Goal: Information Seeking & Learning: Learn about a topic

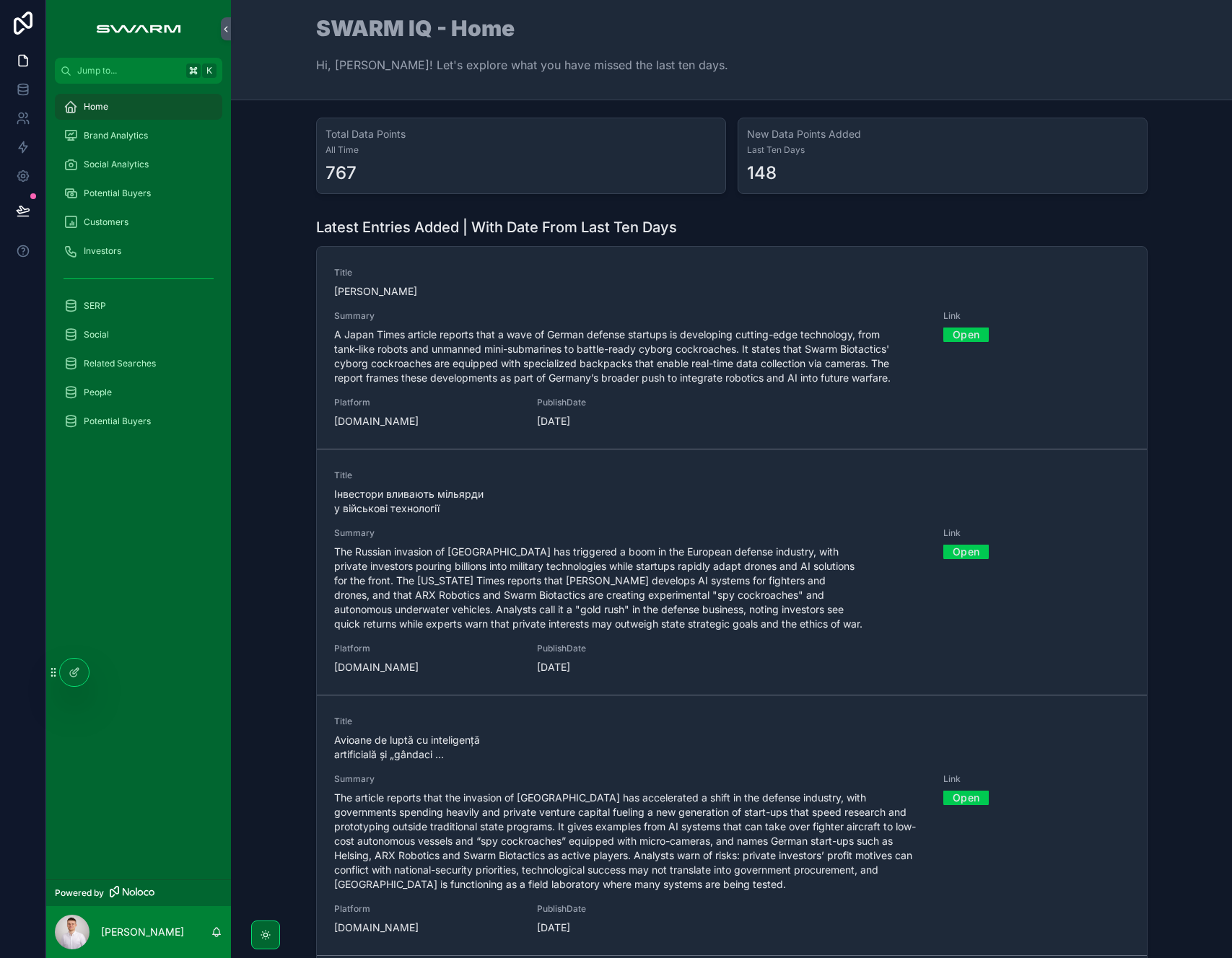
click at [420, 345] on span "A Japan Times article reports that a wave of German defense startups is develop…" at bounding box center [630, 356] width 593 height 57
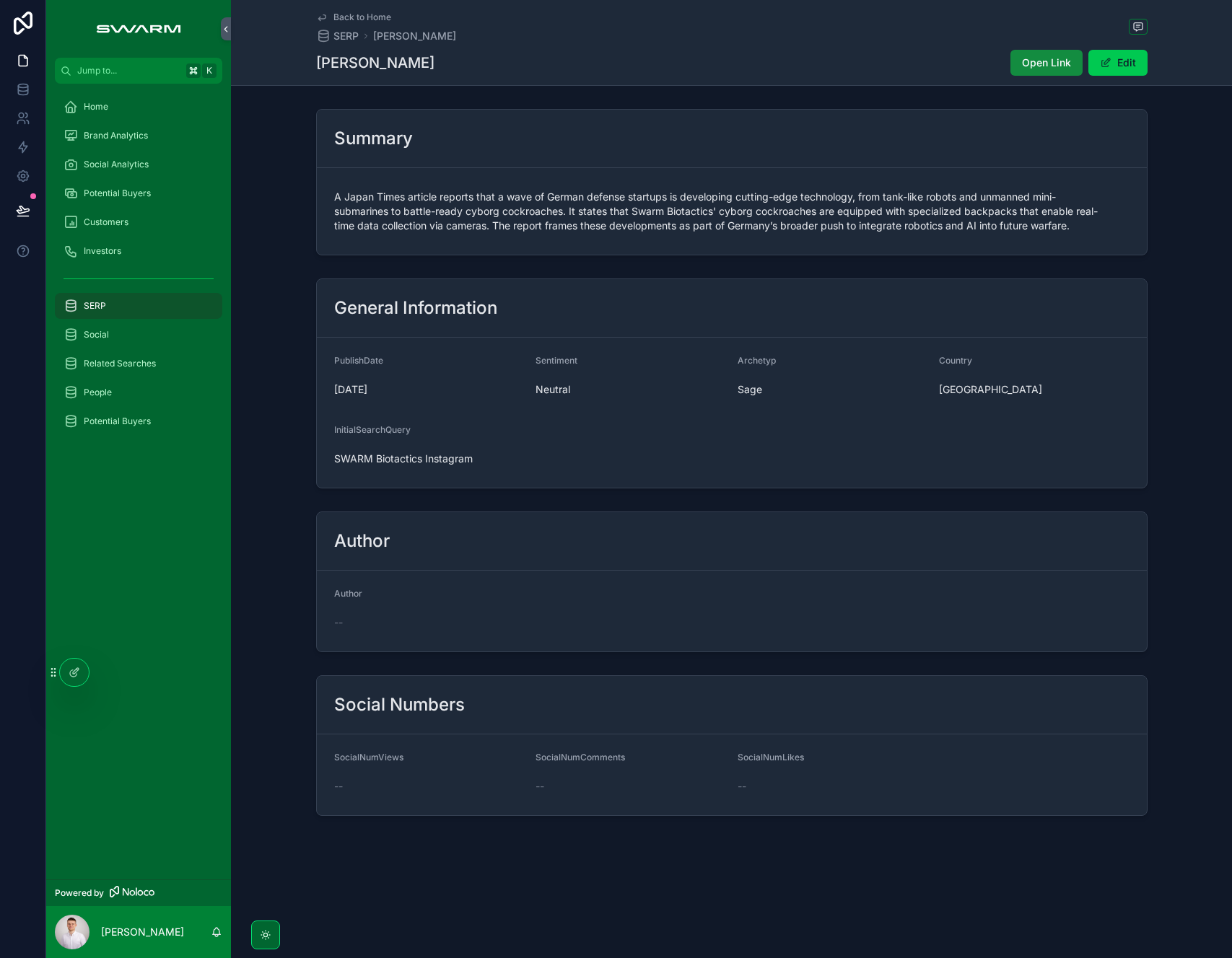
click at [124, 97] on div "Home" at bounding box center [139, 107] width 150 height 23
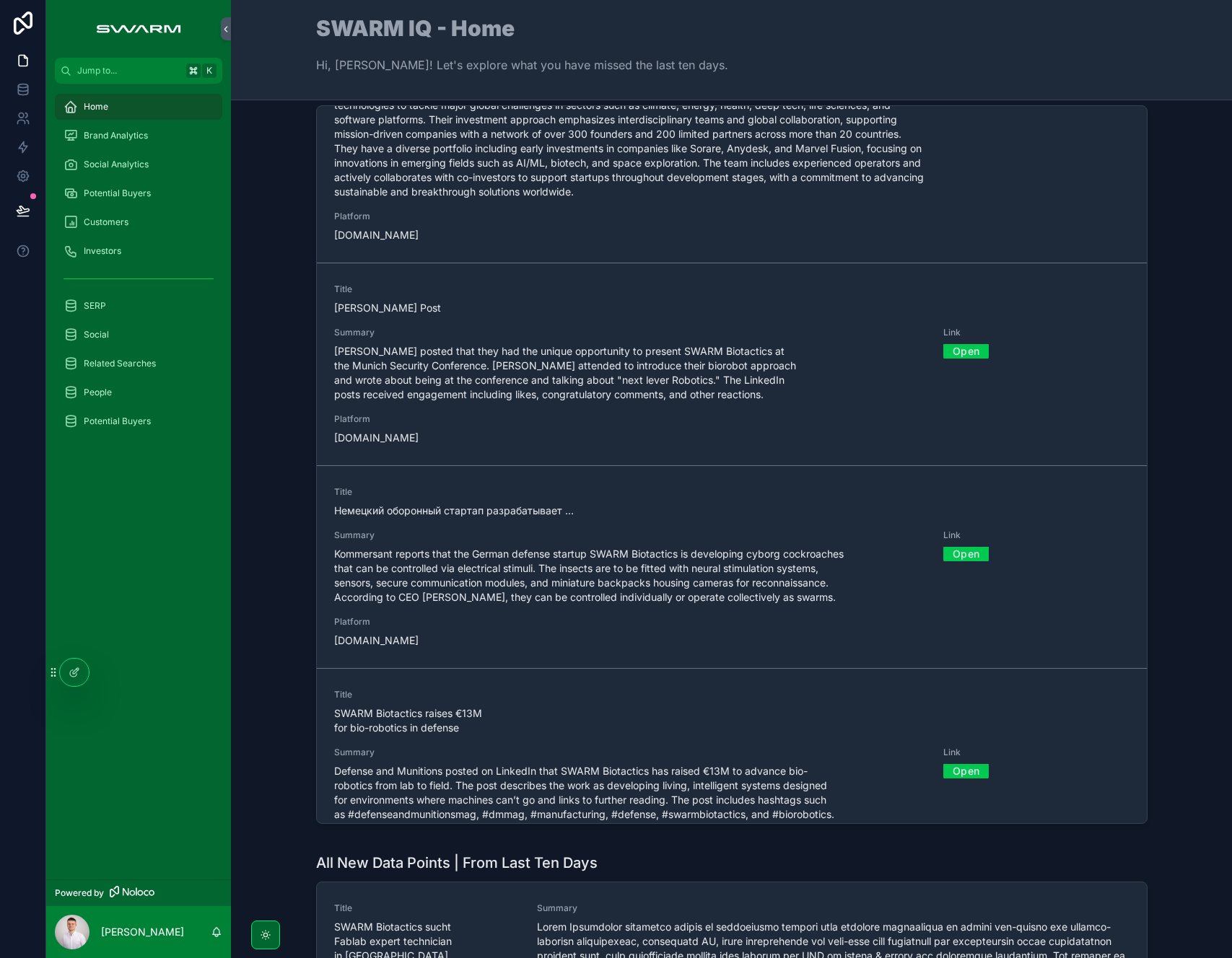
scroll to position [1872, 0]
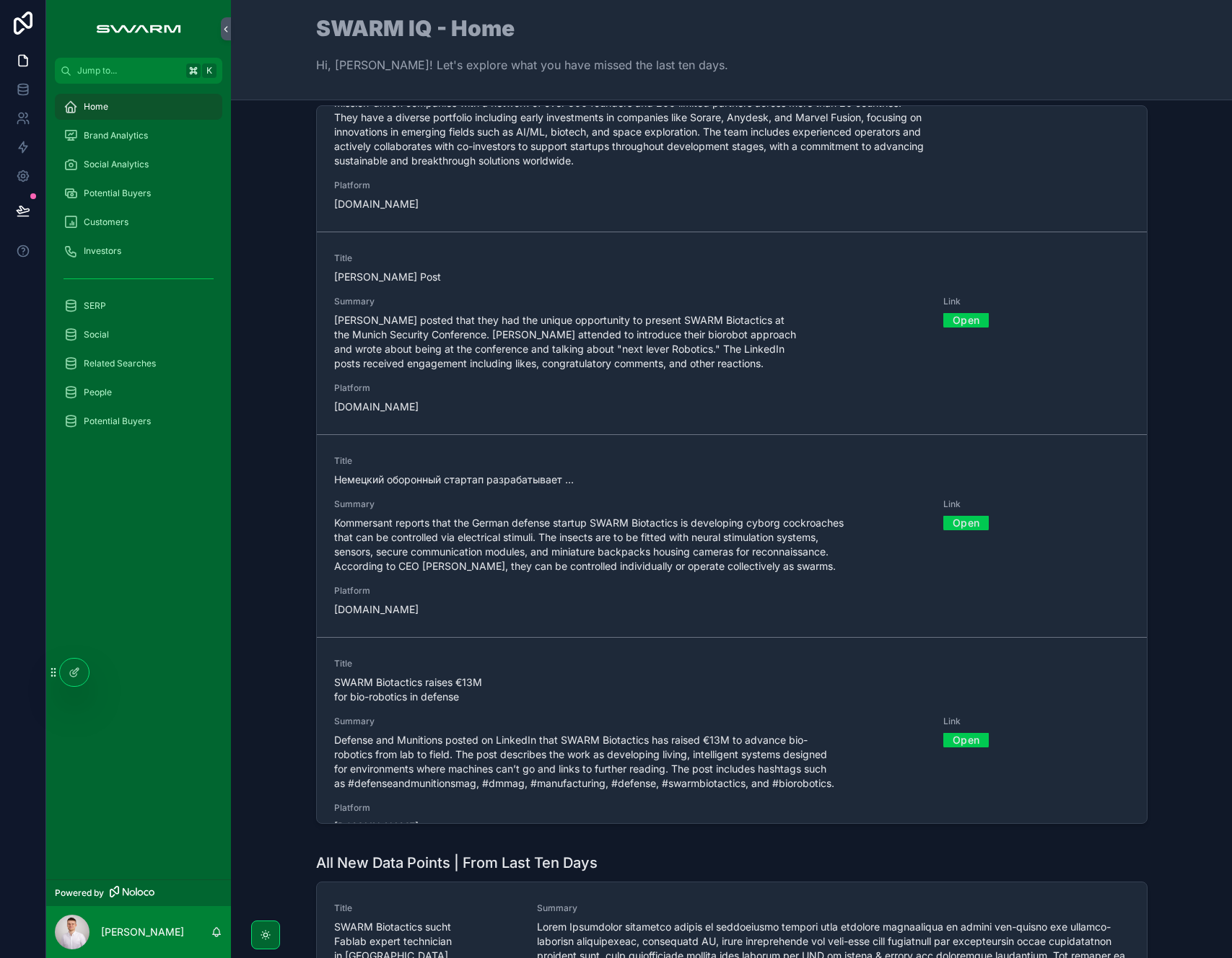
click at [287, 525] on div "Latest Entries Added | Without Date From Last Ten Days Title Jan Peter Schween …" at bounding box center [731, 453] width 978 height 765
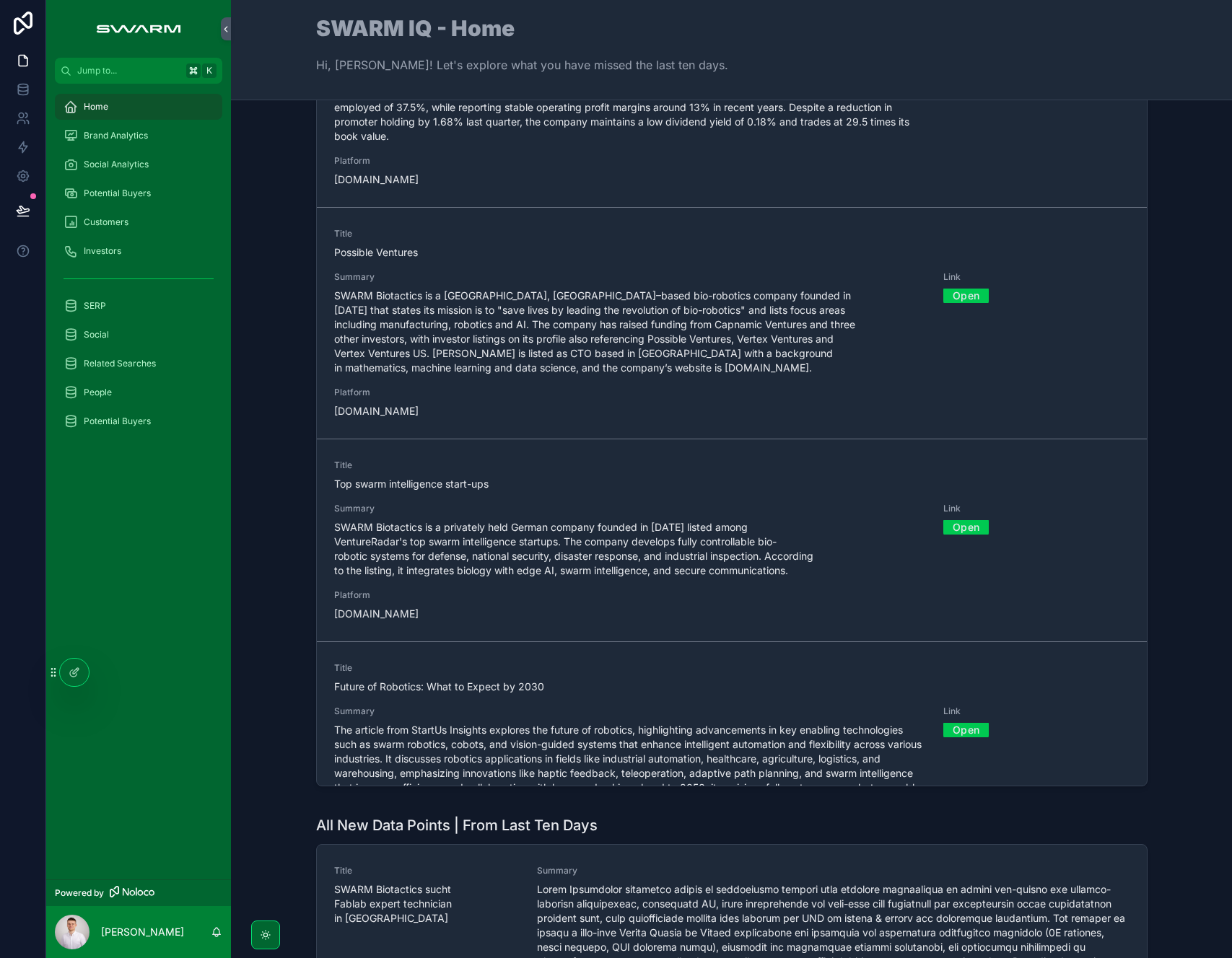
scroll to position [4422, 0]
click at [77, 674] on icon at bounding box center [73, 674] width 6 height 6
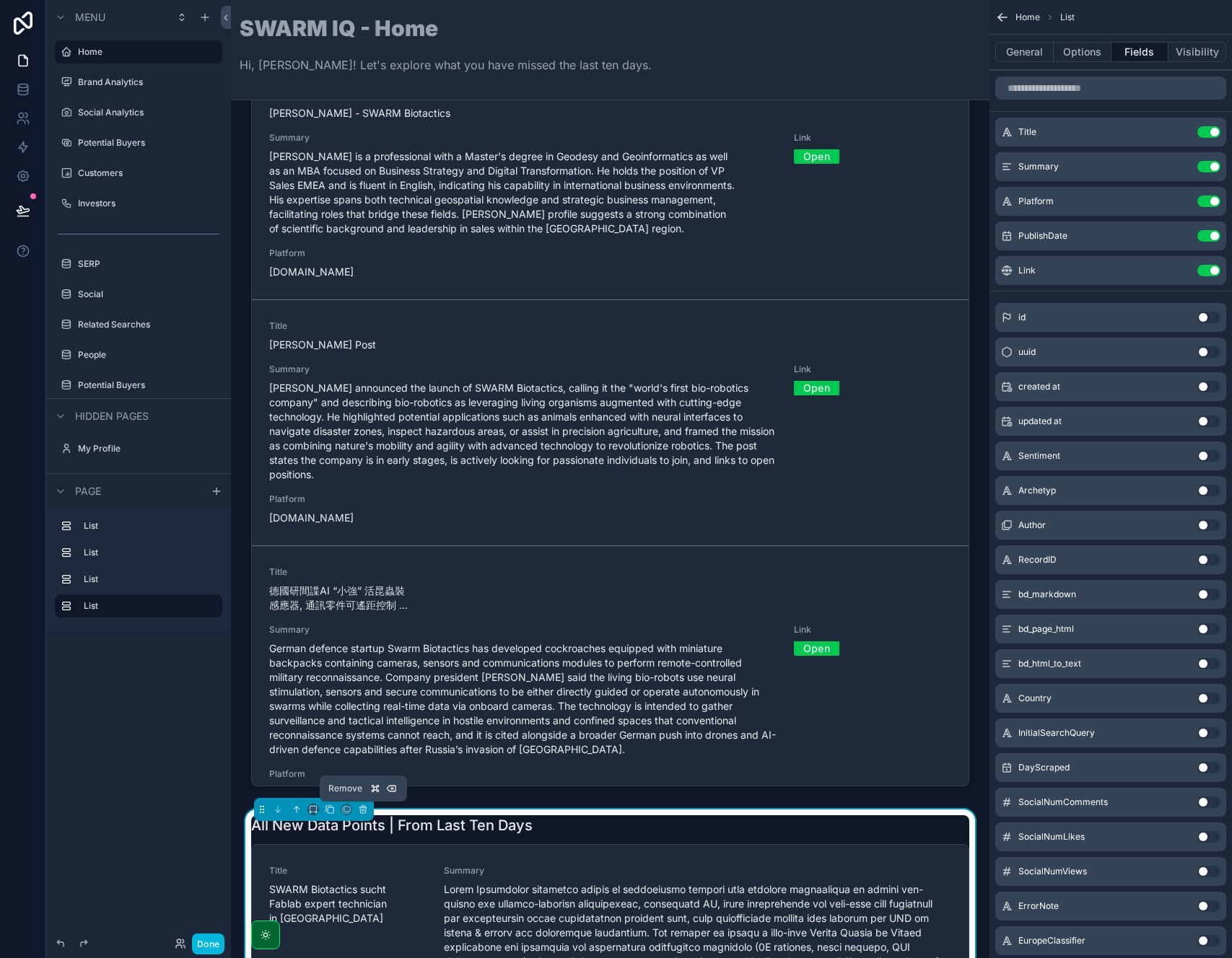
click at [362, 812] on icon "scrollable content" at bounding box center [363, 809] width 10 height 10
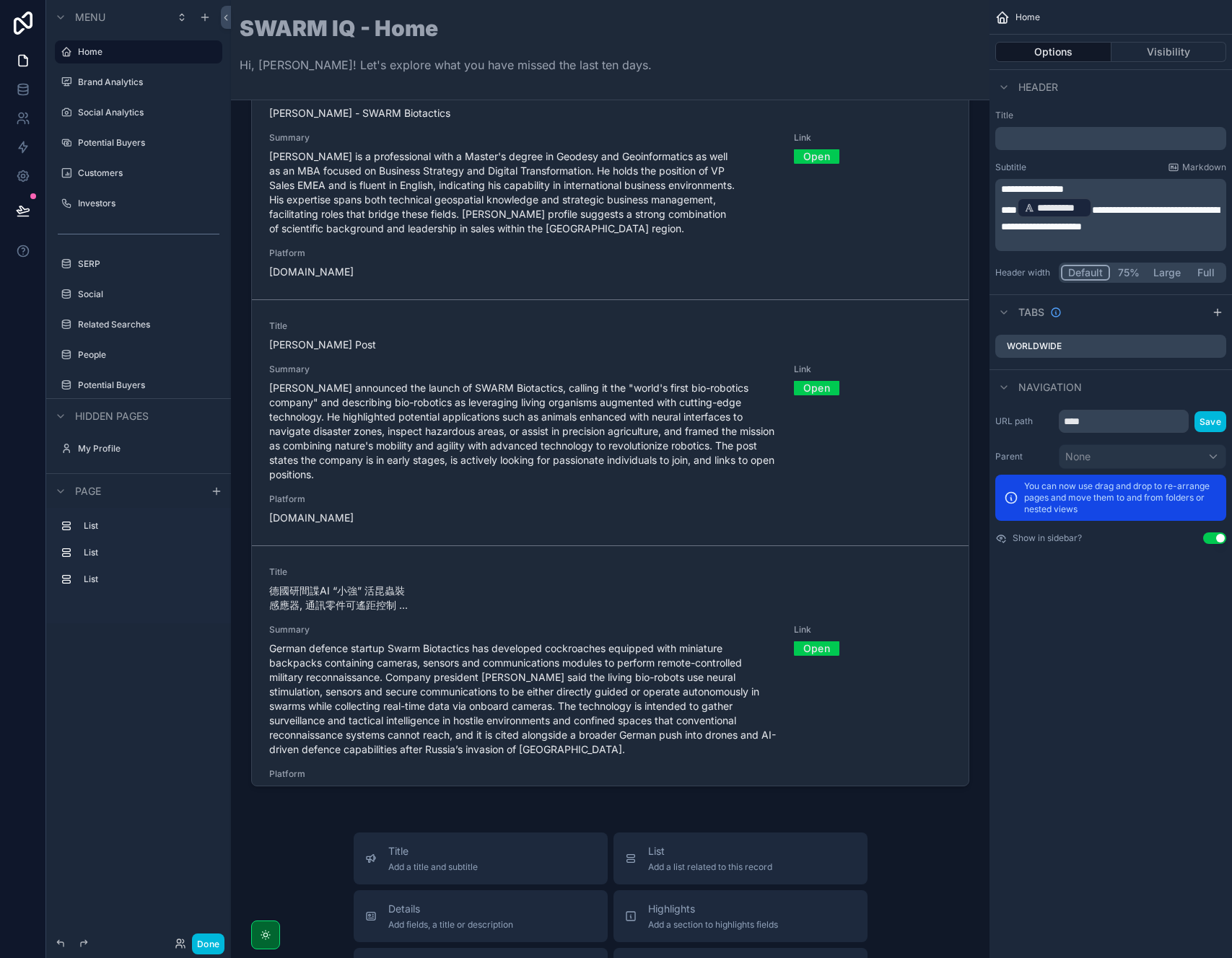
drag, startPoint x: 217, startPoint y: 944, endPoint x: 228, endPoint y: 894, distance: 51.2
click at [217, 944] on button "Done" at bounding box center [208, 943] width 32 height 21
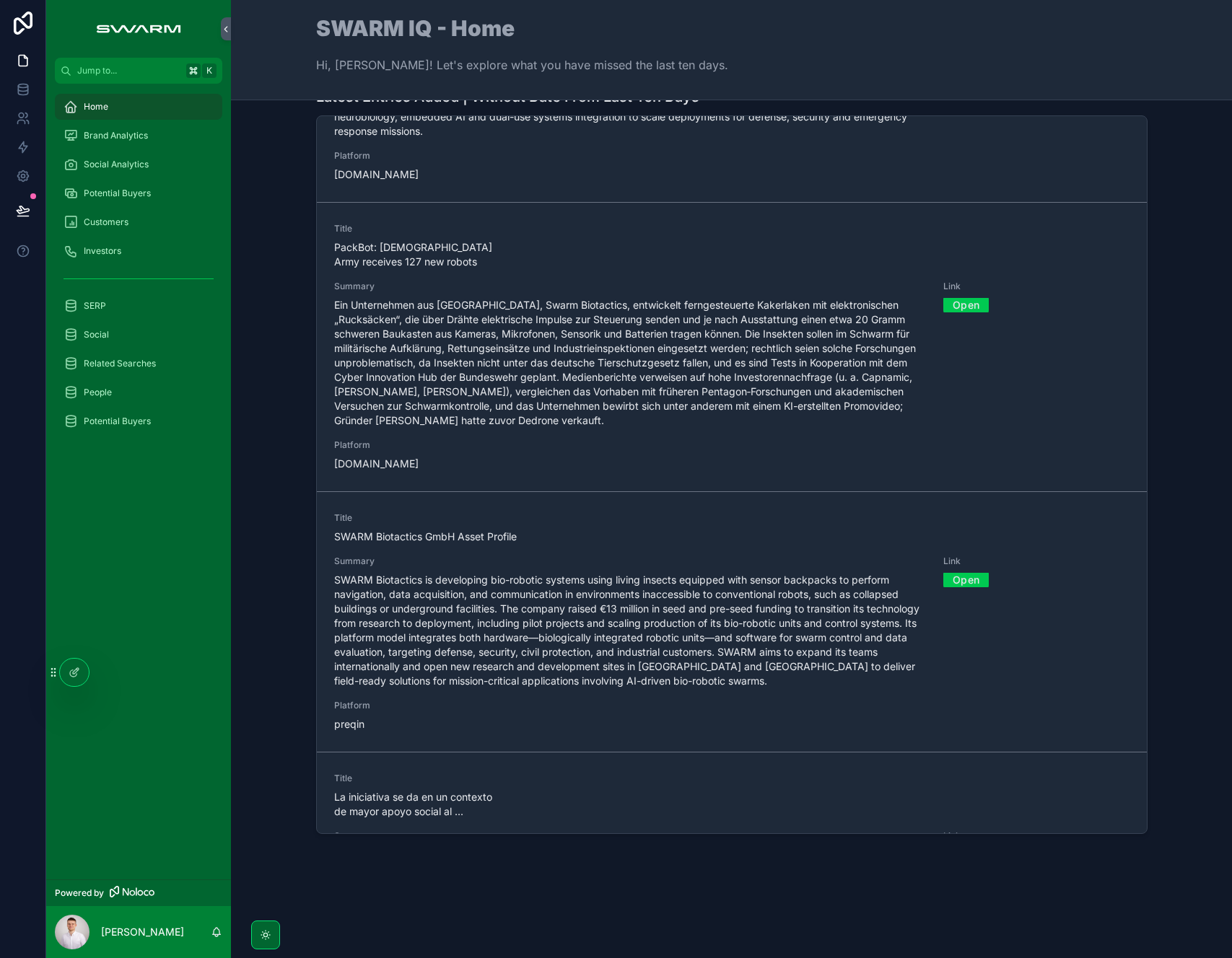
scroll to position [10626, 0]
click at [304, 229] on div "Latest Entries Added | Without Date From Last Ten Days Title Possible Ventures'…" at bounding box center [731, 463] width 978 height 765
drag, startPoint x: 326, startPoint y: 228, endPoint x: 487, endPoint y: 229, distance: 161.0
click at [487, 229] on link "Title PackBot: German Army receives 127 new robots Summary Link Open Platform d…" at bounding box center [731, 346] width 830 height 289
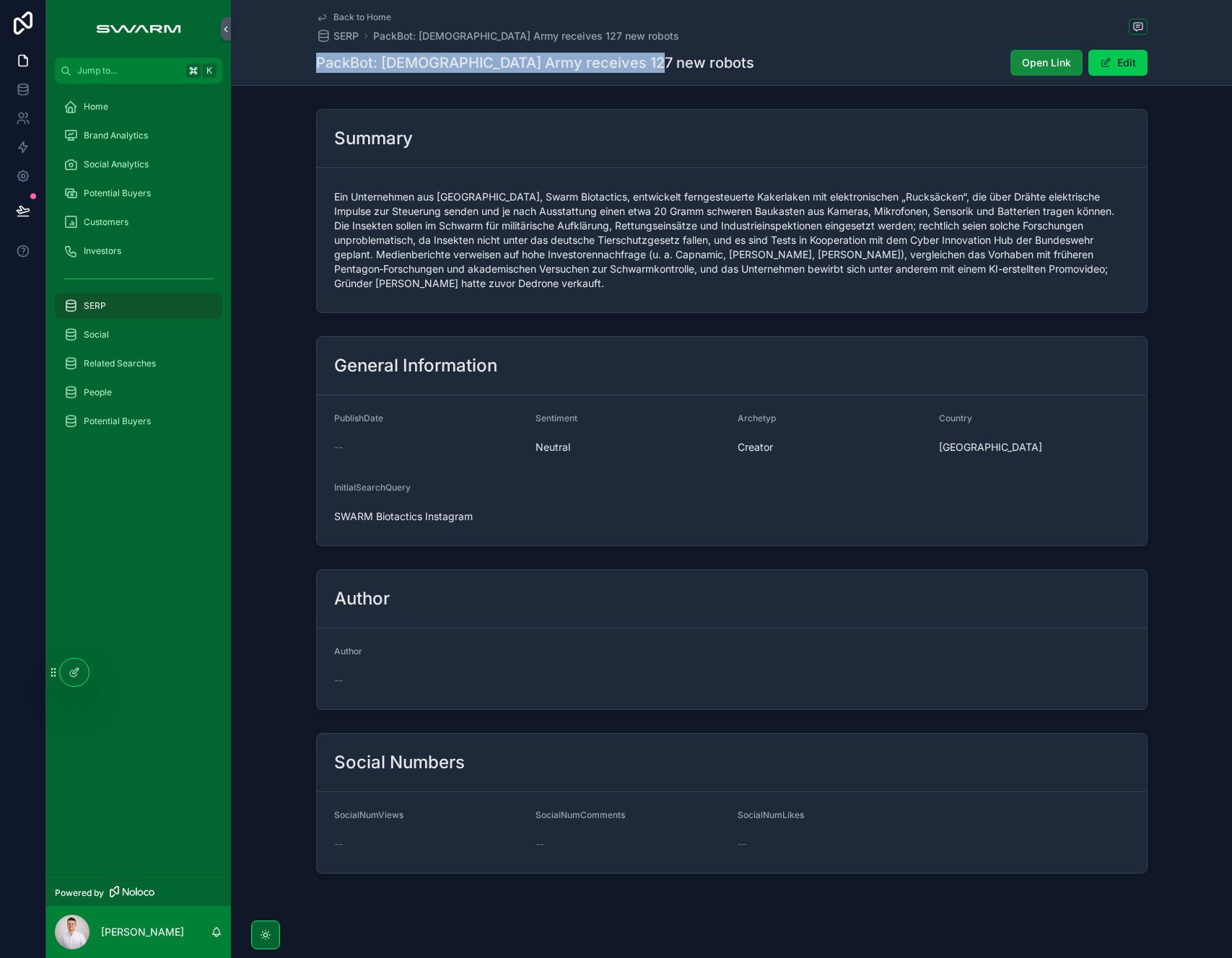
drag, startPoint x: 672, startPoint y: 57, endPoint x: 291, endPoint y: 65, distance: 381.1
click at [291, 65] on div "Back to Home SERP PackBot: German Army receives 127 new robots PackBot: German …" at bounding box center [731, 43] width 1001 height 86
copy h1 "PackBot: German Army receives 127 new robots"
click at [122, 104] on div "Home" at bounding box center [139, 107] width 150 height 23
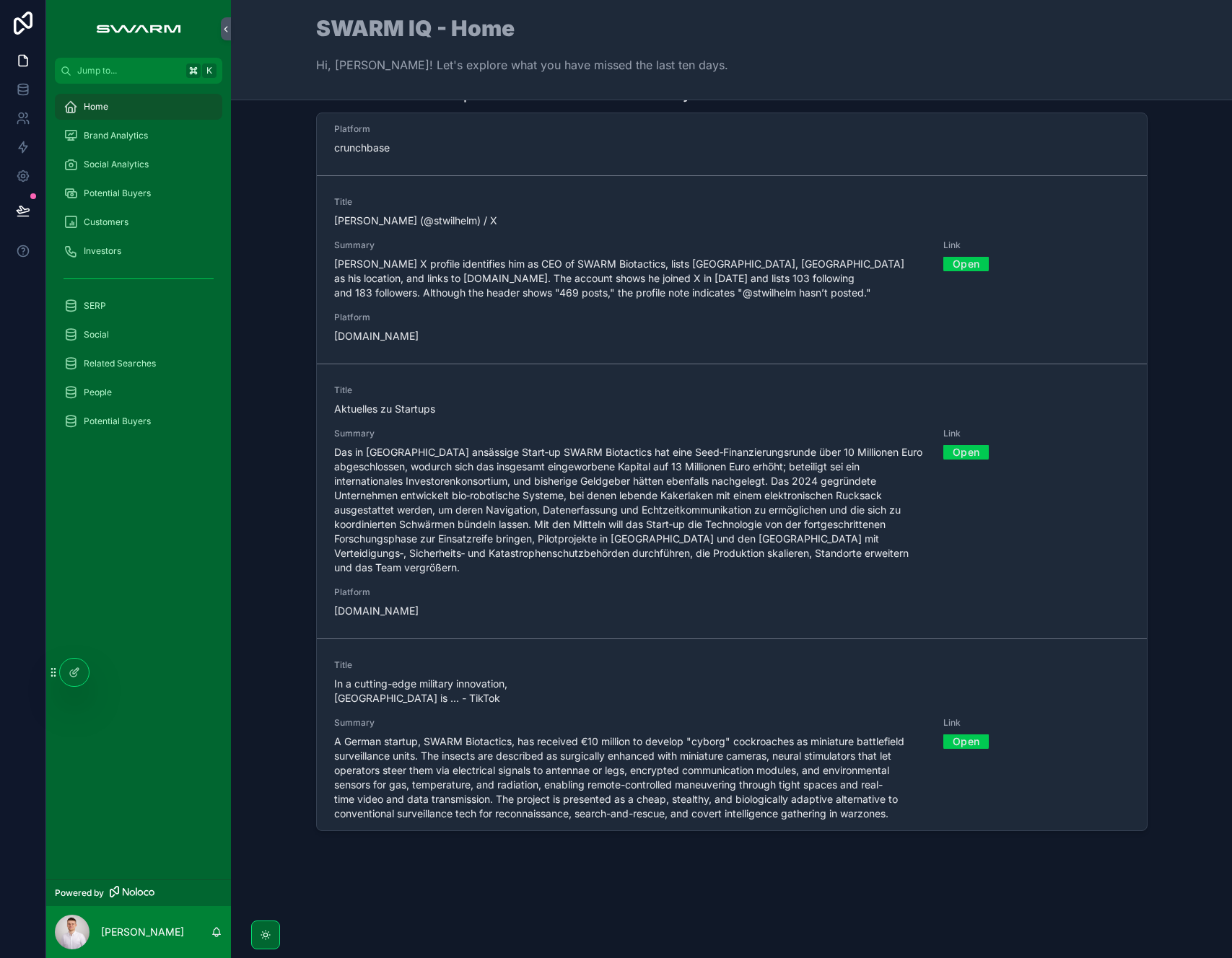
scroll to position [12141, 0]
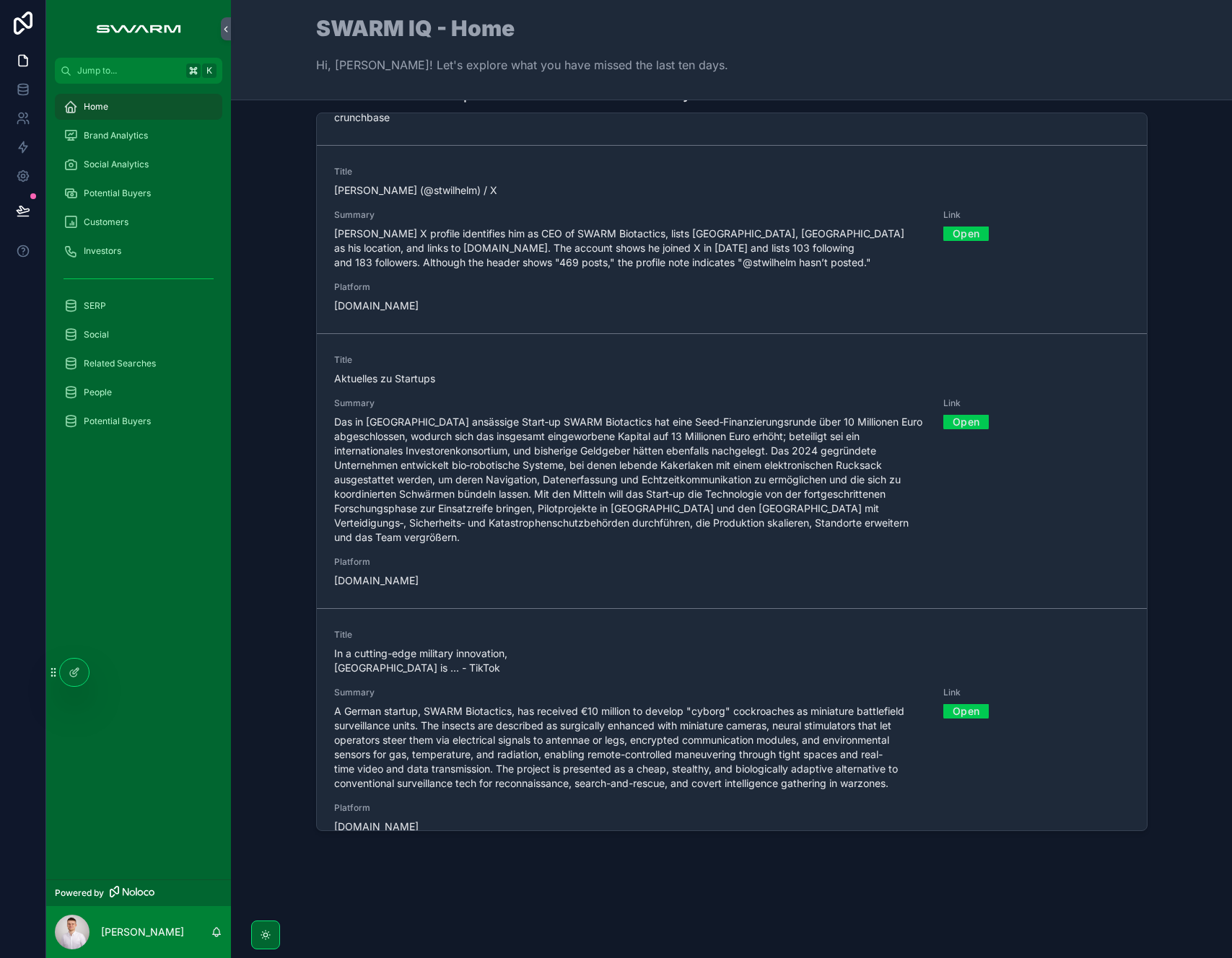
click at [264, 458] on div "Latest Entries Added | Without Date From Last Ten Days Title TechTimes Summary …" at bounding box center [731, 461] width 978 height 765
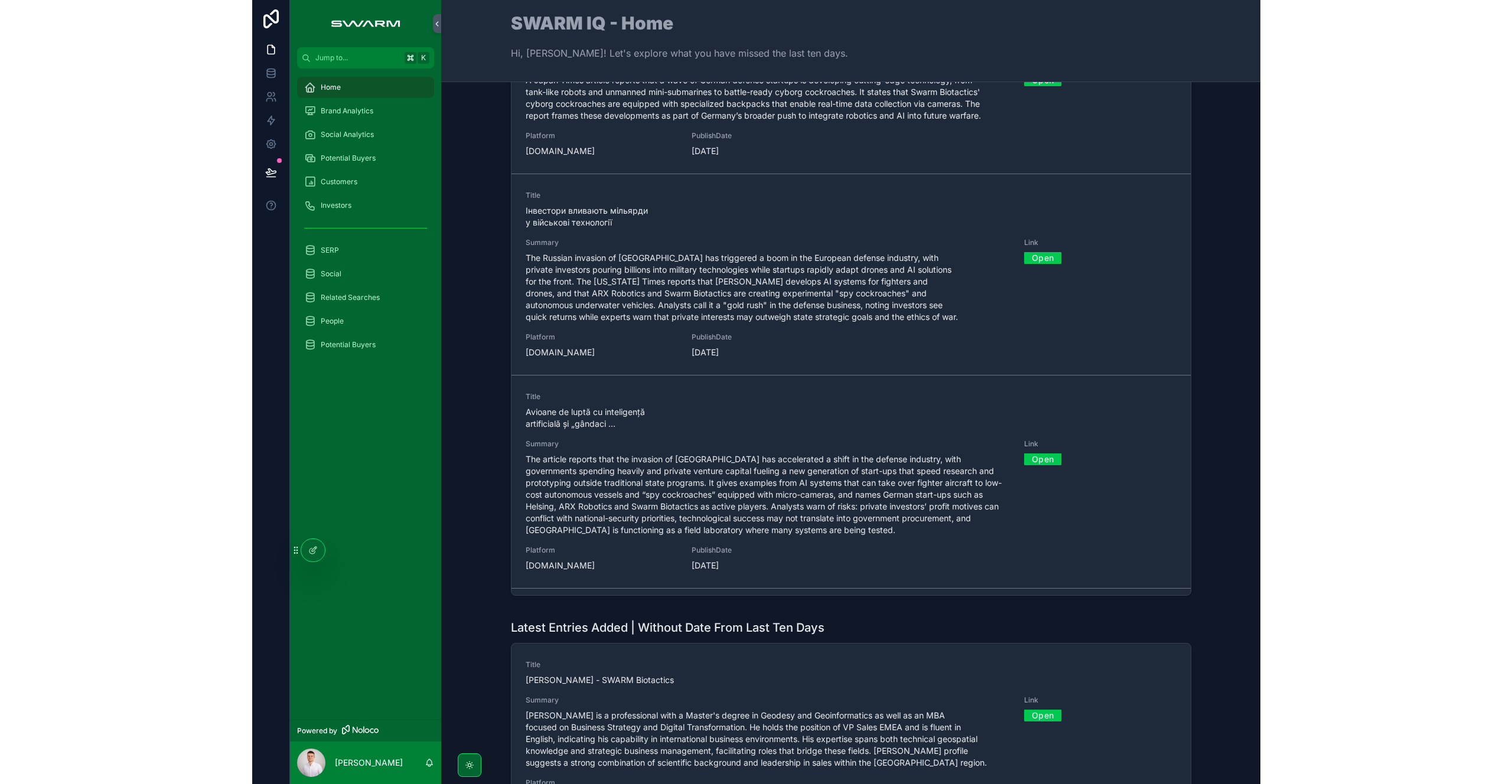
scroll to position [196, 0]
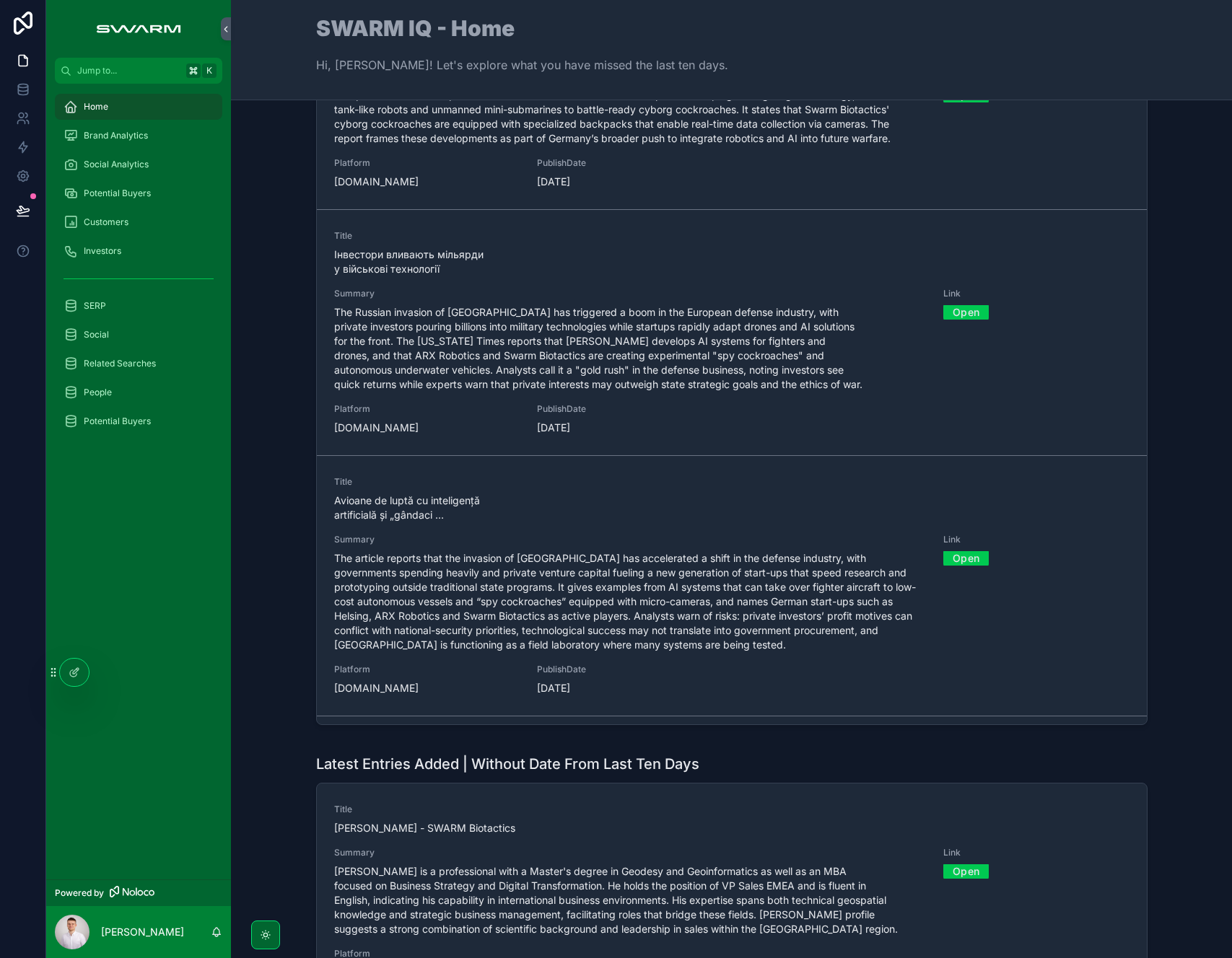
click at [282, 397] on div "Latest Entries Added | With Date From Last Ten Days Title [PERSON_NAME] Summary…" at bounding box center [731, 354] width 978 height 765
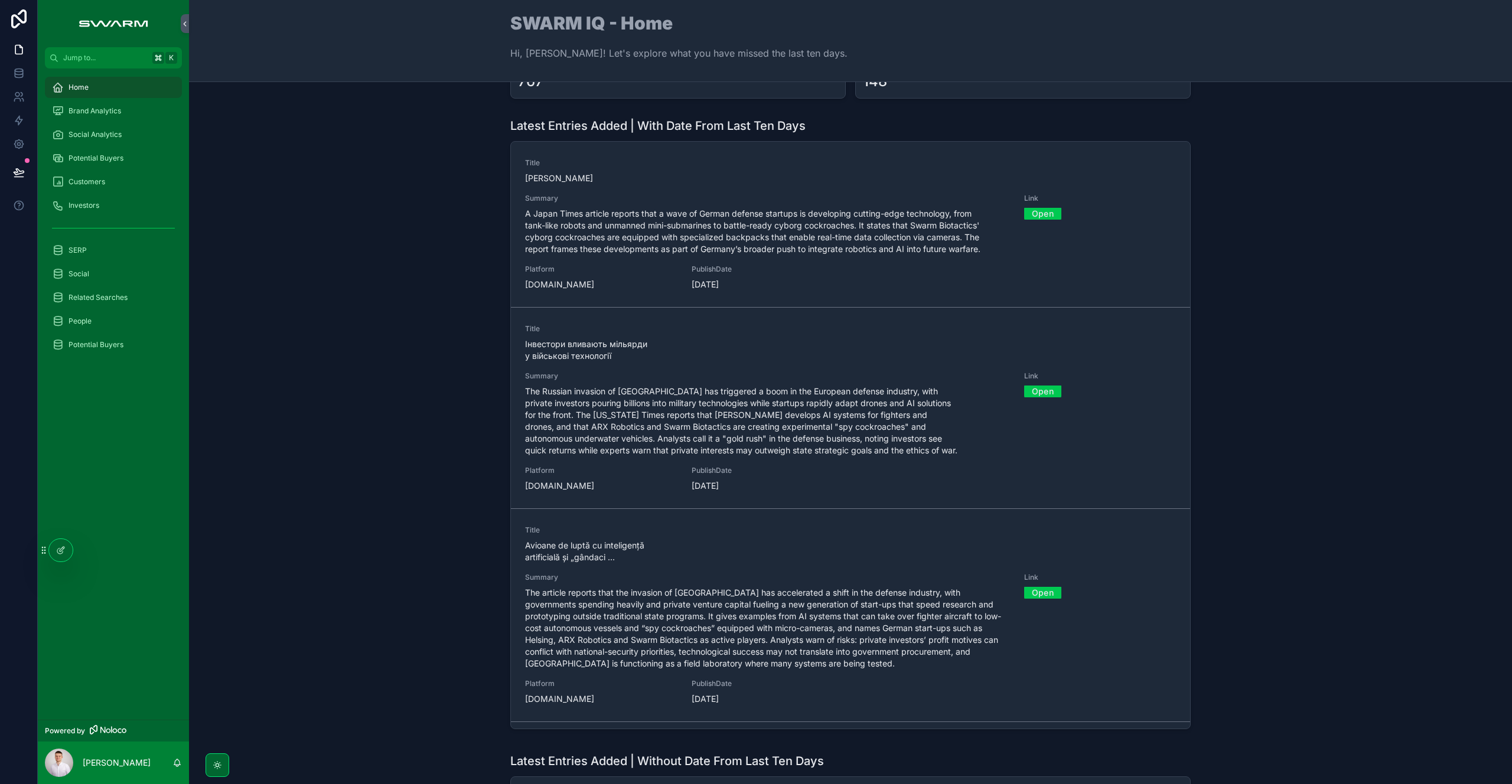
scroll to position [0, 0]
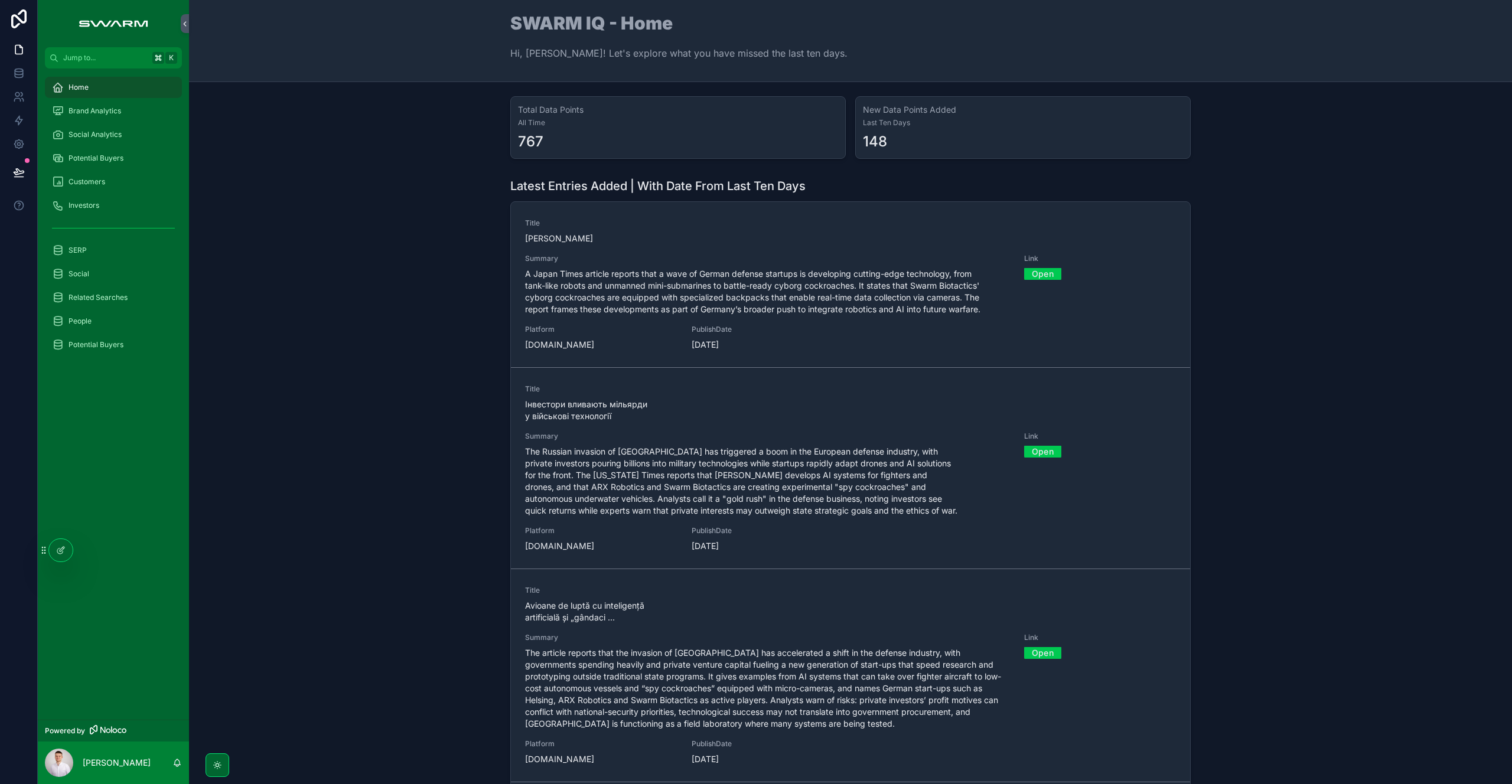
click at [393, 324] on div "Latest Entries Added | With Date From Last Ten Days Title [PERSON_NAME] Summary…" at bounding box center [850, 486] width 1304 height 626
click at [117, 126] on div "Social Analytics" at bounding box center [114, 135] width 123 height 19
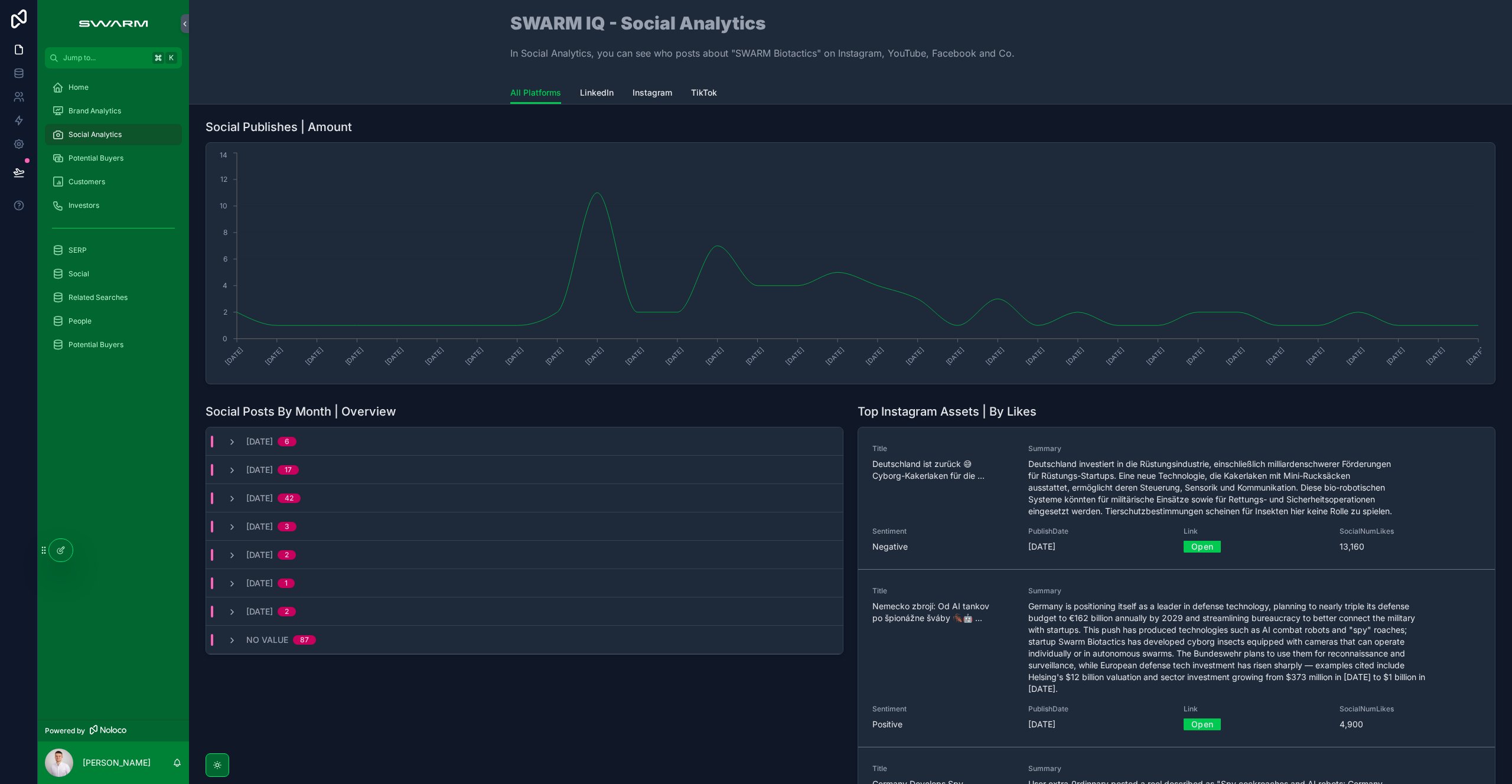
click at [583, 97] on span "LinkedIn" at bounding box center [597, 92] width 34 height 12
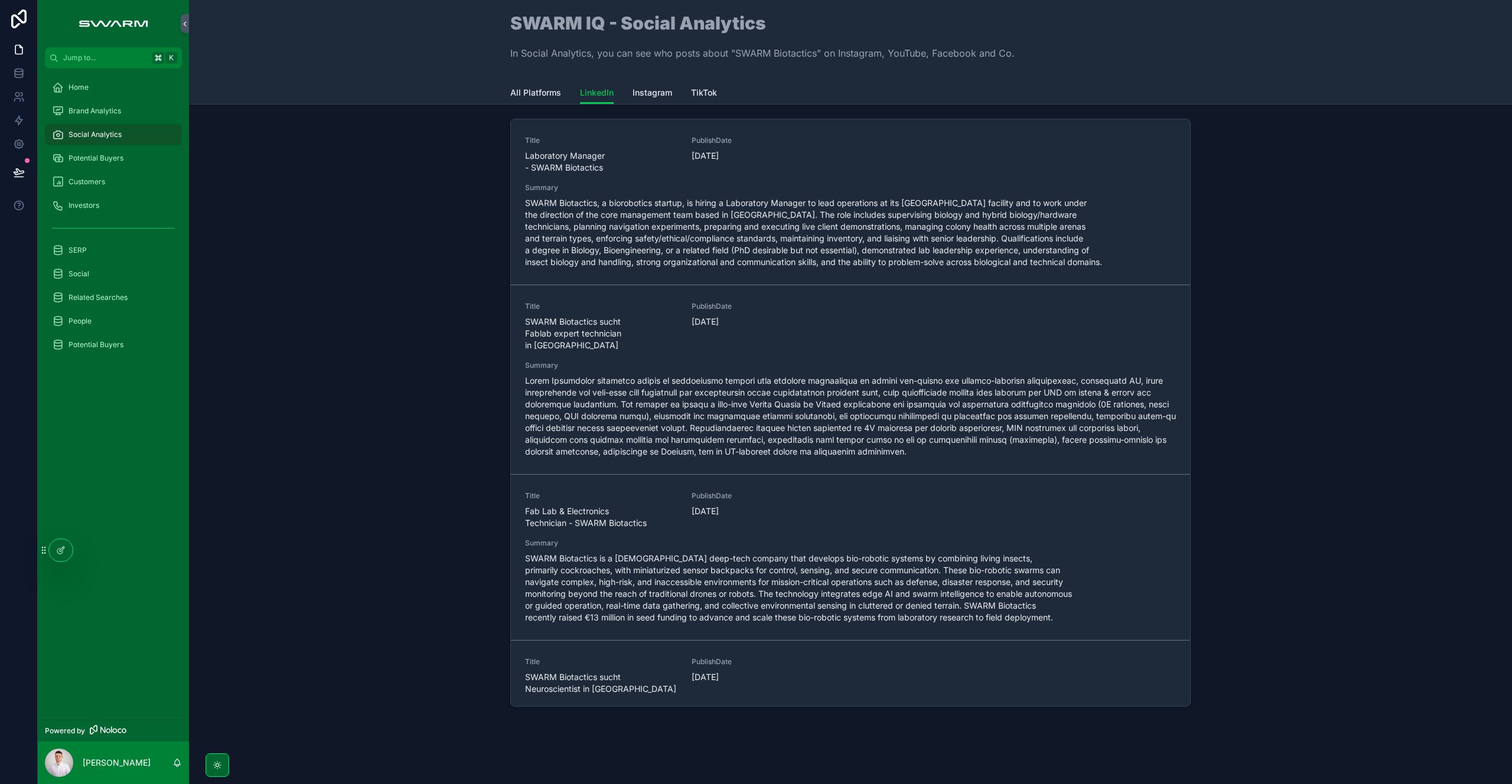
click at [523, 95] on span "All Platforms" at bounding box center [535, 92] width 51 height 12
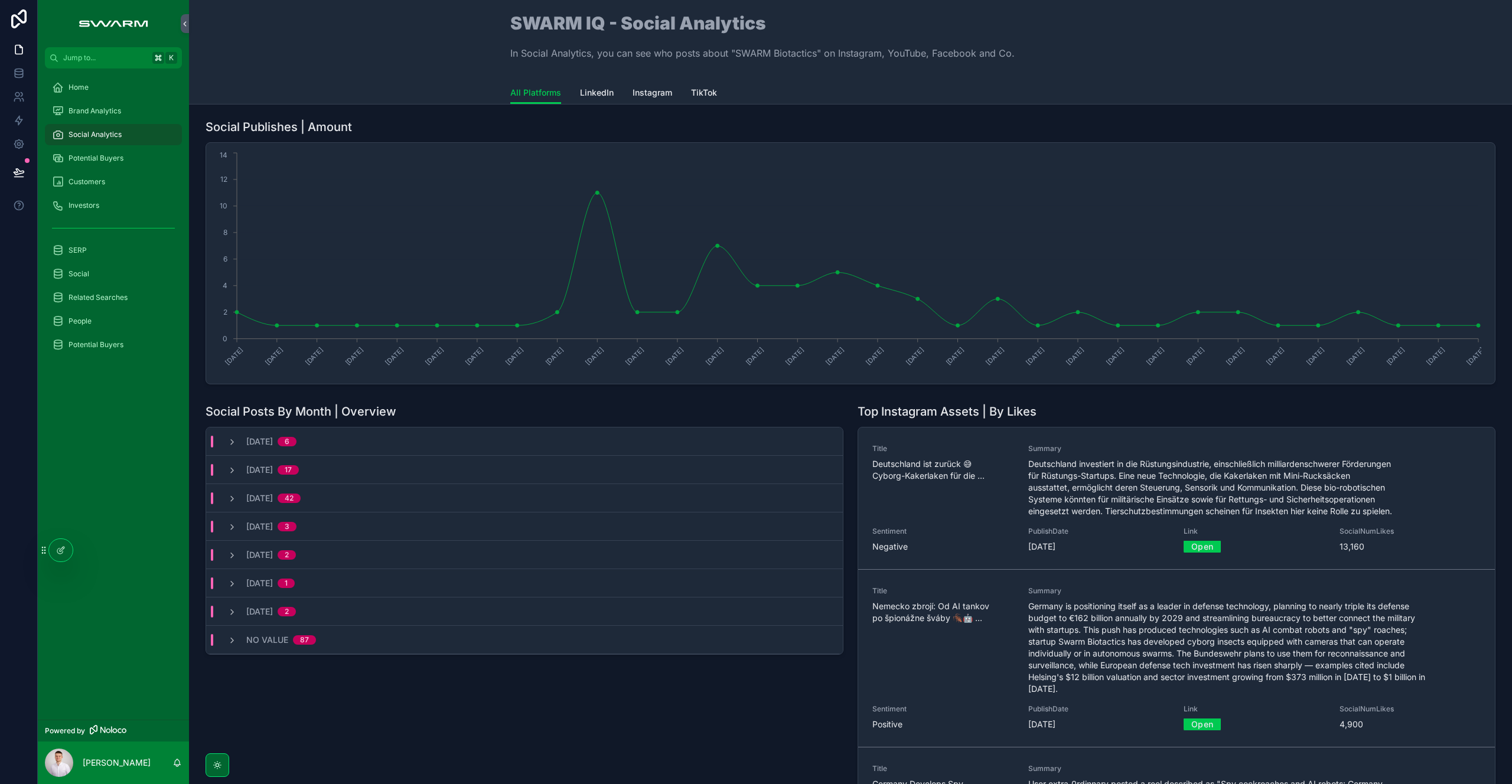
click at [596, 89] on span "LinkedIn" at bounding box center [597, 92] width 34 height 12
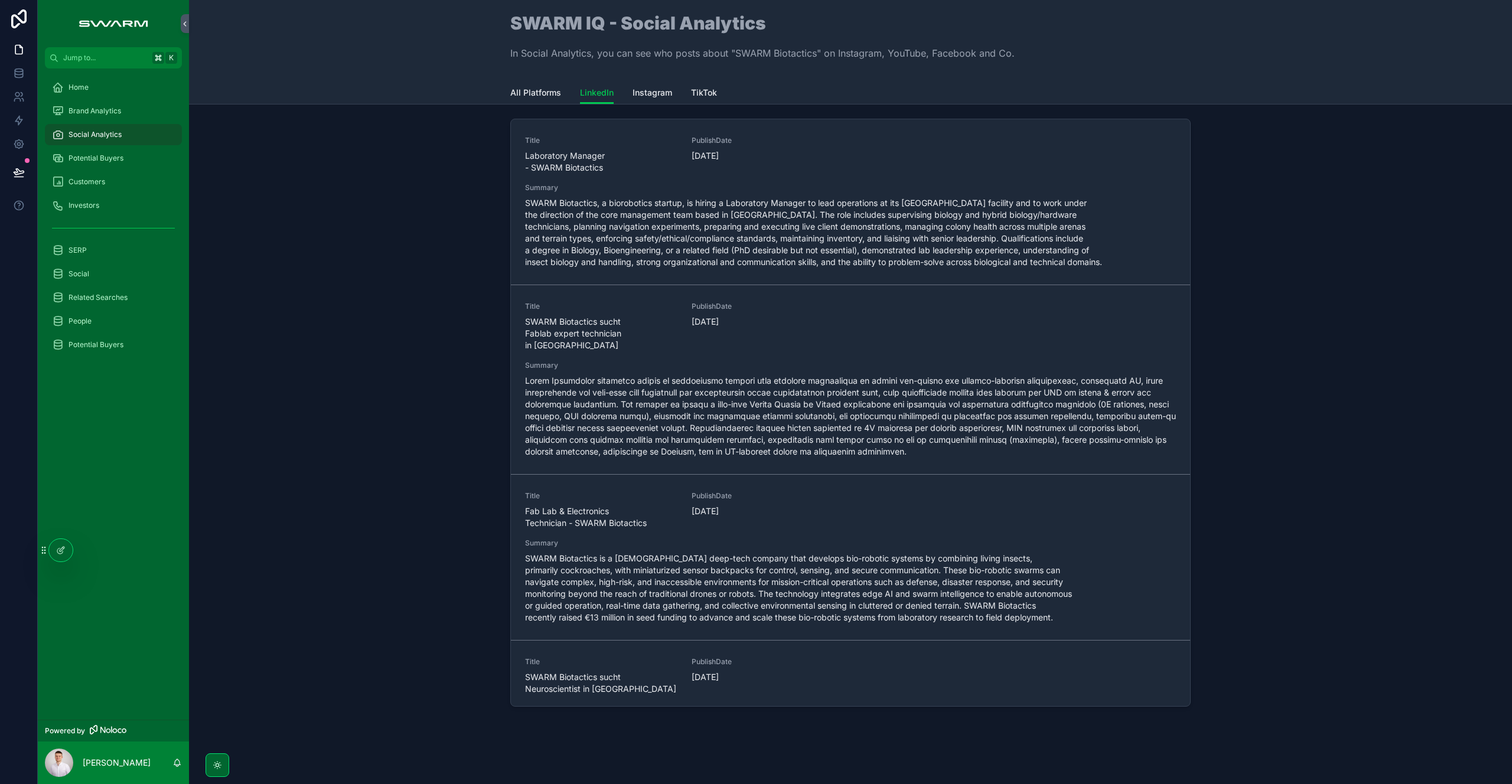
click at [122, 88] on div "Home" at bounding box center [114, 87] width 123 height 19
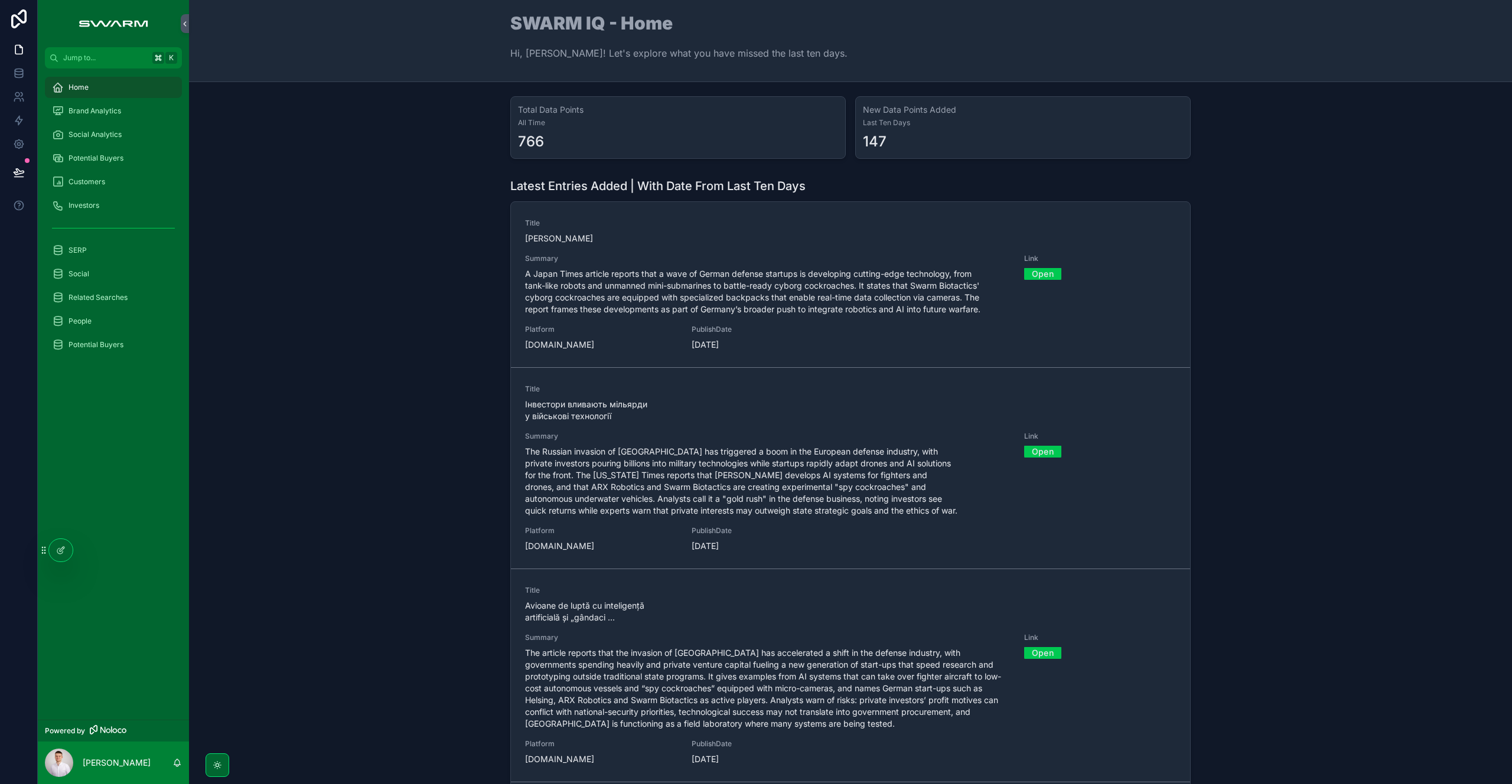
click at [366, 381] on div "Latest Entries Added | With Date From Last Ten Days Title [PERSON_NAME] Summary…" at bounding box center [850, 486] width 1304 height 626
click at [106, 139] on div "Social Analytics" at bounding box center [114, 135] width 123 height 19
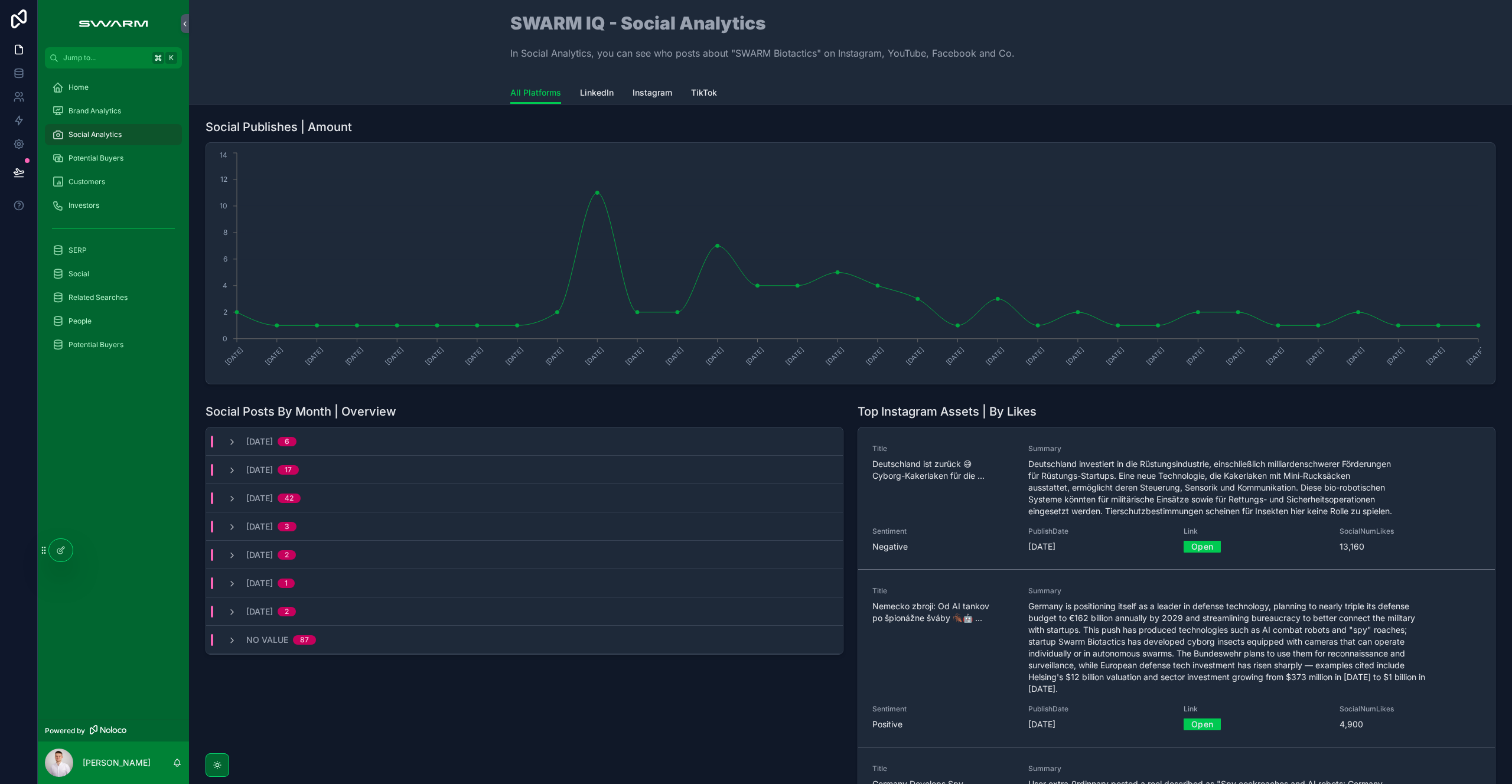
click at [597, 101] on link "LinkedIn" at bounding box center [597, 94] width 34 height 24
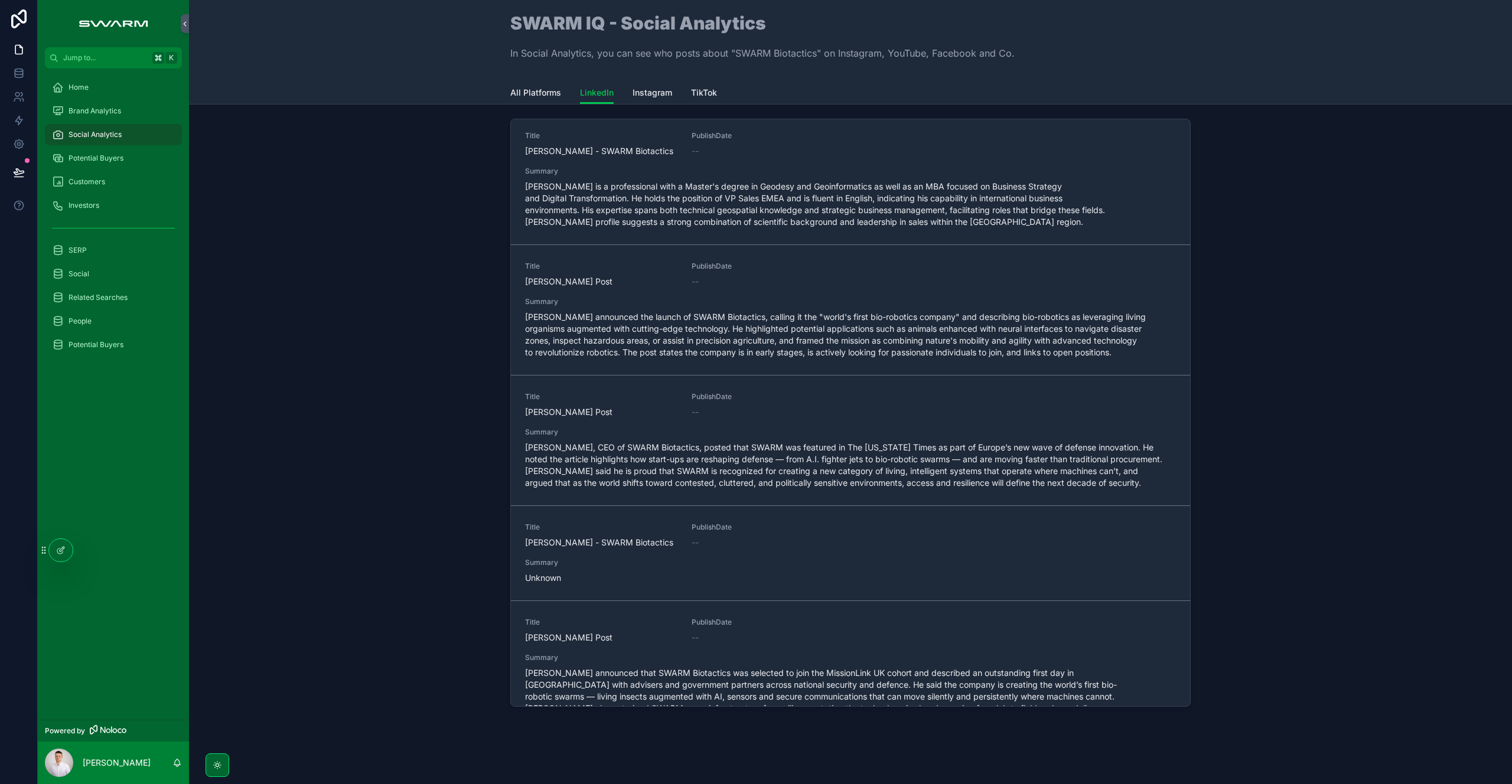
scroll to position [4471, 0]
click at [710, 490] on span "[PERSON_NAME], CEO of SWARM Biotactics, posted that SWARM was featured in The […" at bounding box center [850, 466] width 651 height 47
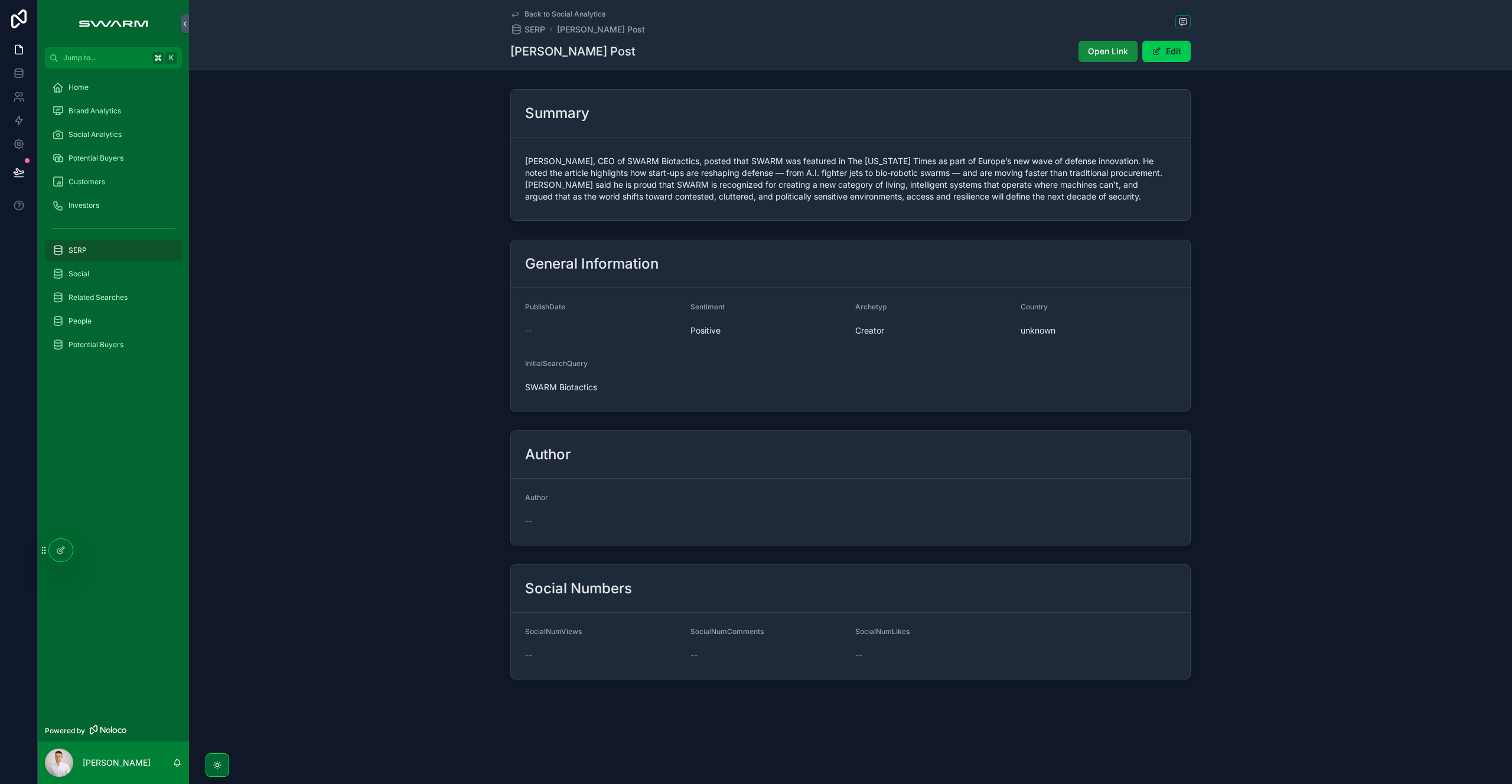
click at [1114, 55] on span "Open Link" at bounding box center [1108, 51] width 40 height 12
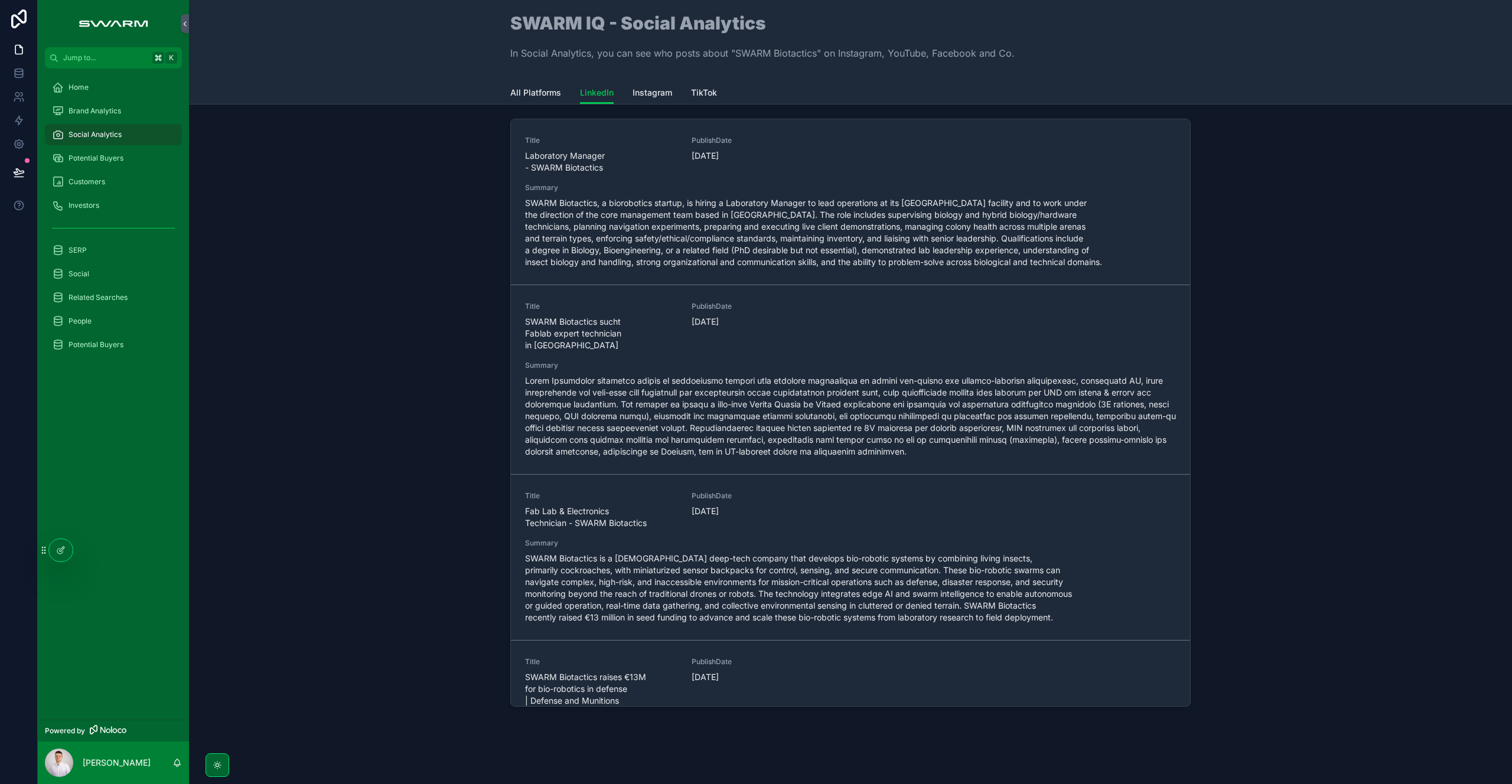
click at [708, 229] on span "SWARM Biotactics, a biorobotics startup, is hiring a Laboratory Manager to lead…" at bounding box center [850, 232] width 651 height 71
click at [786, 571] on span "SWARM Biotactics is a [DEMOGRAPHIC_DATA] deep-tech company that develops bio-ro…" at bounding box center [850, 588] width 651 height 71
click at [451, 566] on div "Title Laboratory Manager - SWARM Biotactics PublishDate 23/09/2025 Summary SWAR…" at bounding box center [850, 415] width 1304 height 602
click at [671, 553] on span "SWARM Biotactics is a [DEMOGRAPHIC_DATA] deep-tech company that develops bio-ro…" at bounding box center [850, 588] width 651 height 71
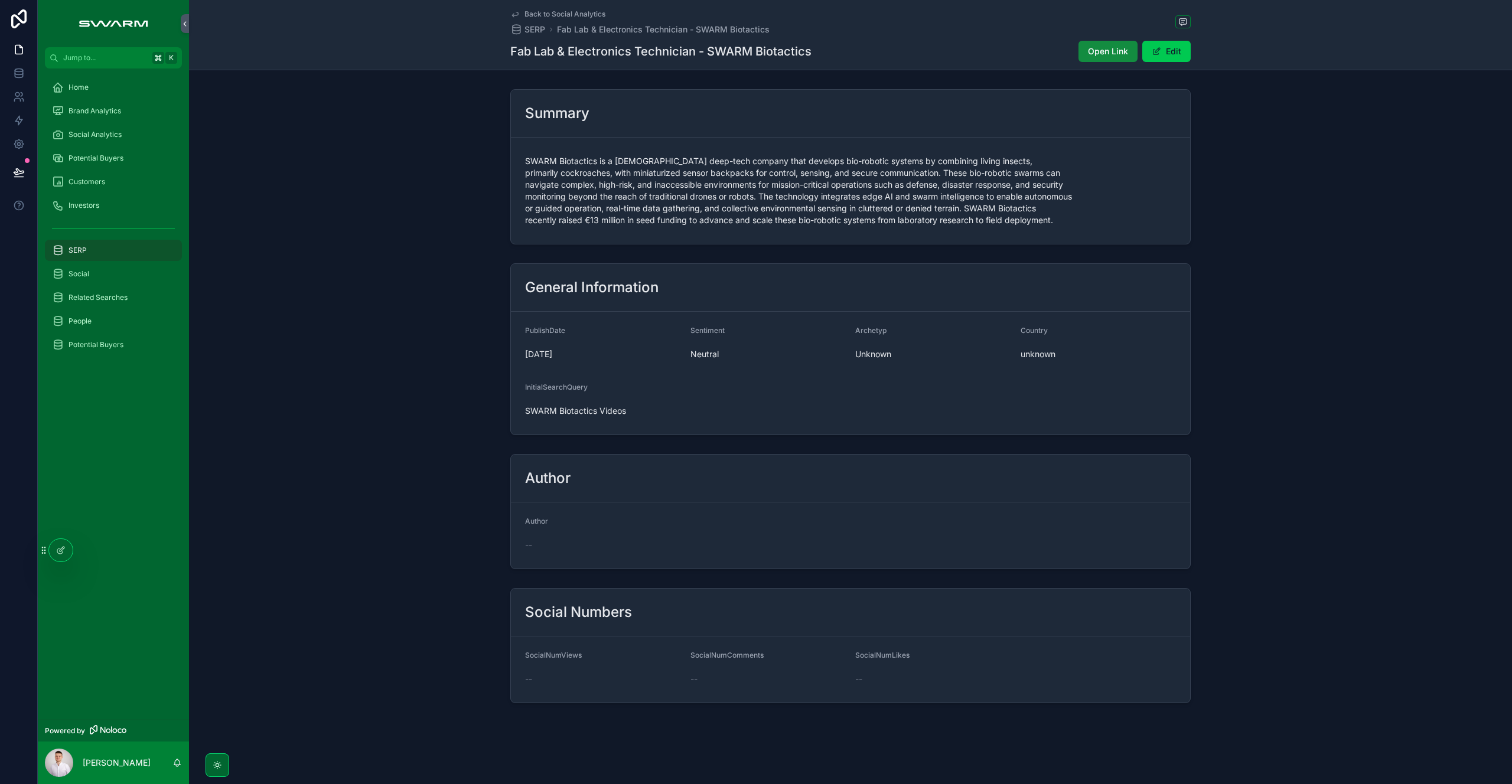
click at [117, 132] on span "Social Analytics" at bounding box center [95, 134] width 53 height 9
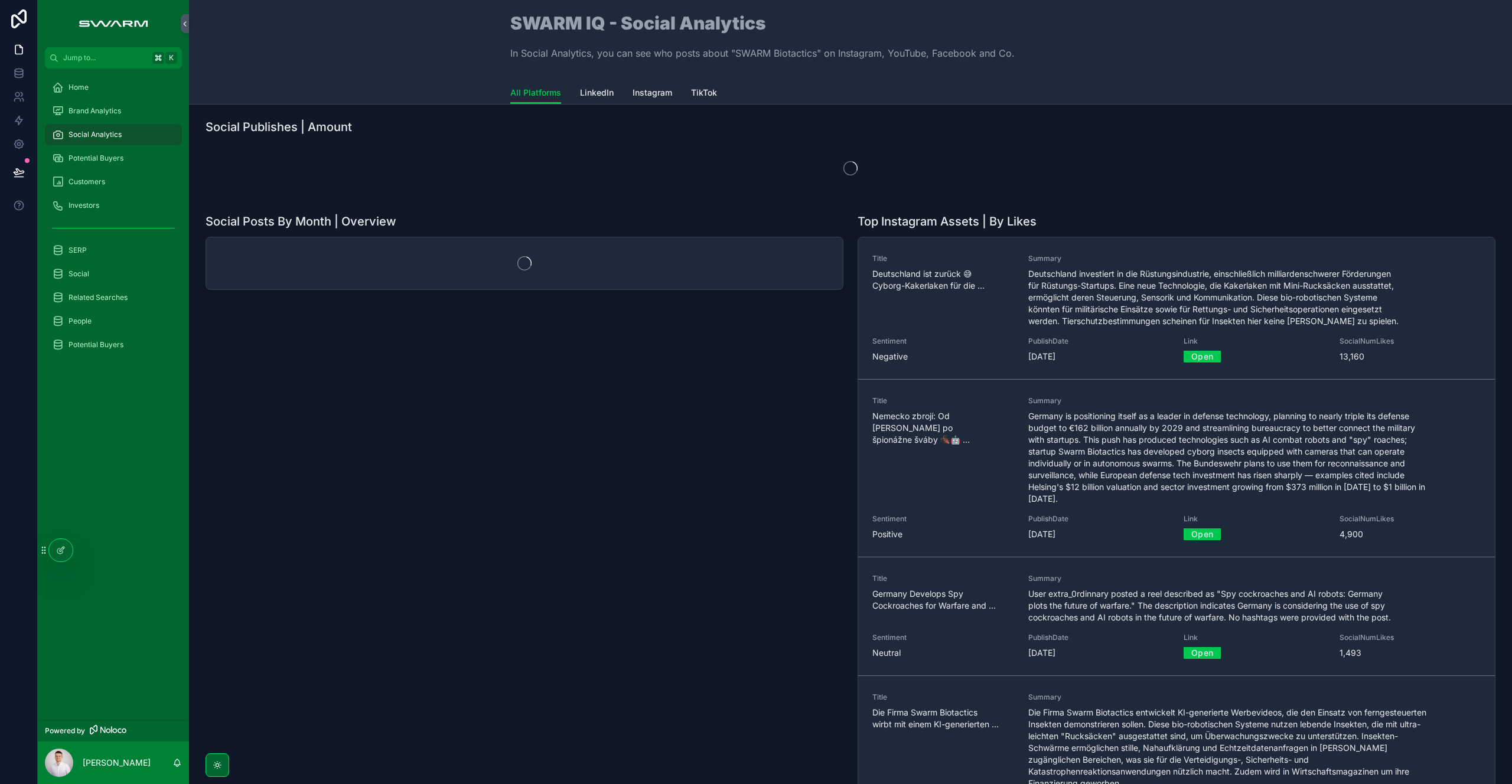
click at [589, 92] on span "LinkedIn" at bounding box center [597, 92] width 34 height 12
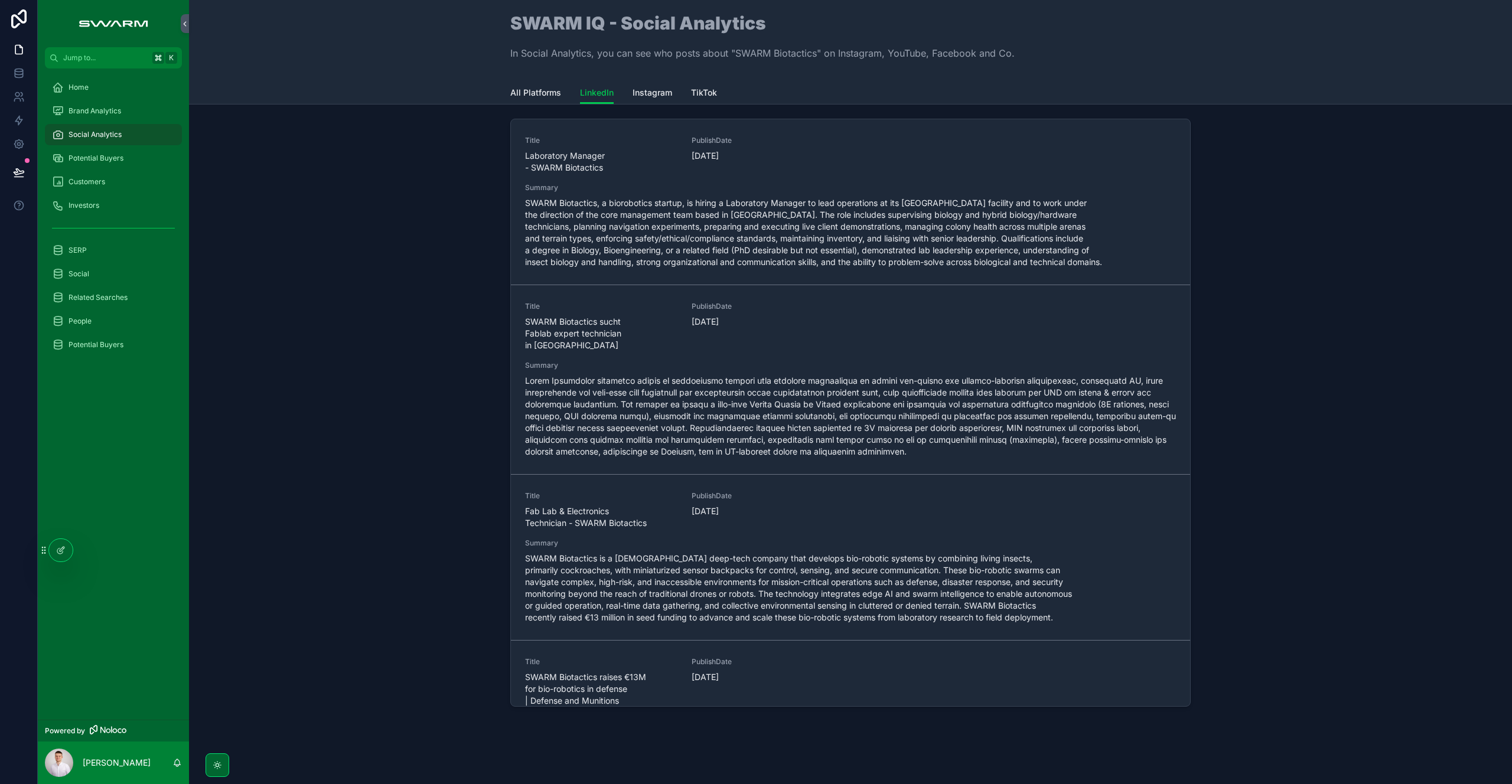
click at [650, 103] on link "Instagram" at bounding box center [652, 94] width 40 height 24
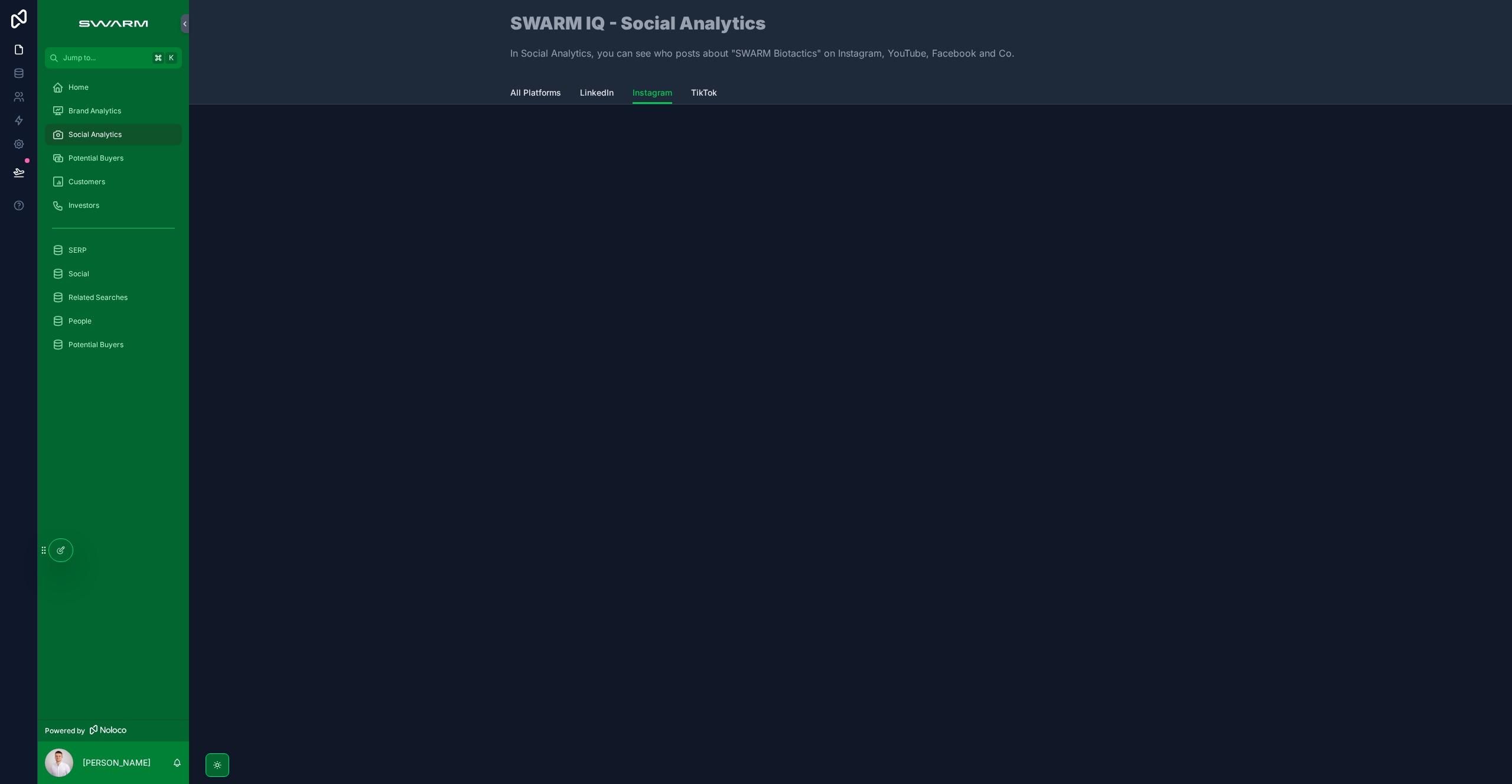
click at [590, 95] on span "LinkedIn" at bounding box center [597, 92] width 34 height 12
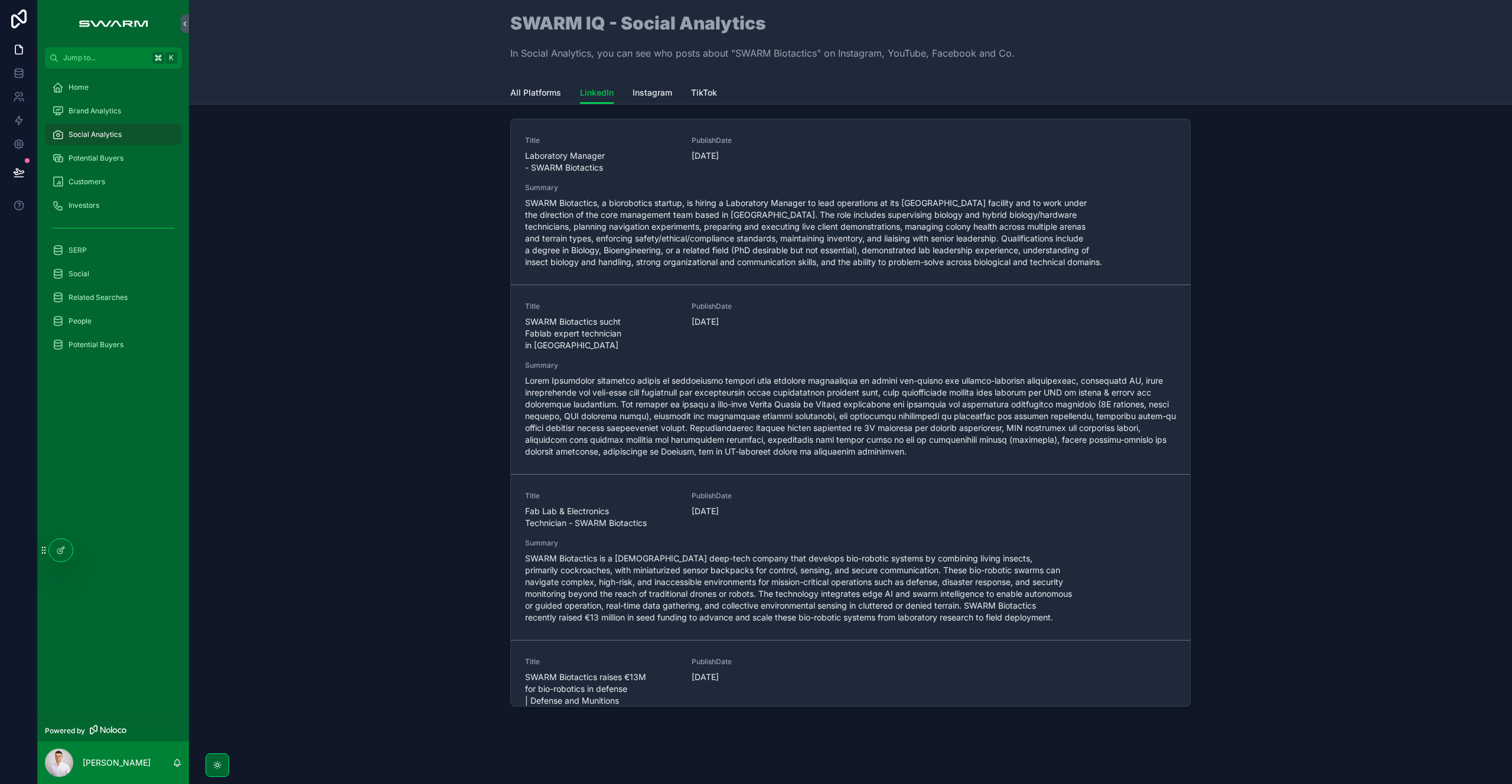
click at [609, 188] on span "Summary" at bounding box center [850, 188] width 651 height 9
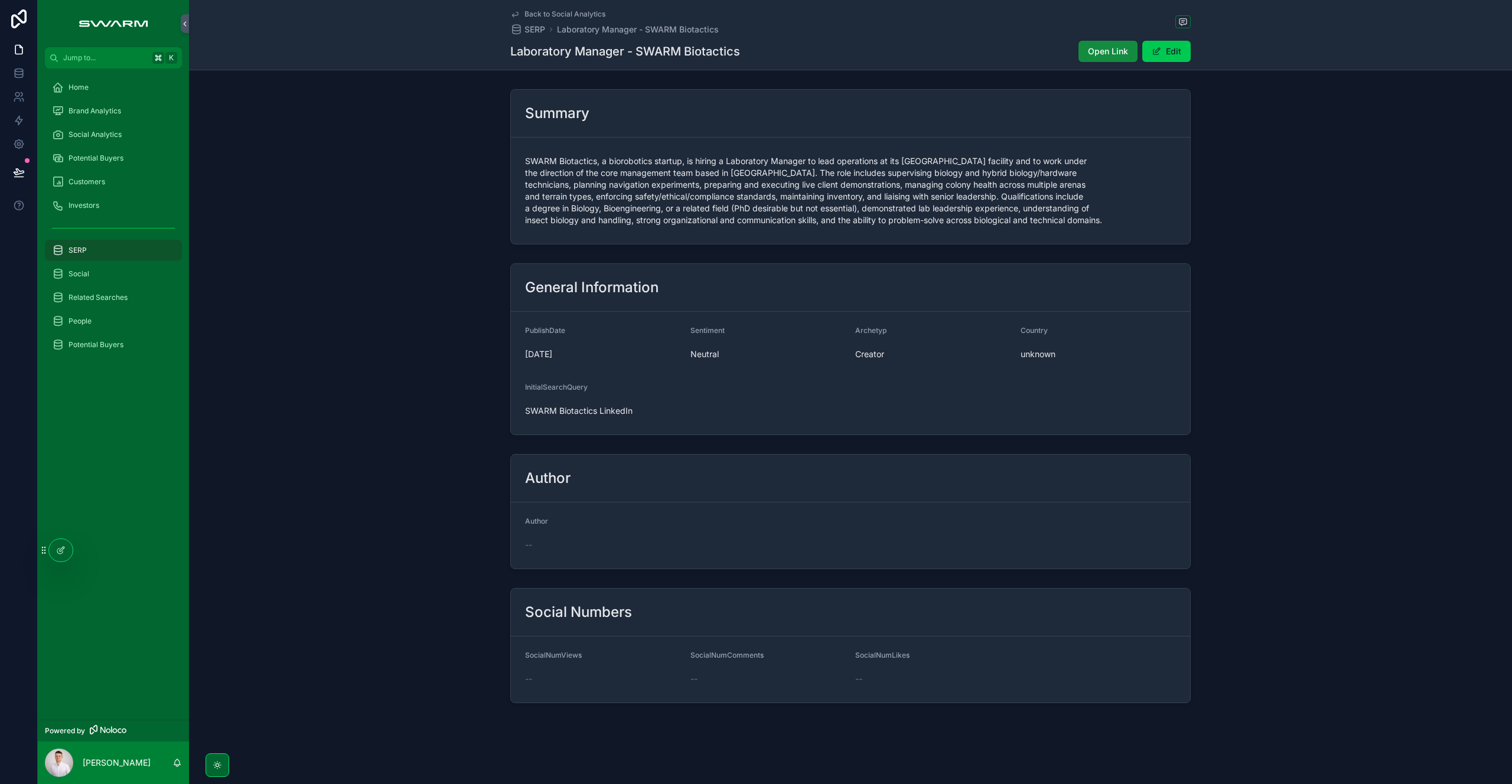
click at [119, 140] on div "Social Analytics" at bounding box center [114, 135] width 123 height 19
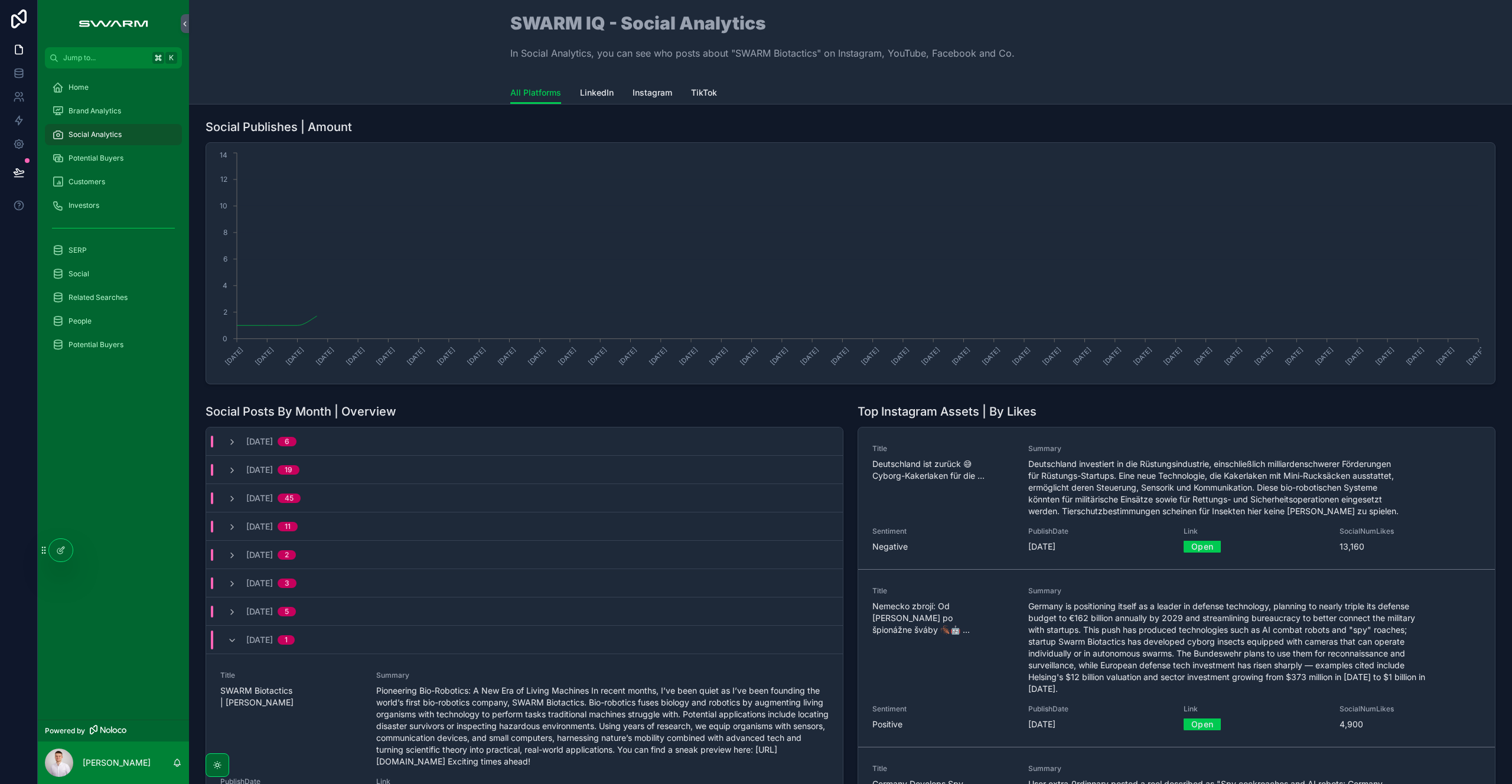
click at [594, 98] on span "LinkedIn" at bounding box center [597, 92] width 34 height 12
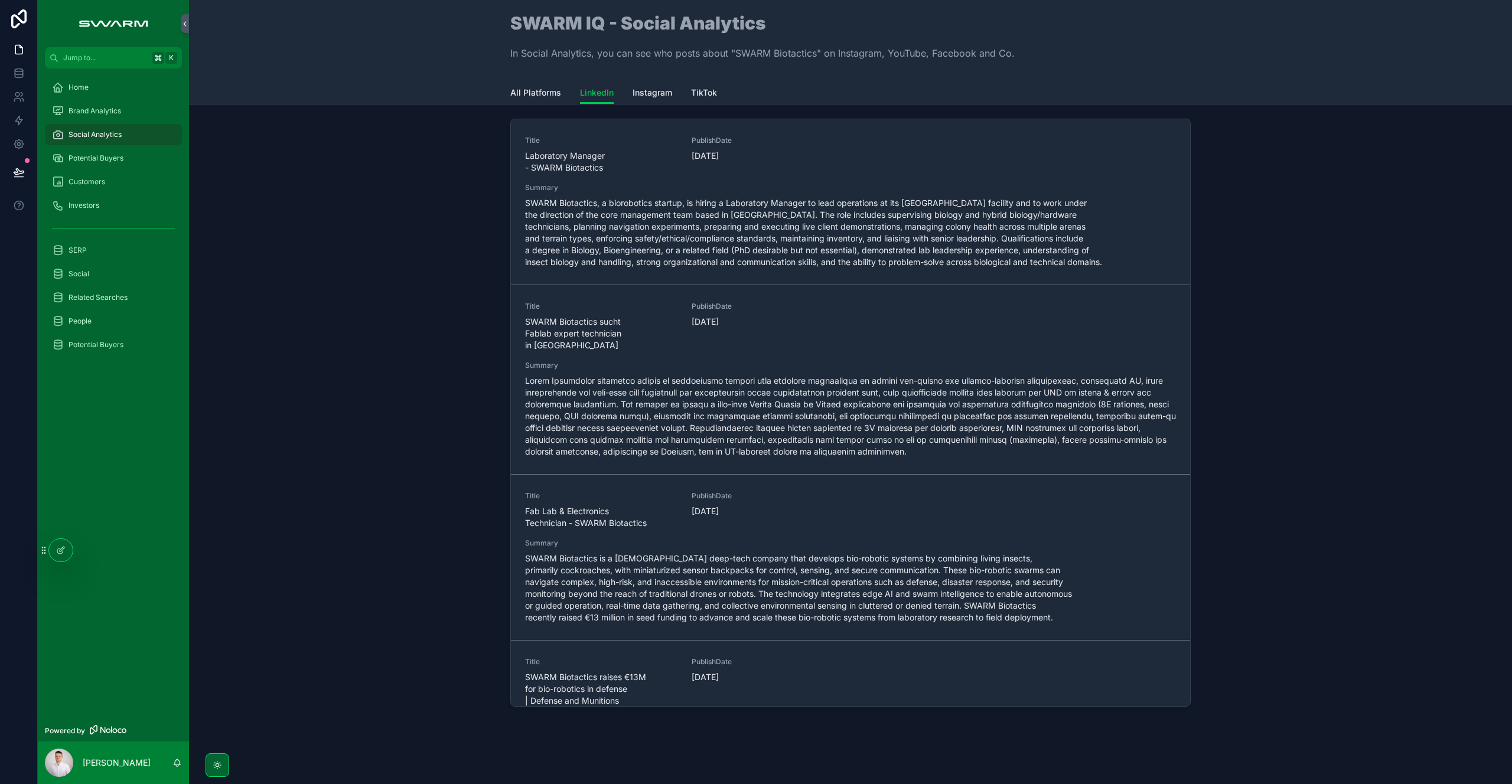
click at [614, 341] on div "Title SWARM Biotactics sucht Fablab expert technician in Kassel PublishDate 18/…" at bounding box center [850, 379] width 651 height 156
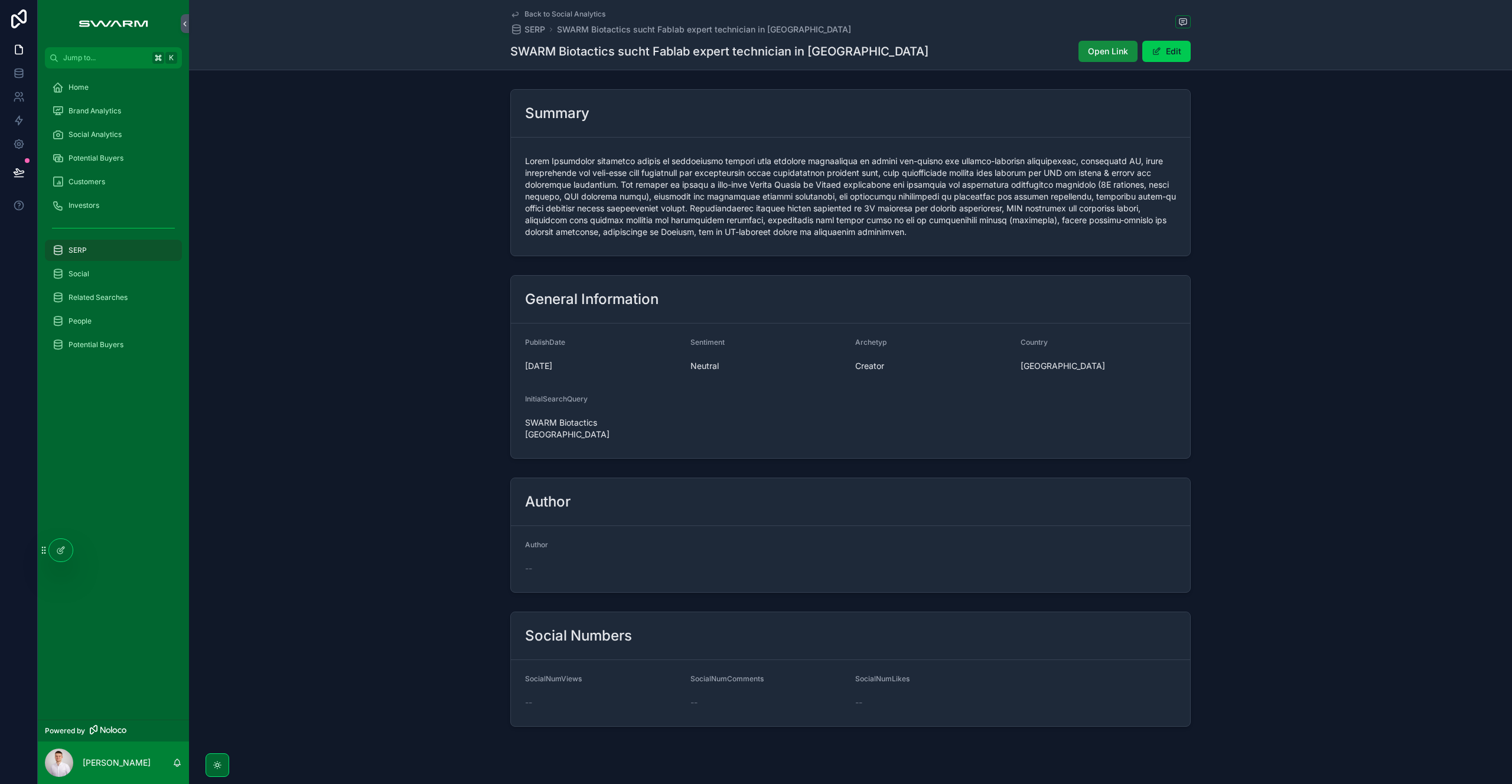
click at [131, 139] on div "Social Analytics" at bounding box center [114, 135] width 123 height 19
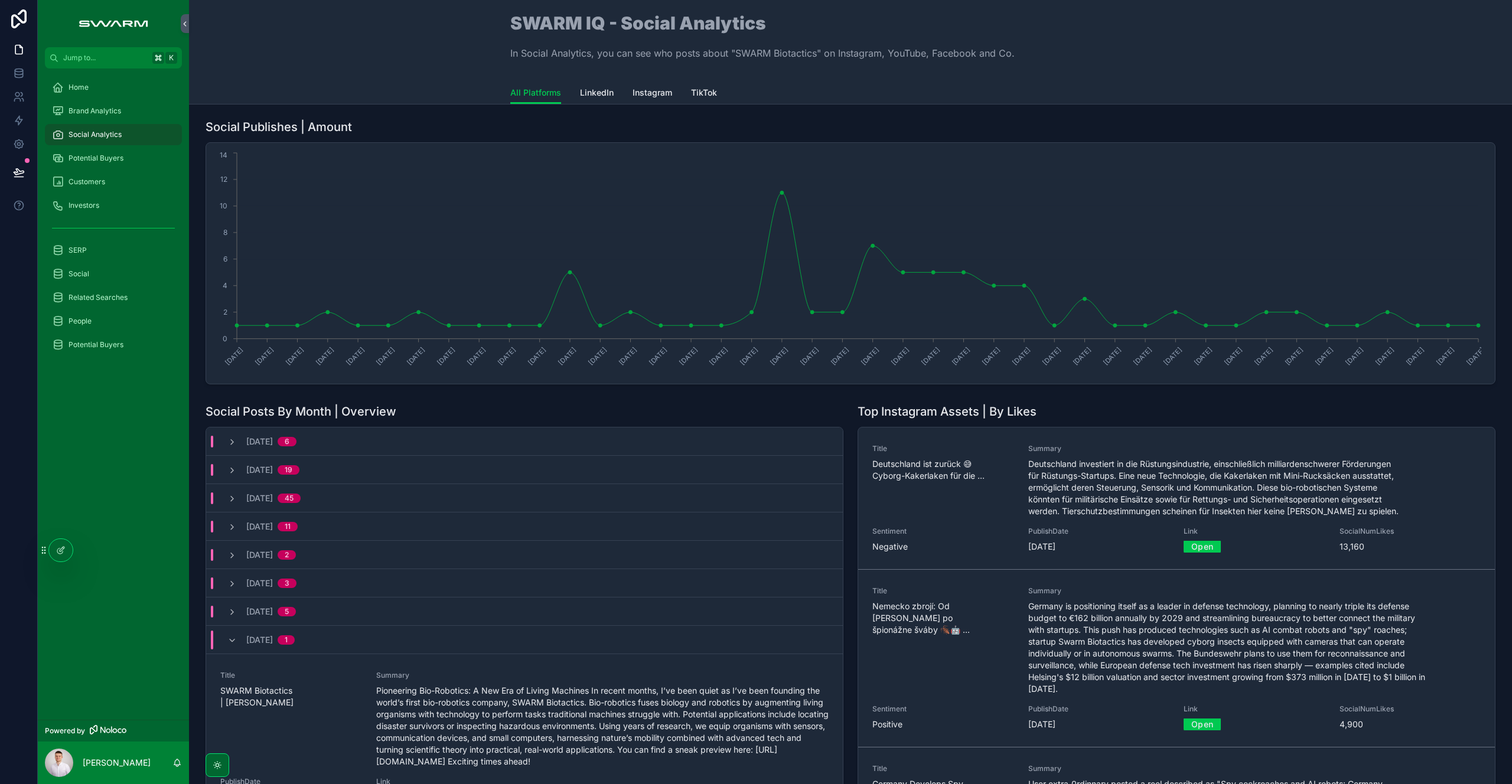
click at [596, 90] on span "LinkedIn" at bounding box center [597, 92] width 34 height 12
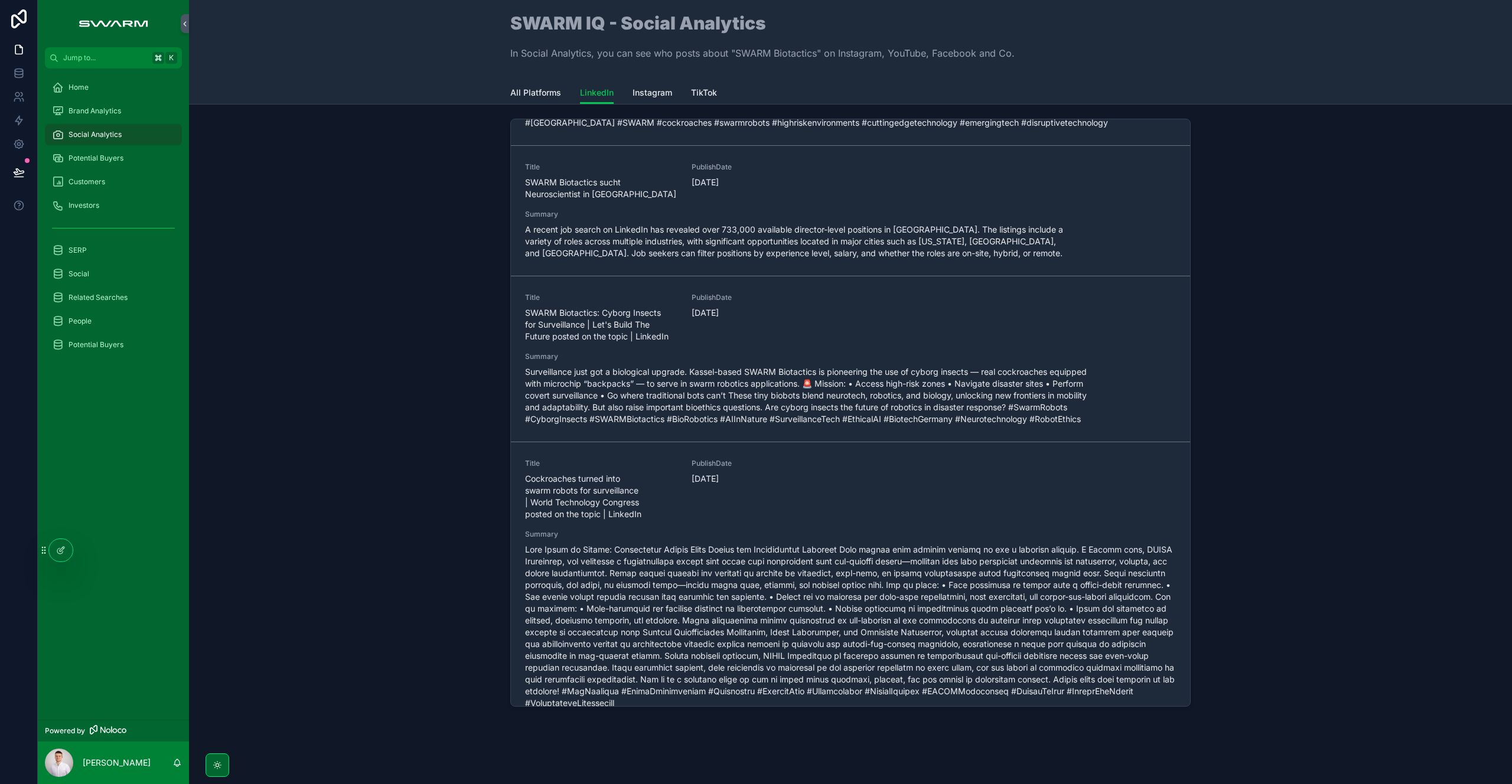
scroll to position [1070, 0]
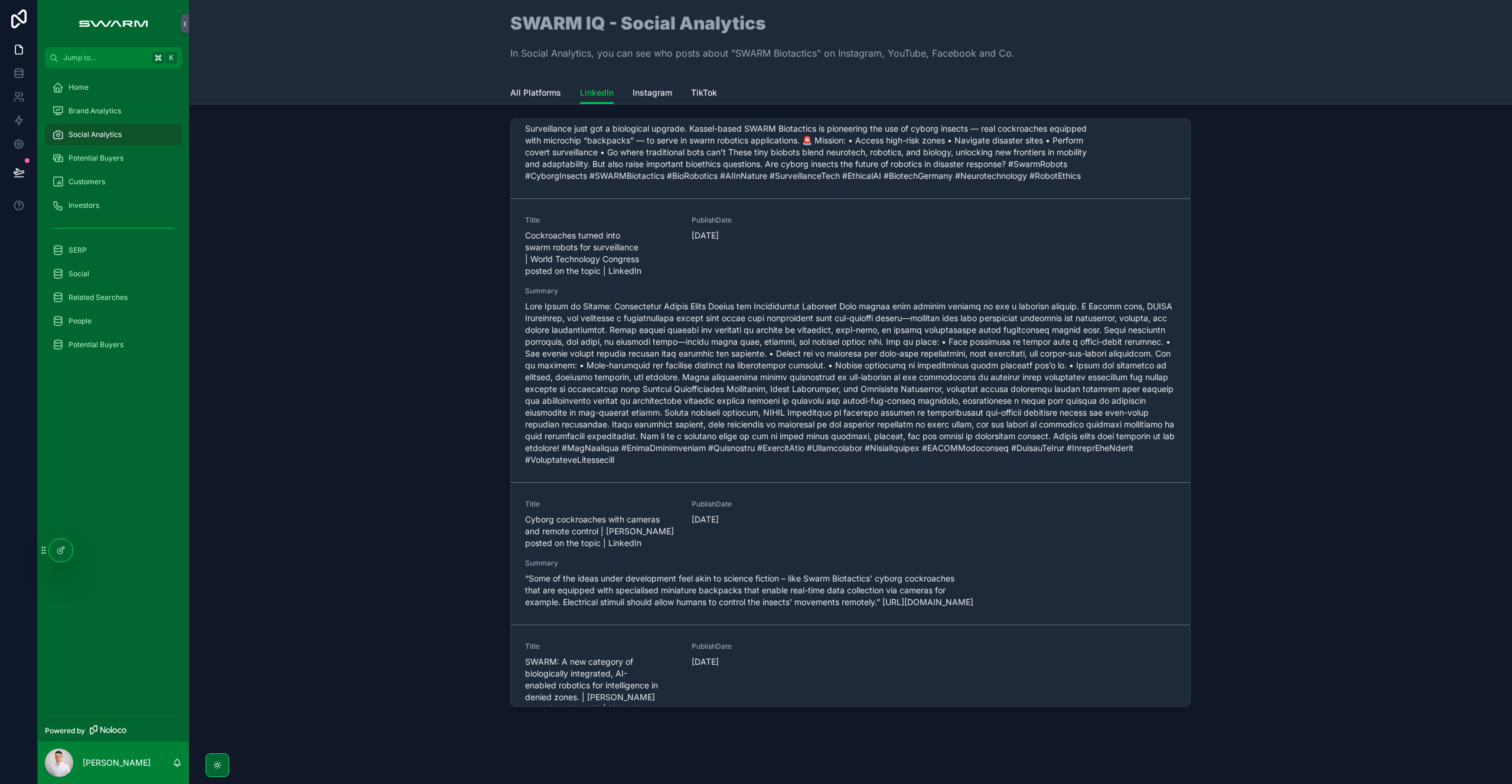
click at [663, 383] on span "scrollable content" at bounding box center [850, 383] width 651 height 166
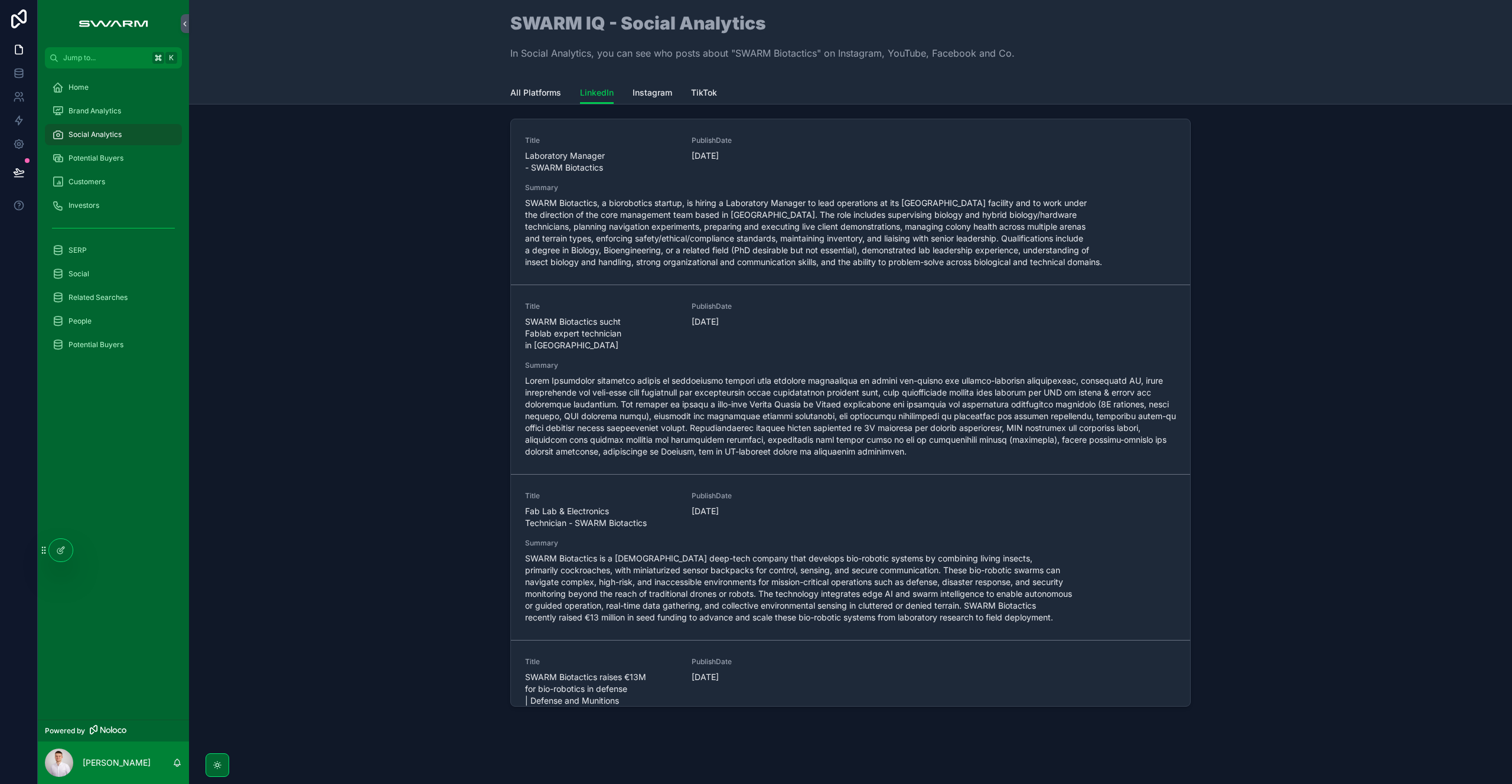
click at [63, 559] on div at bounding box center [61, 550] width 24 height 23
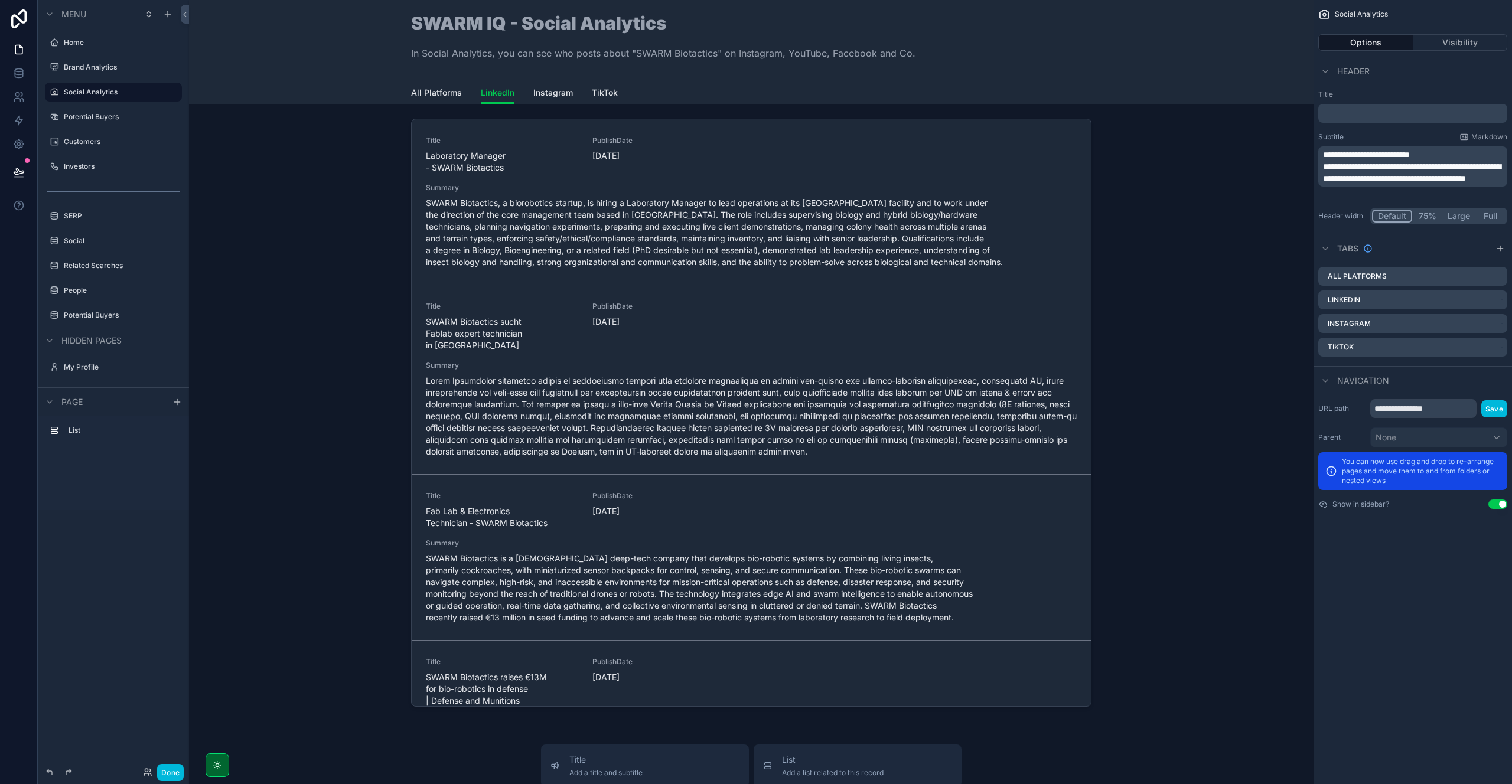
click at [715, 159] on div "scrollable content" at bounding box center [751, 415] width 1105 height 602
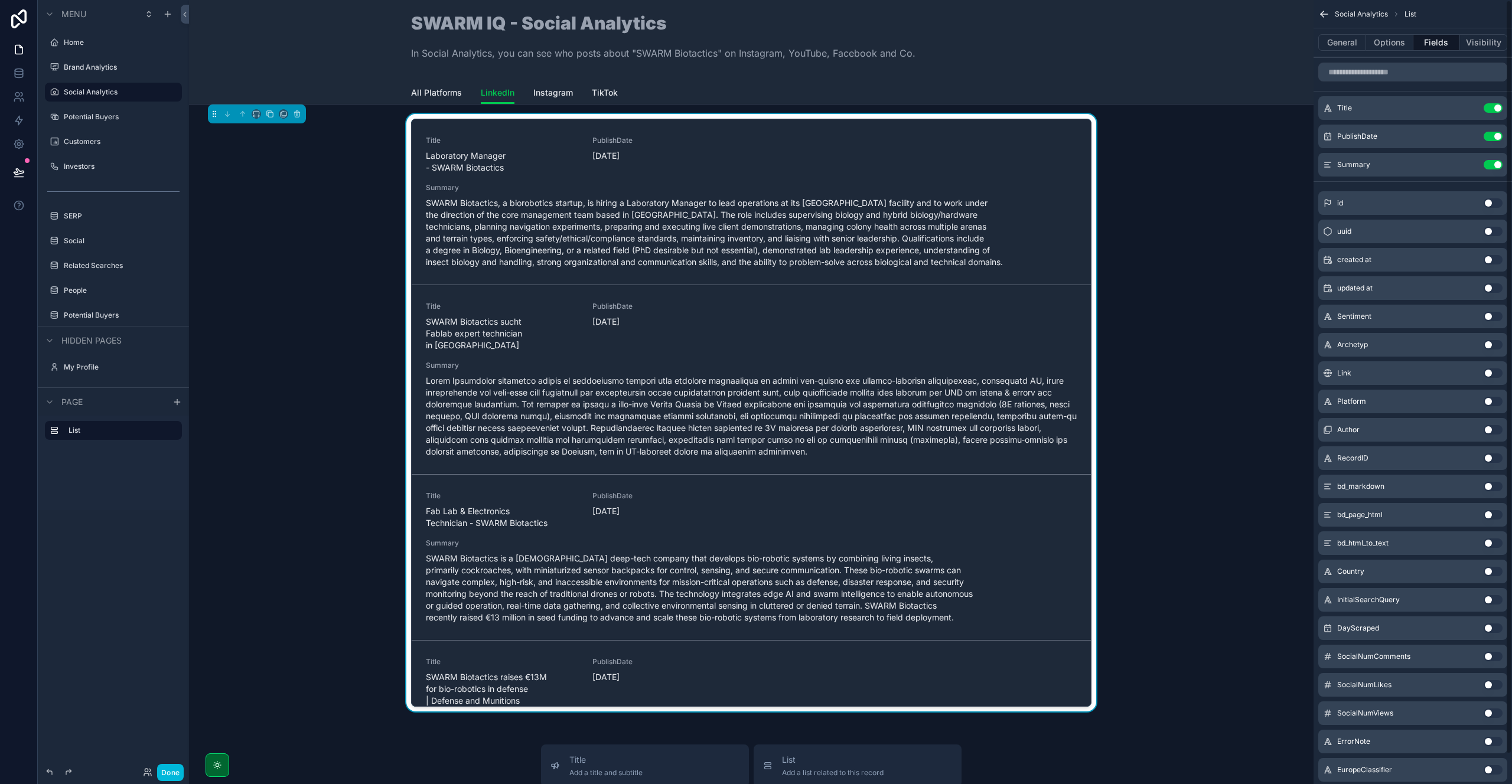
click at [1399, 48] on button "Options" at bounding box center [1389, 43] width 47 height 16
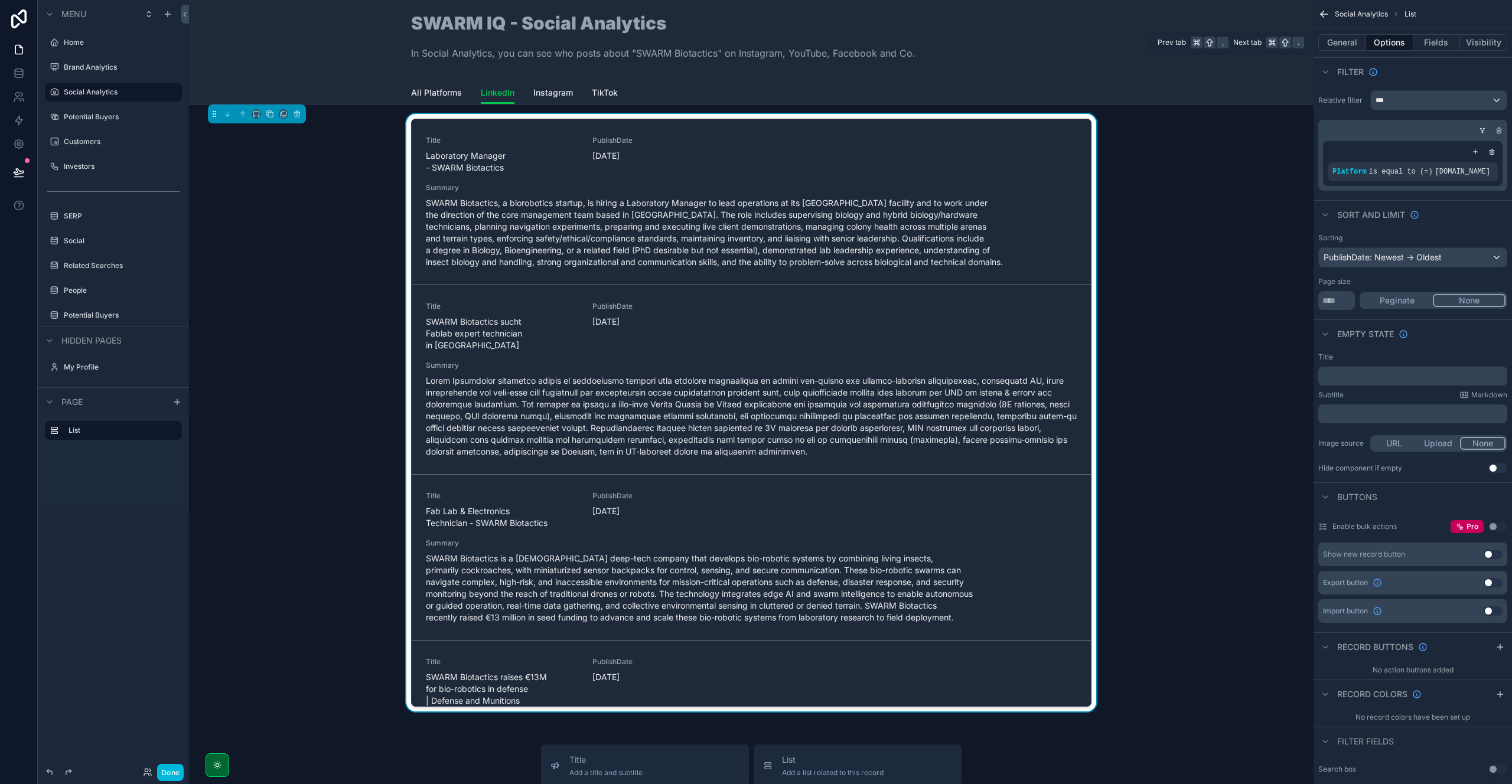
click at [1340, 43] on button "General" at bounding box center [1342, 43] width 48 height 16
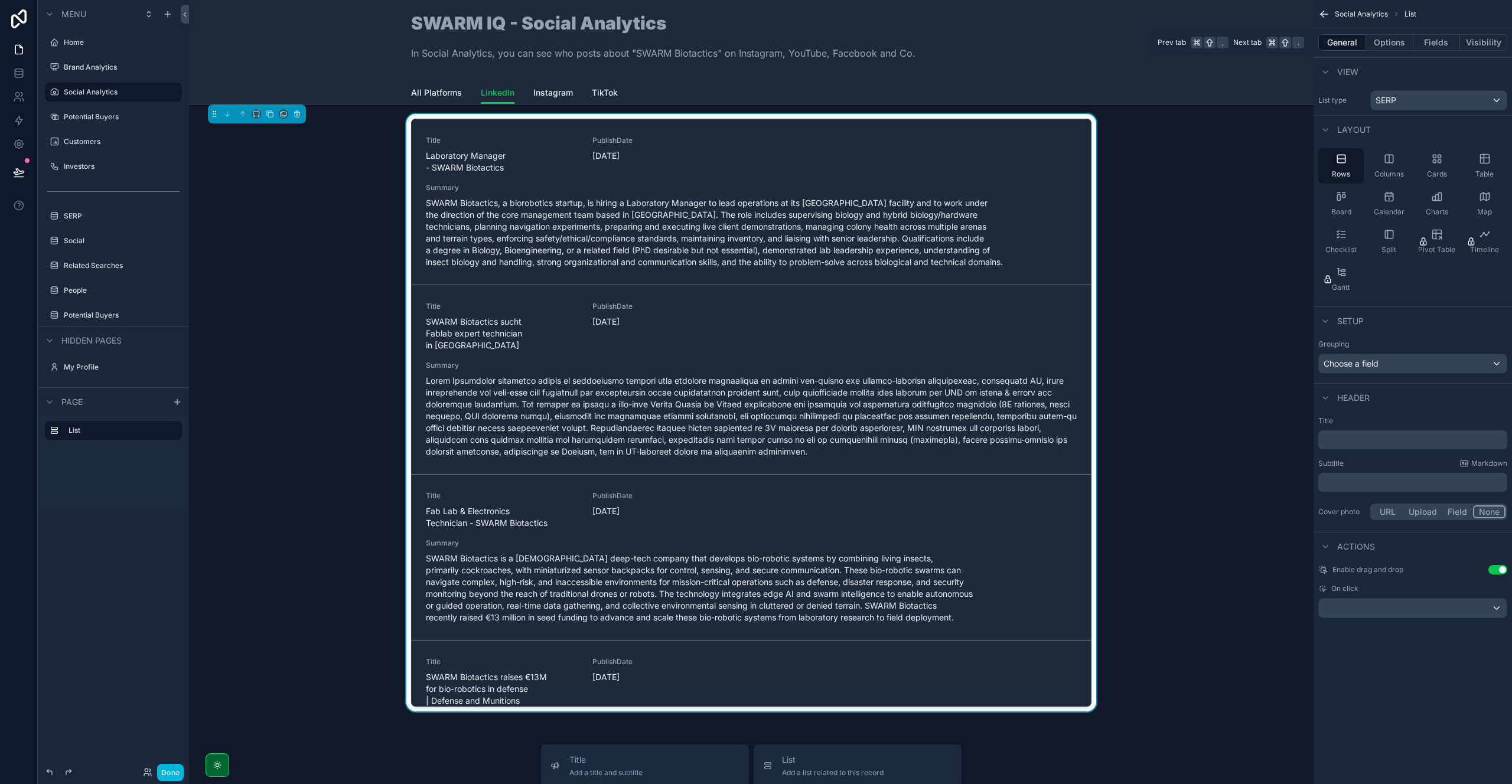
click at [1383, 43] on button "Options" at bounding box center [1389, 43] width 47 height 16
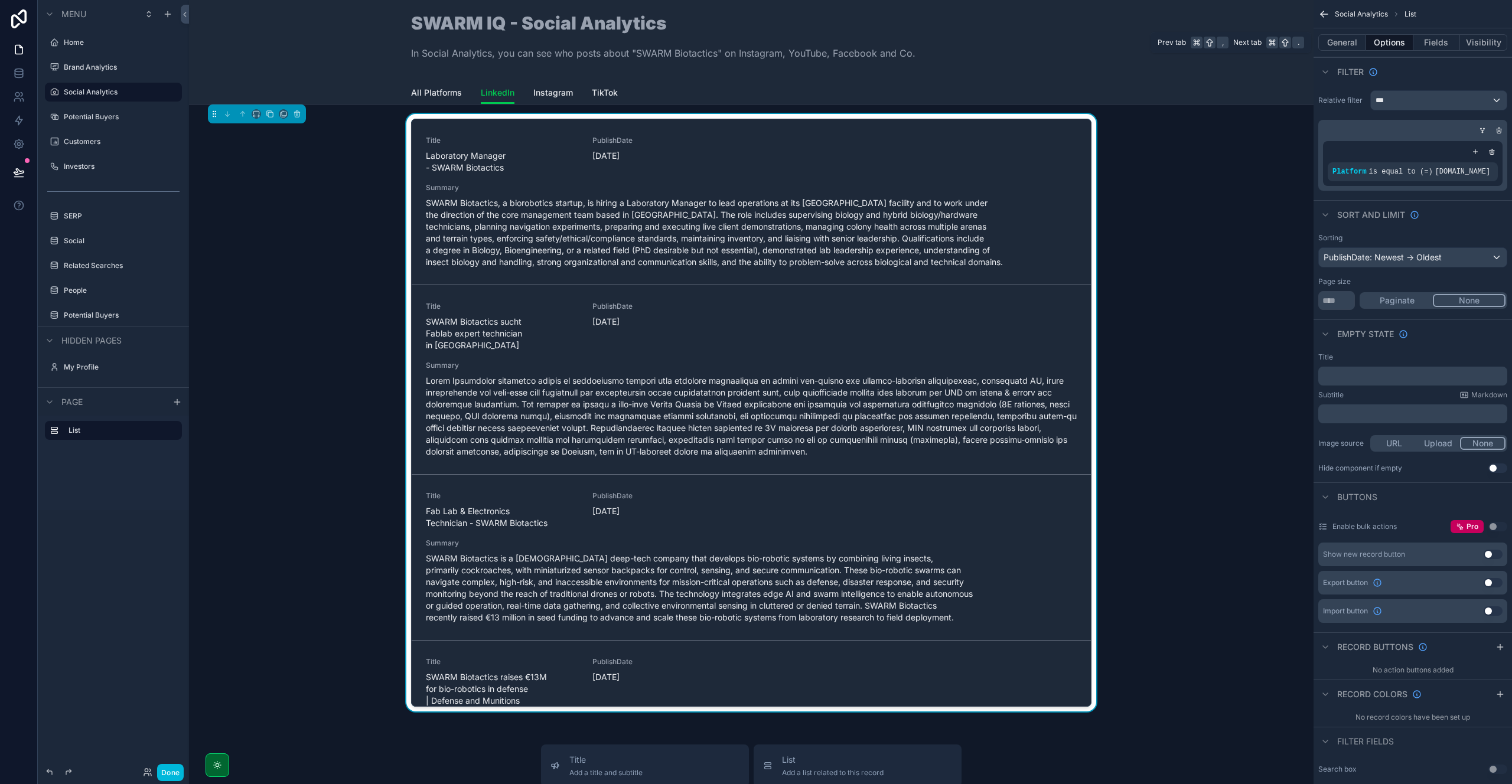
click at [1331, 44] on button "General" at bounding box center [1342, 43] width 48 height 16
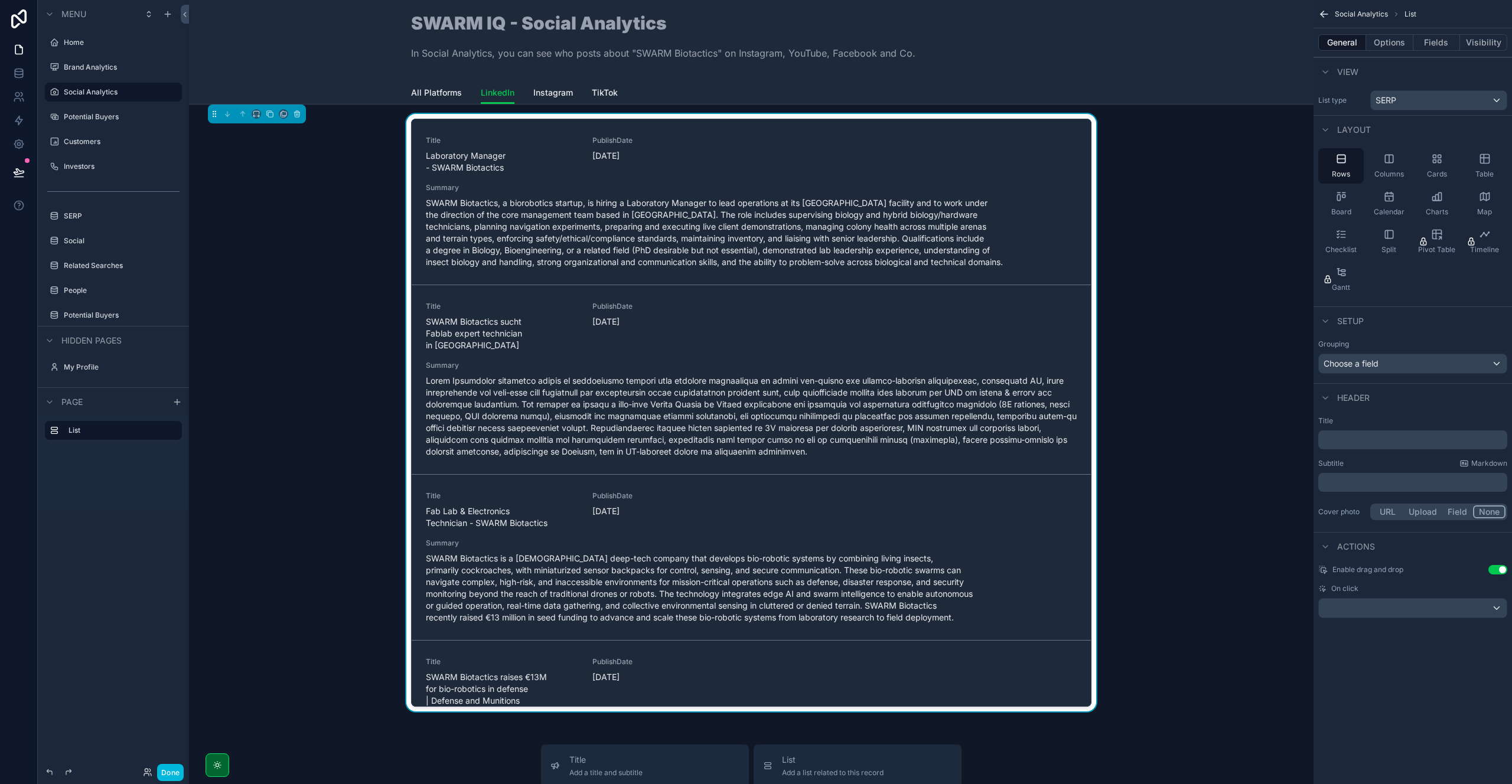
click at [1341, 446] on div "﻿" at bounding box center [1412, 440] width 189 height 19
click at [1342, 438] on p "﻿" at bounding box center [1414, 440] width 182 height 12
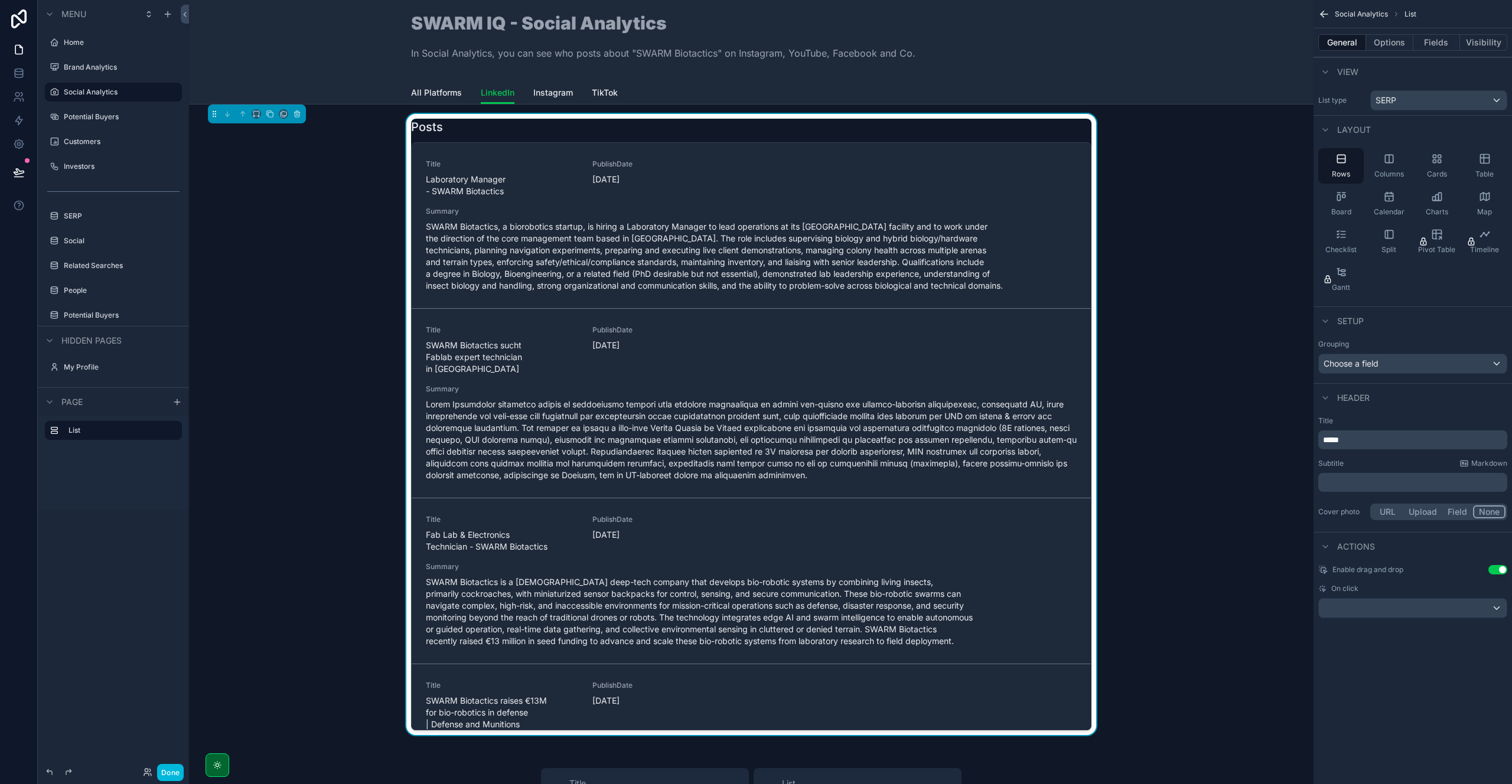
click at [1373, 458] on div "Subtitle Markdown" at bounding box center [1412, 463] width 189 height 9
click at [1394, 43] on button "Options" at bounding box center [1389, 43] width 47 height 16
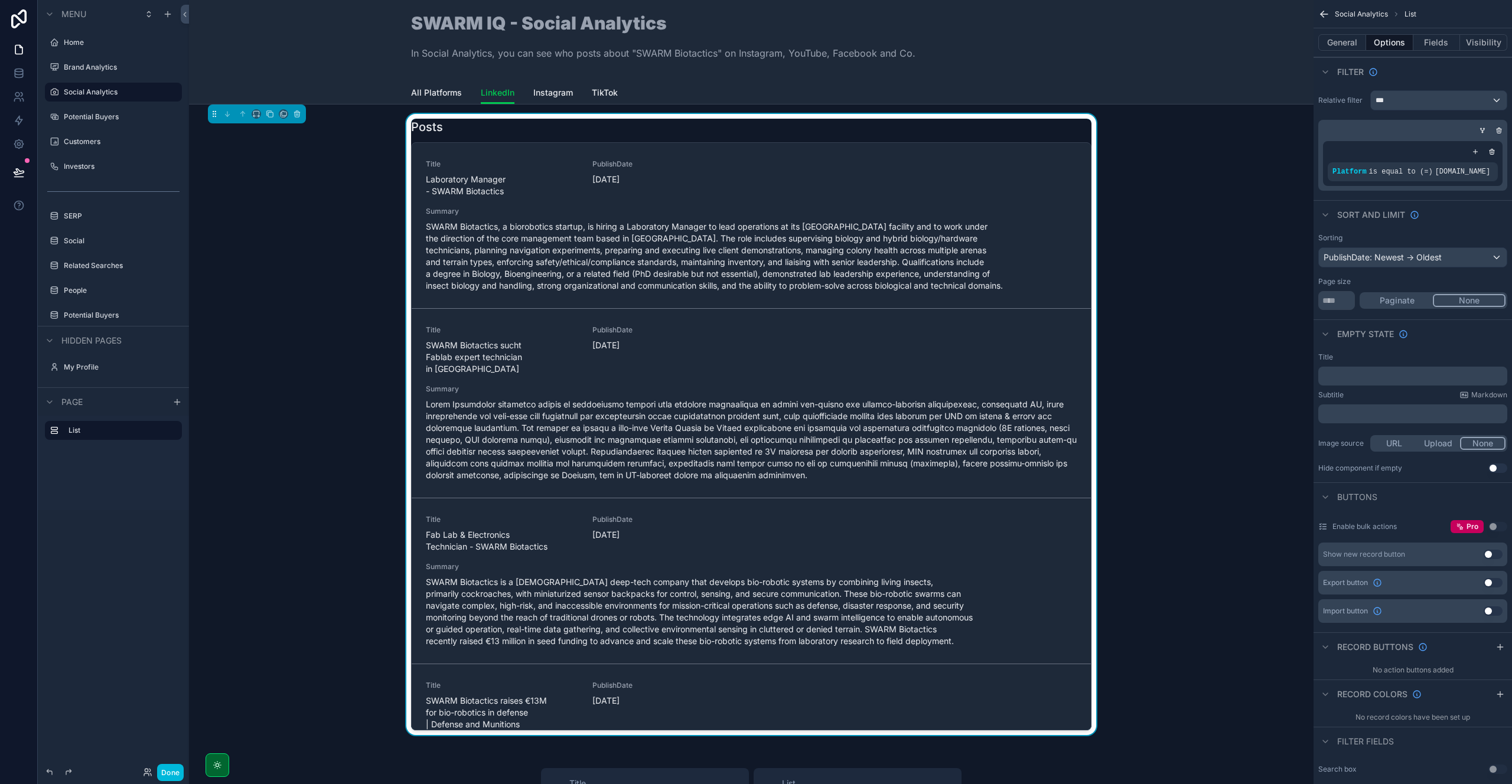
click at [1475, 148] on icon "scrollable content" at bounding box center [1475, 151] width 7 height 7
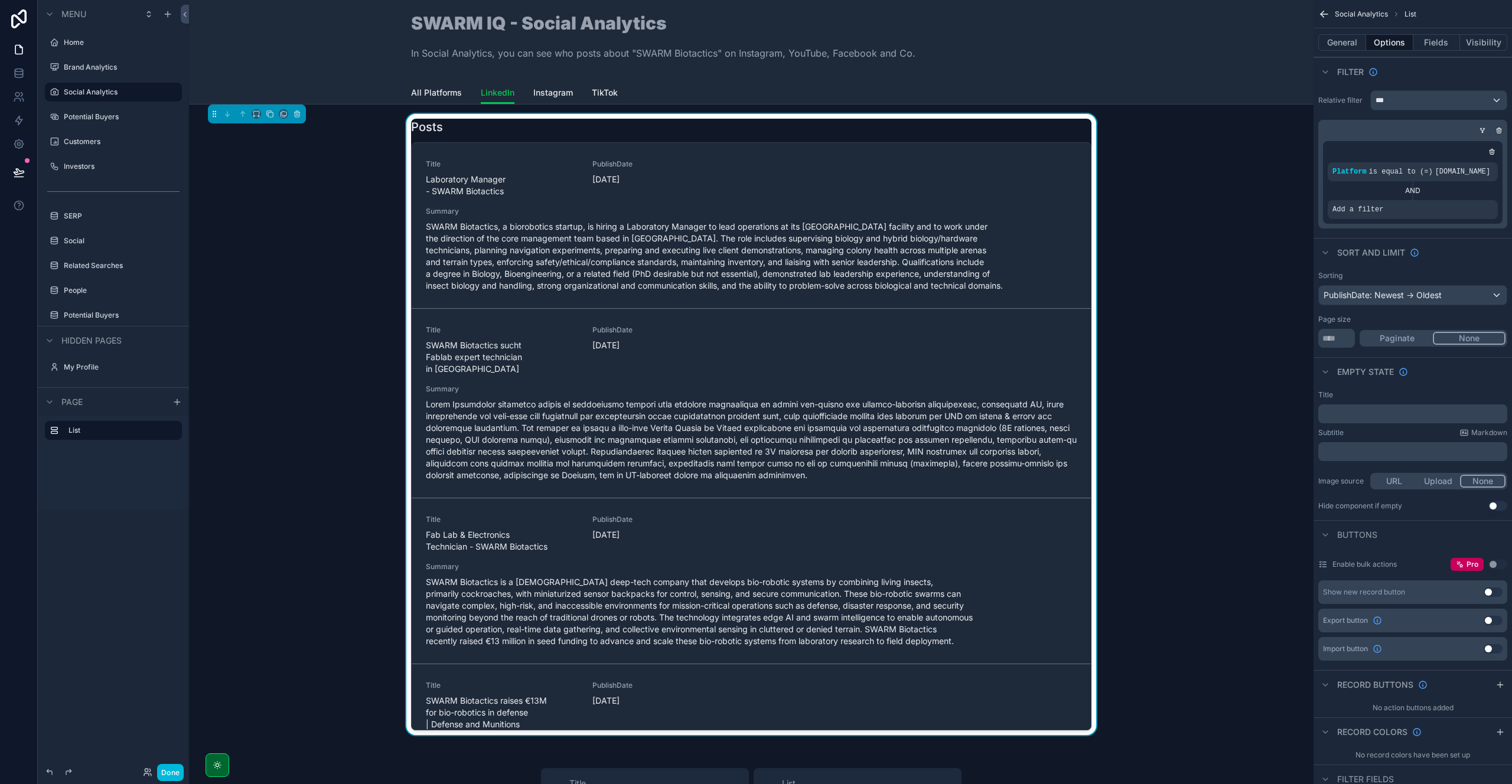
click at [0, 0] on icon "scrollable content" at bounding box center [0, 0] width 0 height 0
click at [1183, 189] on span "Select a field" at bounding box center [1208, 191] width 50 height 10
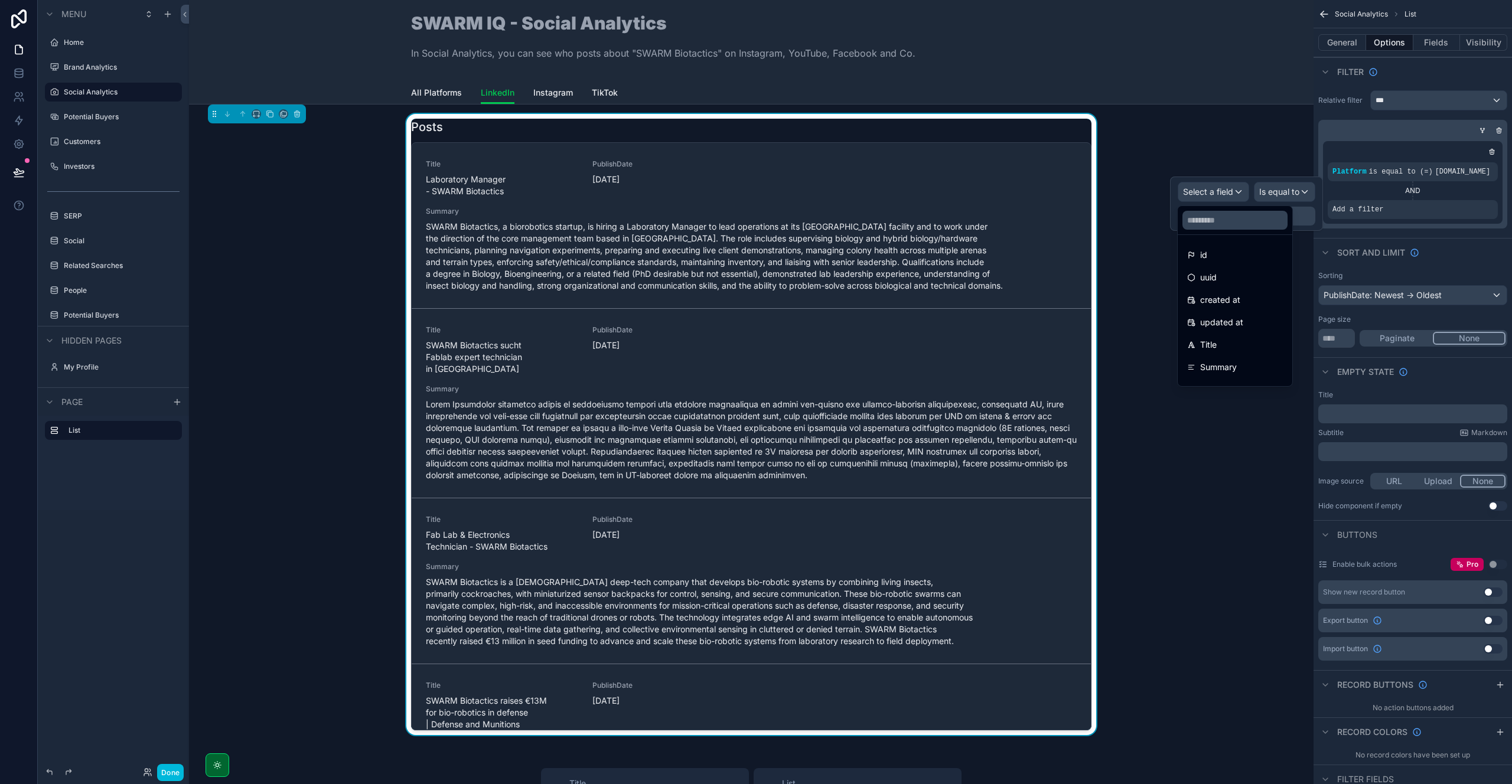
click at [1201, 218] on input "text" at bounding box center [1235, 220] width 105 height 19
type input "****"
click at [1217, 250] on div "Link" at bounding box center [1230, 255] width 87 height 14
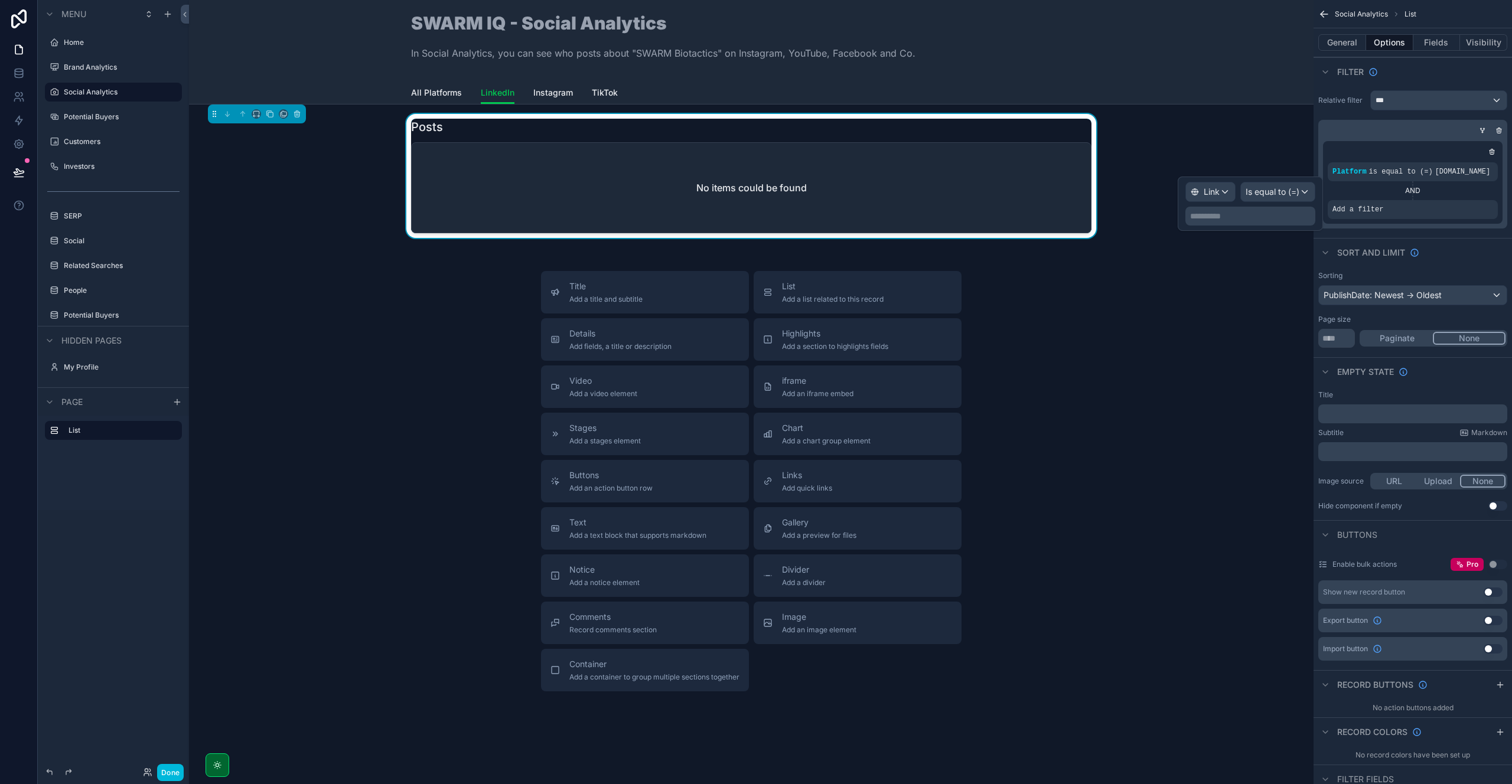
click at [1267, 191] on span "Is equal to (=)" at bounding box center [1272, 192] width 54 height 12
click at [1275, 303] on span "Contains" at bounding box center [1267, 300] width 34 height 14
click at [1234, 211] on p "**********" at bounding box center [1262, 216] width 103 height 12
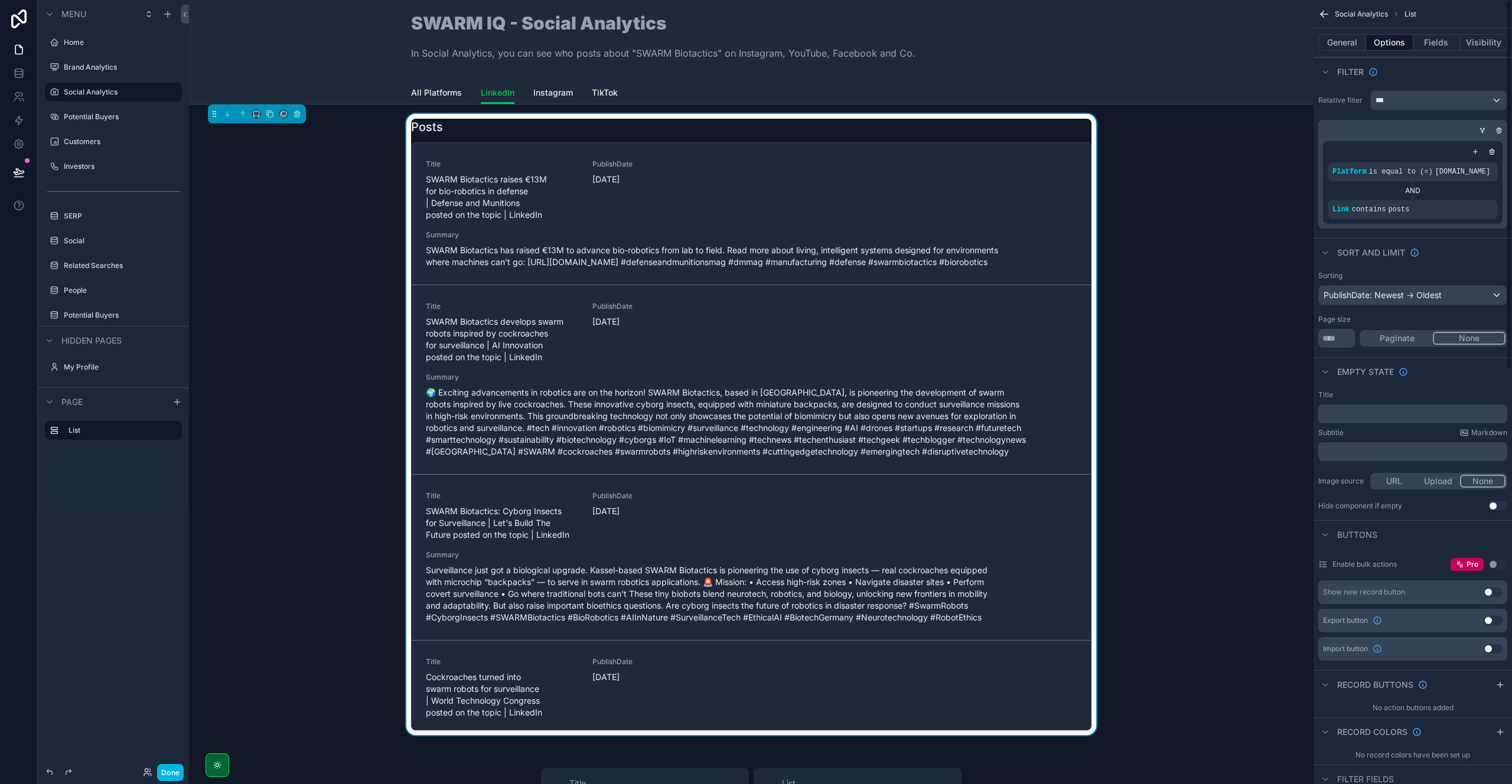
drag, startPoint x: 1455, startPoint y: 241, endPoint x: 1439, endPoint y: 240, distance: 16.0
click at [1455, 241] on div "Sort And Limit" at bounding box center [1413, 252] width 198 height 28
click at [174, 766] on button "Done" at bounding box center [170, 772] width 26 height 17
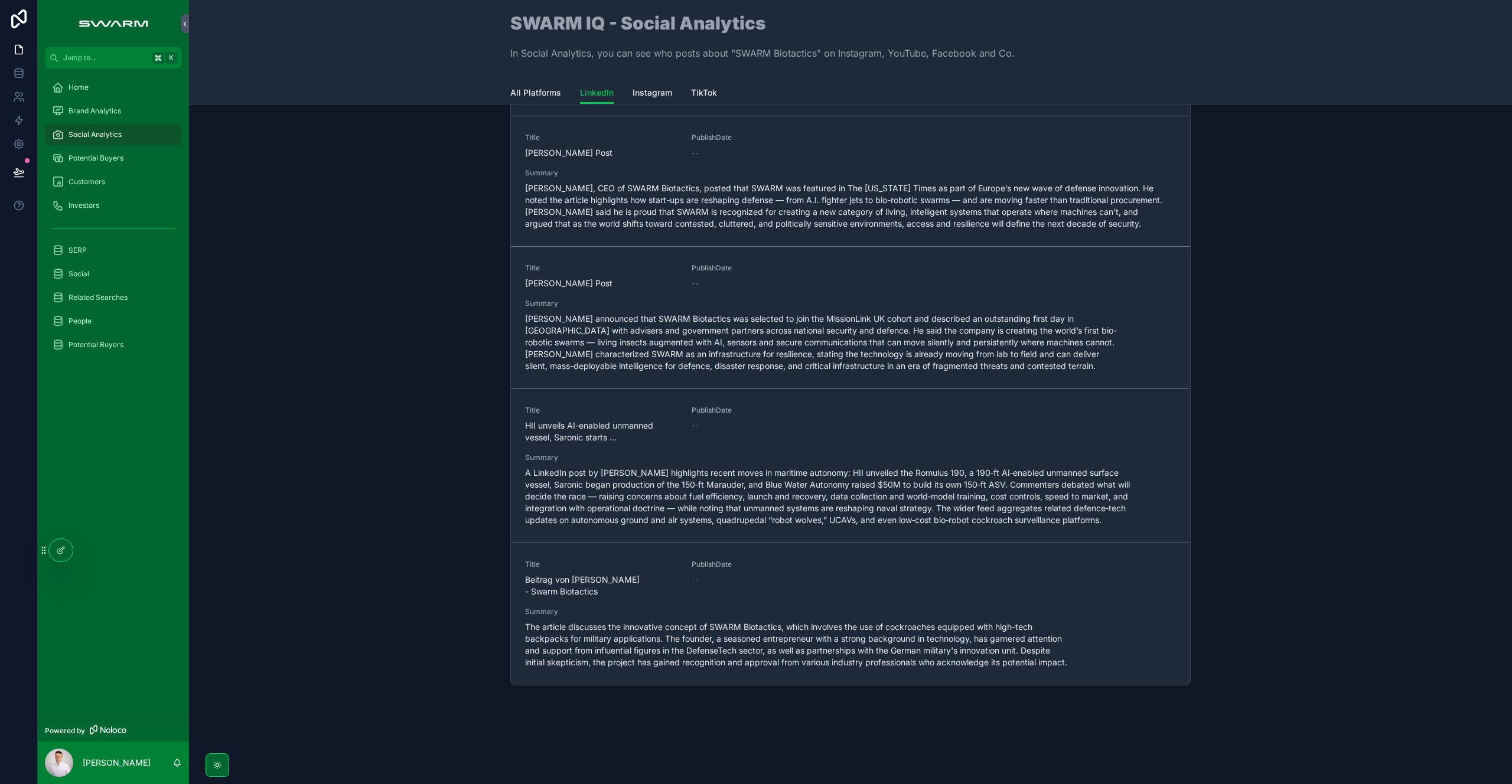
scroll to position [50, 0]
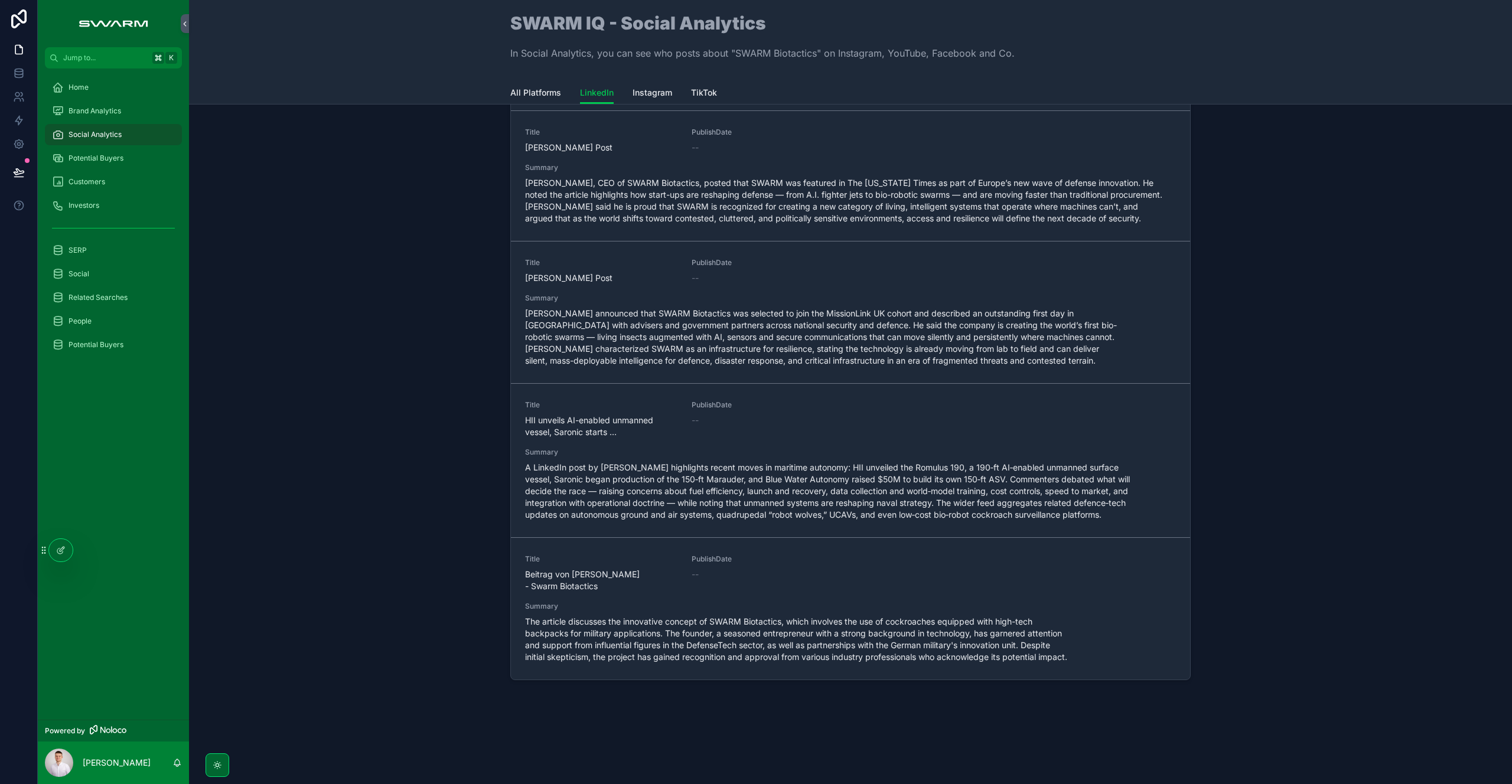
click at [706, 621] on span "The article discusses the innovative concept of SWARM Biotactics, which involve…" at bounding box center [850, 639] width 651 height 47
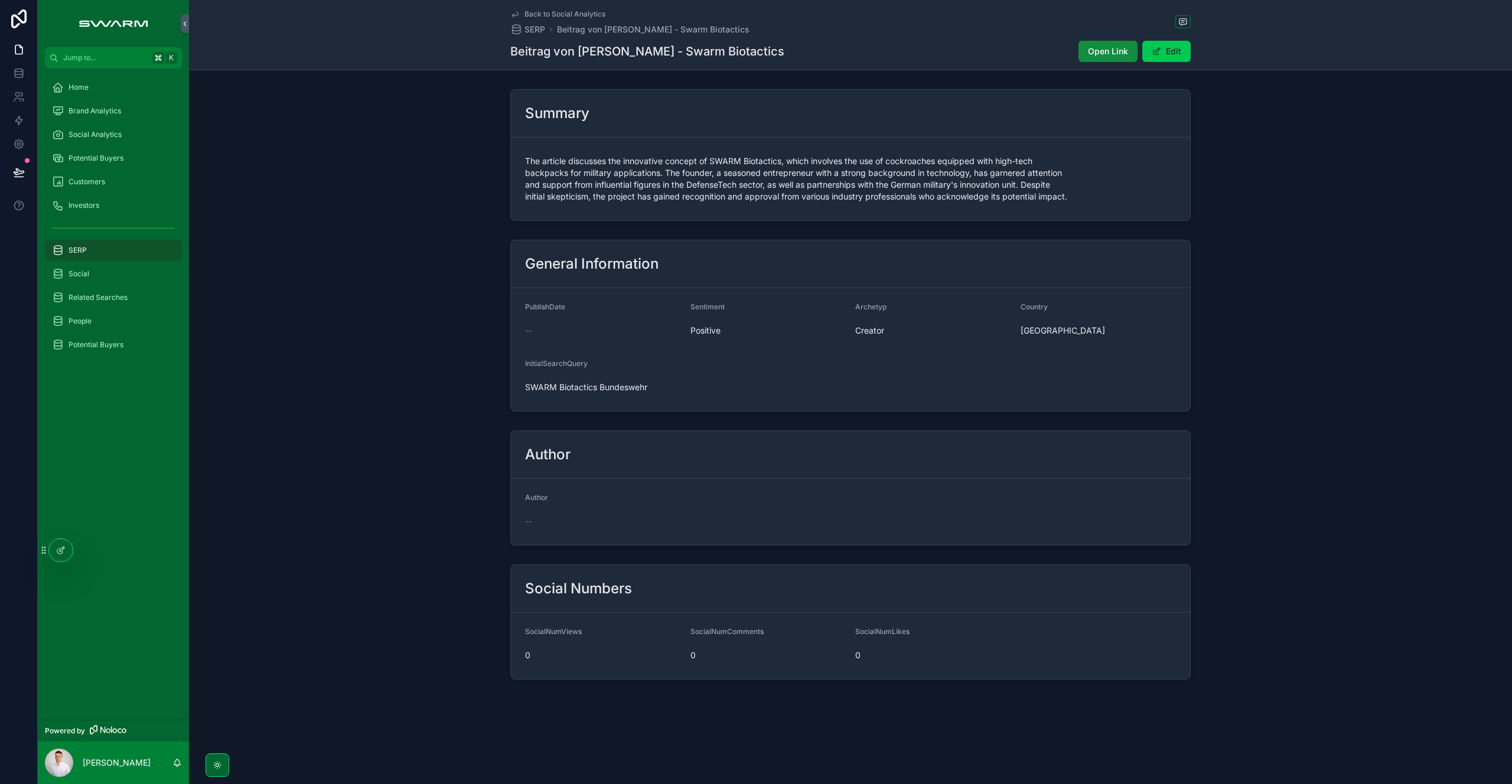
click at [133, 114] on div "Brand Analytics" at bounding box center [114, 111] width 123 height 19
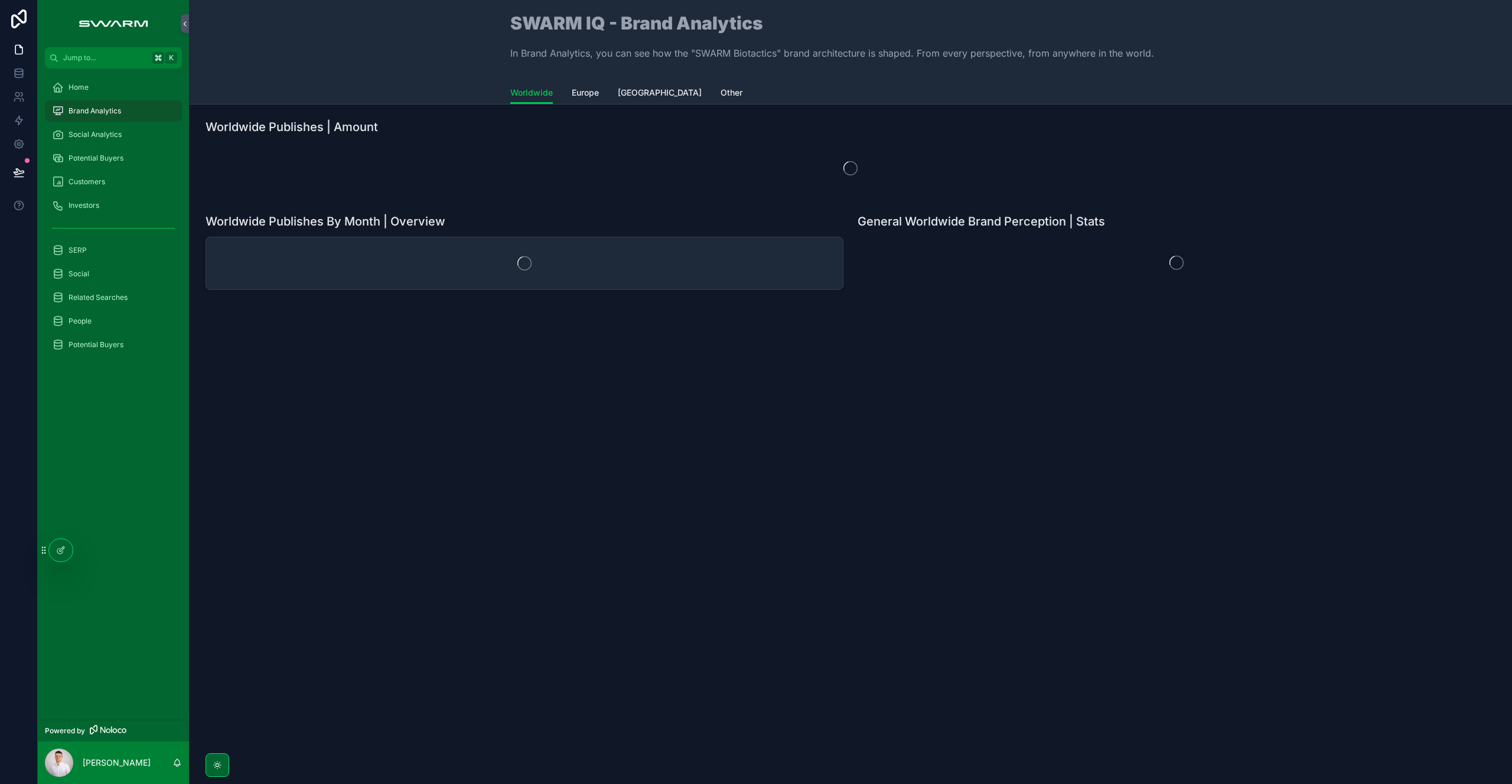
click at [130, 132] on div "Social Analytics" at bounding box center [114, 135] width 123 height 19
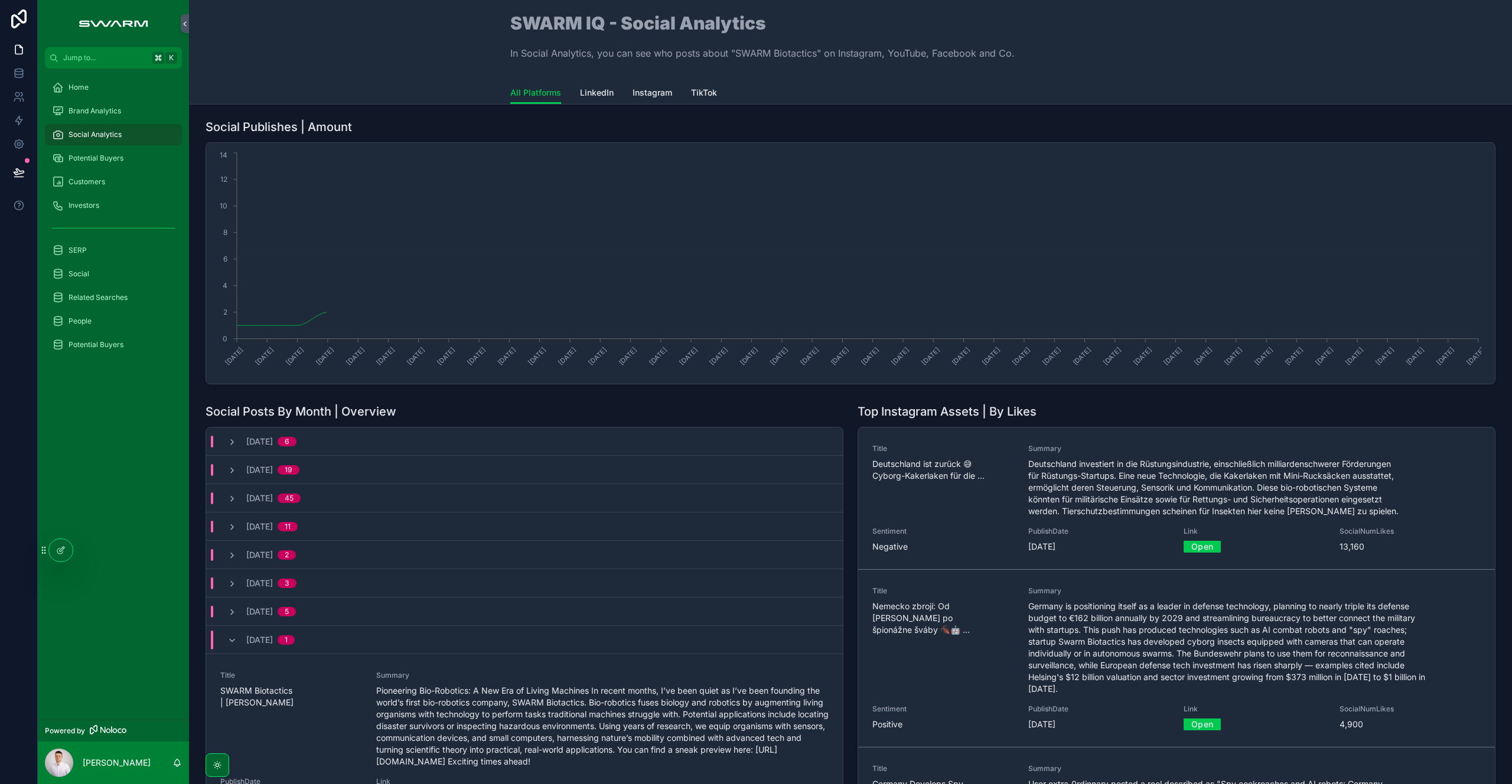
click at [130, 110] on div "Brand Analytics" at bounding box center [114, 111] width 123 height 19
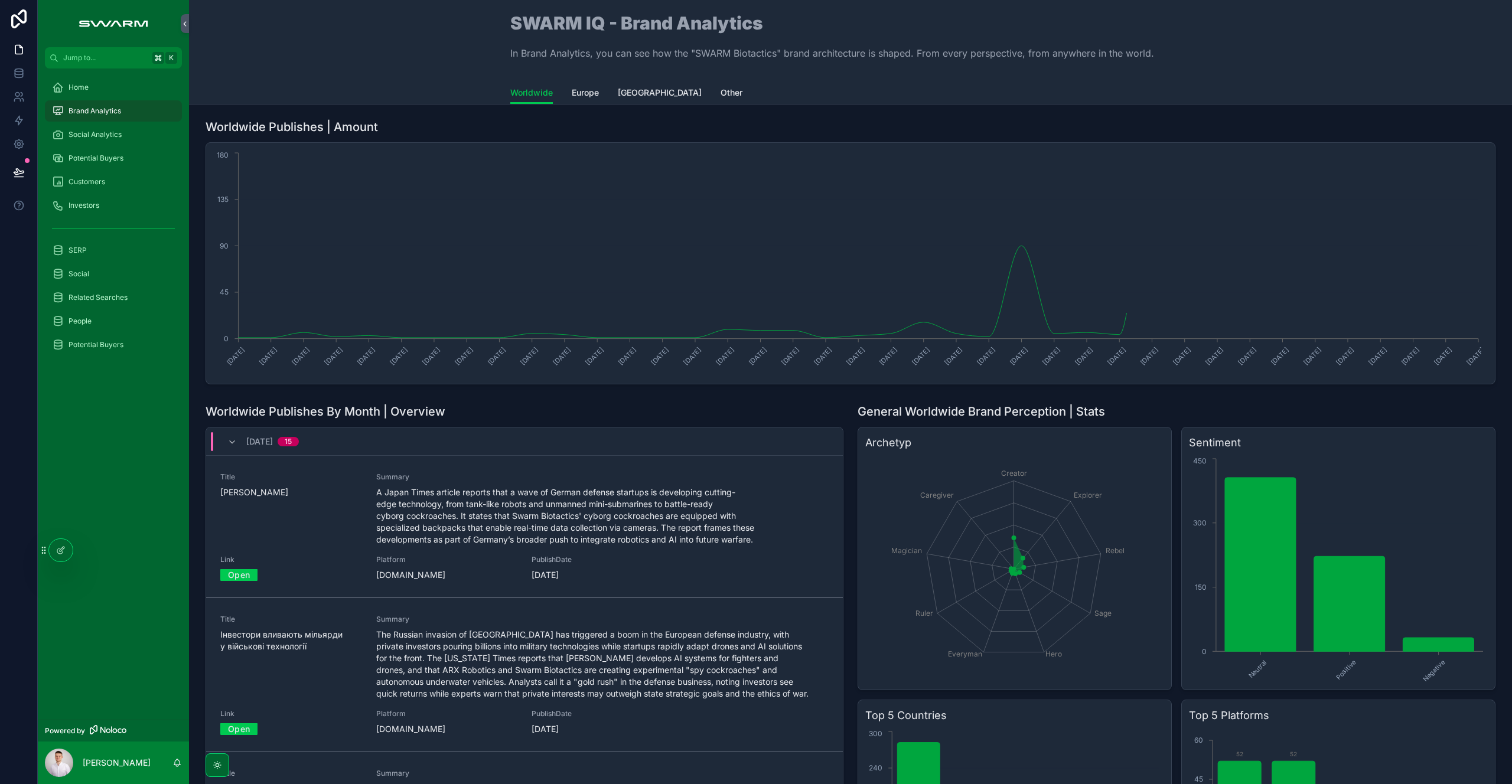
click at [147, 120] on link "Brand Analytics" at bounding box center [114, 111] width 137 height 21
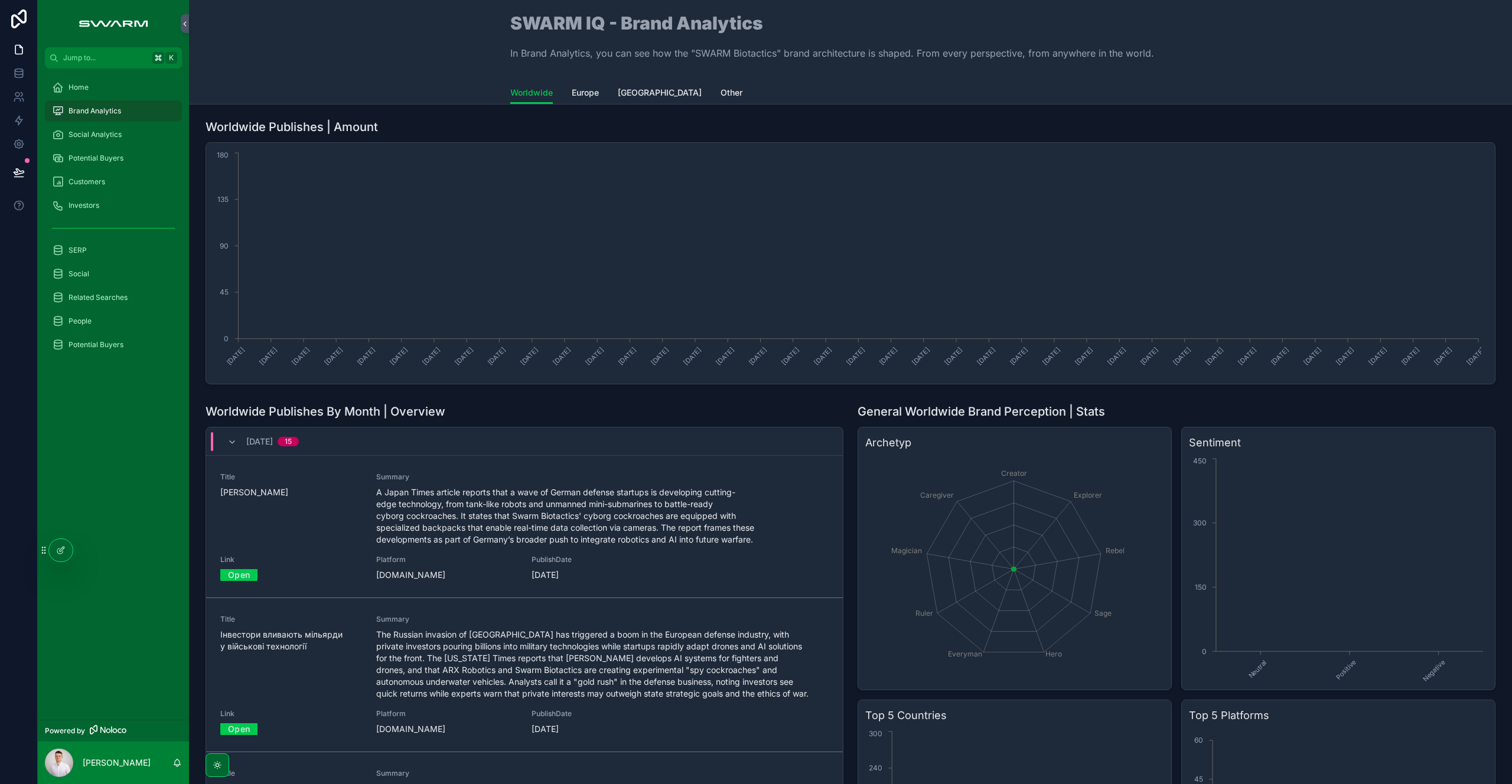
click at [130, 143] on div "Social Analytics" at bounding box center [114, 135] width 123 height 19
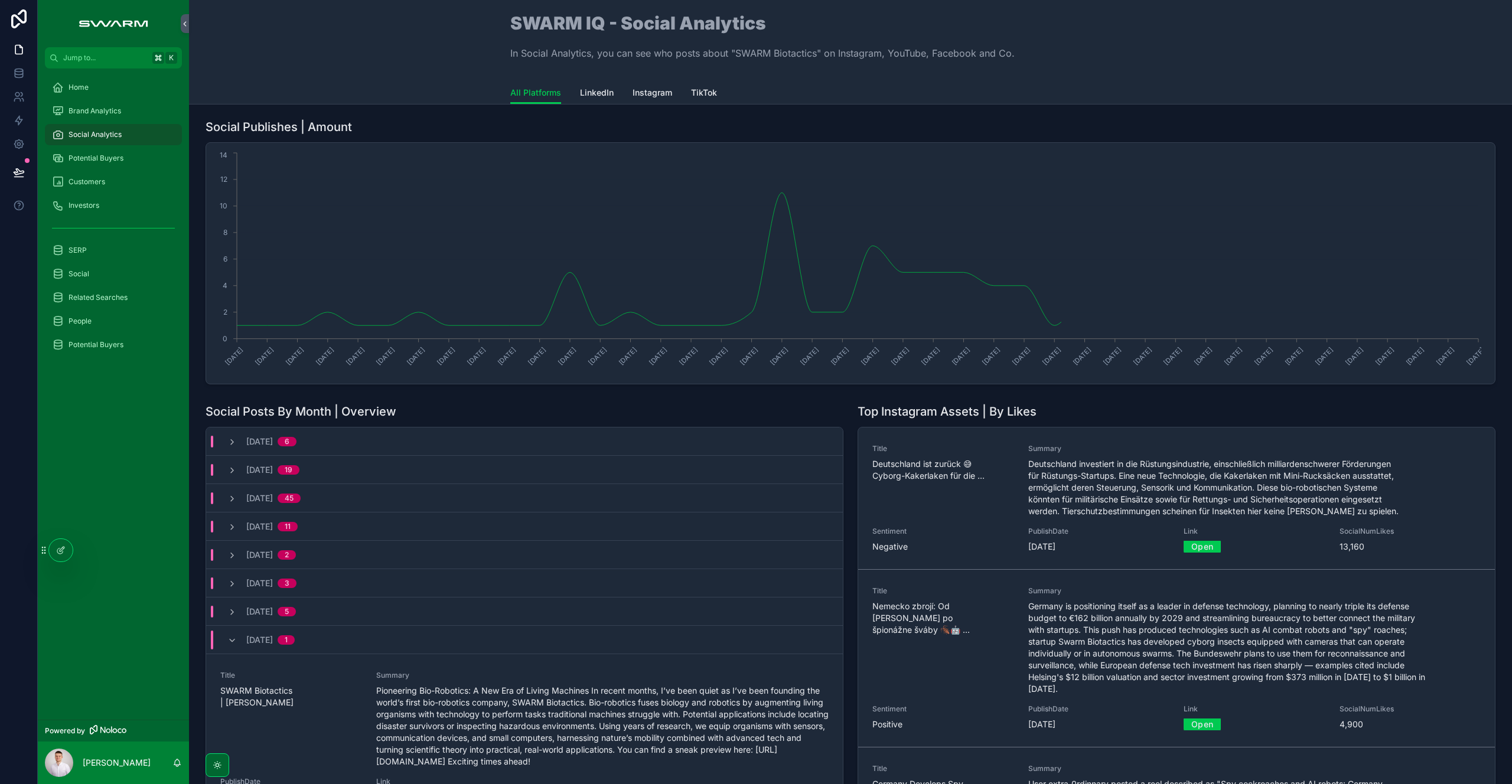
click at [580, 93] on span "LinkedIn" at bounding box center [597, 92] width 34 height 12
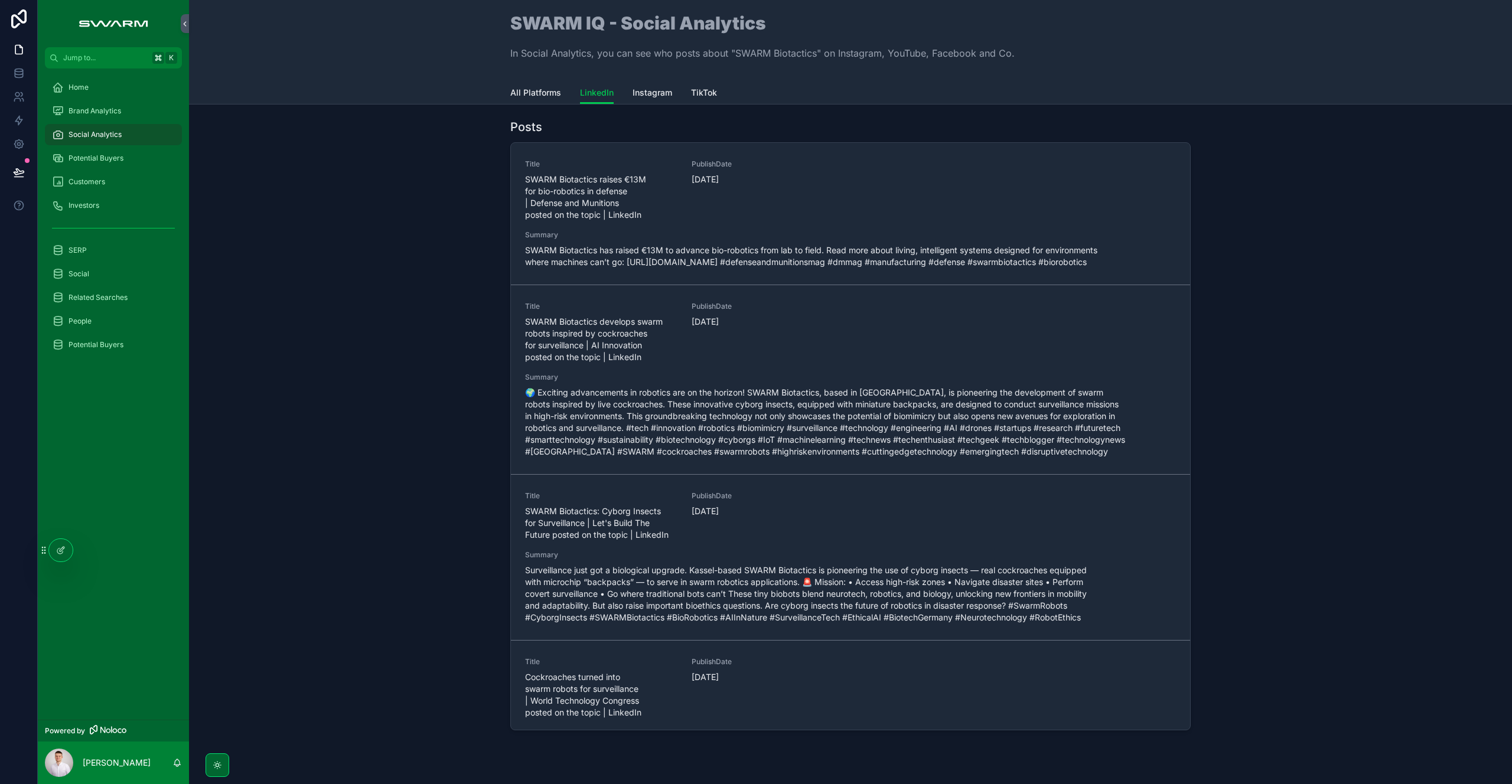
click at [608, 358] on span "SWARM Biotactics develops swarm robots inspired by cockroaches for surveillance…" at bounding box center [601, 339] width 152 height 47
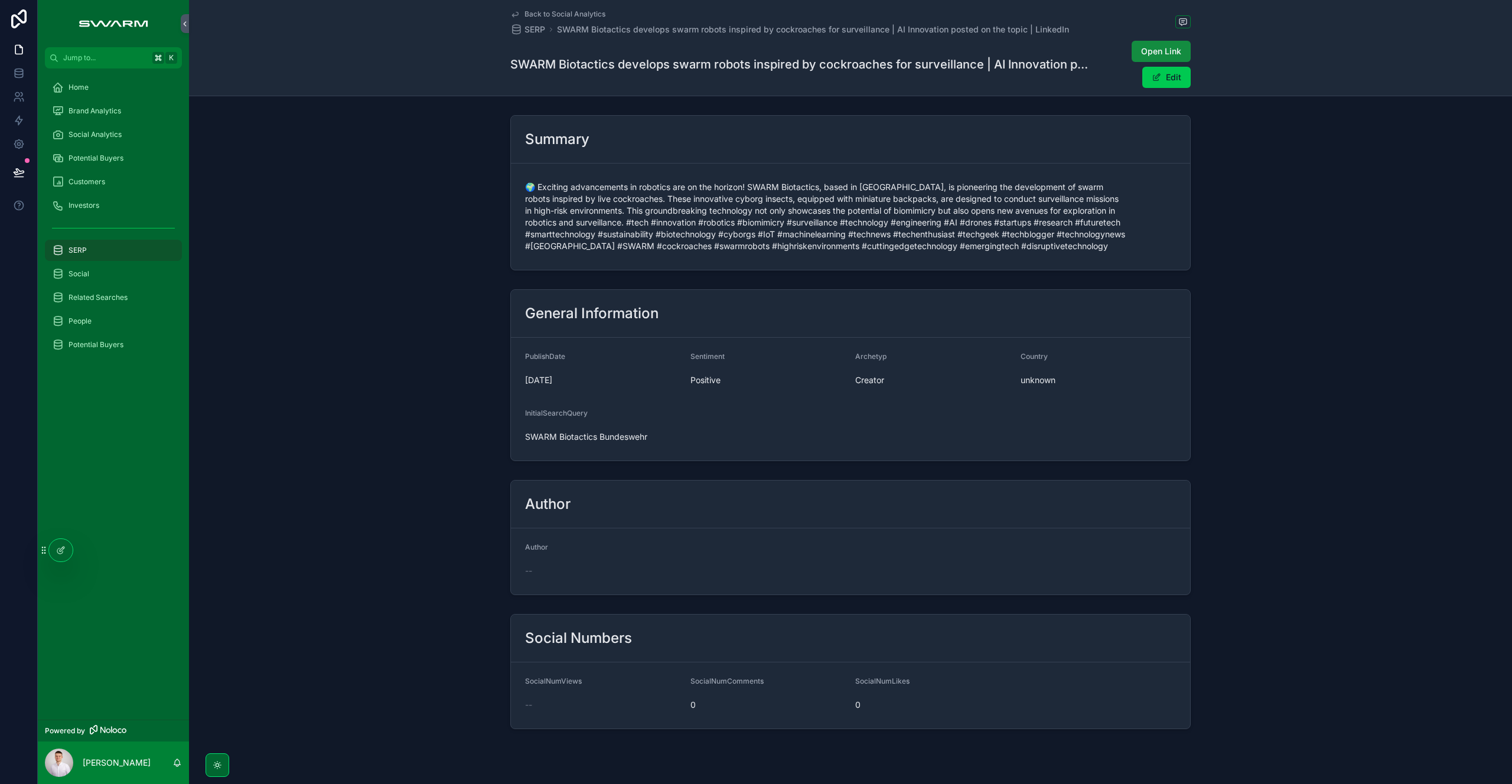
click at [1147, 45] on span "Open Link" at bounding box center [1161, 51] width 40 height 12
click at [389, 250] on div "Summary 🌍 Exciting advancements in robotics are on the horizon! SWARM Biotactic…" at bounding box center [850, 193] width 1323 height 165
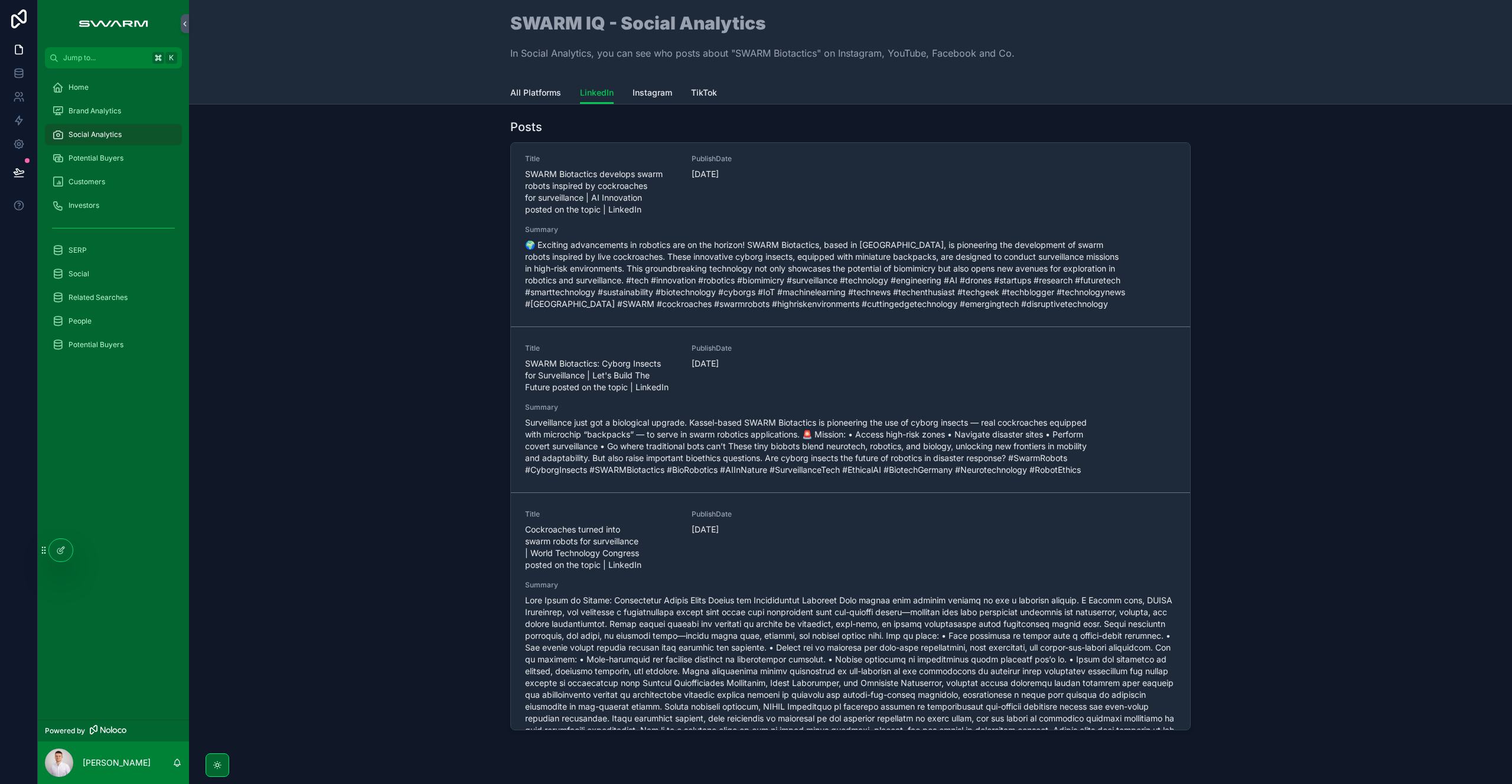
scroll to position [149, 0]
click at [639, 432] on span "Surveillance just got a biological upgrade. Kassel-based SWARM Biotactics is pi…" at bounding box center [850, 445] width 651 height 59
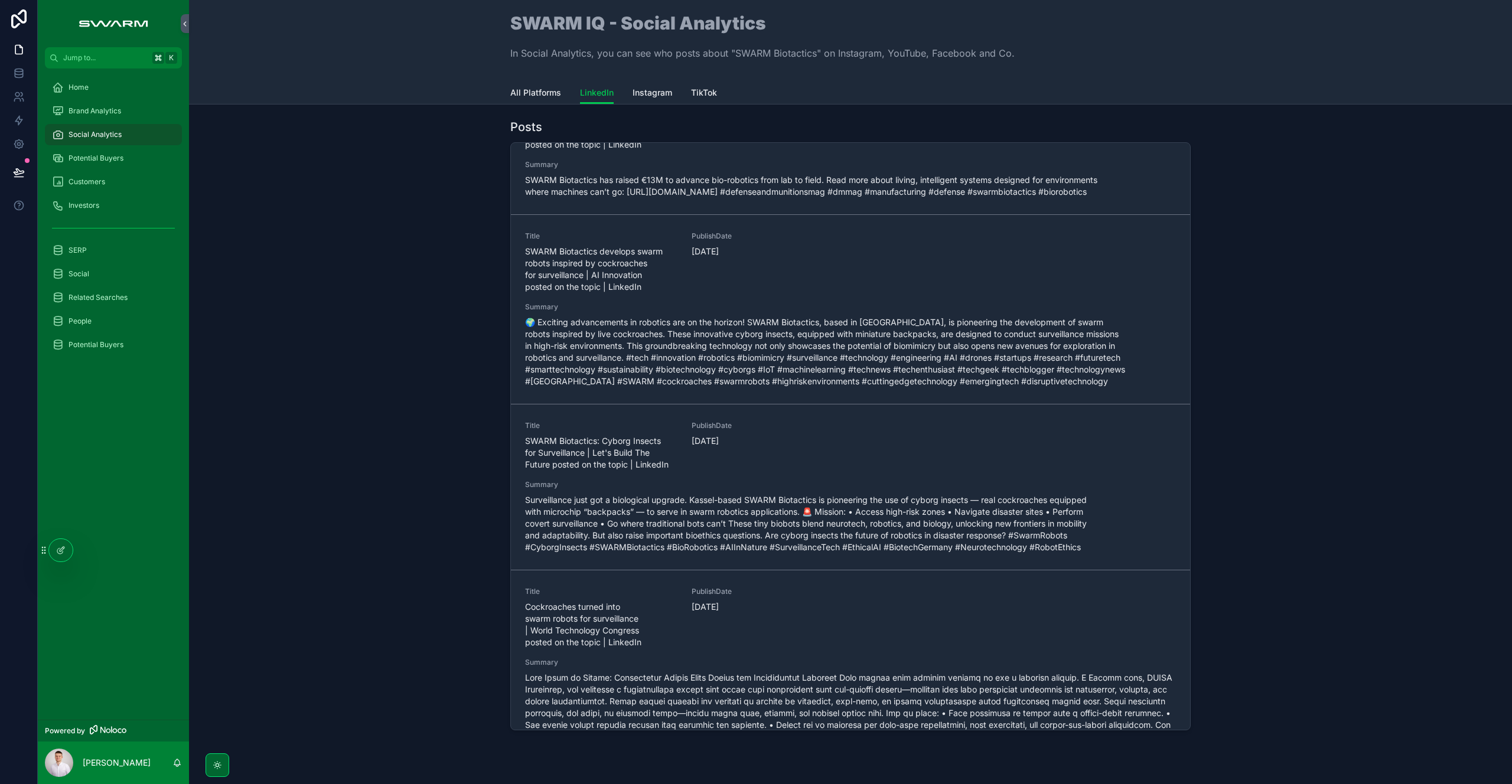
scroll to position [234, 0]
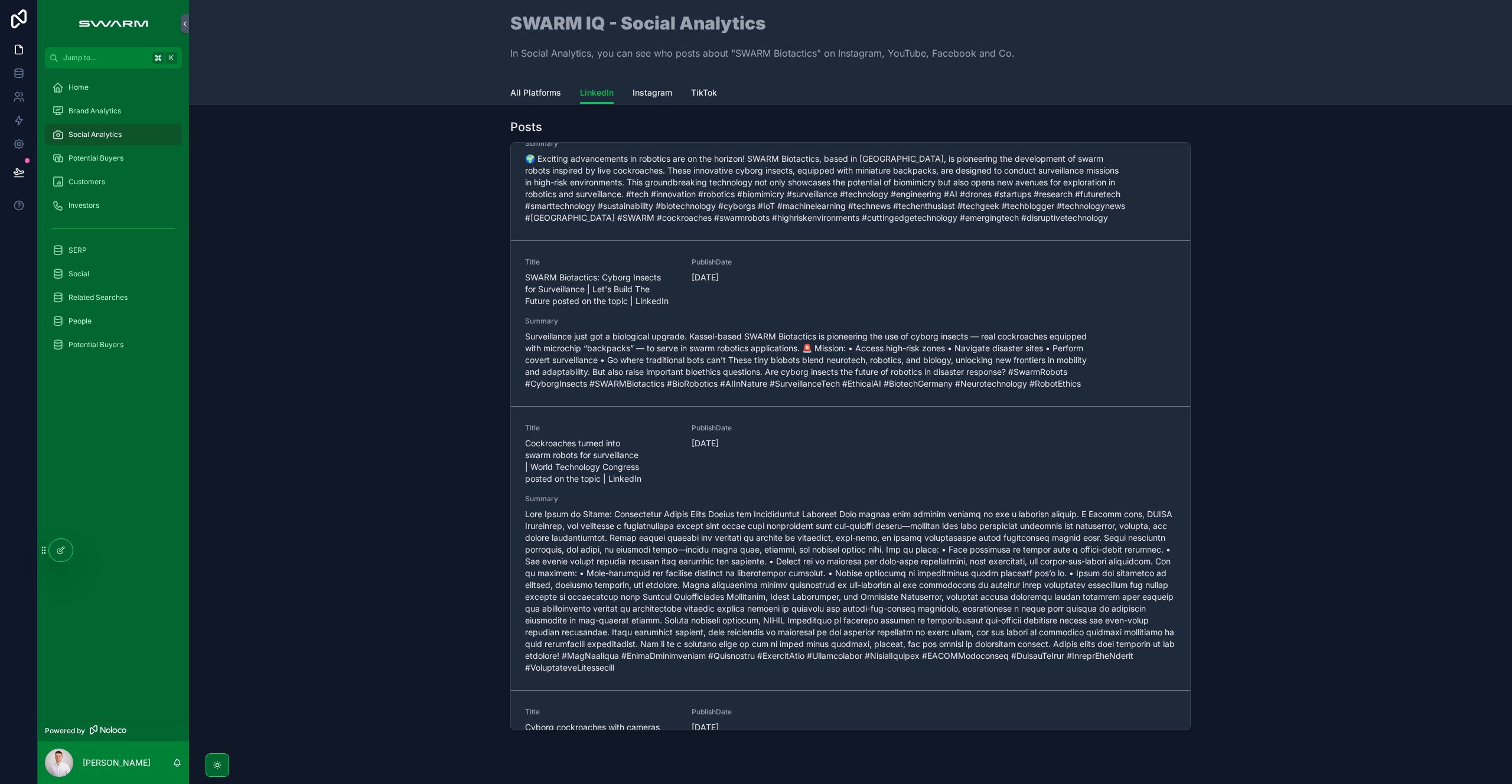
click at [659, 495] on span "Summary" at bounding box center [850, 499] width 651 height 9
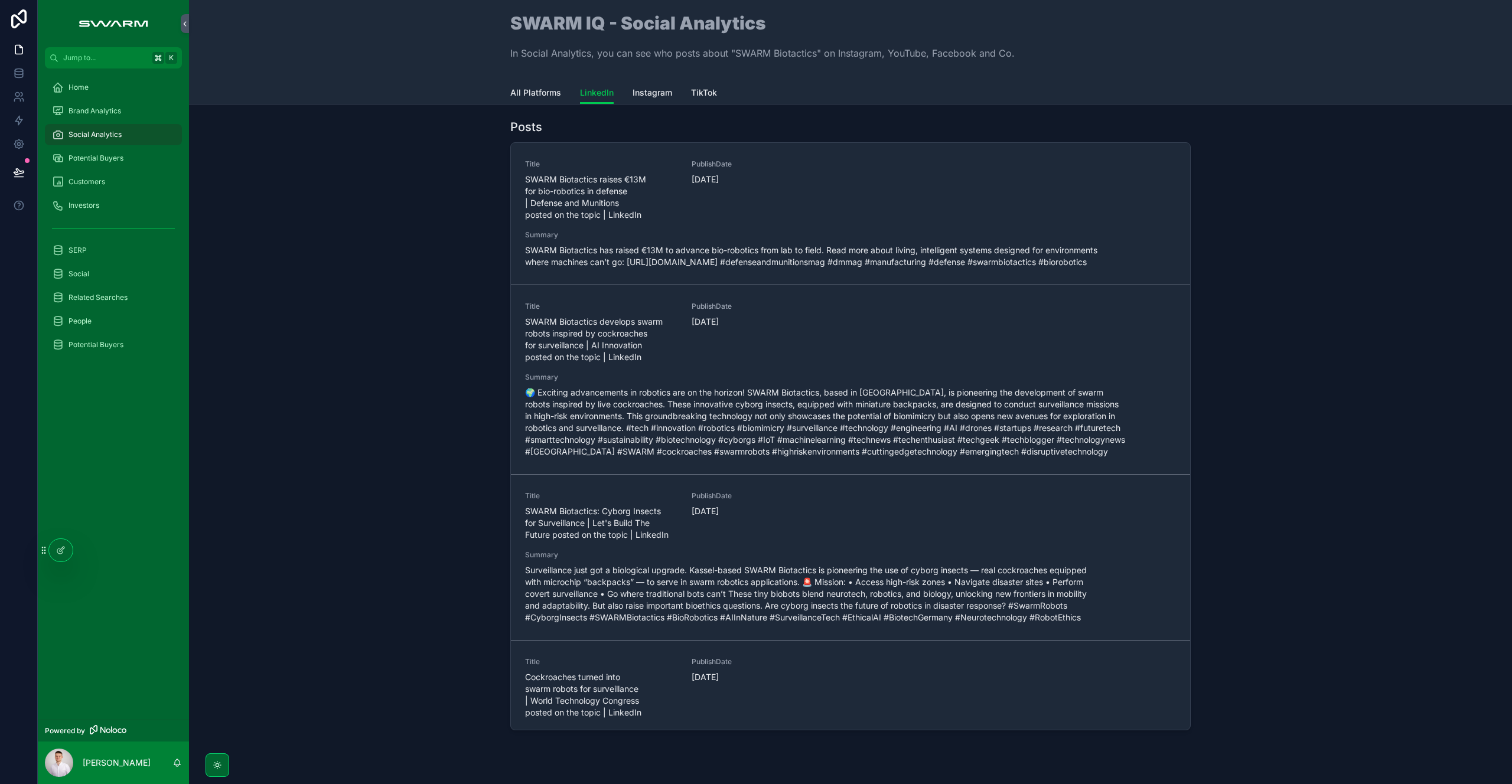
click at [63, 554] on icon at bounding box center [60, 550] width 9 height 9
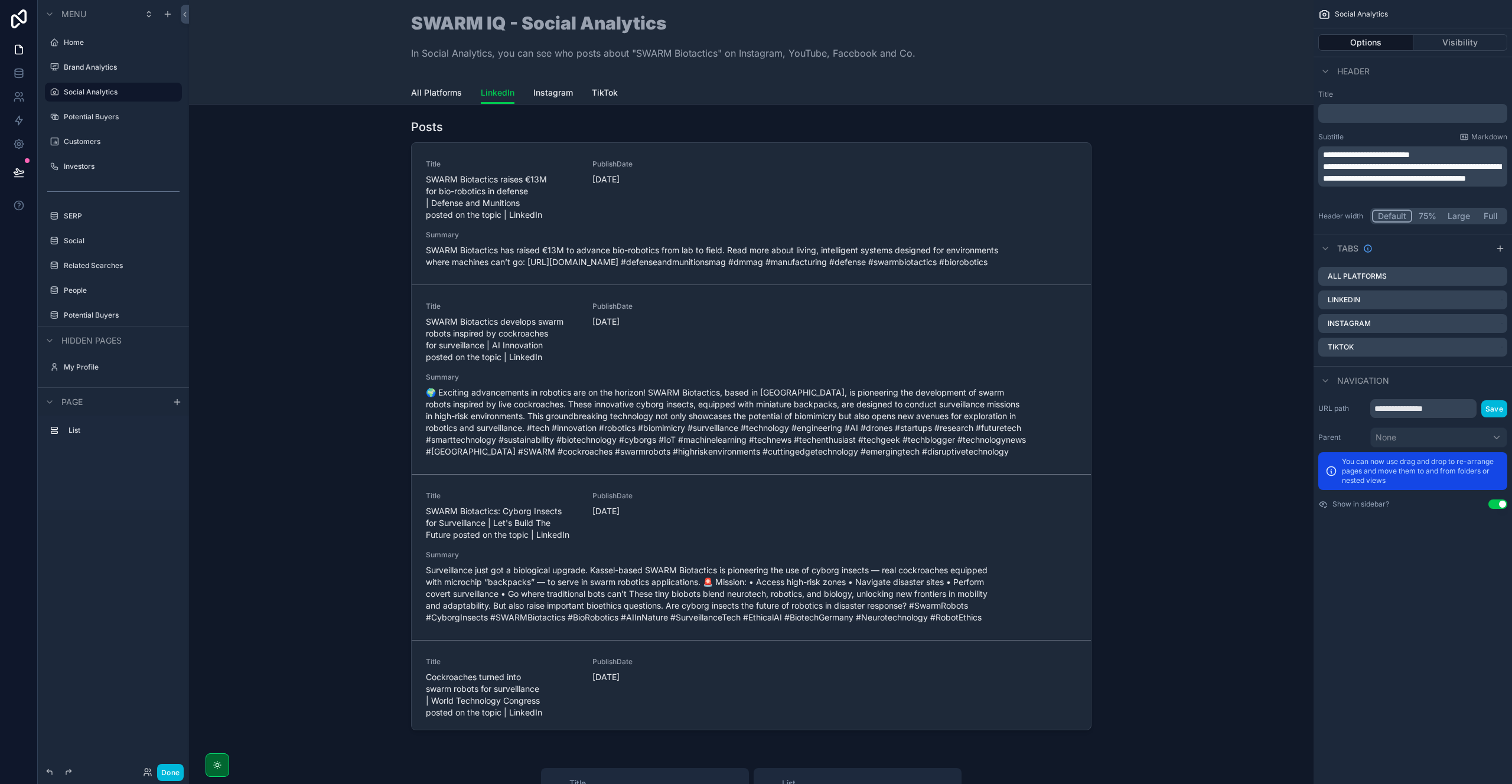
click at [706, 131] on div "scrollable content" at bounding box center [751, 427] width 1105 height 626
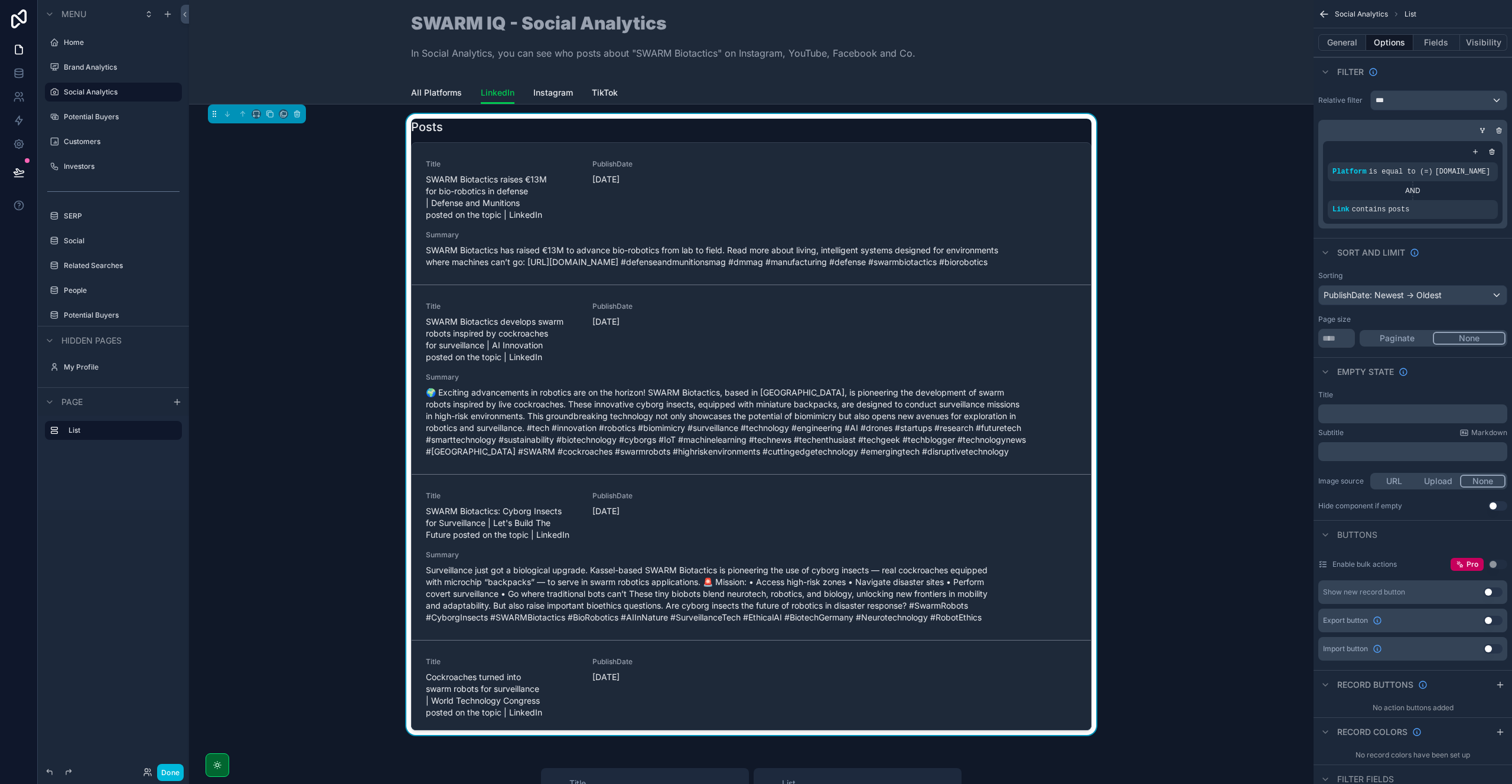
click at [169, 770] on button "Done" at bounding box center [170, 772] width 26 height 17
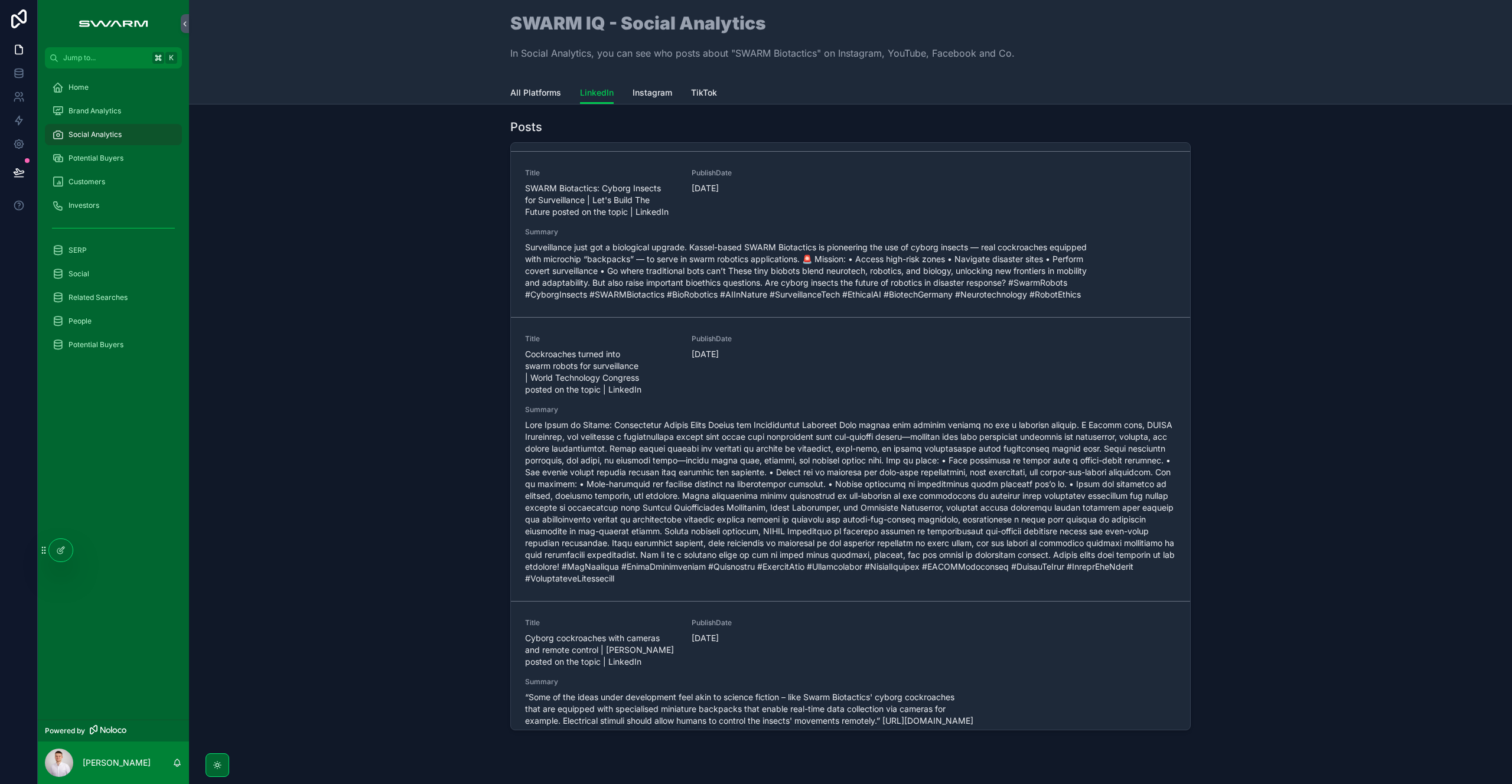
scroll to position [322, 0]
click at [87, 85] on span "Home" at bounding box center [78, 87] width 20 height 9
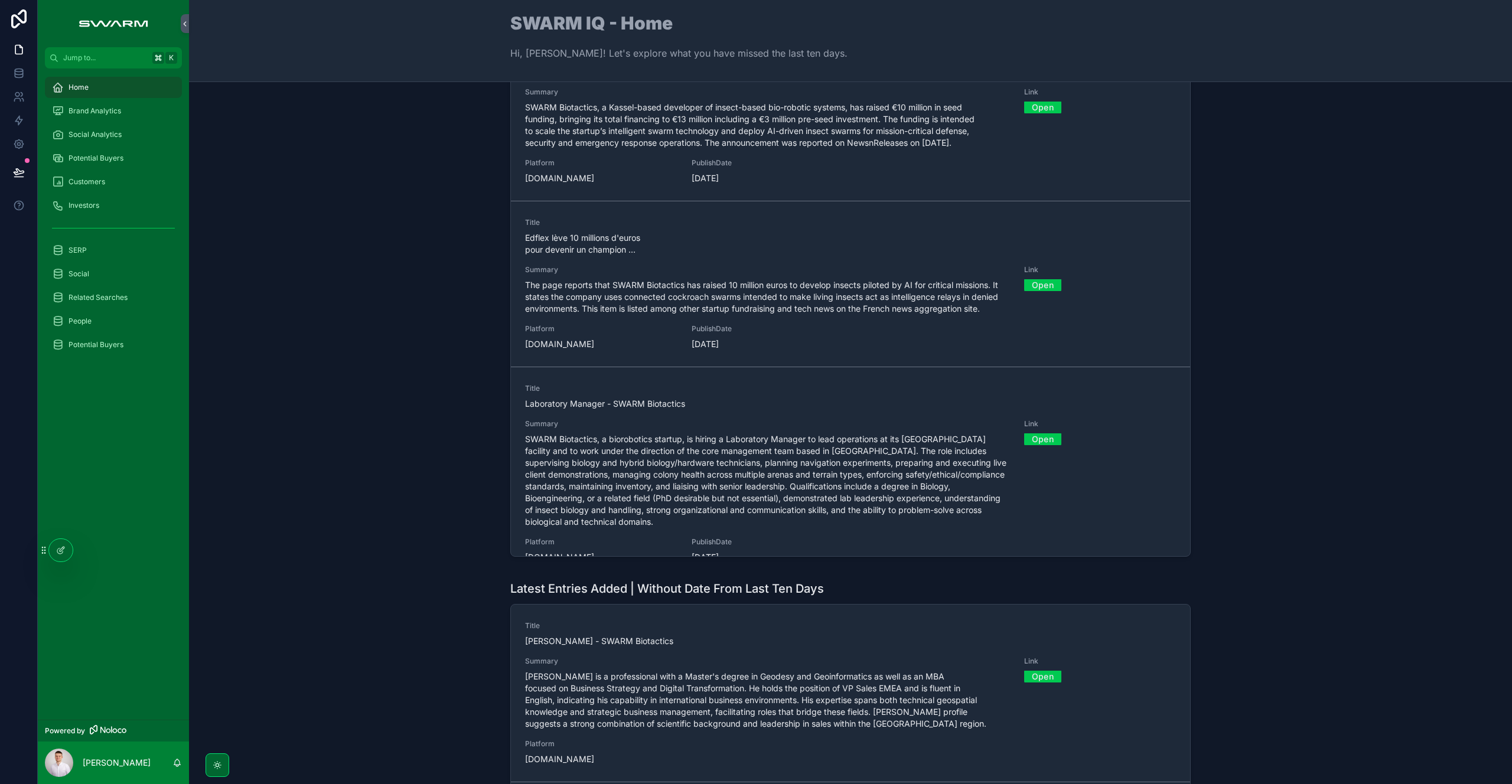
scroll to position [235, 0]
click at [605, 433] on span "SWARM Biotactics, a biorobotics startup, is hiring a Laboratory Manager to lead…" at bounding box center [767, 479] width 485 height 95
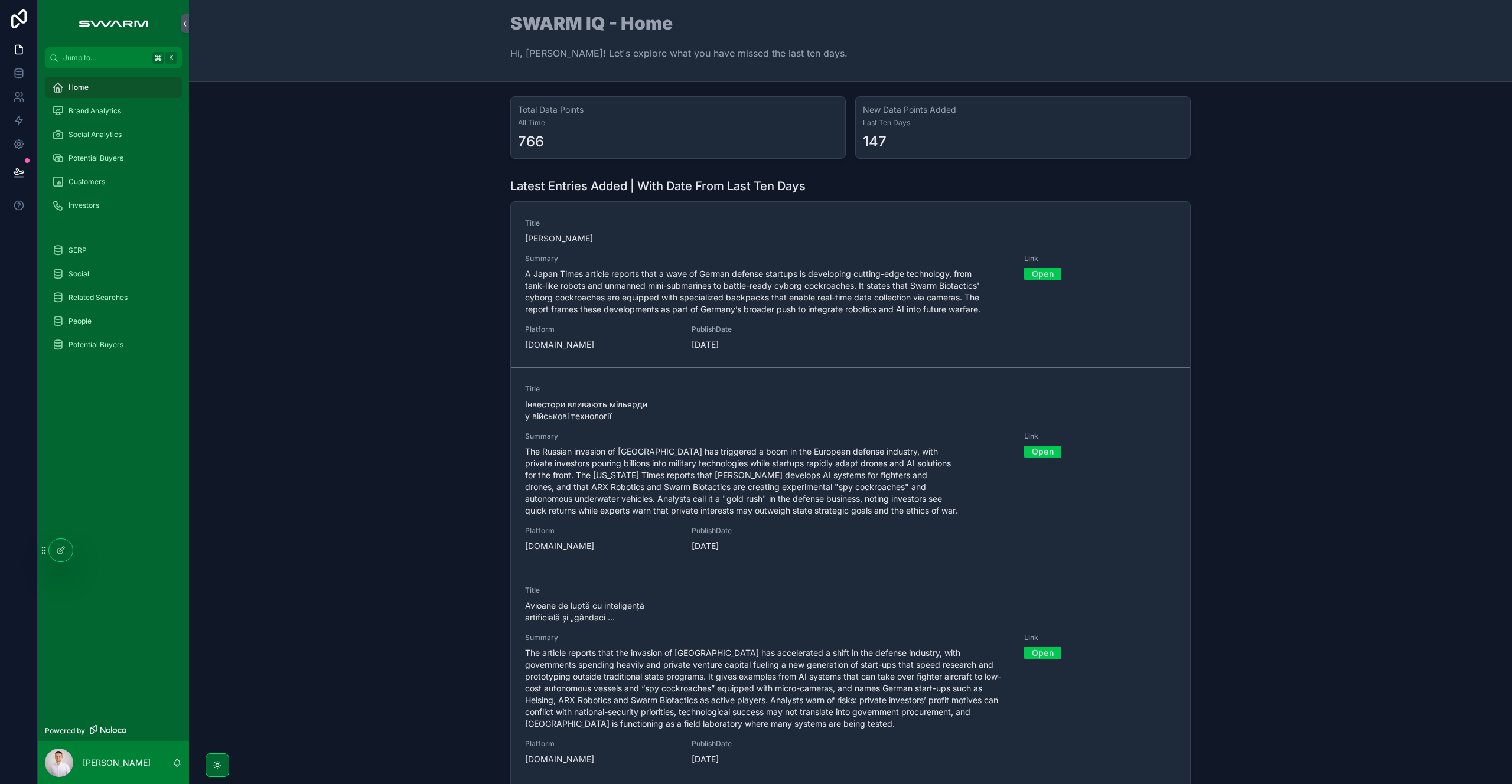
click at [96, 132] on span "Social Analytics" at bounding box center [95, 134] width 53 height 9
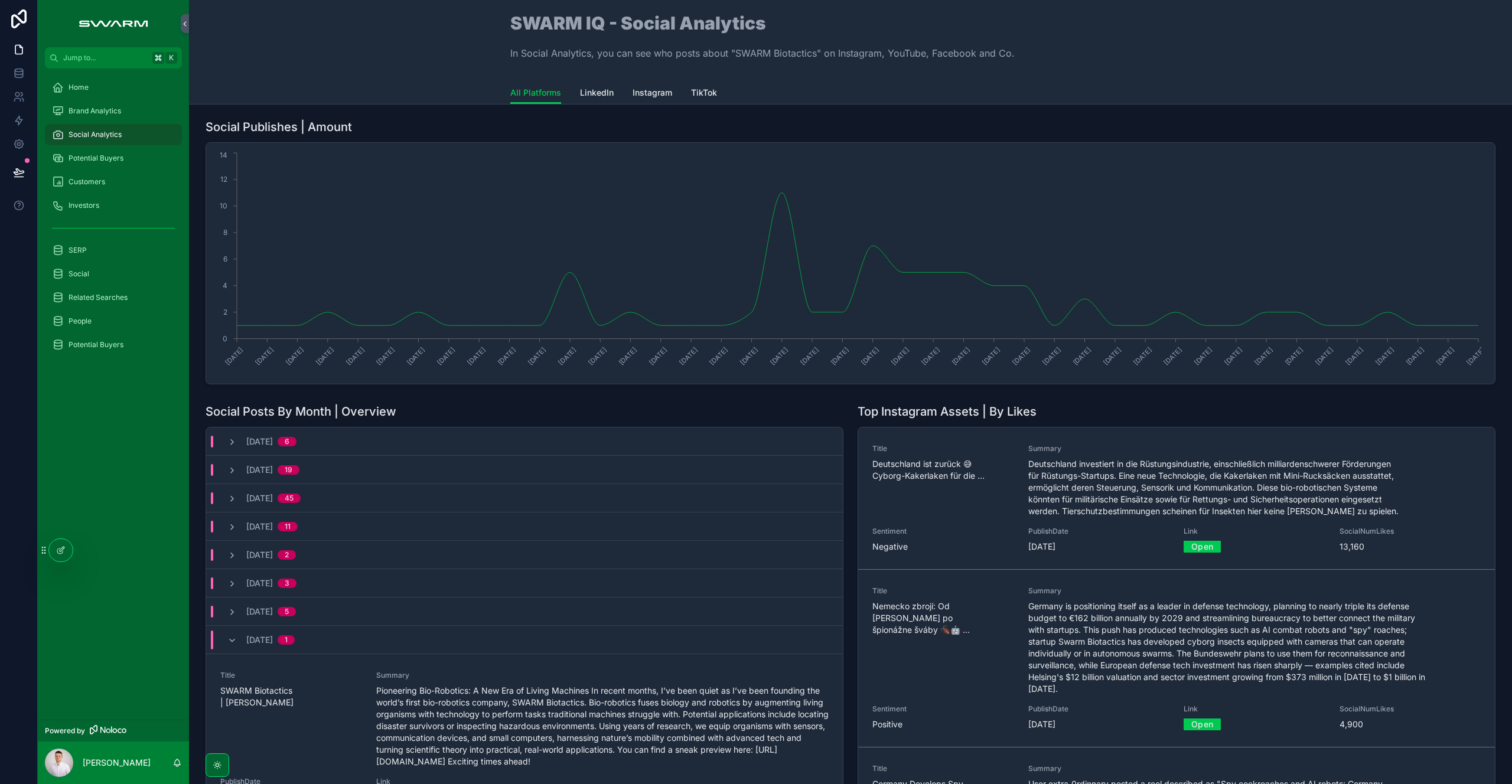
drag, startPoint x: 230, startPoint y: 640, endPoint x: 378, endPoint y: 368, distance: 309.7
click at [231, 640] on icon "scrollable content" at bounding box center [232, 640] width 9 height 9
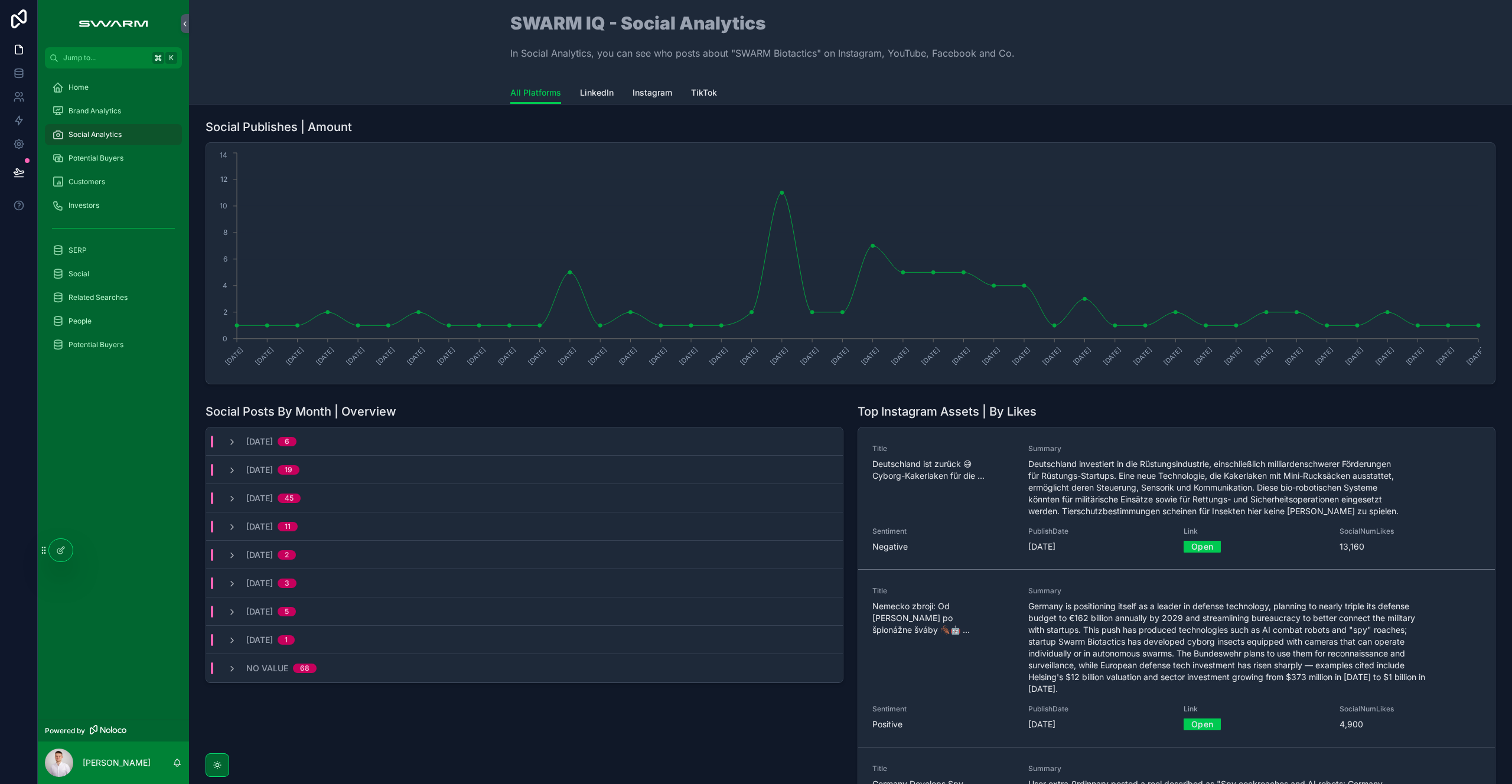
click at [599, 82] on link "LinkedIn" at bounding box center [597, 94] width 34 height 24
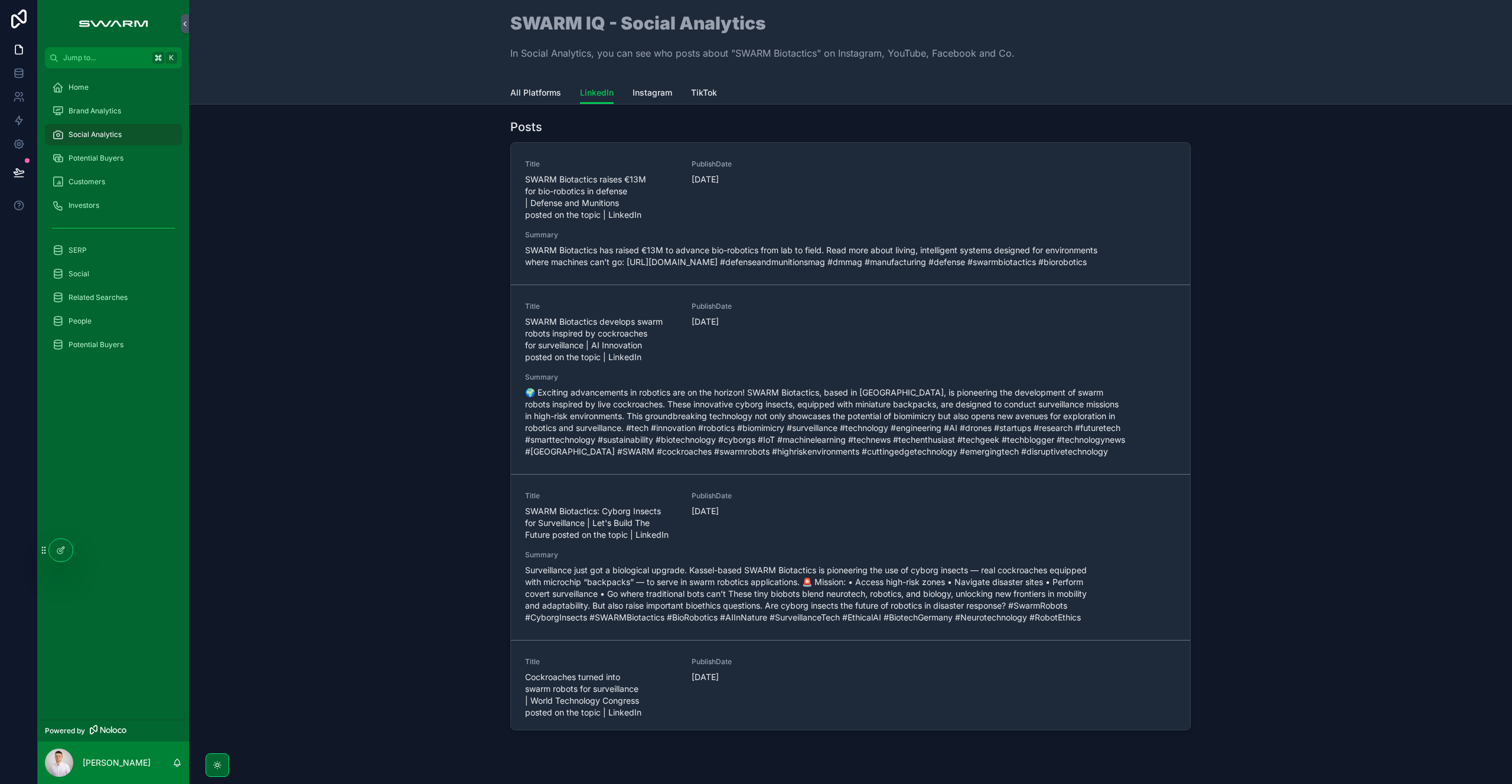
click at [417, 233] on div "Posts Title SWARM Biotactics raises €13M for bio-robotics in defense | Defense …" at bounding box center [850, 427] width 1304 height 626
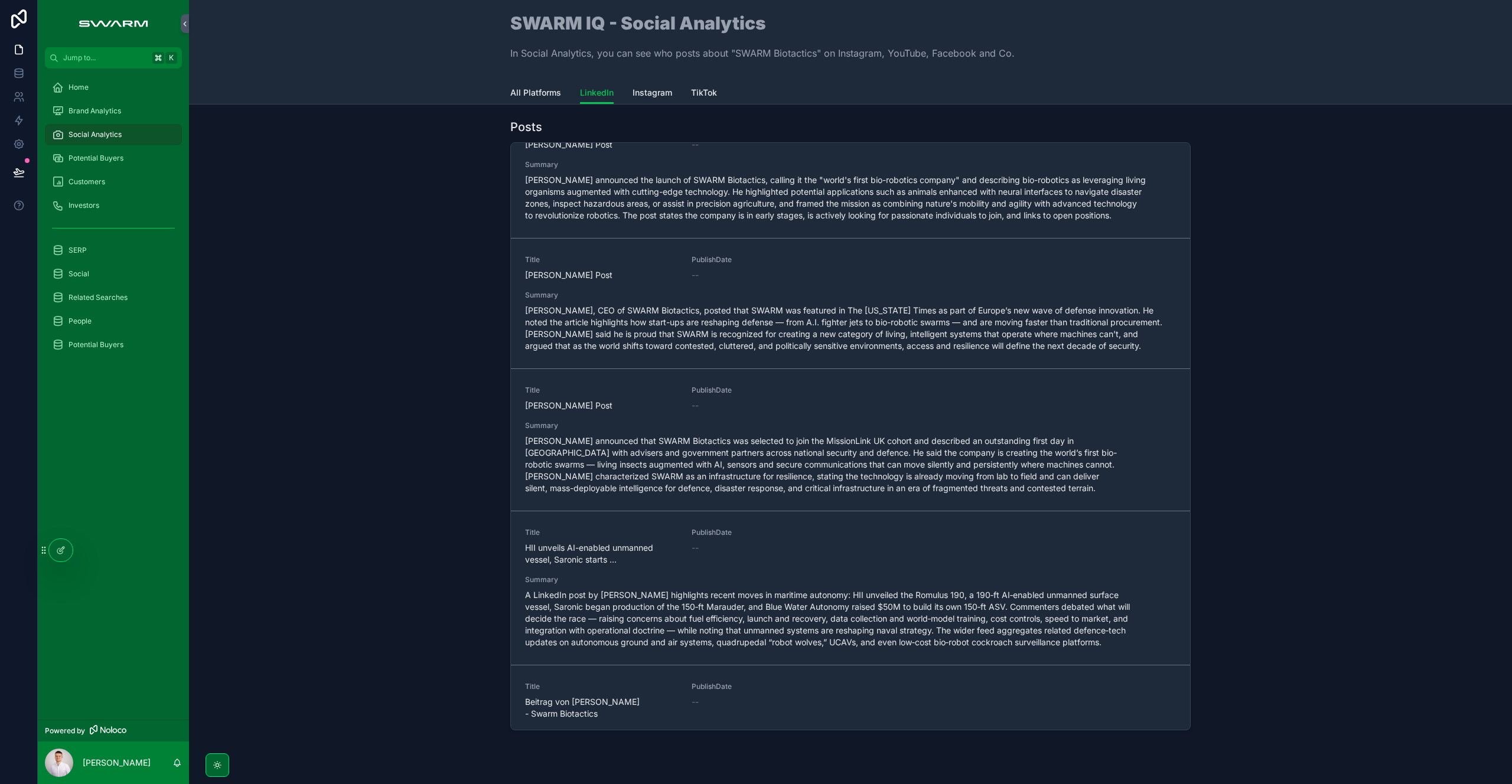
scroll to position [3986, 0]
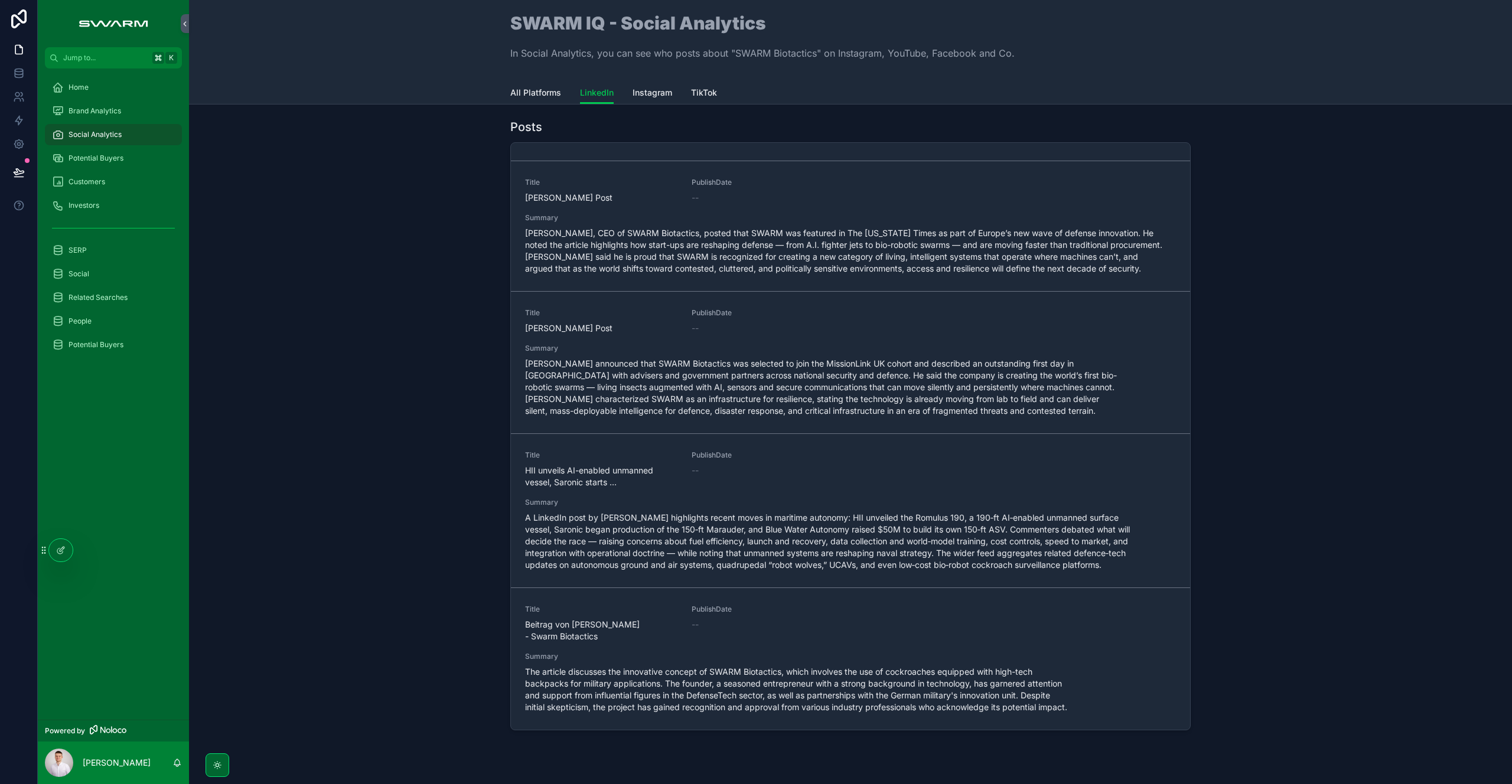
click at [404, 456] on div "Posts Title SWARM Biotactics raises €13M for bio-robotic swarms PublishDate 27/…" at bounding box center [850, 427] width 1304 height 626
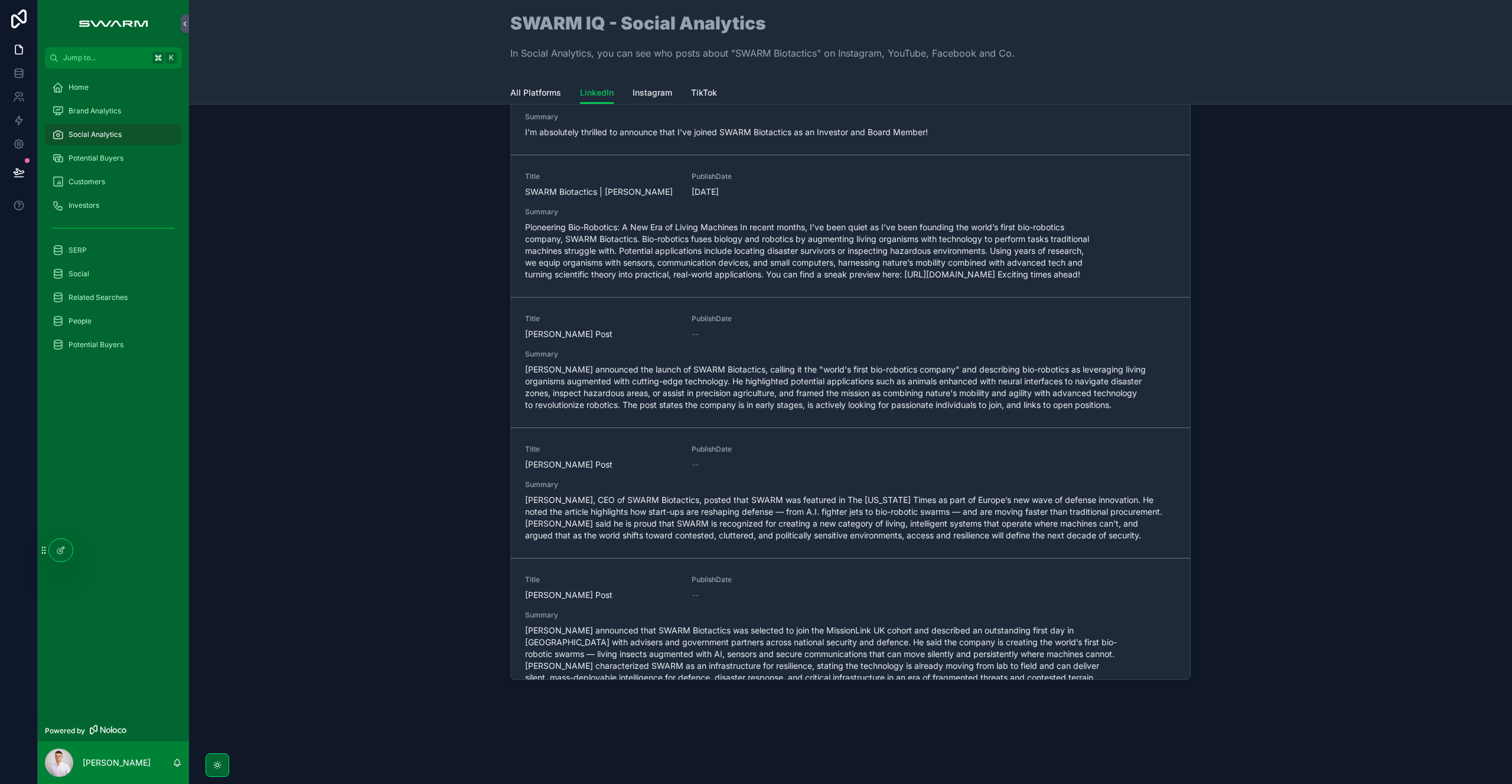
scroll to position [3986, 0]
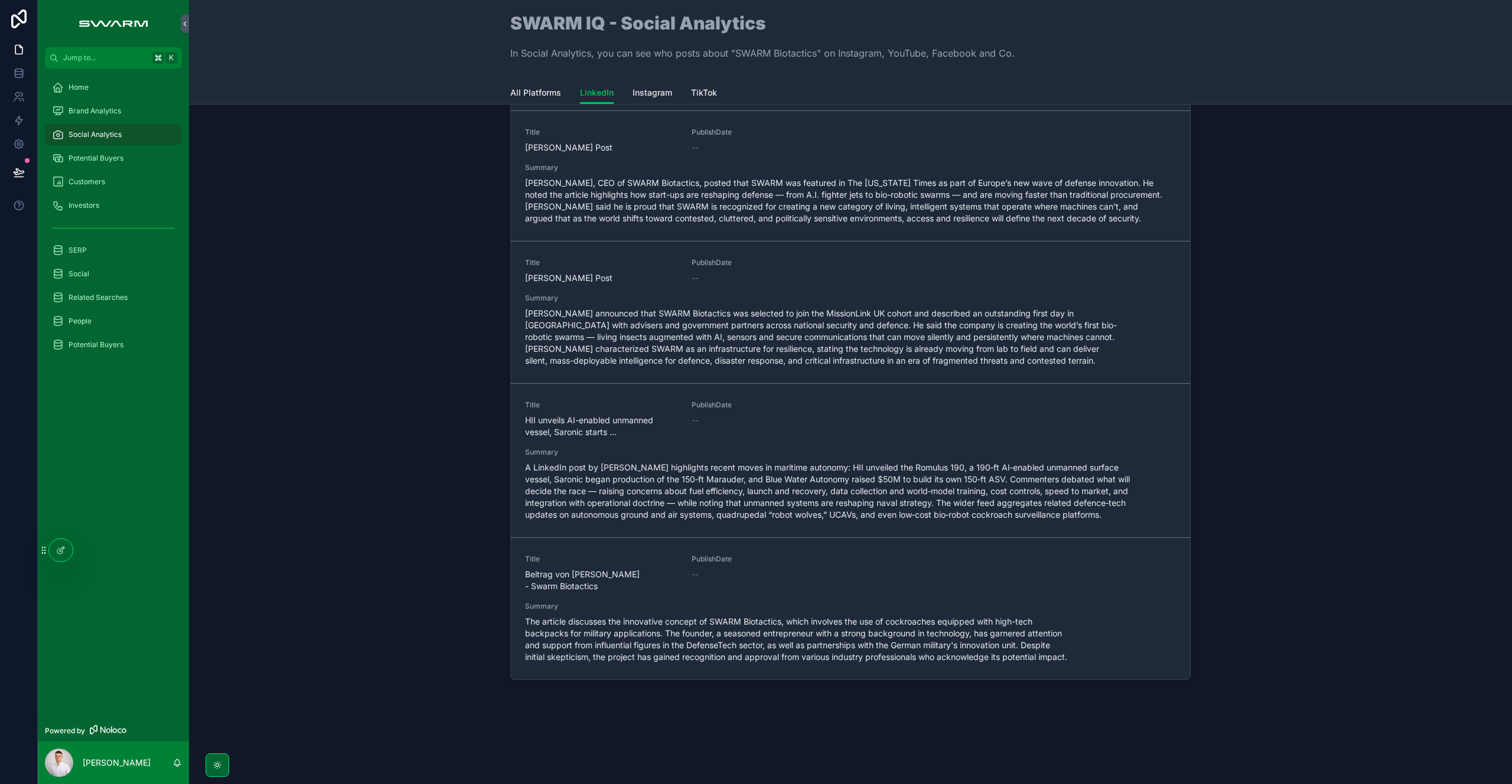
click at [348, 388] on div "Posts Title SWARM Biotactics raises €13M for bio-robotic swarms PublishDate 27/…" at bounding box center [850, 377] width 1304 height 626
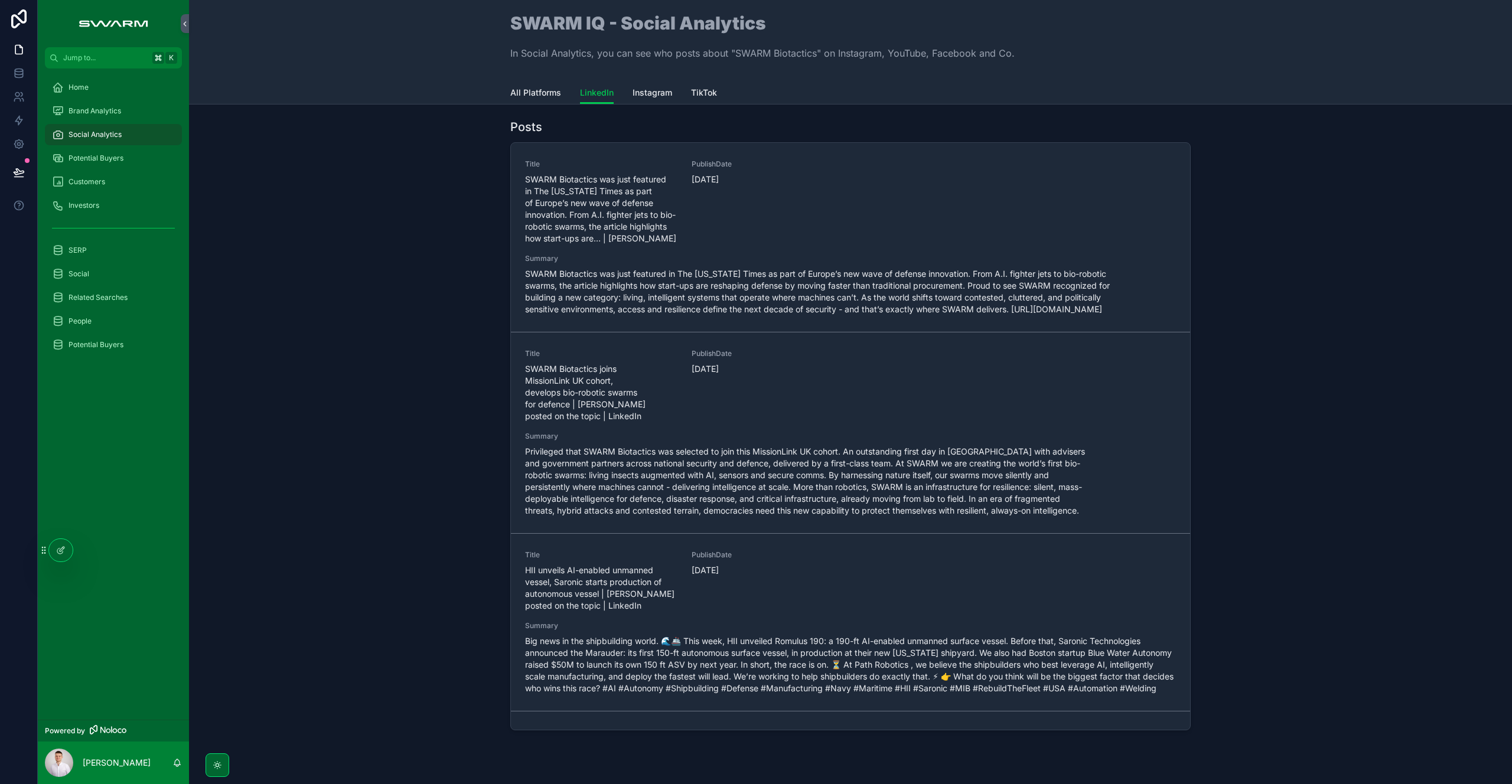
click at [64, 555] on div at bounding box center [61, 550] width 24 height 23
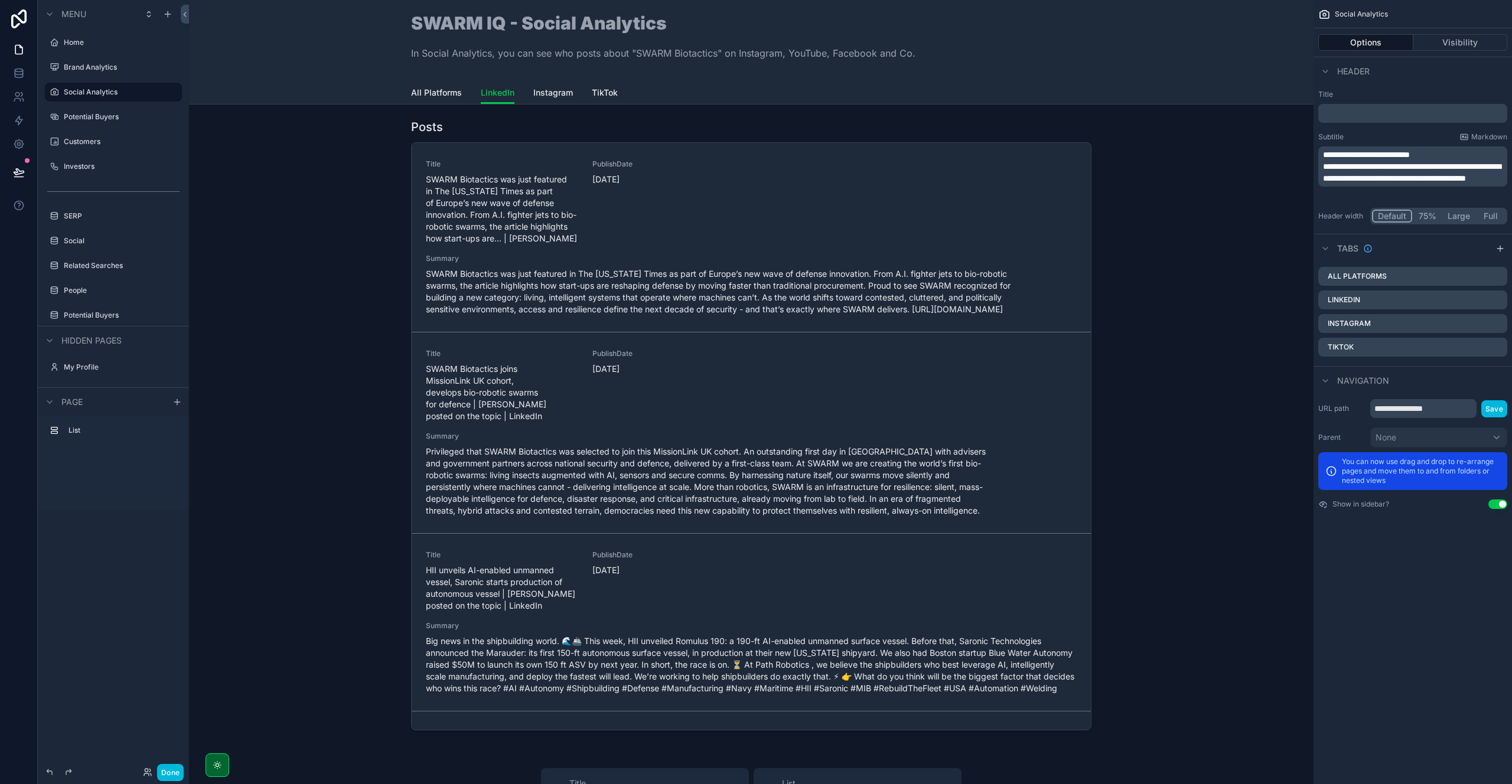
click at [730, 147] on div "scrollable content" at bounding box center [751, 427] width 1105 height 626
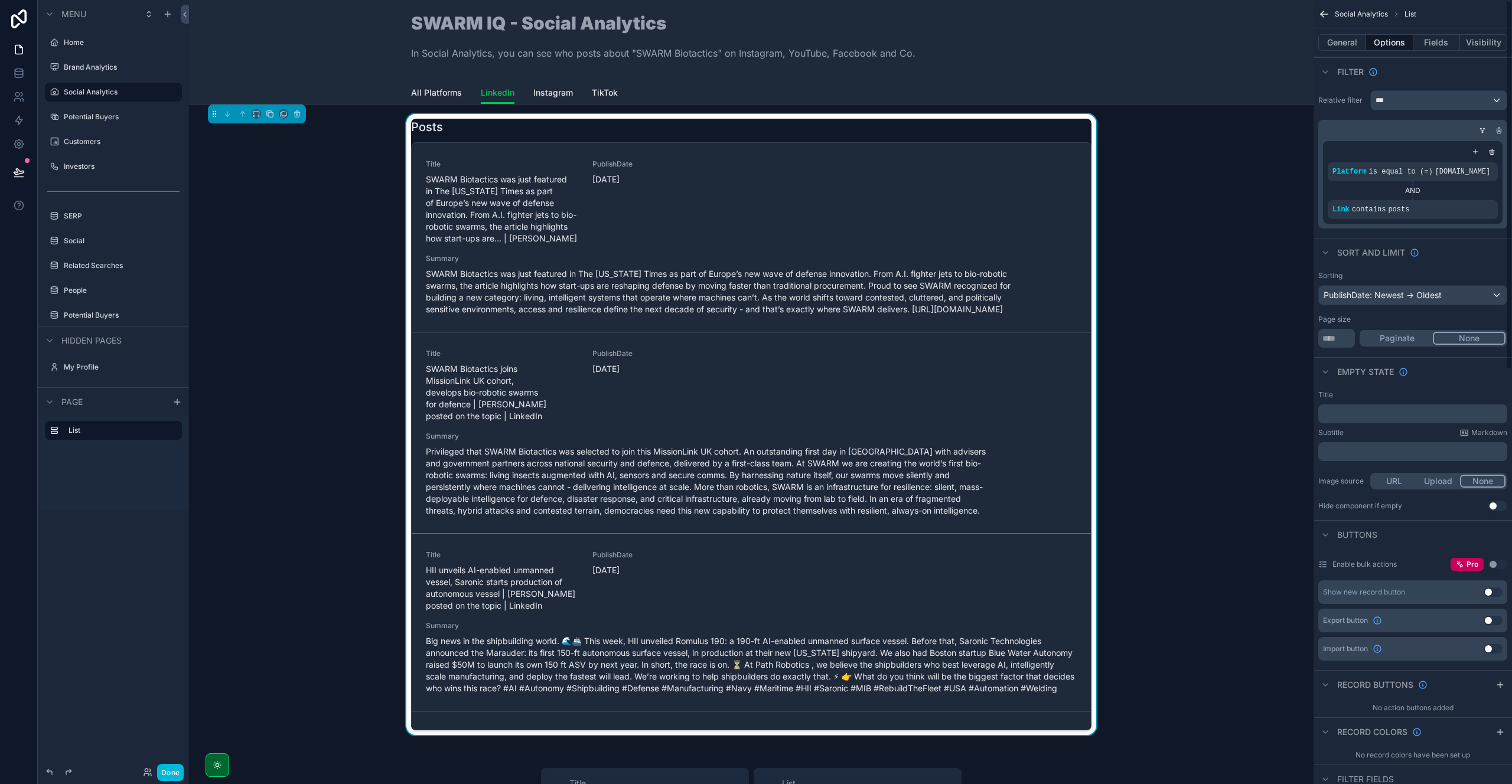
click at [1431, 38] on button "Fields" at bounding box center [1437, 43] width 47 height 16
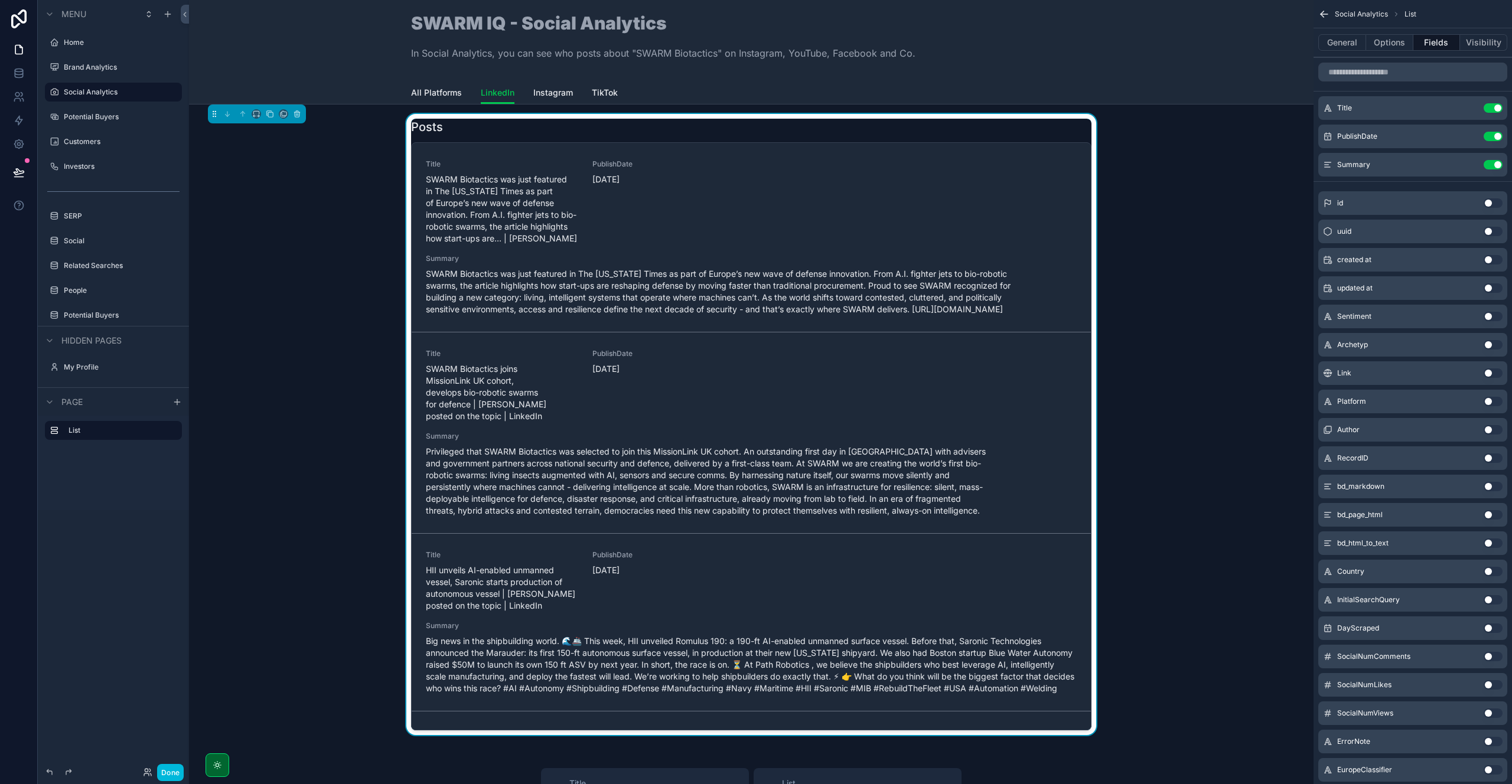
click at [0, 0] on icon "scrollable content" at bounding box center [0, 0] width 0 height 0
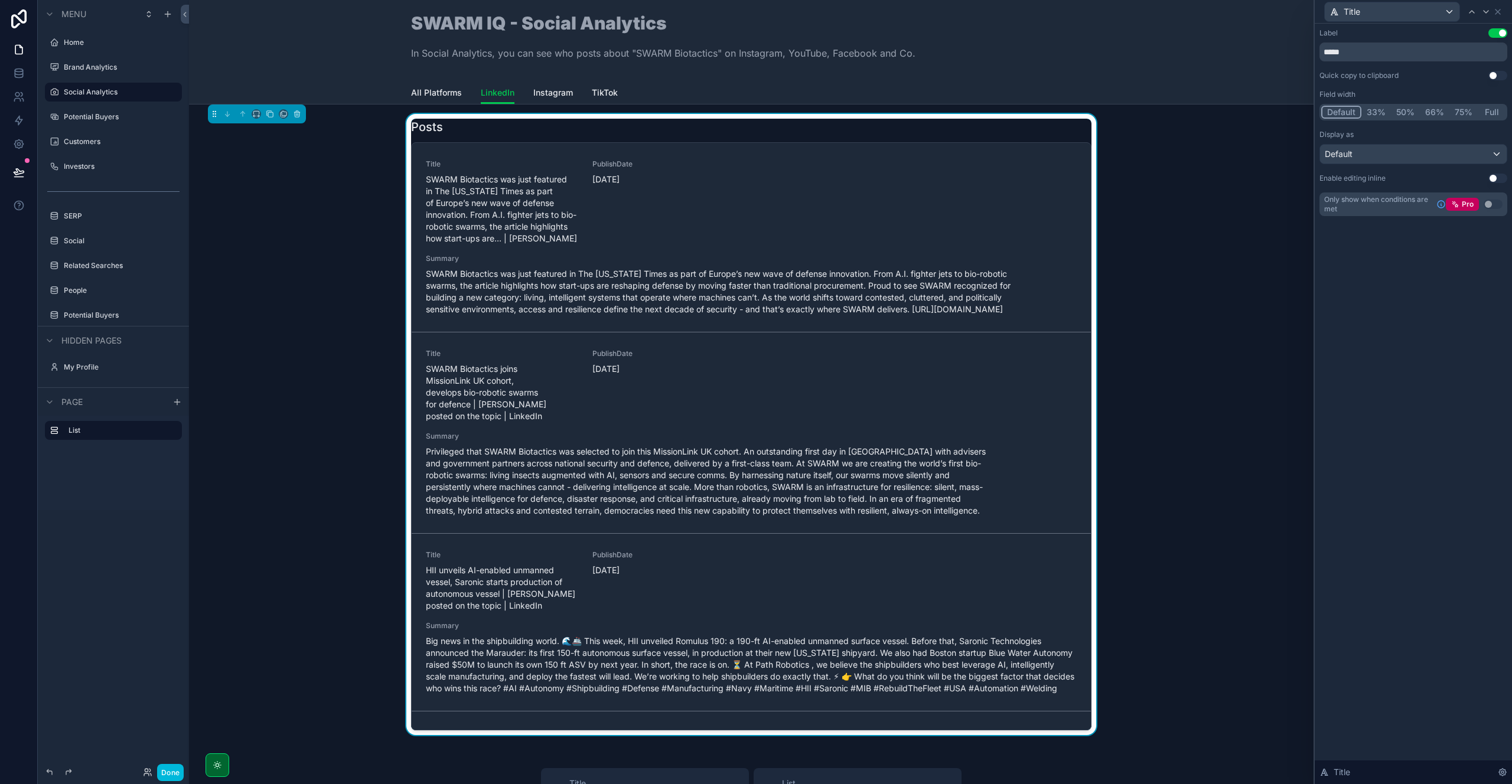
click at [1407, 114] on button "50%" at bounding box center [1405, 112] width 29 height 13
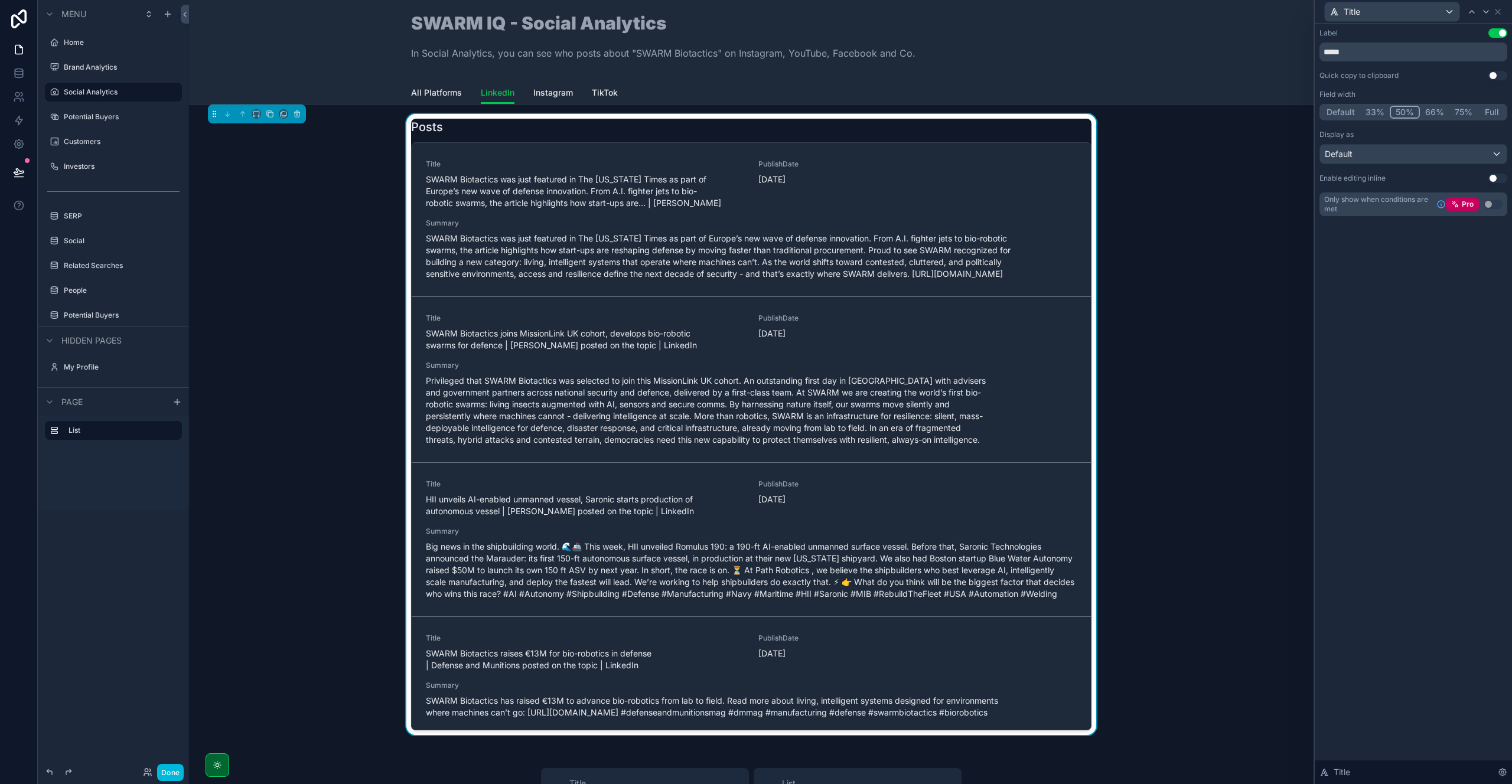
click at [174, 773] on button "Done" at bounding box center [170, 772] width 26 height 17
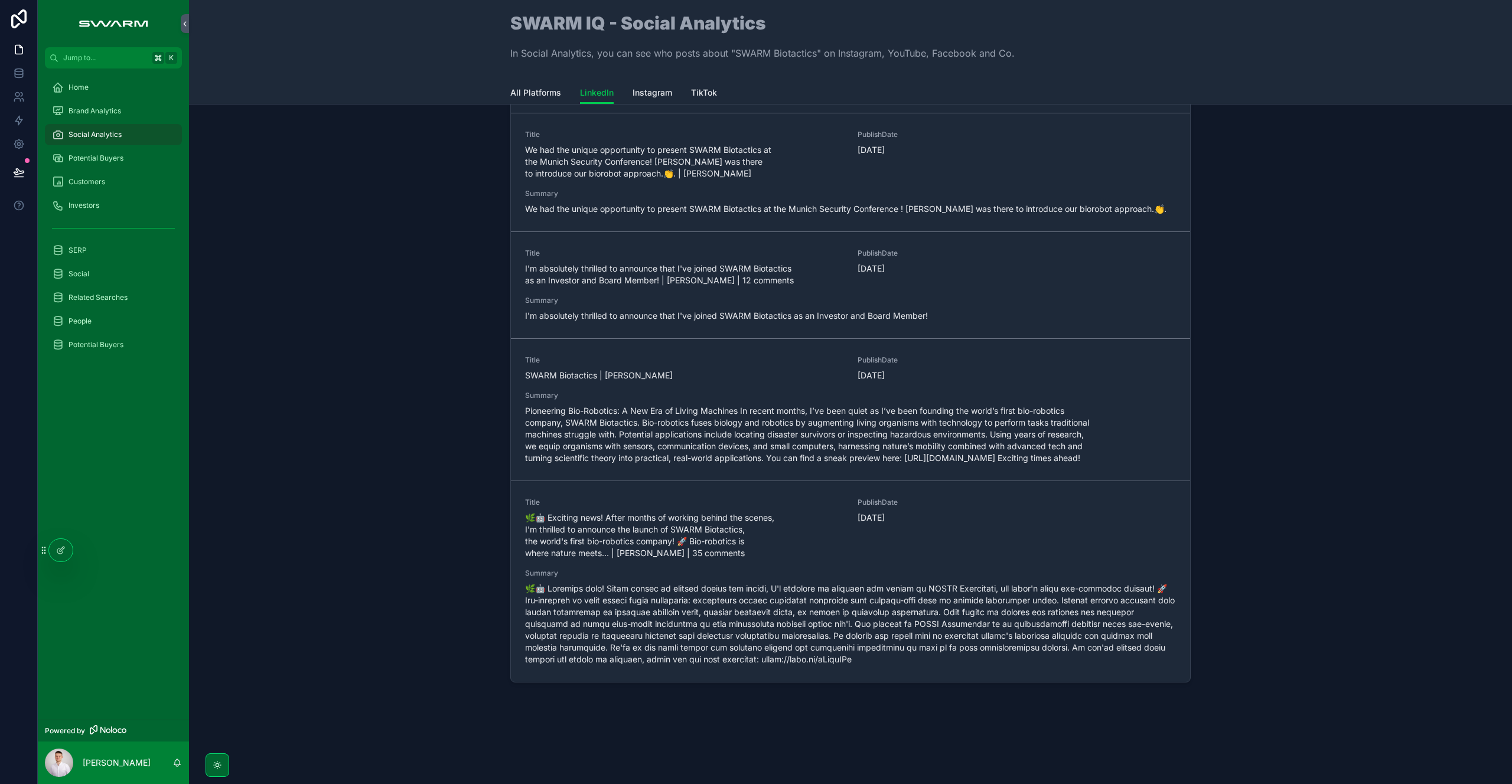
scroll to position [50, 0]
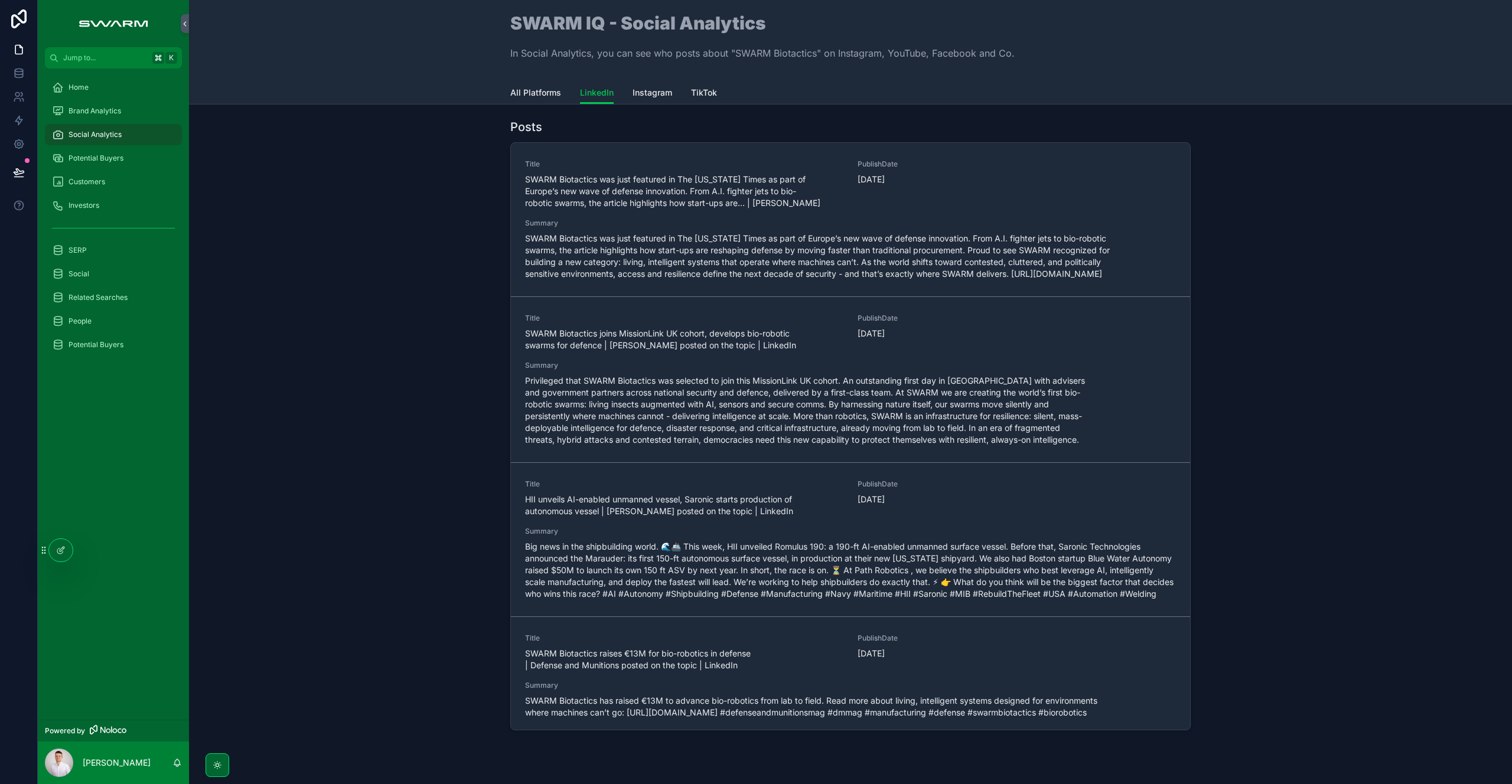
click at [408, 516] on div "Posts Title SWARM Biotactics was just featured in The [US_STATE] Times as part …" at bounding box center [850, 427] width 1304 height 626
click at [107, 95] on div "Home" at bounding box center [114, 87] width 123 height 19
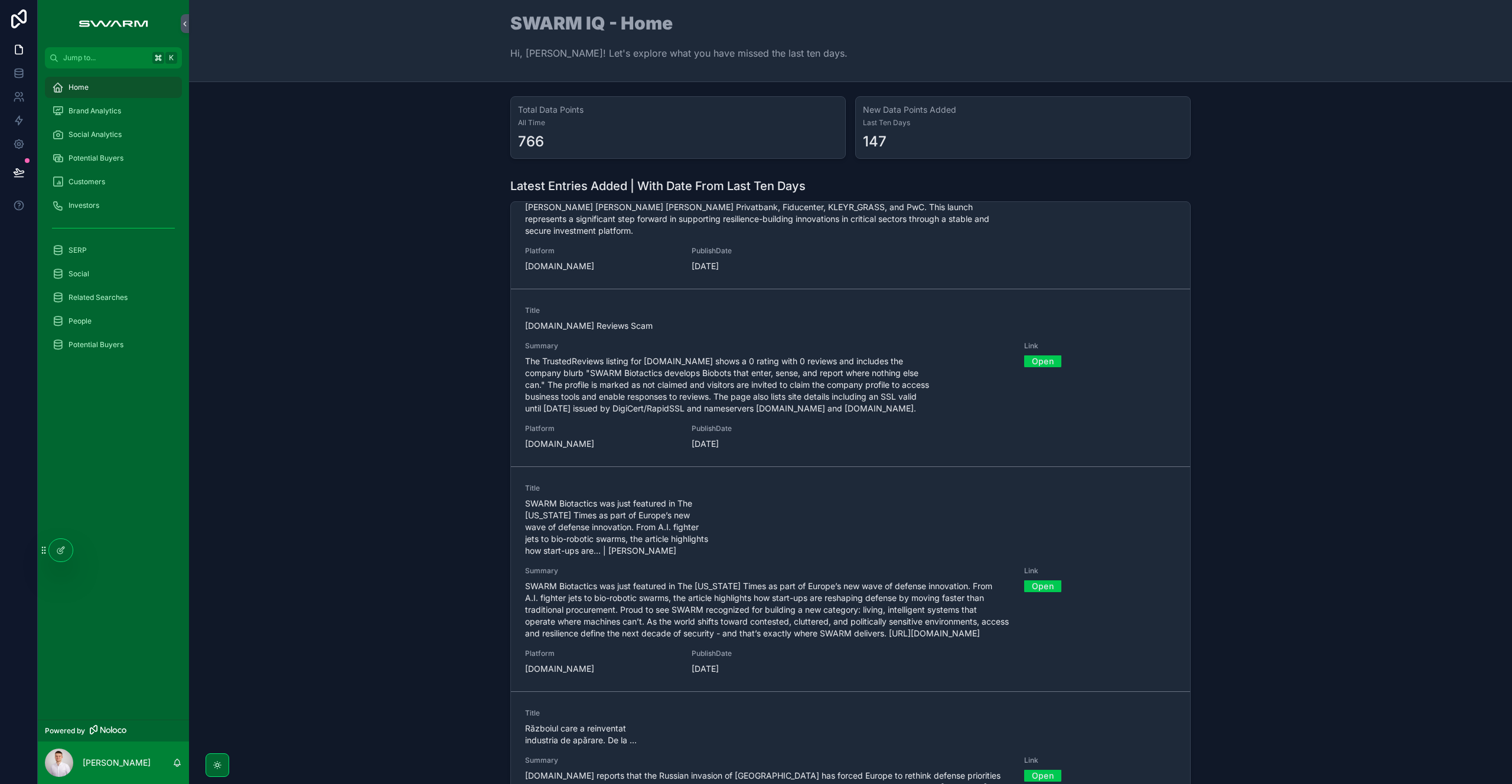
scroll to position [2038, 0]
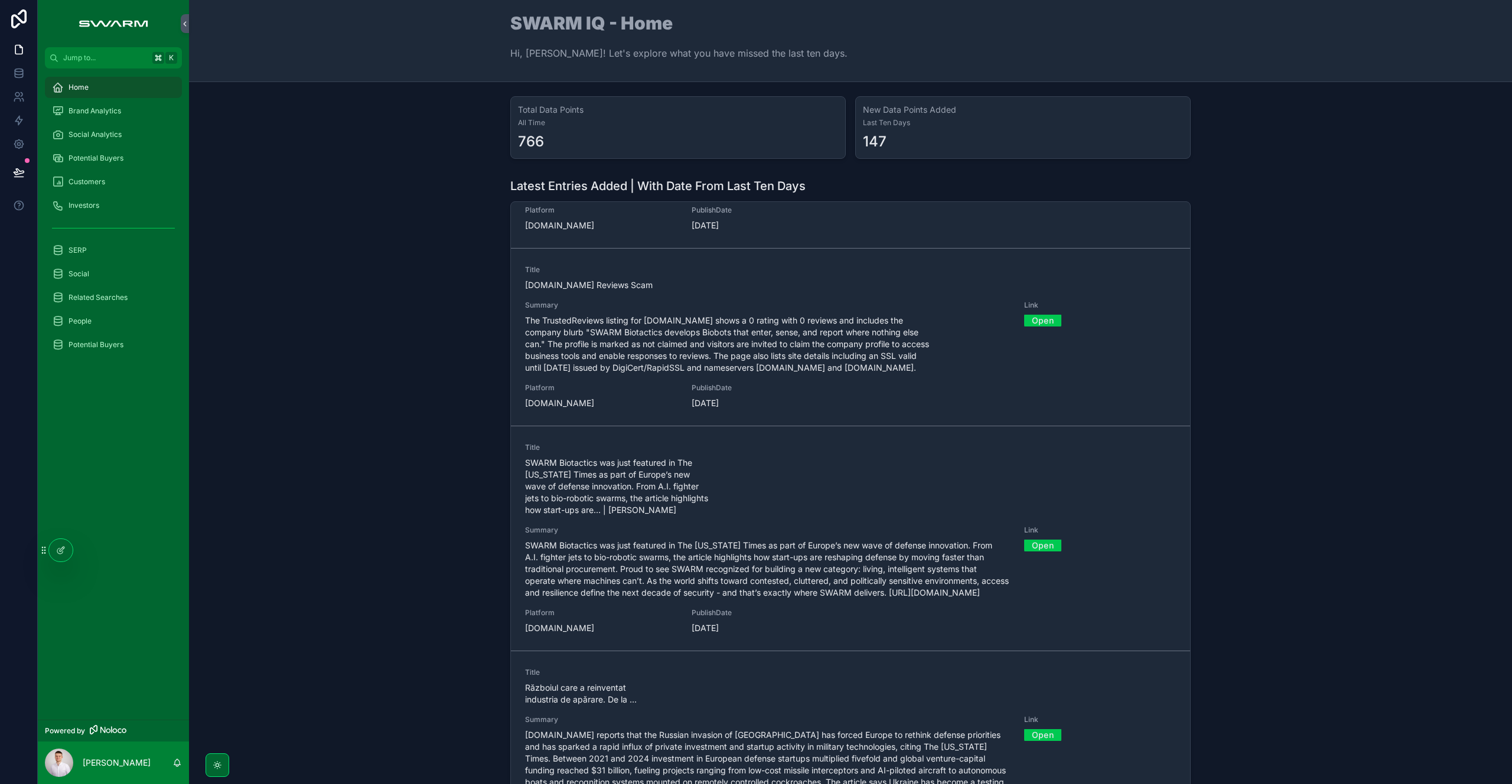
click at [614, 526] on span "Summary" at bounding box center [767, 530] width 485 height 9
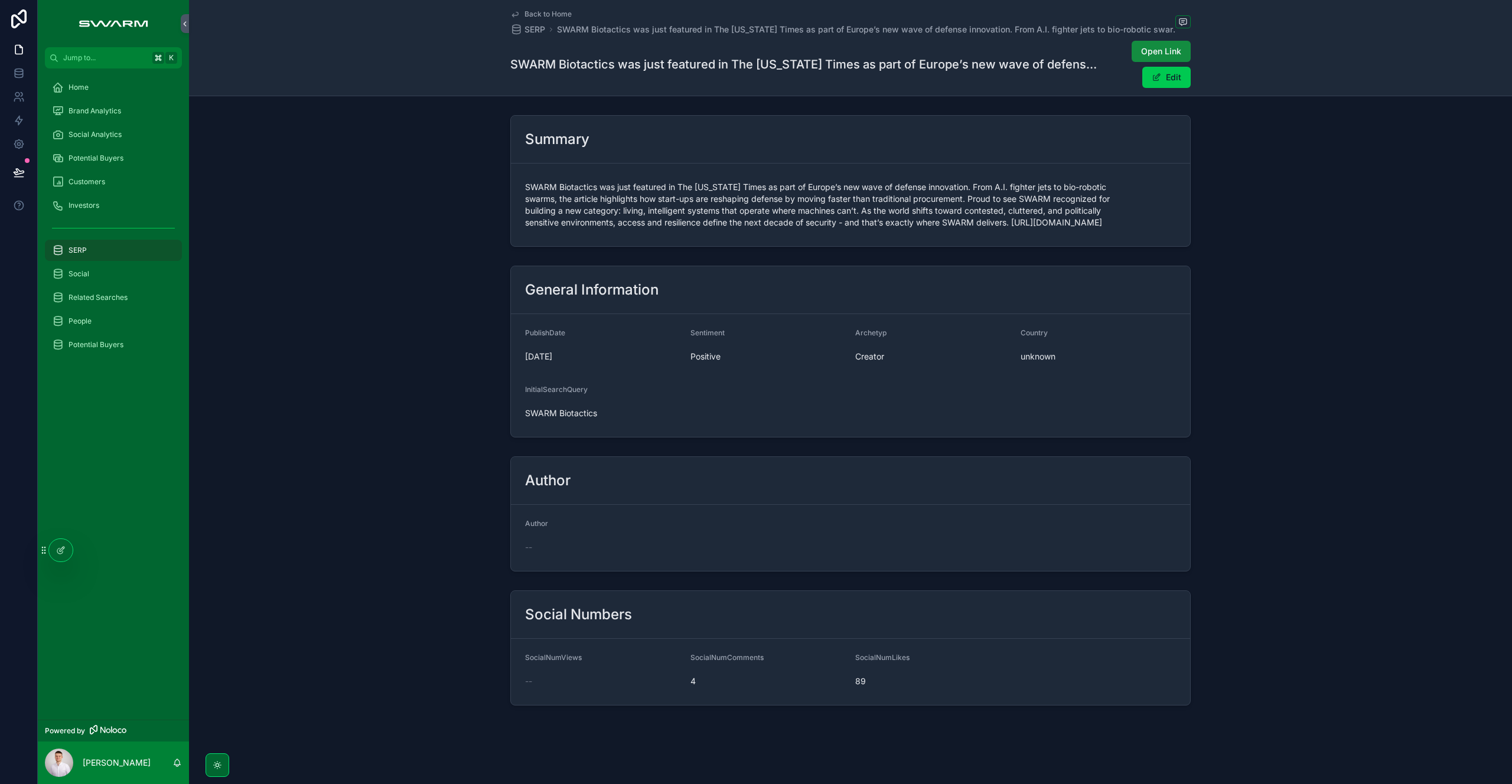
click at [1151, 53] on span "Open Link" at bounding box center [1161, 51] width 40 height 12
click at [112, 91] on div "Home" at bounding box center [114, 87] width 123 height 19
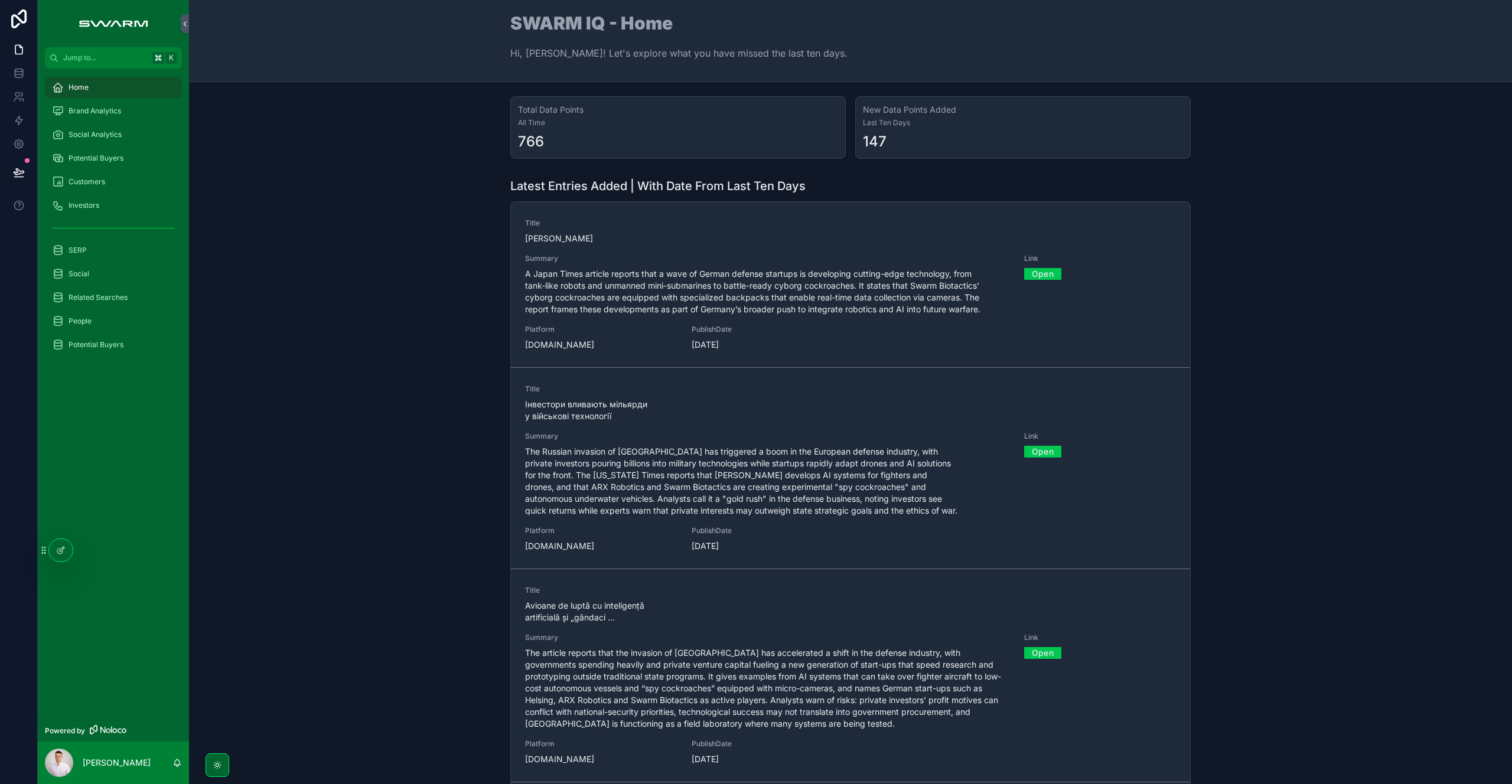
click at [421, 490] on div "Latest Entries Added | With Date From Last Ten Days Title [PERSON_NAME] Summary…" at bounding box center [850, 486] width 1304 height 626
click at [151, 130] on div "Social Analytics" at bounding box center [114, 135] width 123 height 19
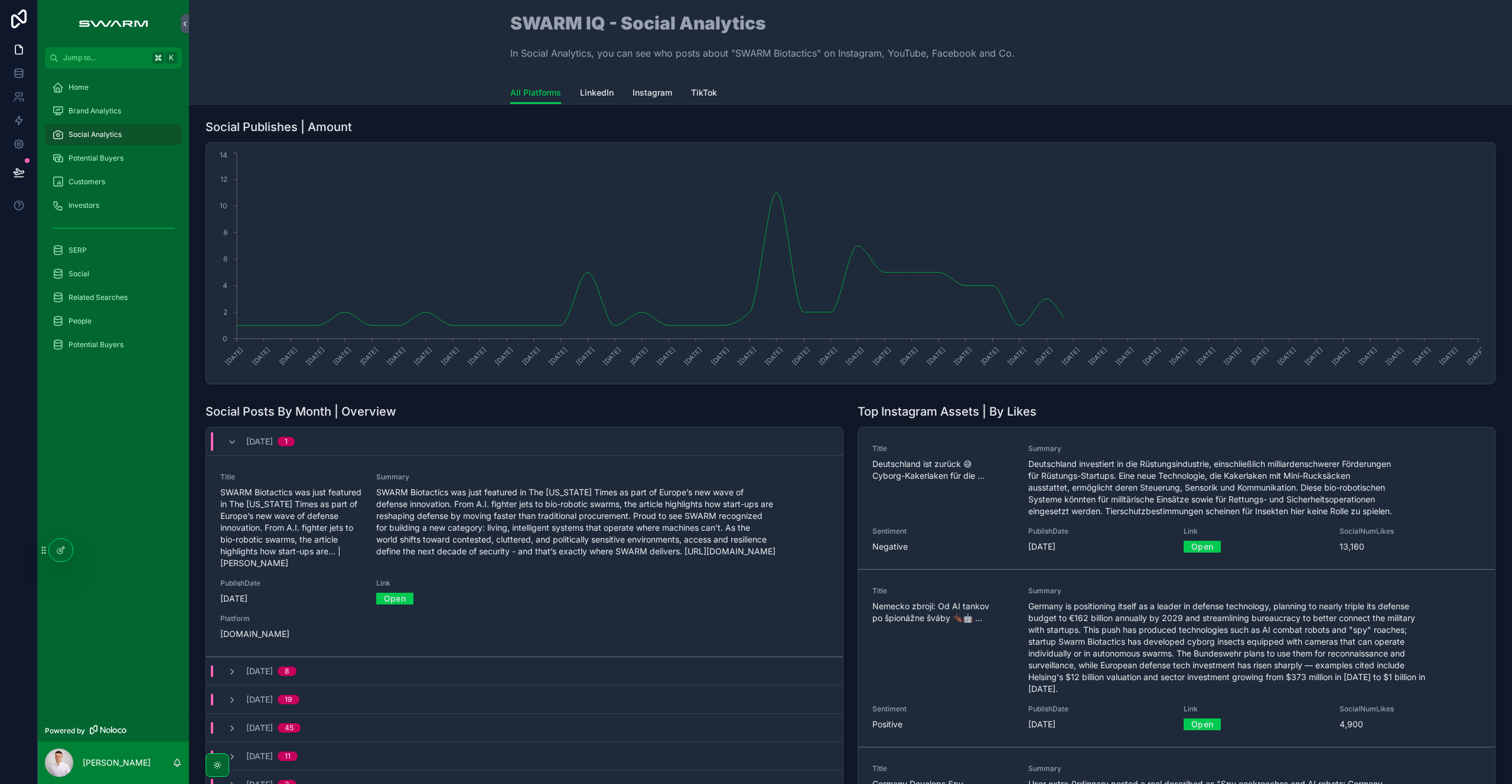
click at [598, 95] on span "LinkedIn" at bounding box center [597, 92] width 34 height 12
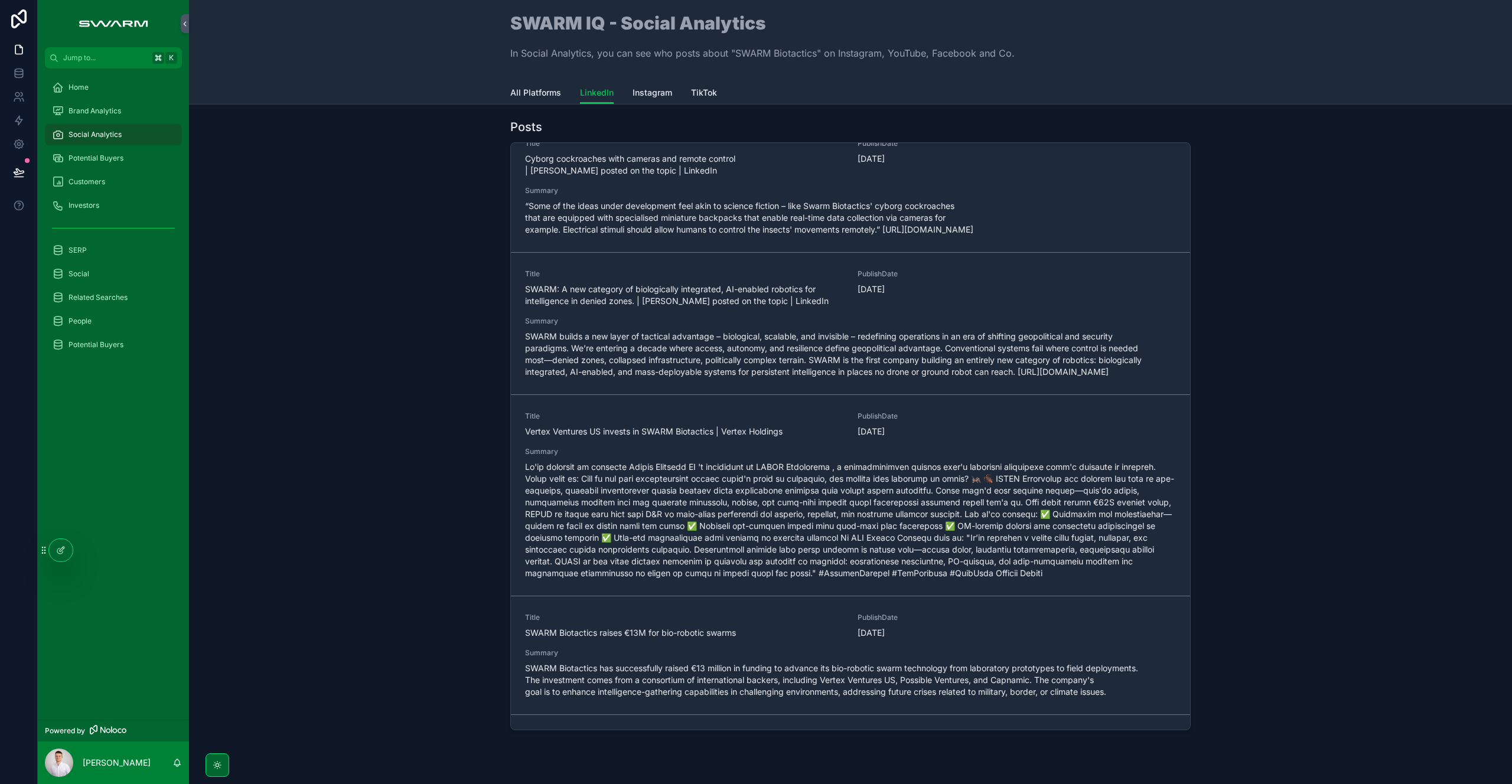
scroll to position [1288, 0]
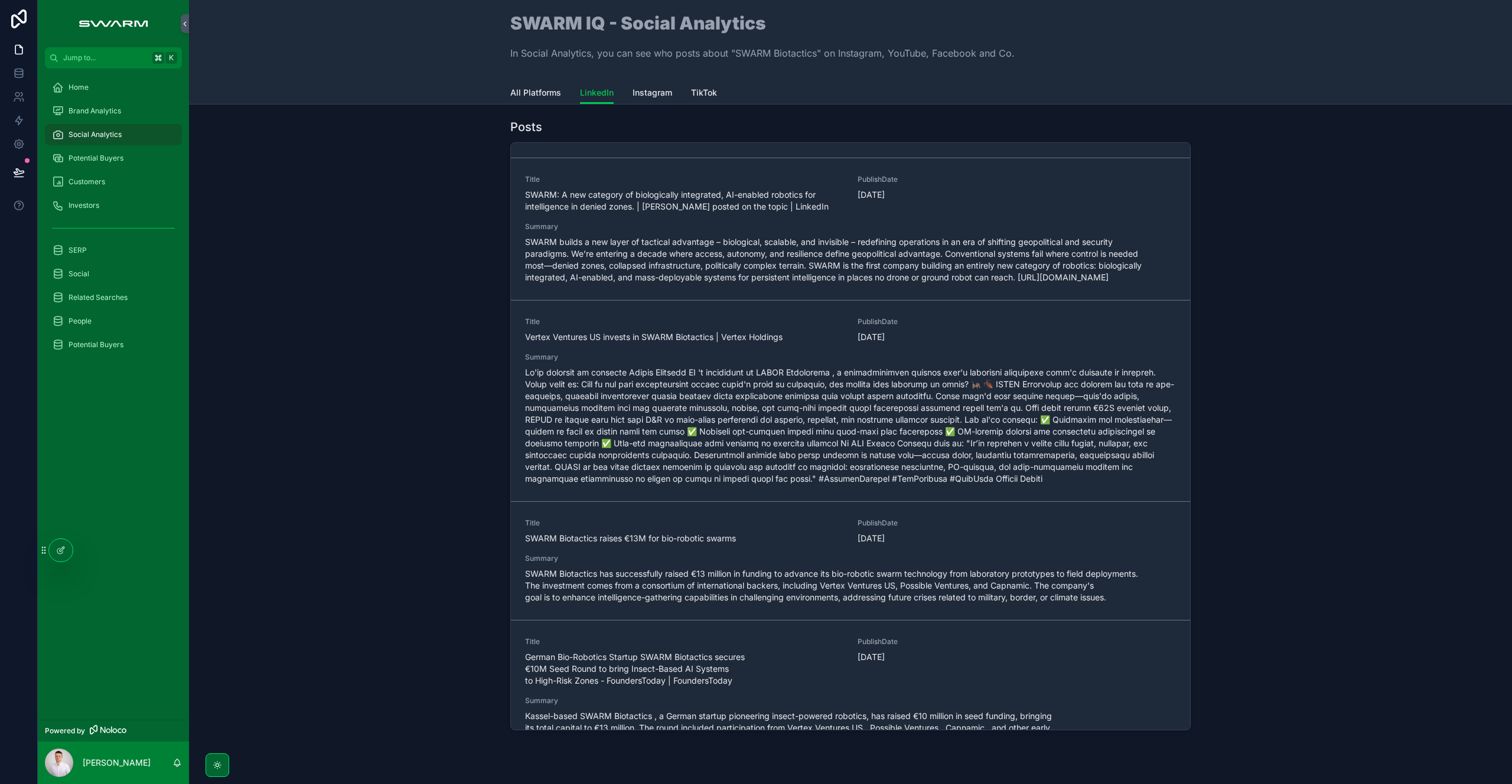
click at [109, 277] on div "Social" at bounding box center [114, 274] width 123 height 19
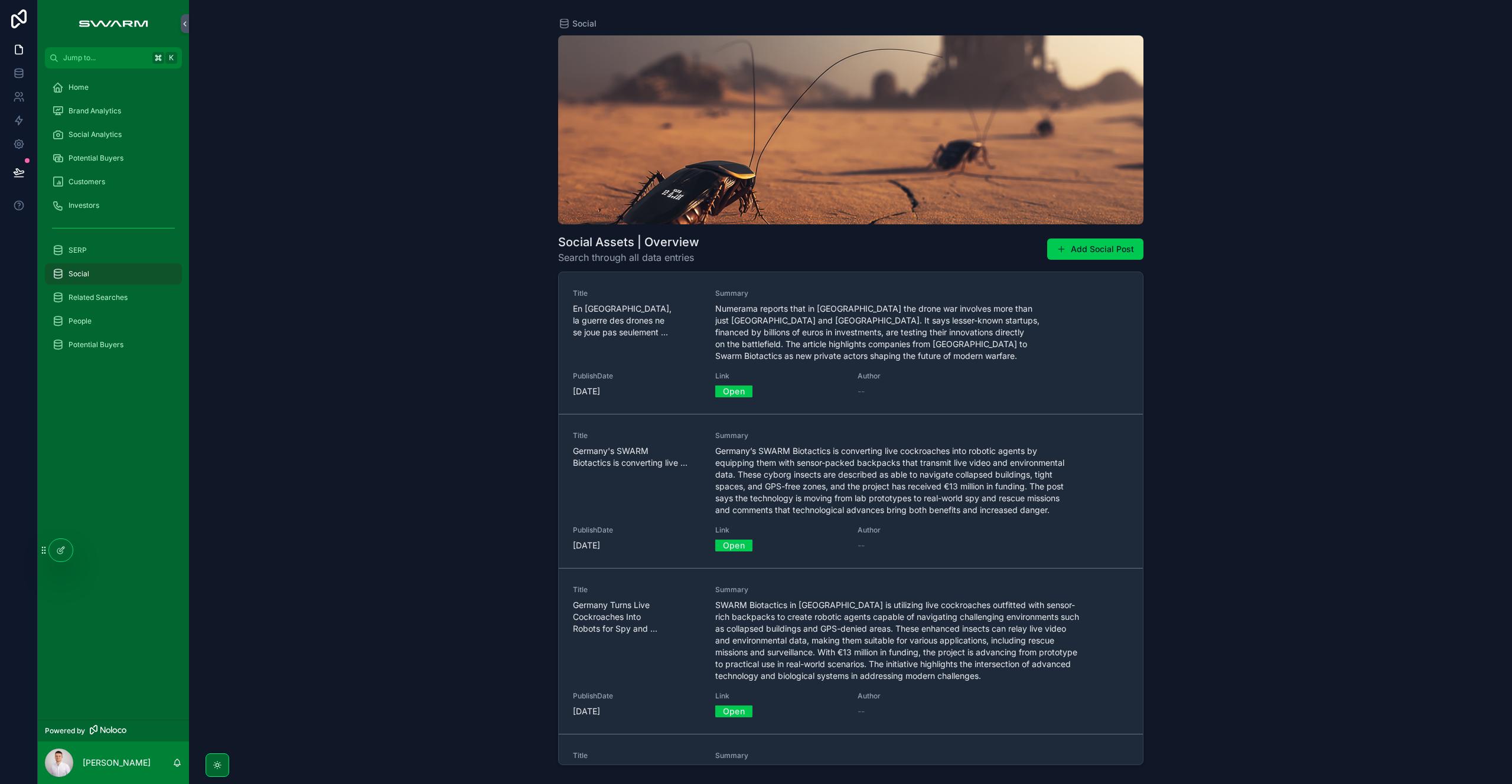
click at [107, 257] on div "SERP" at bounding box center [114, 250] width 123 height 19
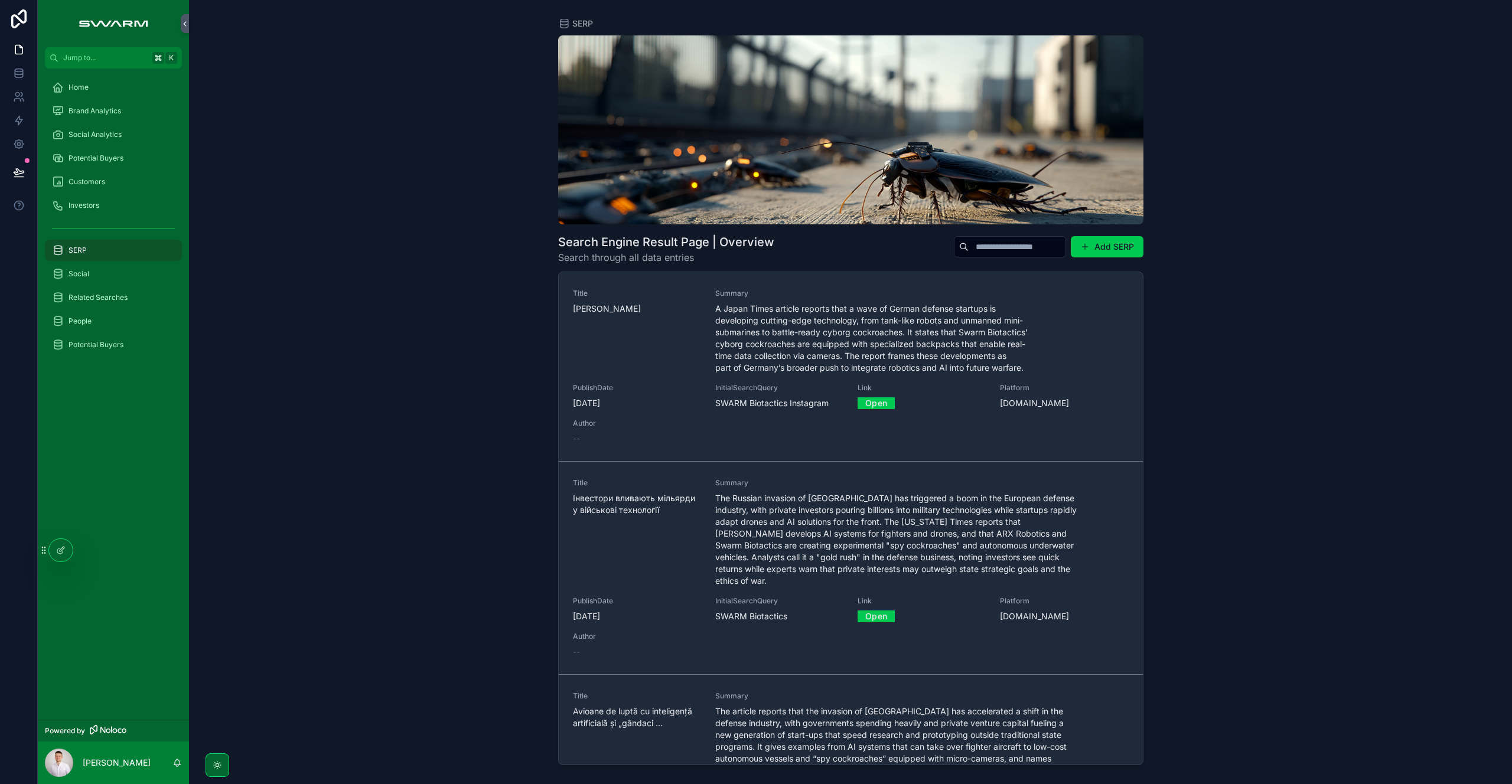
click at [992, 246] on input "scrollable content" at bounding box center [1017, 246] width 97 height 16
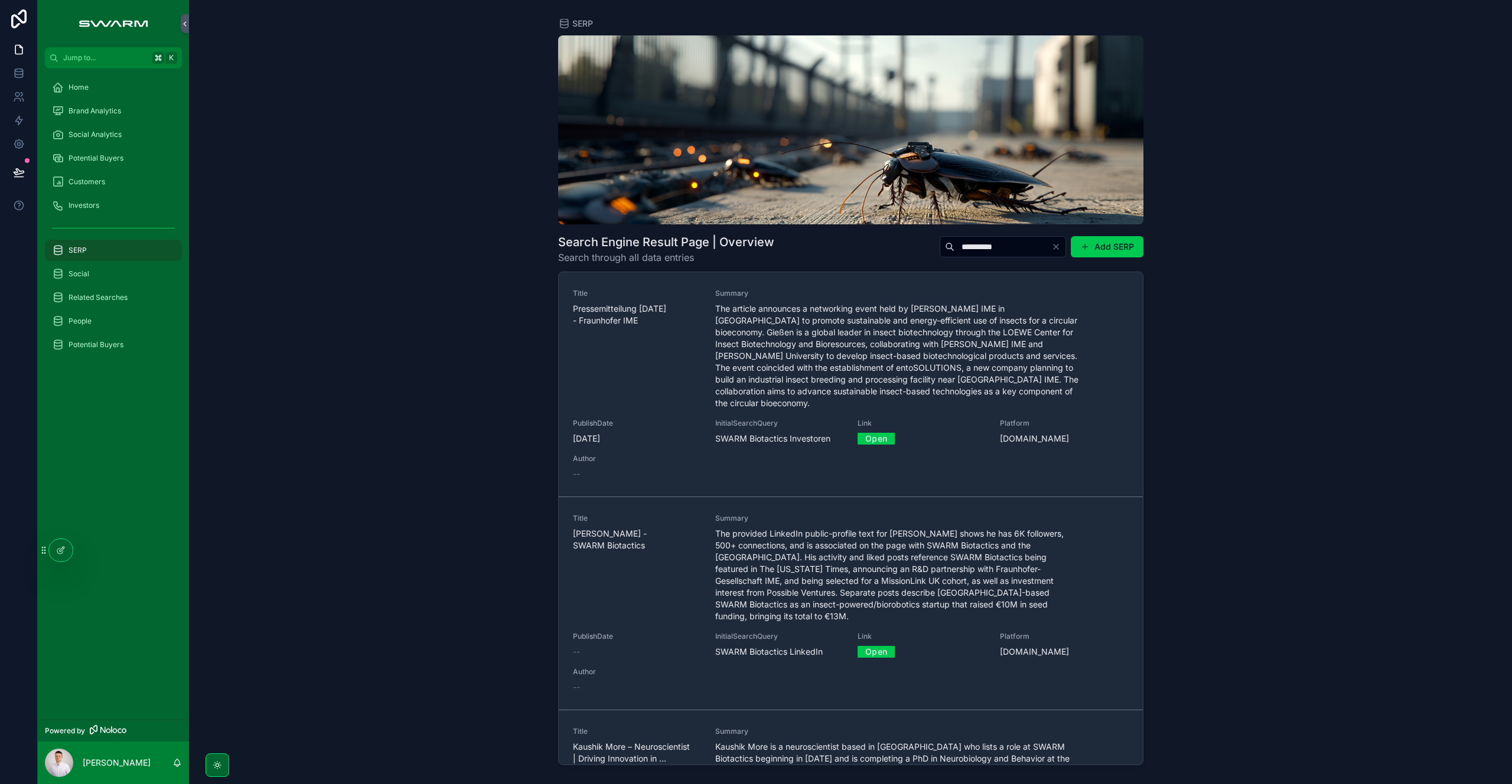
type input "**********"
click at [471, 307] on div "**********" at bounding box center [850, 392] width 1323 height 784
click at [332, 438] on div "**********" at bounding box center [850, 392] width 1323 height 784
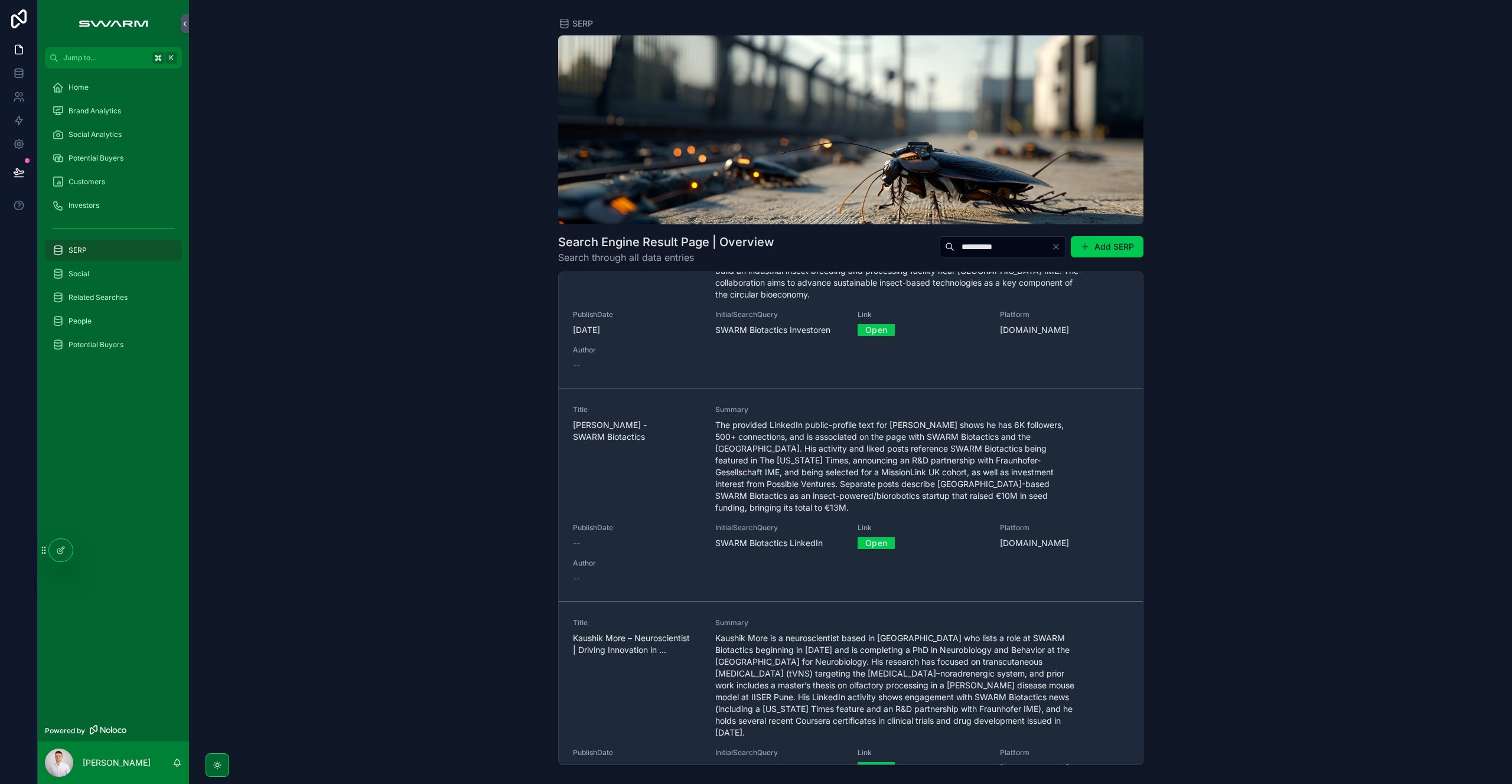
scroll to position [147, 0]
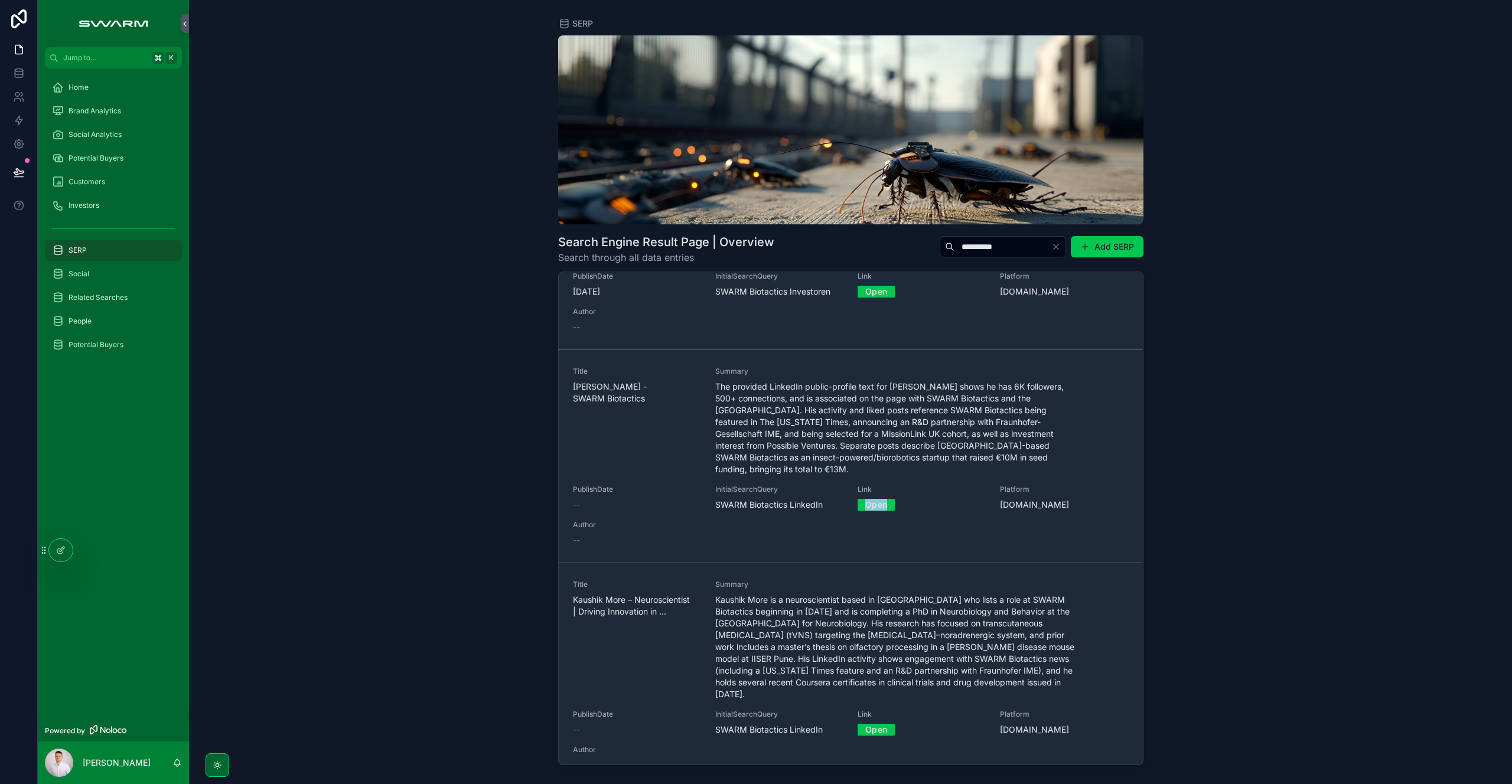
click at [771, 416] on span "The provided LinkedIn public-profile text for [PERSON_NAME] shows he has 6K fol…" at bounding box center [898, 428] width 366 height 95
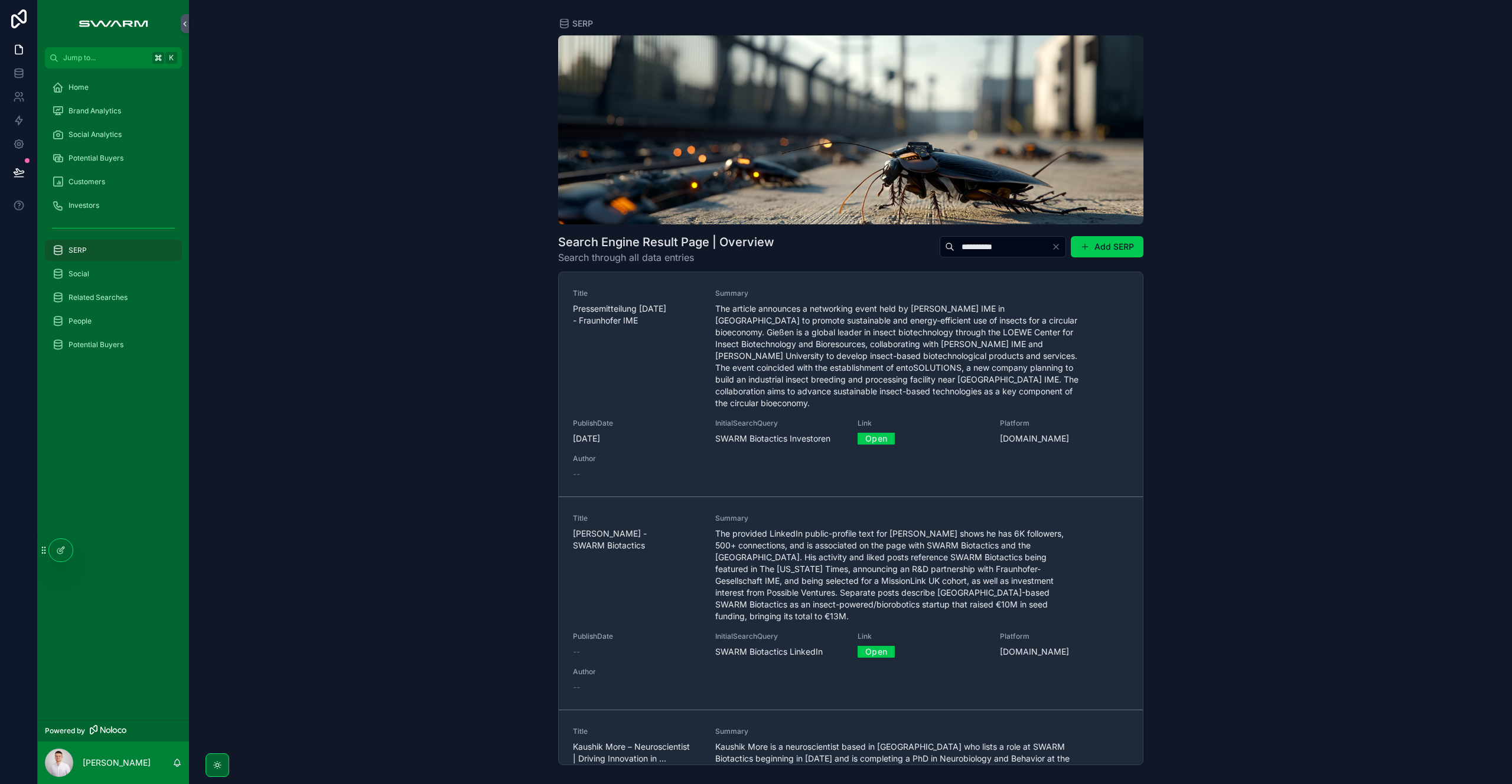
click at [1051, 246] on icon "Clear" at bounding box center [1056, 246] width 9 height 9
click at [1031, 250] on input "scrollable content" at bounding box center [1017, 246] width 97 height 16
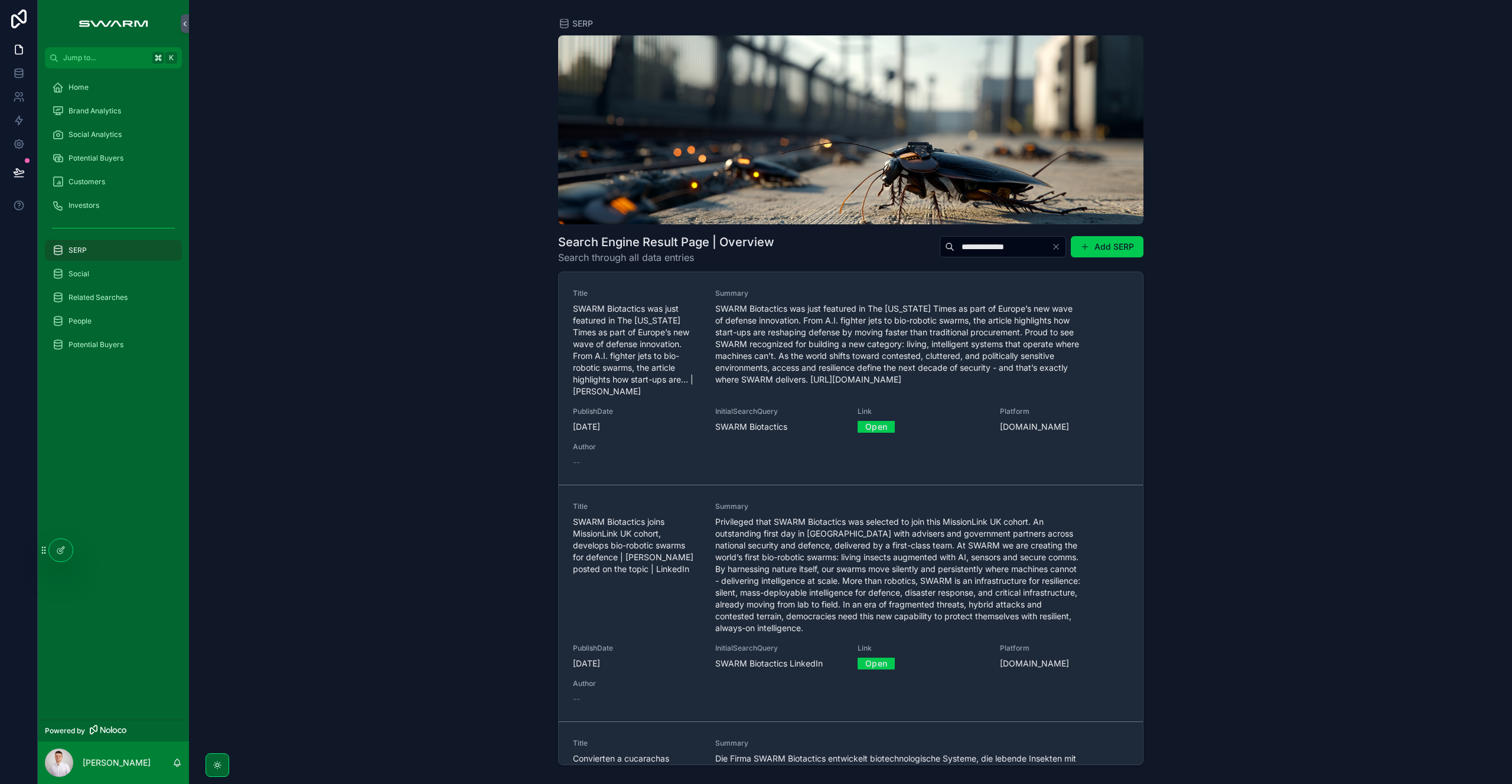
type input "**********"
click at [363, 403] on div "**********" at bounding box center [850, 392] width 1323 height 784
click at [115, 141] on div "Social Analytics" at bounding box center [114, 135] width 123 height 19
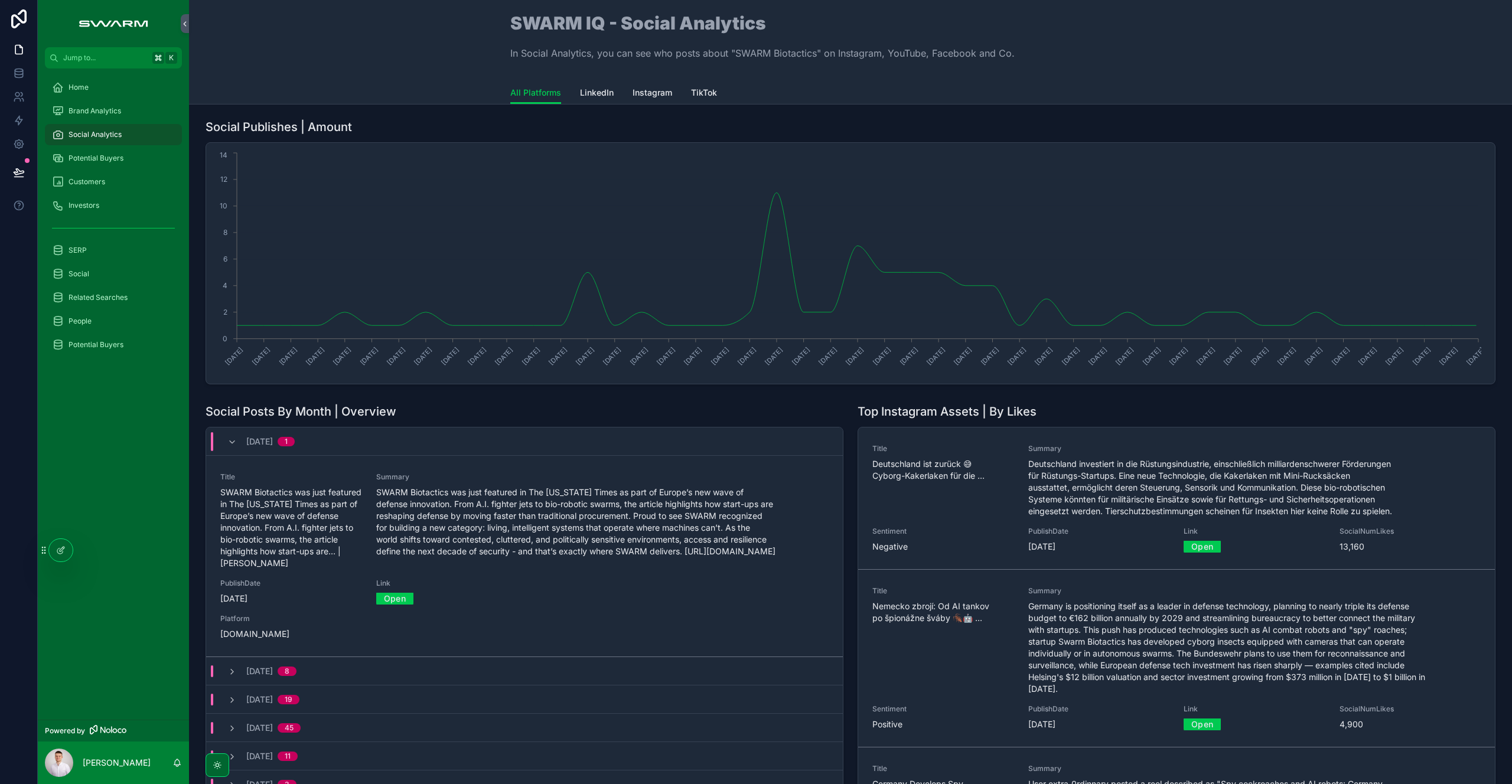
click at [586, 95] on span "LinkedIn" at bounding box center [597, 92] width 34 height 12
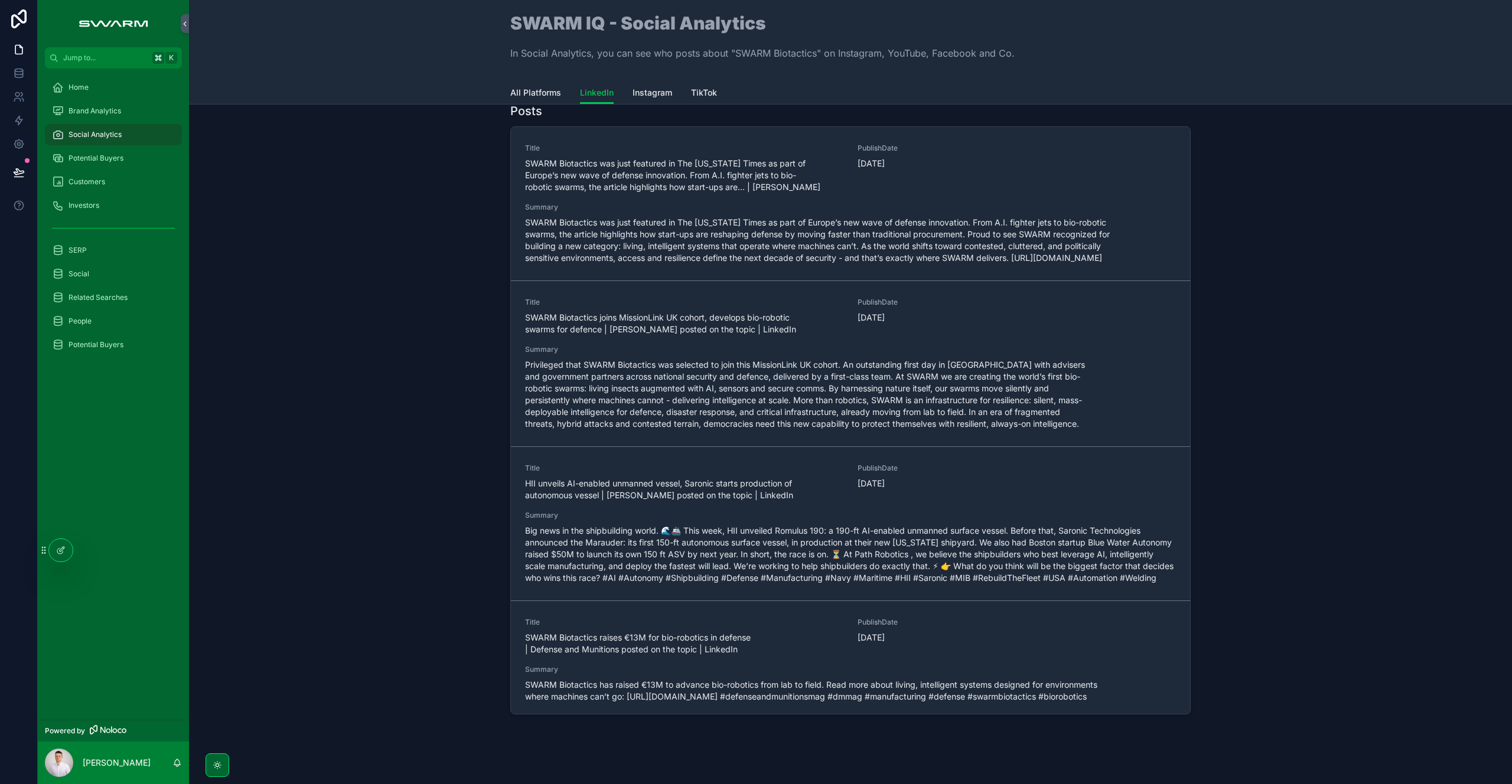
scroll to position [18, 0]
click at [66, 553] on div at bounding box center [61, 550] width 24 height 23
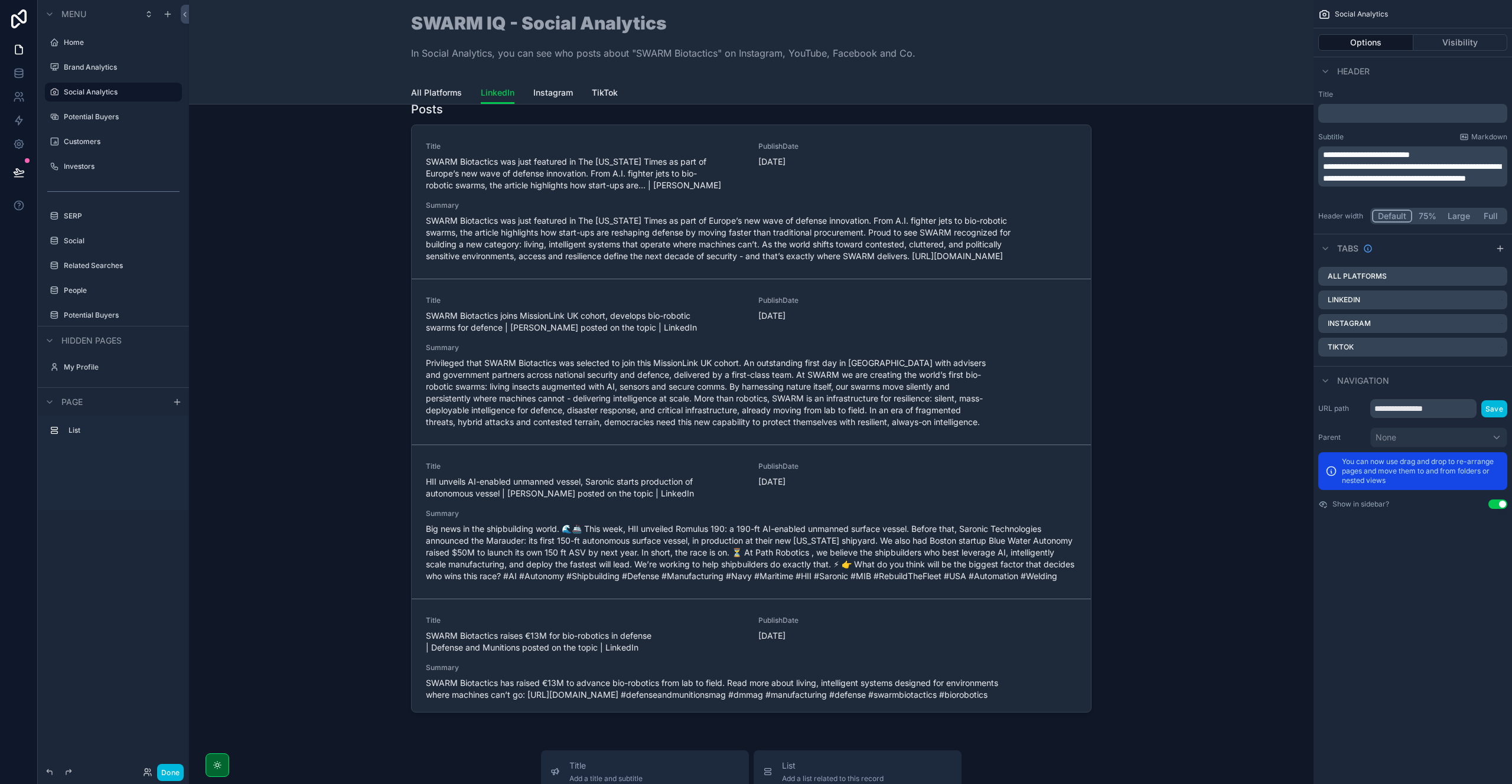
click at [956, 114] on div "scrollable content" at bounding box center [751, 409] width 1105 height 626
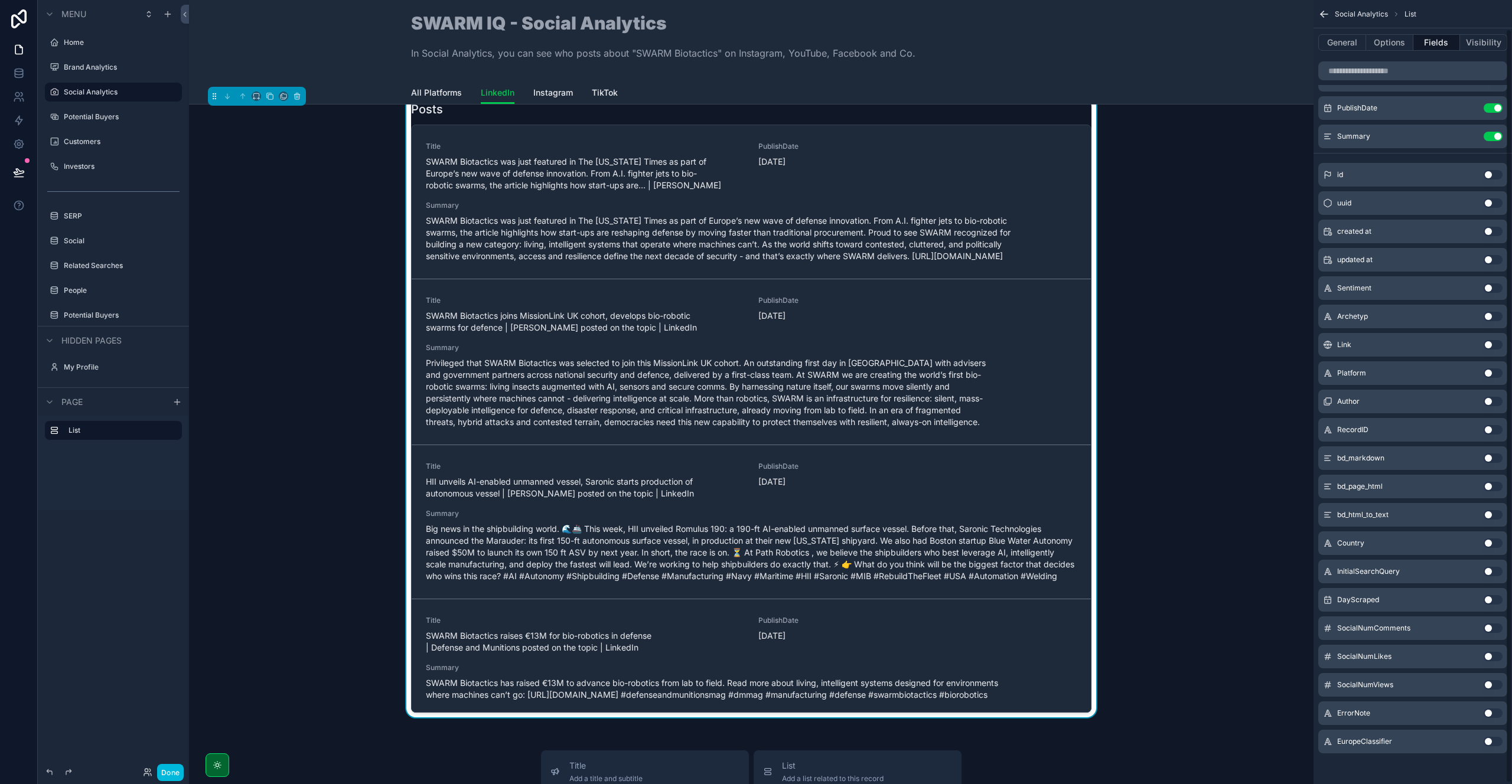
scroll to position [31, 0]
click at [1493, 344] on button "Use setting" at bounding box center [1493, 342] width 19 height 9
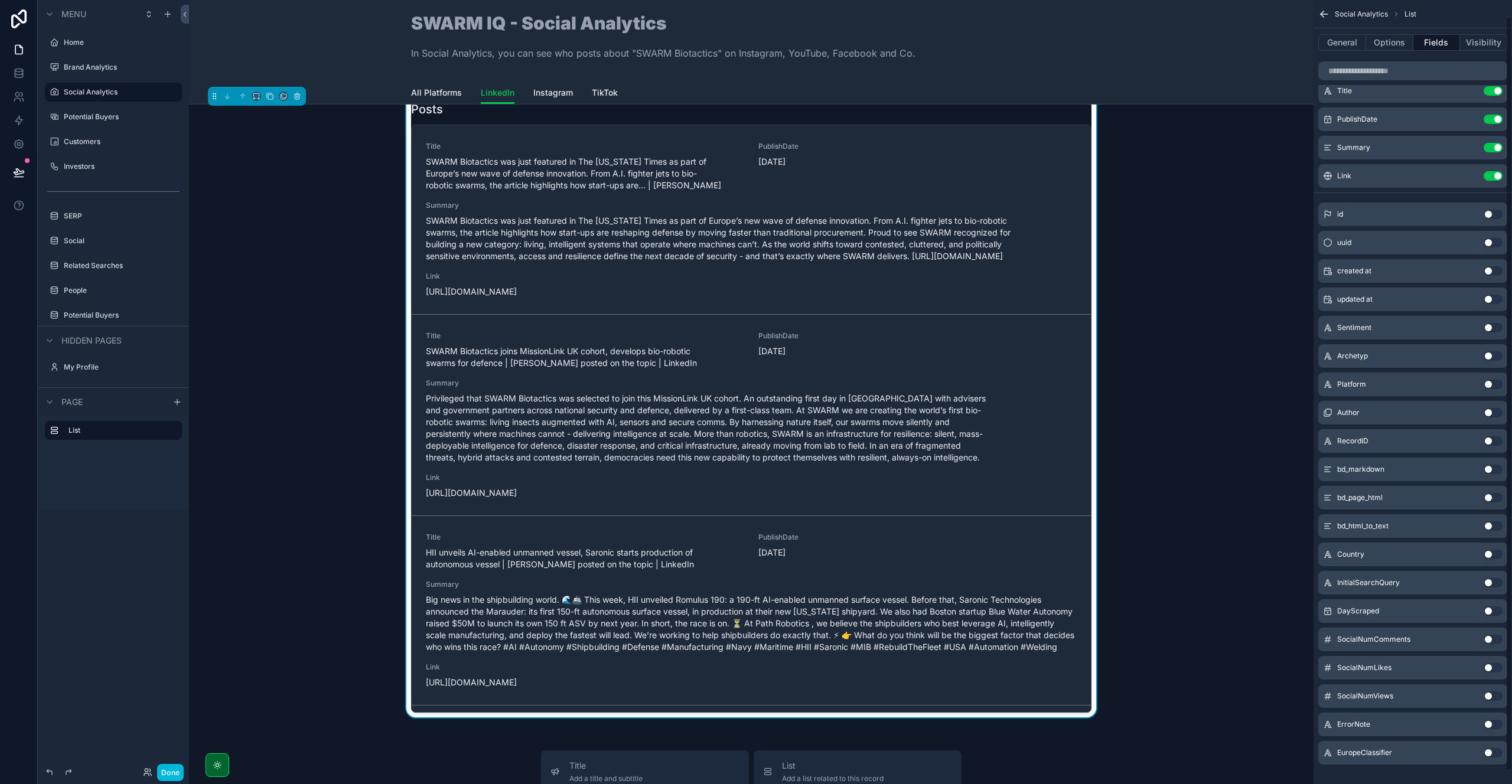
scroll to position [0, 0]
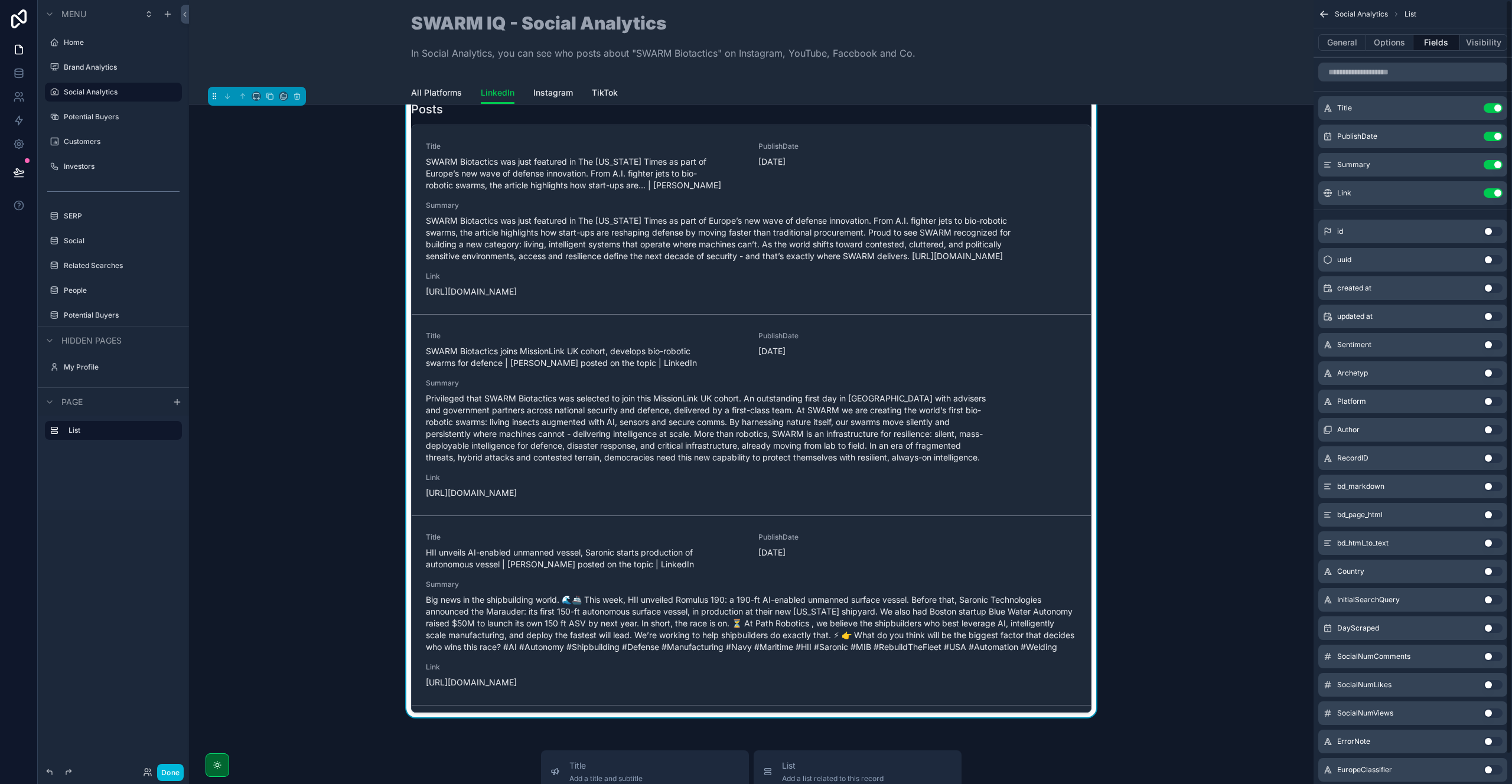
click at [0, 0] on icon "scrollable content" at bounding box center [0, 0] width 0 height 0
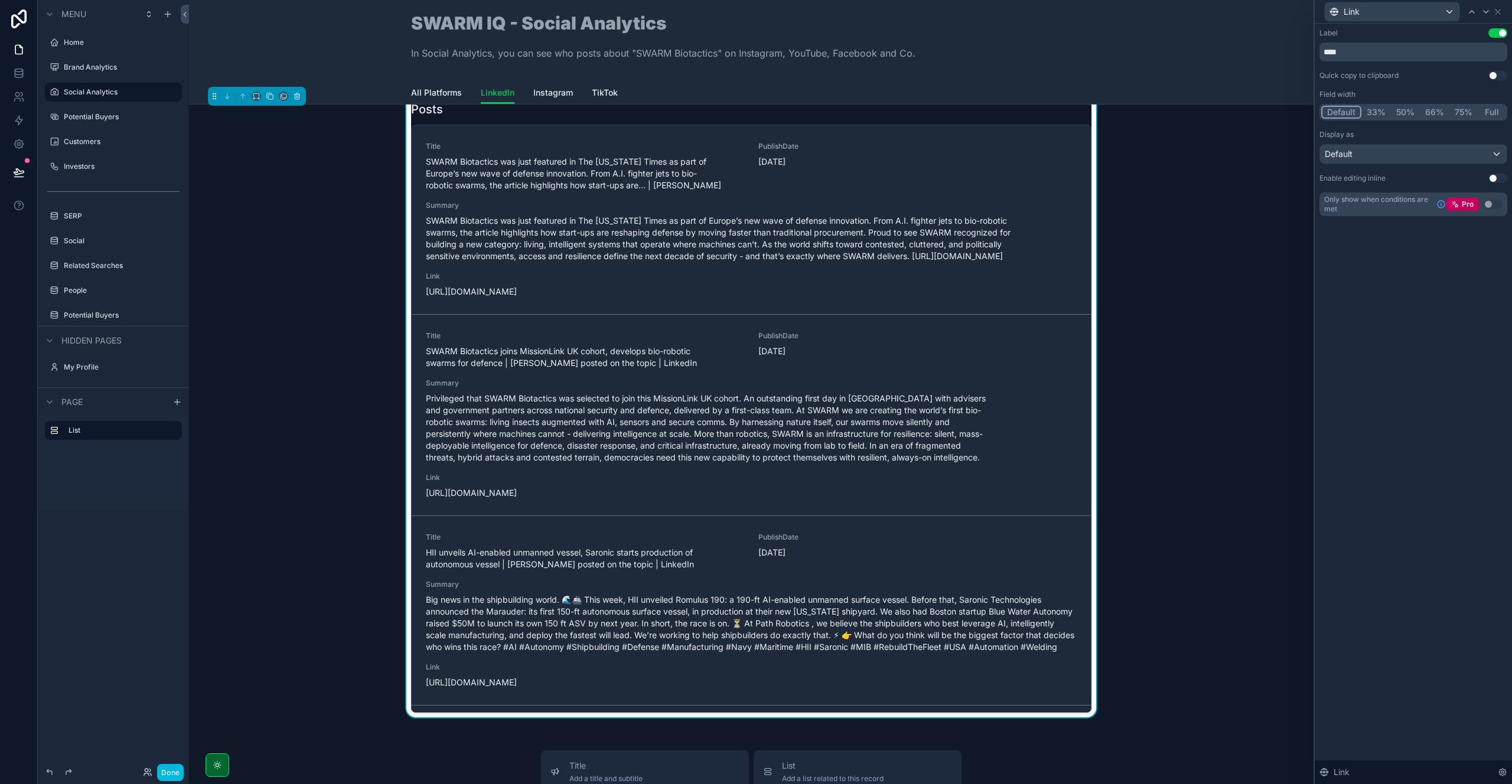
click at [1383, 160] on div "Default" at bounding box center [1413, 154] width 186 height 19
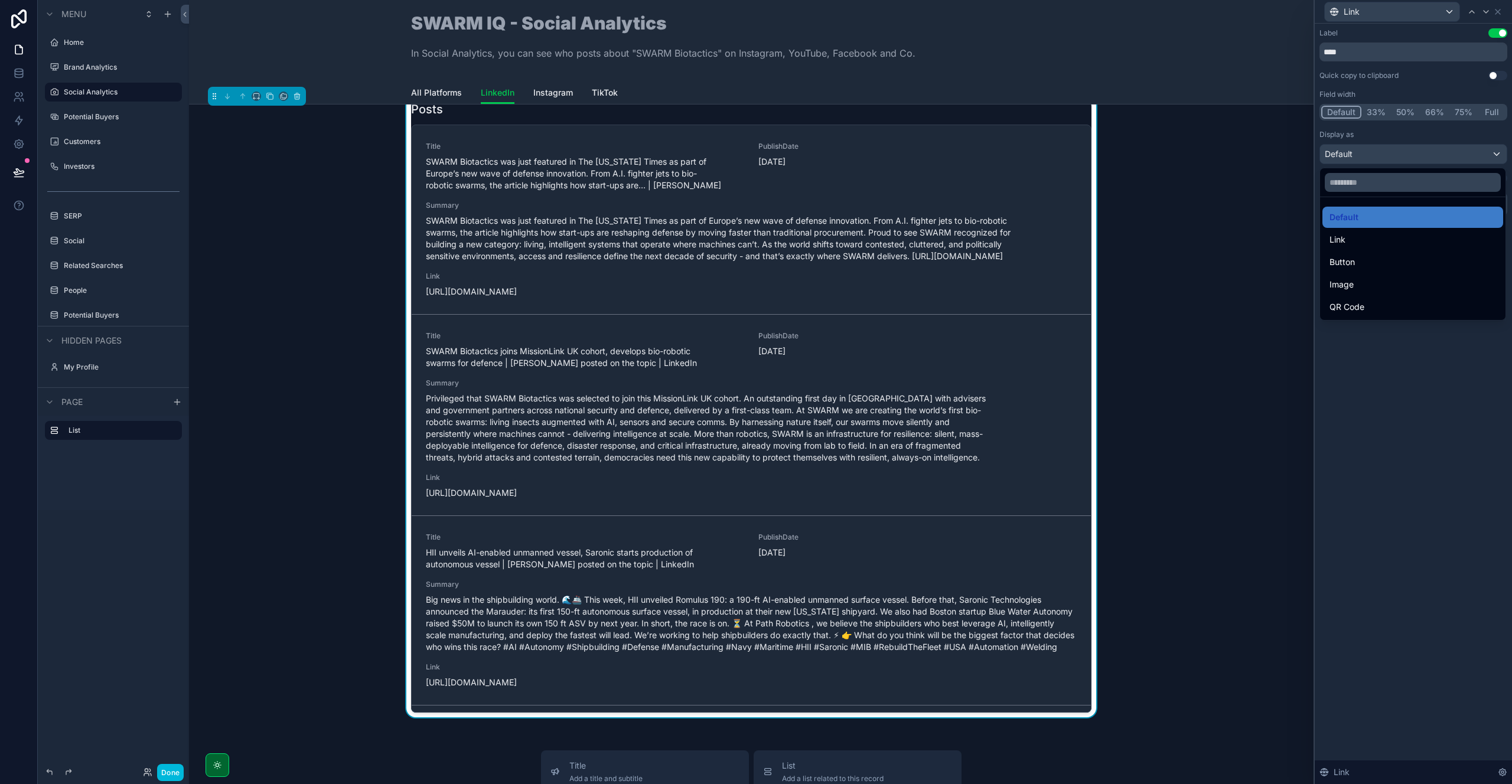
click at [1376, 267] on div "Button" at bounding box center [1412, 262] width 166 height 14
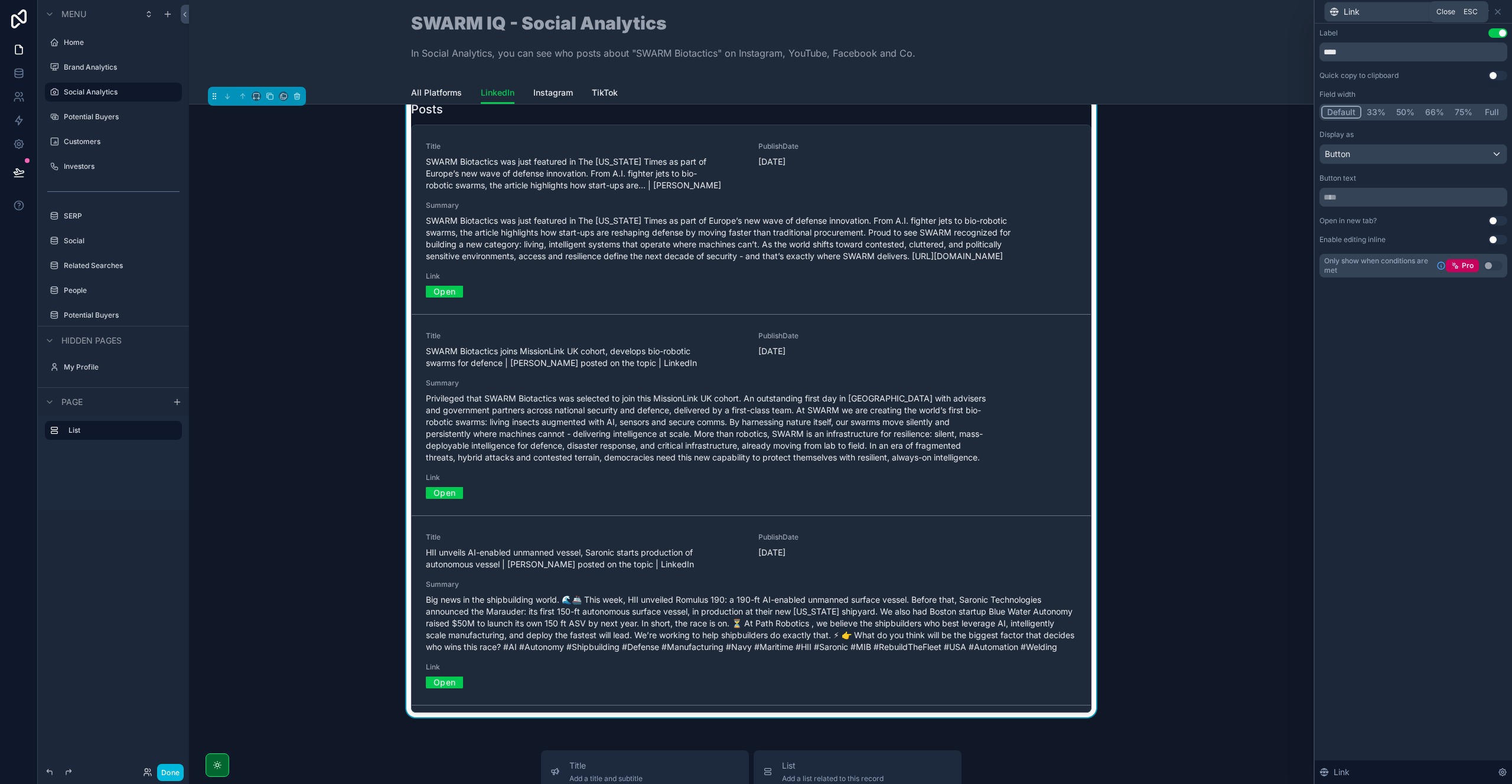
click at [1503, 11] on div "Link" at bounding box center [1413, 11] width 188 height 23
click at [1500, 14] on icon at bounding box center [1498, 12] width 5 height 5
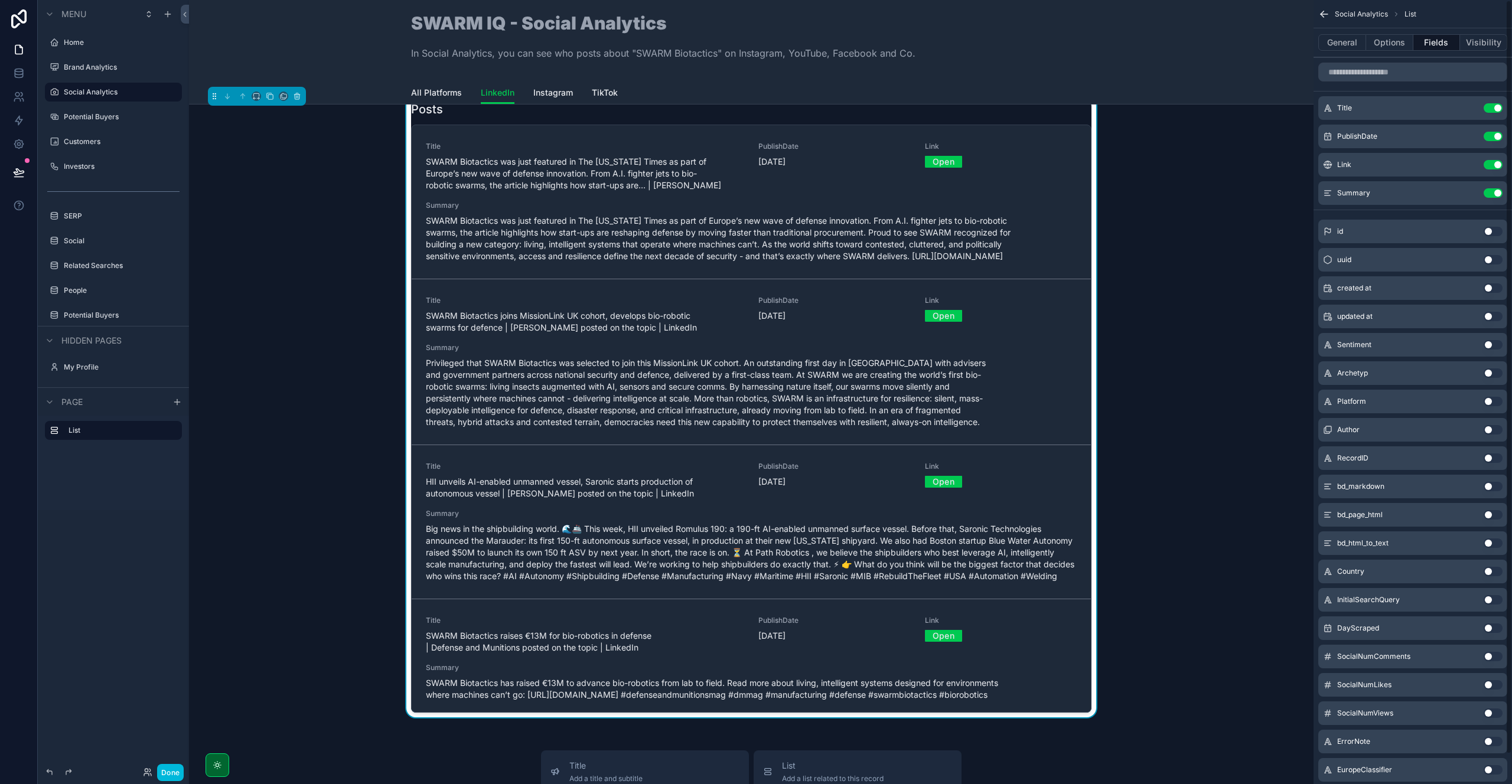
click at [161, 771] on button "Done" at bounding box center [170, 772] width 26 height 17
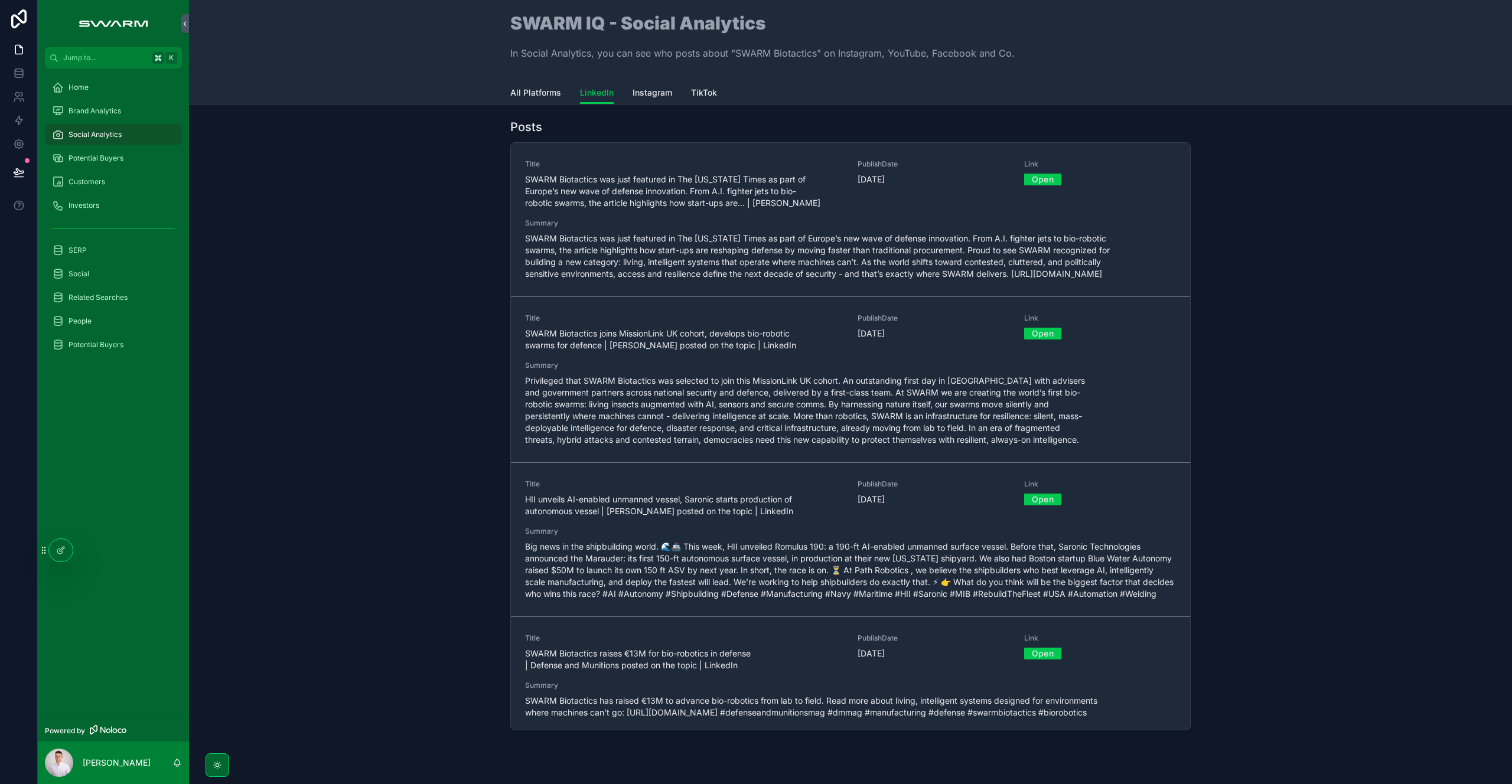
click at [328, 430] on div "Posts Title SWARM Biotactics was just featured in The [US_STATE] Times as part …" at bounding box center [850, 427] width 1304 height 626
click at [556, 504] on span "HII unveils AI-enabled unmanned vessel, Saronic starts production of autonomous…" at bounding box center [684, 506] width 318 height 24
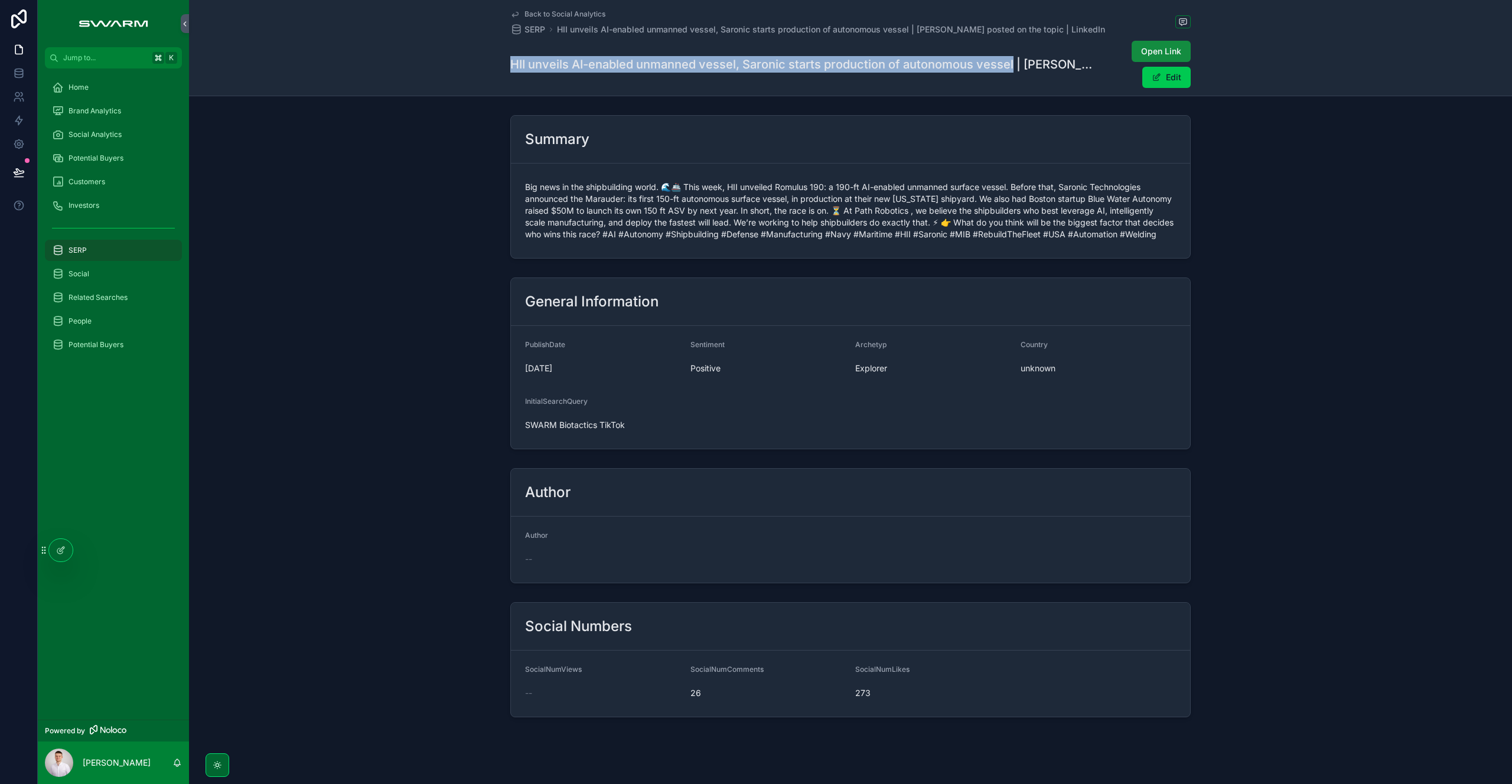
drag, startPoint x: 508, startPoint y: 64, endPoint x: 1008, endPoint y: 59, distance: 500.0
click at [1008, 59] on h1 "HII unveils AI-enabled unmanned vessel, Saronic starts production of autonomous…" at bounding box center [803, 64] width 587 height 16
copy h1 "HII unveils AI-enabled unmanned vessel, Saronic starts production of autonomous…"
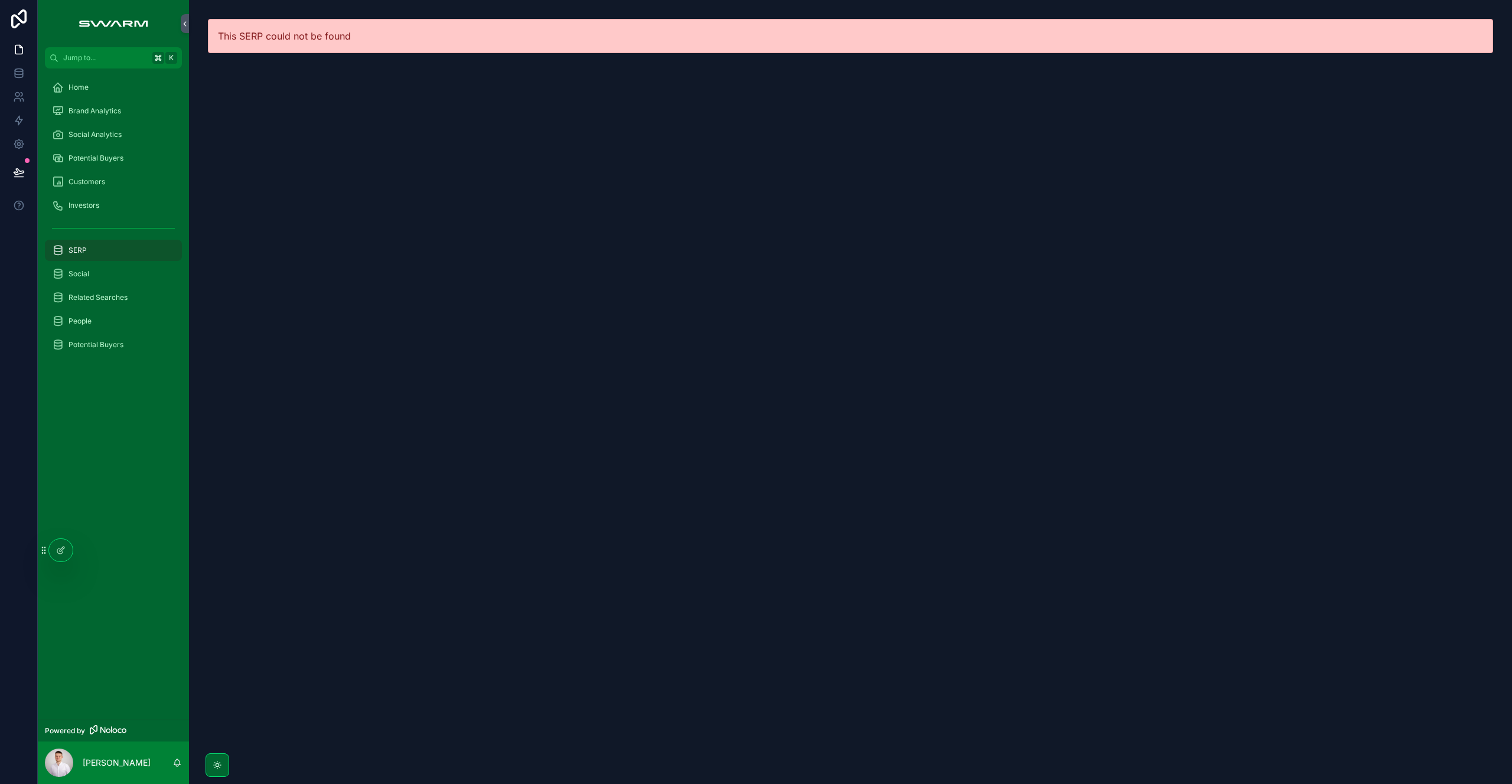
click at [114, 157] on span "Potential Buyers" at bounding box center [96, 158] width 55 height 9
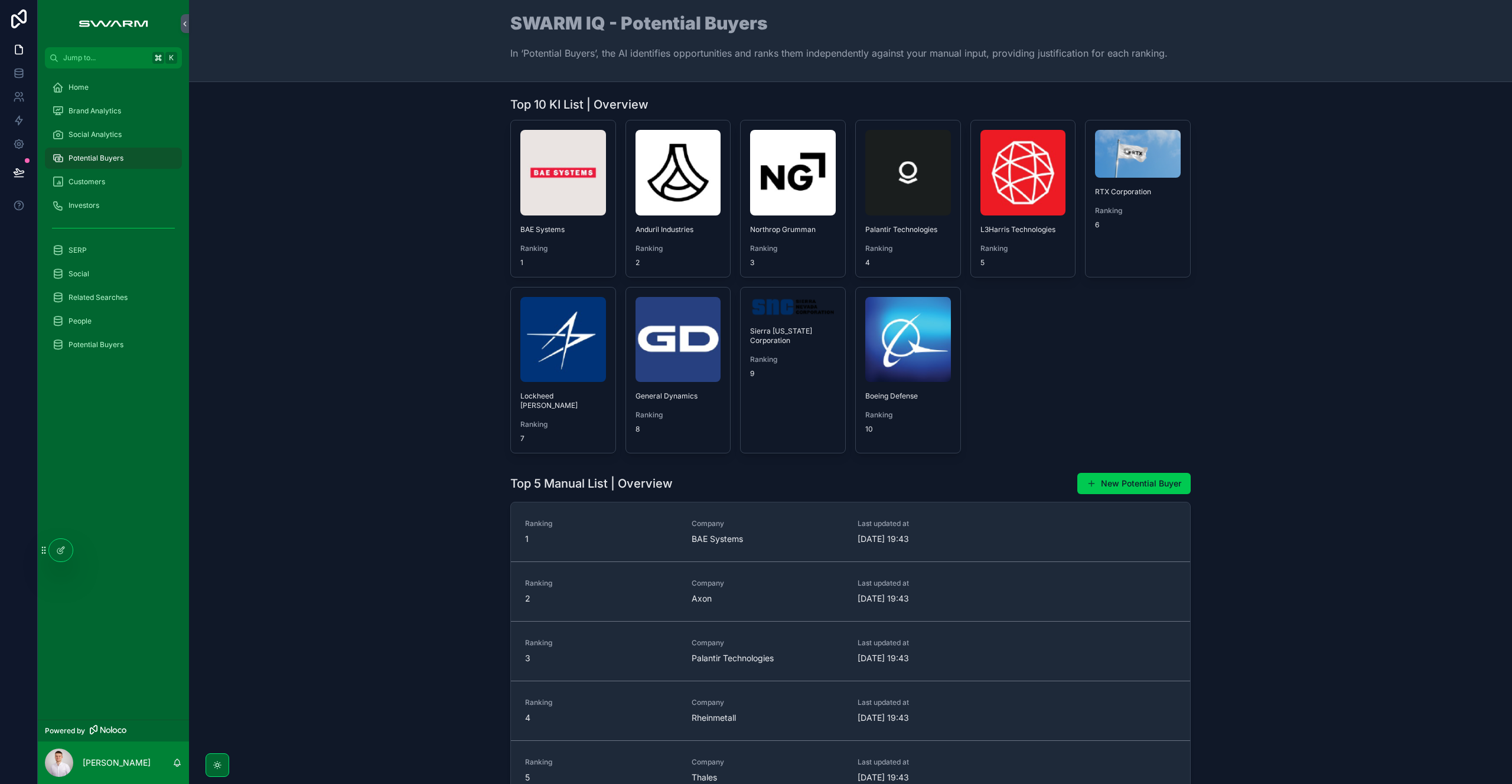
click at [128, 134] on div "Social Analytics" at bounding box center [114, 135] width 123 height 19
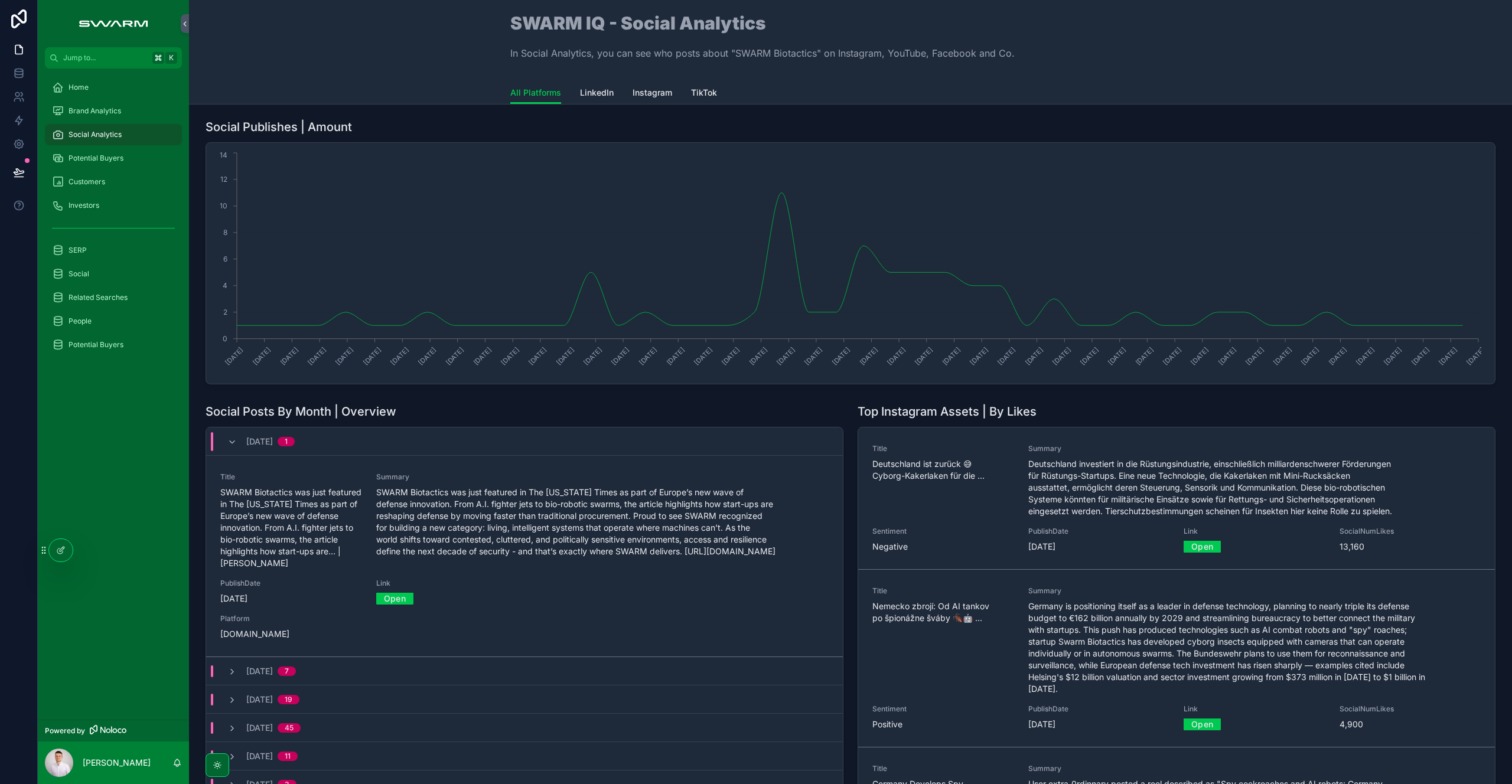
click at [595, 95] on span "LinkedIn" at bounding box center [597, 92] width 34 height 12
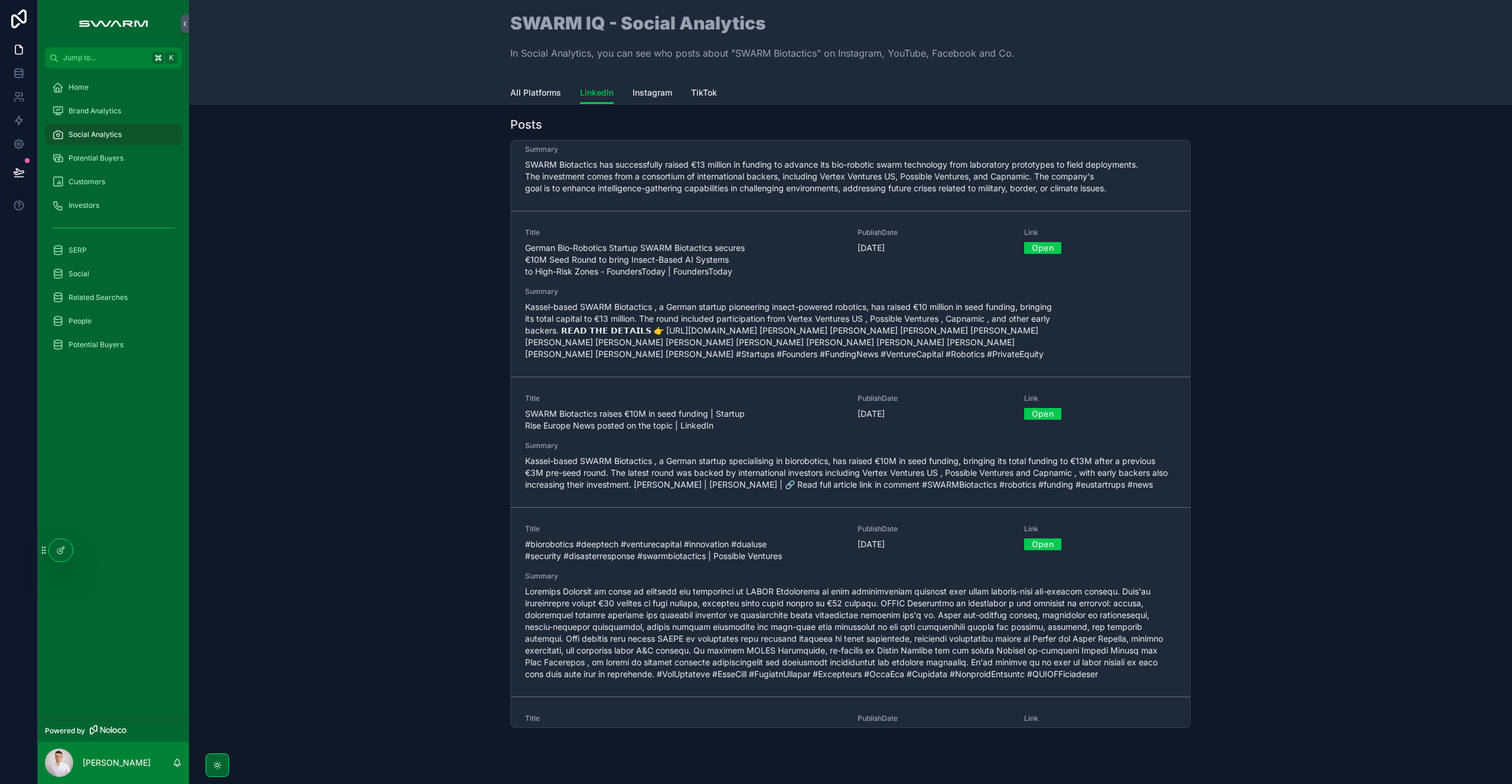
scroll to position [1557, 0]
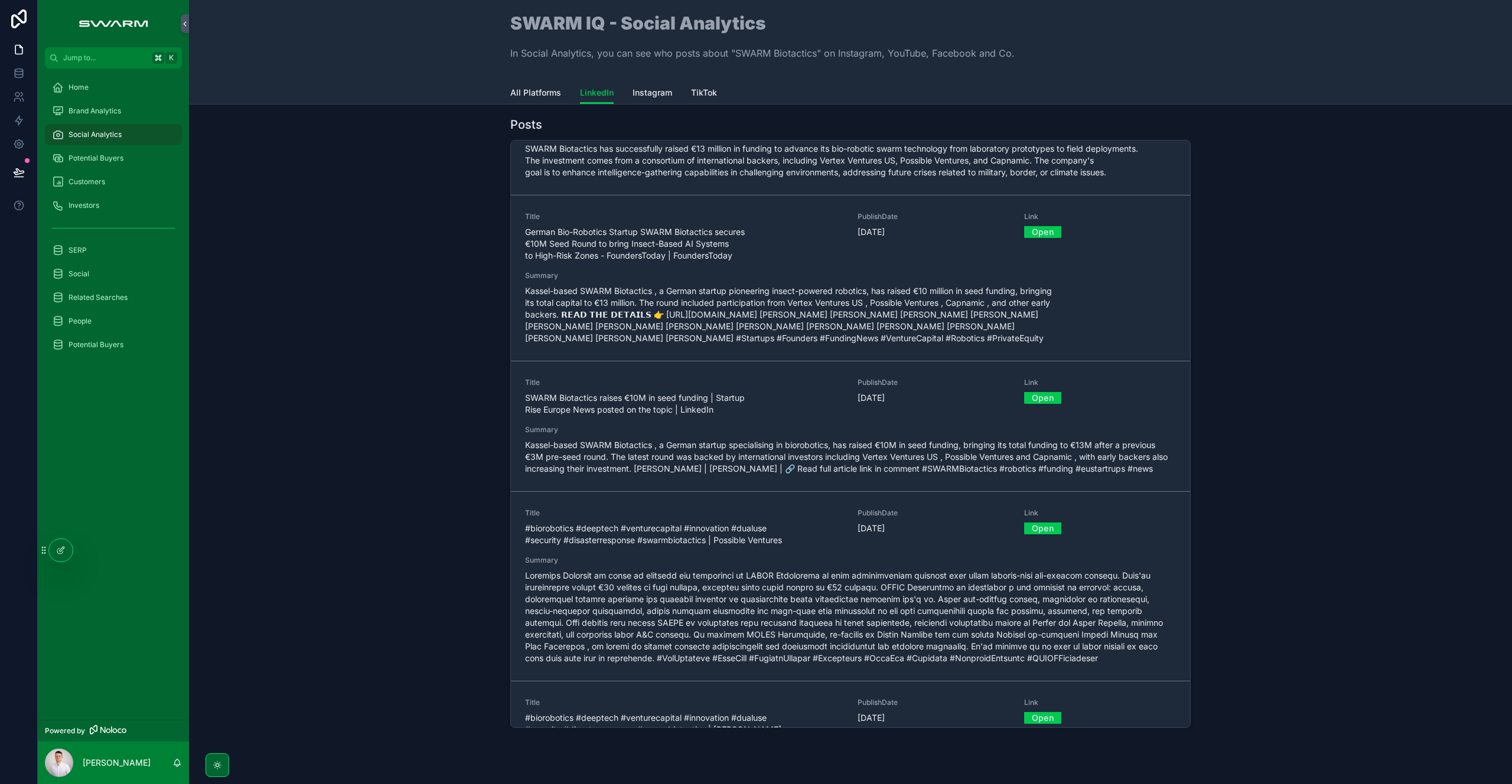
click at [95, 257] on div "SERP" at bounding box center [114, 250] width 123 height 19
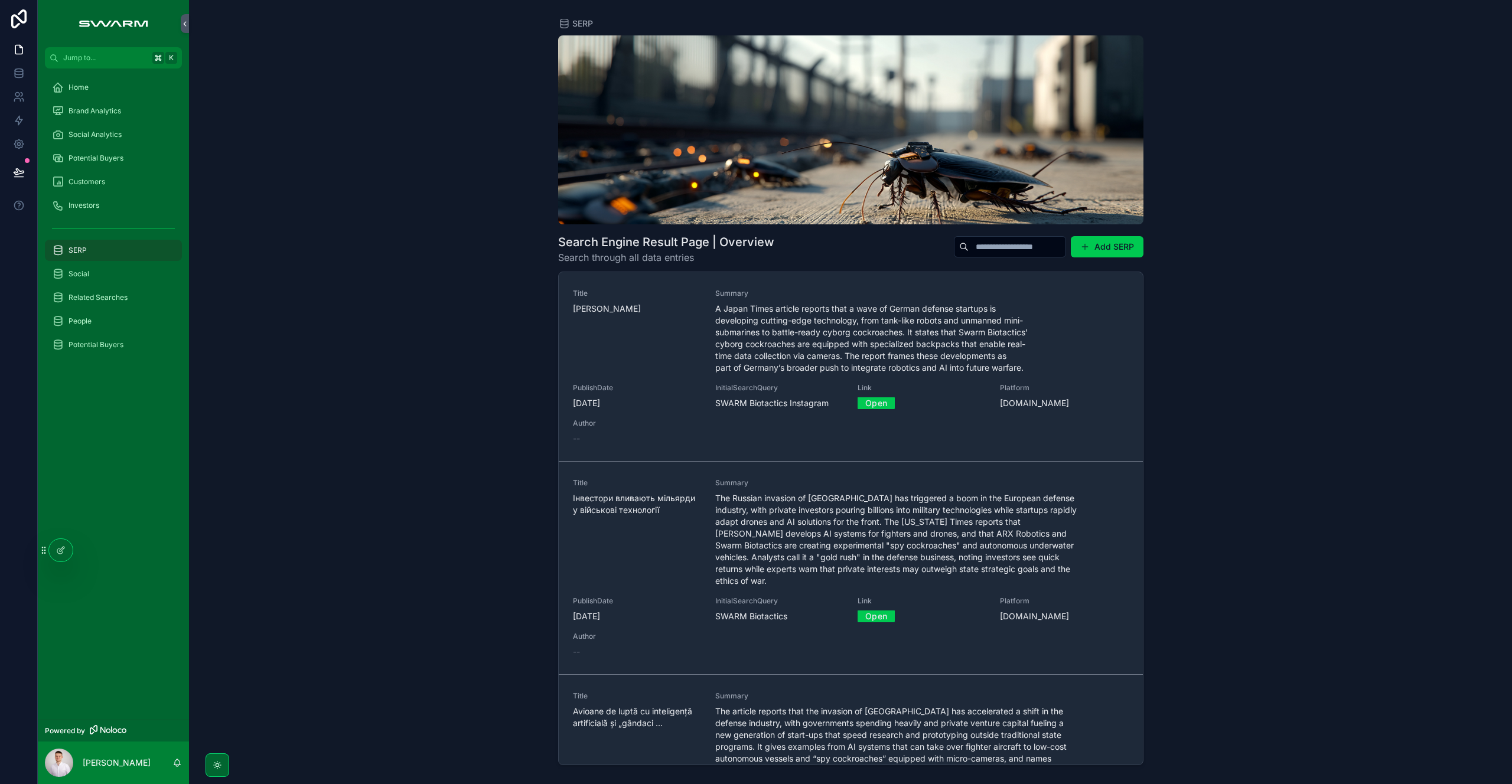
click at [987, 249] on input "scrollable content" at bounding box center [1017, 246] width 97 height 16
type input "********"
click at [136, 129] on div "Social Analytics" at bounding box center [114, 135] width 123 height 19
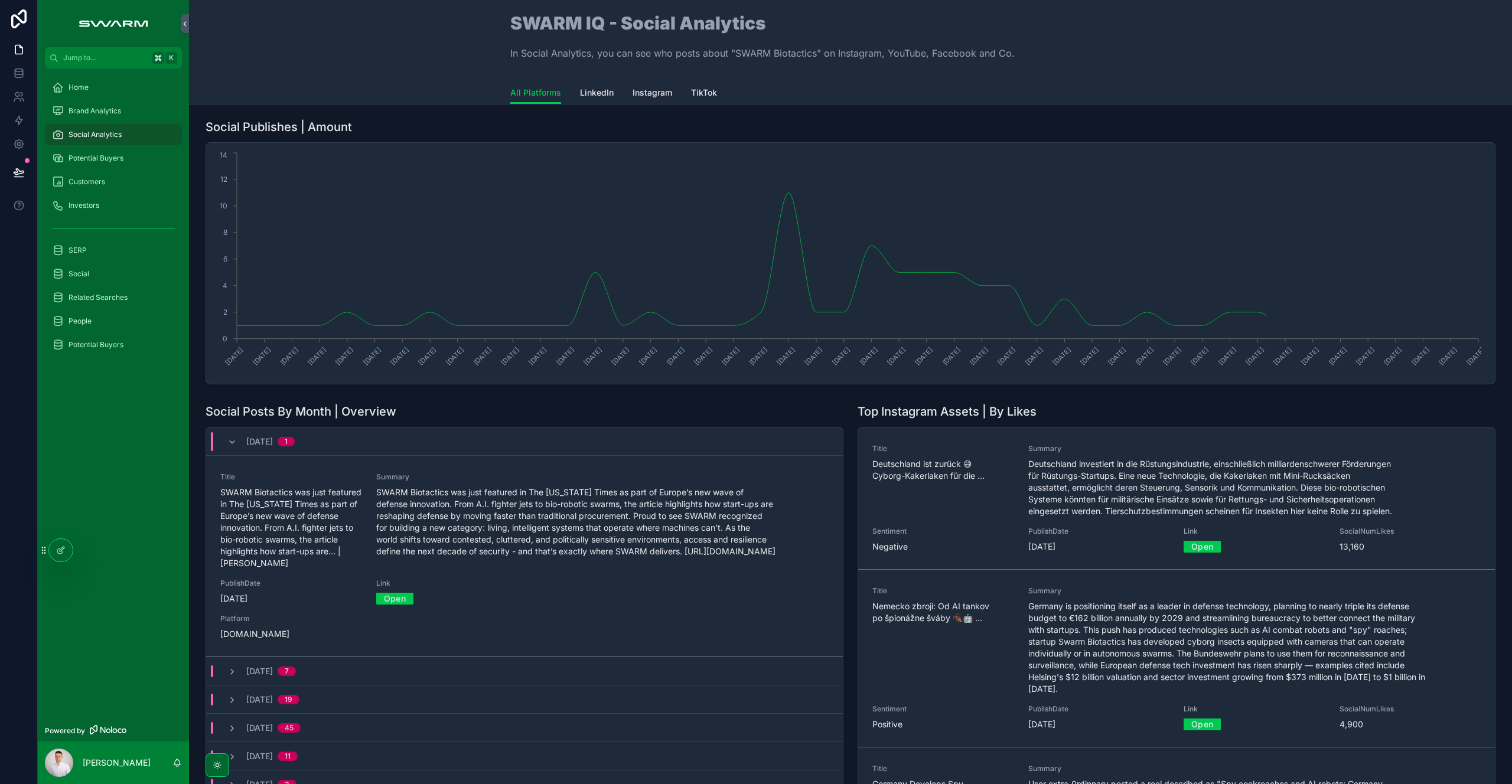
click at [592, 100] on link "LinkedIn" at bounding box center [597, 94] width 34 height 24
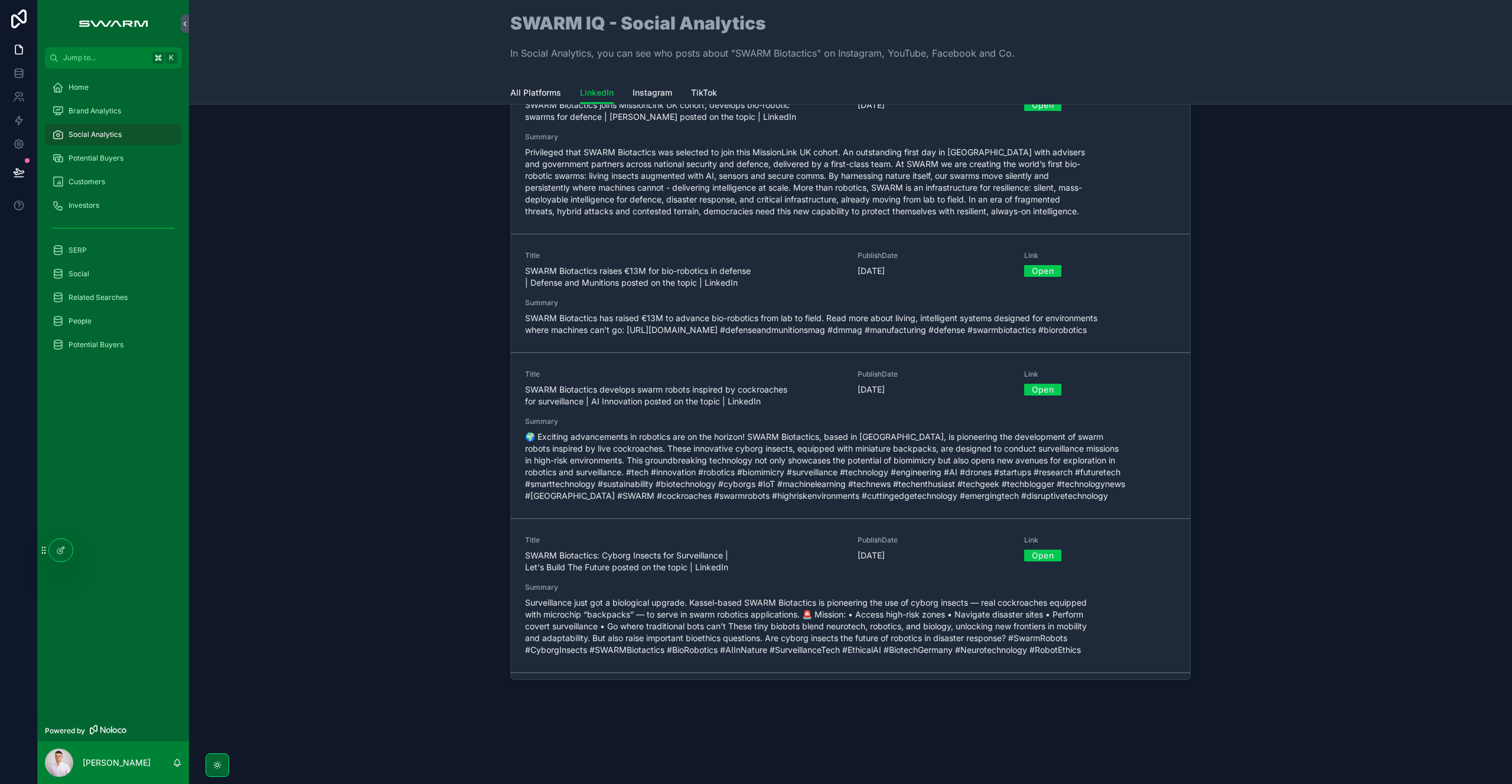
scroll to position [226, 0]
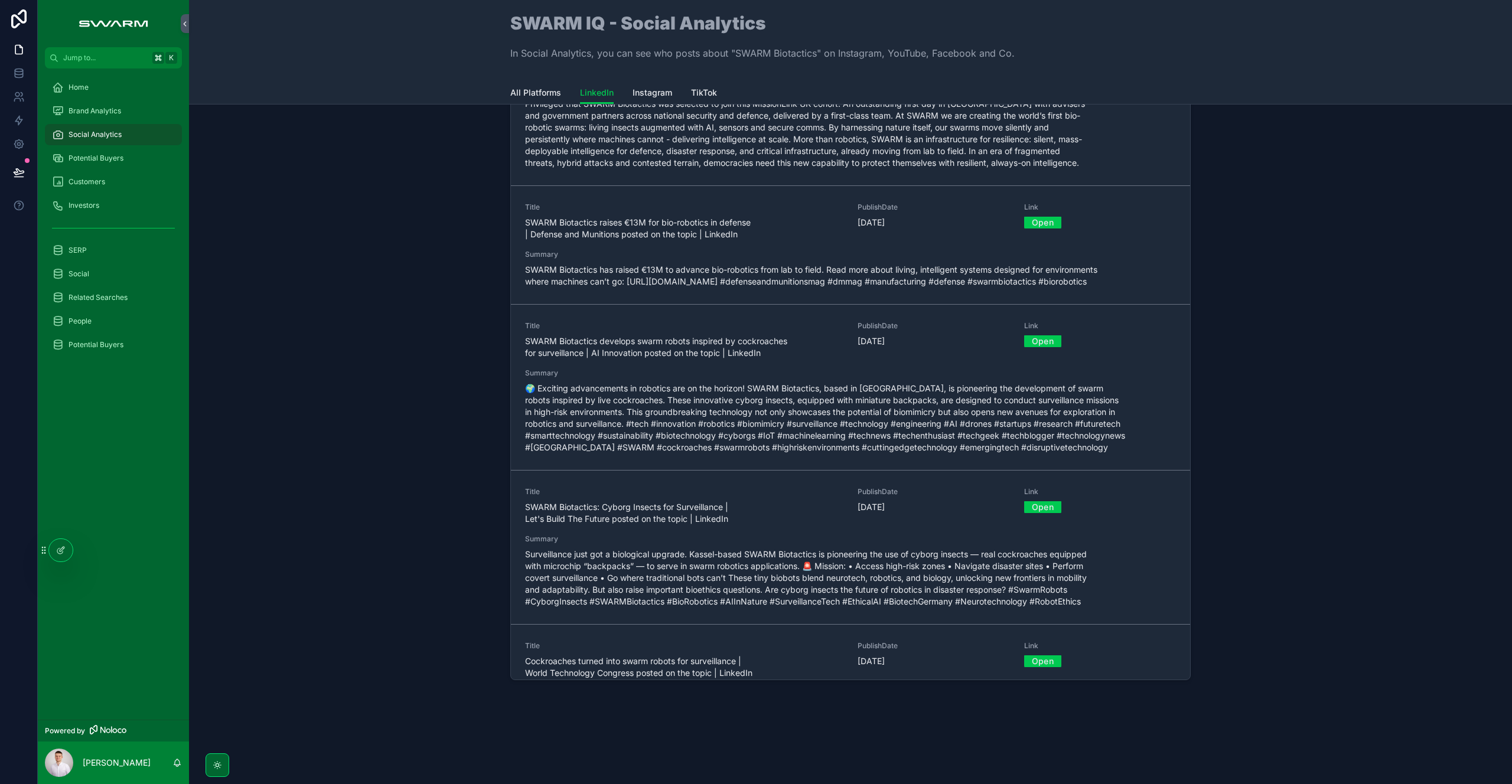
click at [61, 549] on icon at bounding box center [60, 550] width 9 height 9
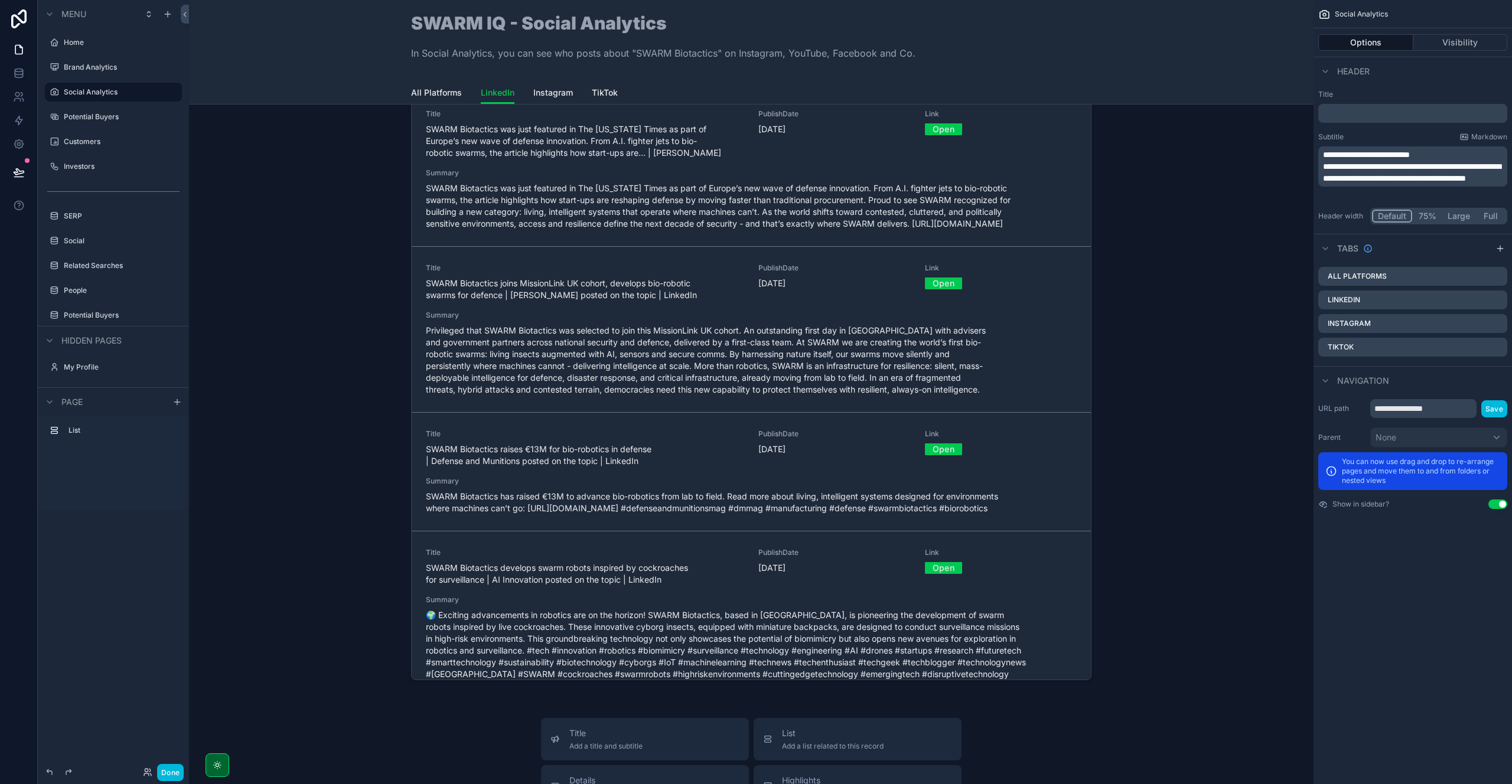
click at [171, 772] on button "Done" at bounding box center [170, 772] width 26 height 17
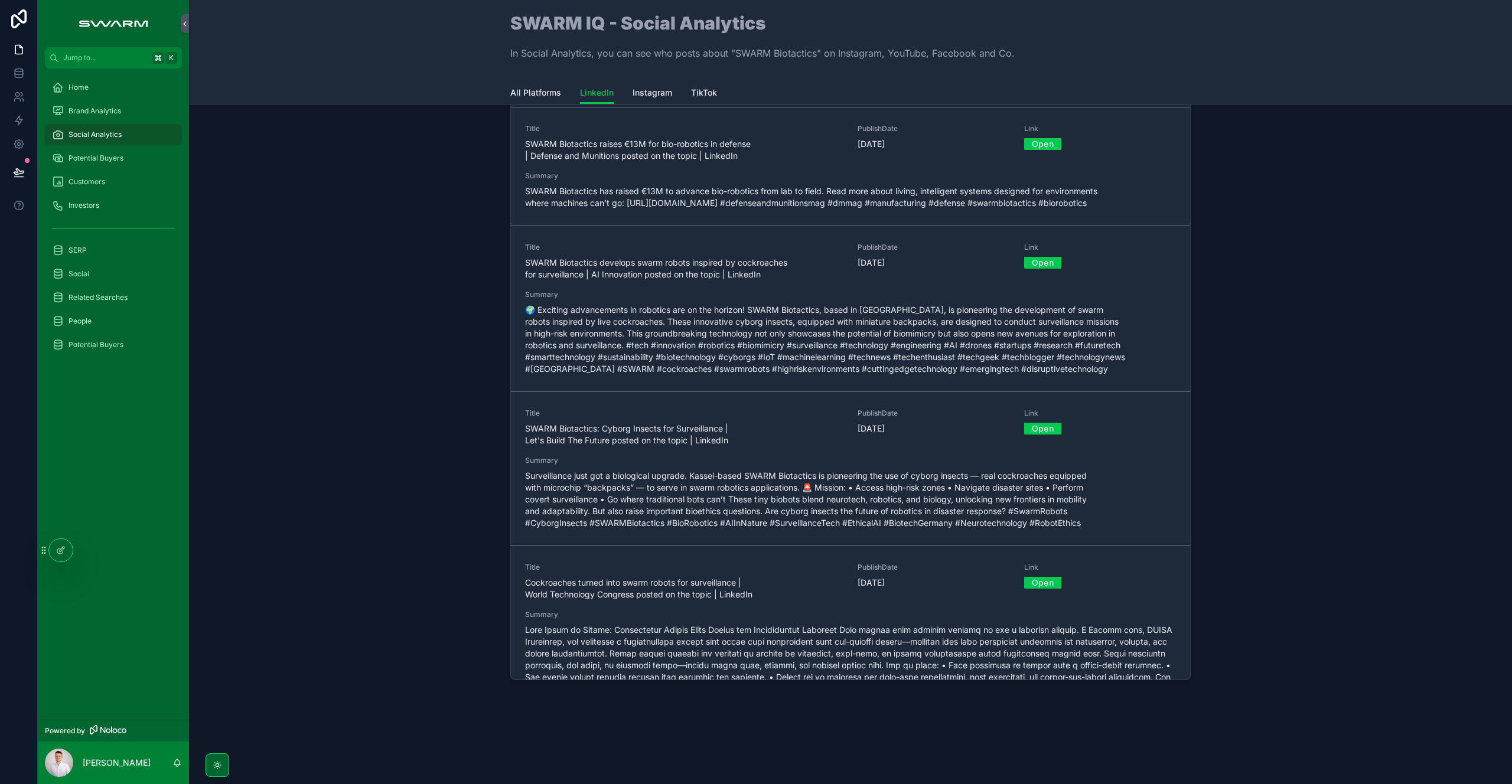
scroll to position [379, 0]
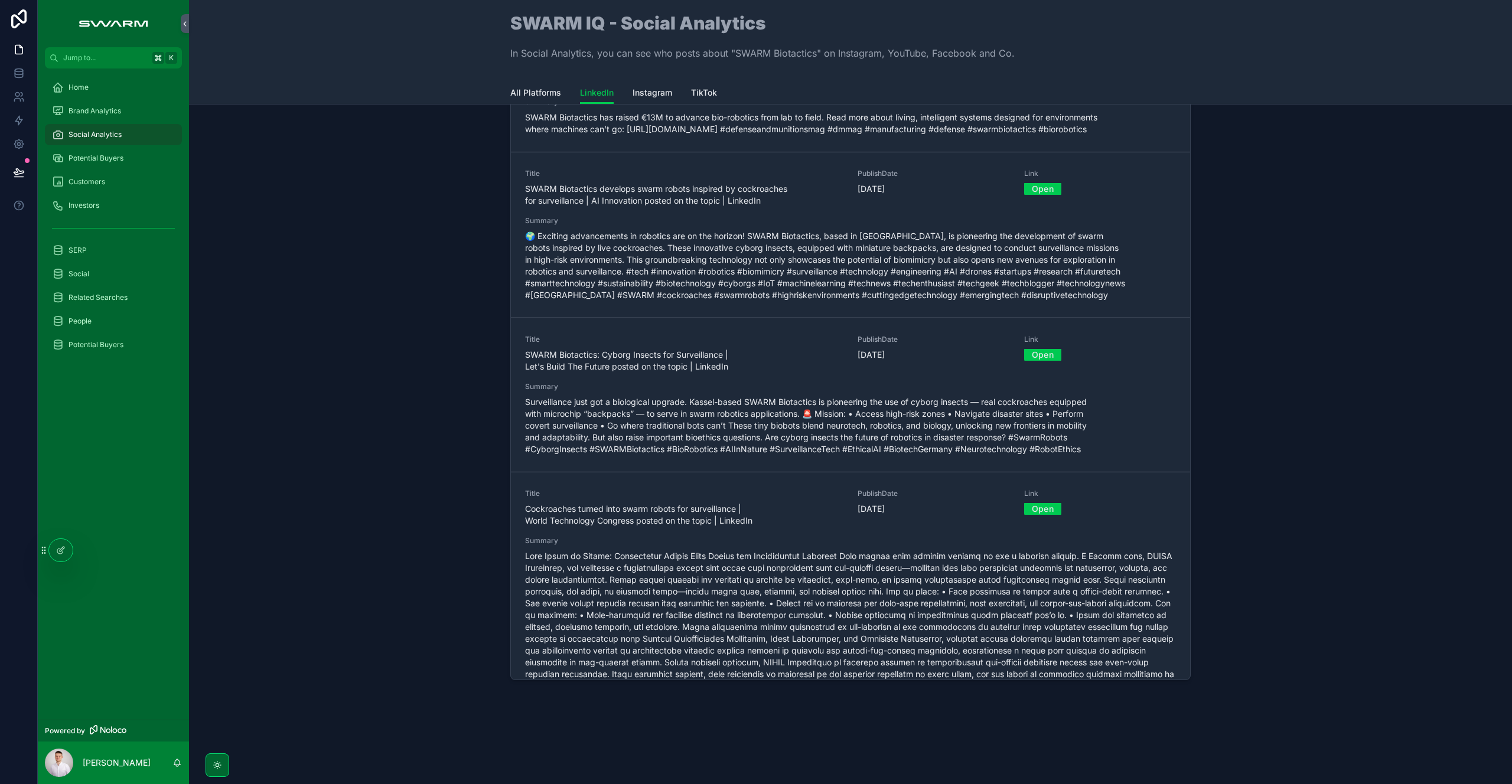
click at [108, 109] on span "Brand Analytics" at bounding box center [95, 110] width 53 height 9
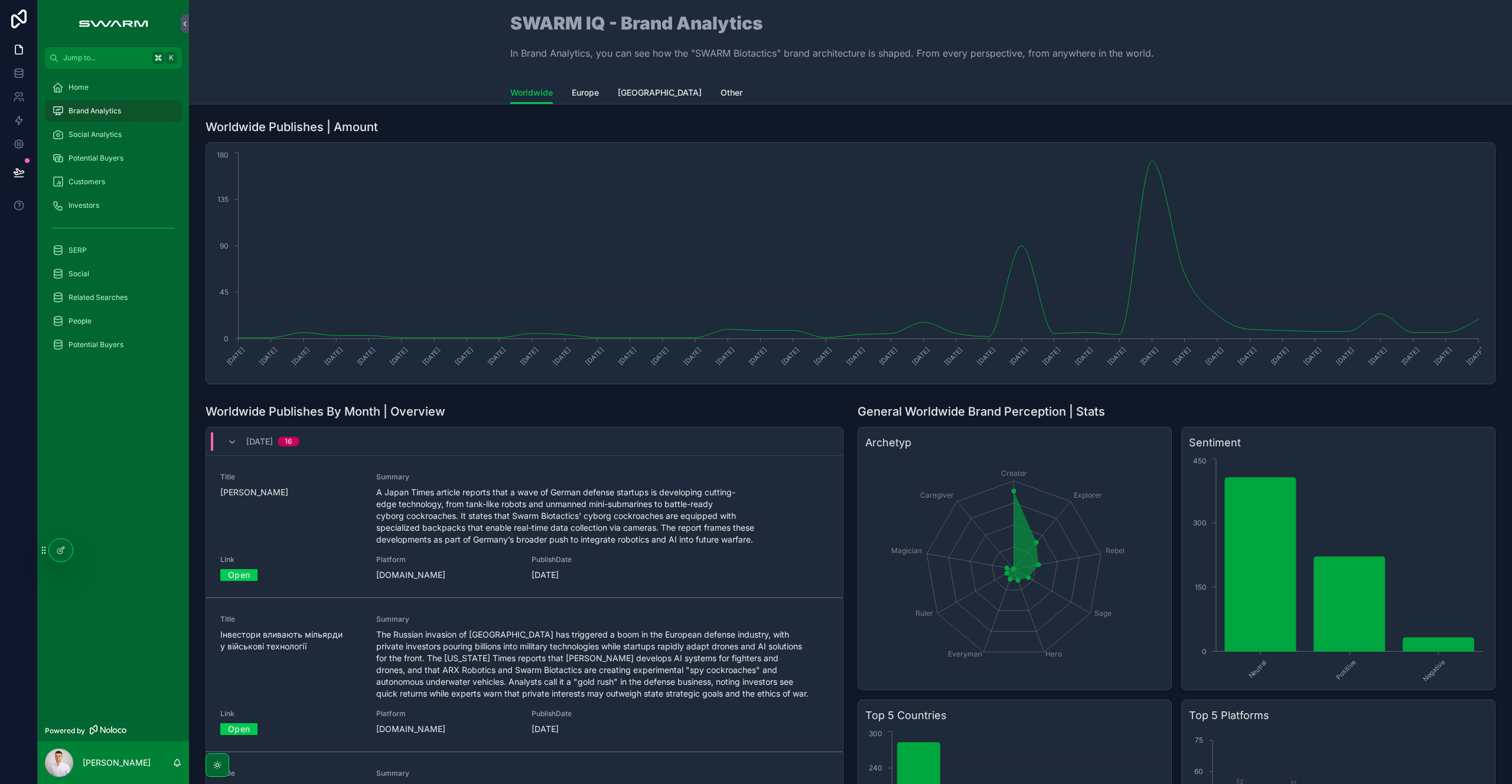
click at [111, 90] on div "Home" at bounding box center [114, 87] width 123 height 19
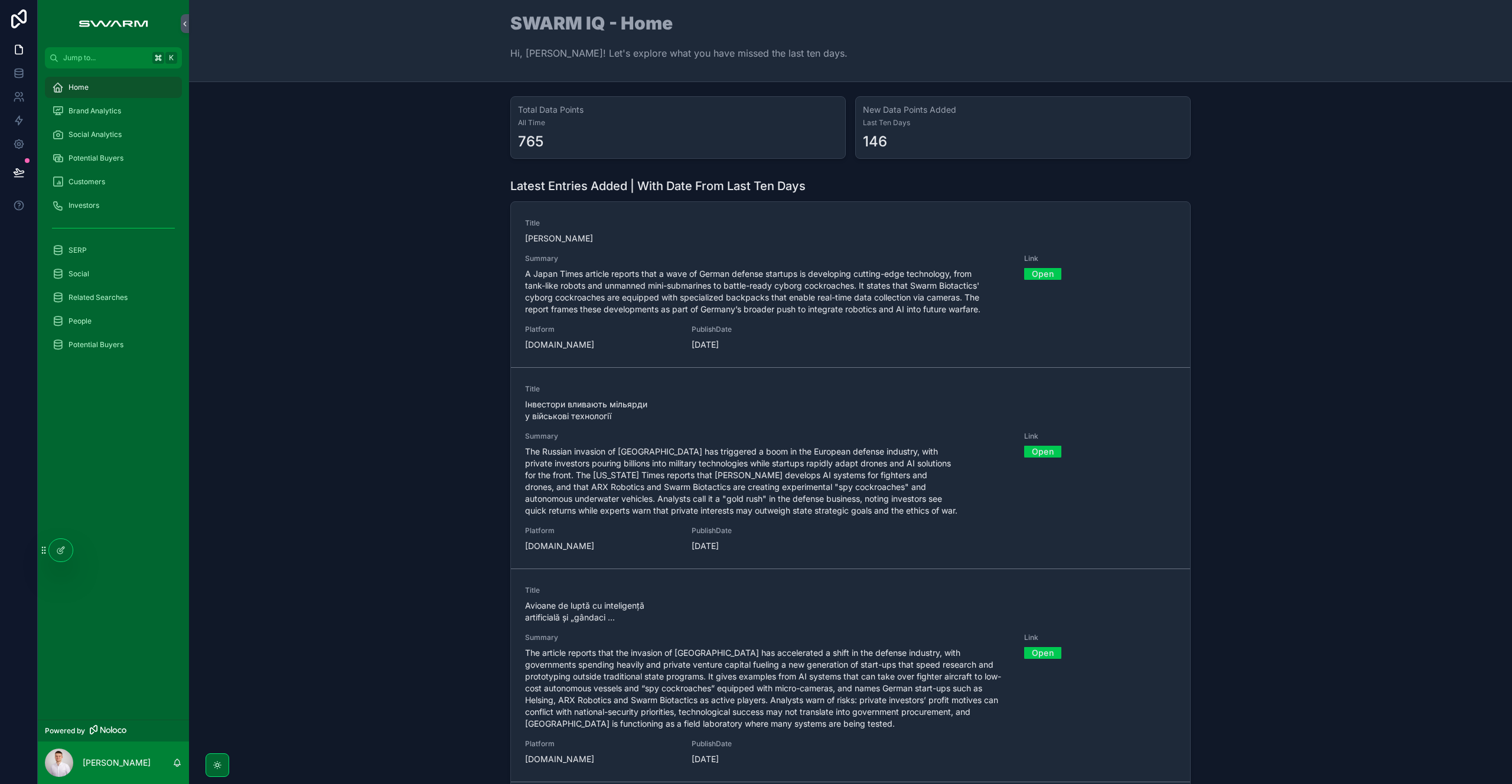
click at [365, 403] on div "Latest Entries Added | With Date From Last Ten Days Title [PERSON_NAME] Summary…" at bounding box center [850, 486] width 1304 height 626
click at [136, 119] on div "Brand Analytics" at bounding box center [114, 111] width 123 height 19
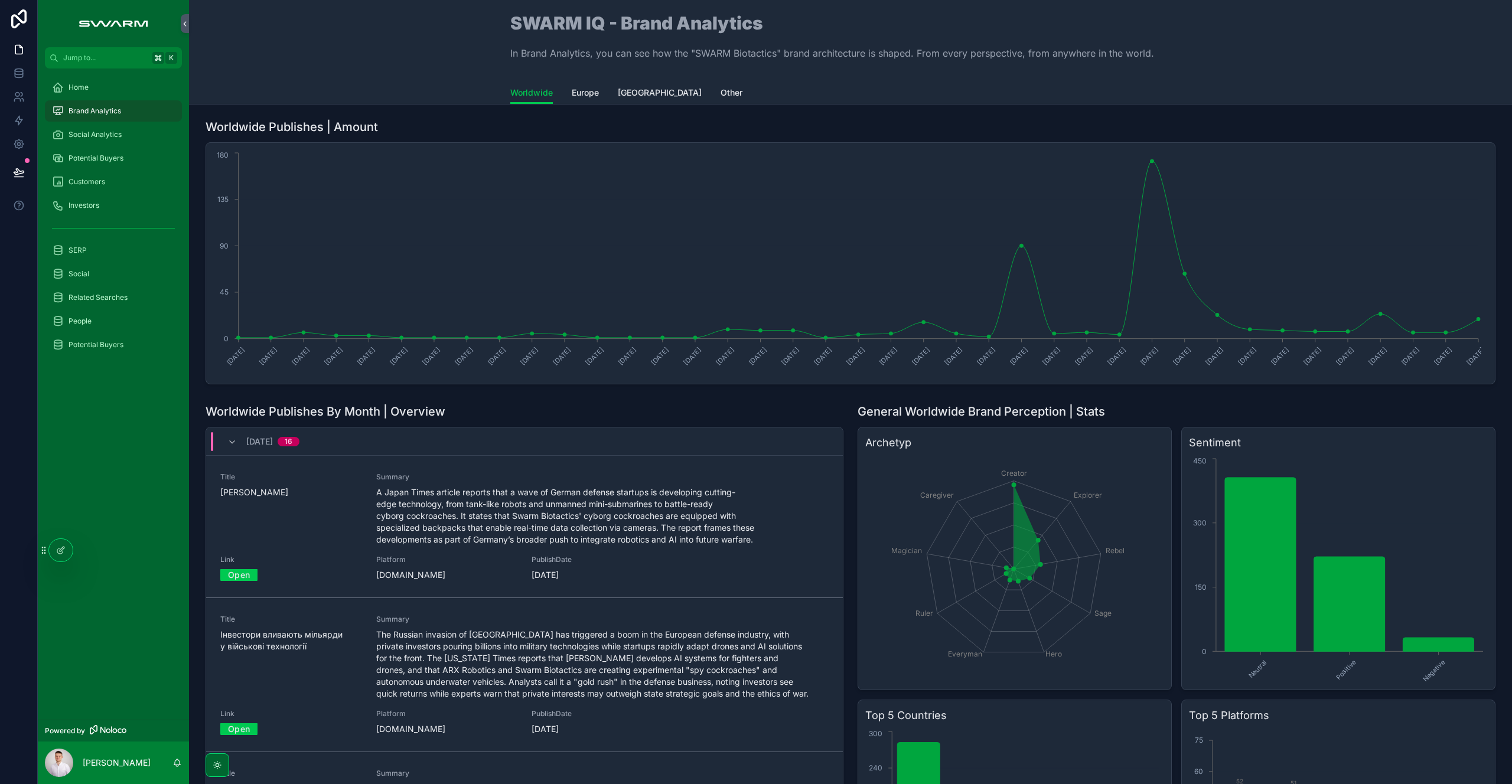
click at [117, 142] on div "Social Analytics" at bounding box center [114, 135] width 123 height 19
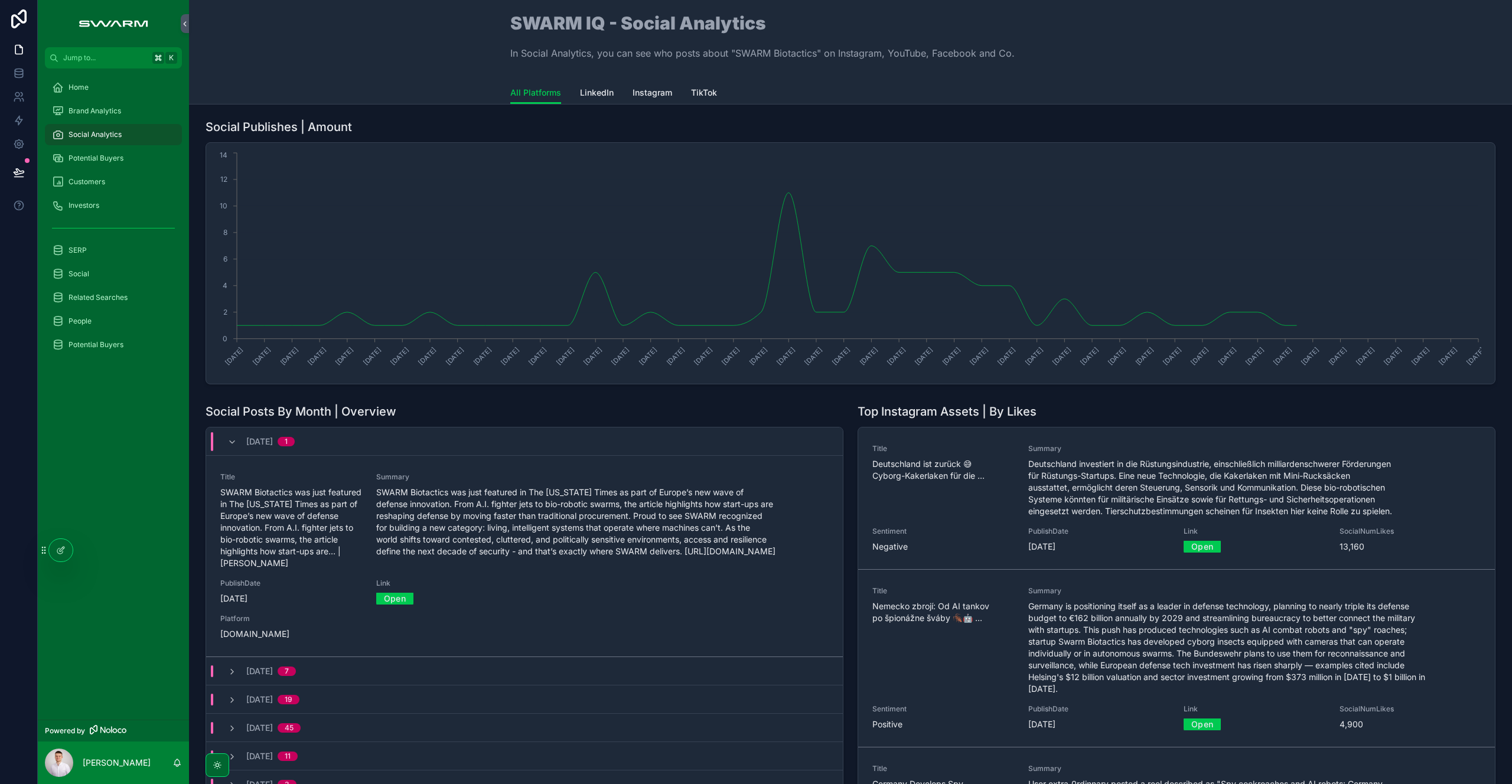
click at [605, 94] on span "LinkedIn" at bounding box center [597, 92] width 34 height 12
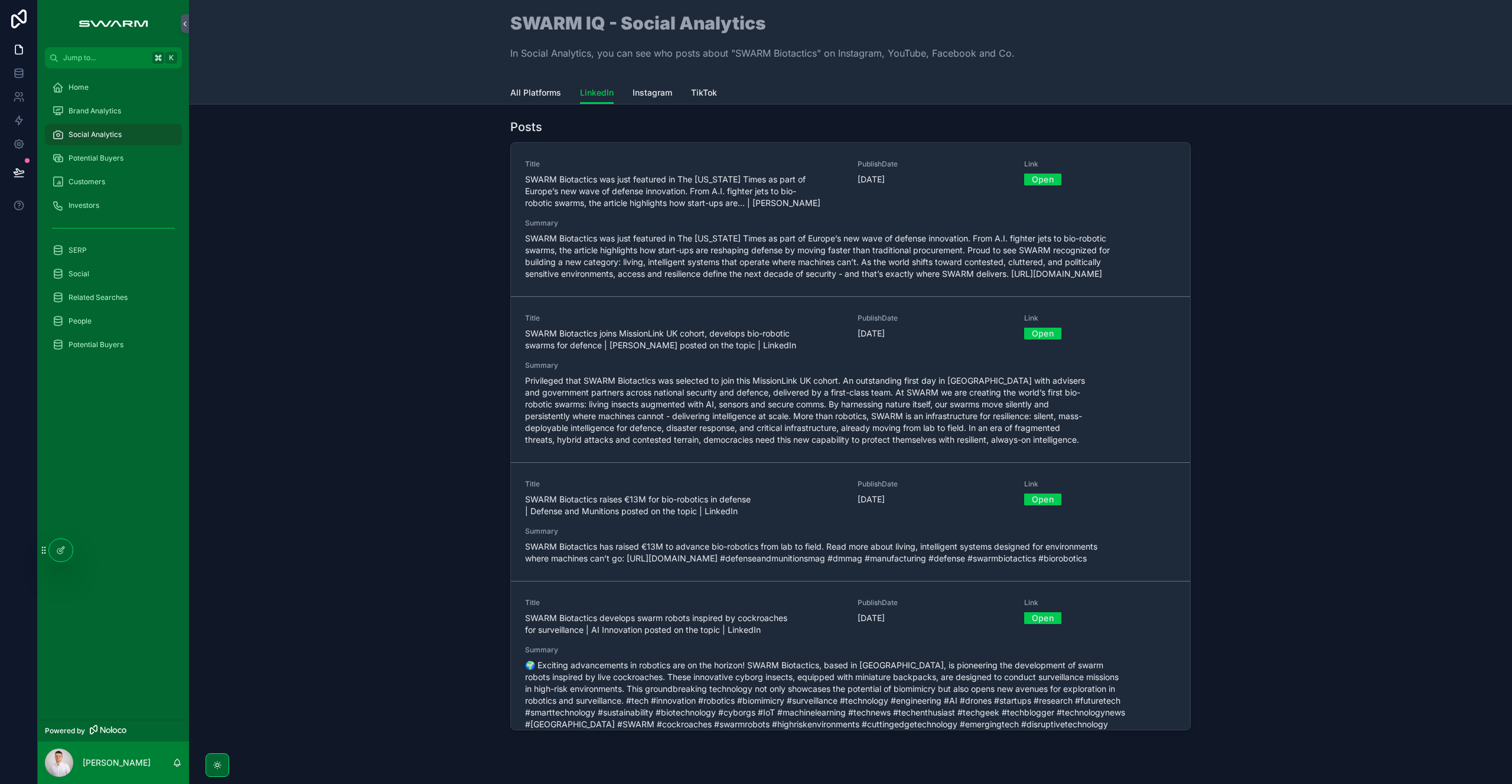
click at [644, 93] on span "Instagram" at bounding box center [652, 92] width 40 height 12
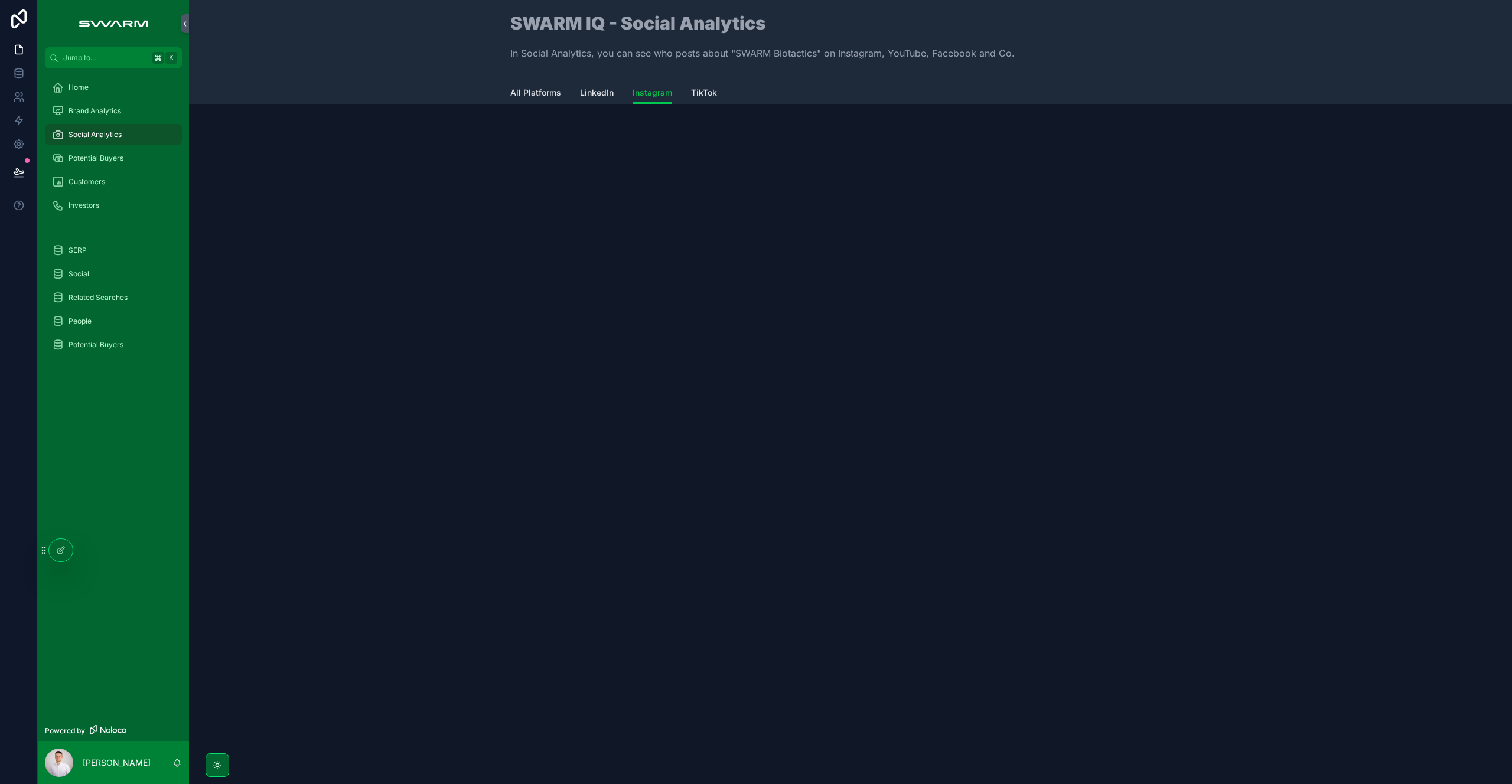
click at [65, 555] on div at bounding box center [61, 550] width 24 height 23
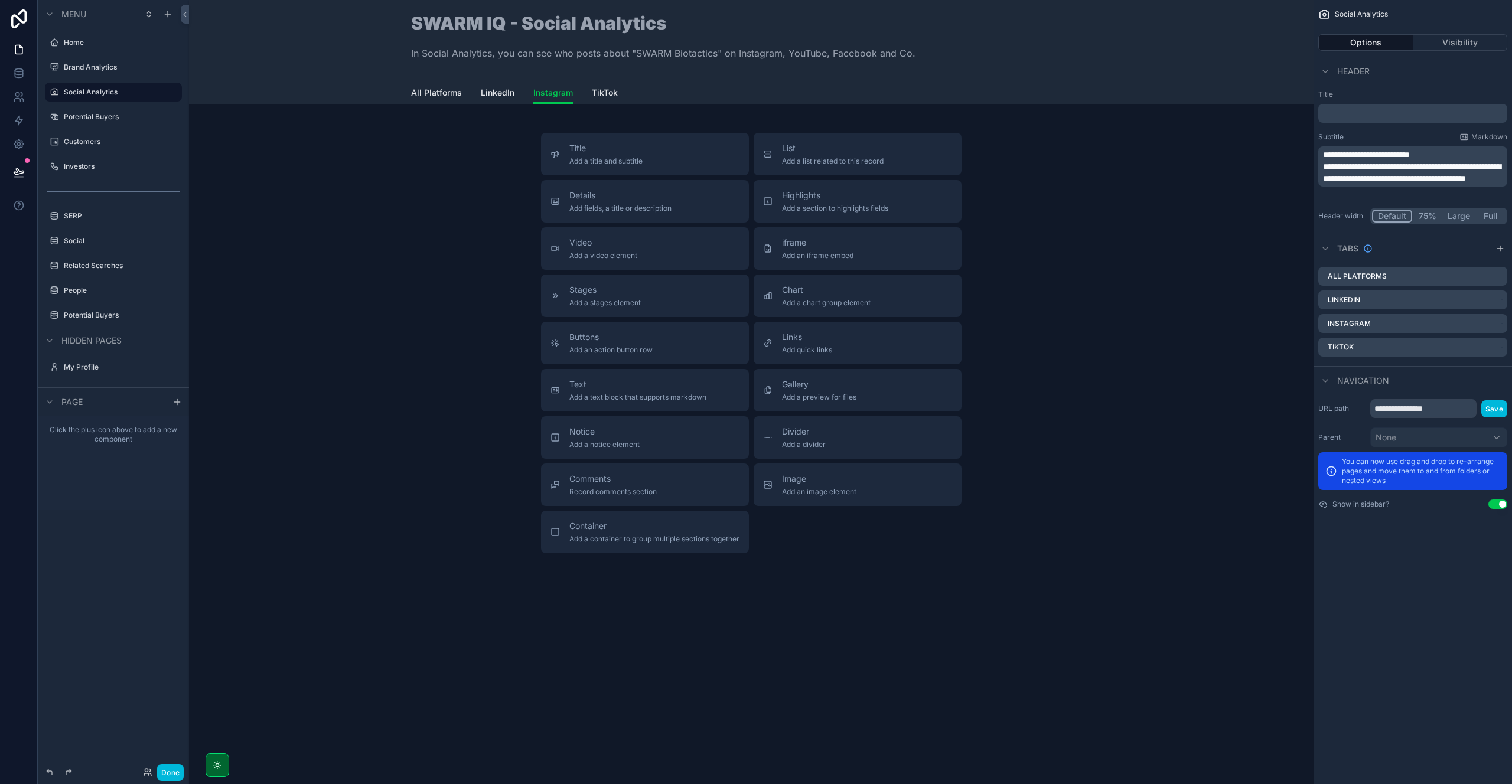
click at [812, 150] on span "List" at bounding box center [833, 148] width 102 height 12
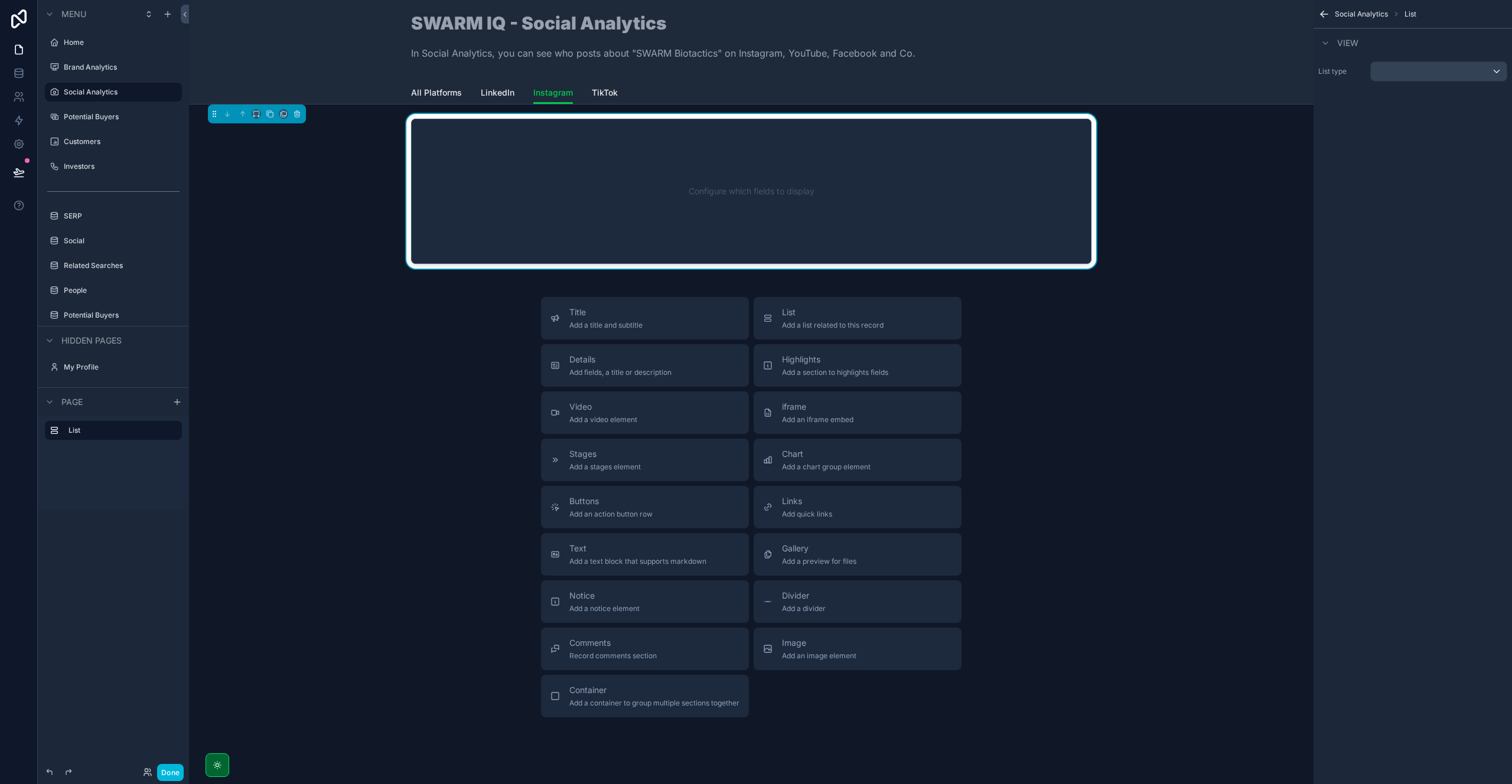
click at [658, 196] on div "Configure which fields to display" at bounding box center [751, 191] width 641 height 106
click at [1454, 74] on div "scrollable content" at bounding box center [1439, 72] width 136 height 19
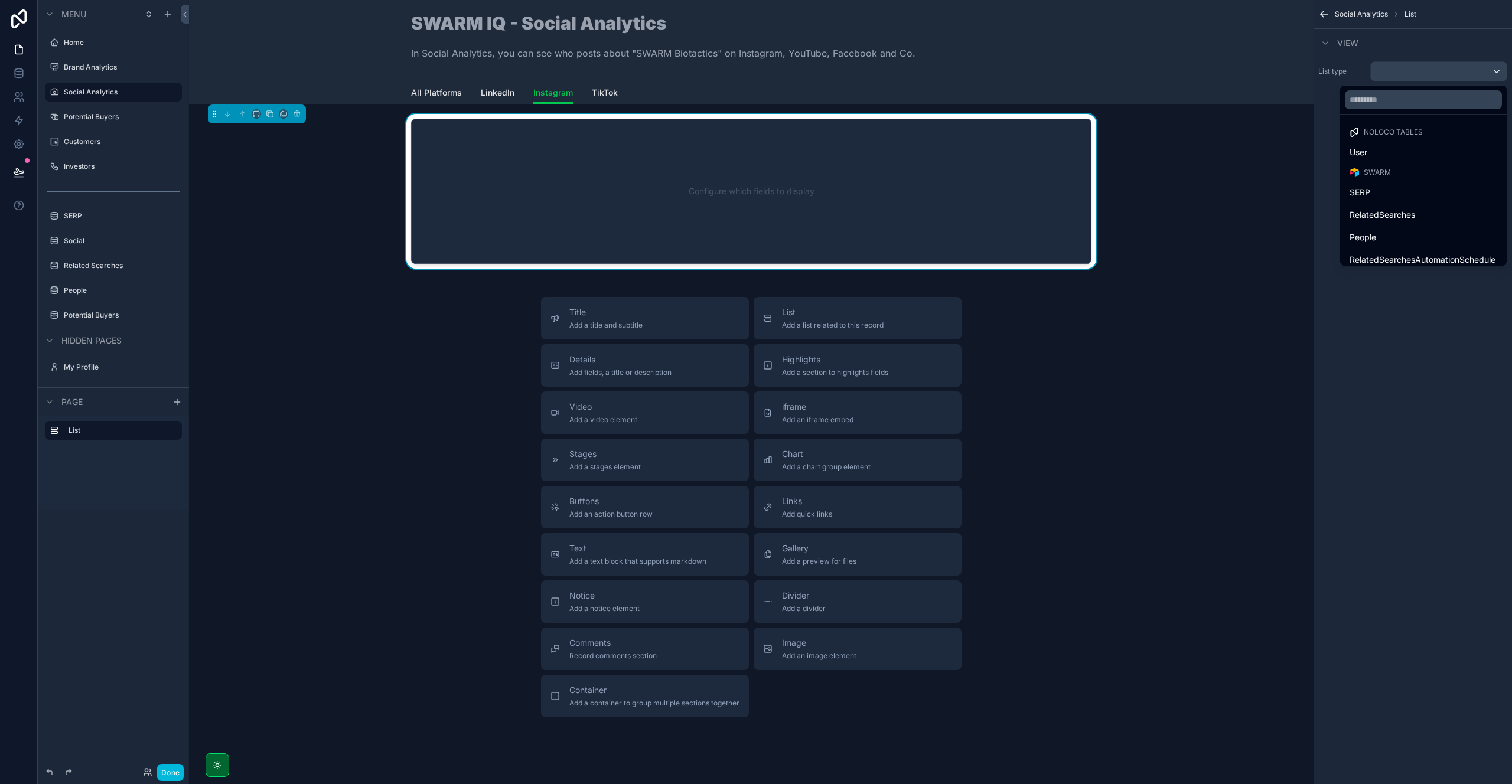
click at [1432, 190] on div "SERP" at bounding box center [1423, 193] width 147 height 14
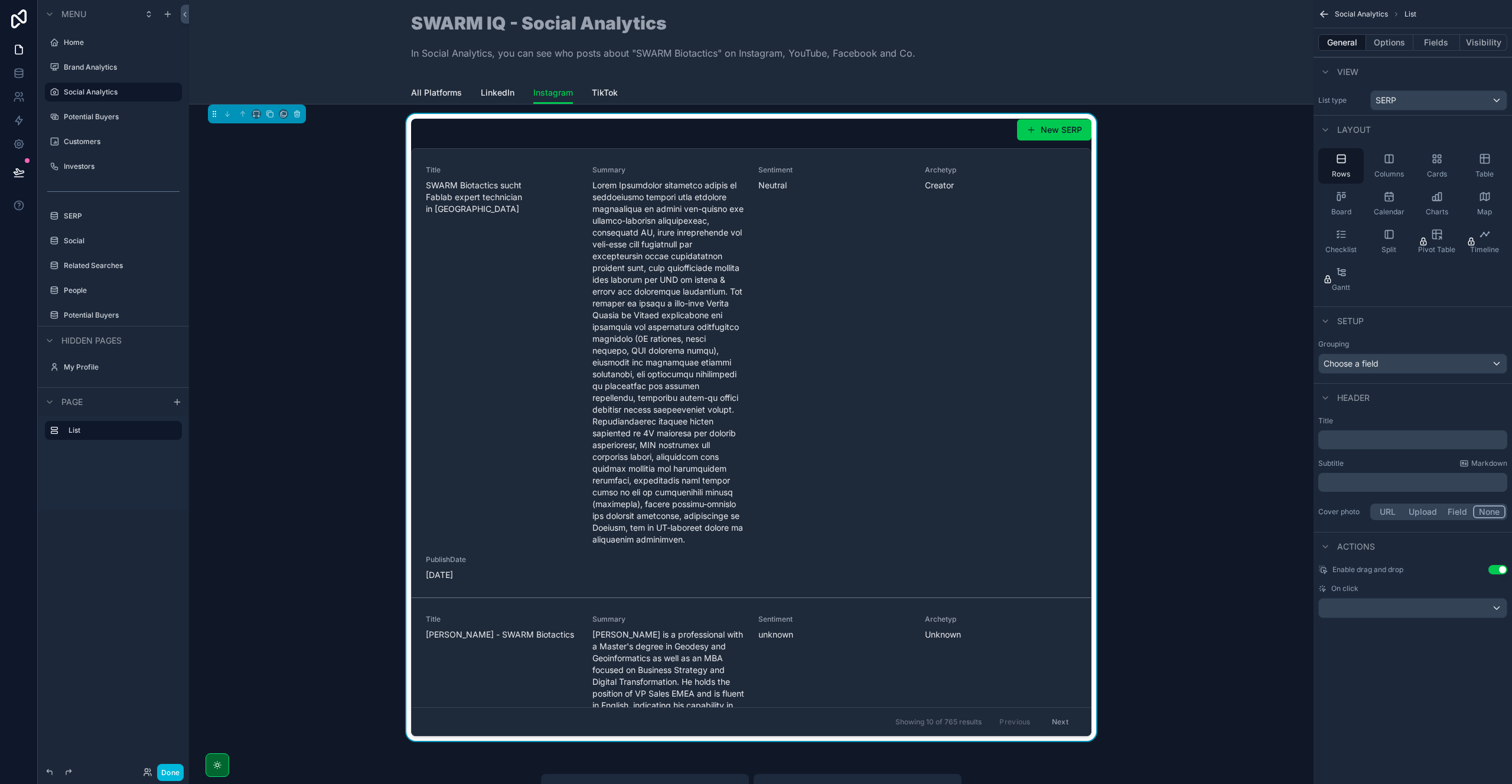
click at [1392, 40] on button "Options" at bounding box center [1389, 43] width 47 height 16
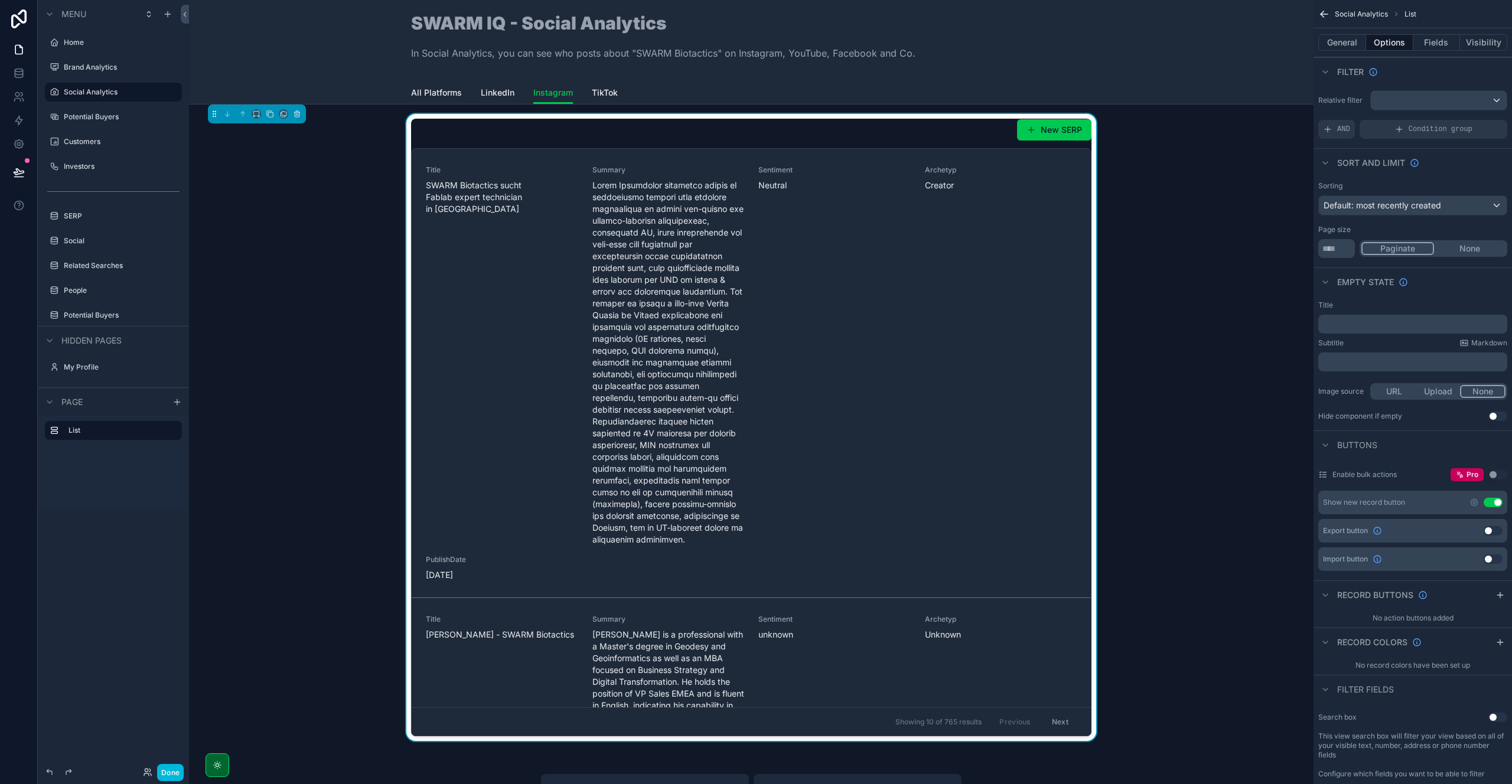
click at [1419, 92] on div "scrollable content" at bounding box center [1439, 100] width 136 height 19
click at [1365, 82] on div "scrollable content" at bounding box center [756, 392] width 1512 height 784
click at [1392, 127] on div "Condition group" at bounding box center [1433, 129] width 147 height 19
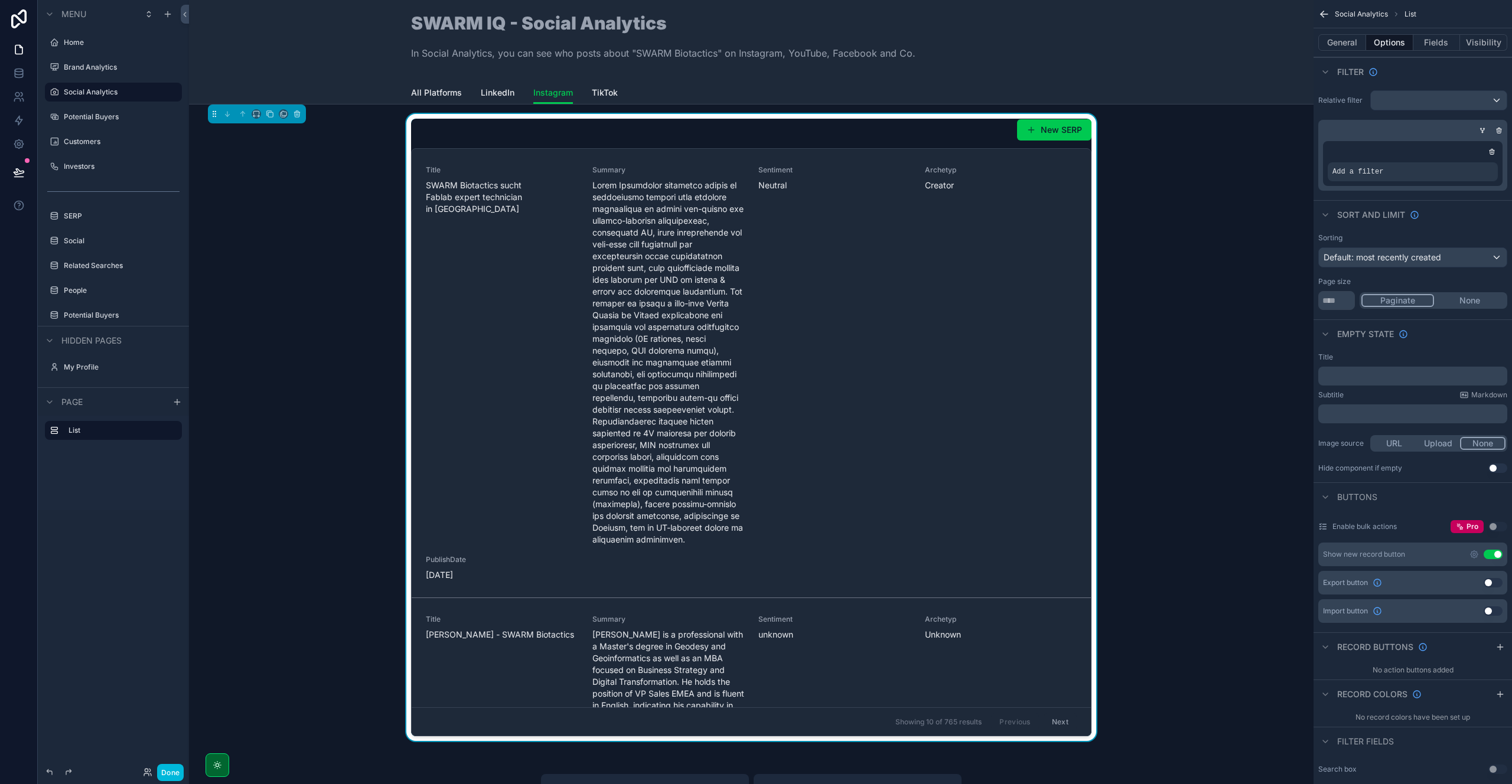
click at [0, 0] on icon "scrollable content" at bounding box center [0, 0] width 0 height 0
click at [1224, 158] on span "Select a field" at bounding box center [1208, 154] width 50 height 12
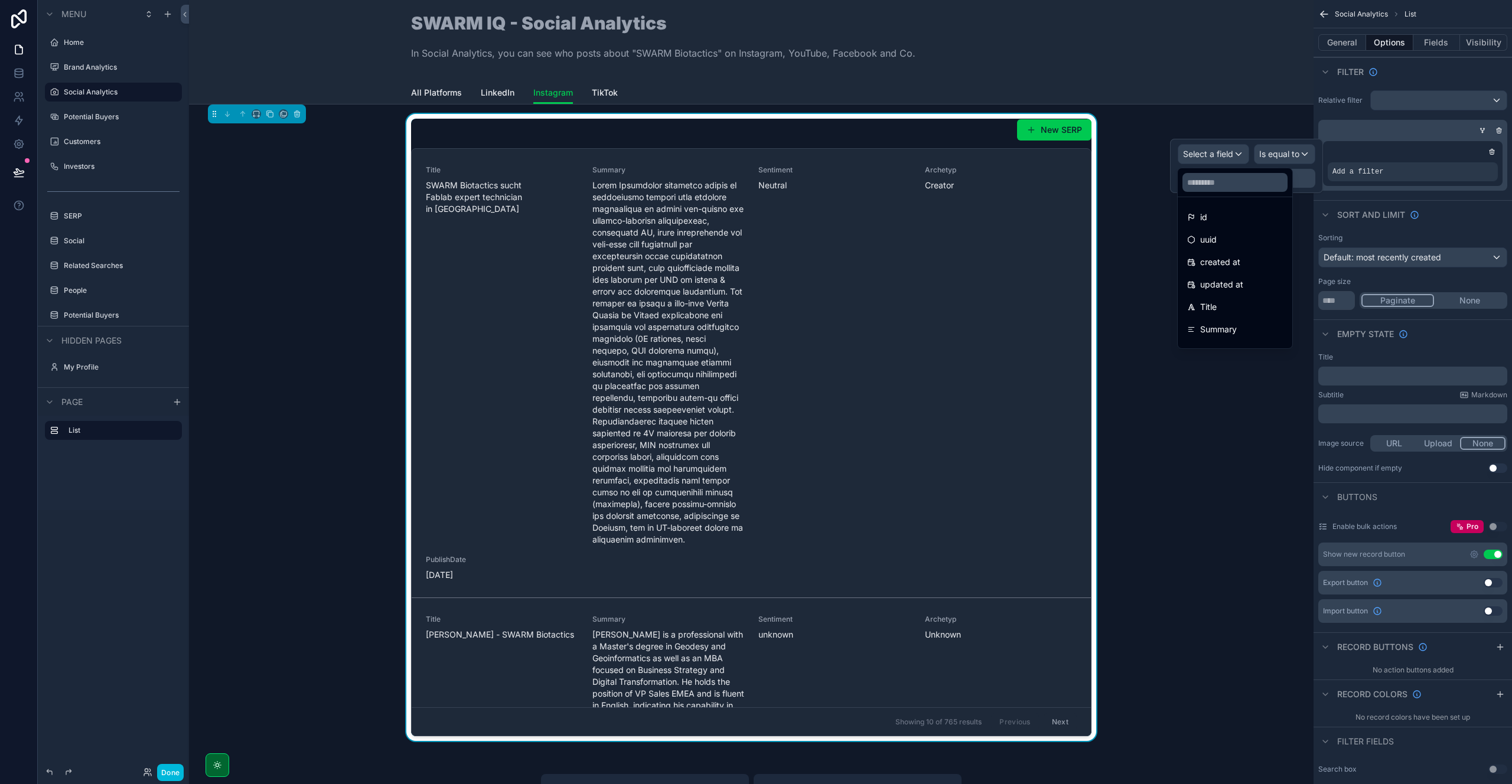
click at [1214, 177] on input "text" at bounding box center [1235, 183] width 105 height 19
type input "****"
click at [1210, 217] on span "Platform" at bounding box center [1217, 217] width 33 height 14
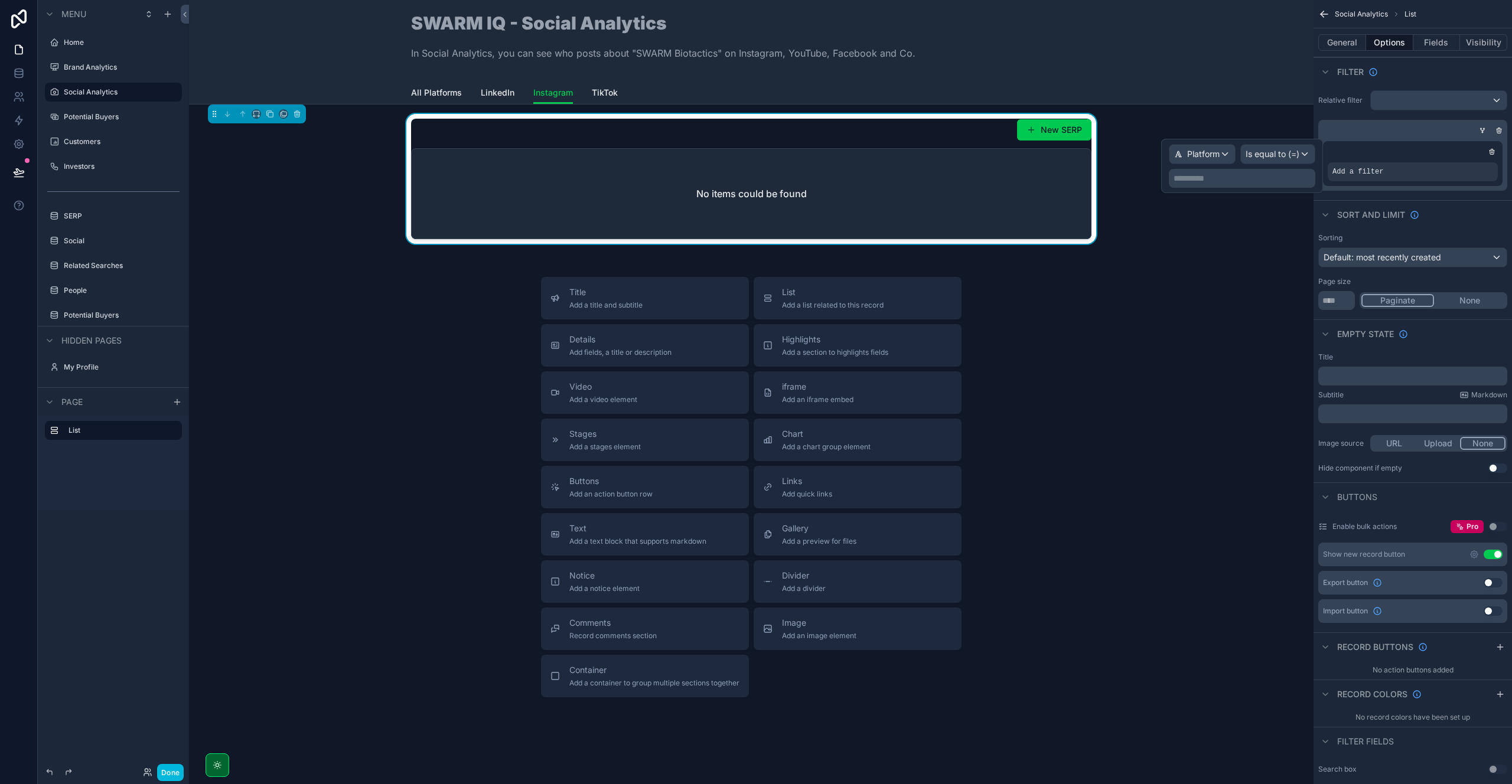
click at [1217, 167] on div "**********" at bounding box center [1242, 166] width 146 height 44
click at [1210, 175] on p "**********" at bounding box center [1243, 178] width 139 height 12
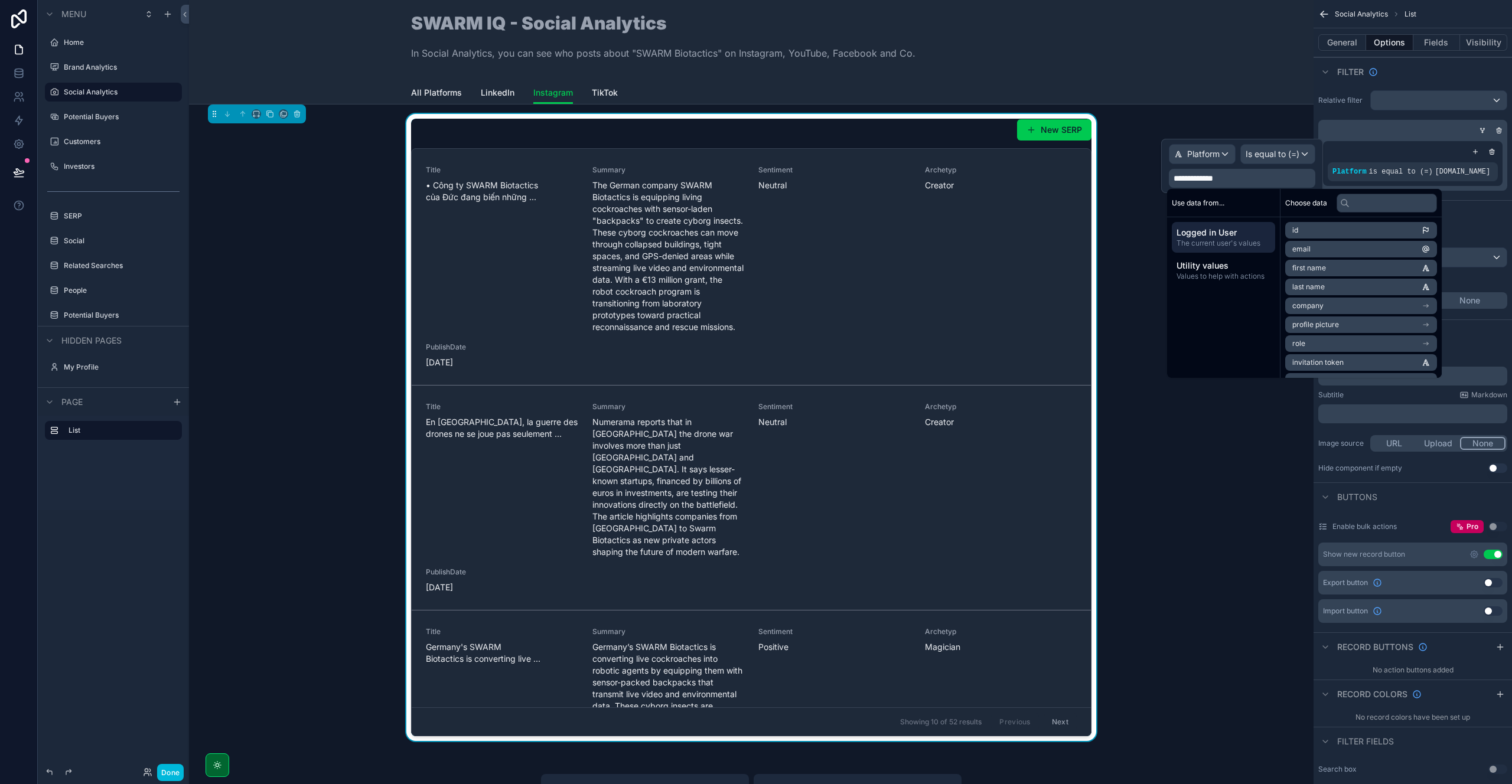
click at [1280, 155] on span "Is equal to (=)" at bounding box center [1272, 154] width 54 height 12
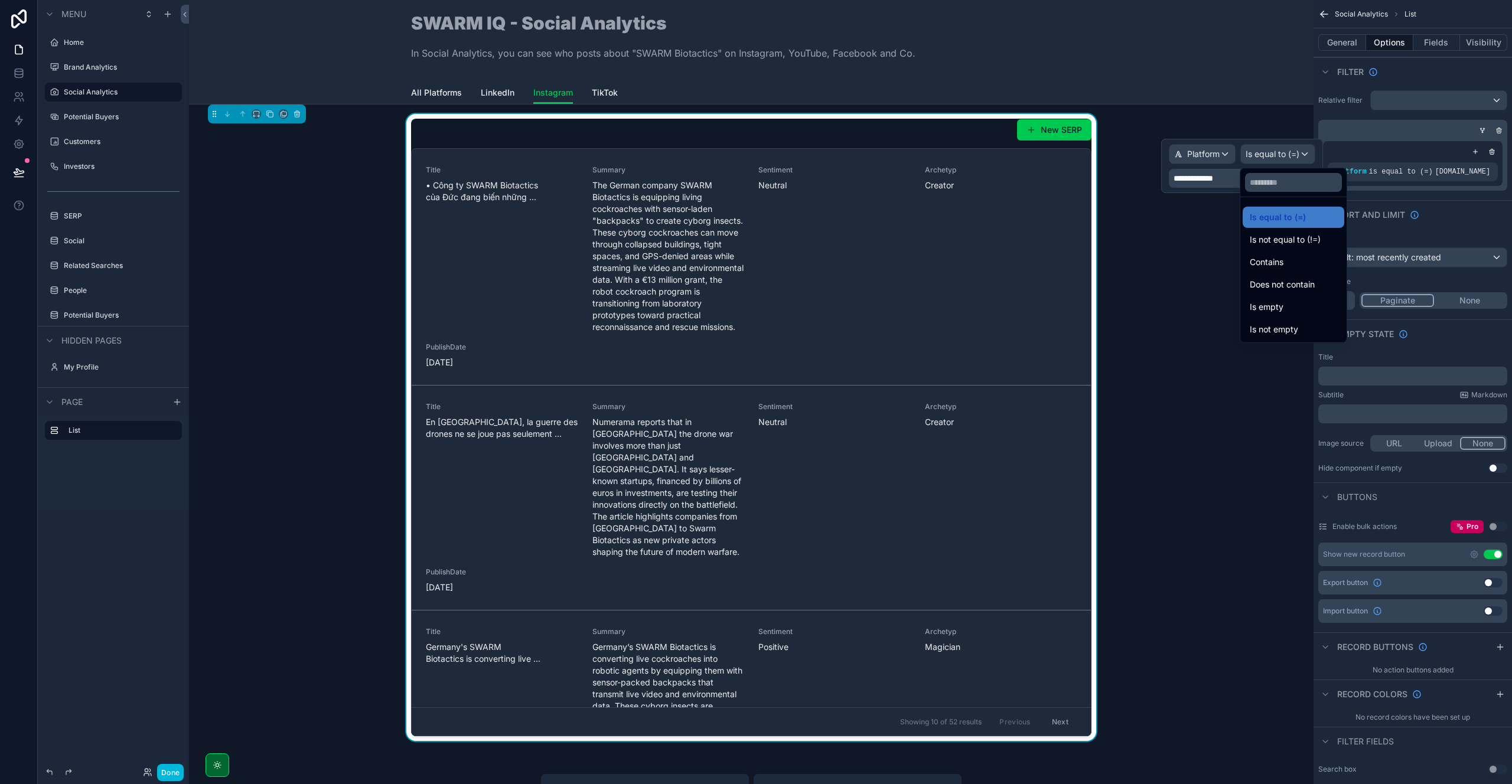
click at [1287, 261] on div "Contains" at bounding box center [1293, 262] width 87 height 14
click at [1264, 183] on p "**********" at bounding box center [1254, 178] width 119 height 12
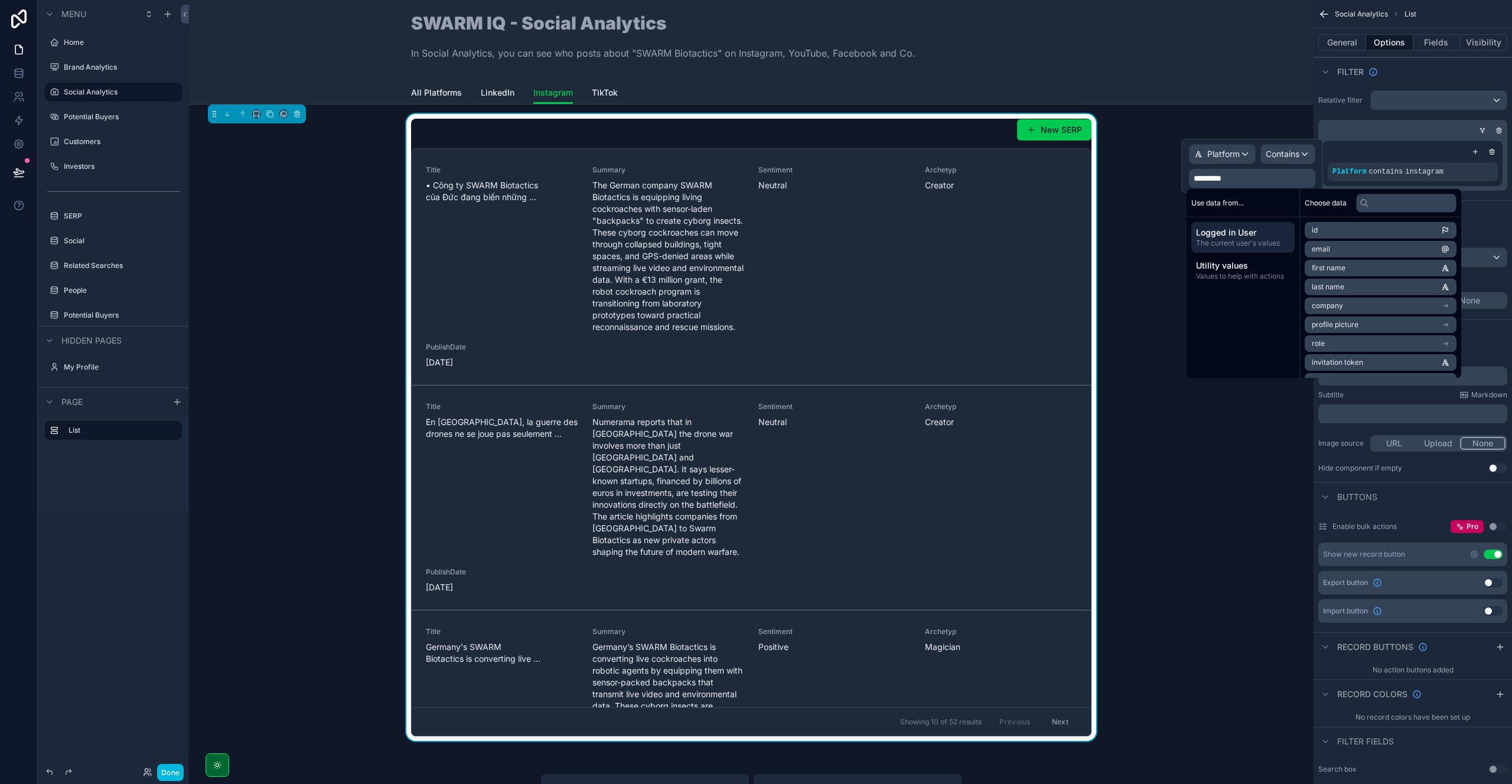
click at [1339, 111] on div "Relative filter Platform contains instagram" at bounding box center [1413, 140] width 198 height 110
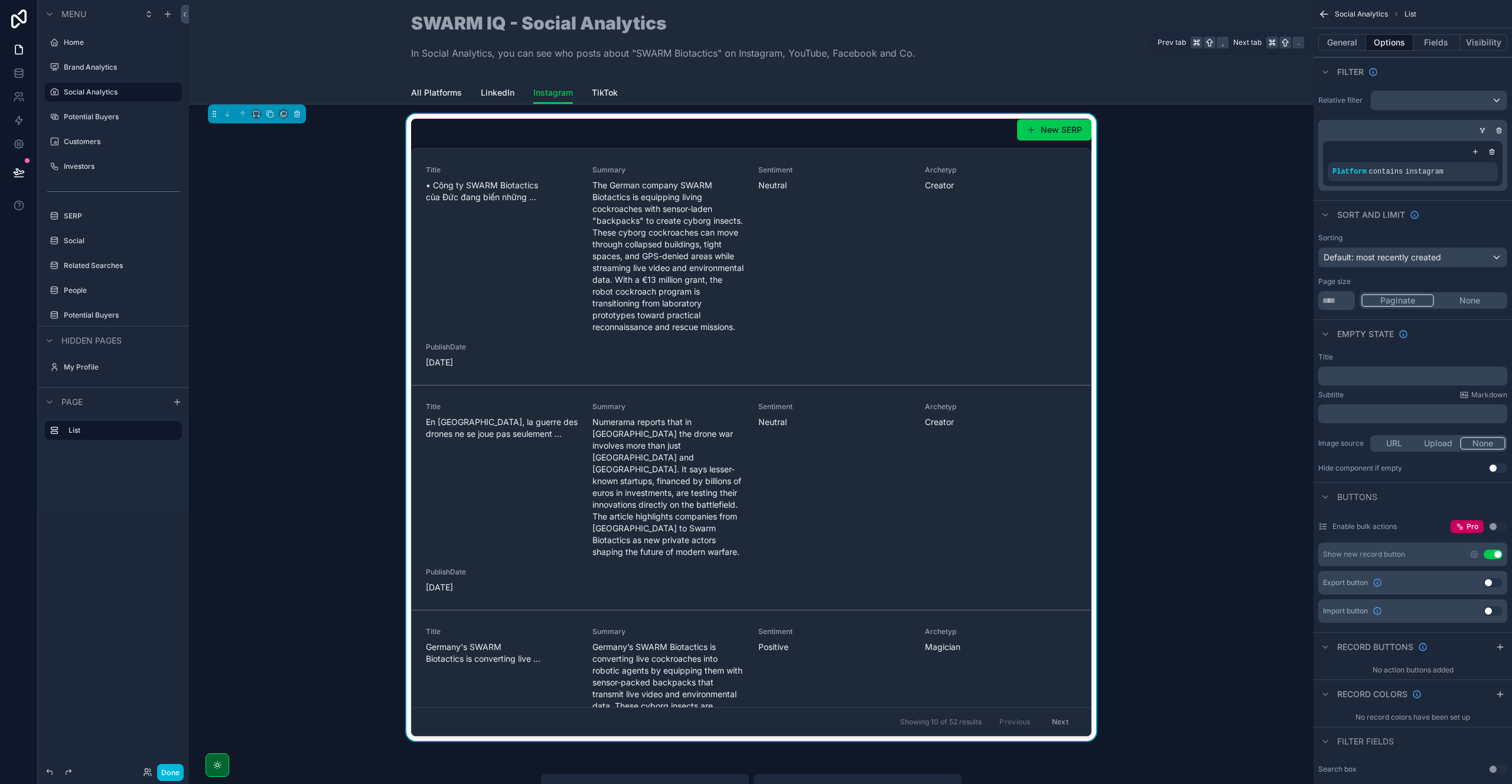
click at [1334, 41] on button "General" at bounding box center [1342, 43] width 48 height 16
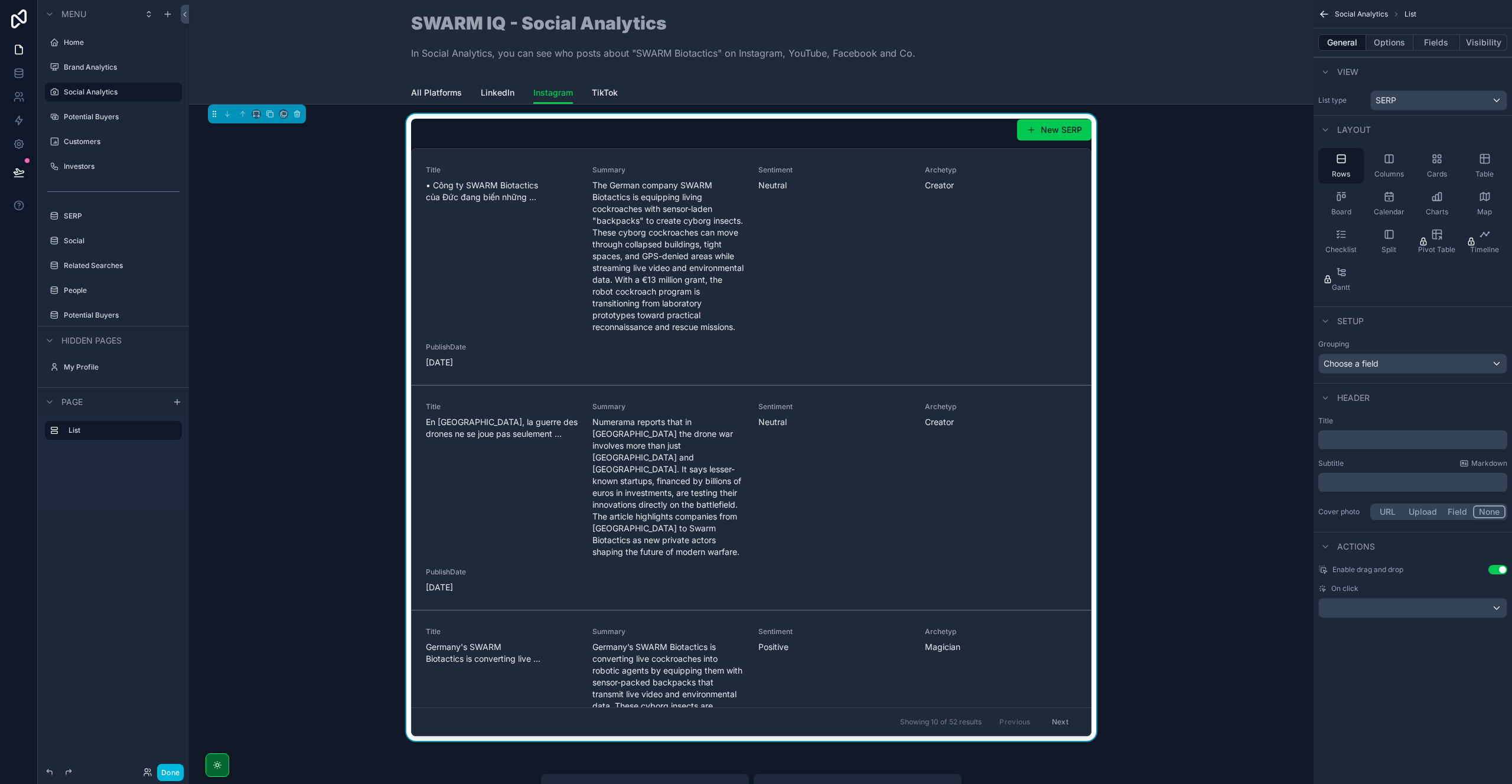
click at [1385, 46] on button "Options" at bounding box center [1389, 43] width 47 height 16
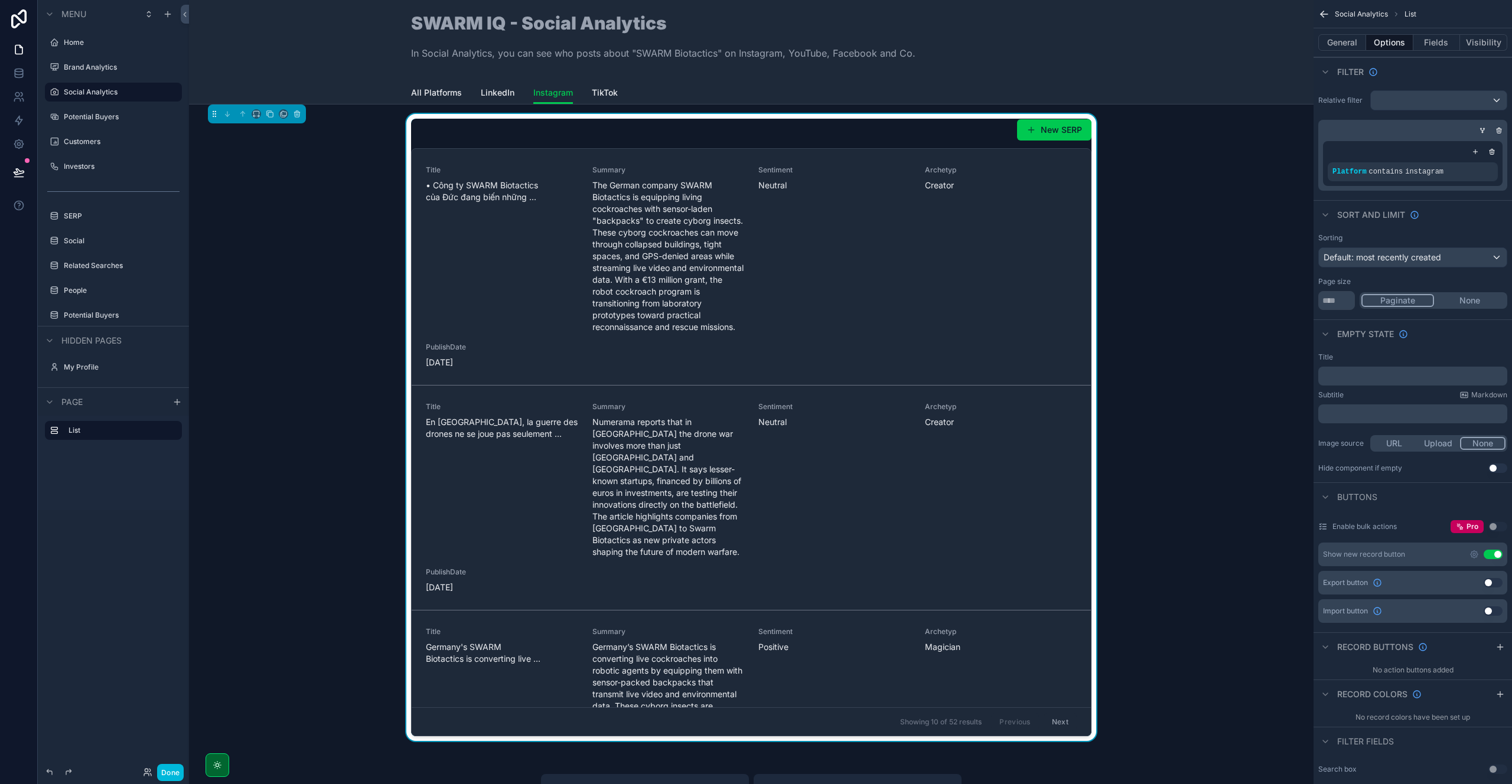
click at [1456, 299] on button "None" at bounding box center [1470, 300] width 72 height 13
click at [1347, 302] on input "**" at bounding box center [1336, 300] width 36 height 19
type input "*"
type input "*****"
click at [1380, 277] on div "Page size" at bounding box center [1412, 282] width 189 height 9
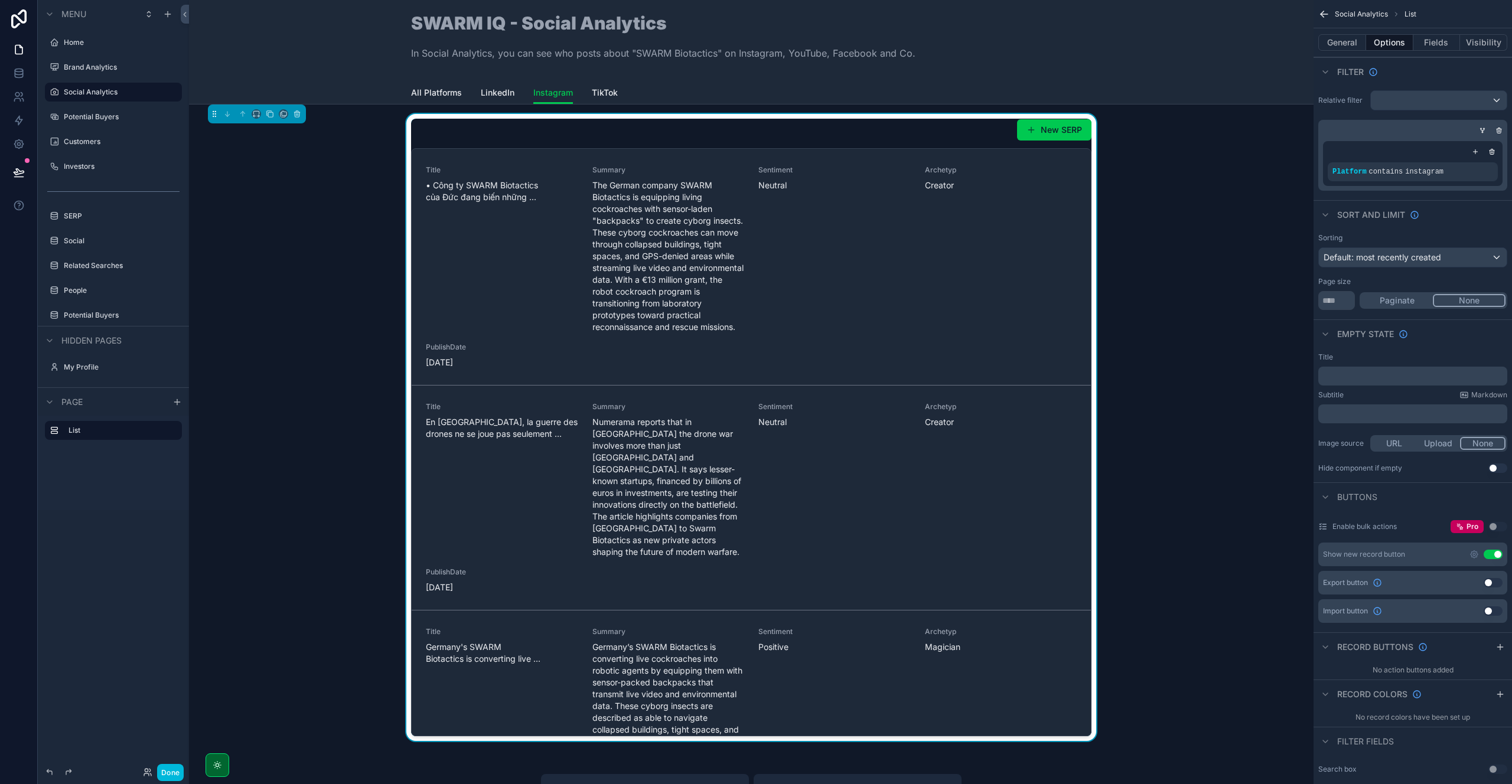
click at [1389, 262] on span "Default: most recently created" at bounding box center [1382, 257] width 117 height 10
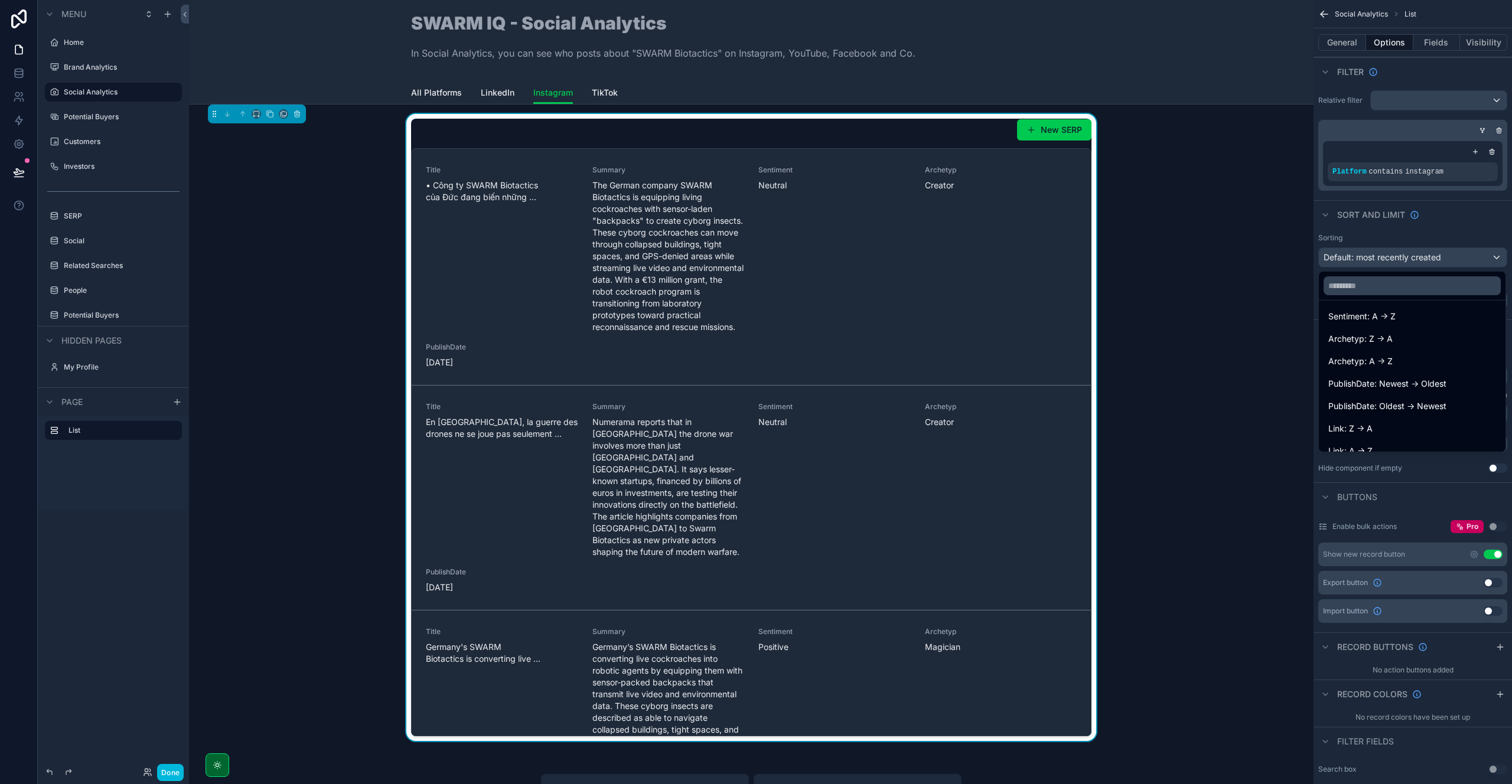
scroll to position [234, 0]
click at [1415, 381] on span "PublishDate: Newest -> Oldest" at bounding box center [1387, 378] width 118 height 14
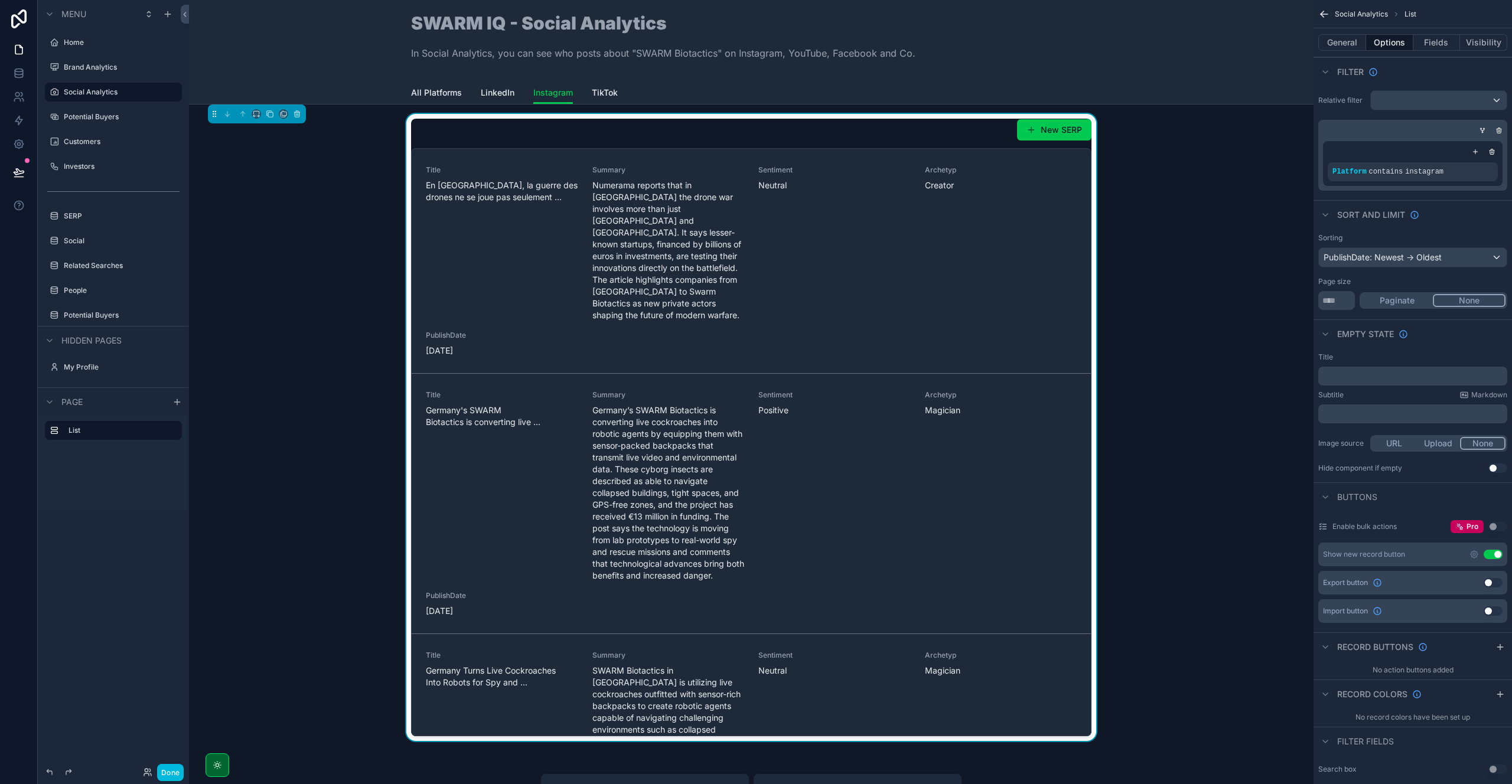
click at [1432, 41] on button "Fields" at bounding box center [1437, 43] width 47 height 16
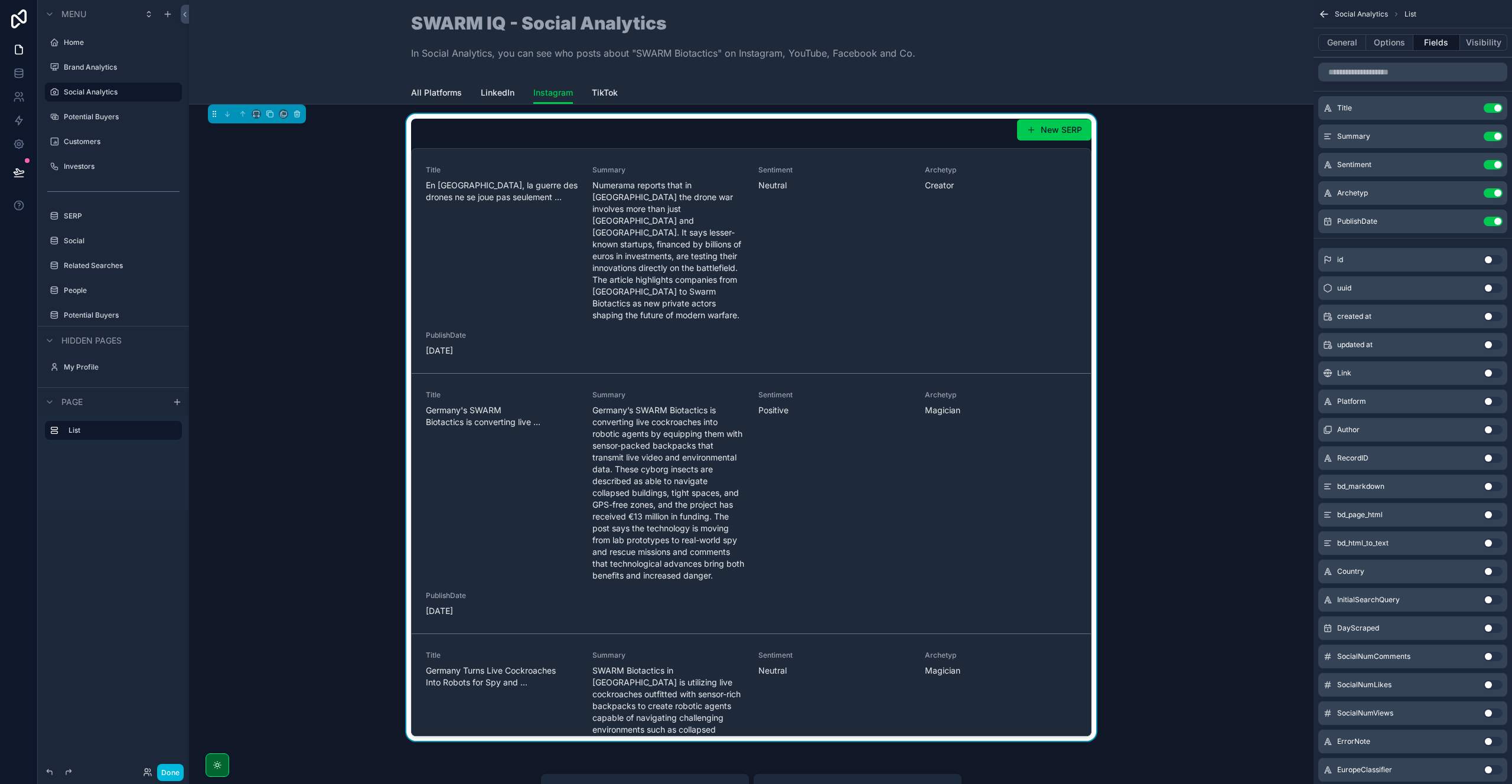
click at [1499, 192] on button "Use setting" at bounding box center [1493, 193] width 19 height 9
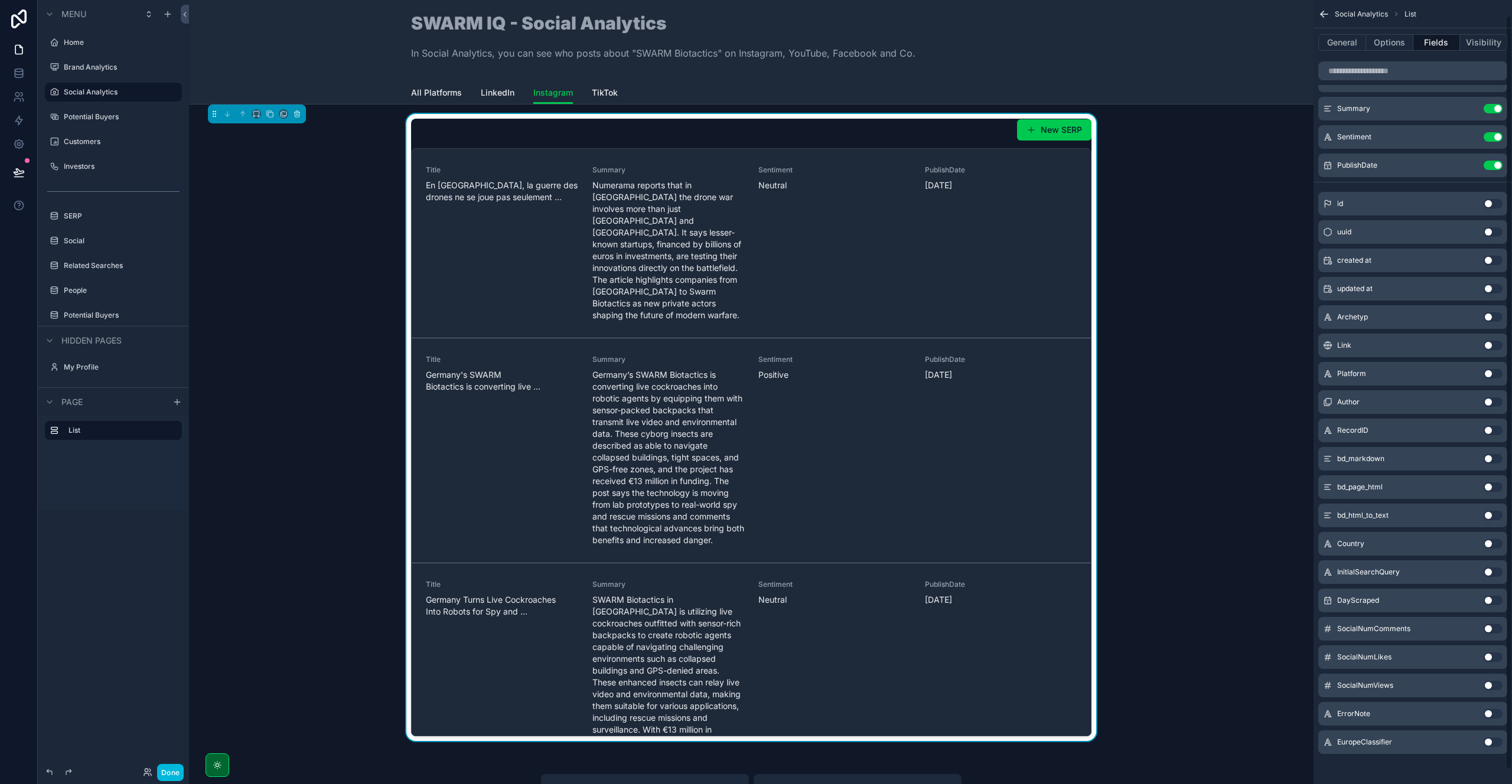
scroll to position [31, 0]
click at [1490, 625] on button "Use setting" at bounding box center [1493, 625] width 19 height 9
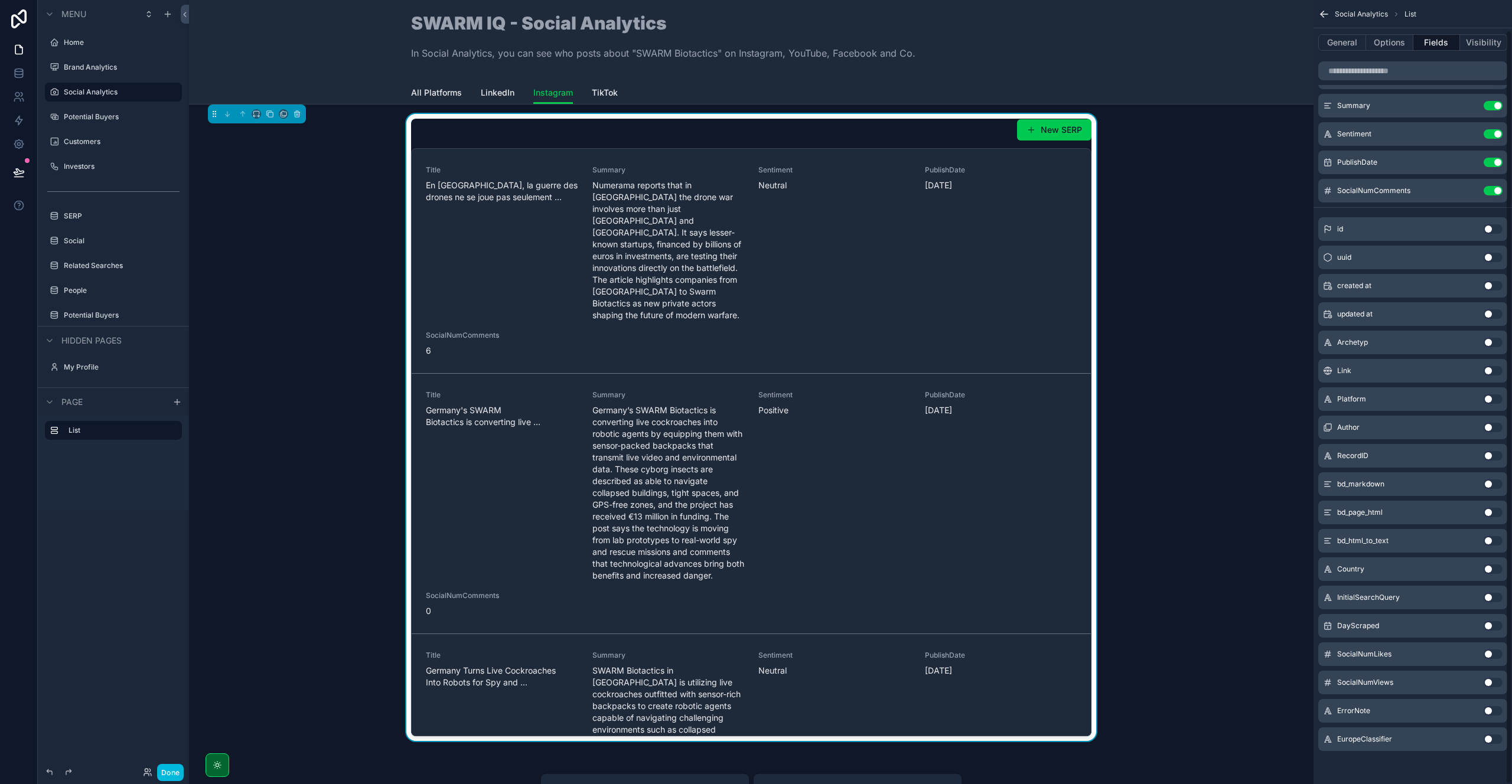
click at [1491, 653] on button "Use setting" at bounding box center [1493, 654] width 19 height 9
click at [1490, 684] on button "Use setting" at bounding box center [1493, 682] width 19 height 9
click at [1492, 428] on button "Use setting" at bounding box center [1493, 427] width 19 height 9
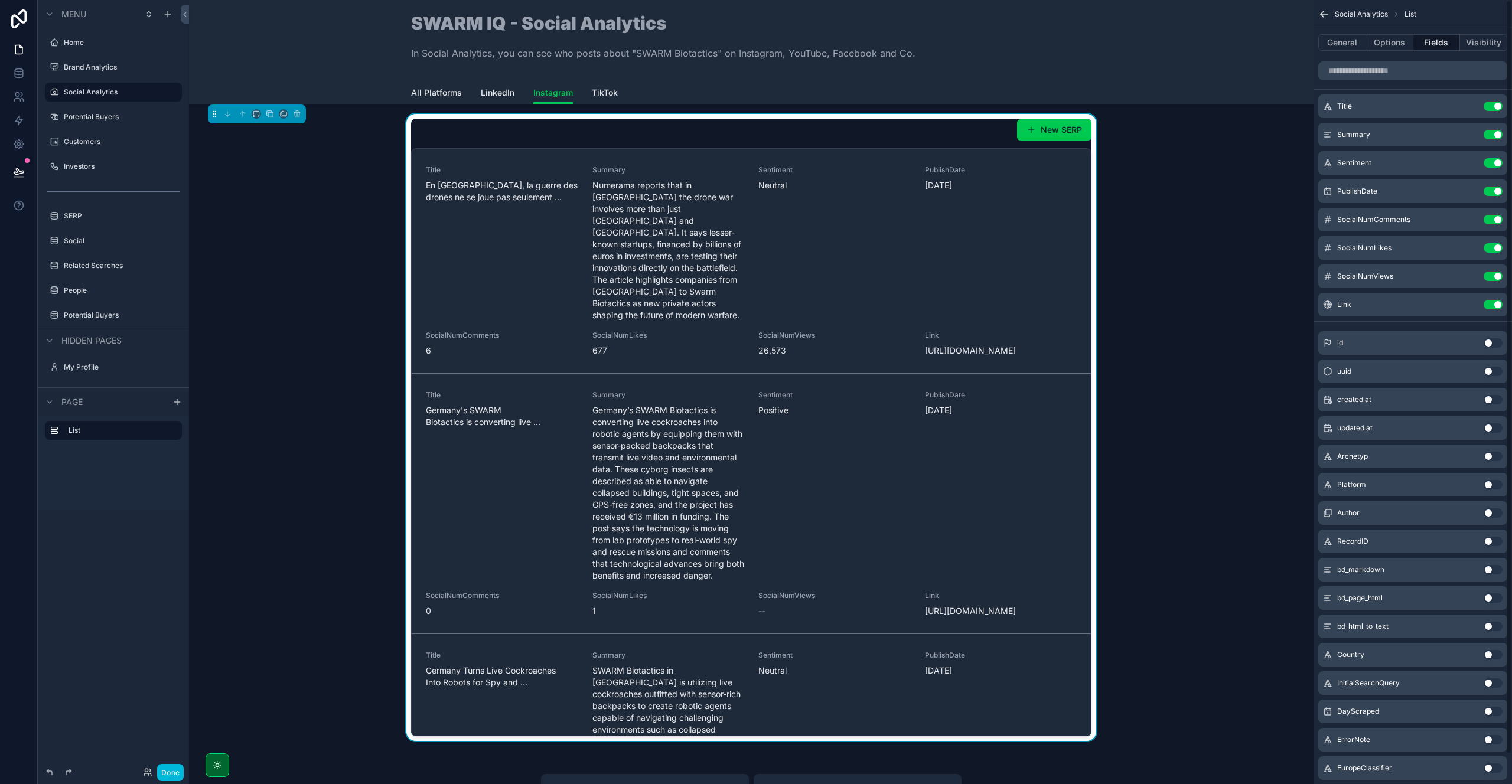
scroll to position [0, 0]
click at [0, 0] on icon "scrollable content" at bounding box center [0, 0] width 0 height 0
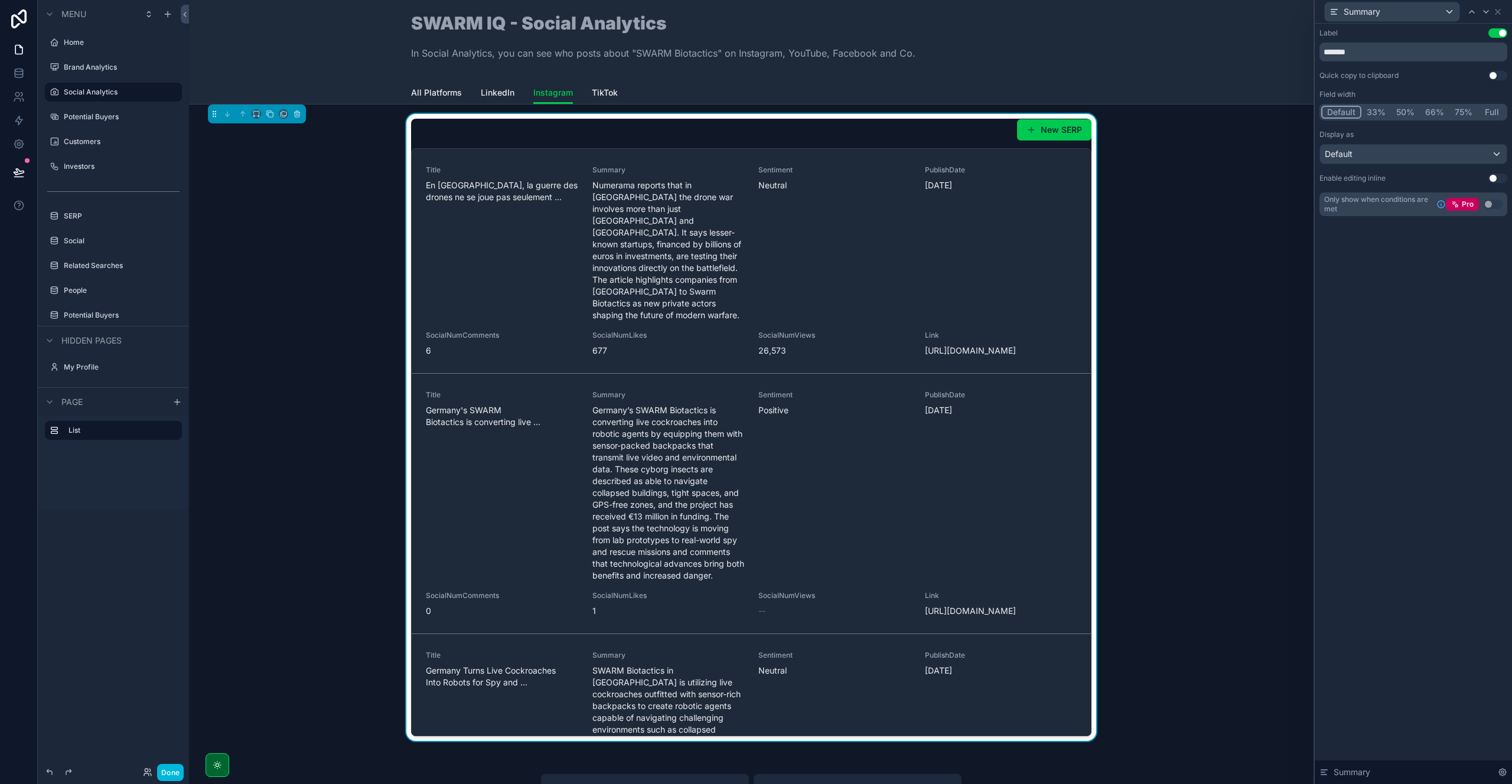
click at [1489, 116] on button "Full" at bounding box center [1491, 112] width 28 height 13
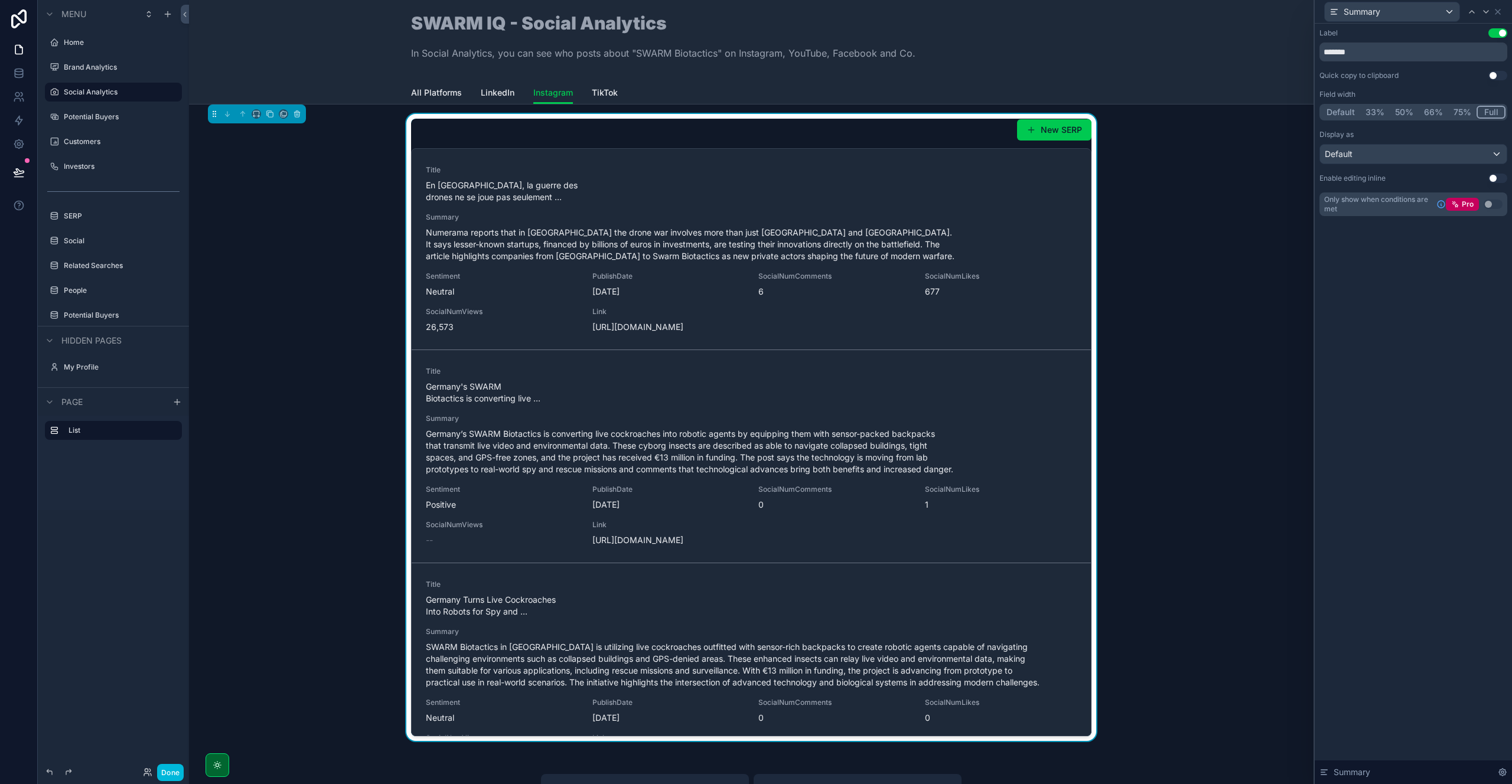
click at [1498, 11] on icon at bounding box center [1498, 12] width 5 height 5
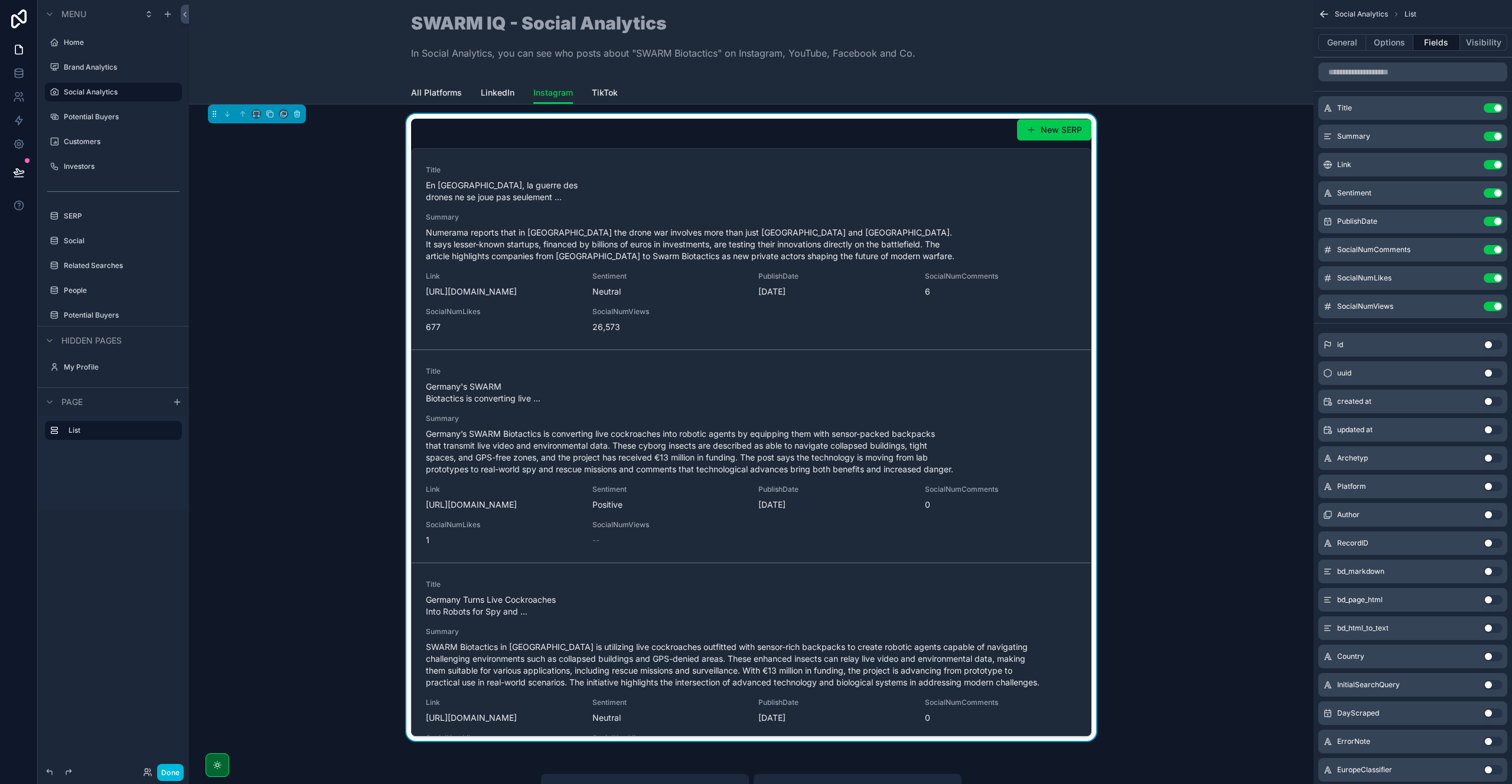
click at [0, 0] on icon "scrollable content" at bounding box center [0, 0] width 0 height 0
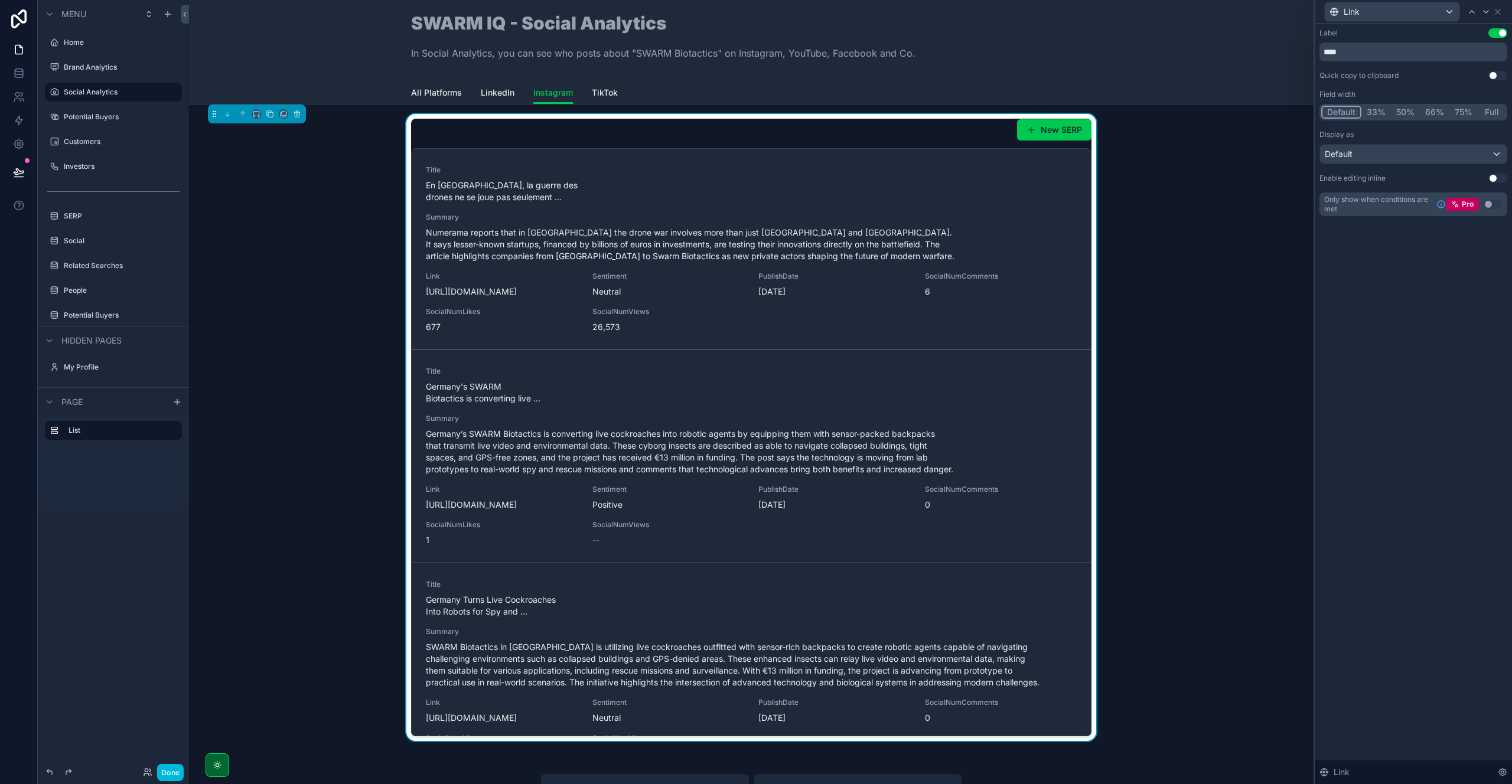
click at [1400, 157] on div "Default" at bounding box center [1413, 154] width 186 height 19
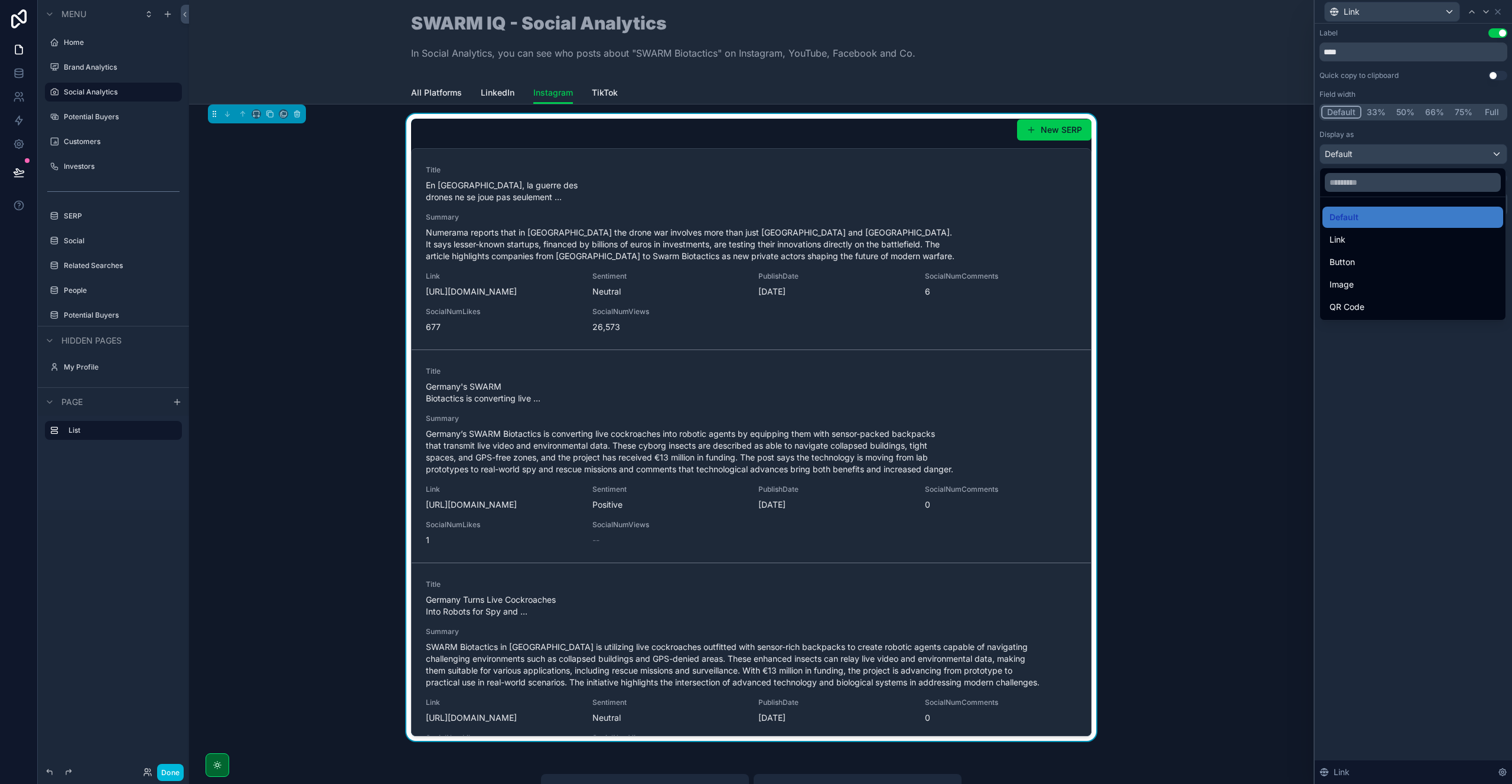
click at [1363, 264] on div "Button" at bounding box center [1412, 262] width 166 height 14
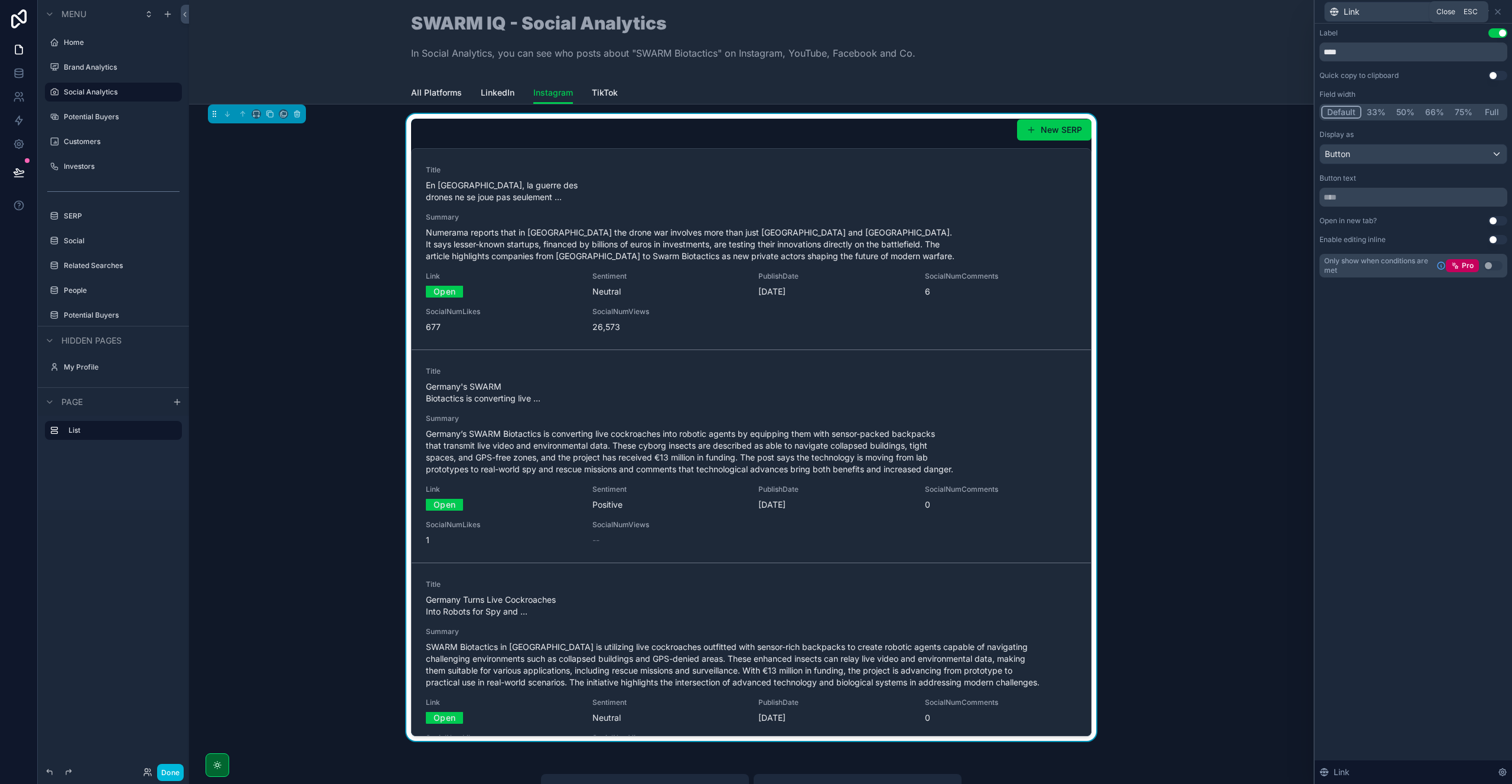
click at [1502, 11] on icon at bounding box center [1498, 11] width 9 height 9
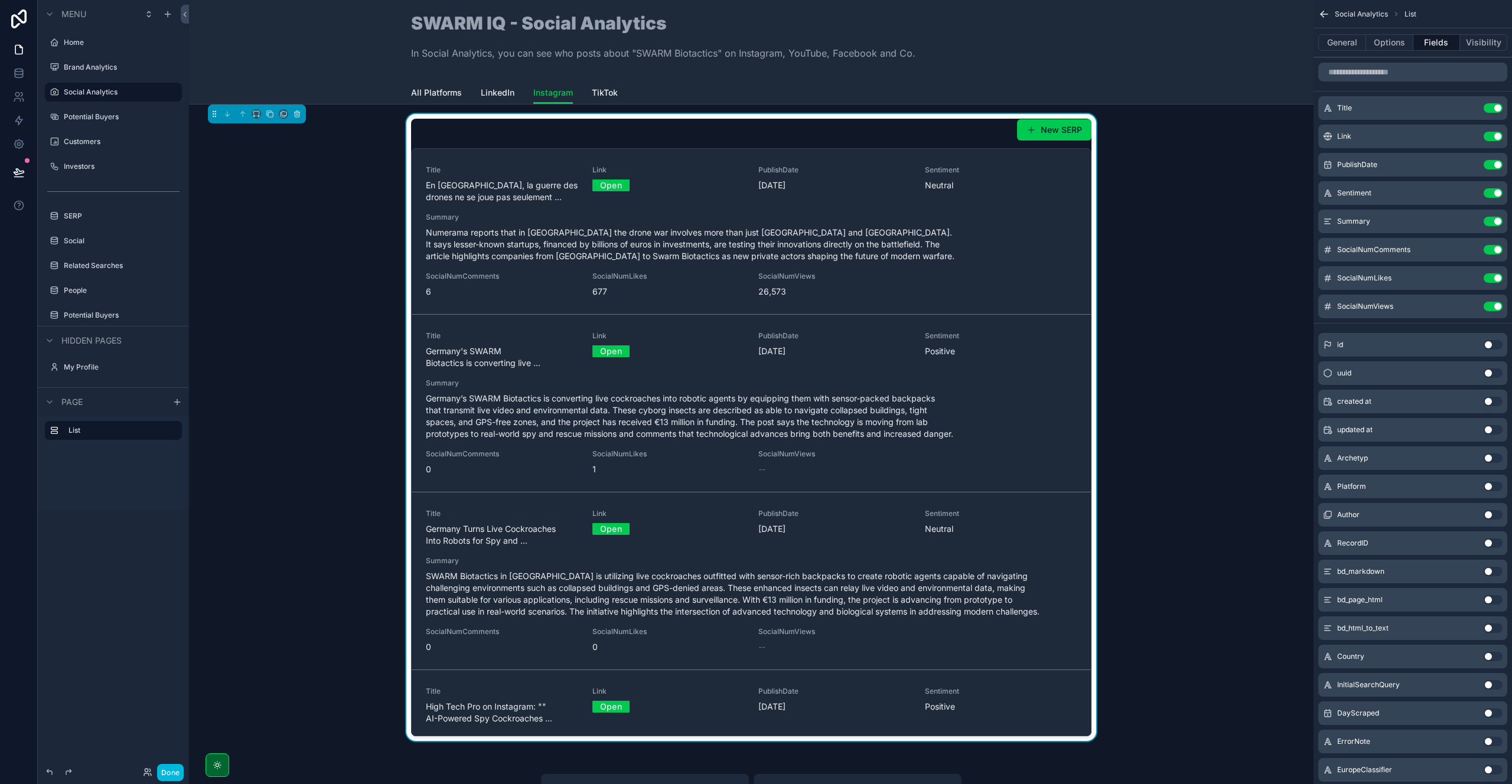
click at [176, 771] on button "Done" at bounding box center [170, 772] width 26 height 17
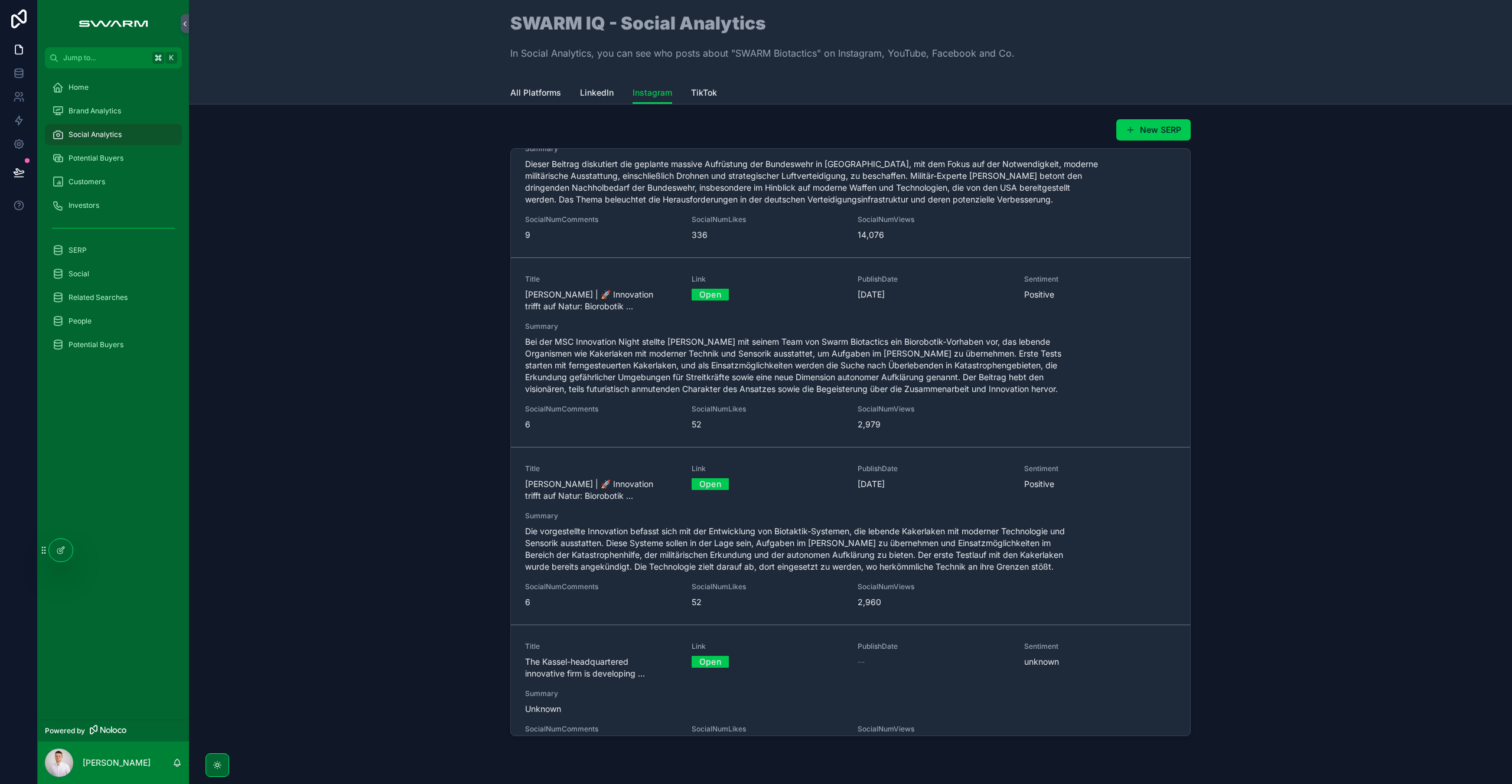
scroll to position [8406, 0]
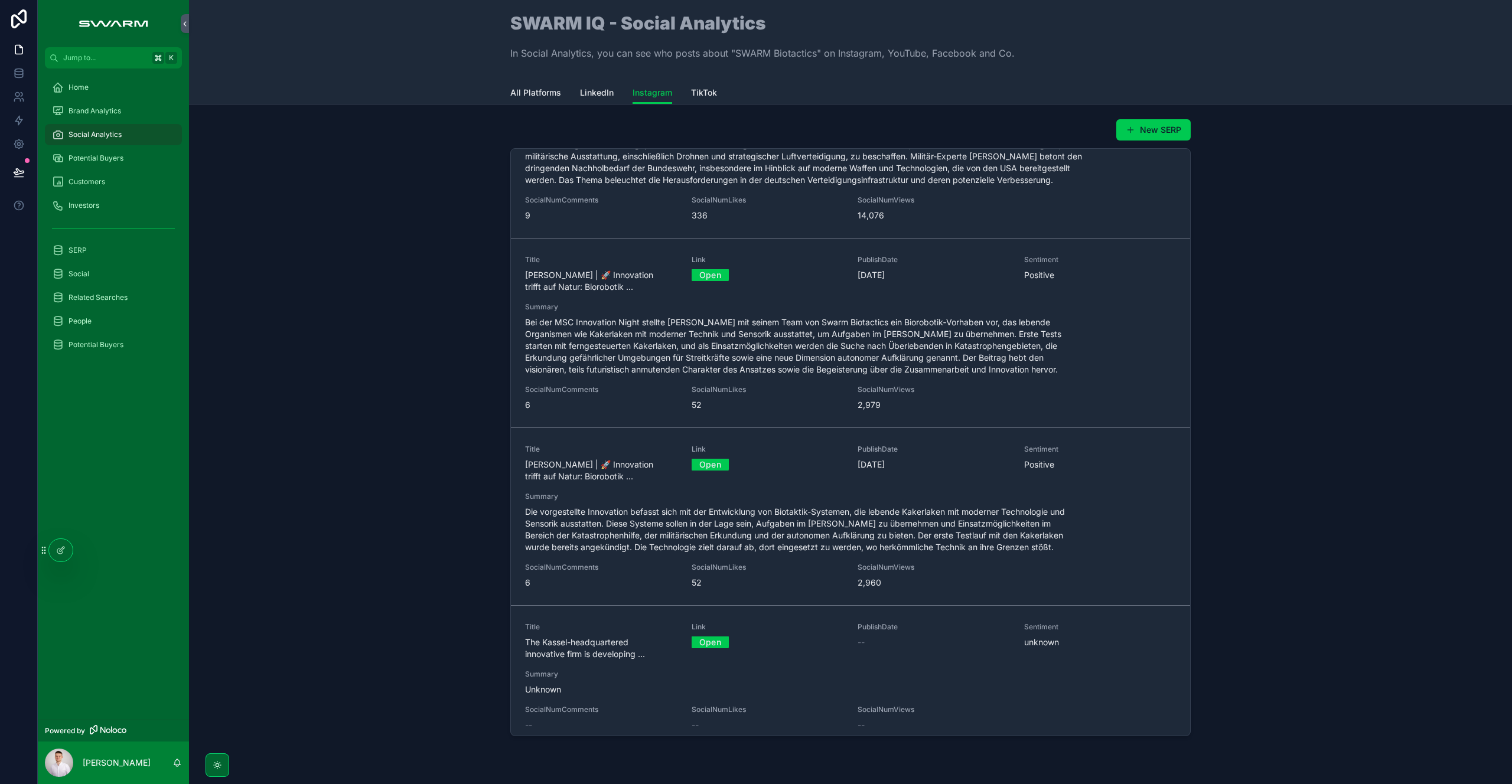
click at [365, 484] on div "New SERP Title German defence‑tech startup SWARM Biotactics is turning ... Link…" at bounding box center [850, 430] width 1304 height 632
click at [356, 543] on div "New SERP Title German defence‑tech startup SWARM Biotactics is turning ... Link…" at bounding box center [850, 430] width 1304 height 632
click at [439, 449] on div "New SERP Title German defence‑tech startup SWARM Biotactics is turning ... Link…" at bounding box center [850, 430] width 1304 height 632
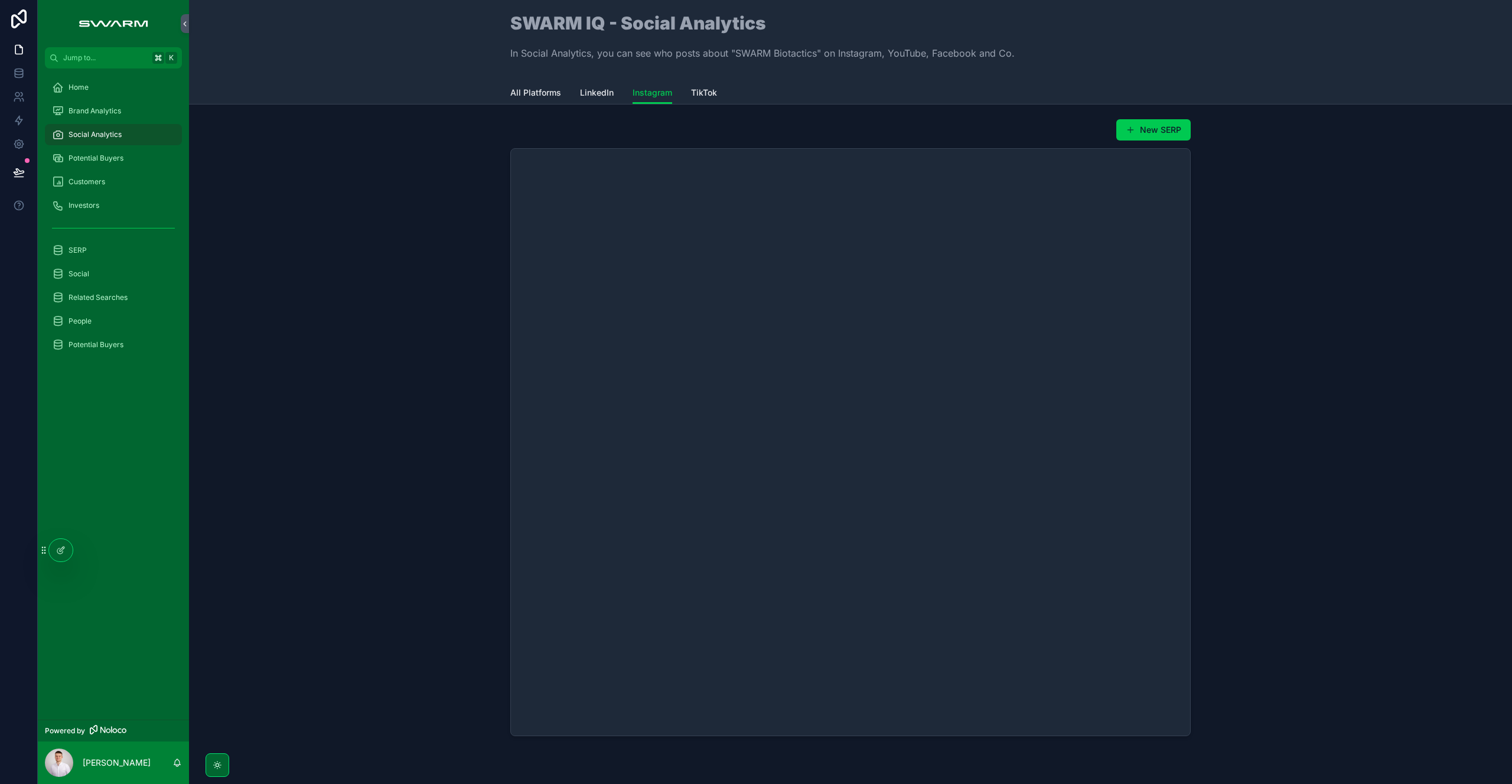
scroll to position [0, 0]
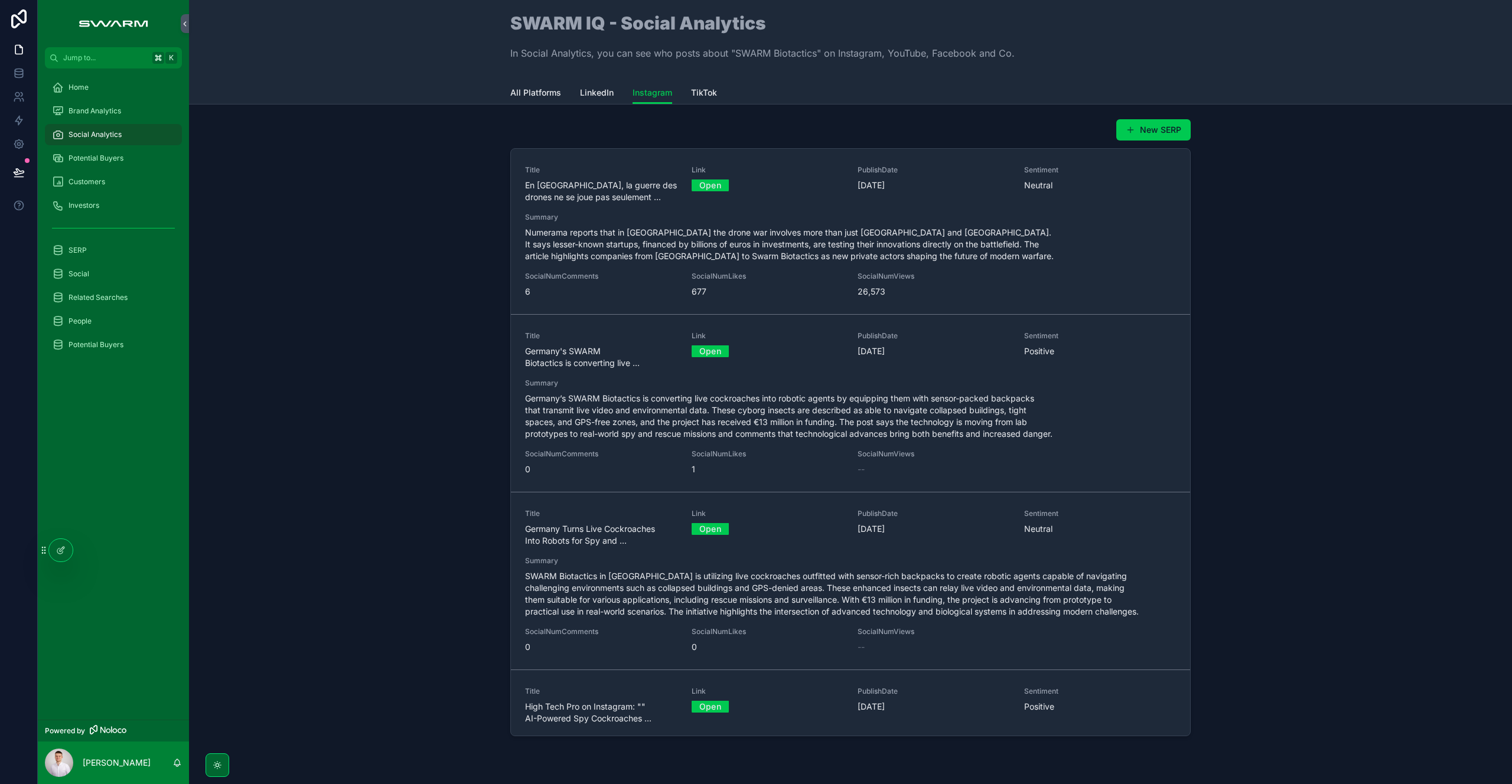
click at [595, 97] on span "LinkedIn" at bounding box center [597, 92] width 34 height 12
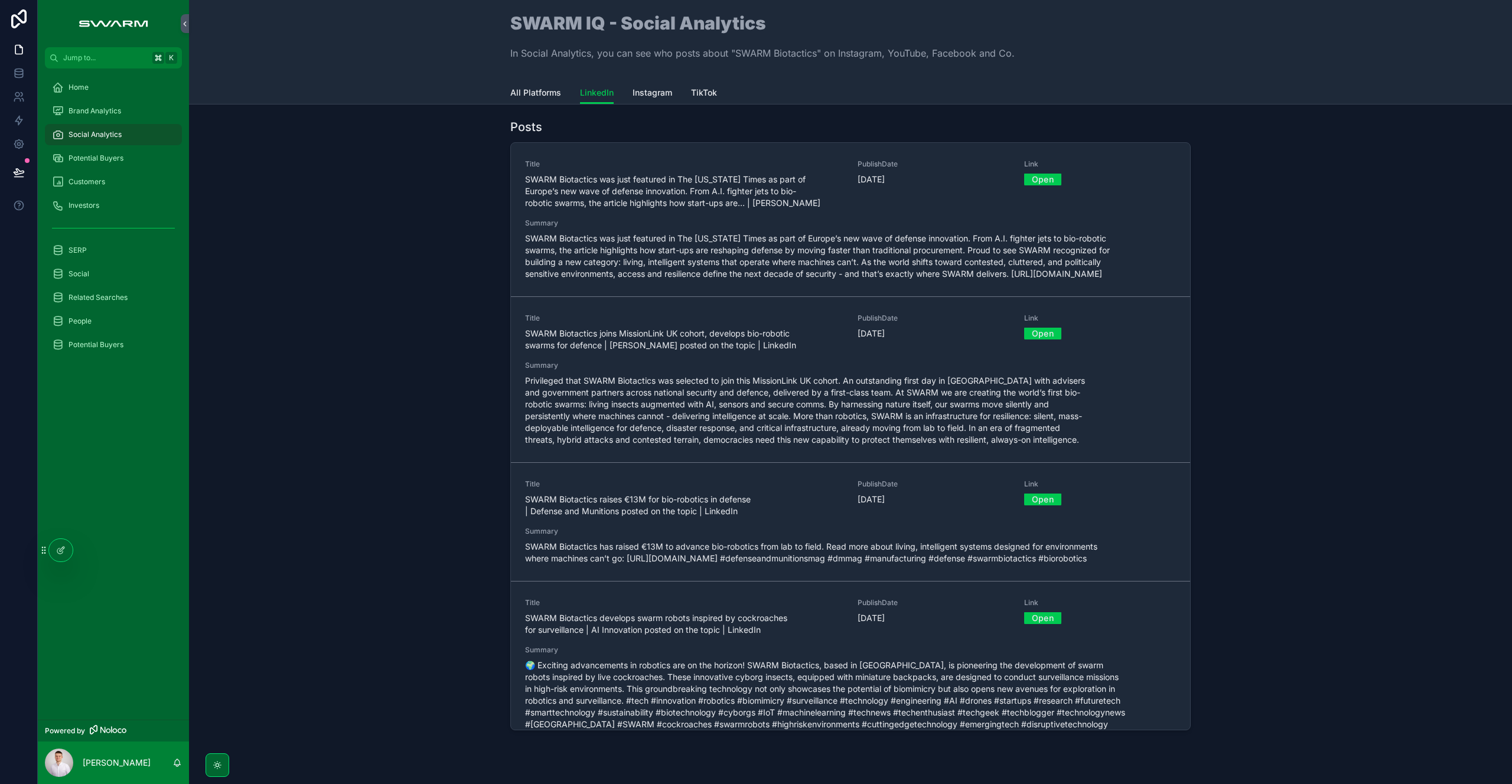
drag, startPoint x: 652, startPoint y: 90, endPoint x: 635, endPoint y: 95, distance: 17.7
click at [652, 90] on span "Instagram" at bounding box center [652, 92] width 40 height 12
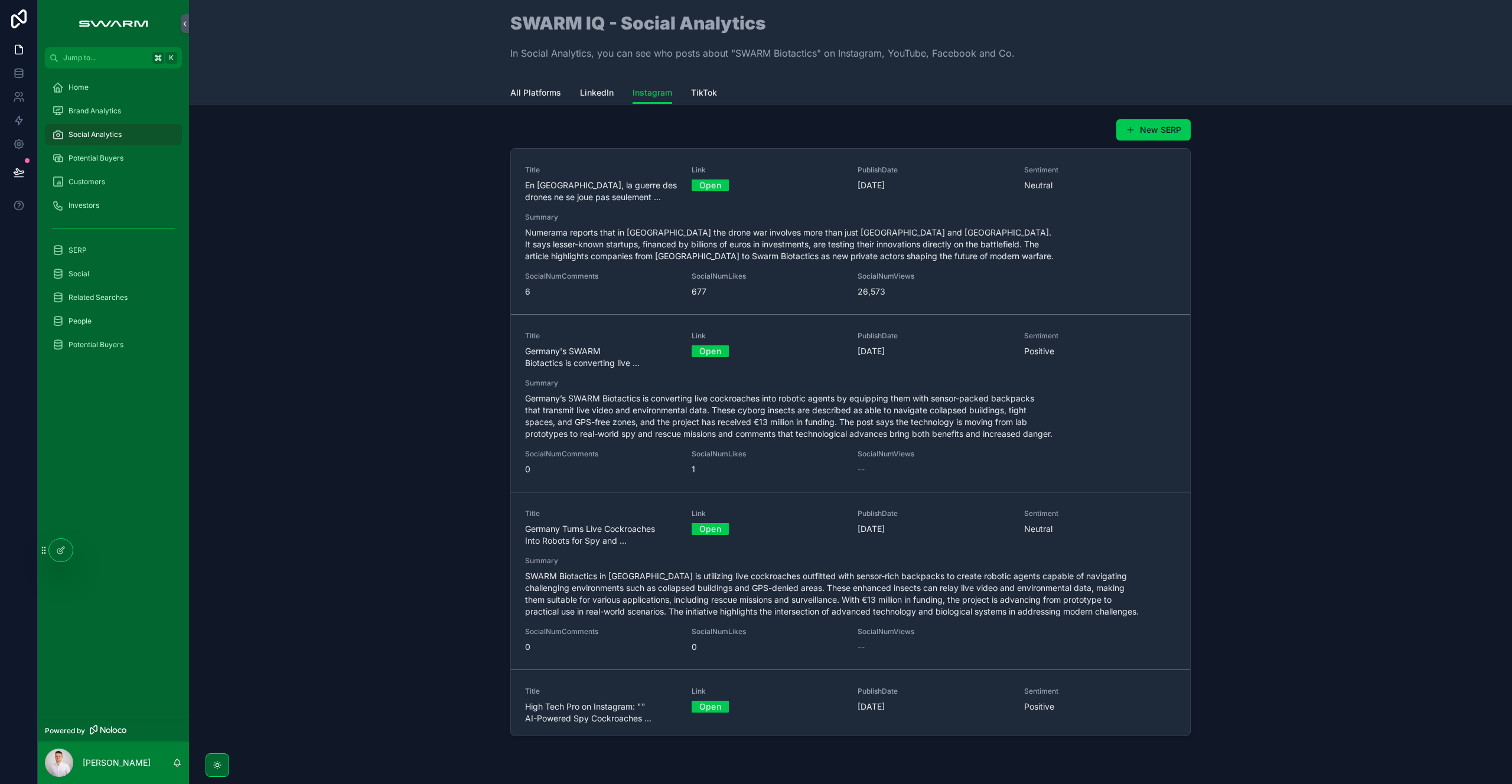
click at [592, 95] on span "LinkedIn" at bounding box center [597, 92] width 34 height 12
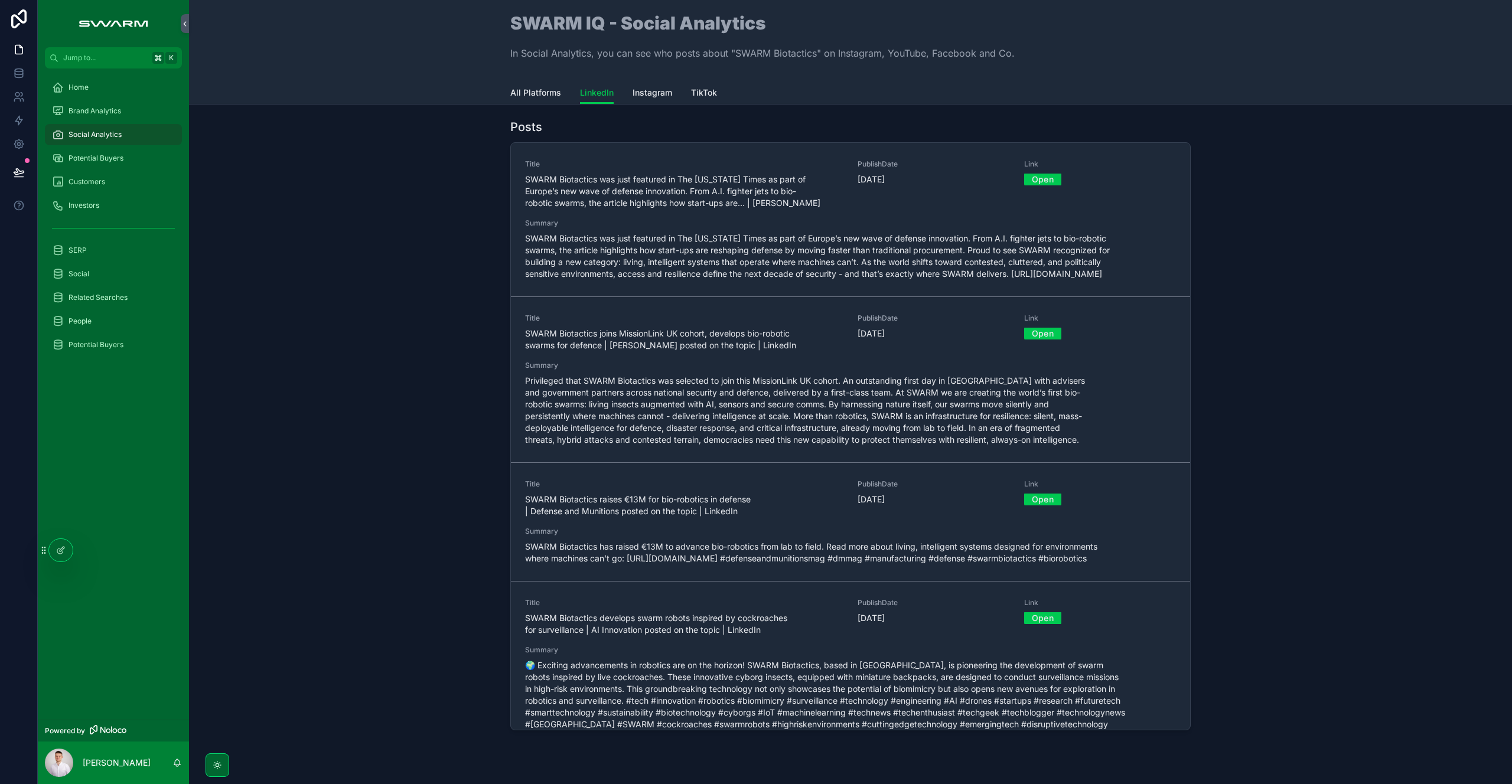
click at [648, 93] on span "Instagram" at bounding box center [652, 92] width 40 height 12
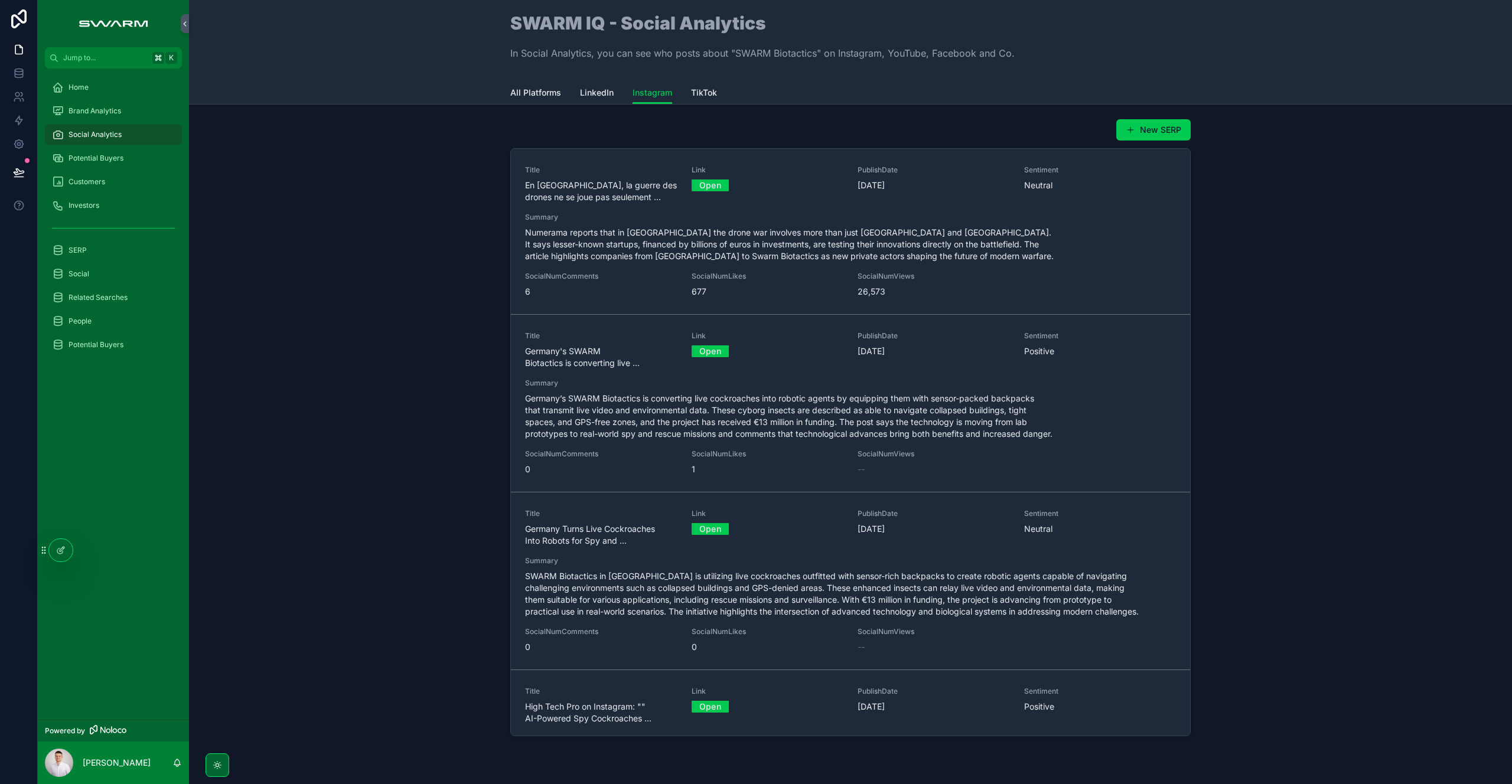
click at [597, 95] on span "LinkedIn" at bounding box center [597, 92] width 34 height 12
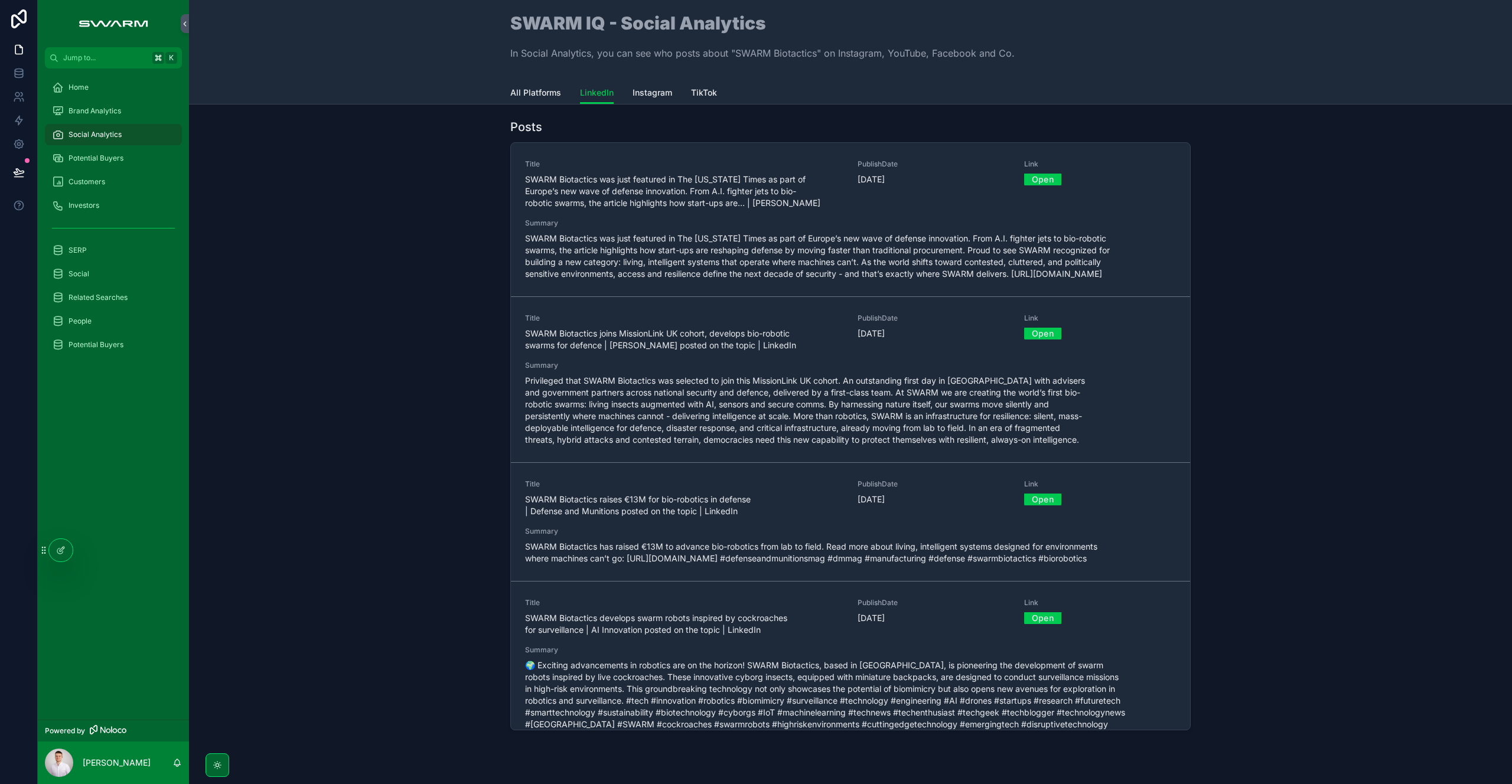
click at [652, 96] on span "Instagram" at bounding box center [652, 92] width 40 height 12
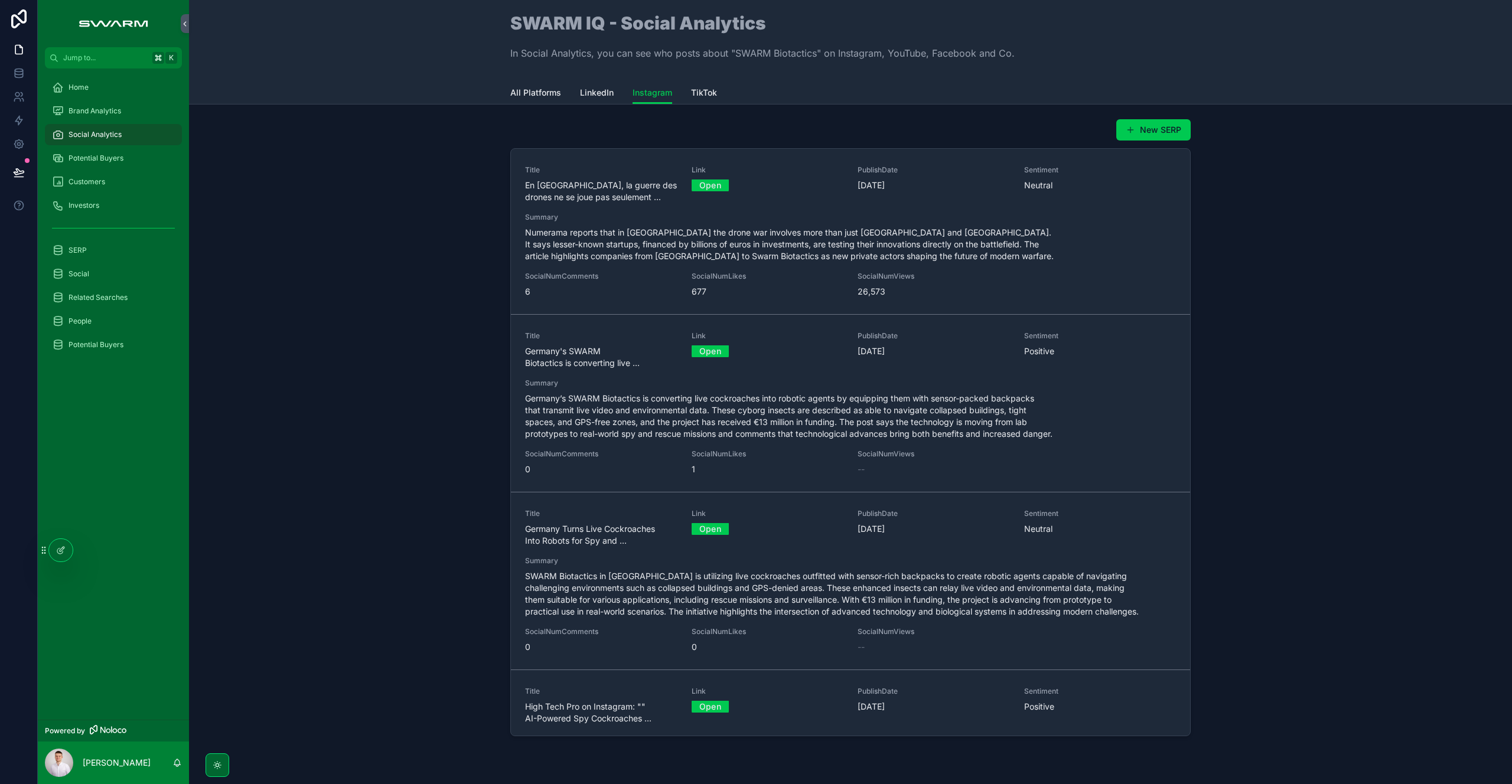
click at [606, 92] on span "LinkedIn" at bounding box center [597, 92] width 34 height 12
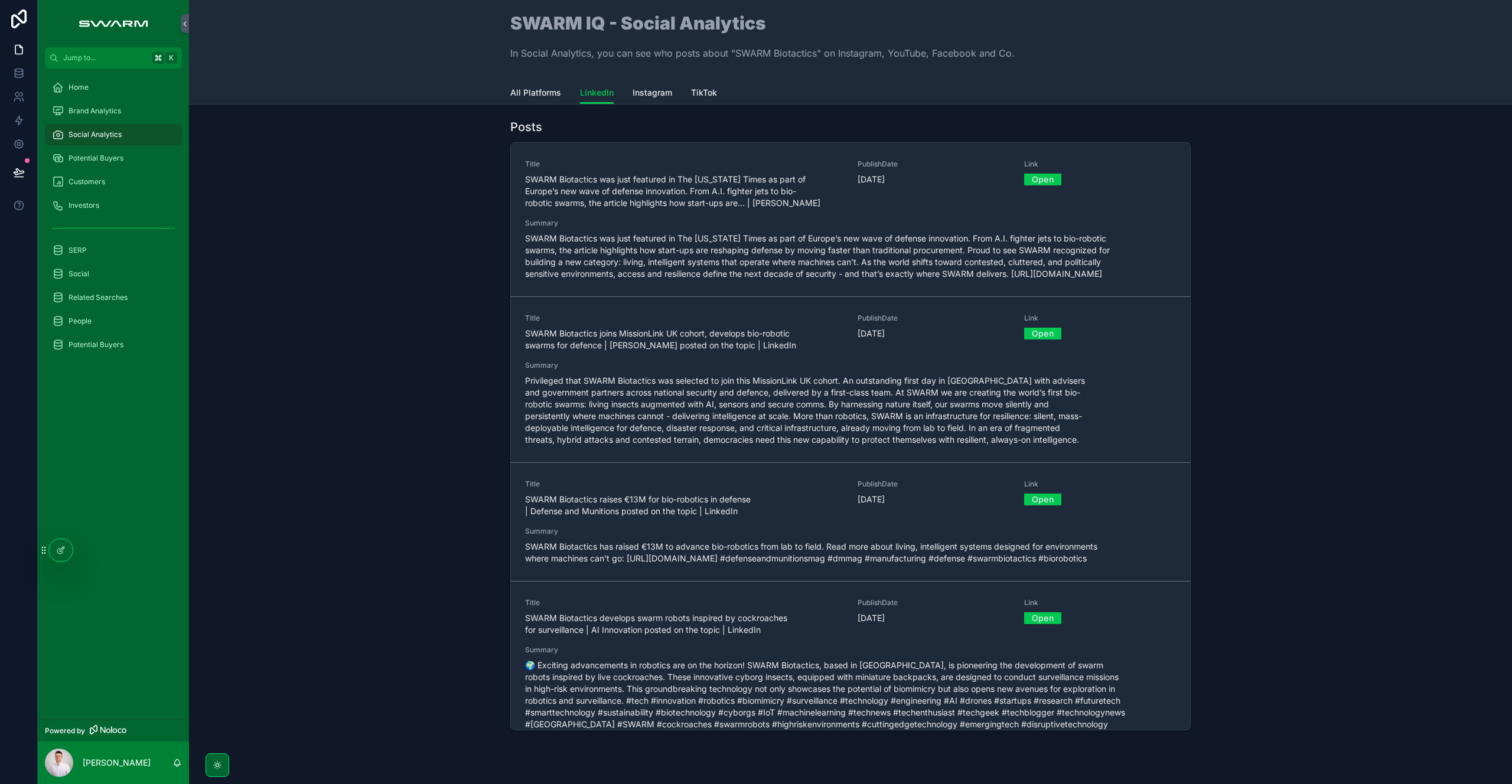
click at [61, 554] on icon at bounding box center [60, 551] width 5 height 5
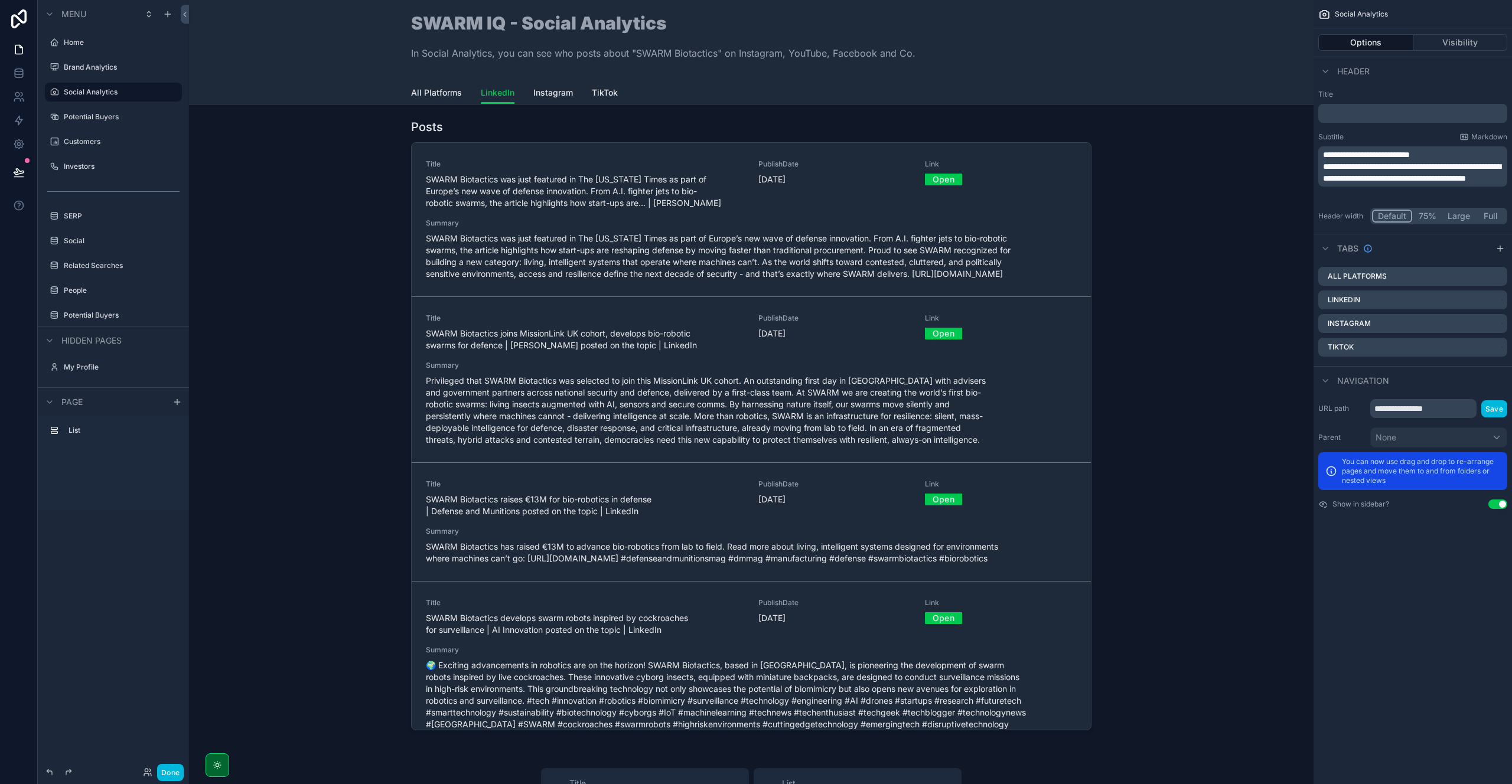
click at [444, 136] on div "scrollable content" at bounding box center [751, 427] width 1105 height 626
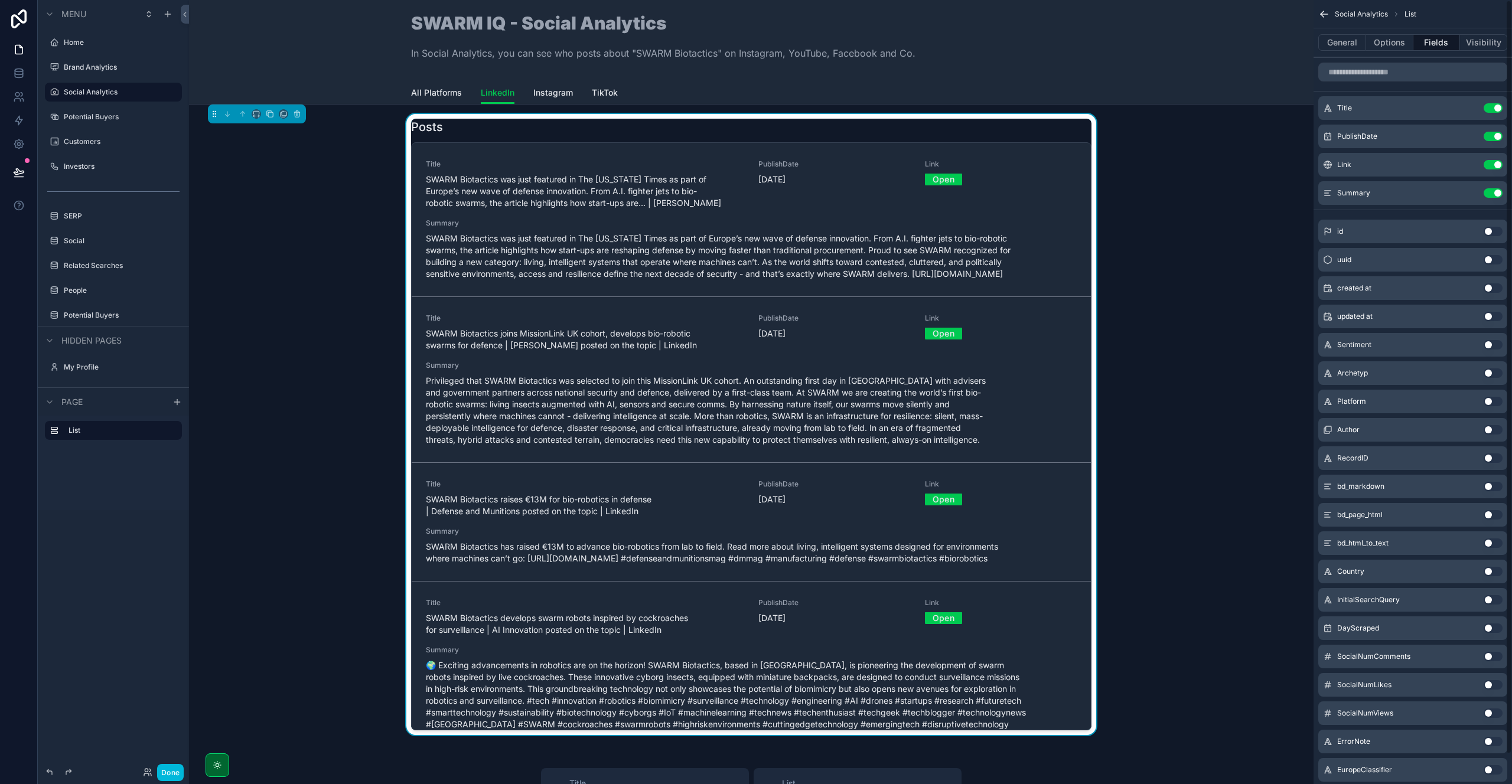
click at [1347, 41] on button "General" at bounding box center [1342, 43] width 48 height 16
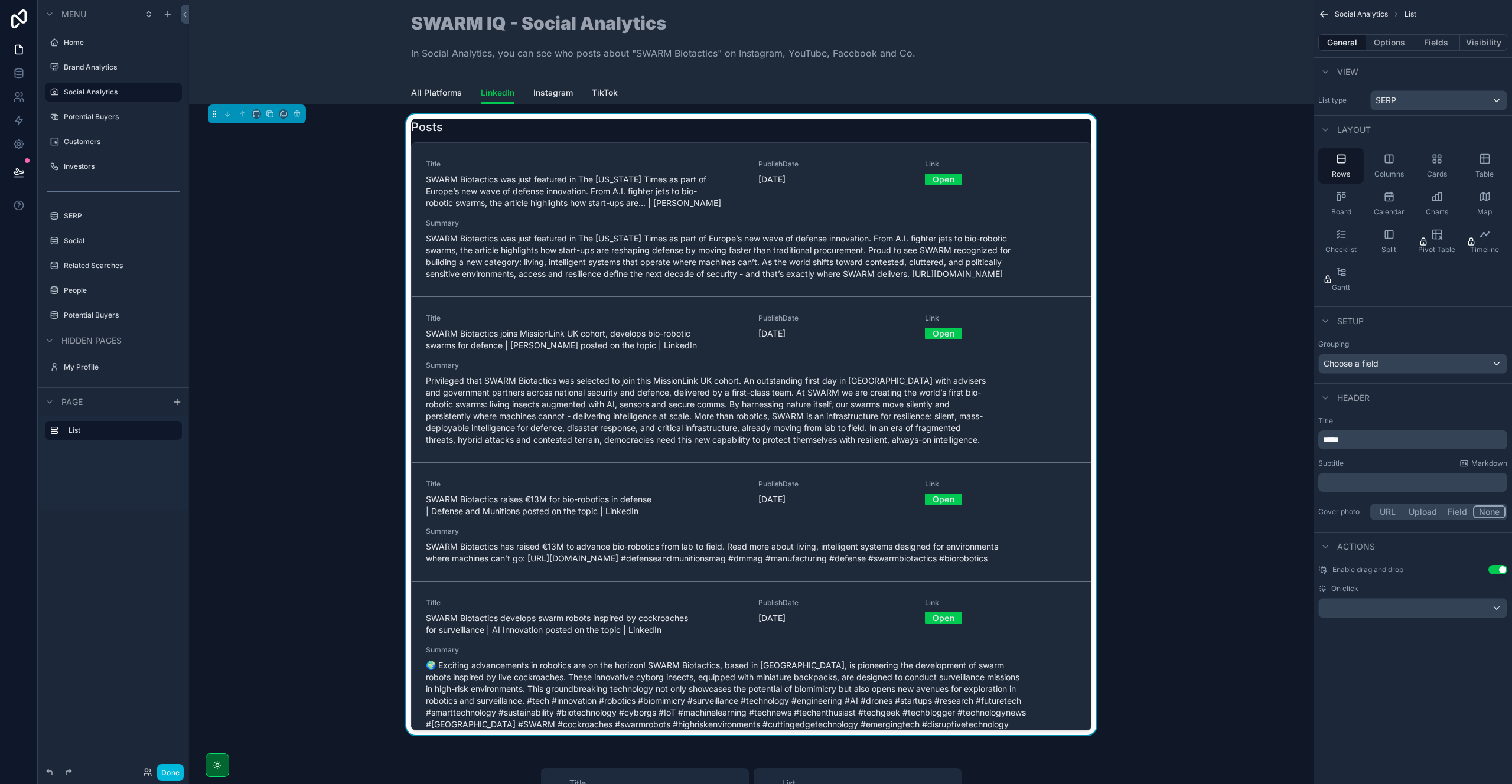
click at [1361, 436] on p "*****" at bounding box center [1414, 440] width 182 height 12
drag, startPoint x: 1378, startPoint y: 438, endPoint x: 1306, endPoint y: 440, distance: 72.0
click at [1306, 440] on div "Jump to... K Home Brand Analytics Social Analytics Potential Buyers Customers I…" at bounding box center [850, 392] width 1323 height 784
copy span "**********"
click at [1368, 461] on div "Subtitle Markdown" at bounding box center [1412, 463] width 189 height 9
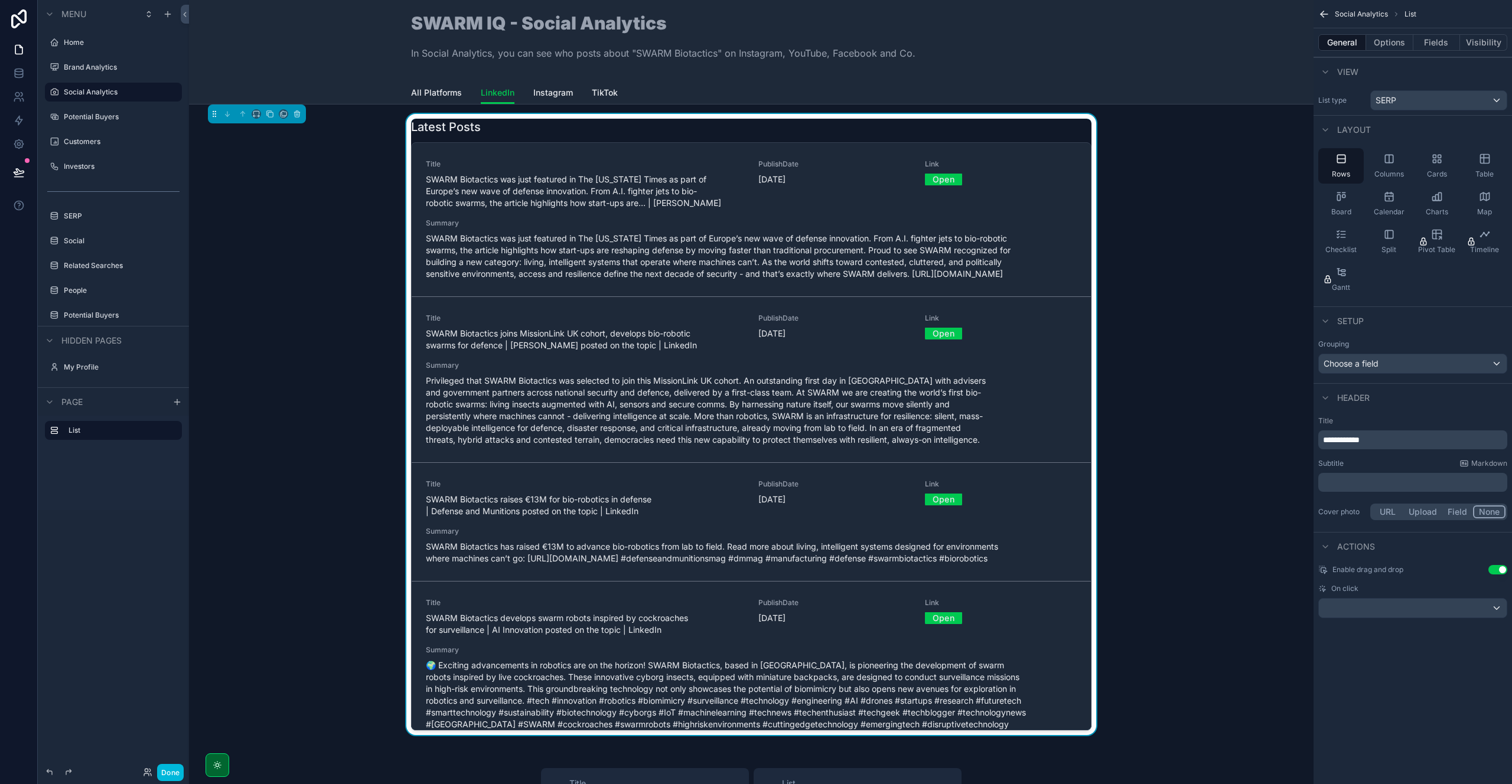
click at [1245, 374] on div "Latest Posts Title SWARM Biotactics was just featured in The [US_STATE] Times a…" at bounding box center [751, 427] width 1105 height 626
click at [556, 93] on span "Instagram" at bounding box center [553, 92] width 40 height 12
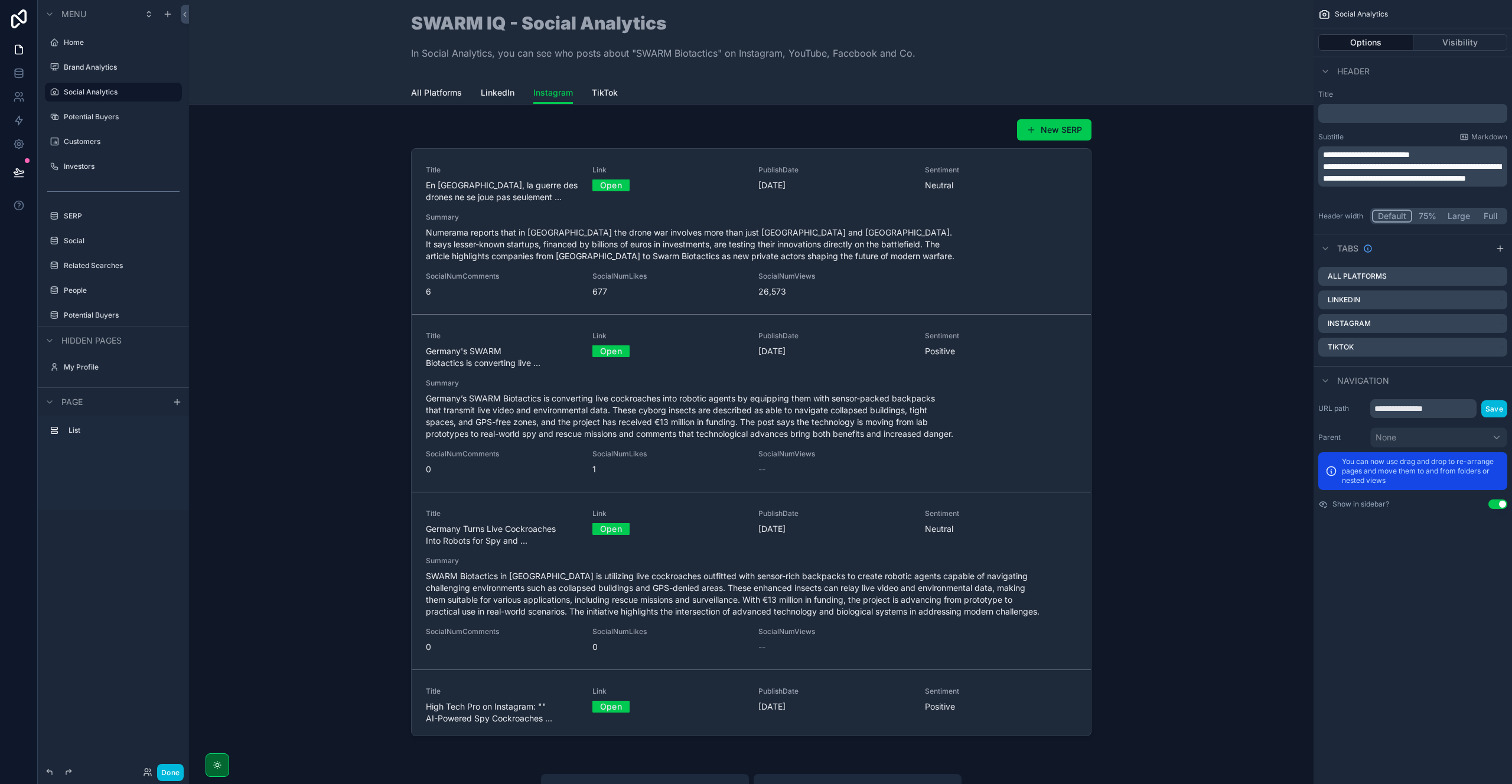
click at [493, 93] on span "LinkedIn" at bounding box center [498, 92] width 34 height 12
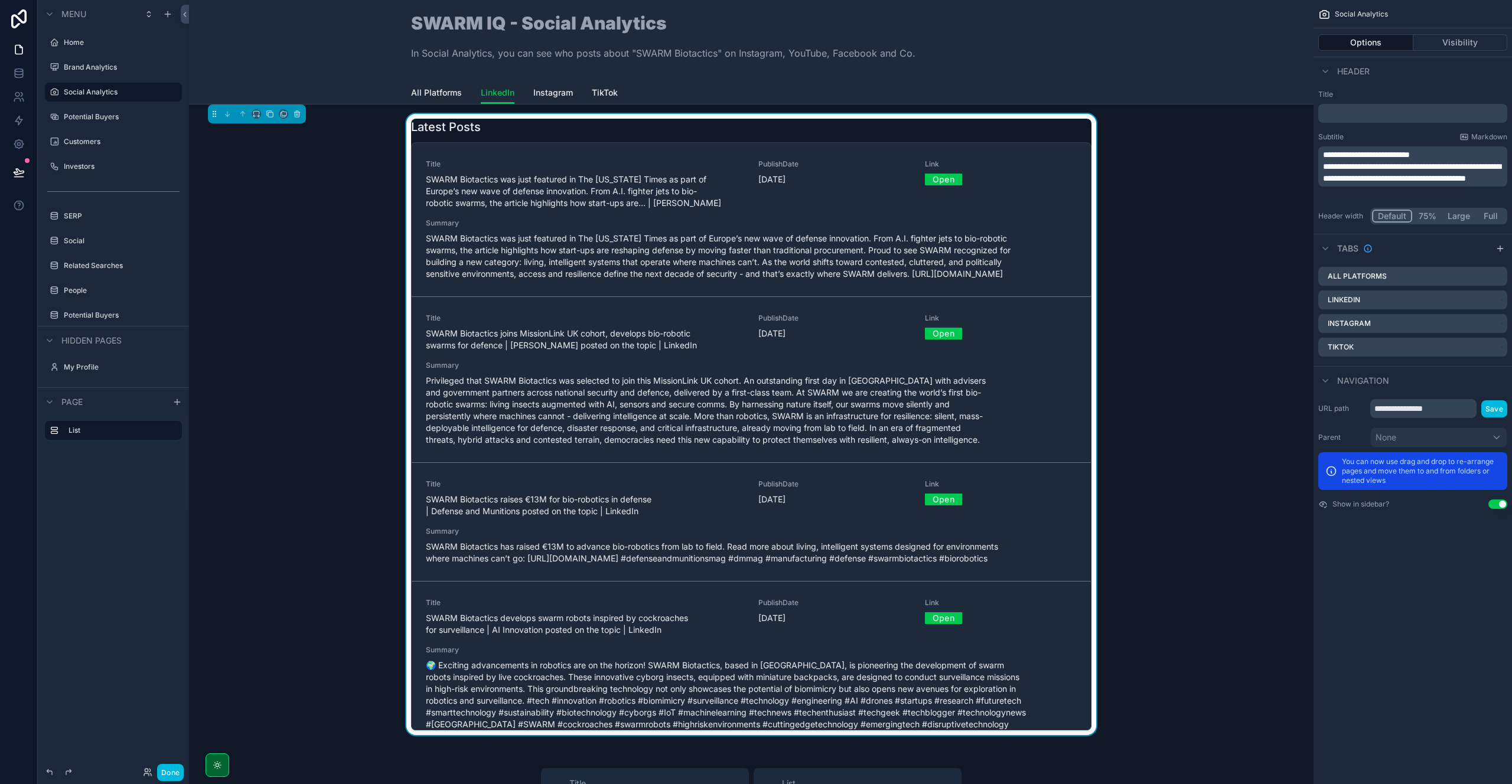
click at [558, 90] on span "Instagram" at bounding box center [553, 92] width 40 height 12
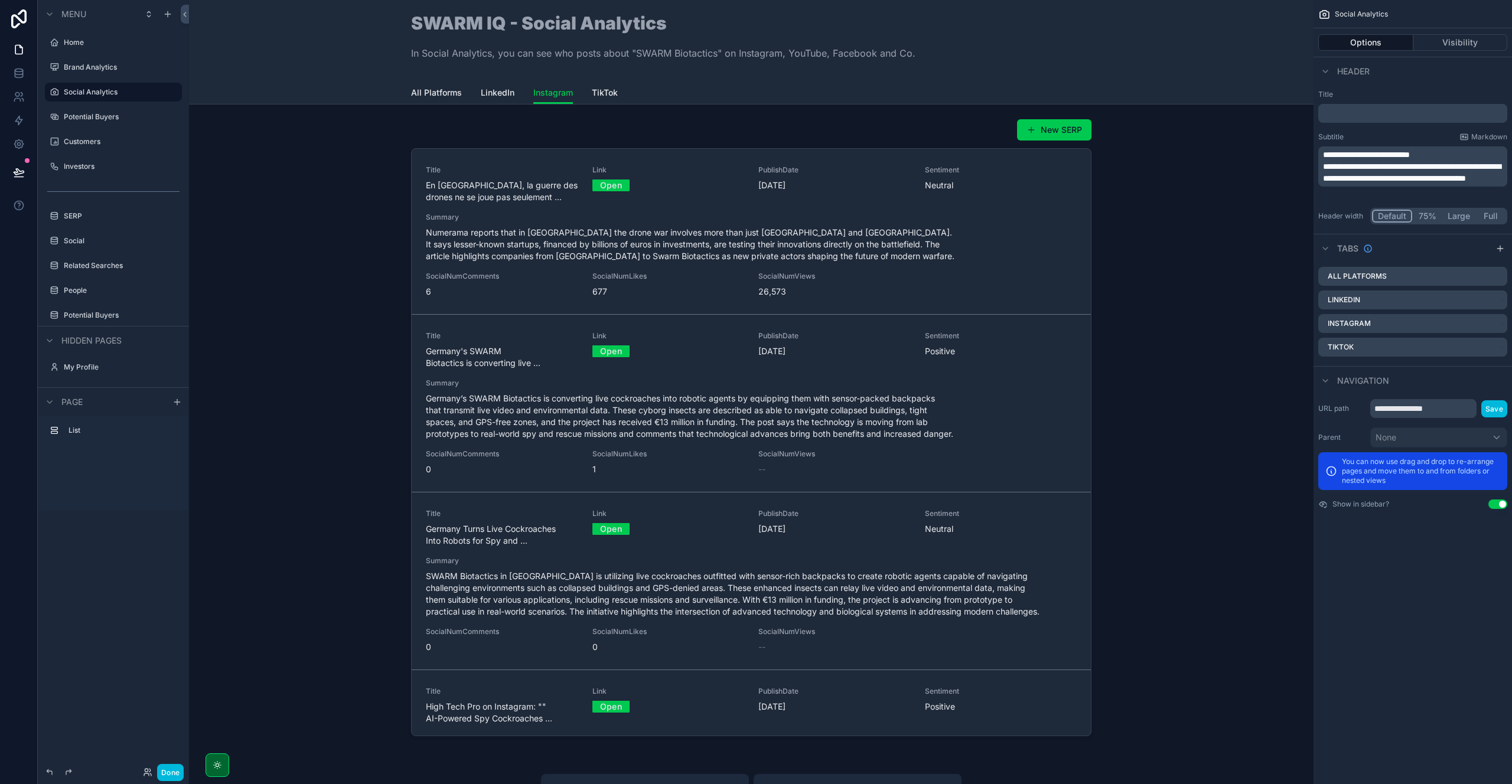
click at [738, 139] on div "scrollable content" at bounding box center [751, 430] width 1105 height 632
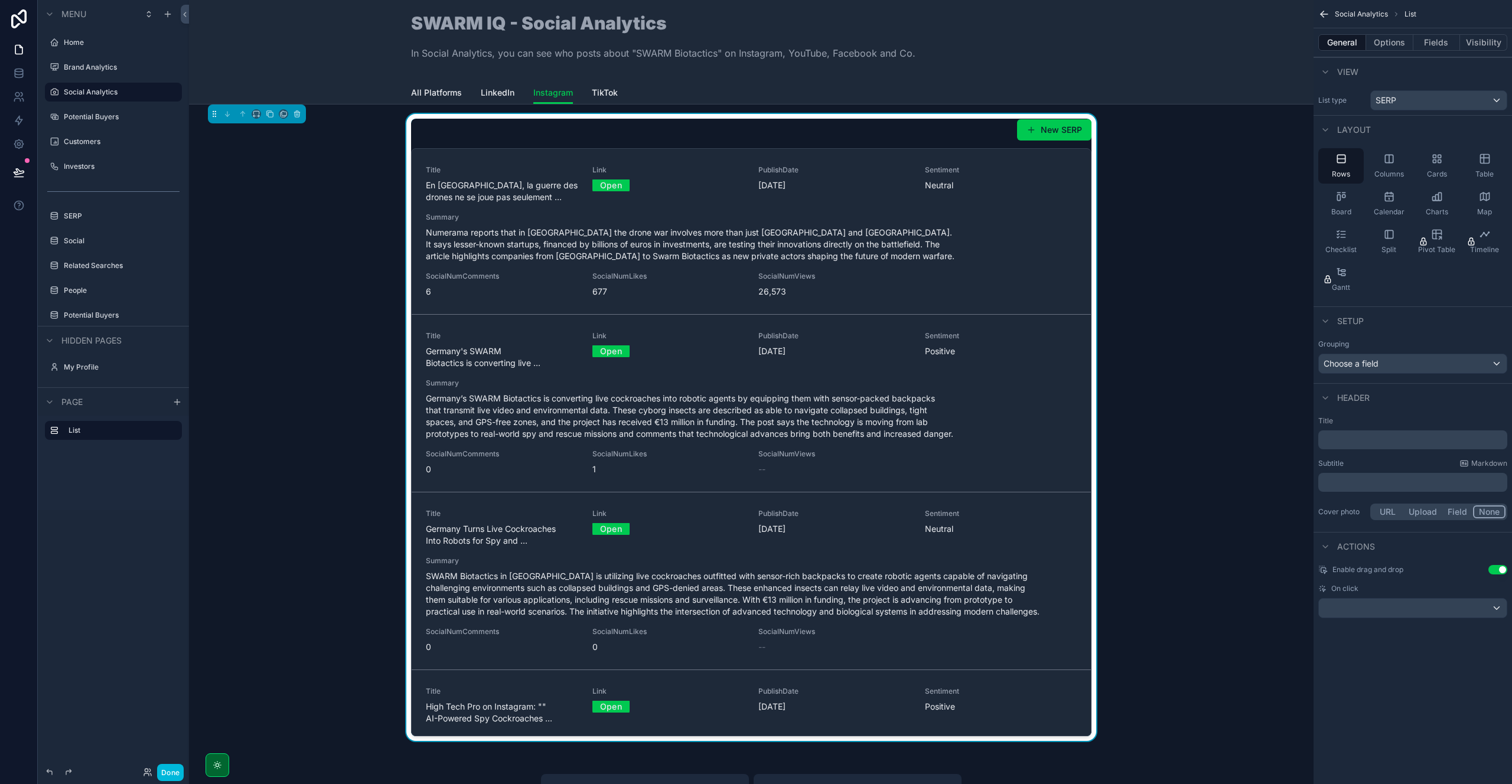
click at [1499, 571] on button "Use setting" at bounding box center [1498, 569] width 19 height 9
click at [1355, 440] on p "﻿" at bounding box center [1414, 440] width 182 height 12
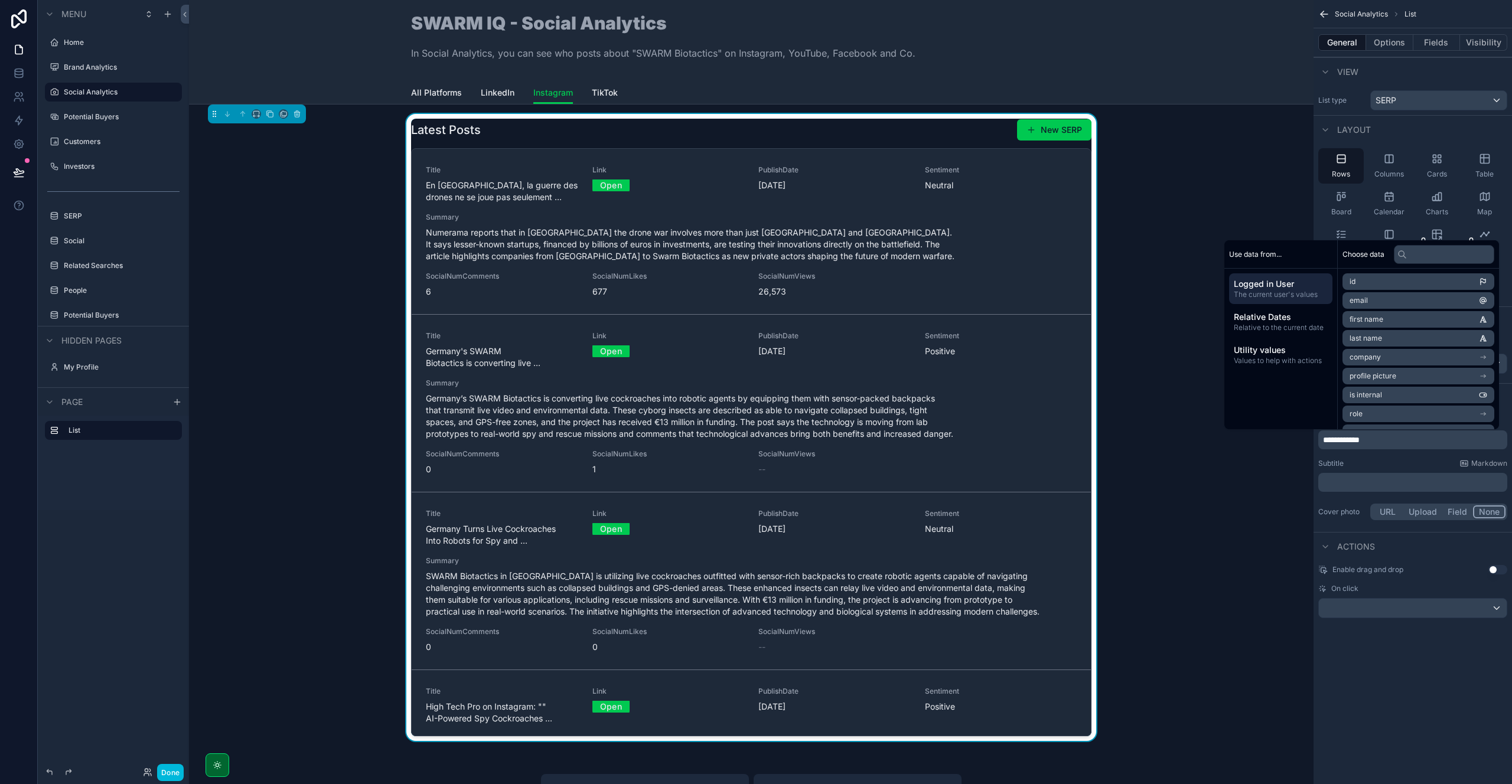
click at [1372, 460] on div "Subtitle Markdown" at bounding box center [1412, 463] width 189 height 9
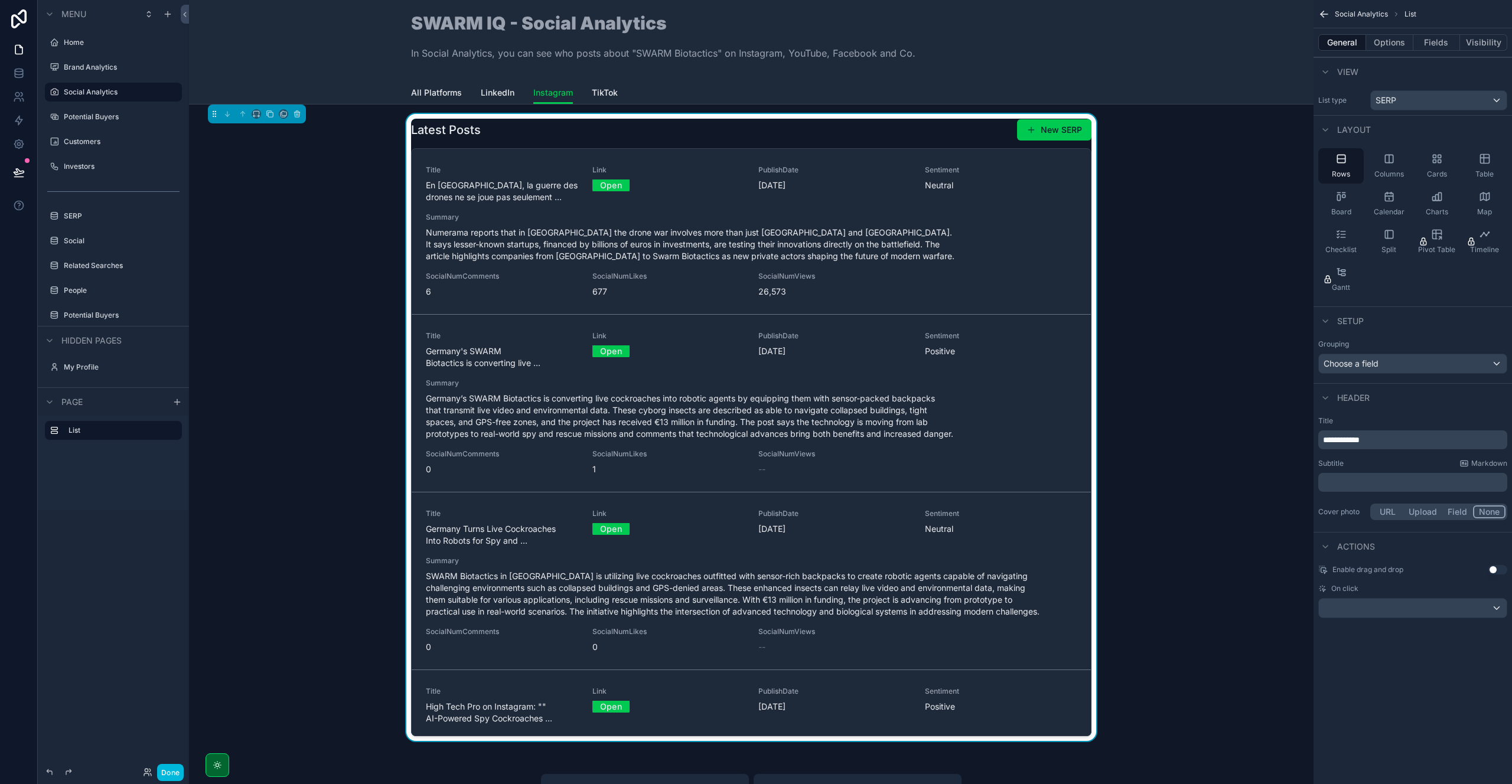
click at [173, 770] on button "Done" at bounding box center [170, 772] width 26 height 17
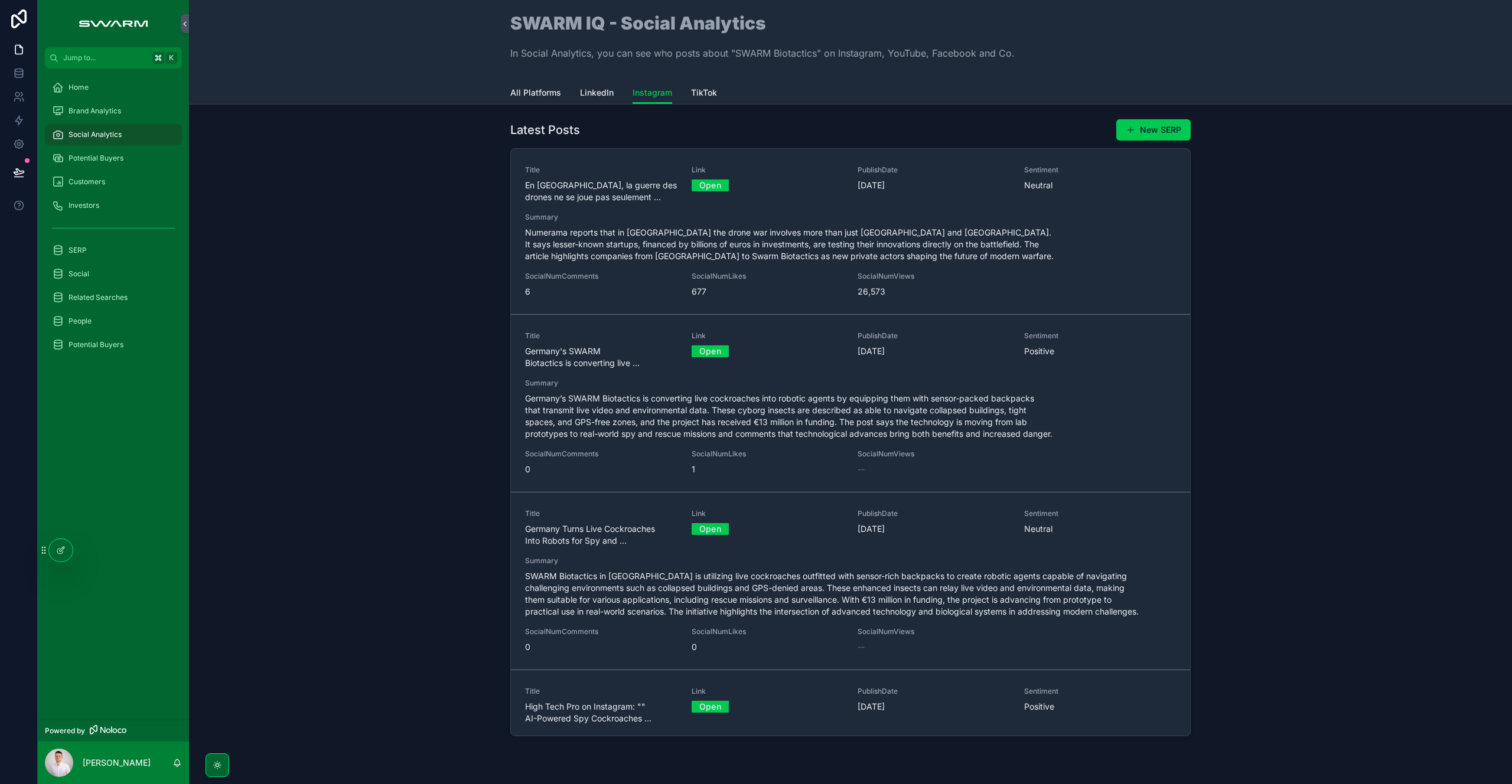
click at [587, 96] on span "LinkedIn" at bounding box center [597, 92] width 34 height 12
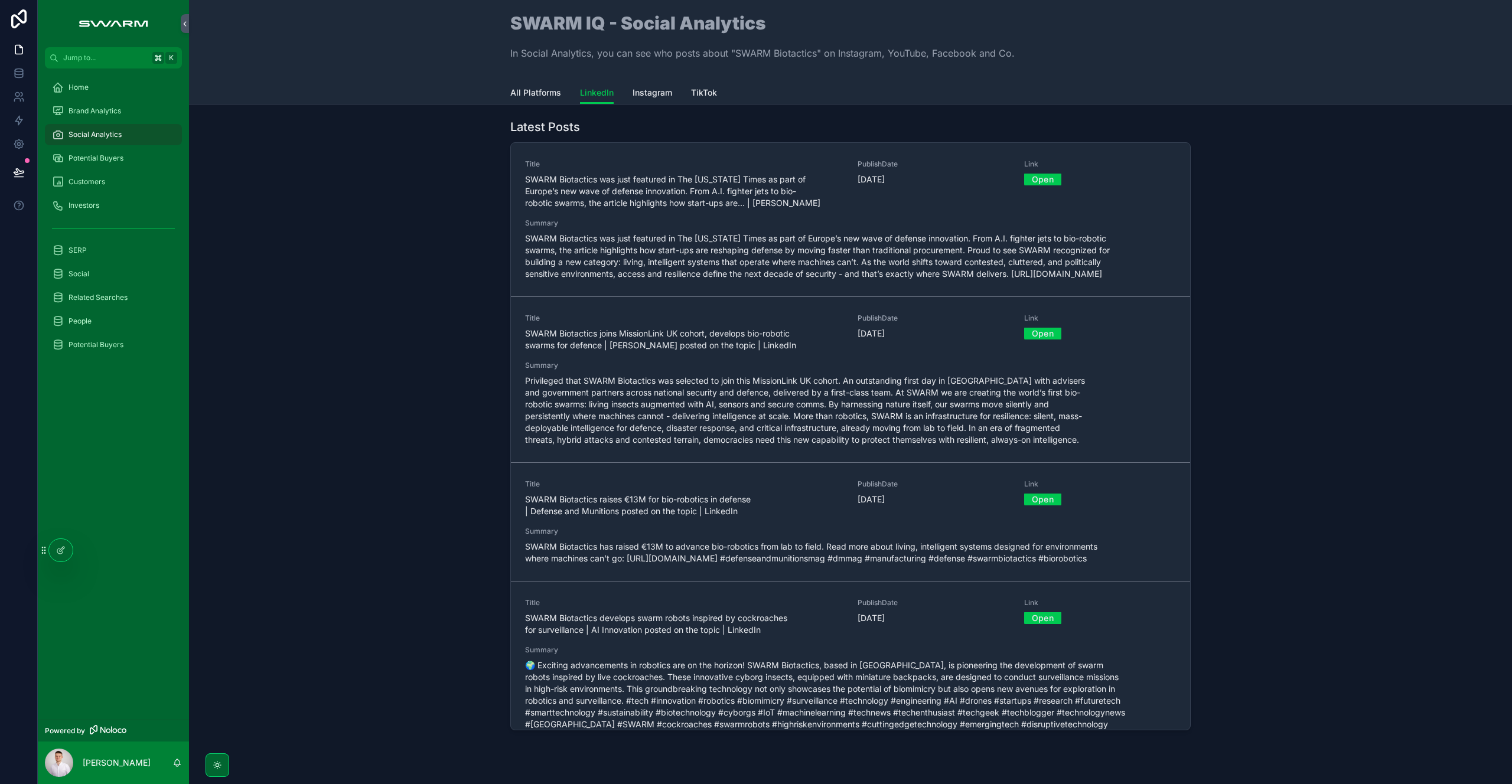
click at [649, 94] on span "Instagram" at bounding box center [652, 92] width 40 height 12
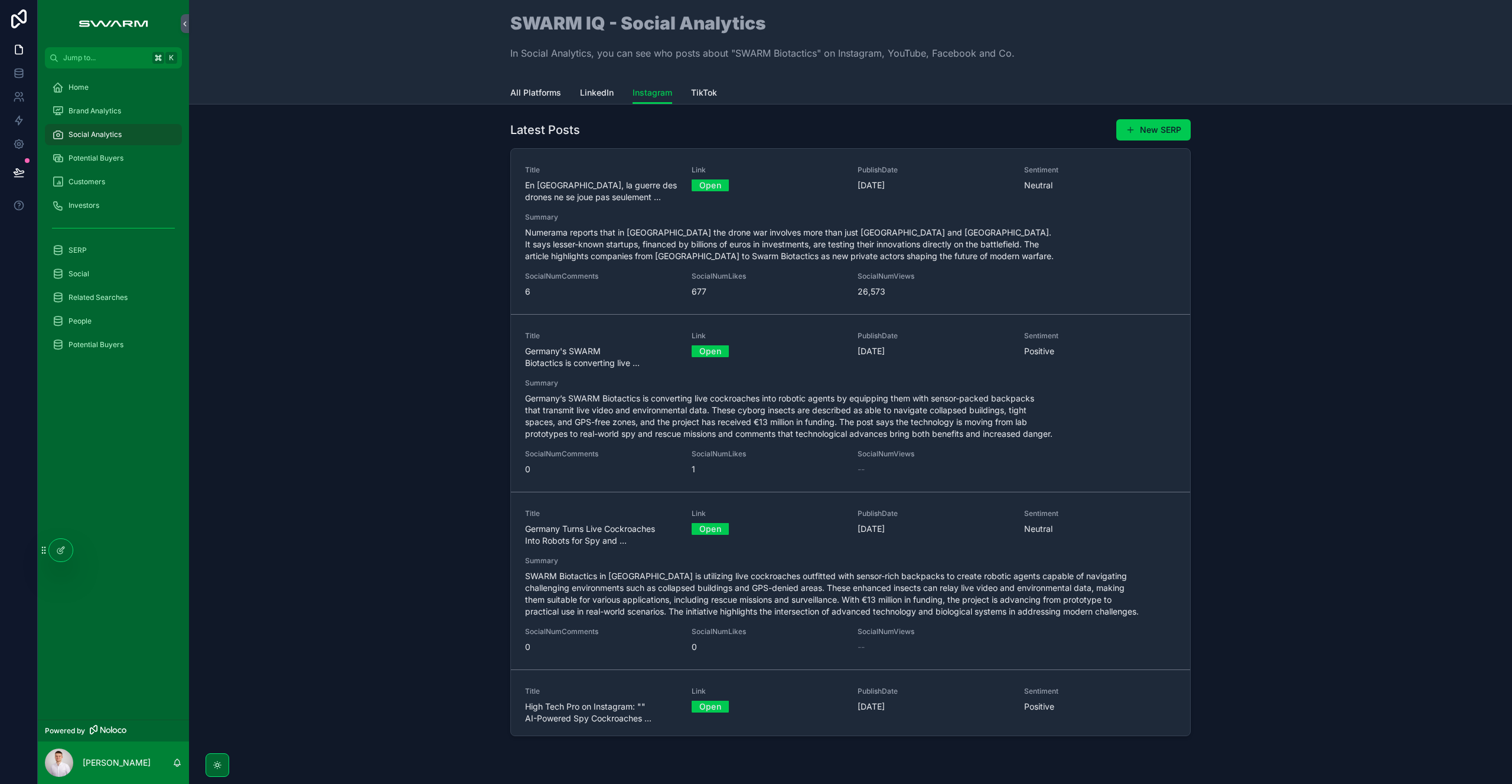
click at [609, 93] on span "LinkedIn" at bounding box center [597, 92] width 34 height 12
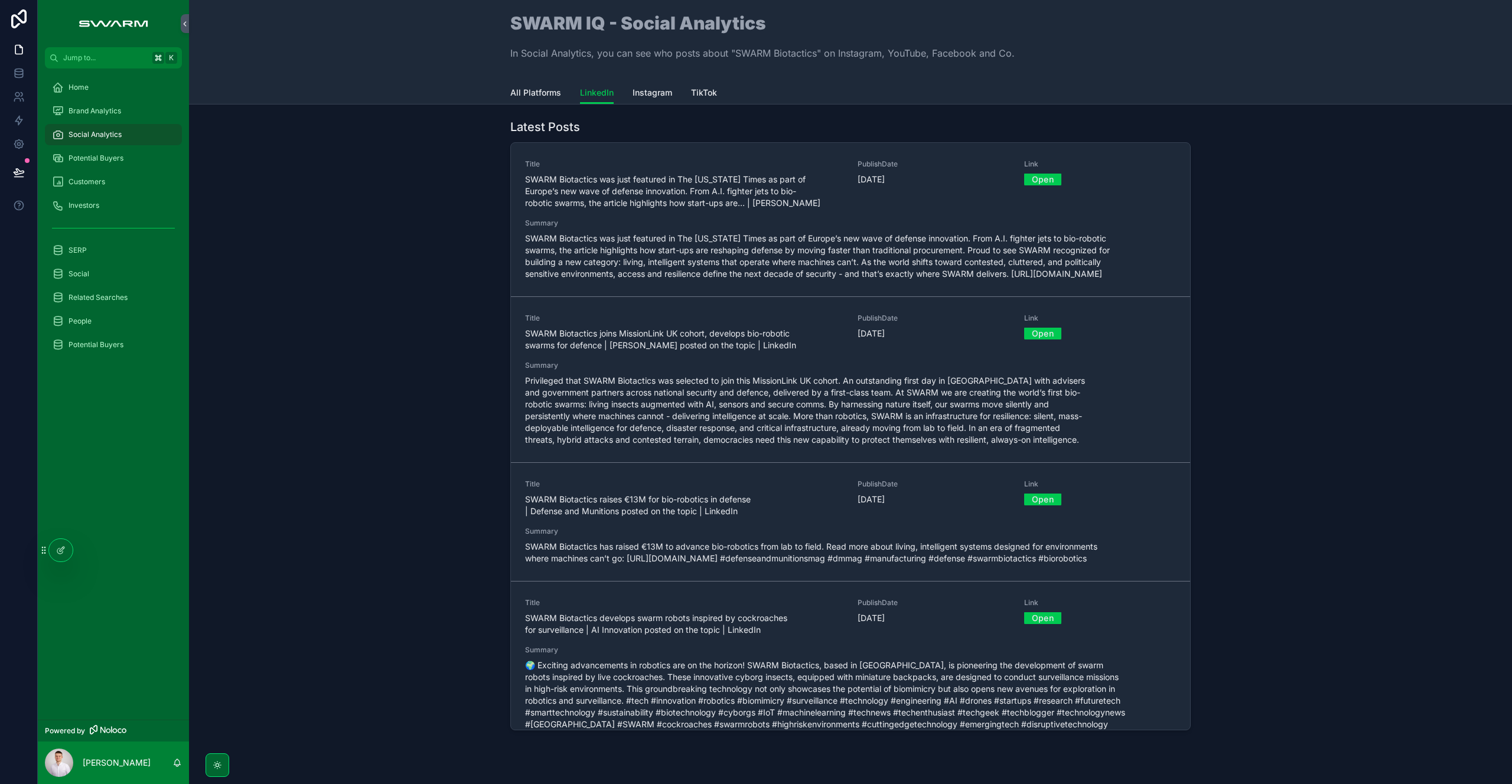
click at [661, 90] on span "Instagram" at bounding box center [652, 92] width 40 height 12
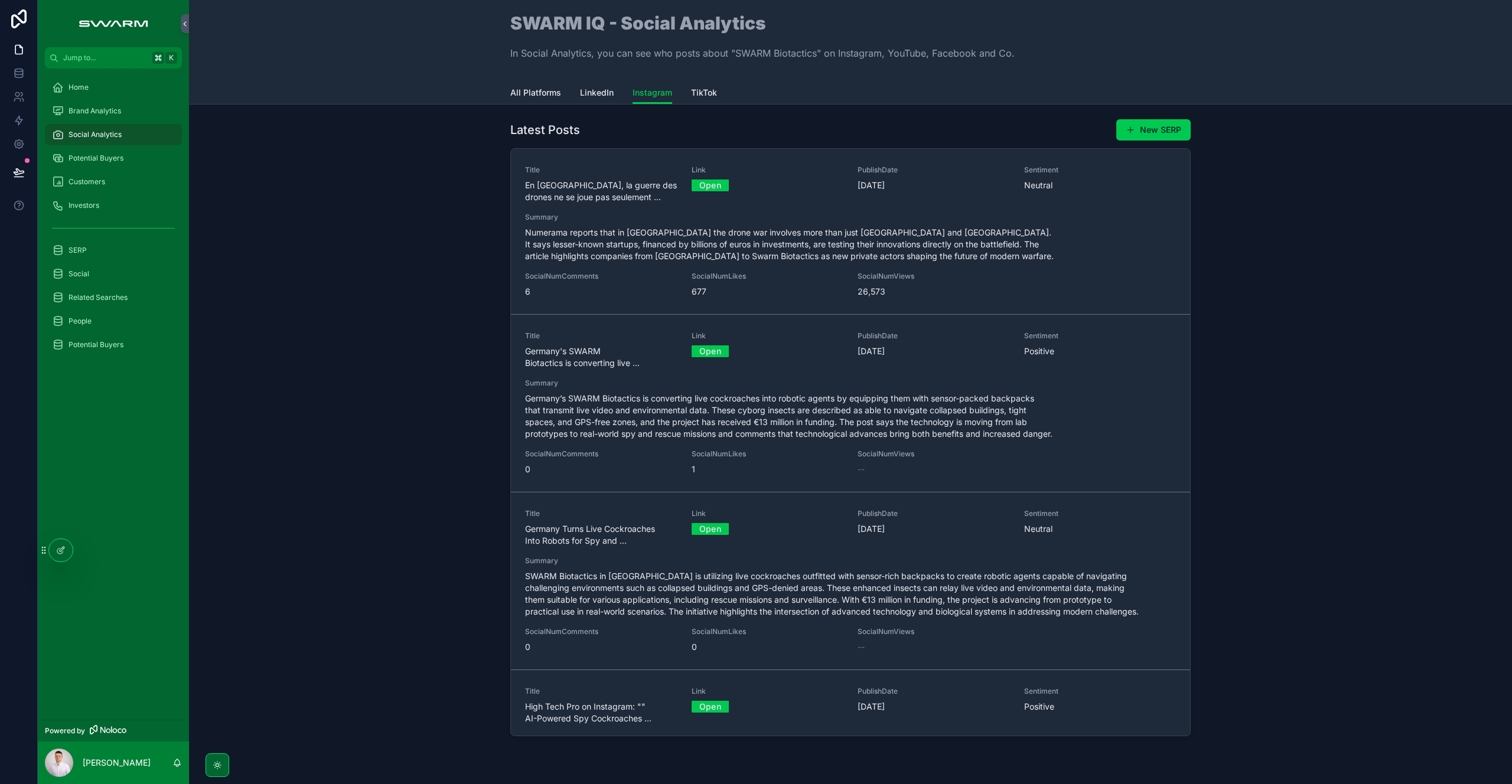
click at [63, 548] on icon at bounding box center [63, 548] width 1 height 1
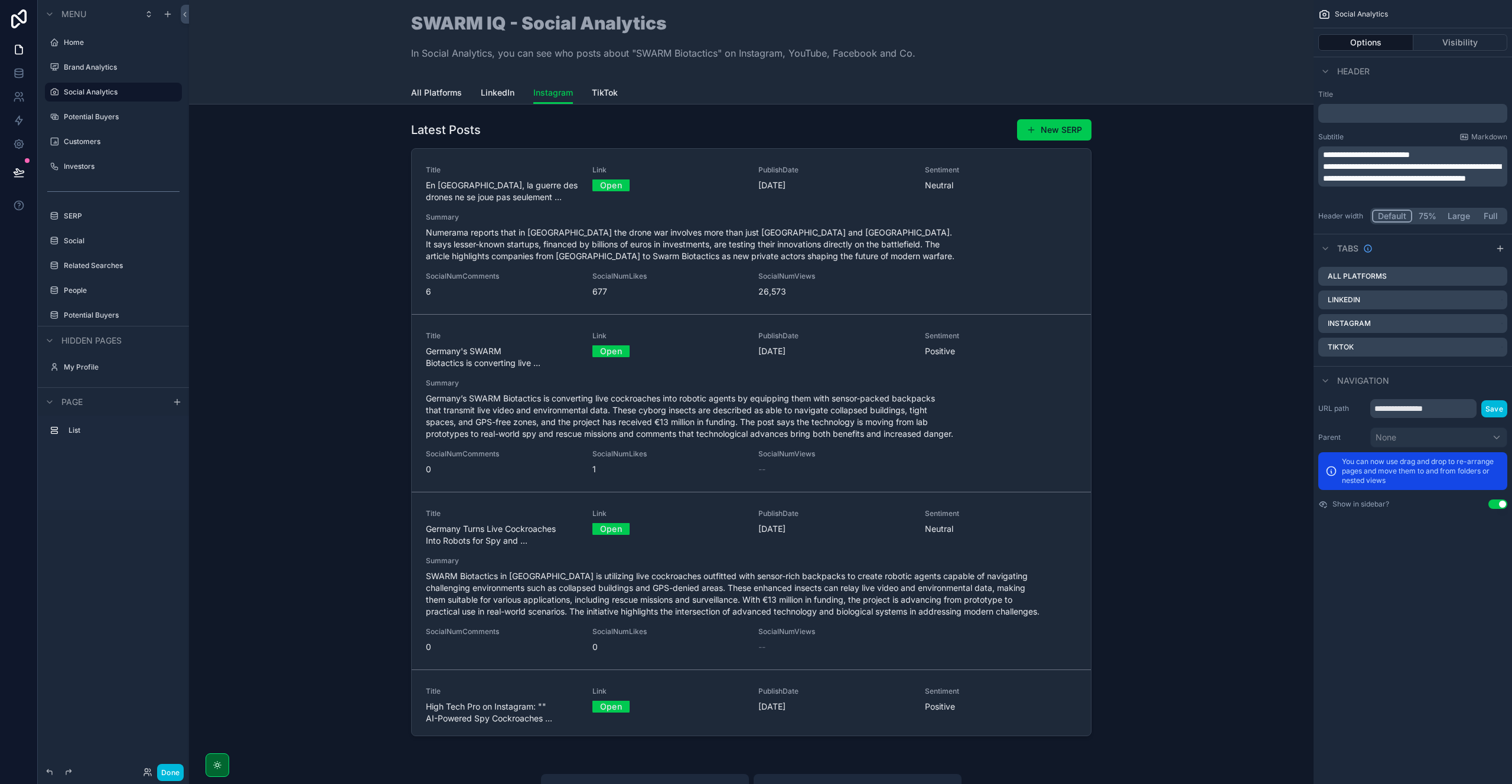
click at [865, 124] on div "scrollable content" at bounding box center [751, 430] width 1105 height 632
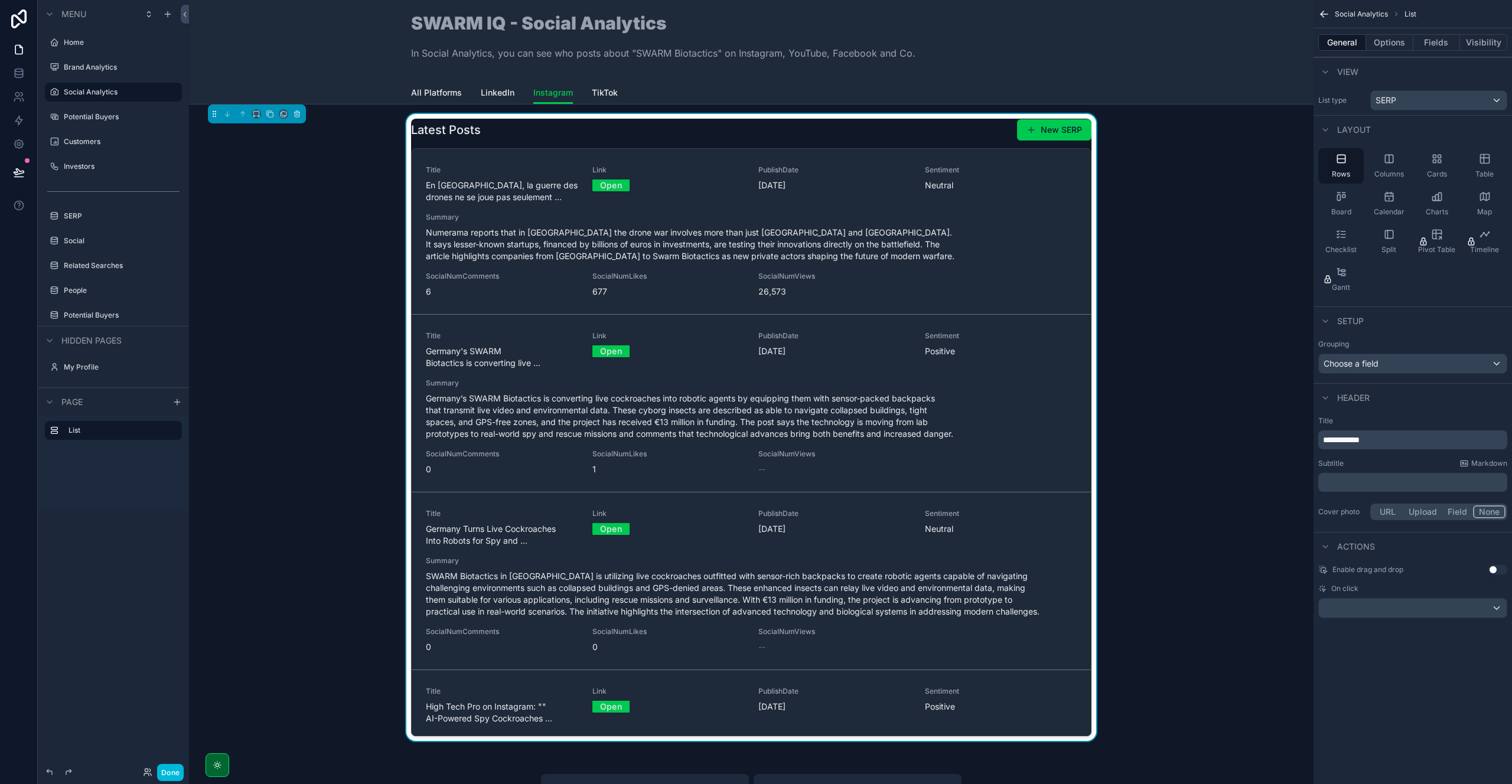
click at [1384, 38] on button "Options" at bounding box center [1389, 43] width 47 height 16
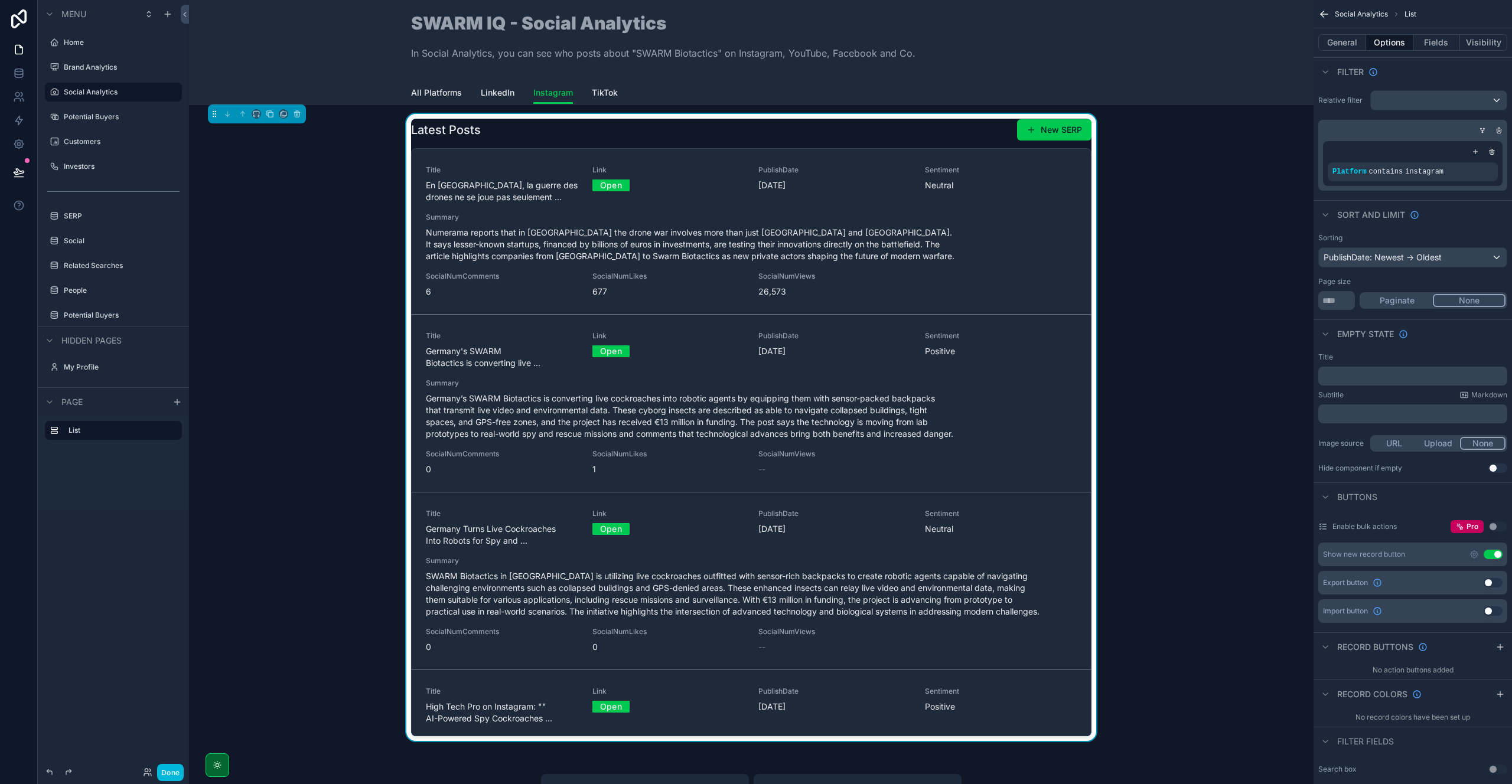
click at [1492, 553] on button "Use setting" at bounding box center [1493, 554] width 19 height 9
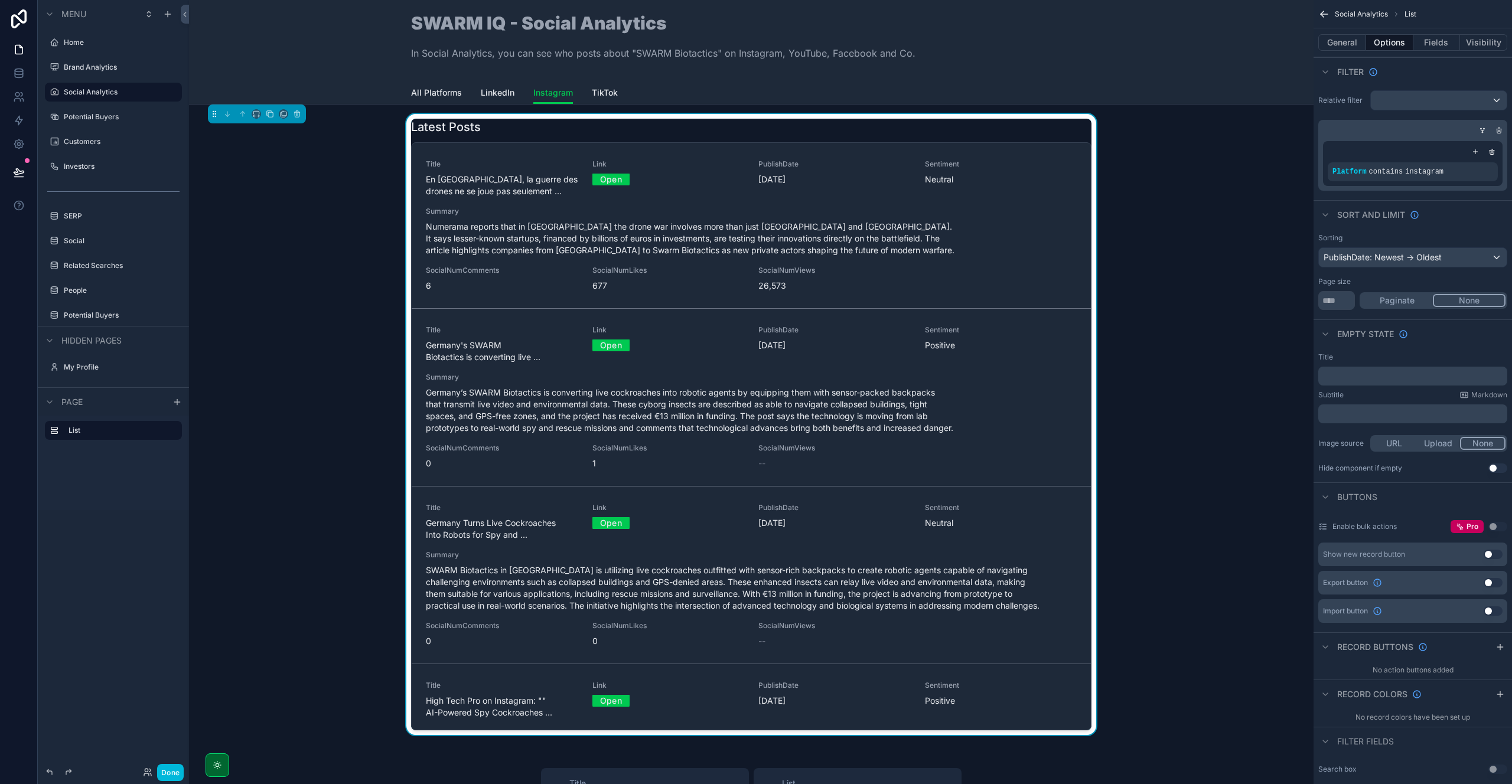
click at [173, 776] on button "Done" at bounding box center [170, 772] width 26 height 17
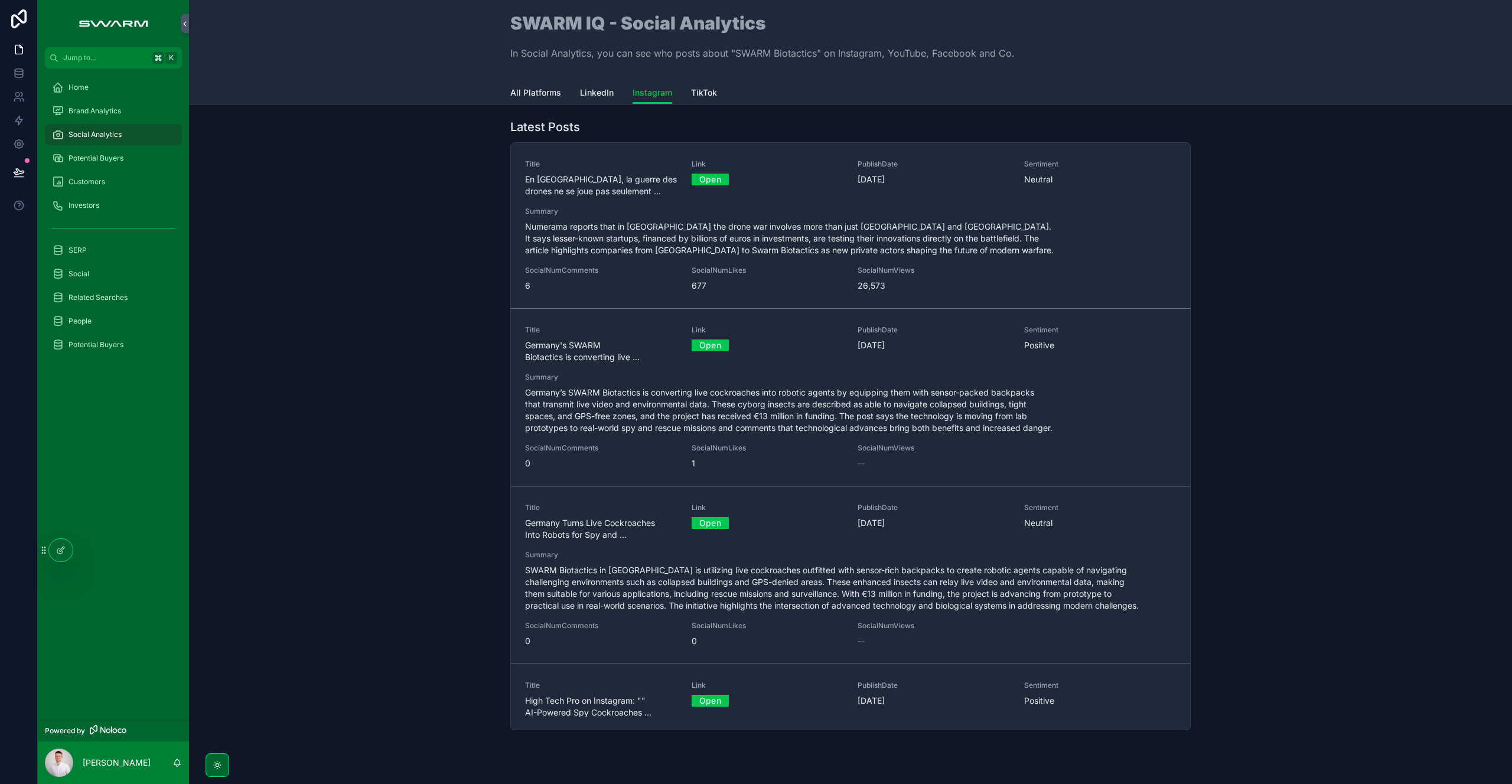
click at [597, 100] on link "LinkedIn" at bounding box center [597, 94] width 34 height 24
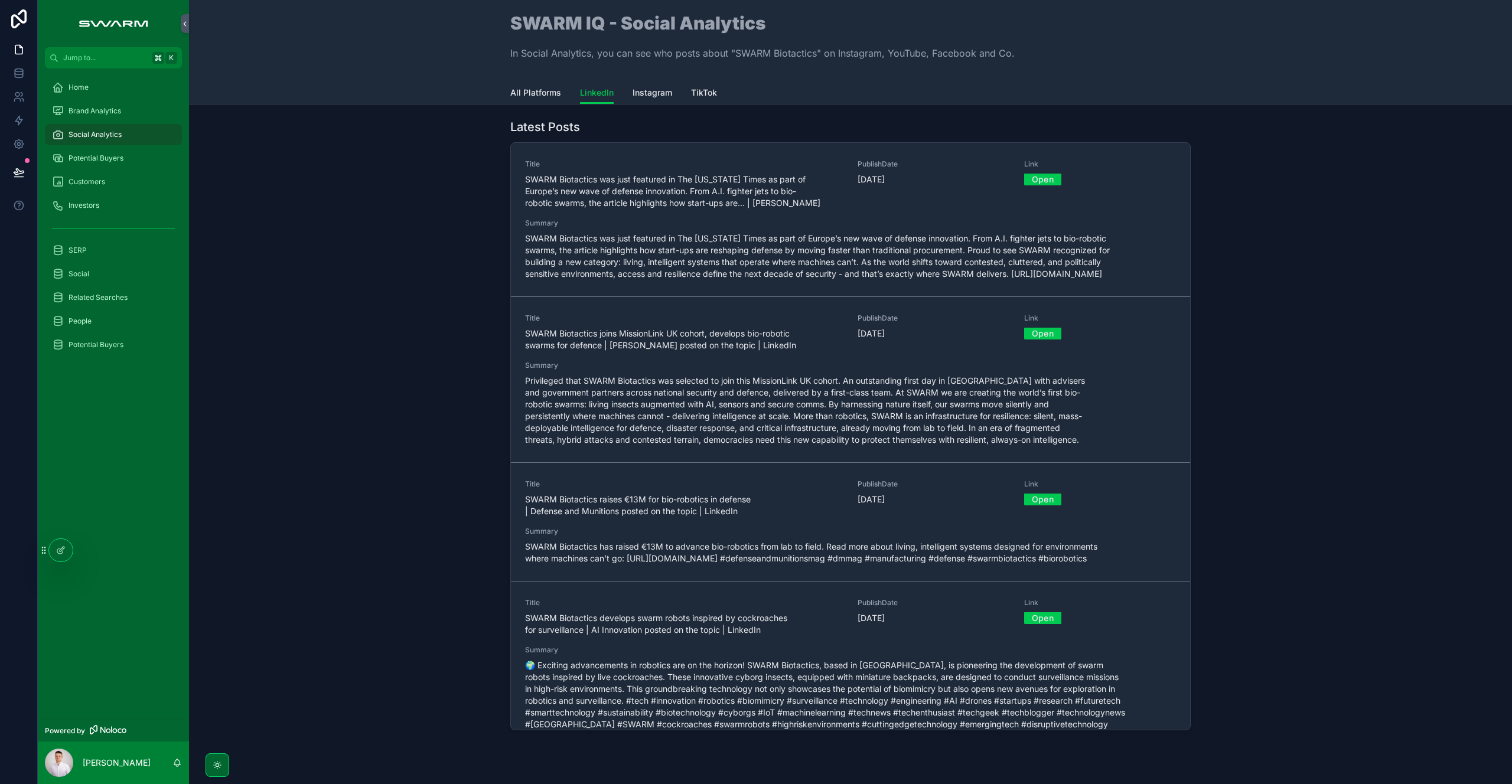
click at [634, 96] on span "Instagram" at bounding box center [652, 92] width 40 height 12
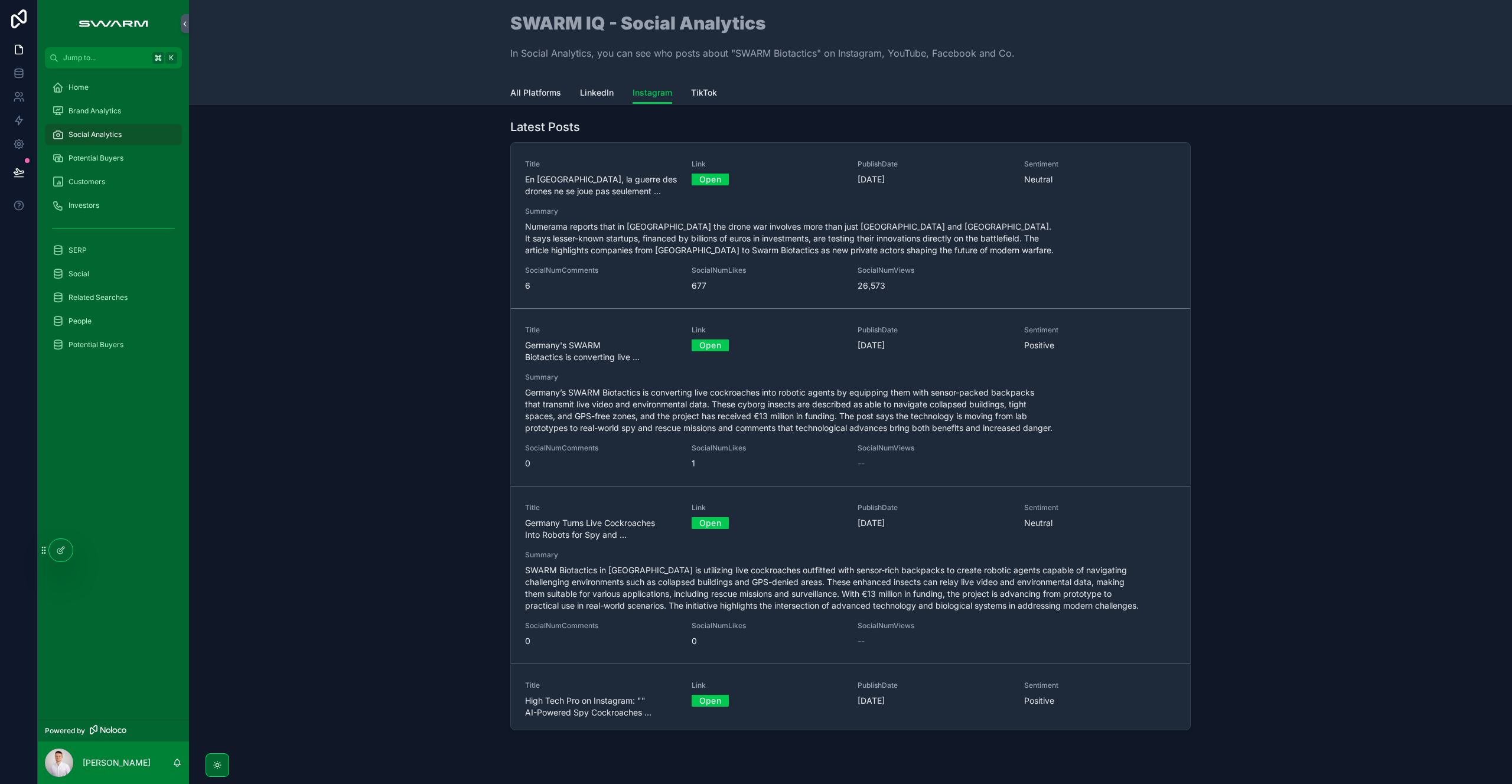
click at [599, 100] on link "LinkedIn" at bounding box center [597, 94] width 34 height 24
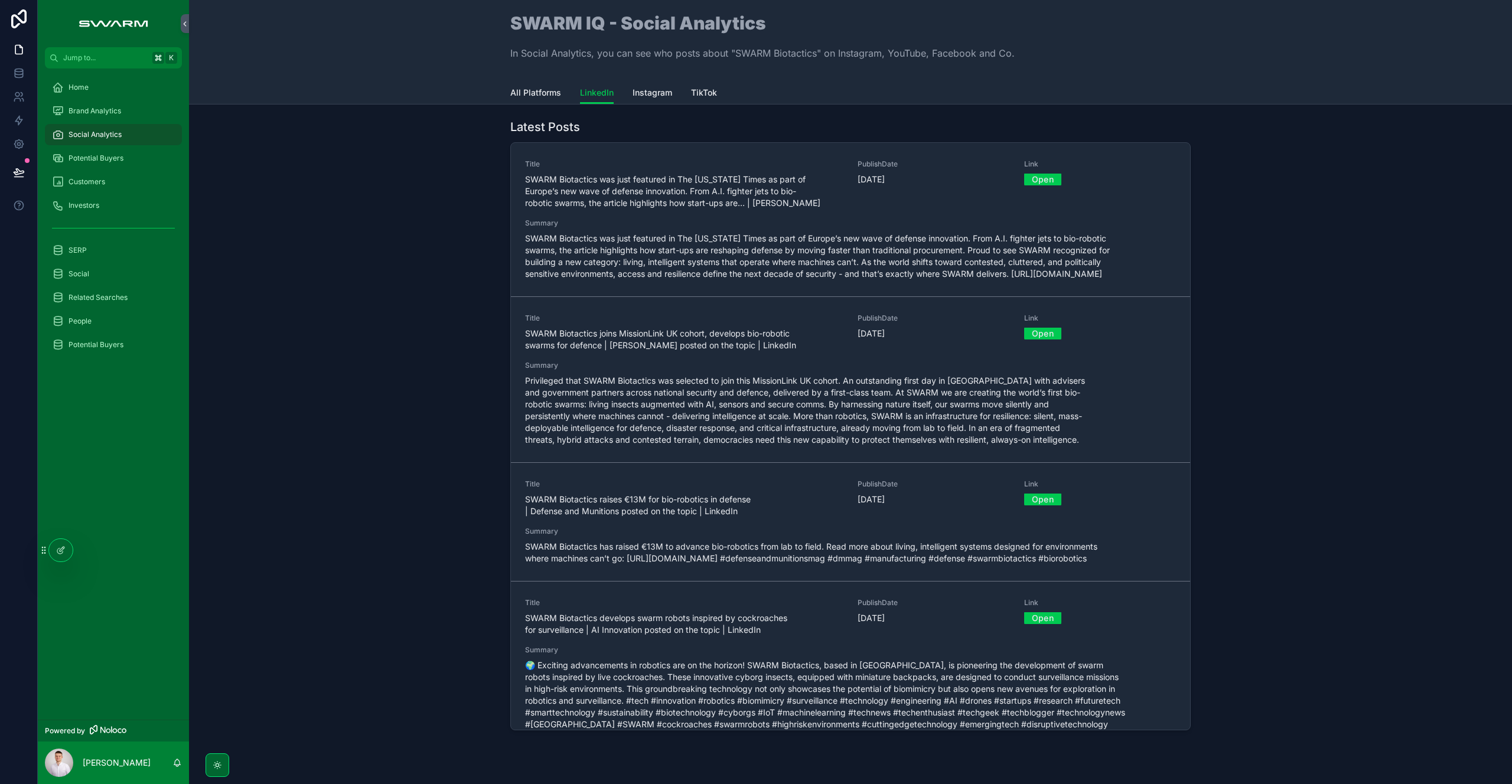
click at [553, 90] on span "All Platforms" at bounding box center [535, 92] width 51 height 12
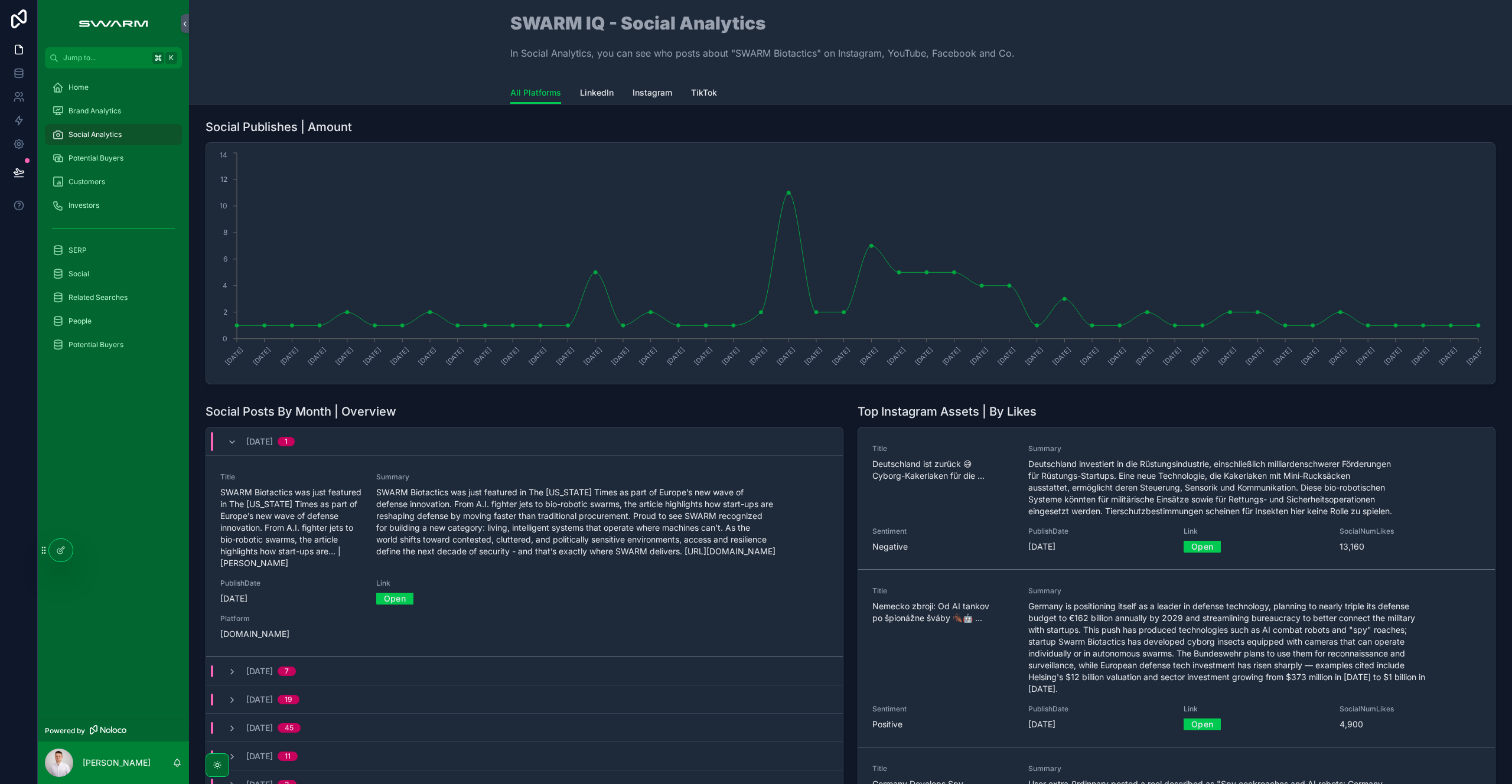
click at [239, 442] on div "[DATE] 1" at bounding box center [260, 442] width 67 height 19
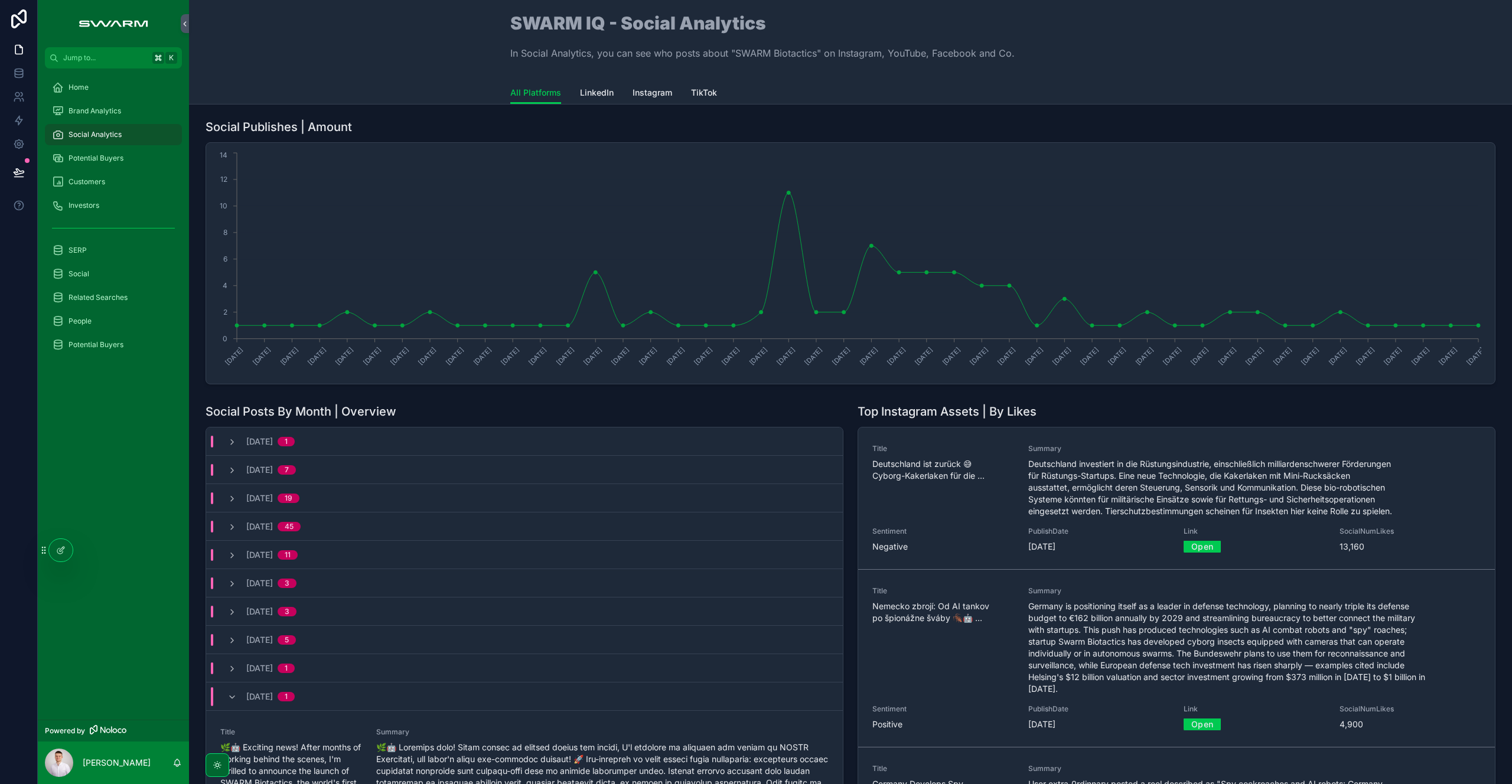
click at [233, 697] on icon "scrollable content" at bounding box center [232, 697] width 9 height 9
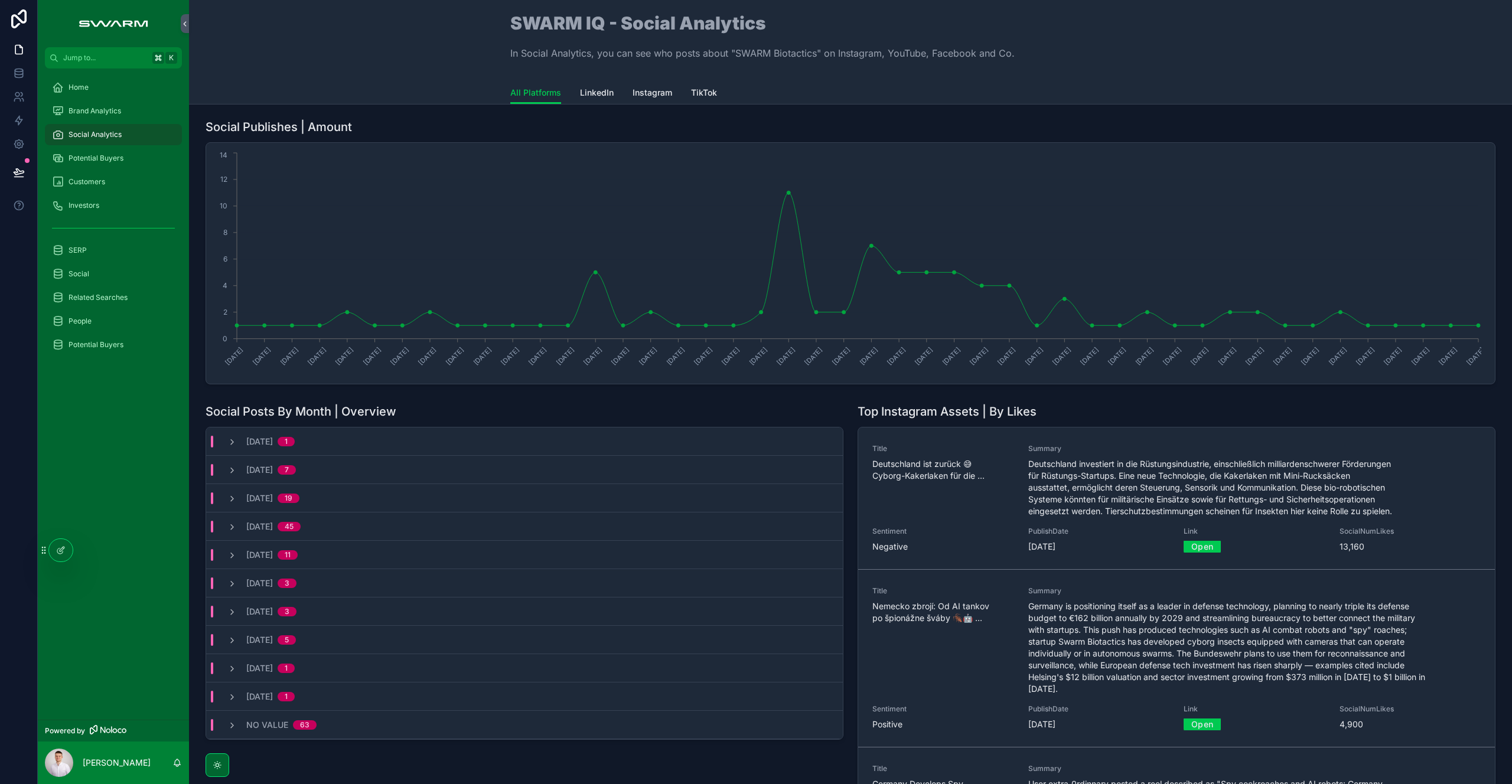
click at [234, 442] on icon "scrollable content" at bounding box center [232, 442] width 9 height 9
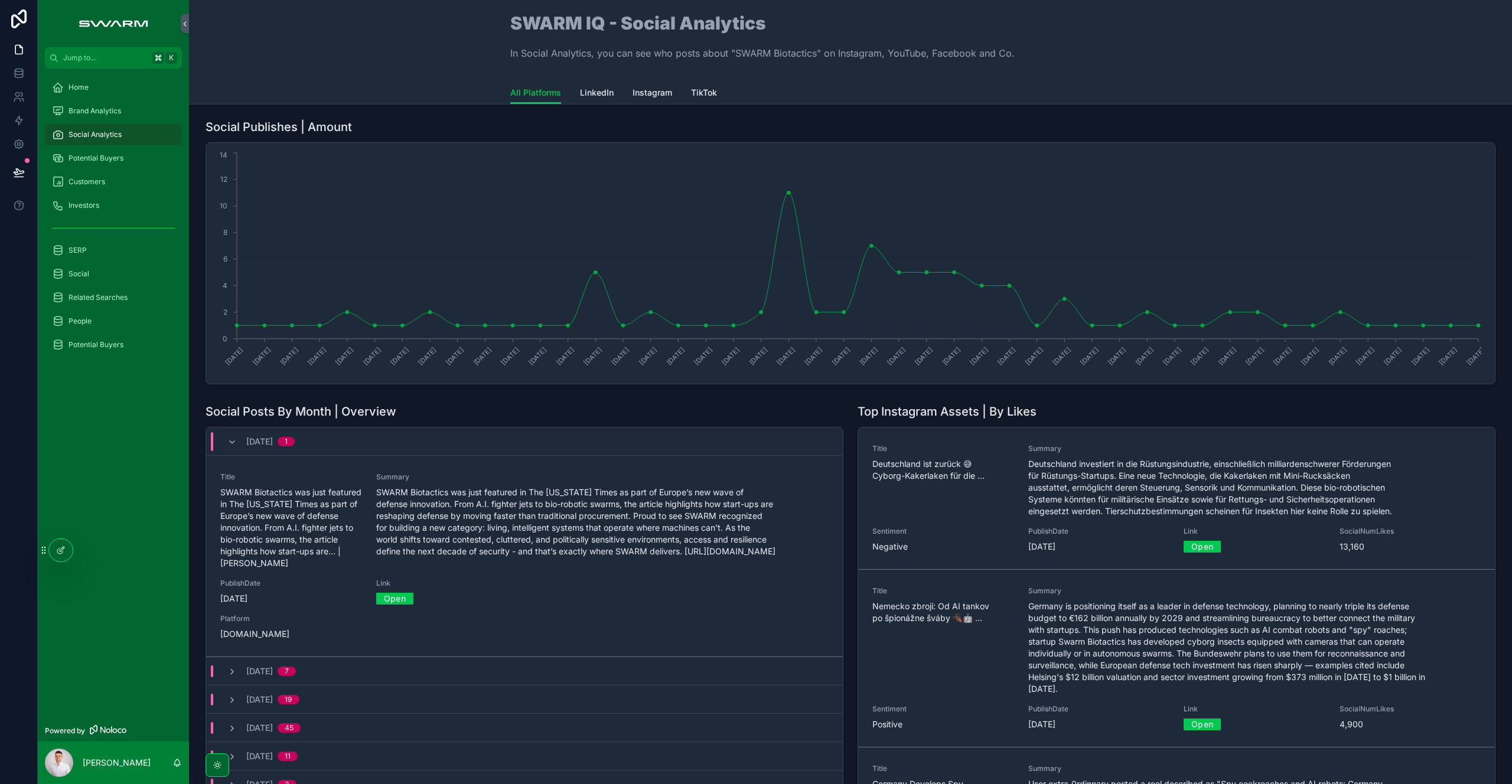
click at [234, 442] on icon "scrollable content" at bounding box center [232, 442] width 9 height 9
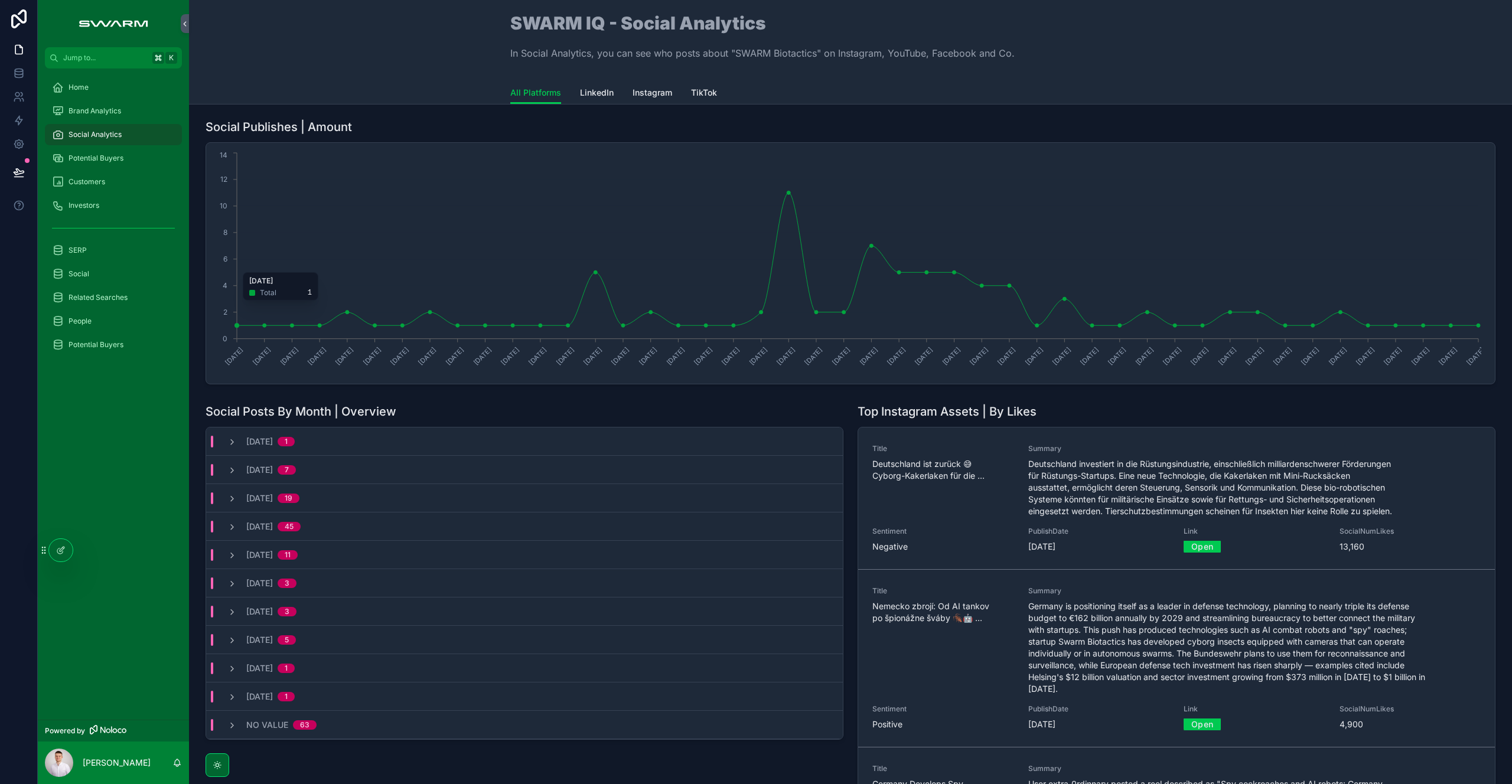
click at [925, 279] on icon "[DATE] [DATE] [DATE] [DATE] [DATE] [DATE] [DATE] [DATE] [DATE] [DATE] [DATE] [D…" at bounding box center [847, 263] width 1268 height 226
click at [930, 274] on icon "[DATE] [DATE] [DATE] [DATE] [DATE] [DATE] [DATE] [DATE] [DATE] [DATE] [DATE] [D…" at bounding box center [847, 263] width 1268 height 226
click at [927, 273] on circle "chart" at bounding box center [927, 272] width 5 height 5
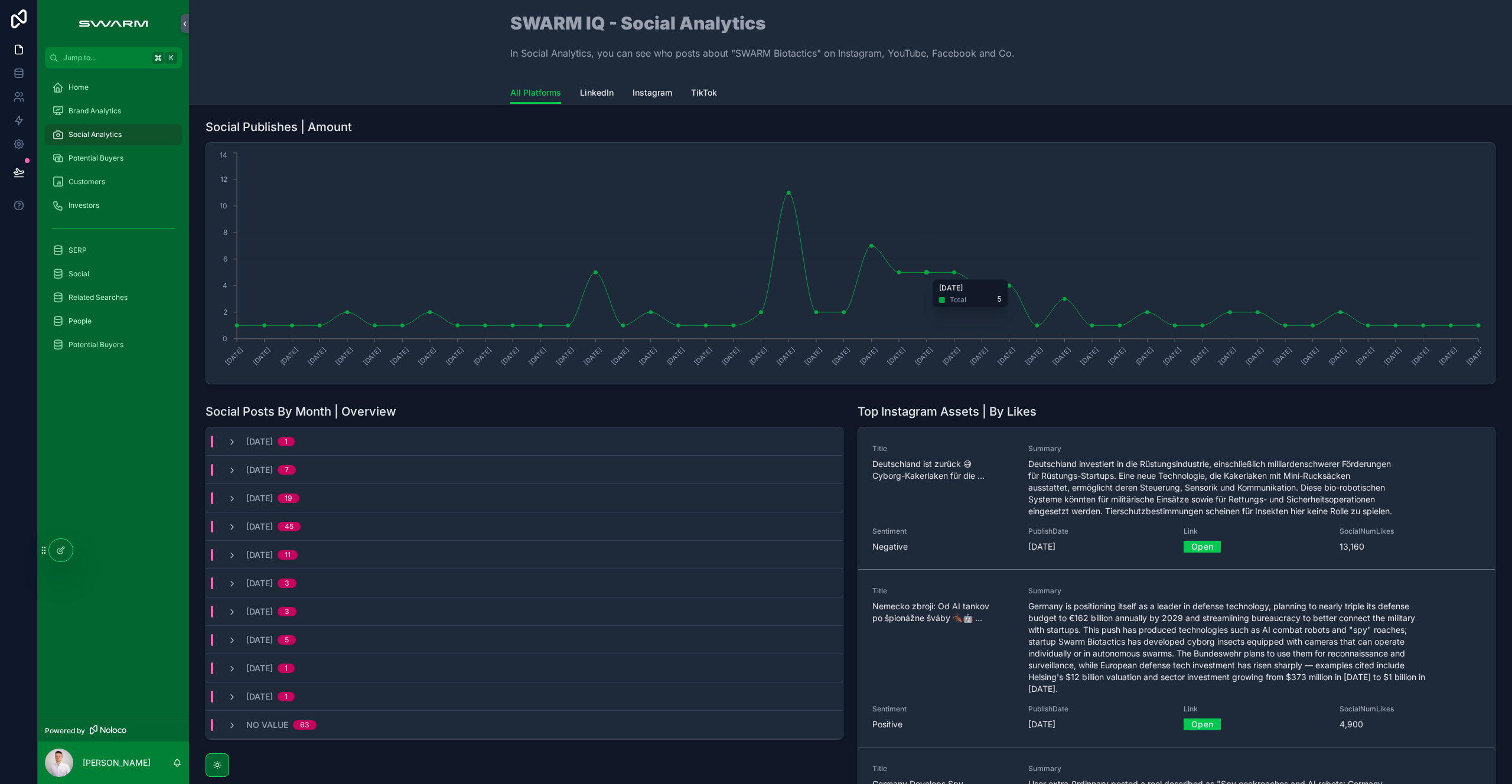
click at [927, 273] on circle "chart" at bounding box center [927, 272] width 5 height 5
click at [929, 270] on icon "[DATE] [DATE] [DATE] [DATE] [DATE] [DATE] [DATE] [DATE] [DATE] [DATE] [DATE] [D…" at bounding box center [847, 263] width 1268 height 226
click at [596, 98] on link "LinkedIn" at bounding box center [597, 94] width 34 height 24
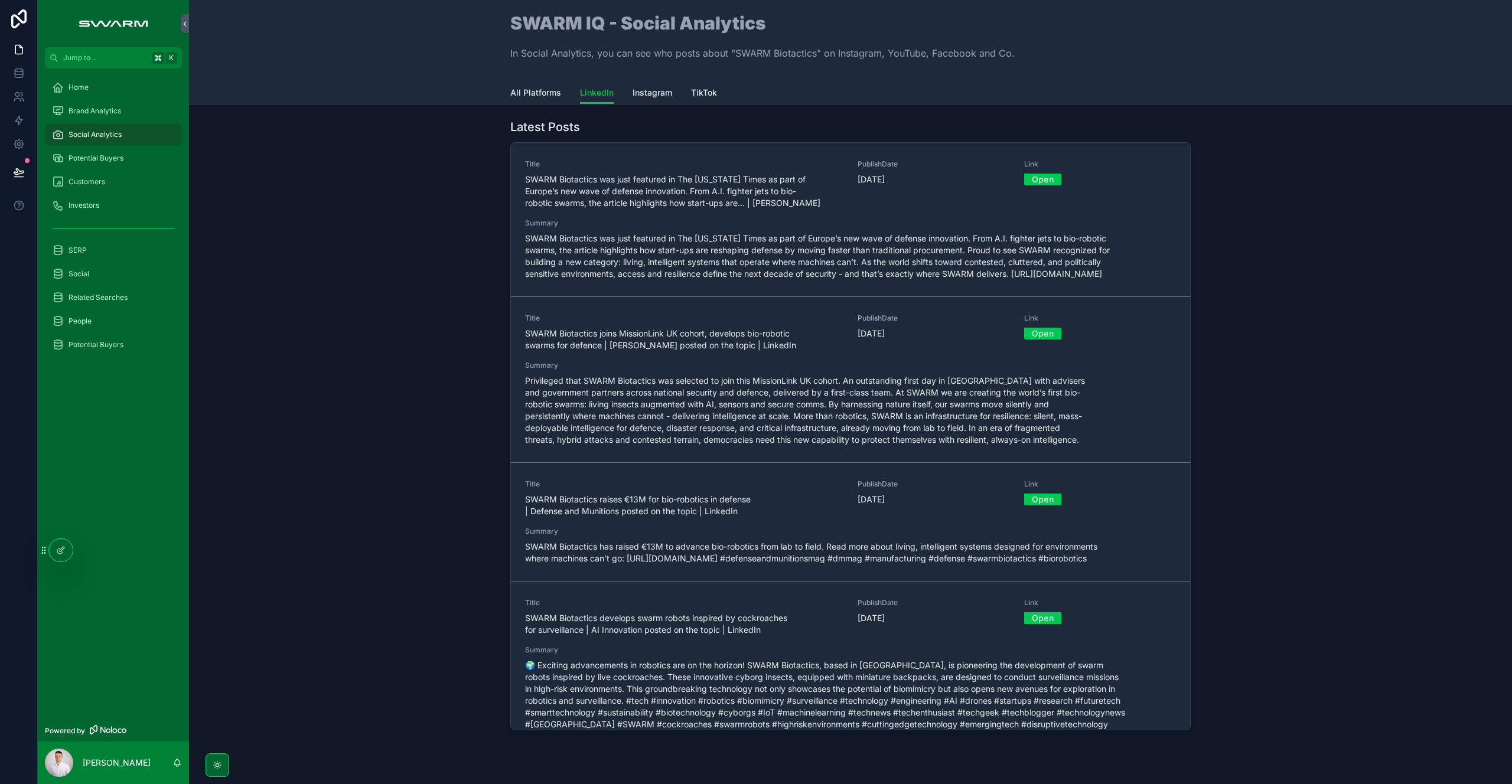
click at [635, 90] on span "Instagram" at bounding box center [652, 92] width 40 height 12
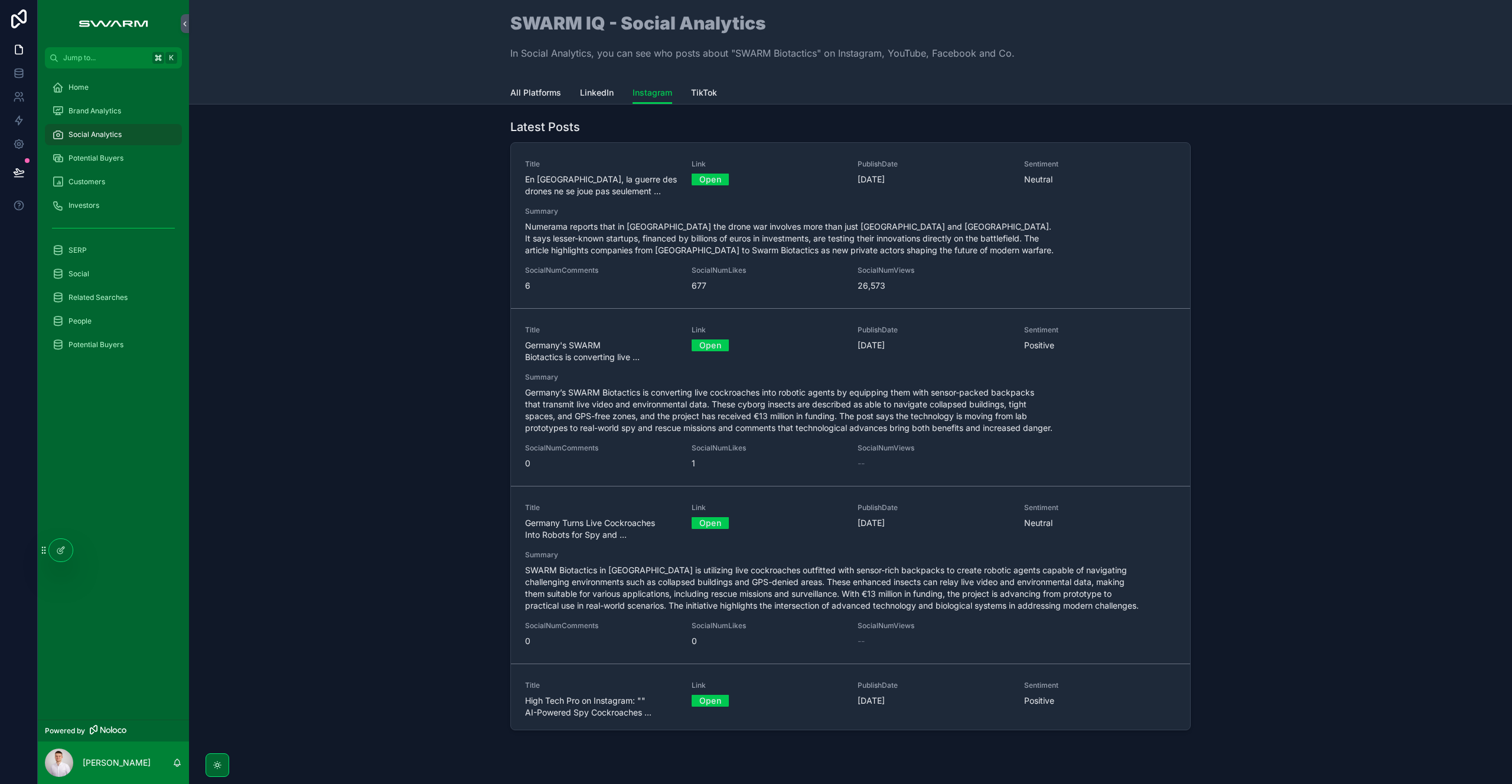
click at [136, 139] on div "Social Analytics" at bounding box center [114, 135] width 123 height 19
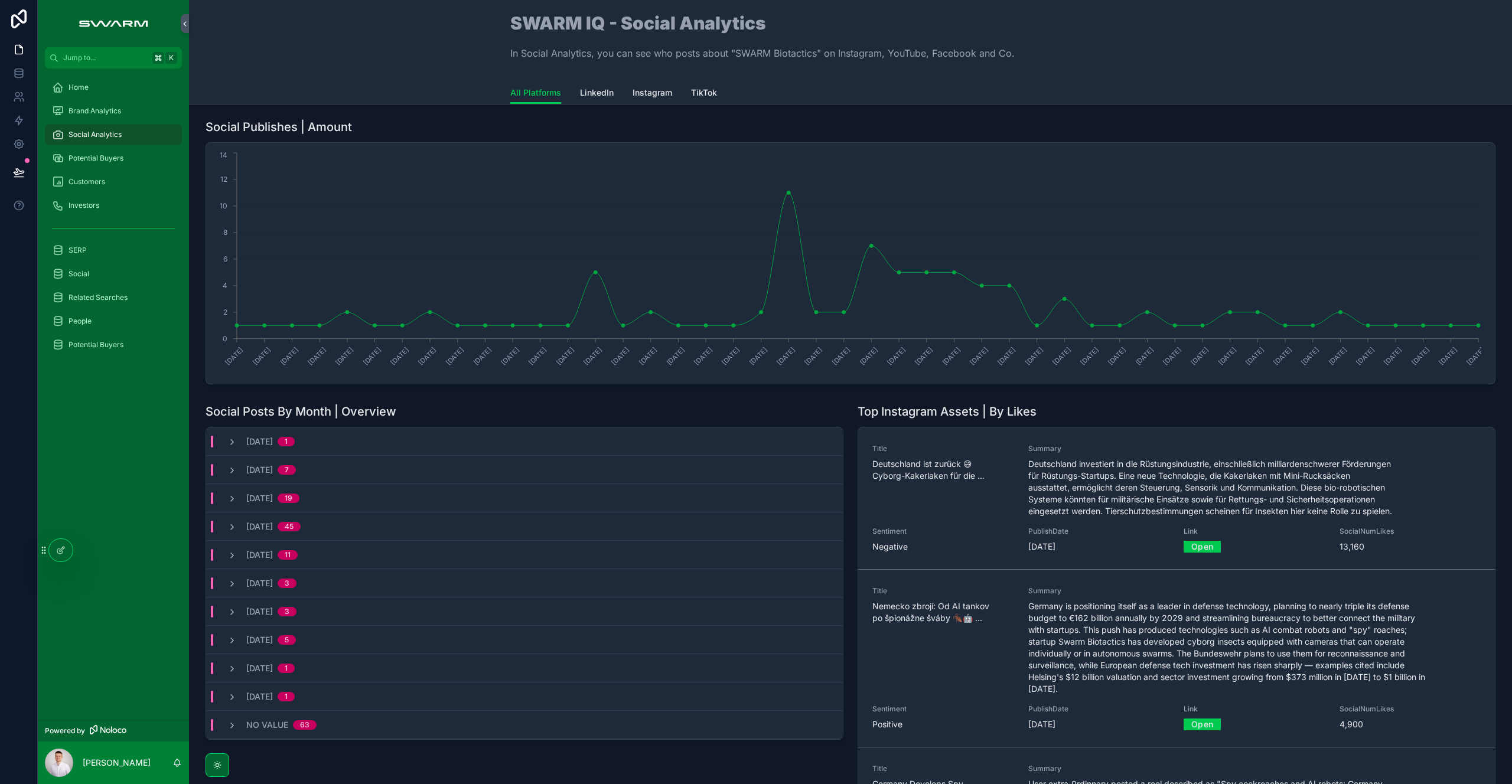
click at [65, 552] on icon at bounding box center [60, 550] width 9 height 9
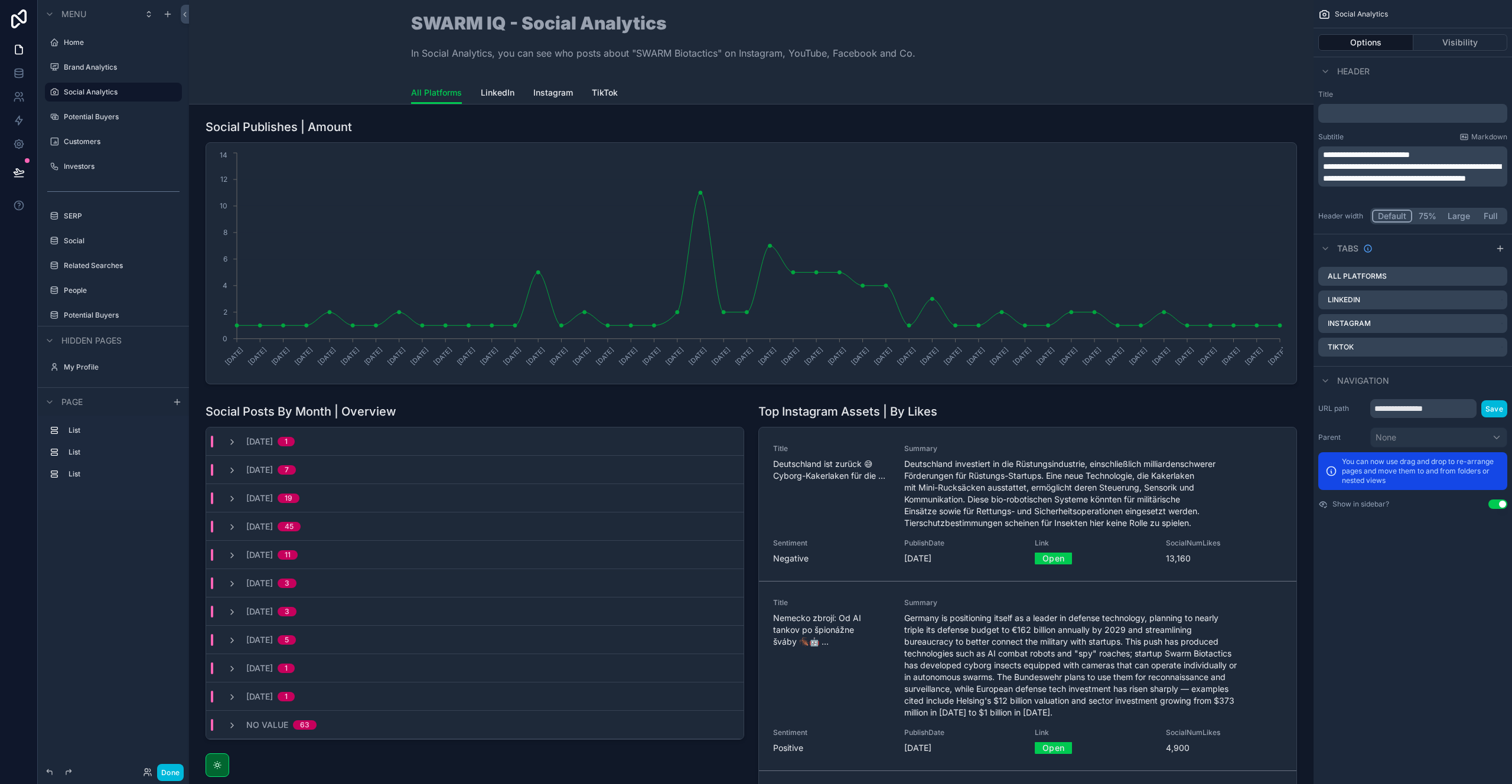
click at [1500, 252] on icon "scrollable content" at bounding box center [1500, 248] width 9 height 9
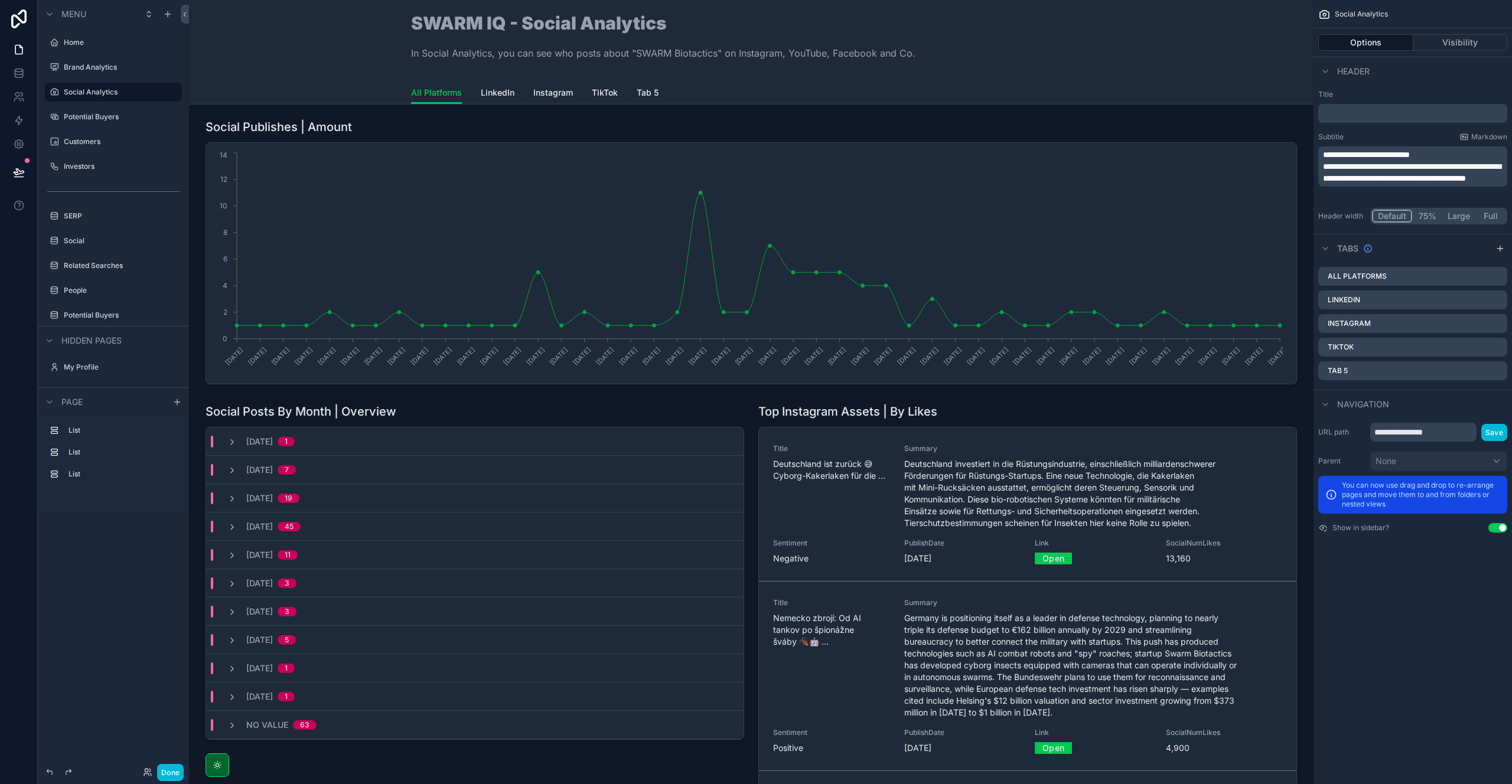
click at [0, 0] on icon "scrollable content" at bounding box center [0, 0] width 0 height 0
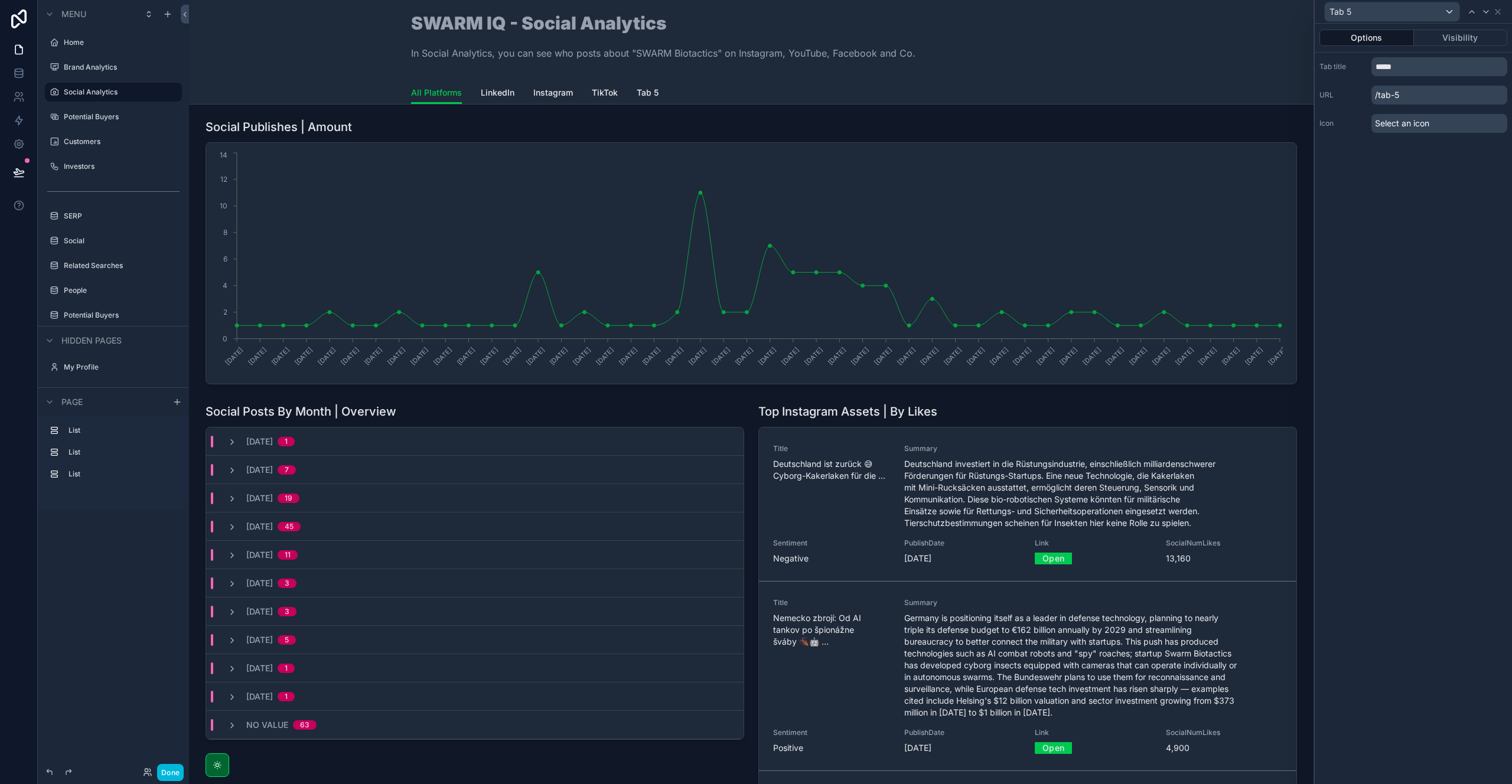
click at [1408, 69] on input "*****" at bounding box center [1439, 66] width 136 height 19
type input "********"
click at [1423, 215] on div "Options Visibility Tab title ******** URL /facebook Icon Select an icon" at bounding box center [1413, 404] width 197 height 760
click at [1502, 14] on icon at bounding box center [1498, 11] width 9 height 9
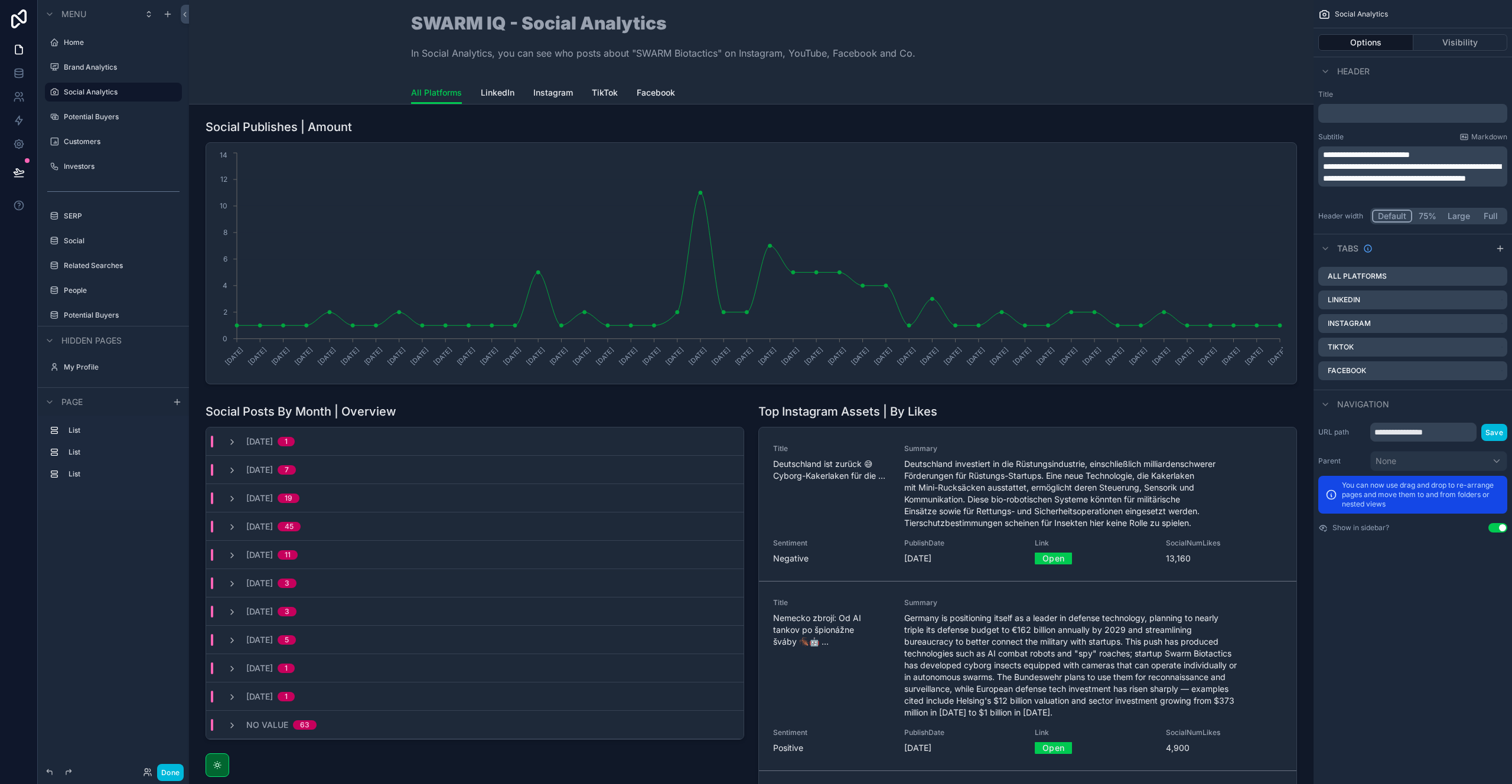
drag, startPoint x: 165, startPoint y: 772, endPoint x: 171, endPoint y: 740, distance: 32.6
click at [165, 772] on button "Done" at bounding box center [170, 772] width 26 height 17
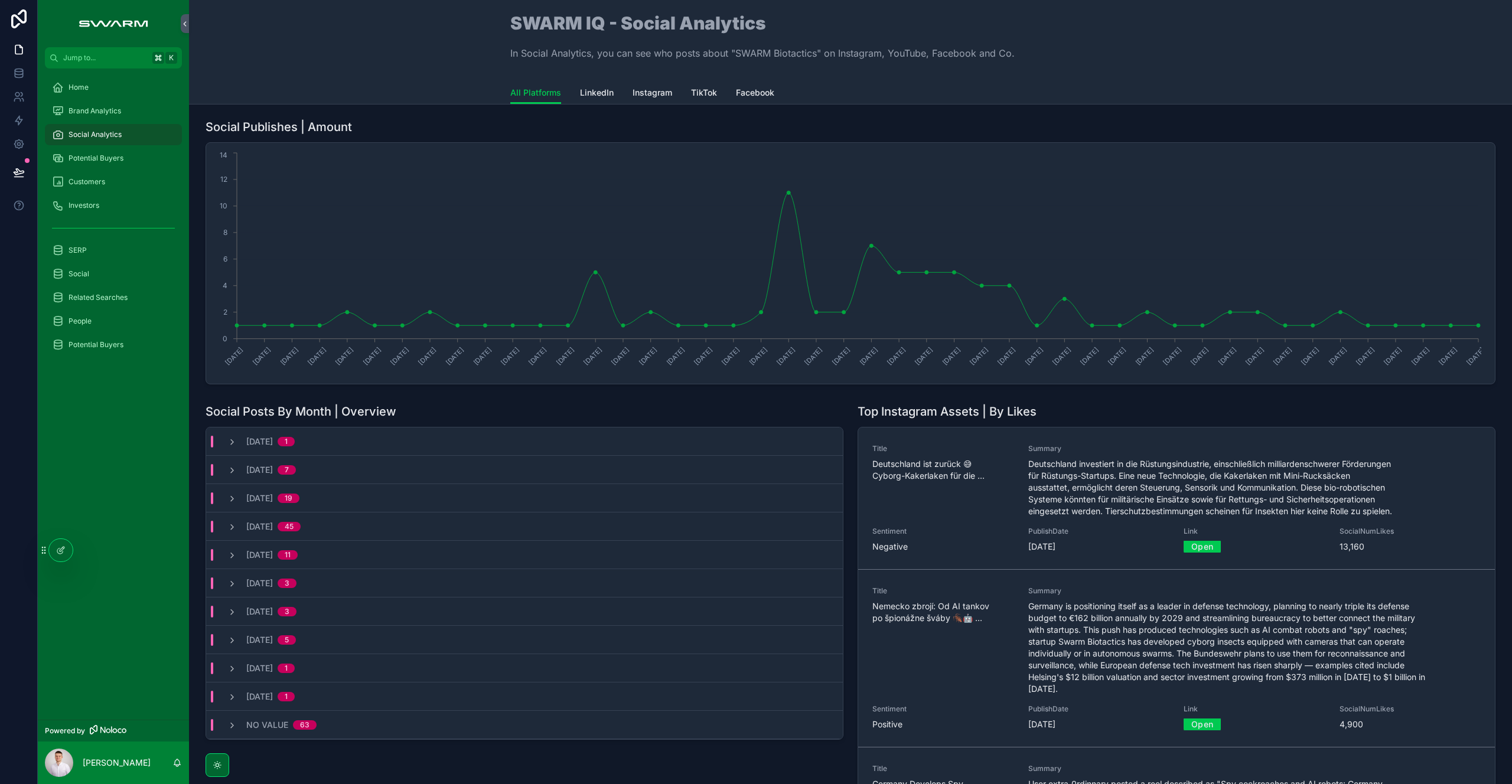
click at [656, 94] on span "Instagram" at bounding box center [652, 92] width 40 height 12
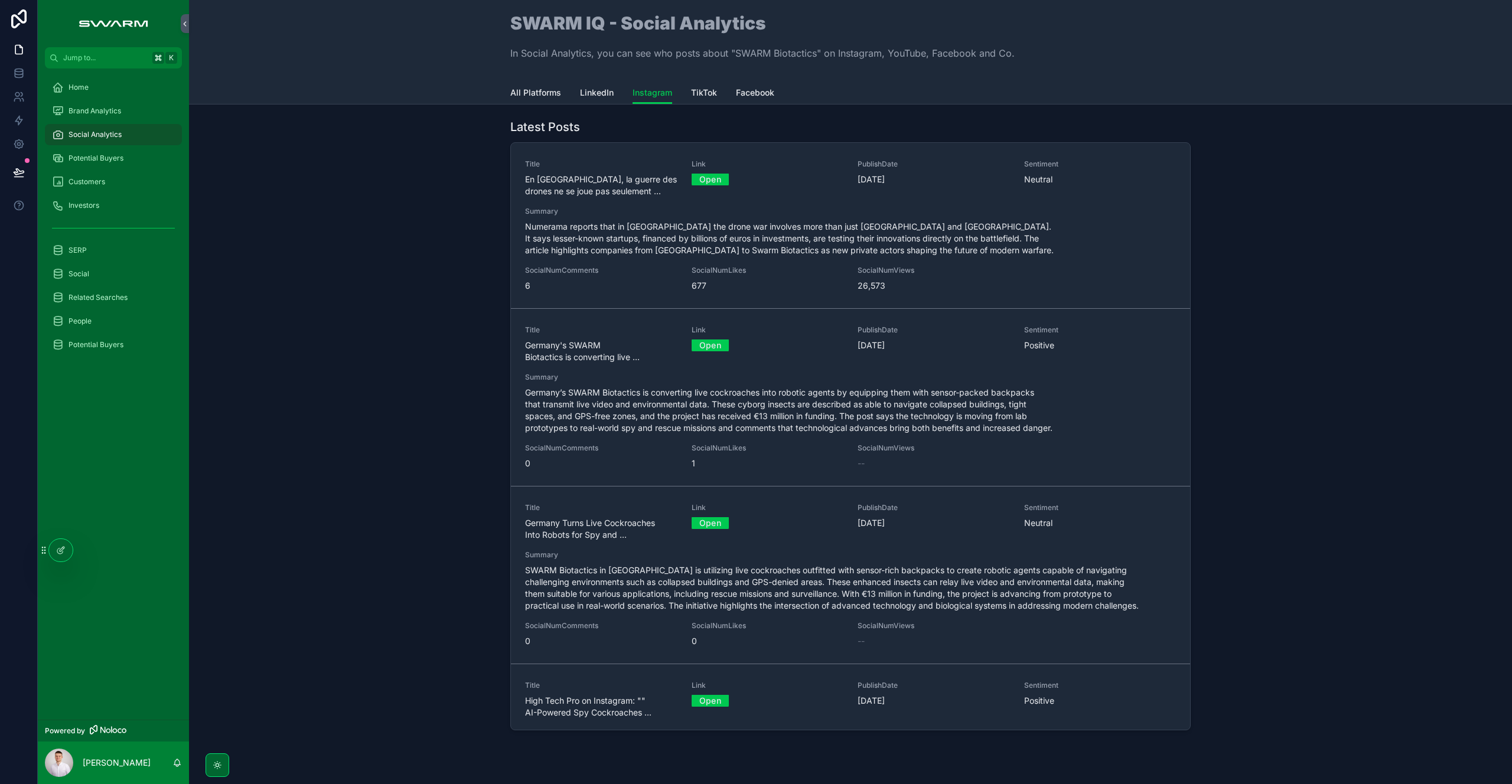
click at [694, 93] on span "TikTok" at bounding box center [703, 92] width 26 height 12
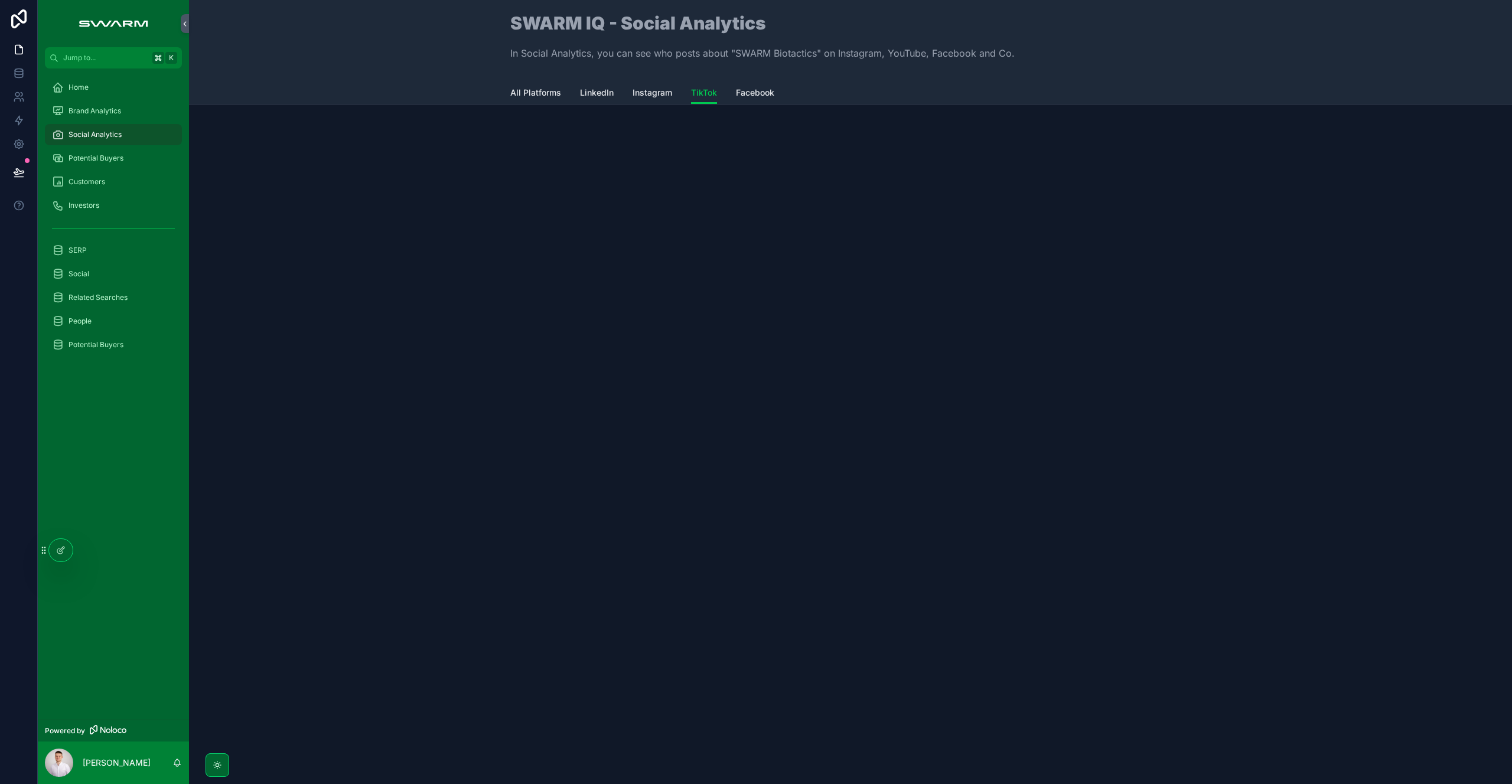
click at [65, 551] on icon at bounding box center [60, 550] width 9 height 9
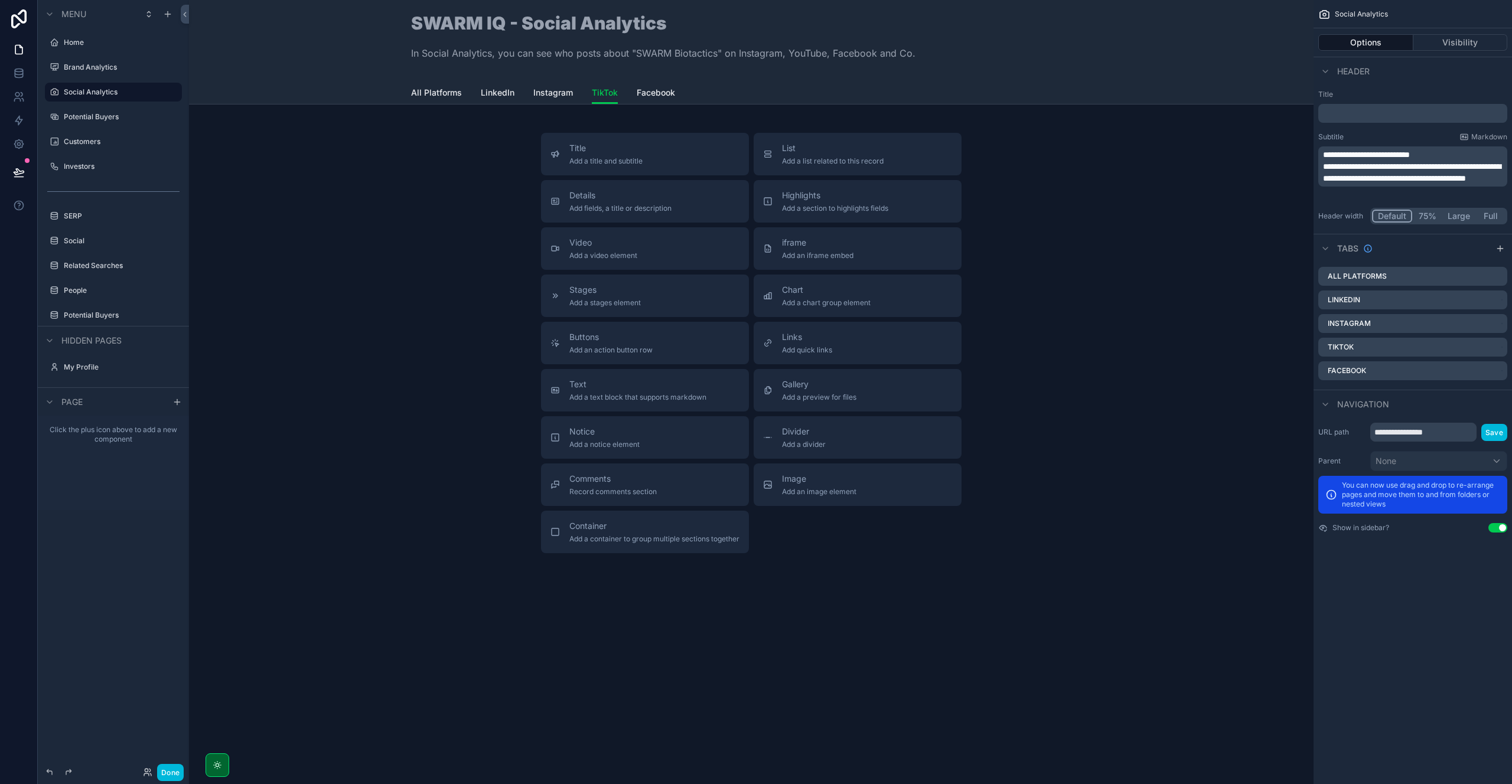
click at [644, 151] on div "Title Add a title and subtitle" at bounding box center [644, 154] width 189 height 24
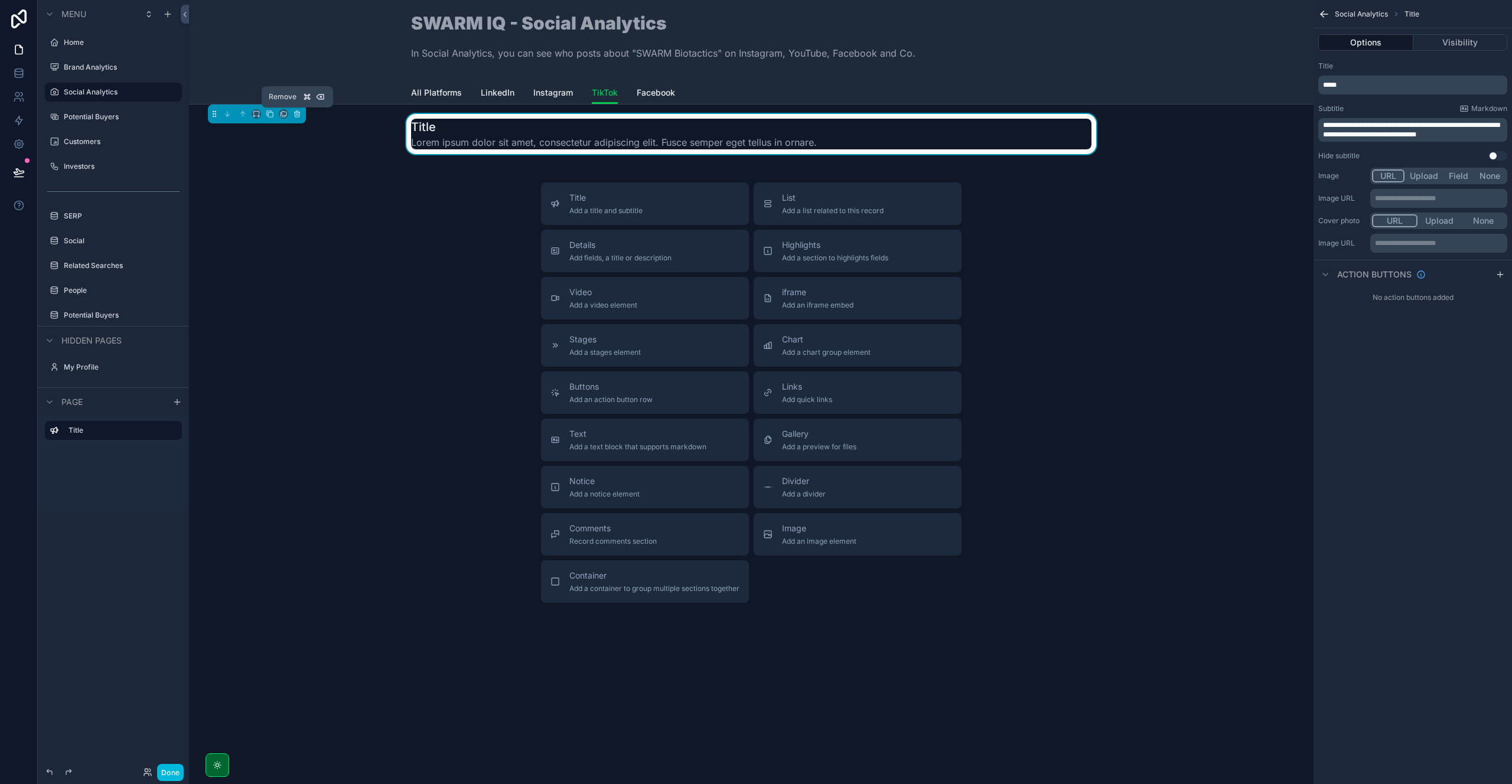
click at [299, 114] on icon "scrollable content" at bounding box center [297, 115] width 5 height 5
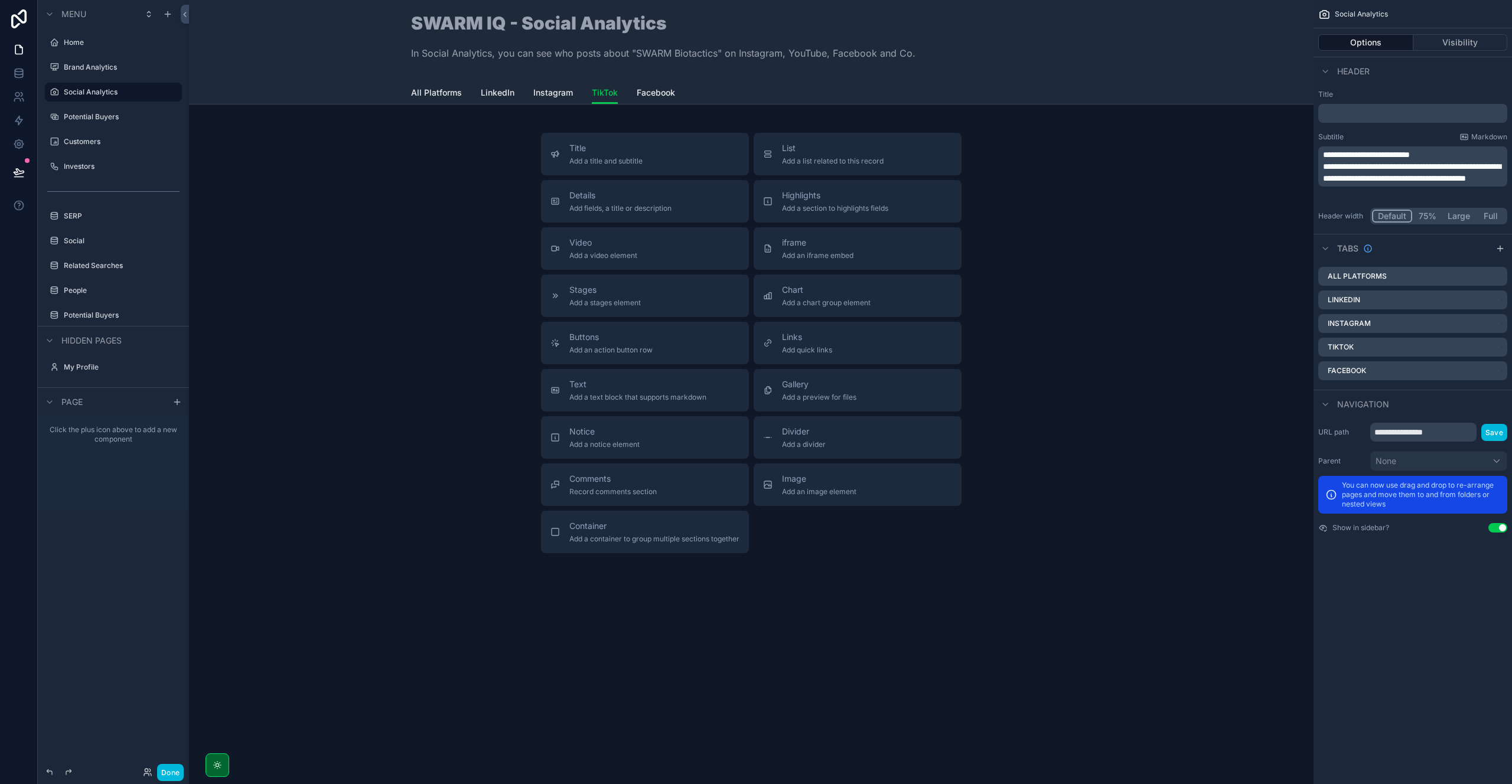
click at [925, 153] on div "List Add a list related to this record" at bounding box center [857, 154] width 189 height 24
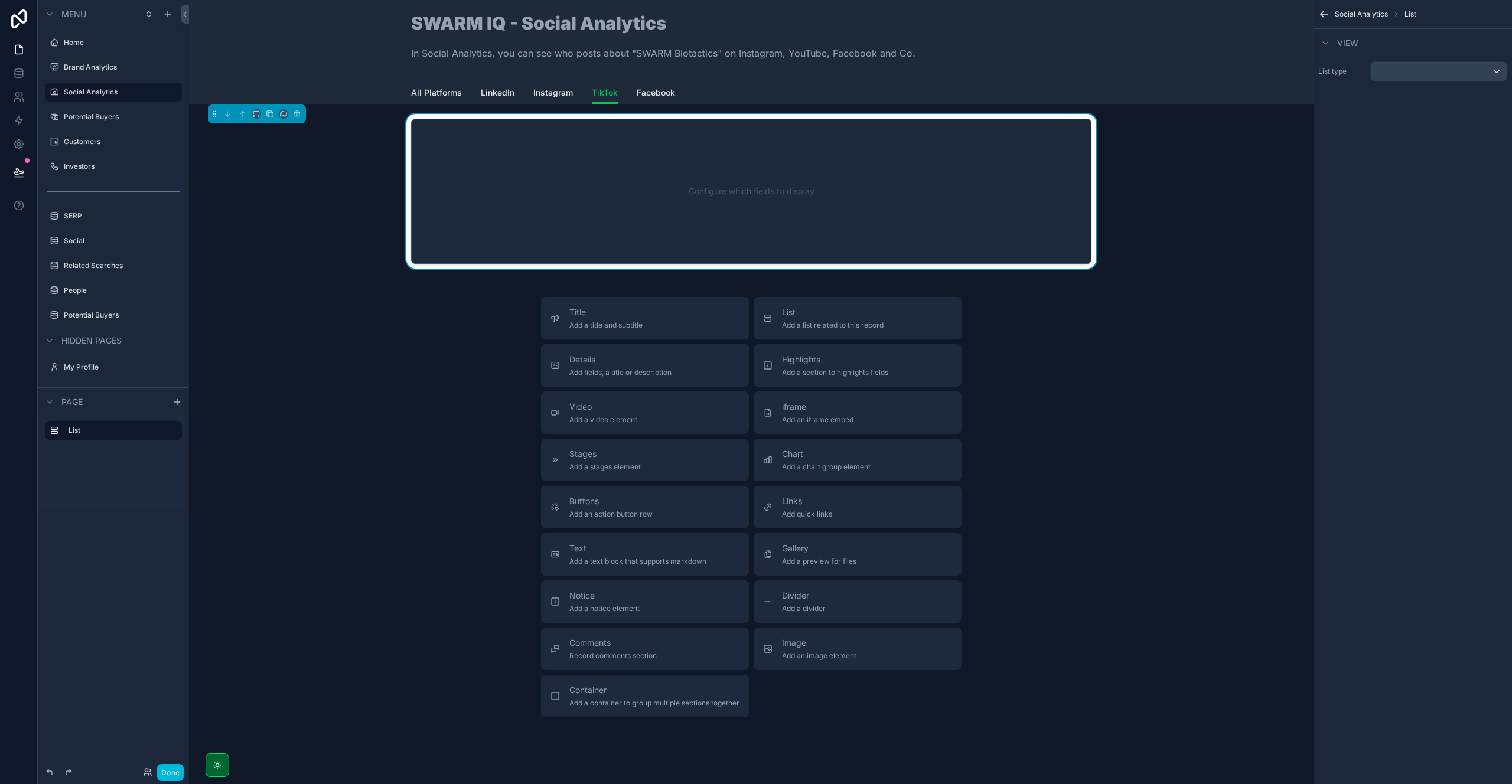
click at [1025, 170] on div "Configure which fields to display" at bounding box center [751, 191] width 641 height 106
click at [1466, 82] on div "List type" at bounding box center [1413, 71] width 198 height 29
click at [1457, 75] on div "scrollable content" at bounding box center [1439, 72] width 136 height 19
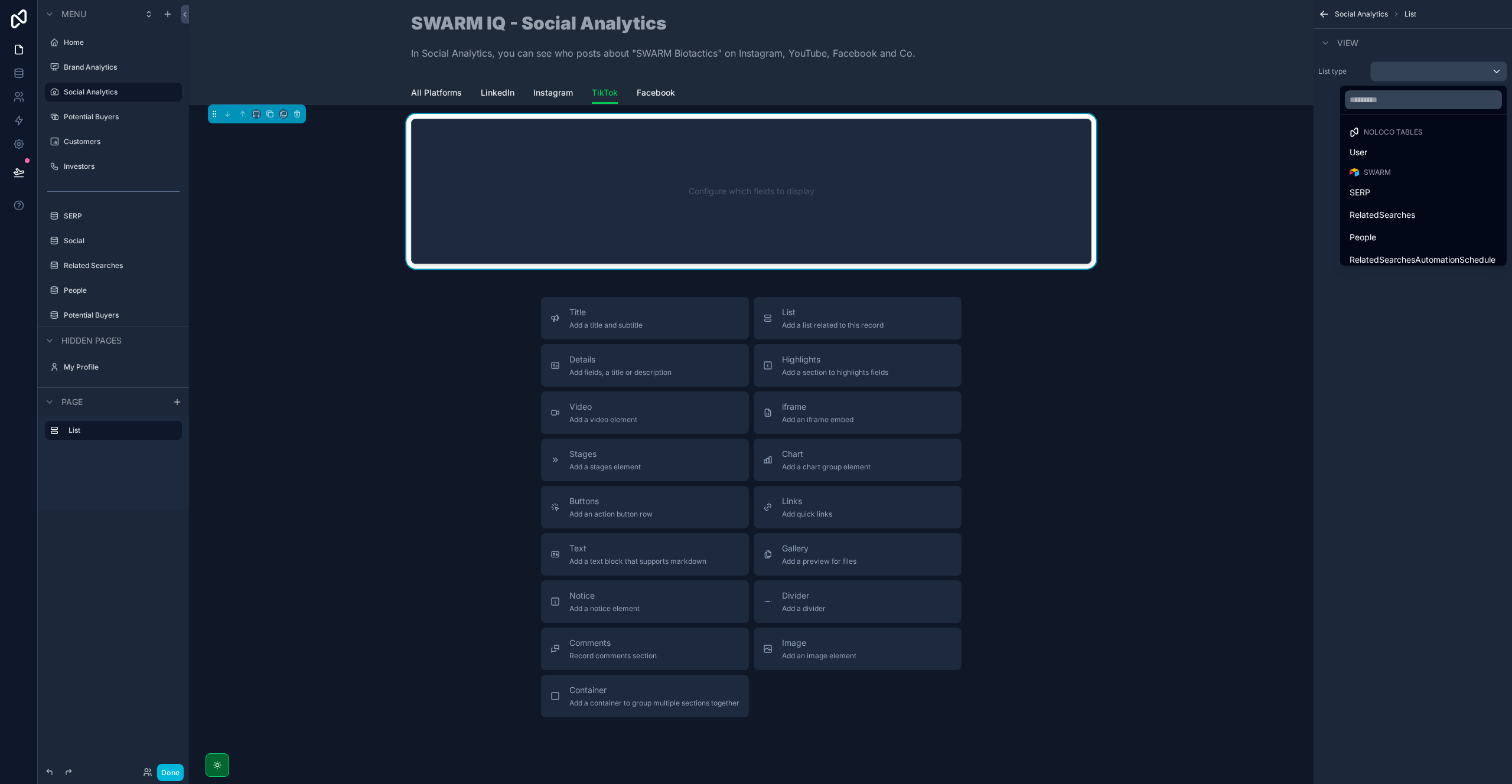
click at [1430, 191] on div "SERP" at bounding box center [1423, 193] width 147 height 14
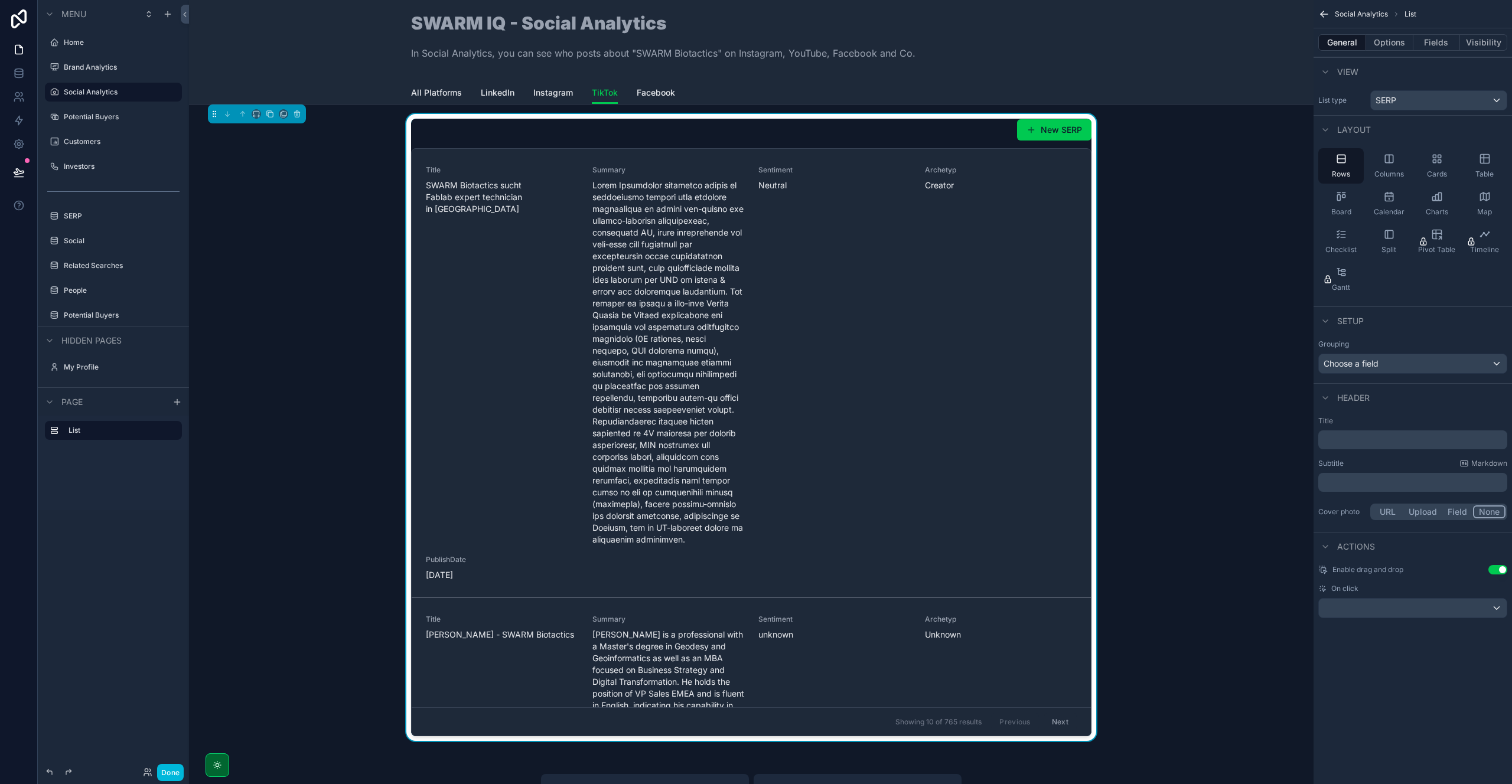
click at [1427, 47] on button "Fields" at bounding box center [1437, 43] width 47 height 16
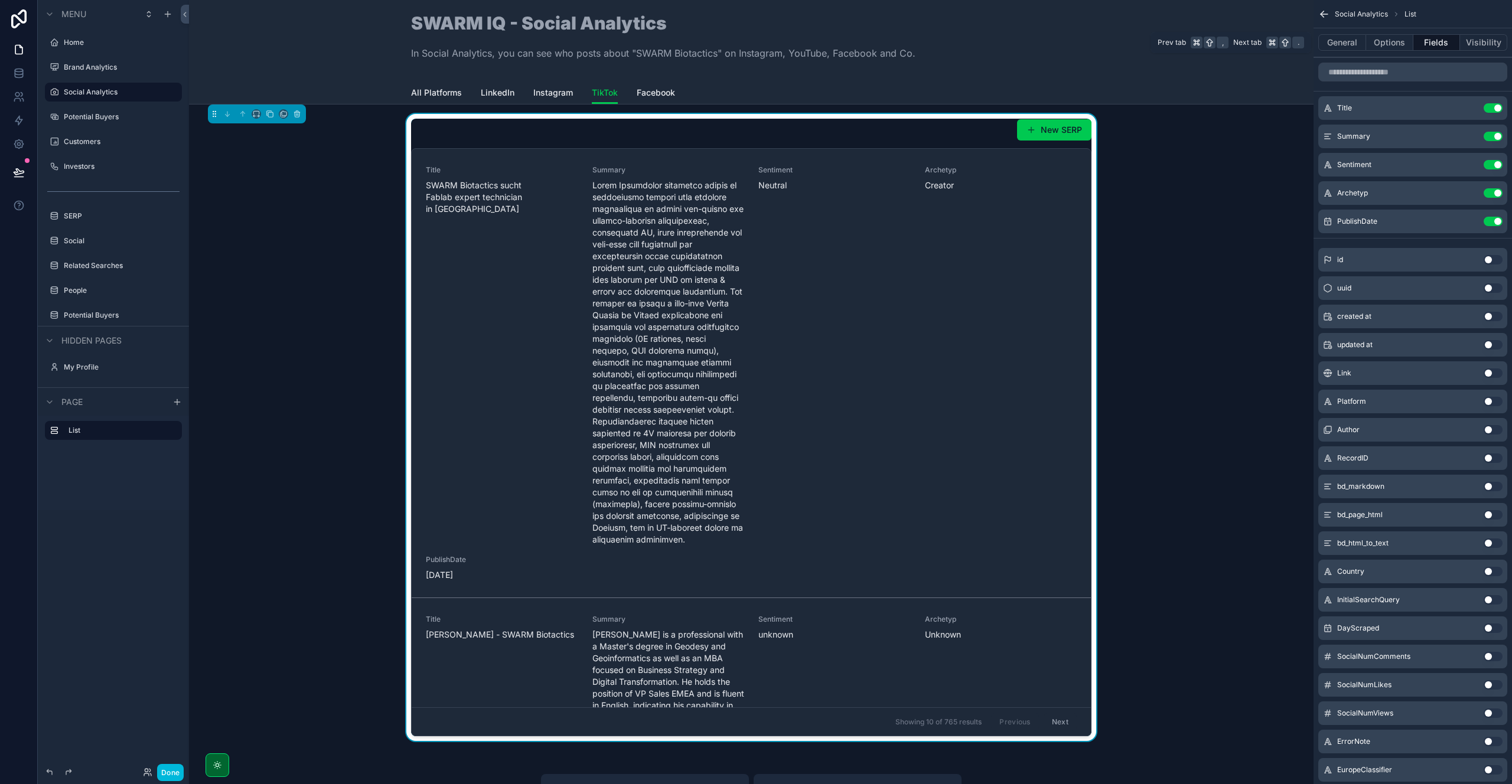
click at [1389, 43] on button "Options" at bounding box center [1389, 43] width 47 height 16
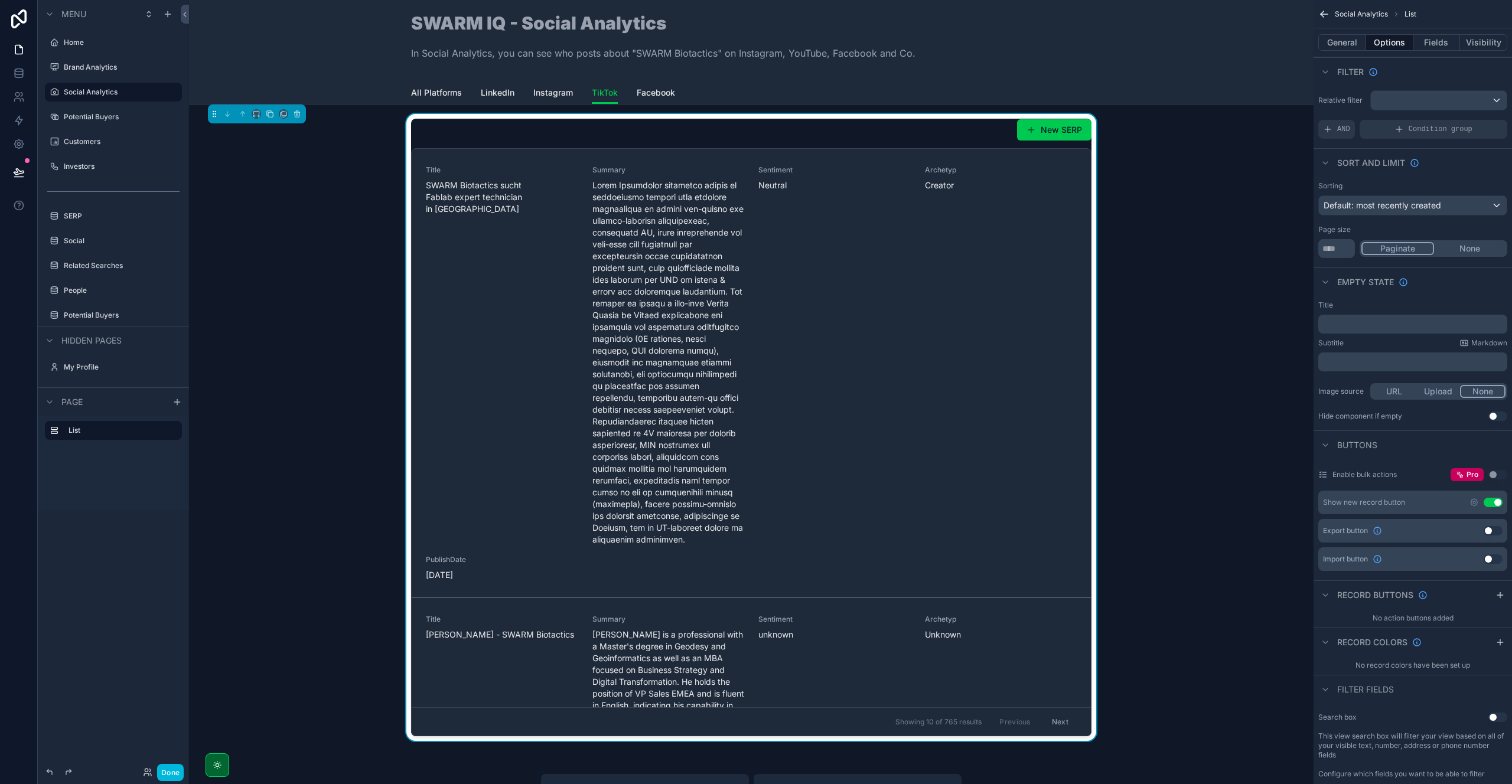
click at [1430, 105] on div "scrollable content" at bounding box center [1439, 100] width 136 height 19
click at [1429, 102] on div "scrollable content" at bounding box center [756, 392] width 1512 height 784
click at [1408, 129] on span "Condition group" at bounding box center [1440, 129] width 64 height 9
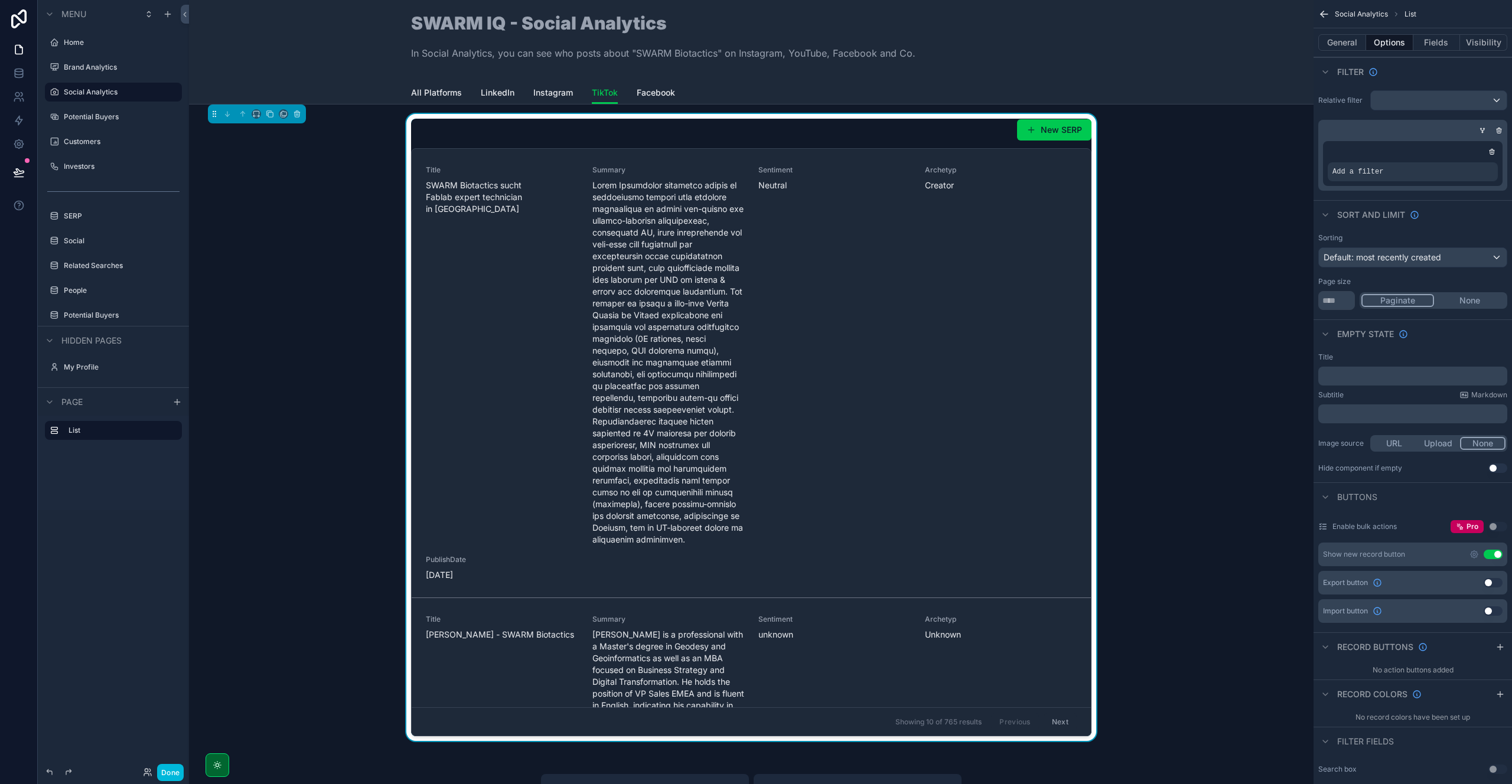
click at [0, 0] on div "scrollable content" at bounding box center [0, 0] width 0 height 0
click at [1229, 154] on span "Select a field" at bounding box center [1208, 154] width 50 height 10
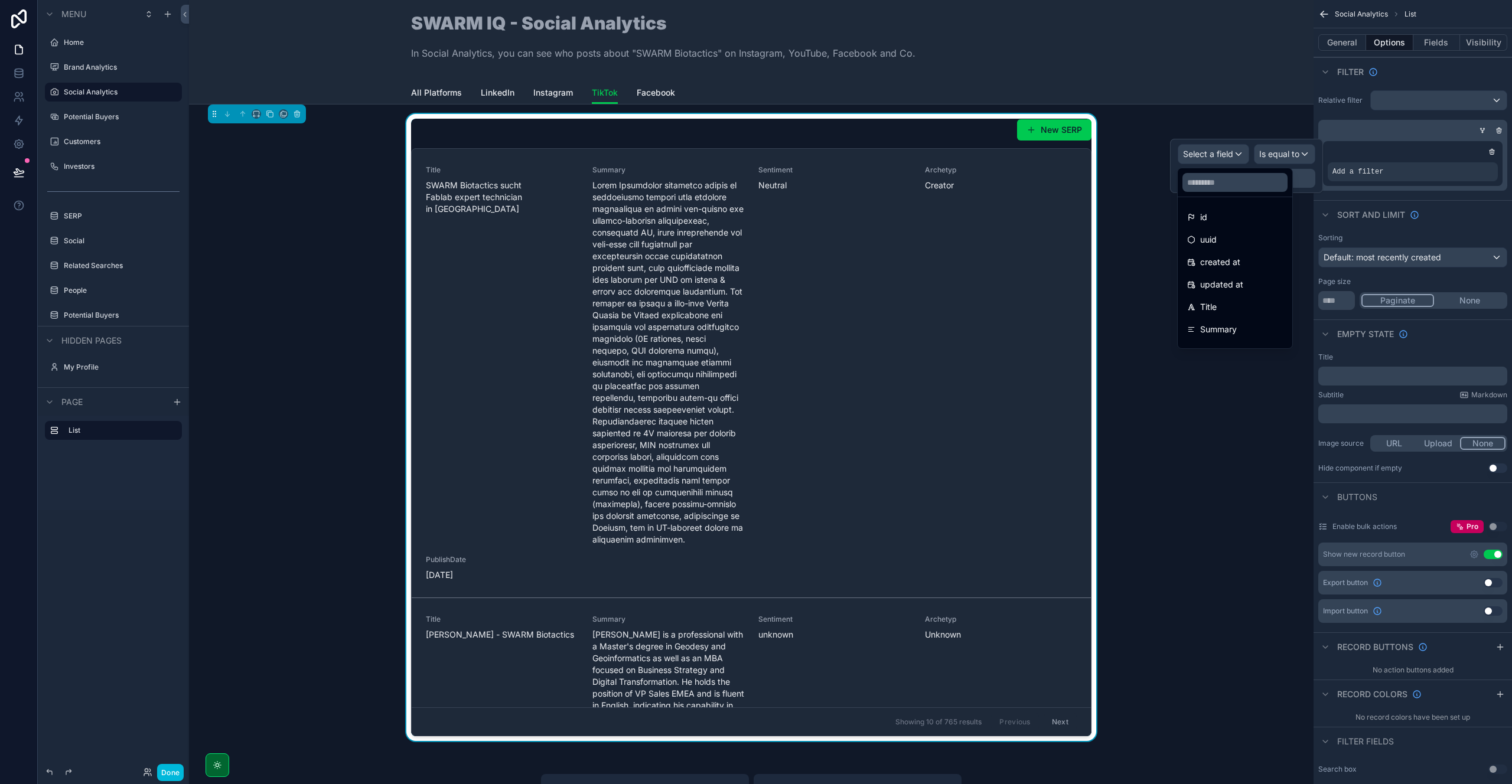
click at [1198, 185] on input "text" at bounding box center [1235, 183] width 105 height 19
type input "****"
drag, startPoint x: 1240, startPoint y: 218, endPoint x: 1245, endPoint y: 186, distance: 32.4
click at [1240, 218] on div "Platform" at bounding box center [1230, 217] width 87 height 14
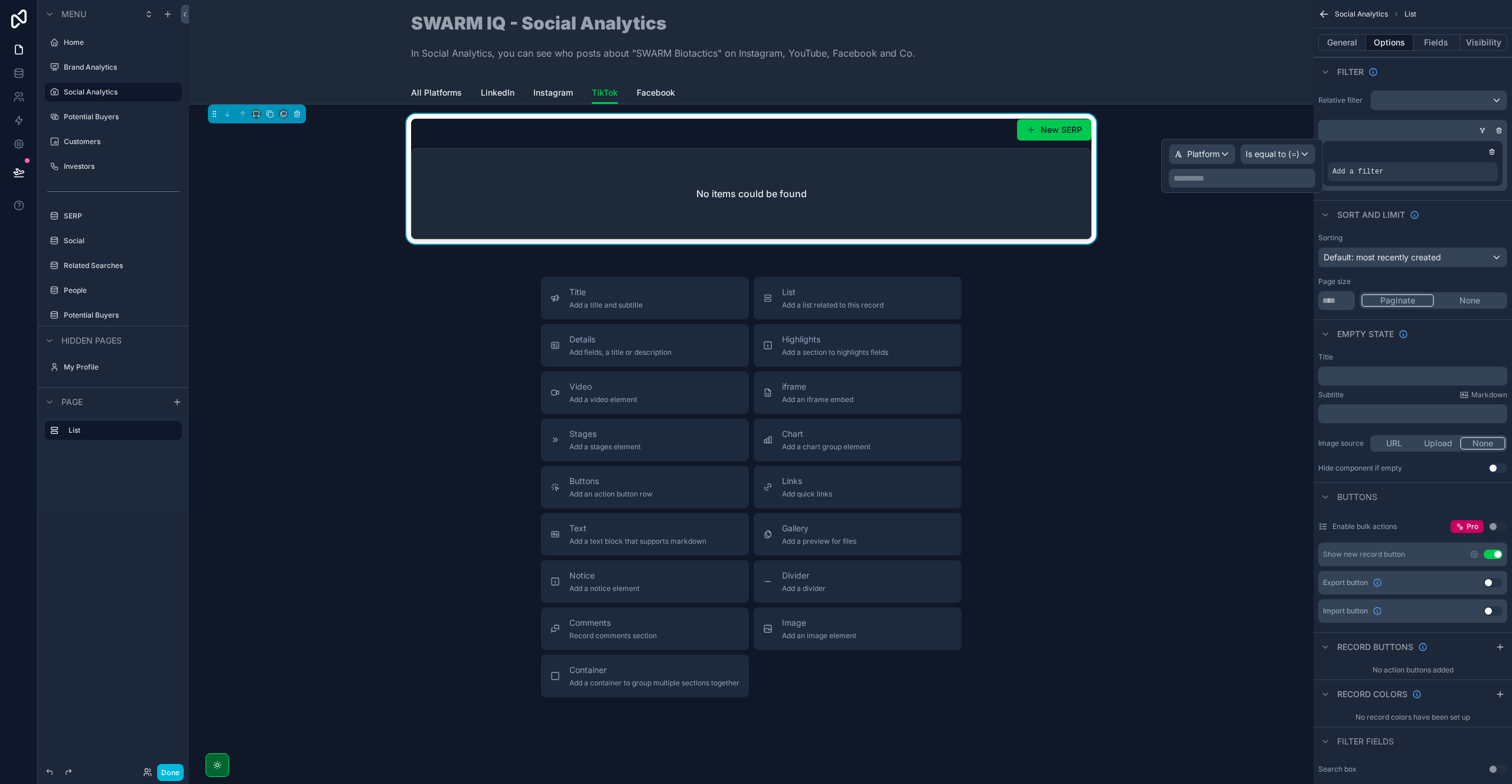
click at [1262, 151] on span "Is equal to (=)" at bounding box center [1272, 154] width 54 height 12
click at [1268, 260] on span "Contains" at bounding box center [1267, 262] width 34 height 14
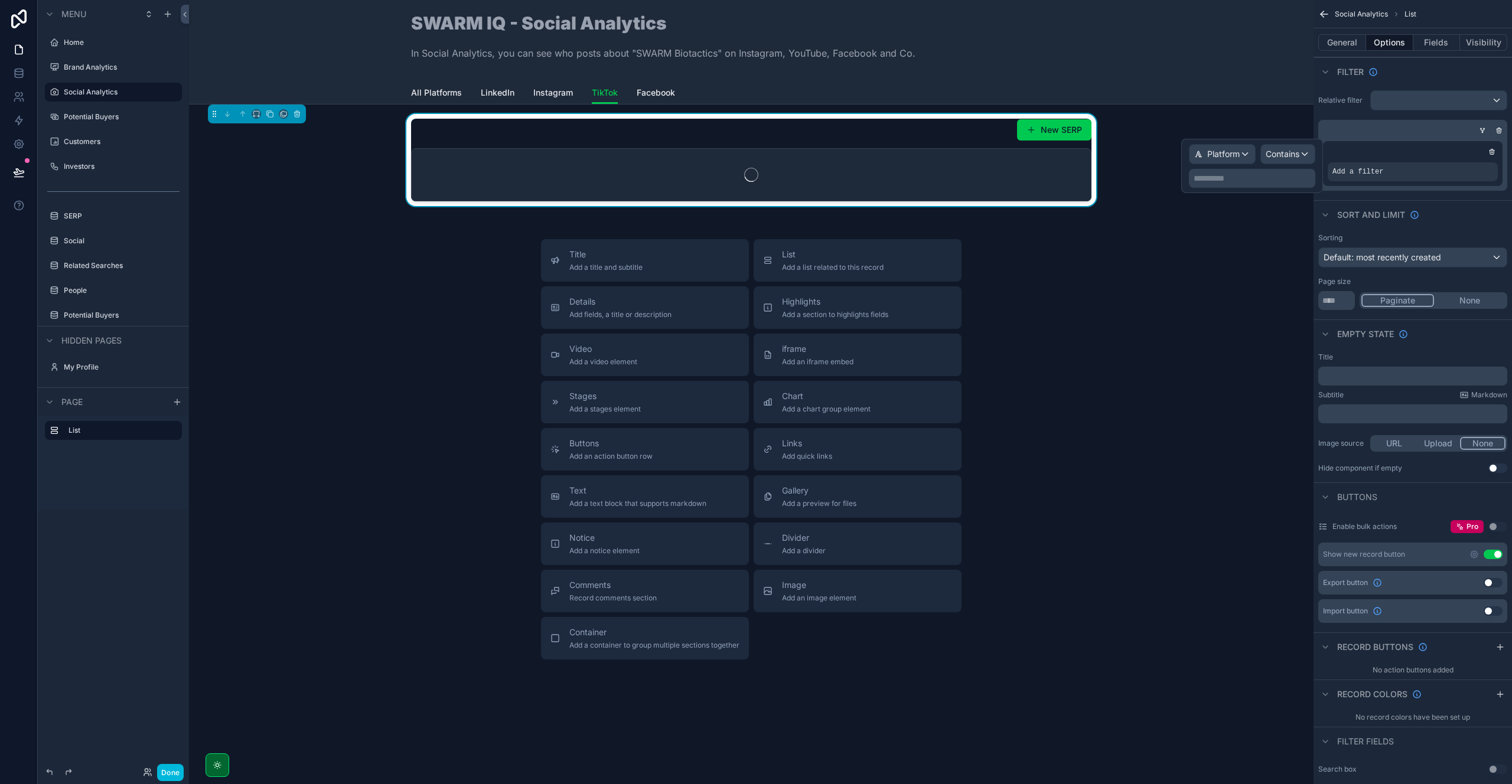
click at [1244, 178] on p "**********" at bounding box center [1254, 178] width 119 height 12
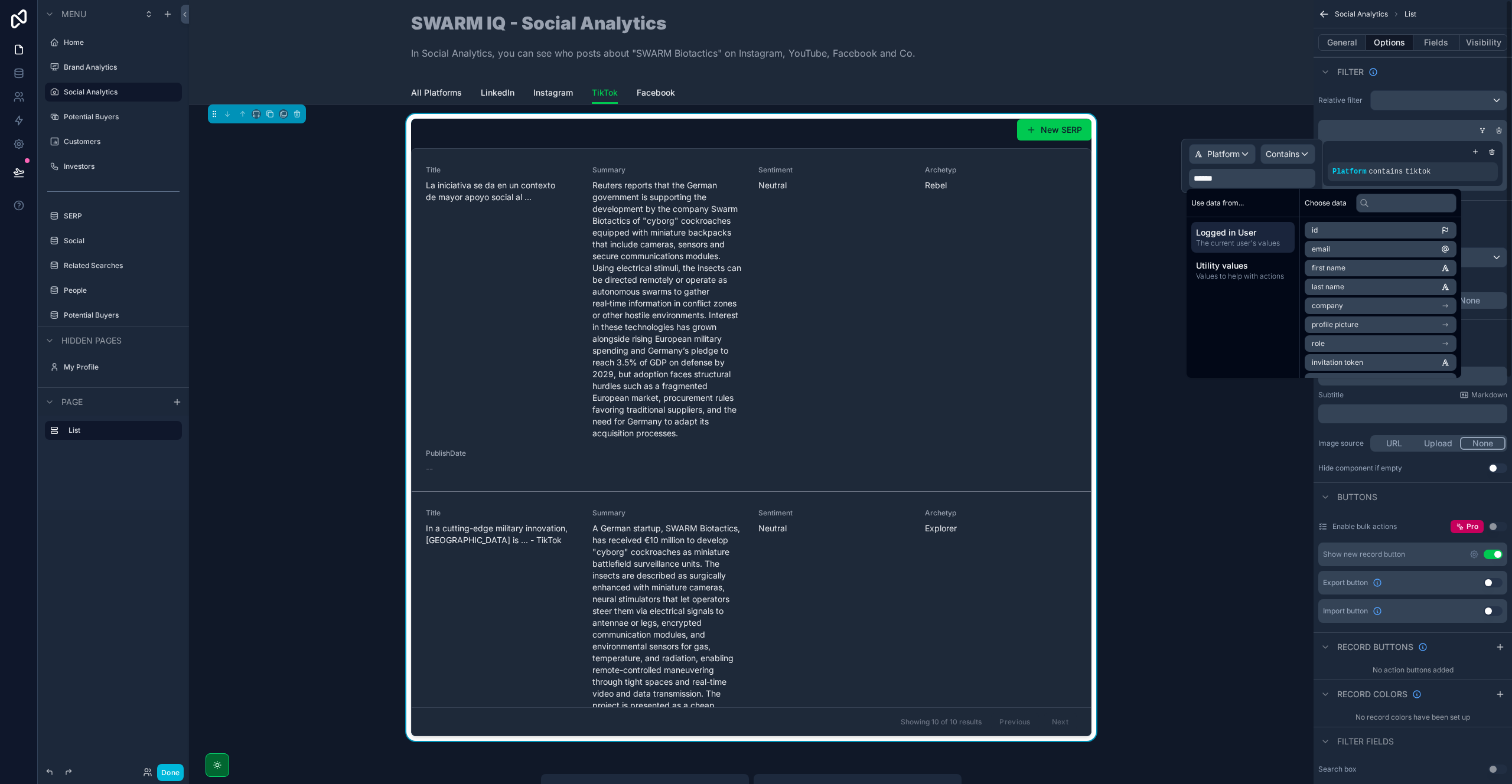
click at [1334, 111] on div "Relative filter Platform contains tiktok" at bounding box center [1413, 140] width 198 height 110
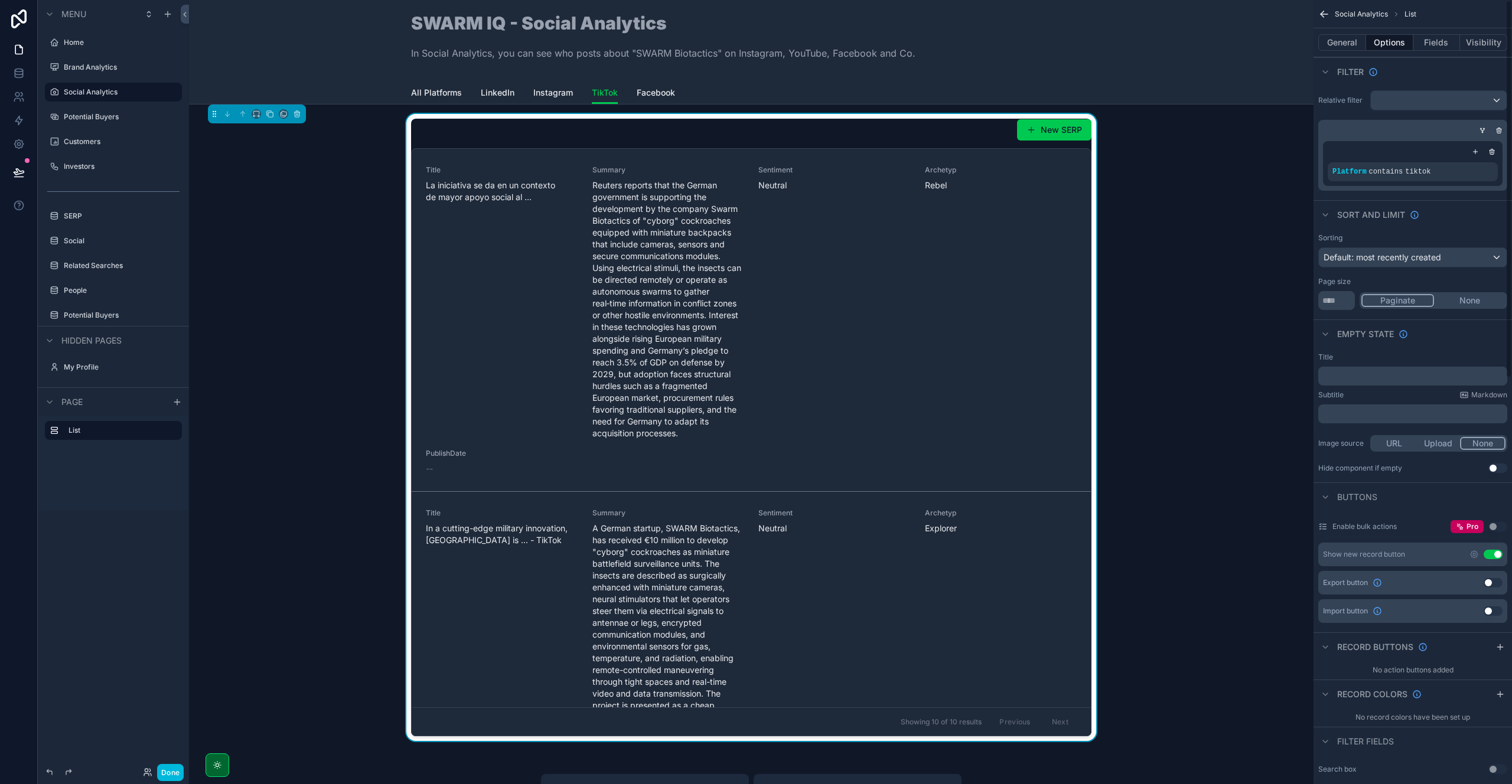
click at [1477, 298] on button "None" at bounding box center [1470, 300] width 72 height 13
click at [1339, 299] on input "**" at bounding box center [1336, 300] width 36 height 19
type input "*"
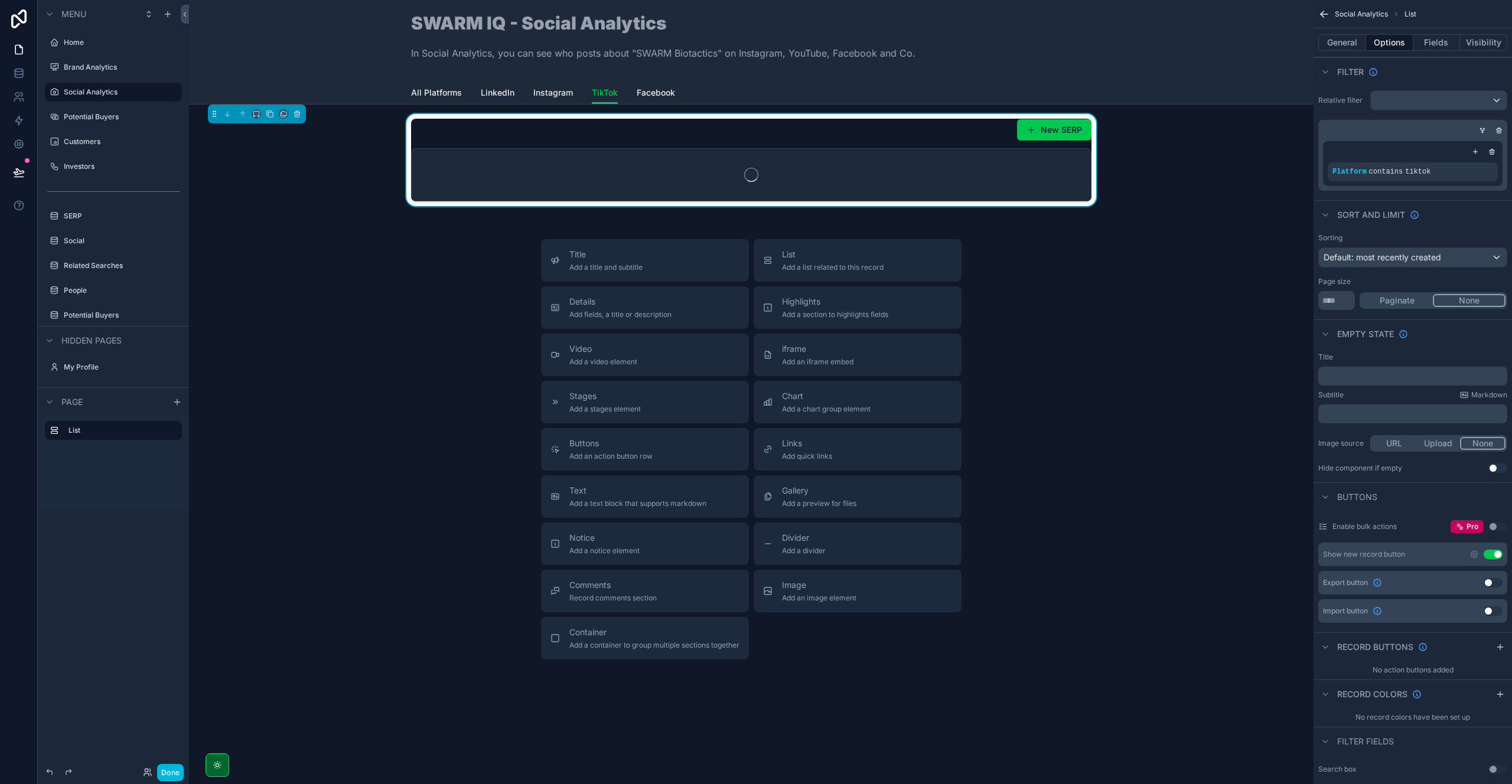
type input "****"
click at [1398, 278] on div "Page size" at bounding box center [1412, 282] width 189 height 9
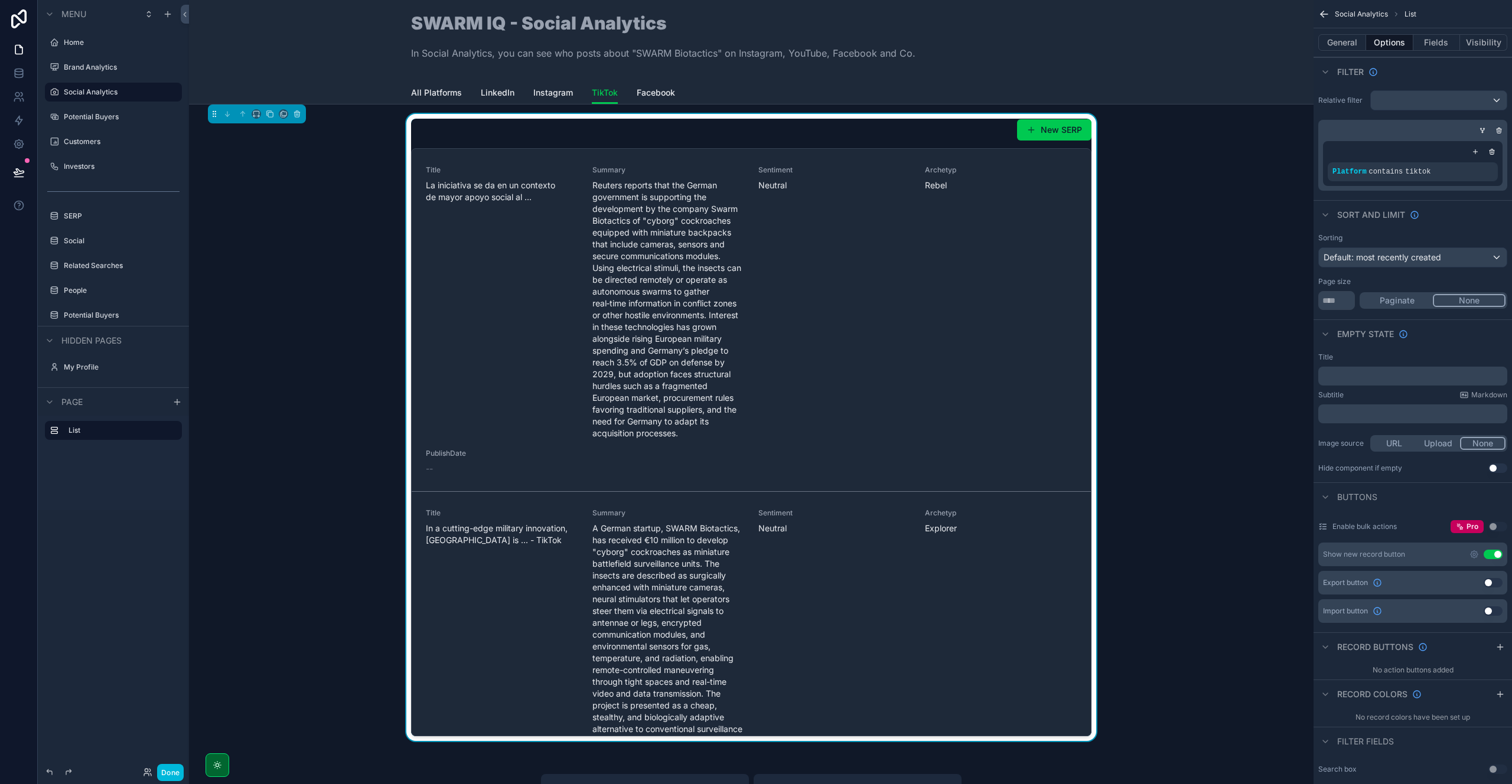
click at [170, 769] on button "Done" at bounding box center [170, 772] width 26 height 17
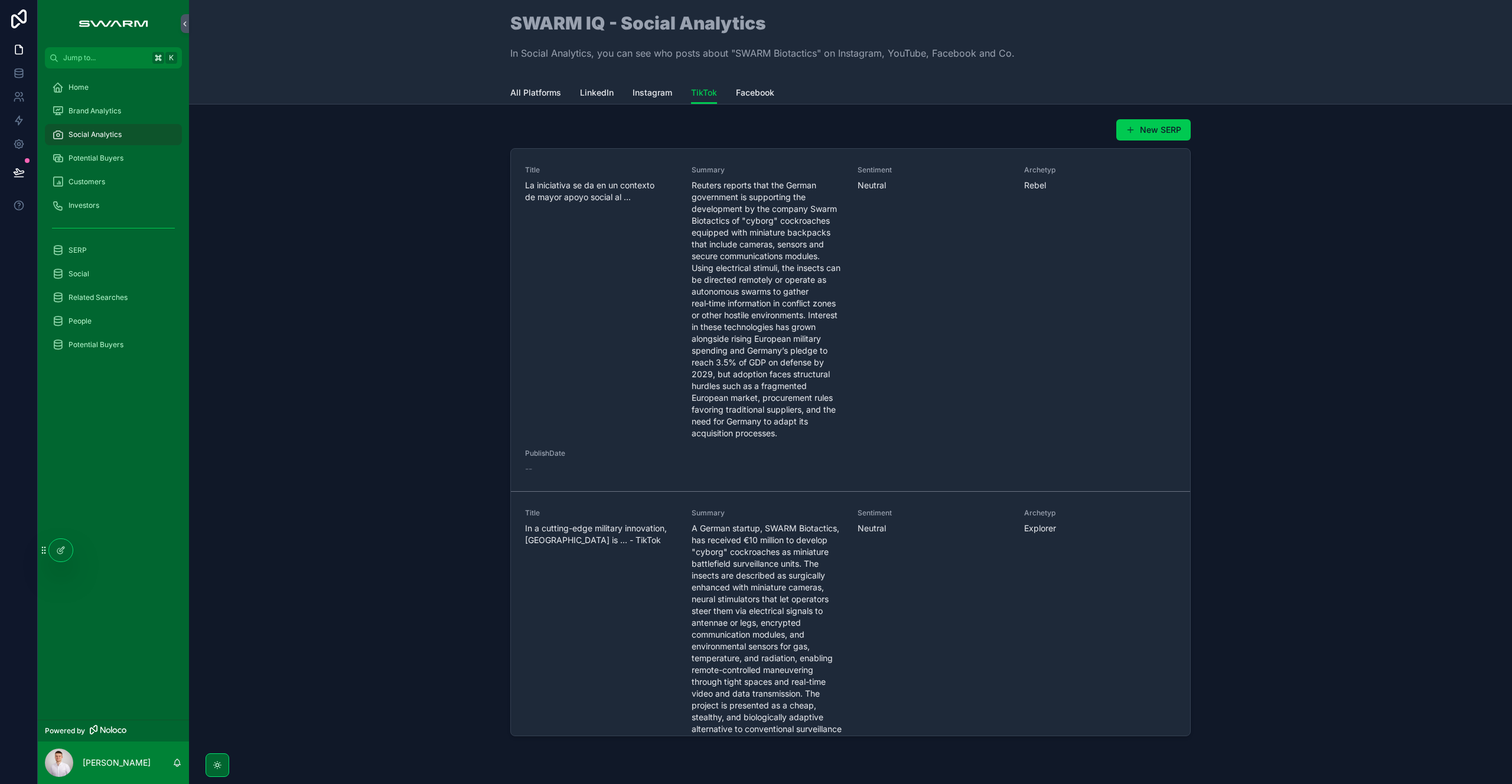
click at [521, 96] on span "All Platforms" at bounding box center [535, 92] width 51 height 12
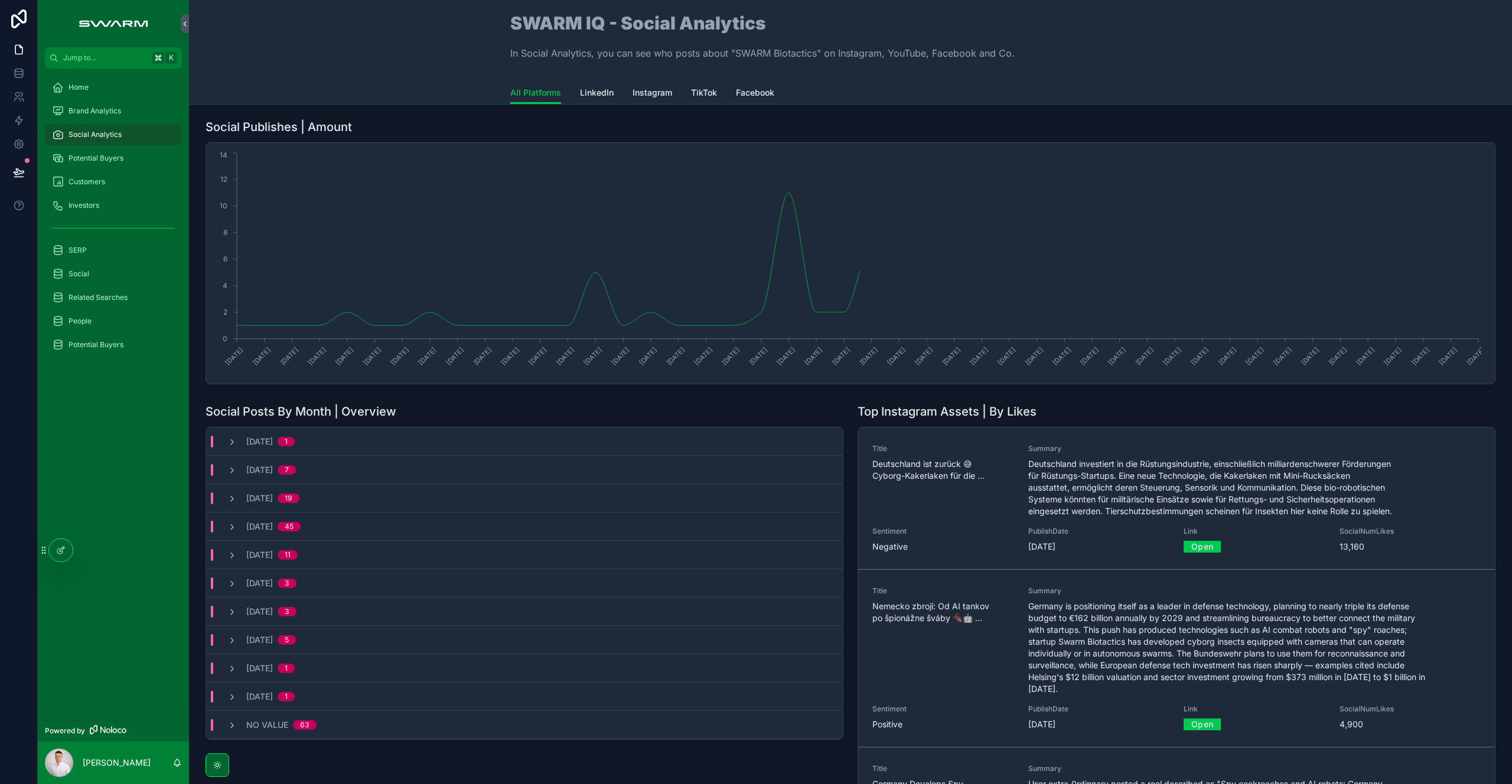
click at [580, 92] on span "LinkedIn" at bounding box center [597, 92] width 34 height 12
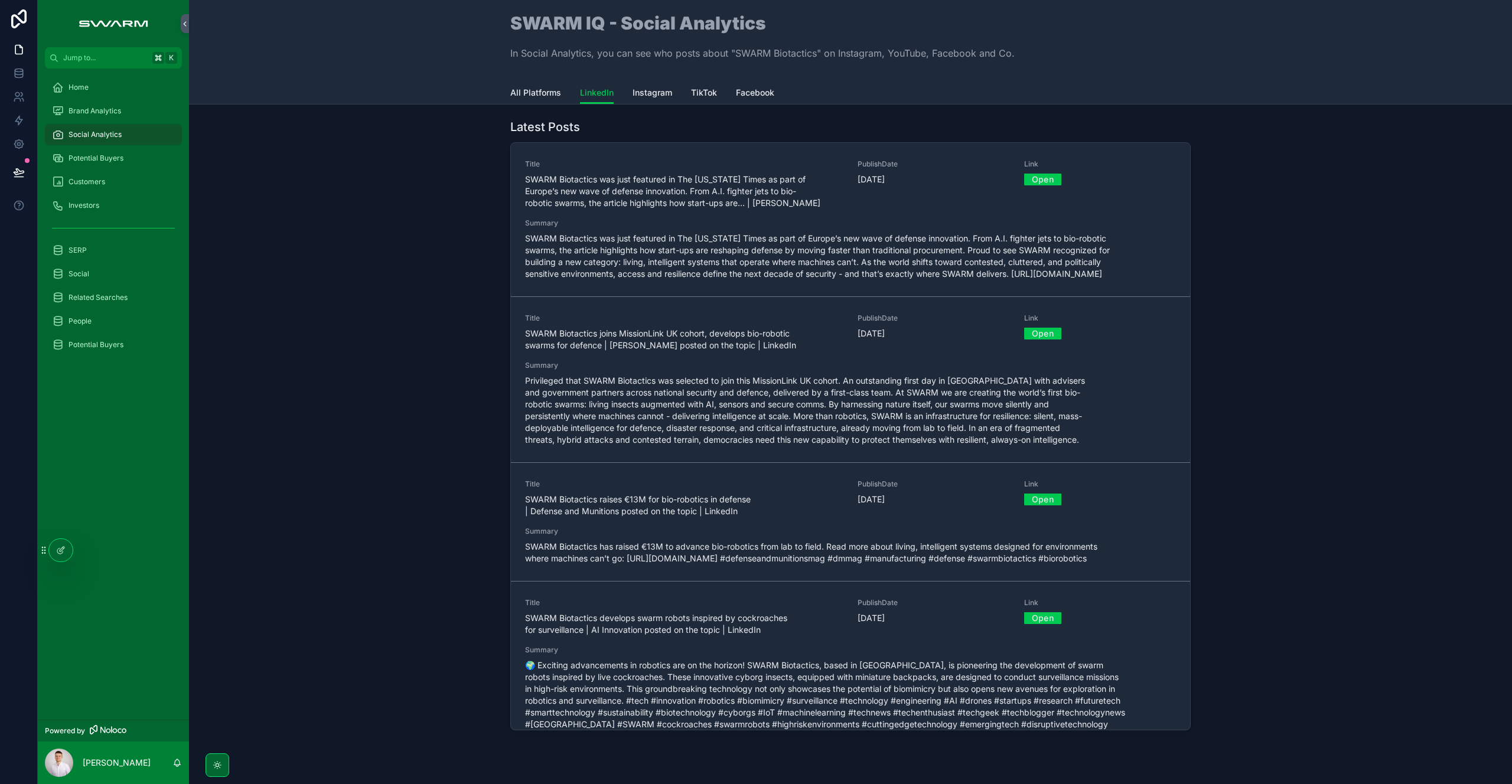
click at [645, 96] on span "Instagram" at bounding box center [652, 92] width 40 height 12
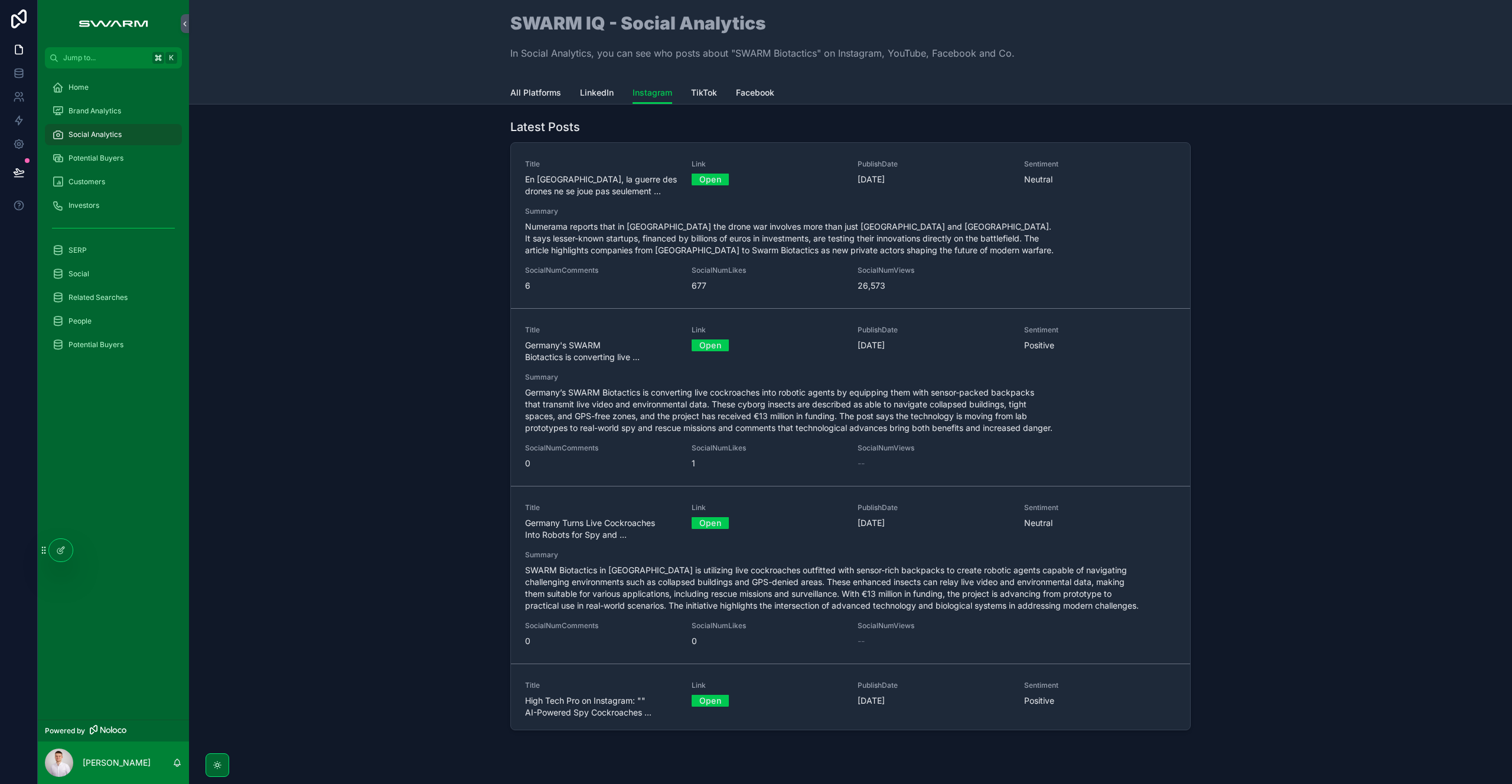
click at [591, 92] on span "LinkedIn" at bounding box center [597, 92] width 34 height 12
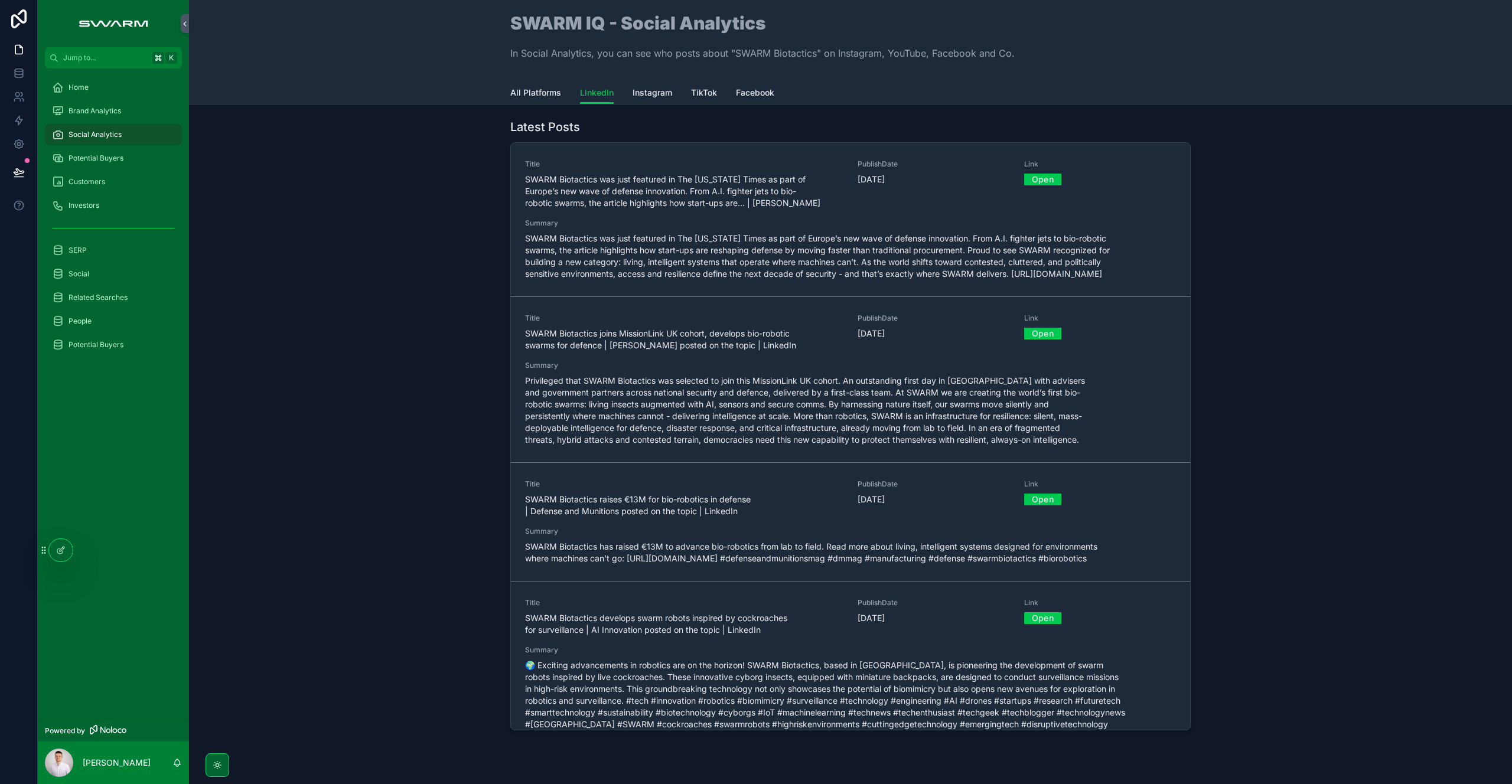
click at [62, 549] on icon at bounding box center [62, 549] width 5 height 5
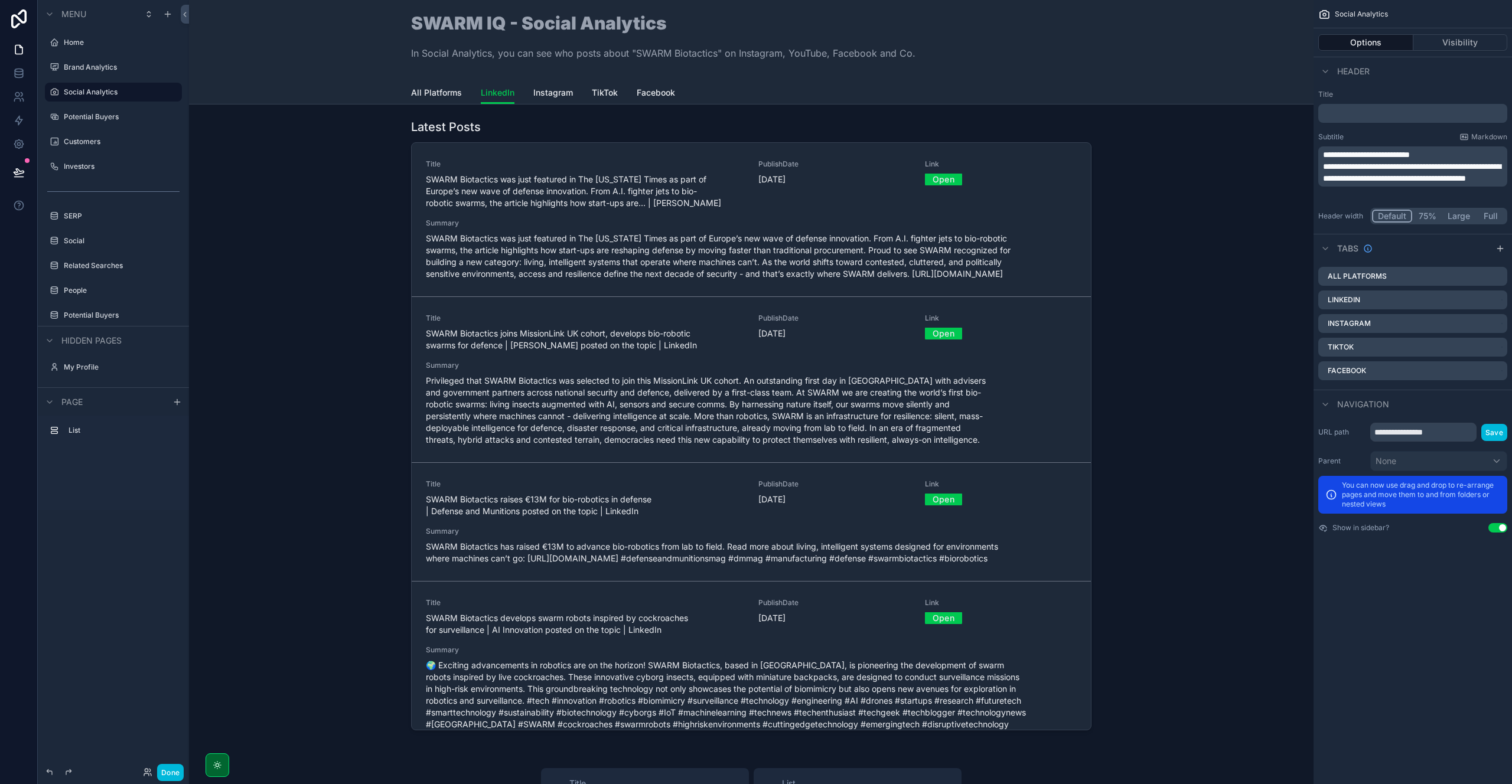
click at [807, 133] on div "scrollable content" at bounding box center [751, 427] width 1105 height 626
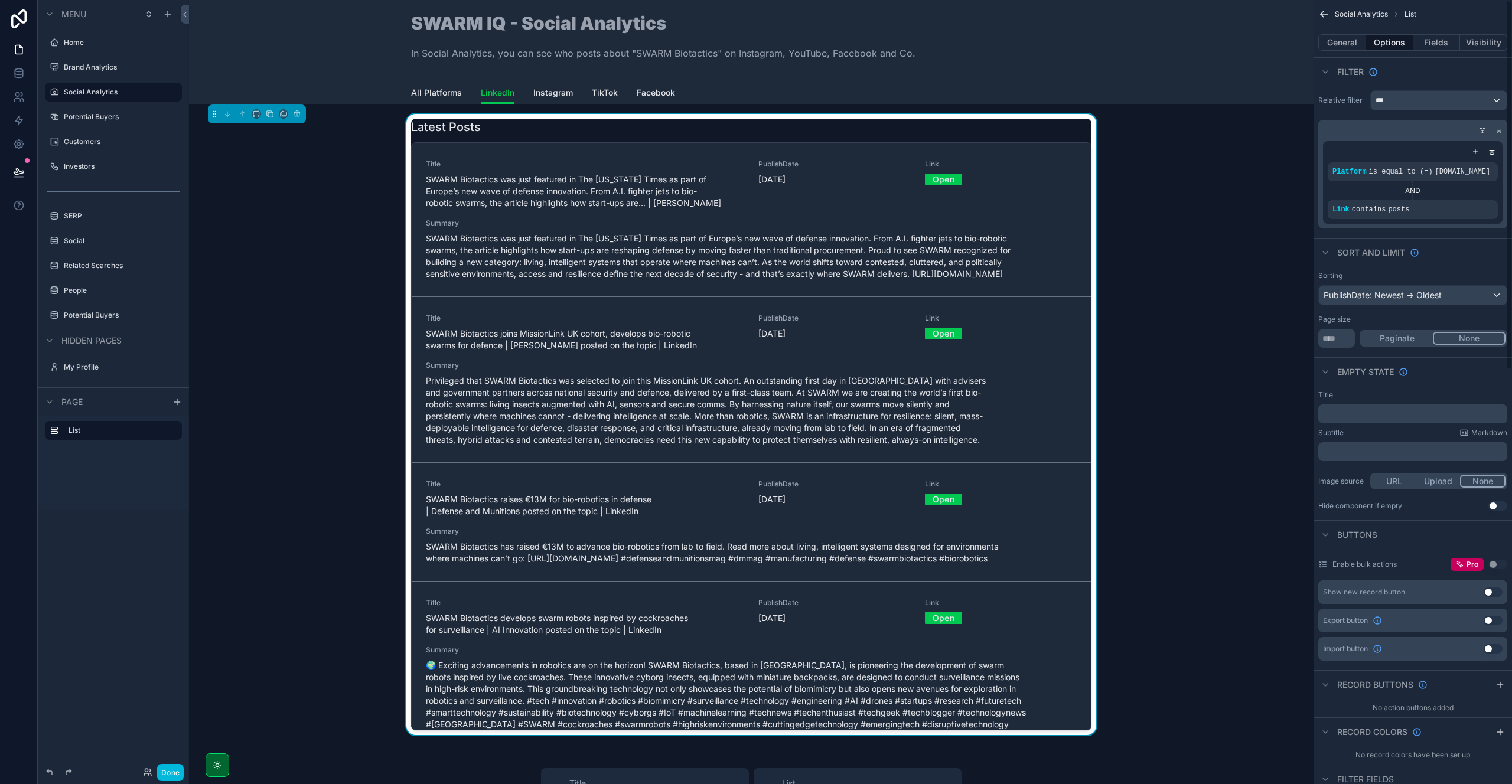
click at [1440, 45] on button "Fields" at bounding box center [1437, 43] width 47 height 16
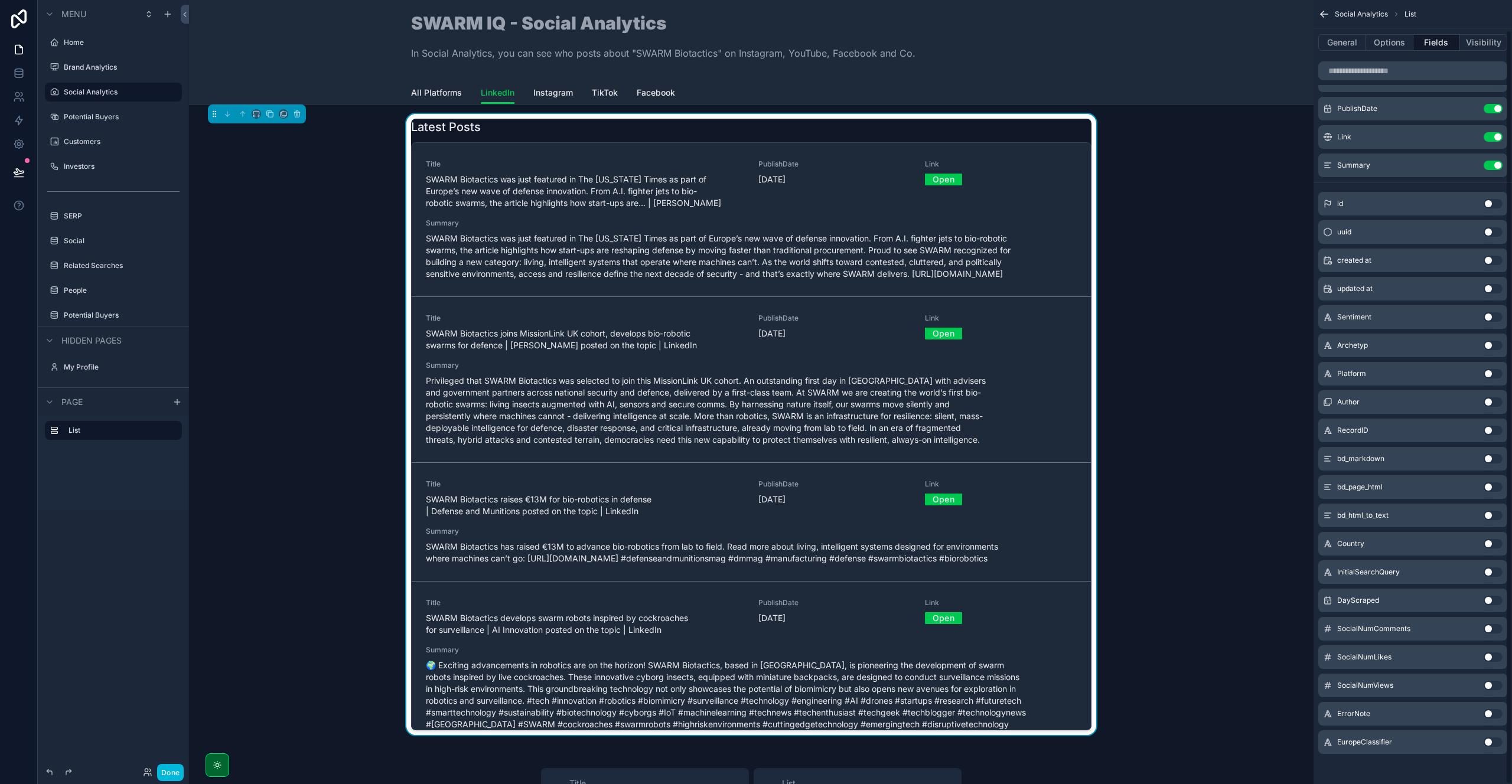
scroll to position [31, 0]
click at [1491, 656] on button "Use setting" at bounding box center [1493, 654] width 19 height 9
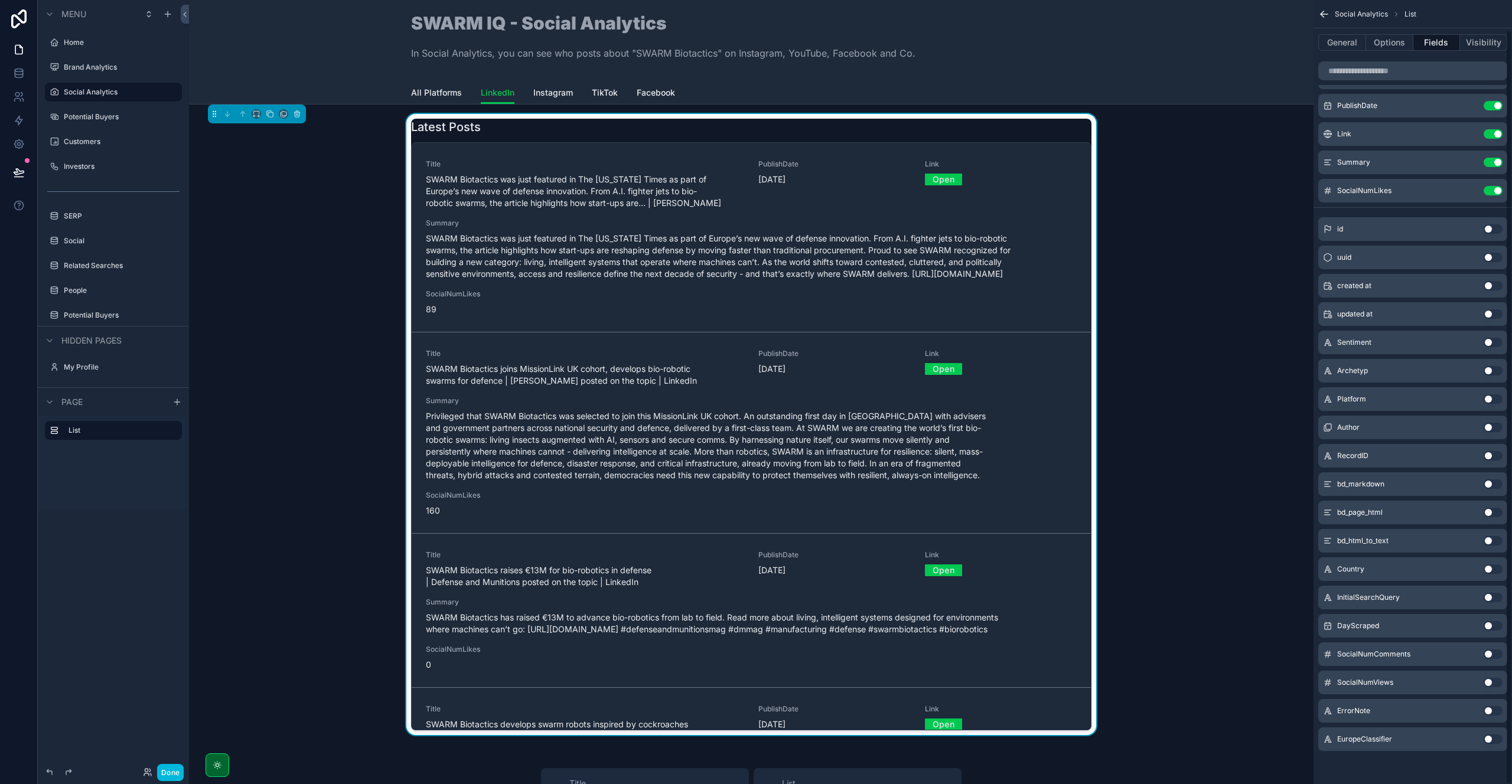
click at [1491, 652] on button "Use setting" at bounding box center [1493, 654] width 19 height 9
click at [165, 771] on button "Done" at bounding box center [170, 772] width 26 height 17
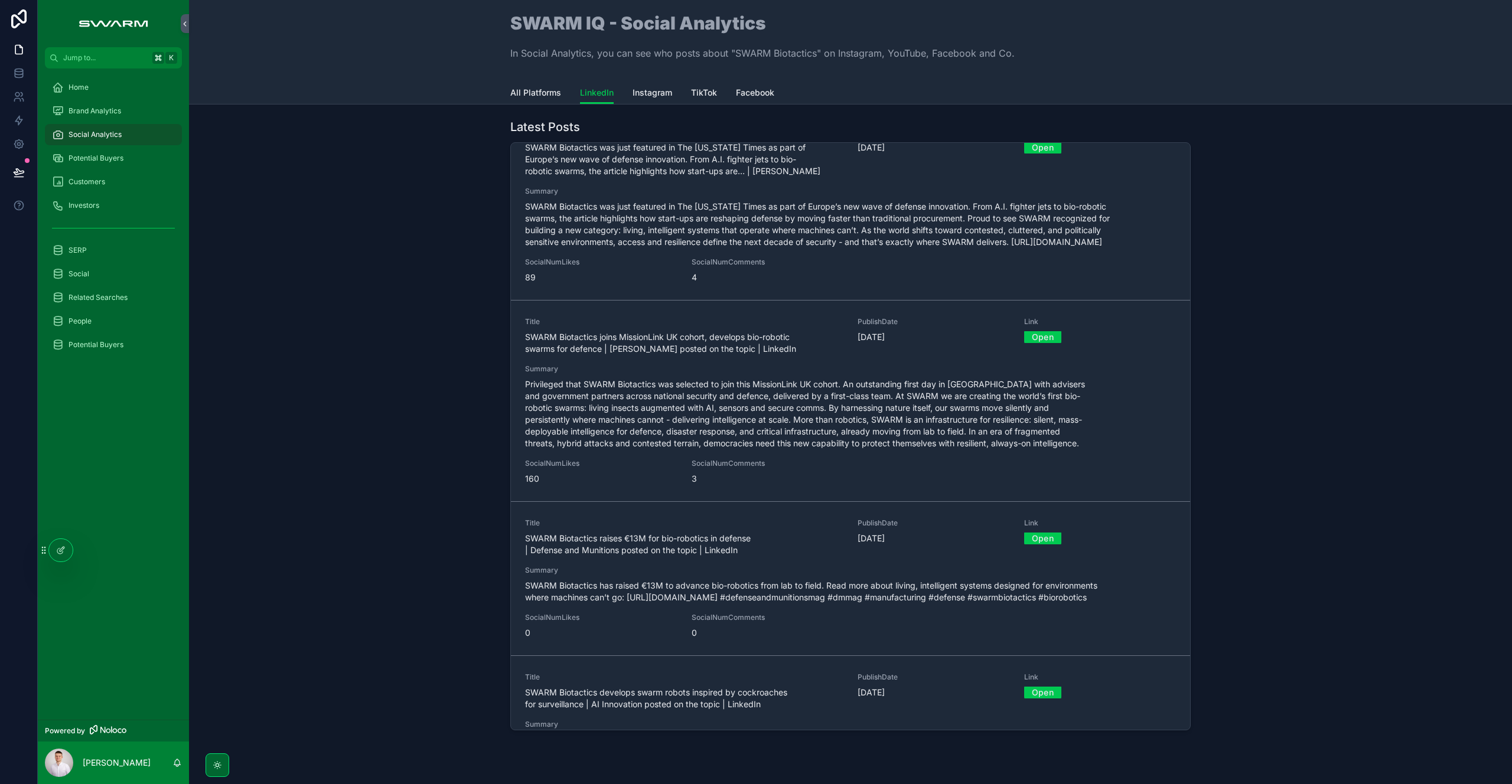
scroll to position [0, 0]
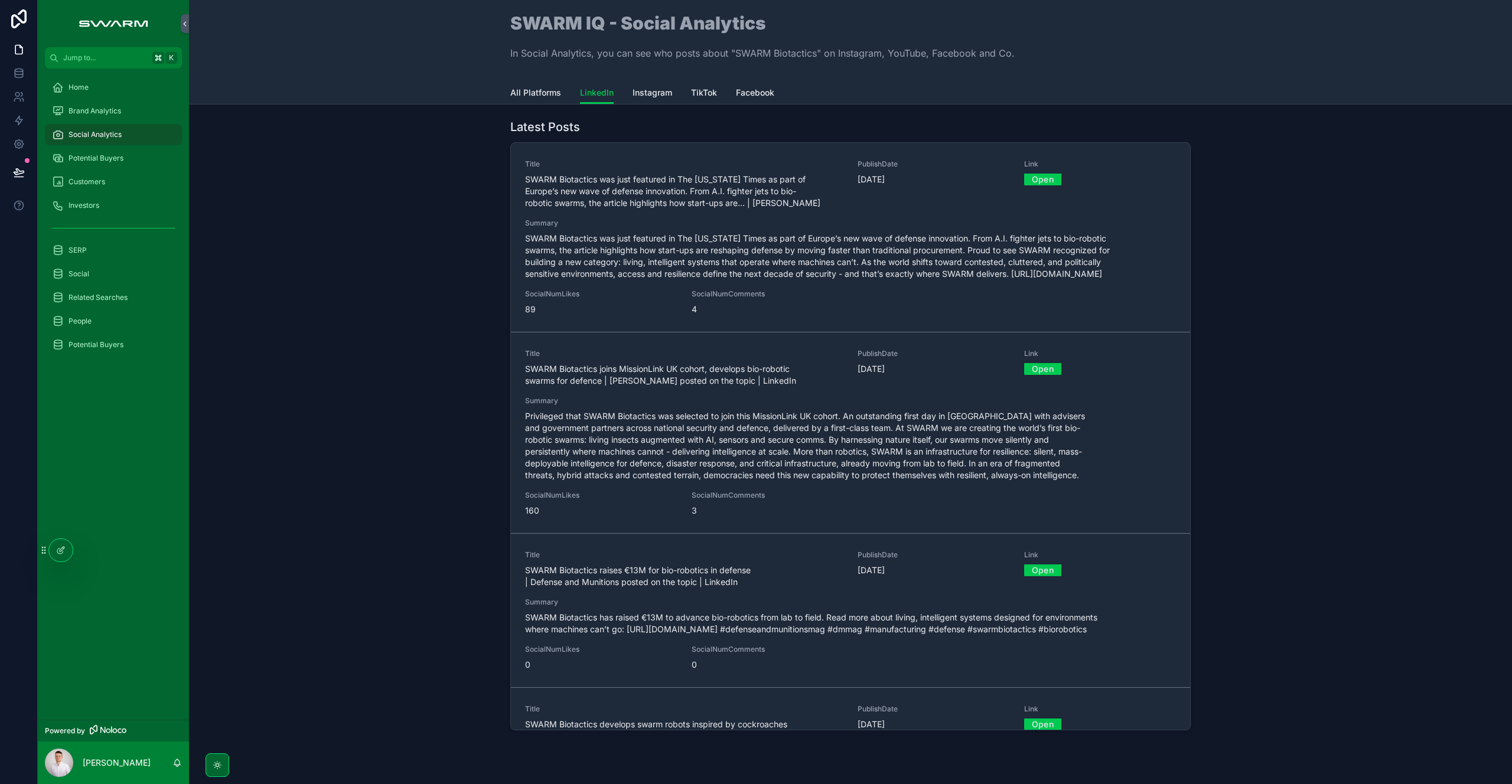
click at [647, 100] on link "Instagram" at bounding box center [652, 94] width 40 height 24
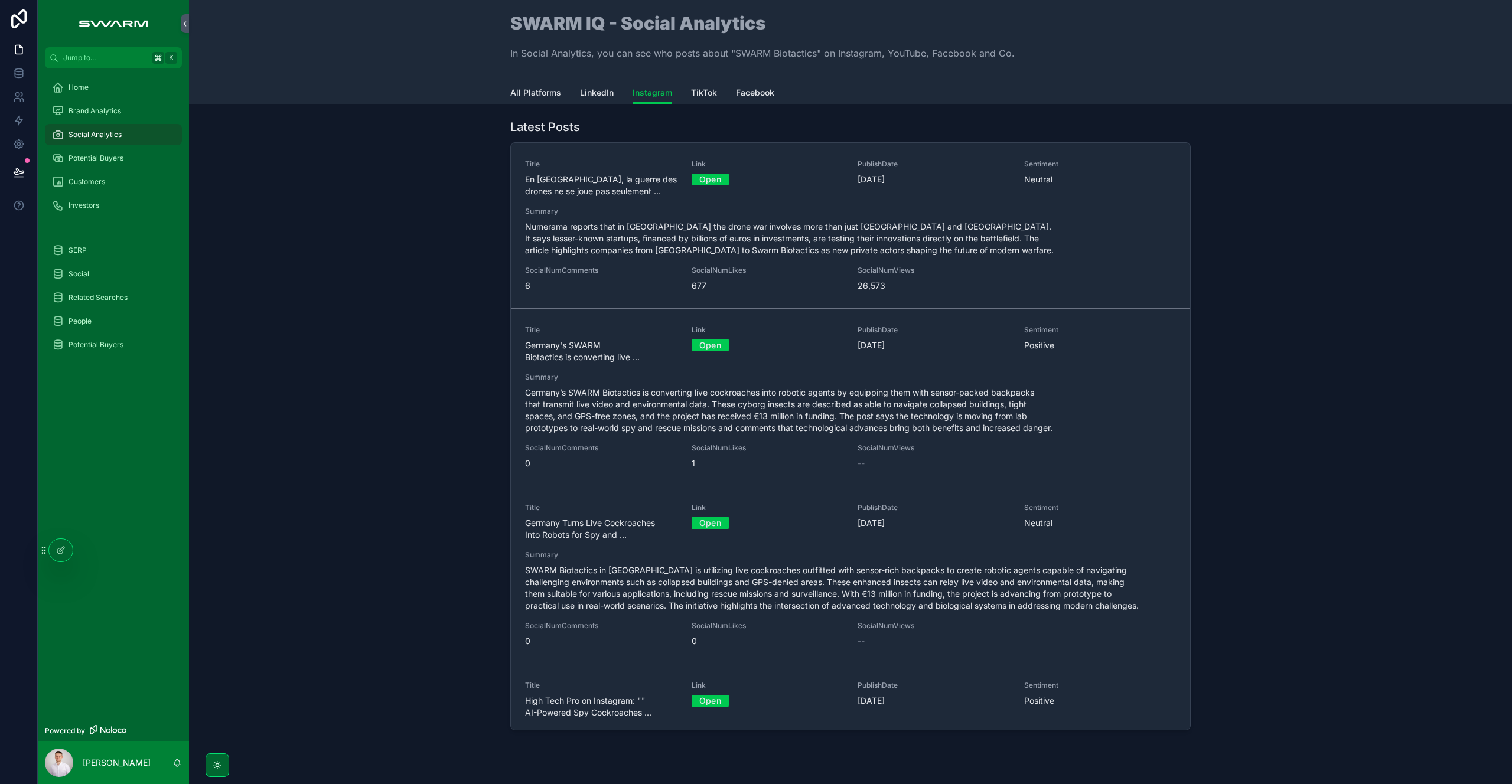
click at [696, 90] on span "TikTok" at bounding box center [703, 92] width 26 height 12
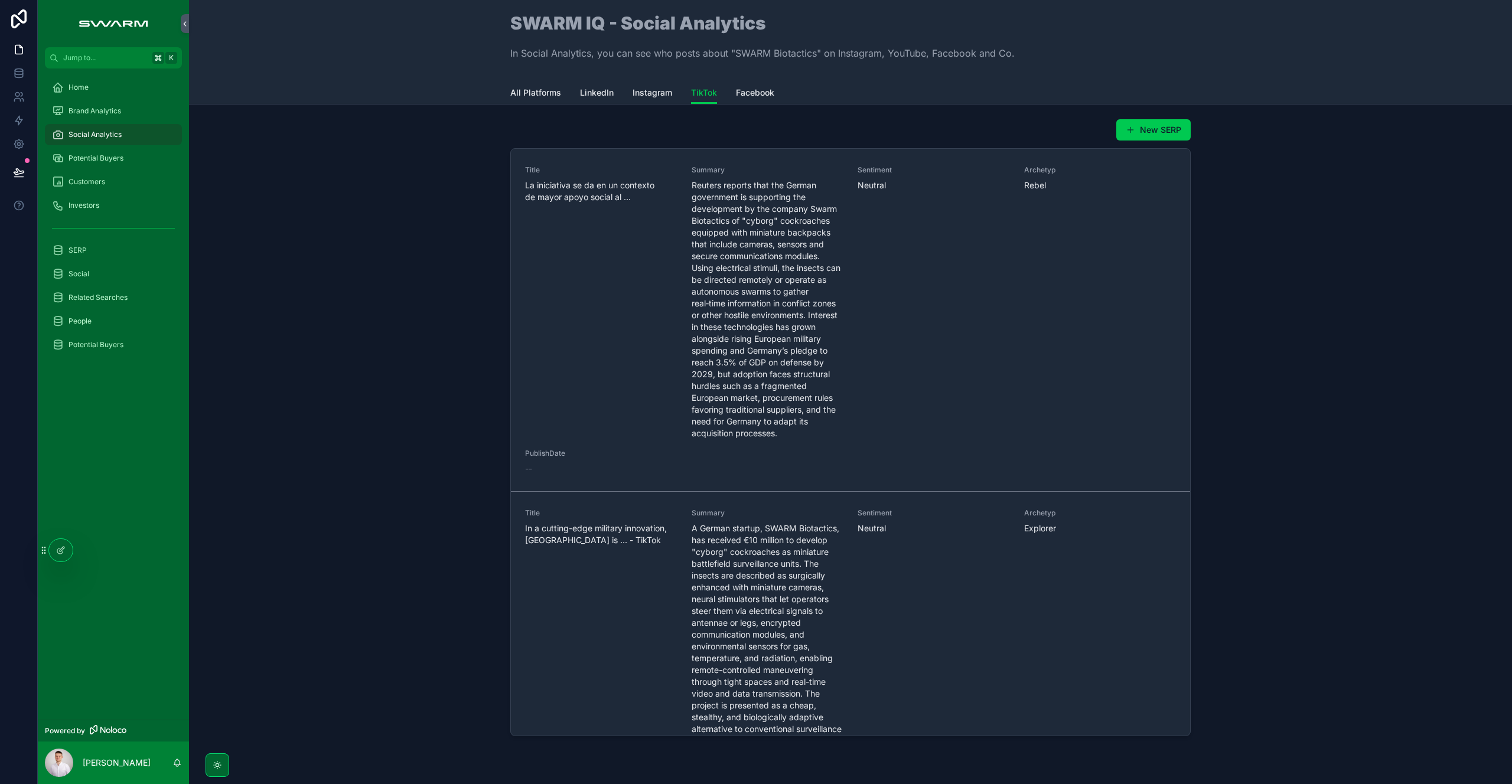
click at [58, 555] on div at bounding box center [61, 550] width 24 height 23
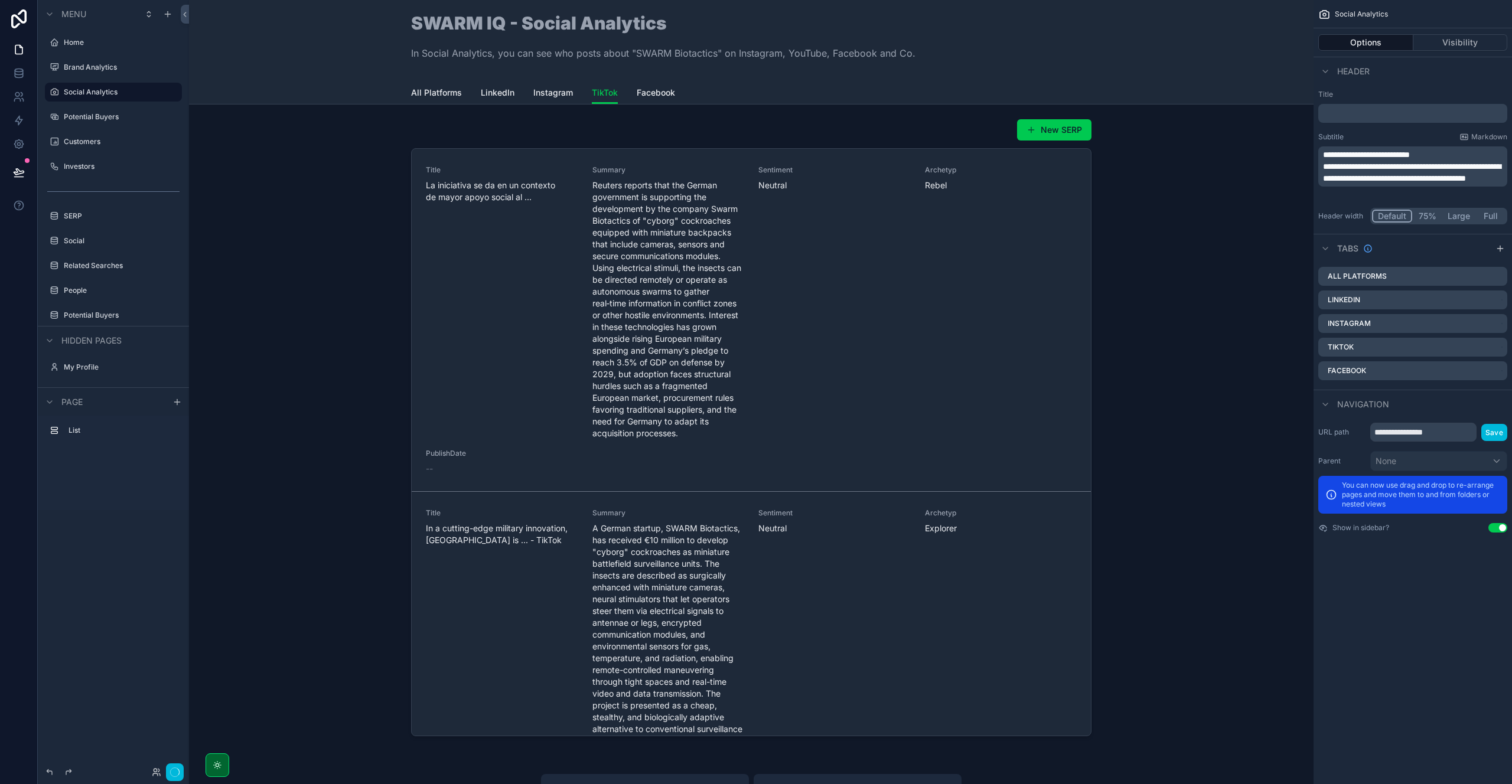
click at [733, 145] on div "scrollable content" at bounding box center [751, 430] width 1105 height 632
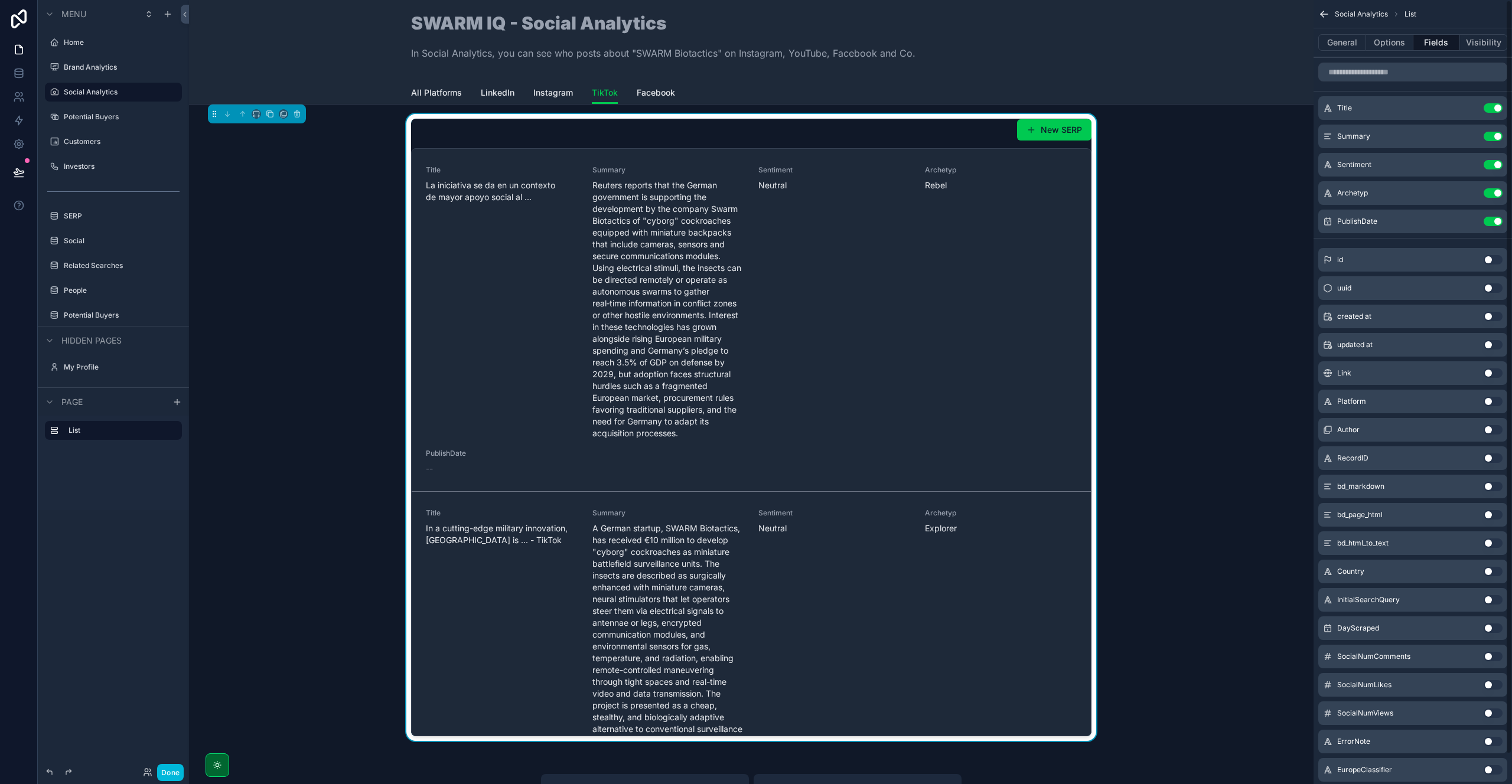
click at [1342, 41] on button "General" at bounding box center [1342, 43] width 48 height 16
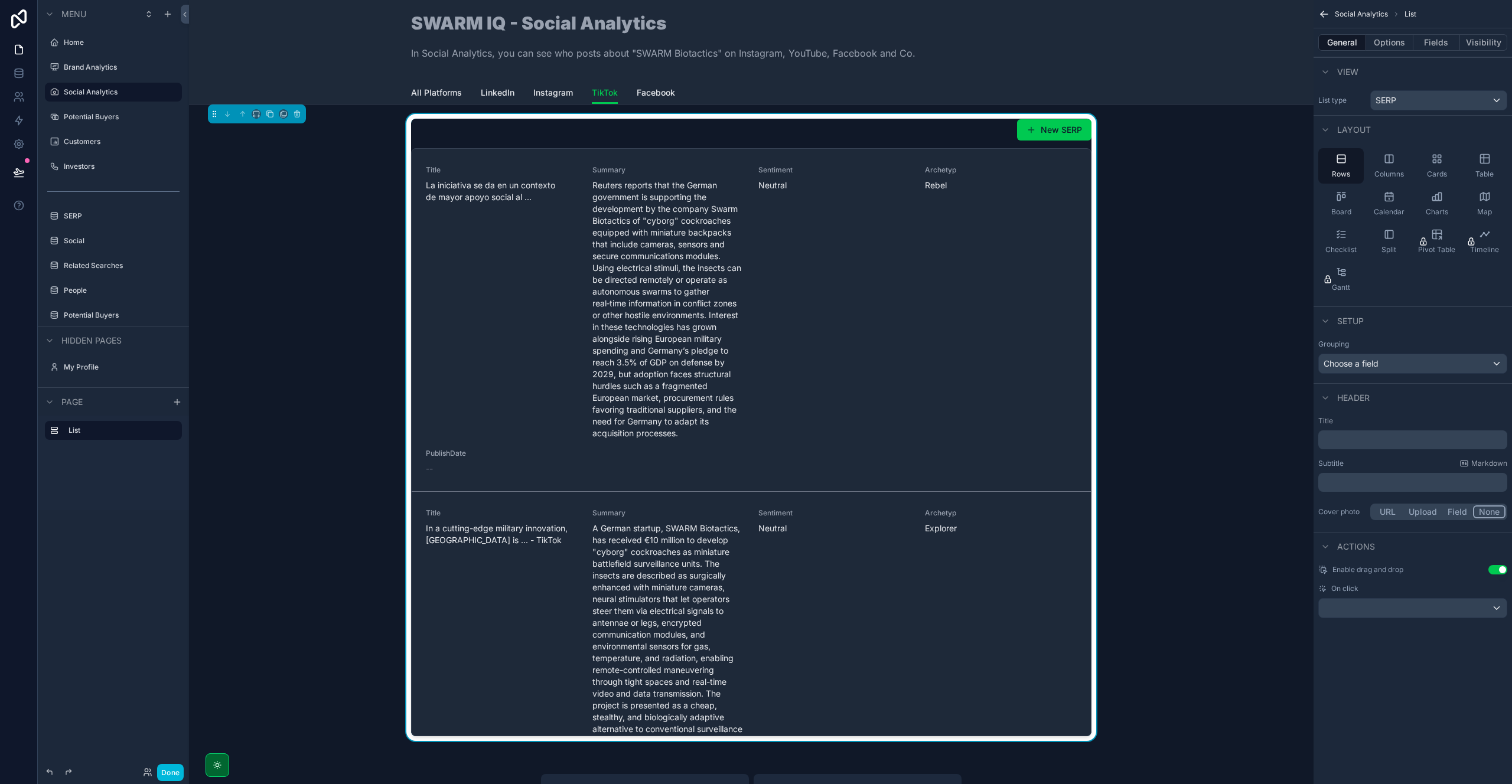
click at [1349, 442] on p "﻿" at bounding box center [1414, 440] width 182 height 12
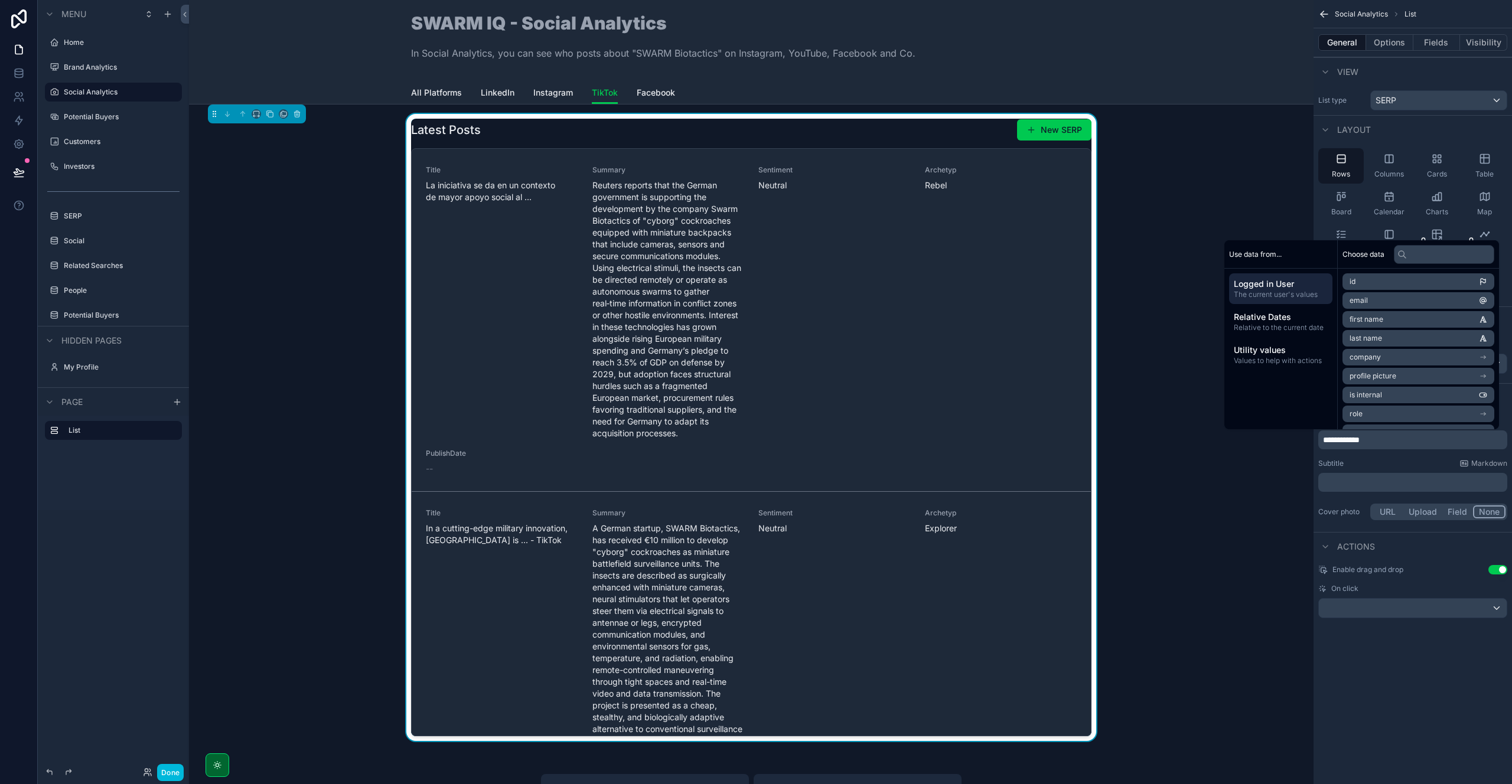
click at [1382, 464] on div "Subtitle Markdown" at bounding box center [1412, 463] width 189 height 9
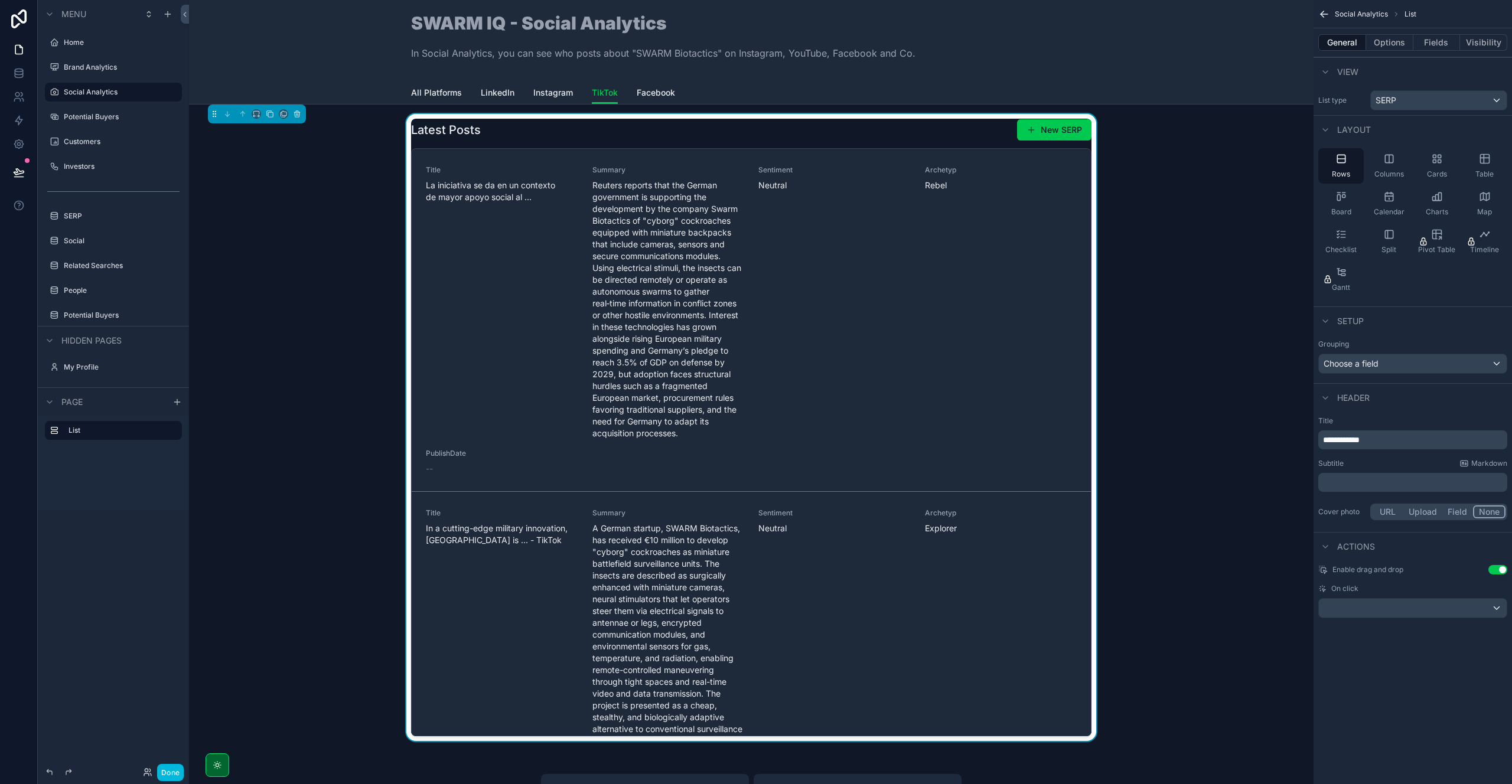
click at [1383, 45] on button "Options" at bounding box center [1389, 43] width 47 height 16
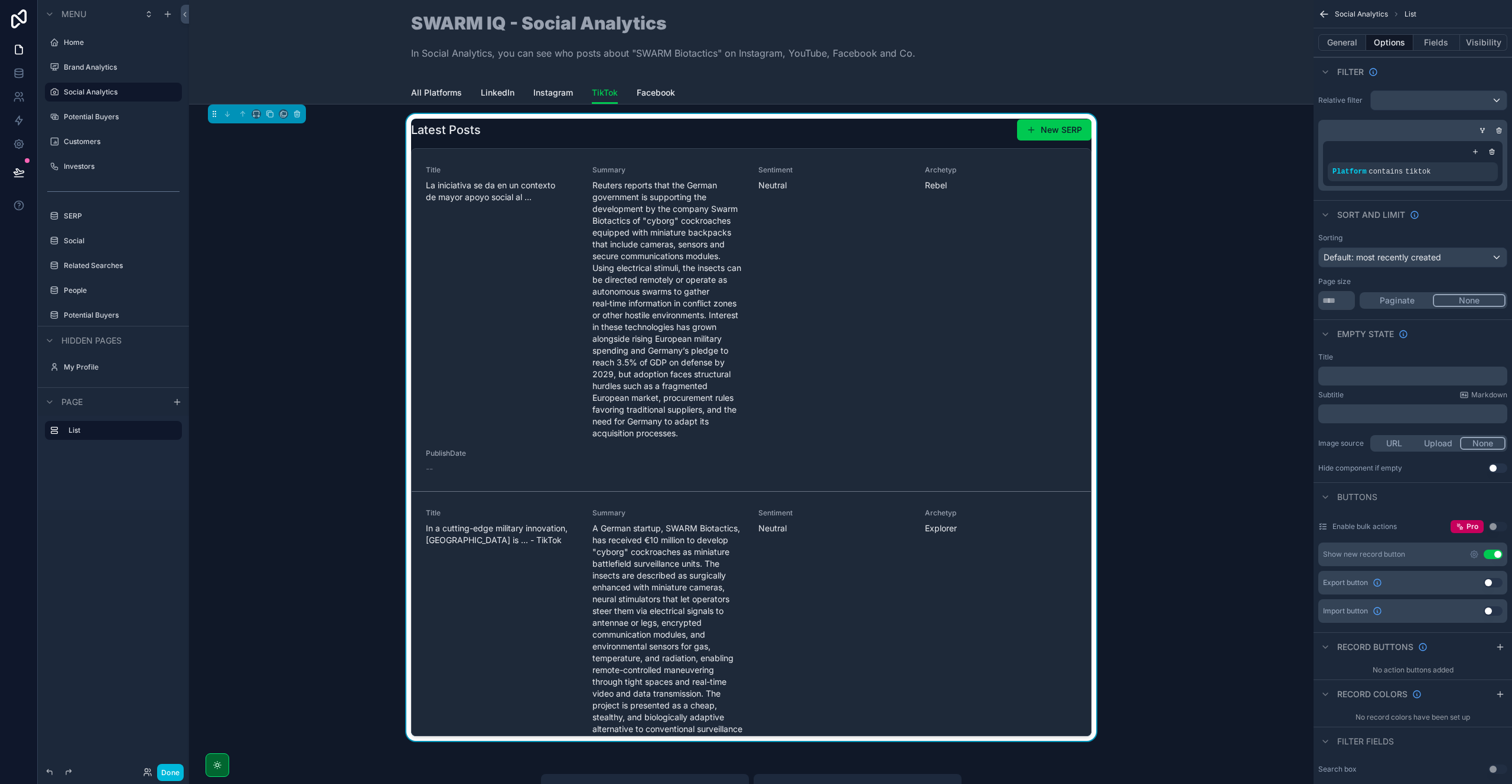
click at [1494, 553] on button "Use setting" at bounding box center [1493, 554] width 19 height 9
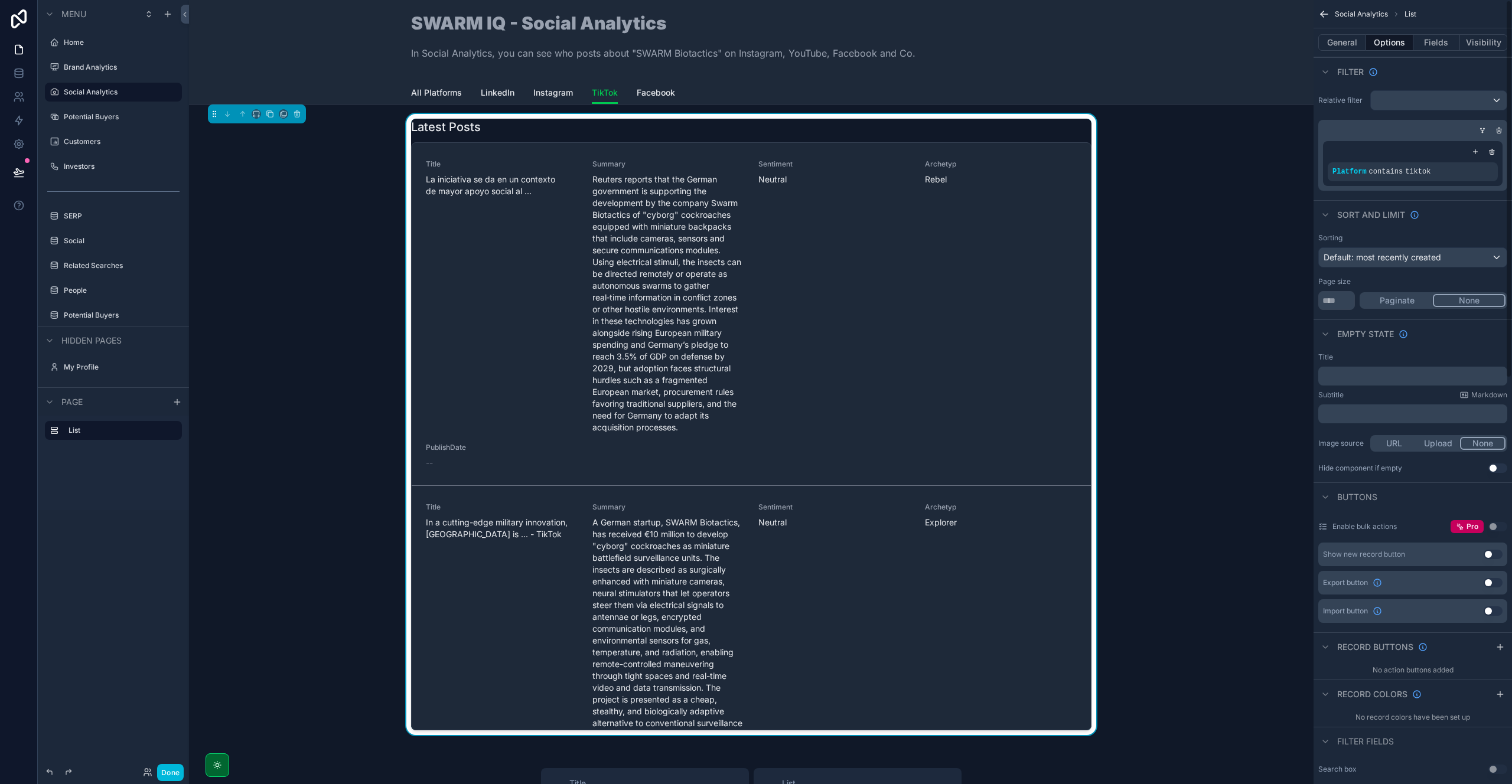
click at [1426, 38] on button "Fields" at bounding box center [1437, 43] width 47 height 16
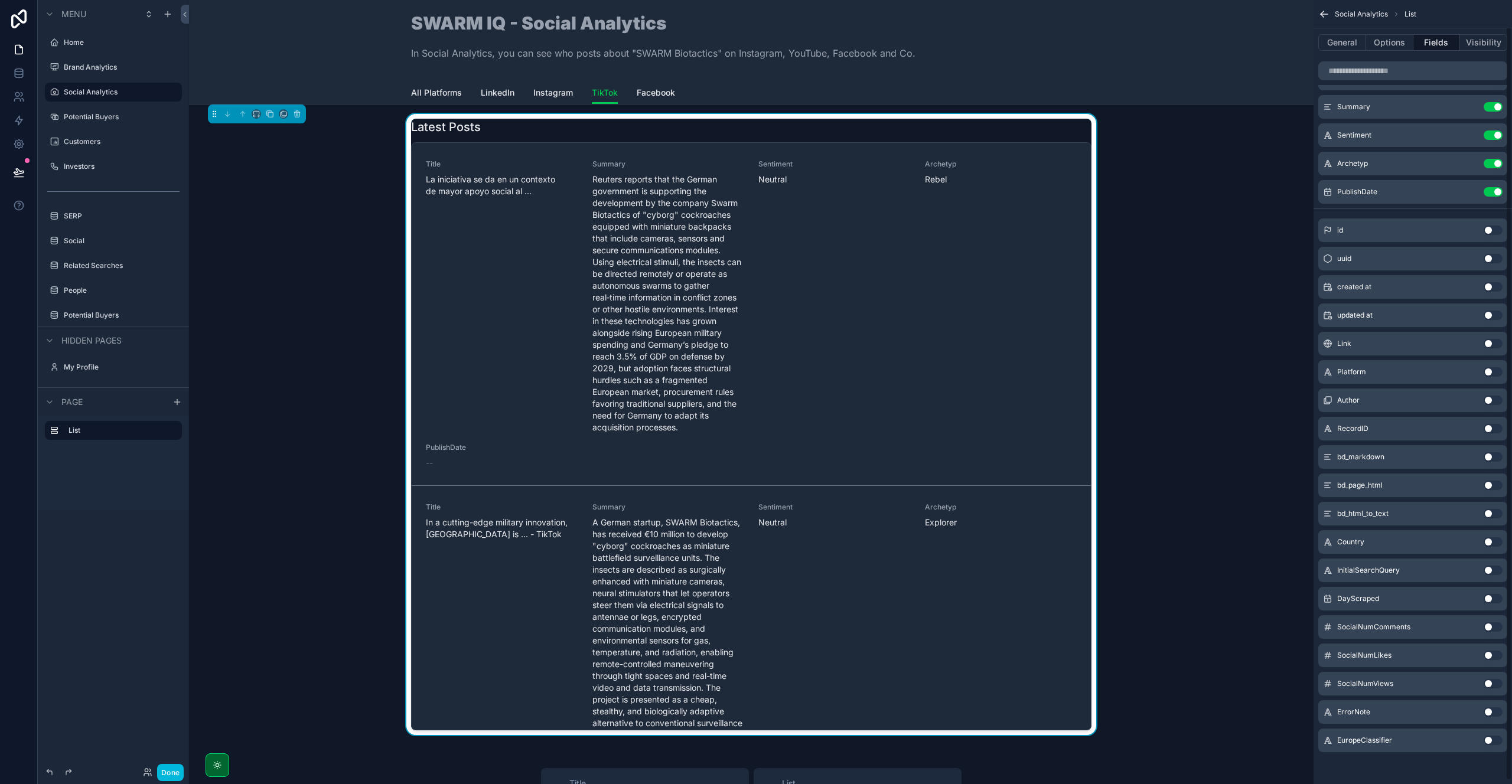
scroll to position [31, 0]
click at [1491, 680] on button "Use setting" at bounding box center [1493, 682] width 19 height 9
click at [1492, 656] on button "Use setting" at bounding box center [1493, 654] width 19 height 9
click at [1492, 396] on button "Use setting" at bounding box center [1493, 399] width 19 height 9
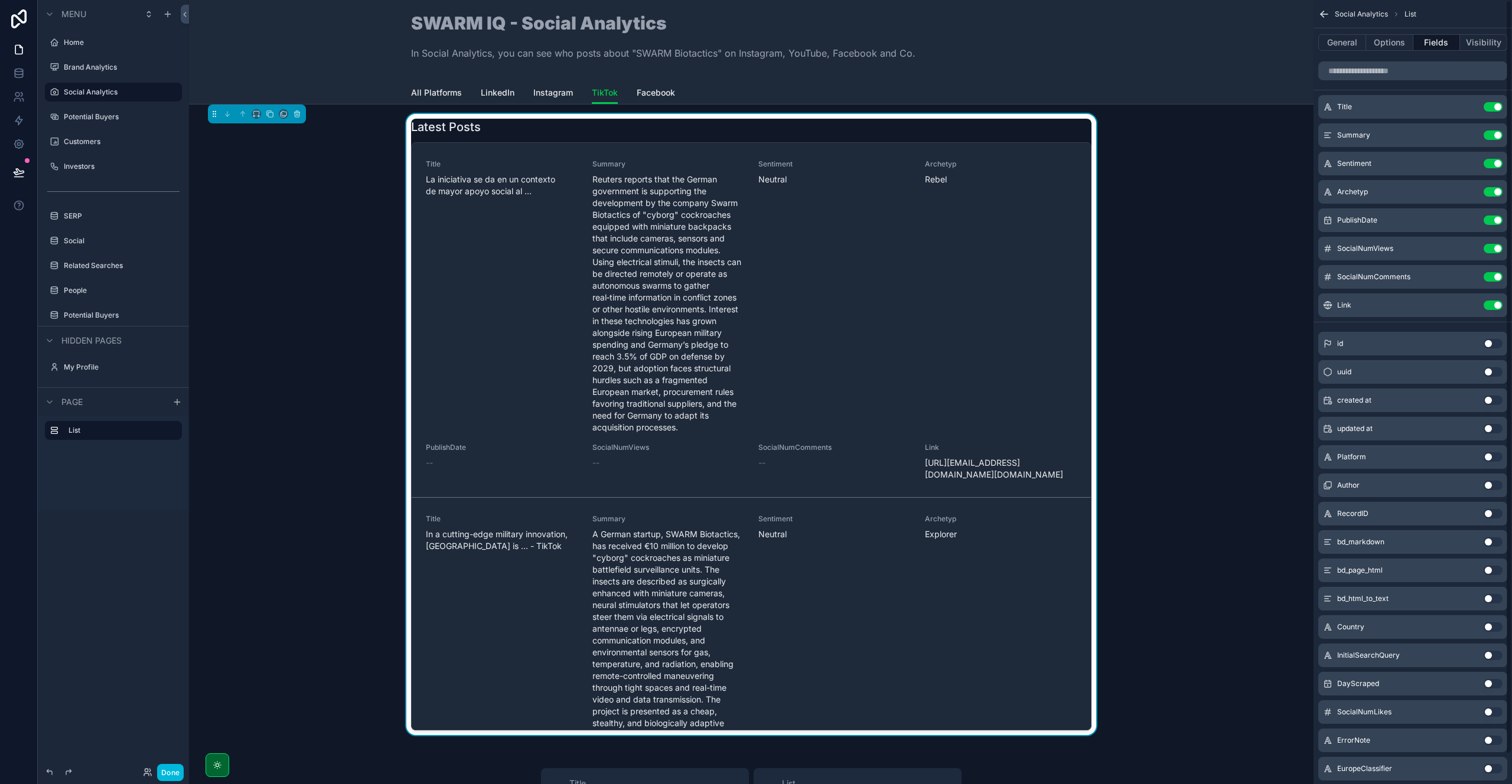
scroll to position [0, 0]
click at [0, 0] on icon "scrollable content" at bounding box center [0, 0] width 0 height 0
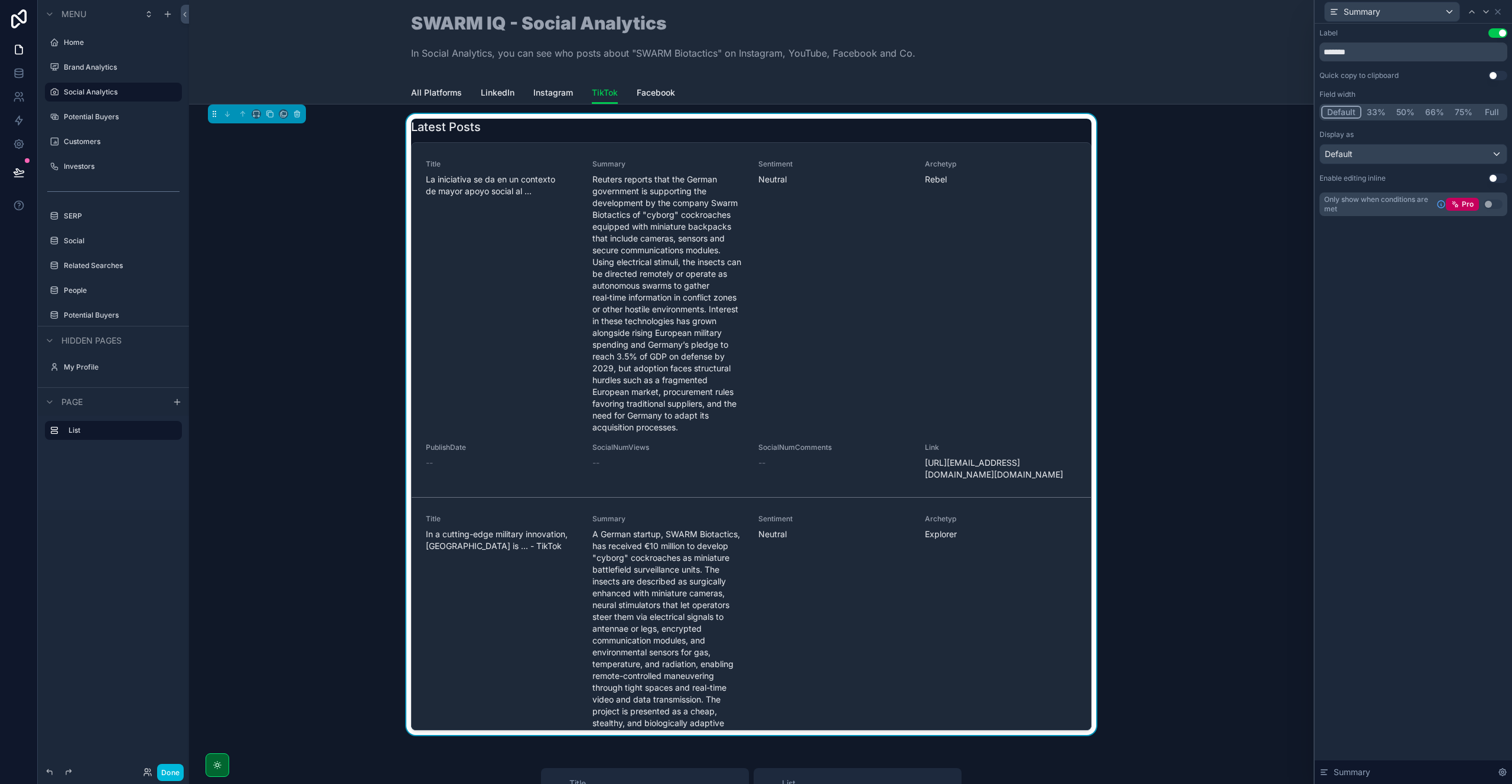
click at [1504, 116] on button "Full" at bounding box center [1491, 112] width 28 height 13
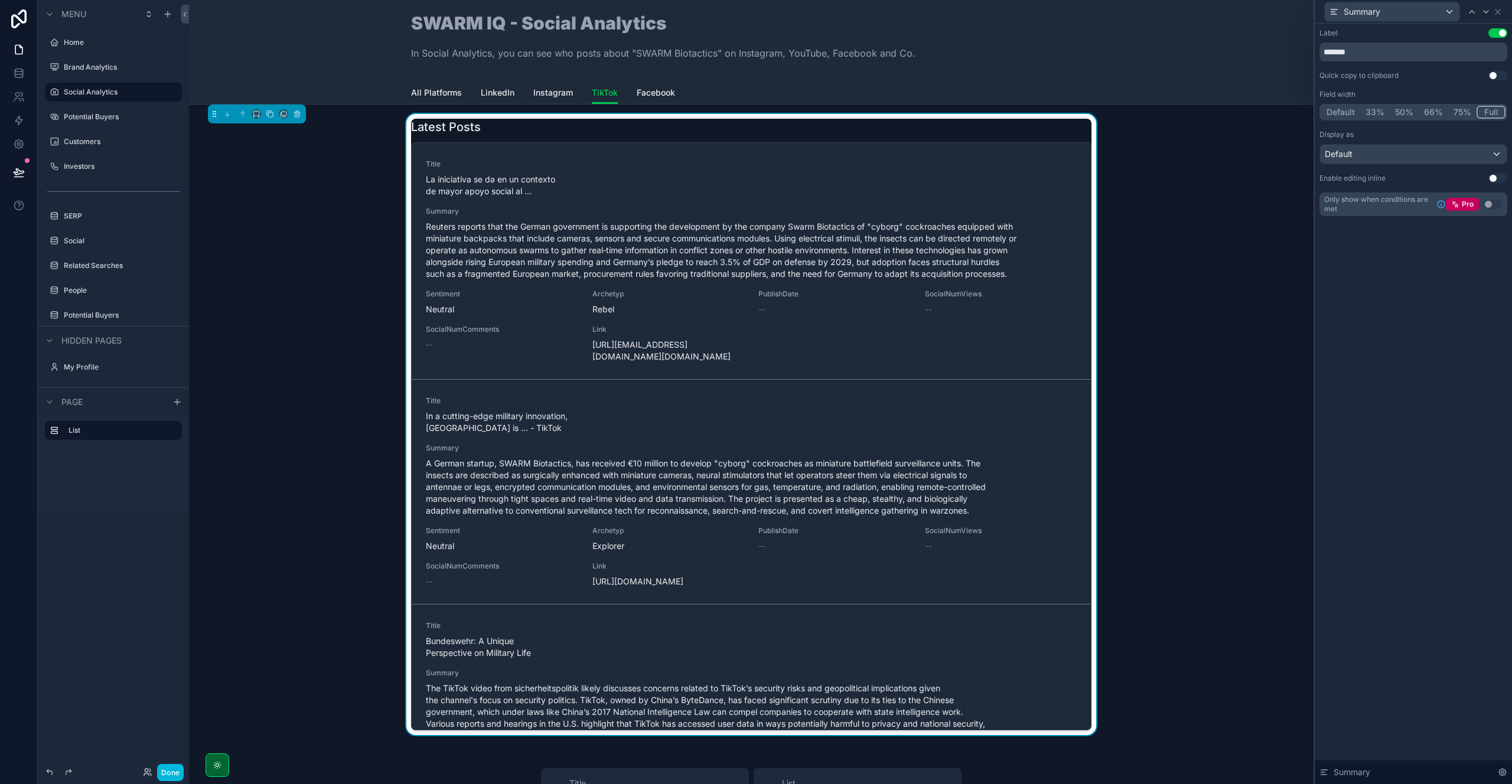
click at [1499, 16] on div "Summary" at bounding box center [1413, 11] width 188 height 23
click at [1498, 9] on icon at bounding box center [1498, 11] width 9 height 9
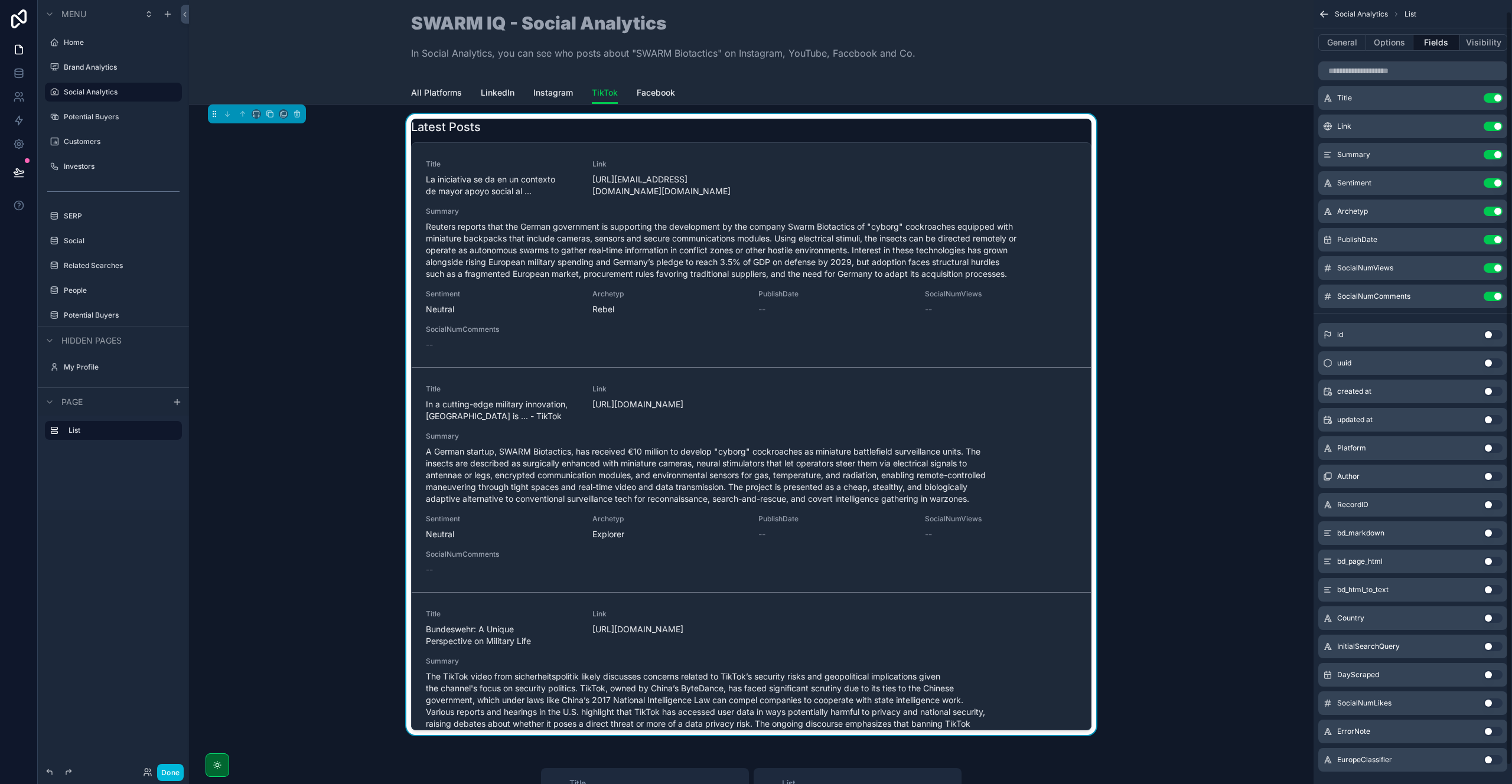
scroll to position [31, 0]
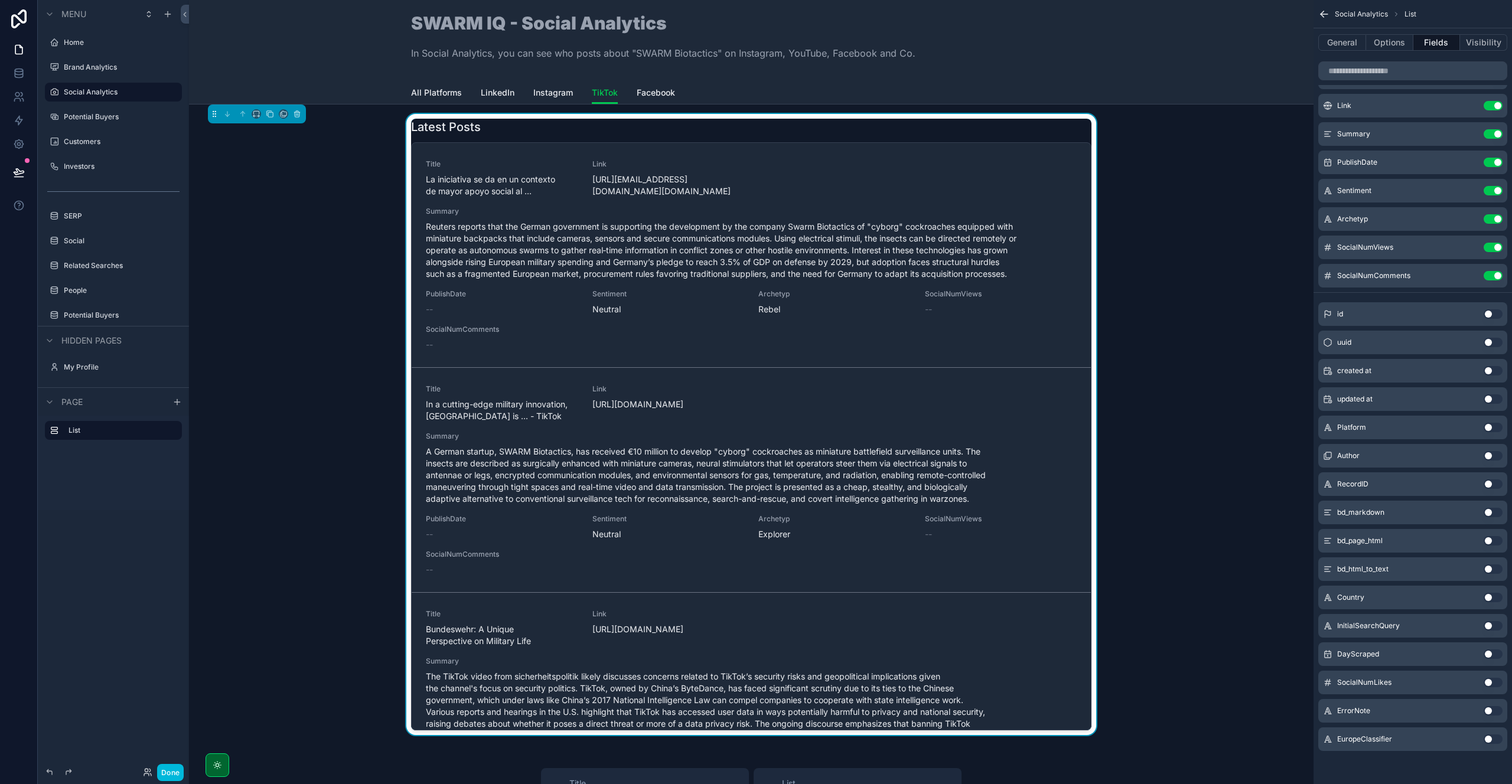
click at [0, 0] on icon "scrollable content" at bounding box center [0, 0] width 0 height 0
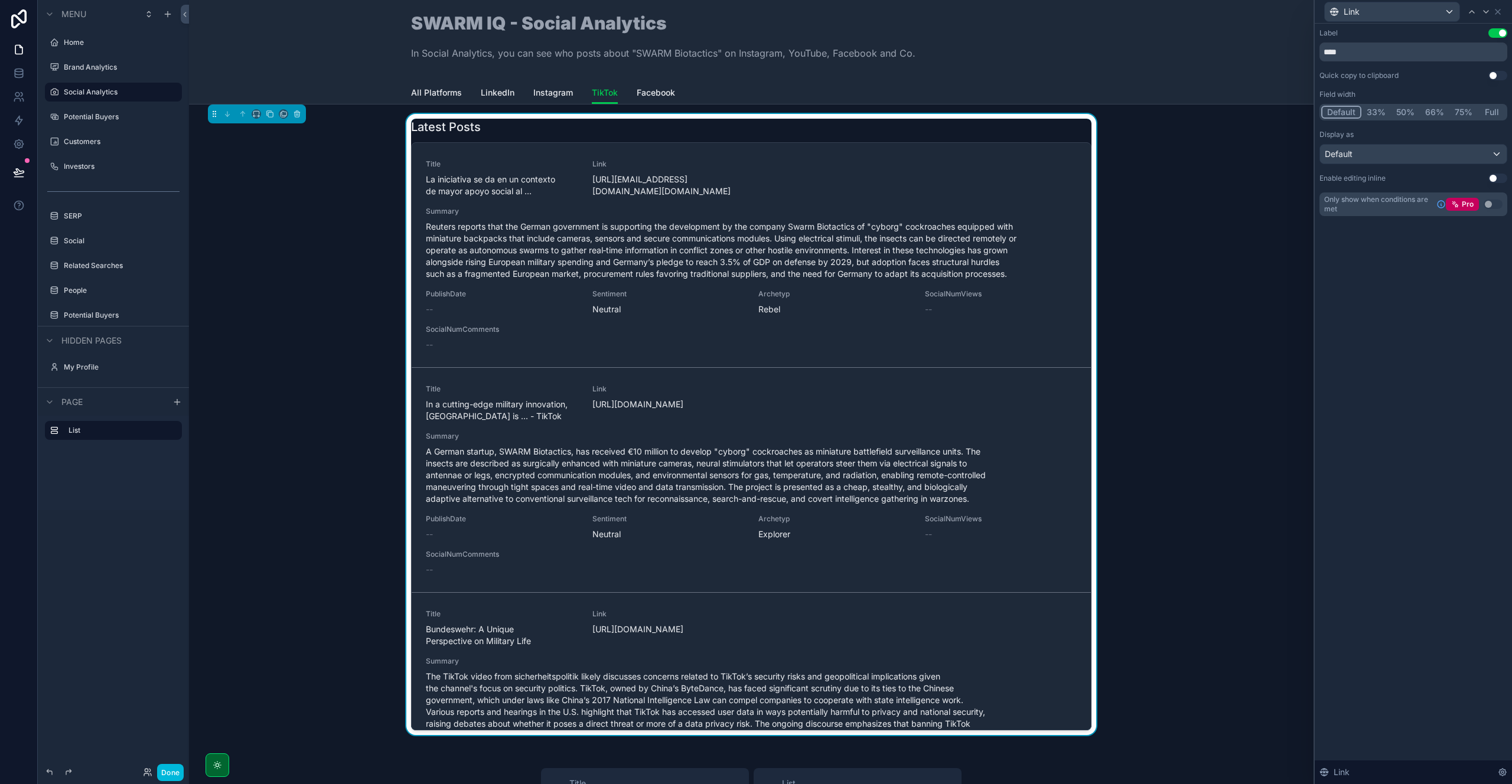
click at [1380, 149] on div "Default" at bounding box center [1413, 154] width 186 height 19
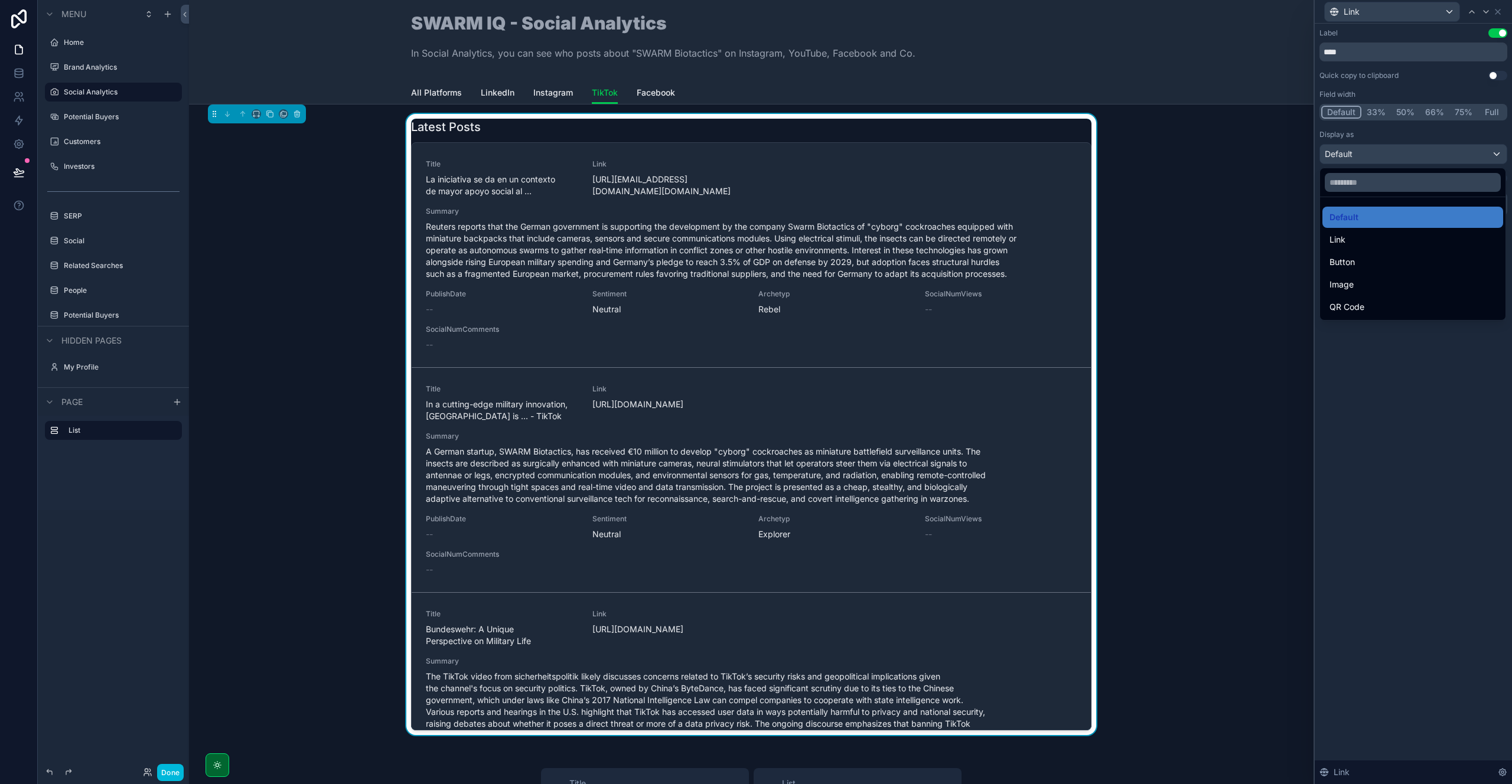
click at [1349, 266] on span "Button" at bounding box center [1342, 262] width 25 height 14
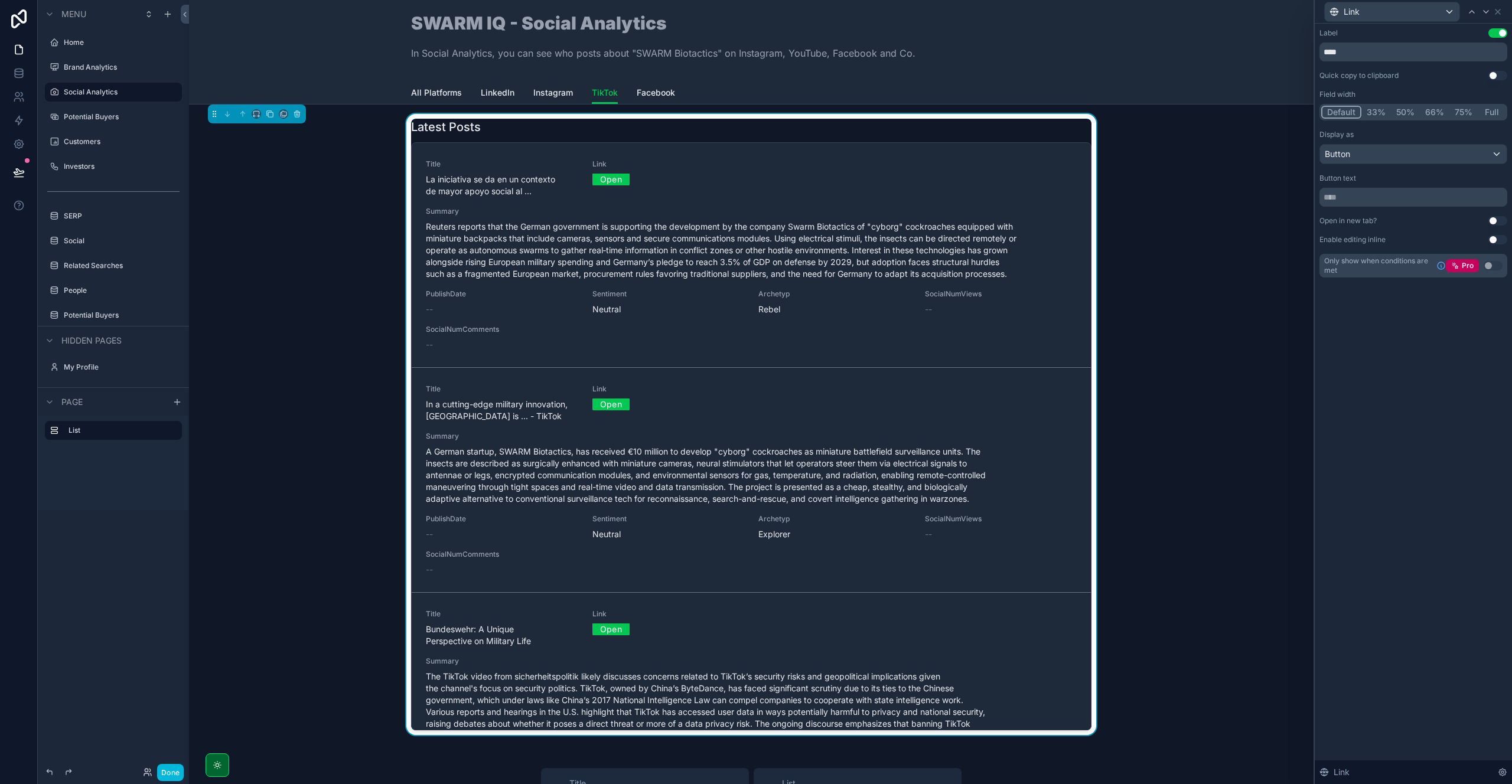
click at [1503, 8] on div "Link" at bounding box center [1413, 11] width 188 height 23
click at [1499, 12] on icon at bounding box center [1498, 11] width 9 height 9
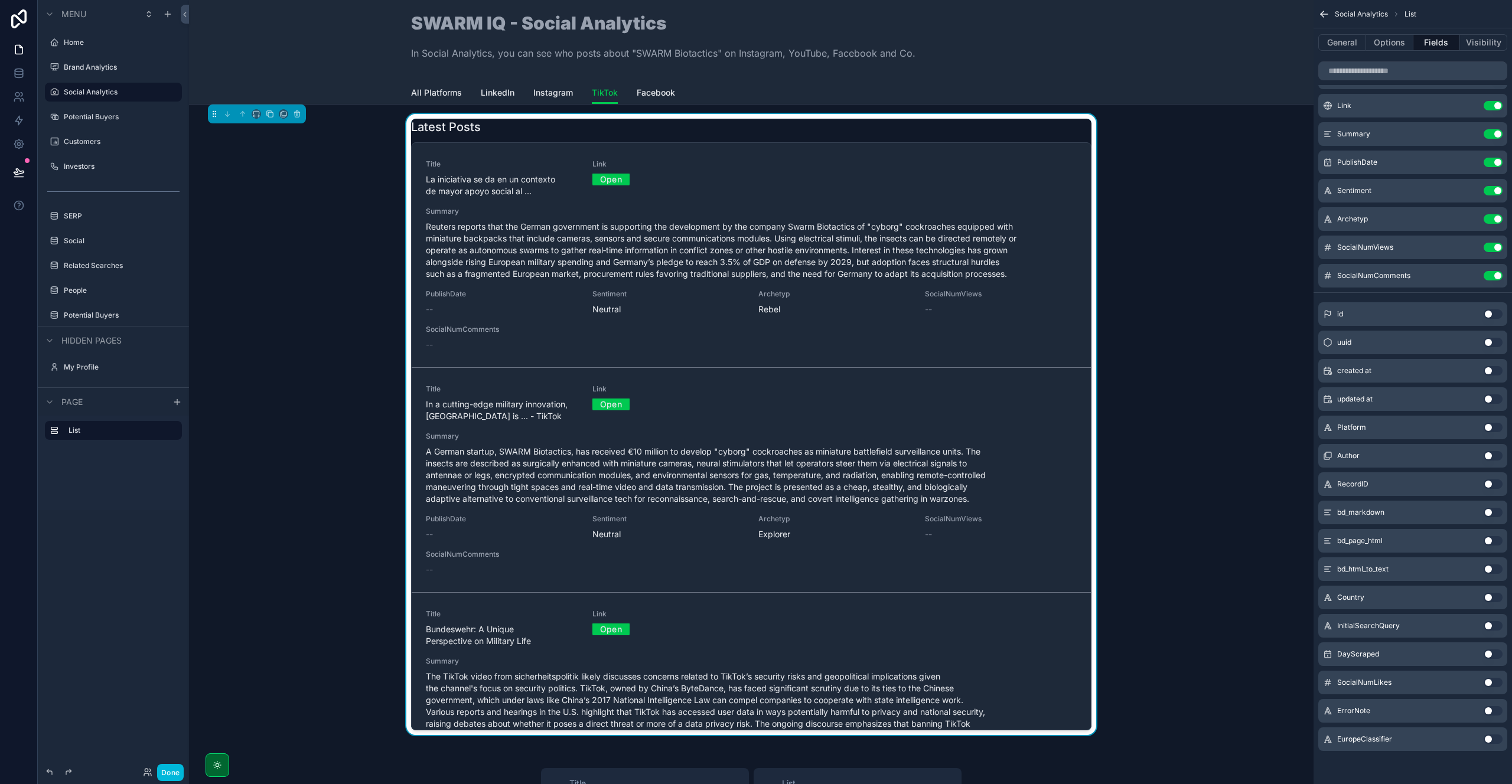
click at [1494, 222] on button "Use setting" at bounding box center [1493, 219] width 19 height 9
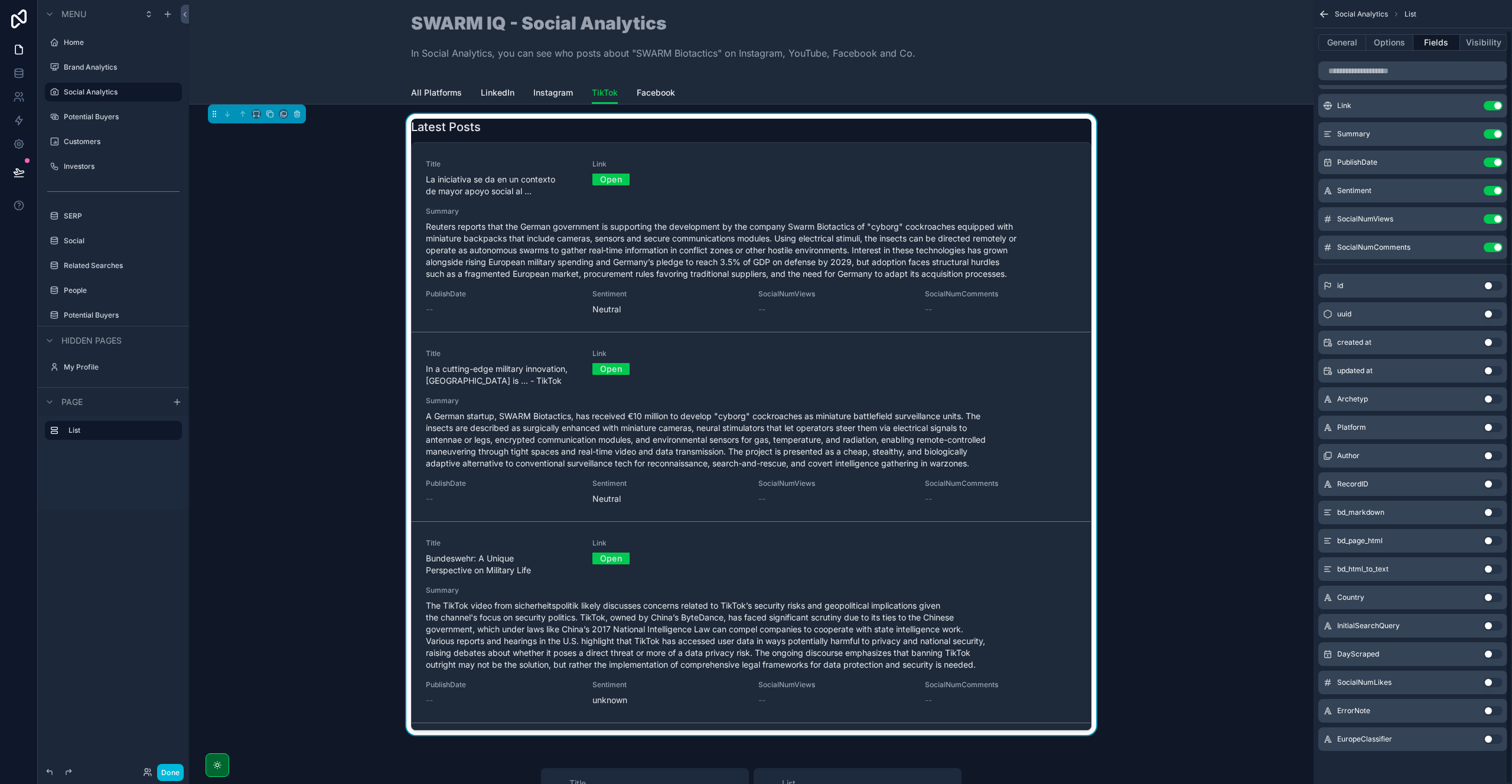
click at [1493, 187] on button "Use setting" at bounding box center [1493, 191] width 19 height 9
click at [171, 766] on button "Done" at bounding box center [170, 772] width 26 height 17
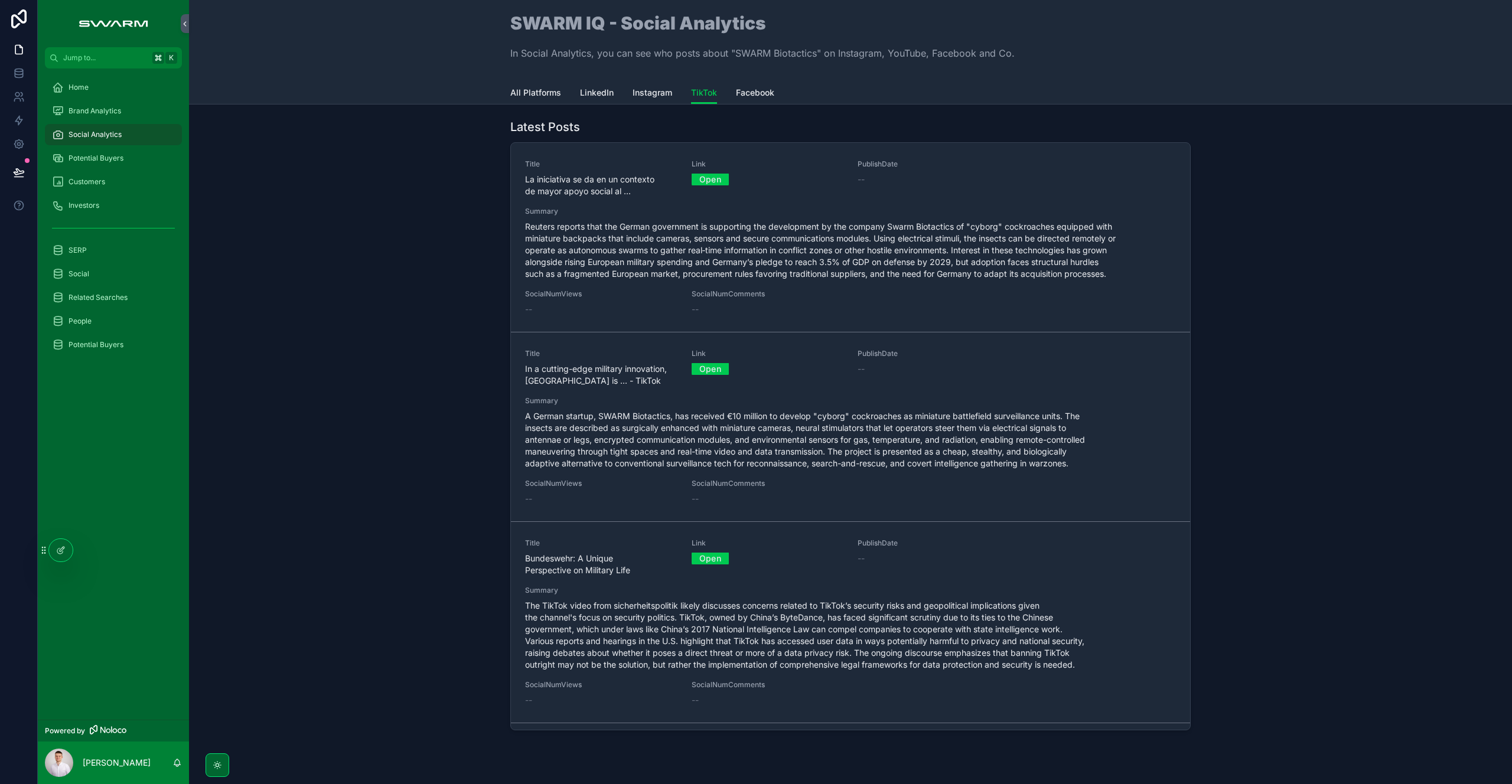
click at [651, 90] on span "Instagram" at bounding box center [652, 92] width 40 height 12
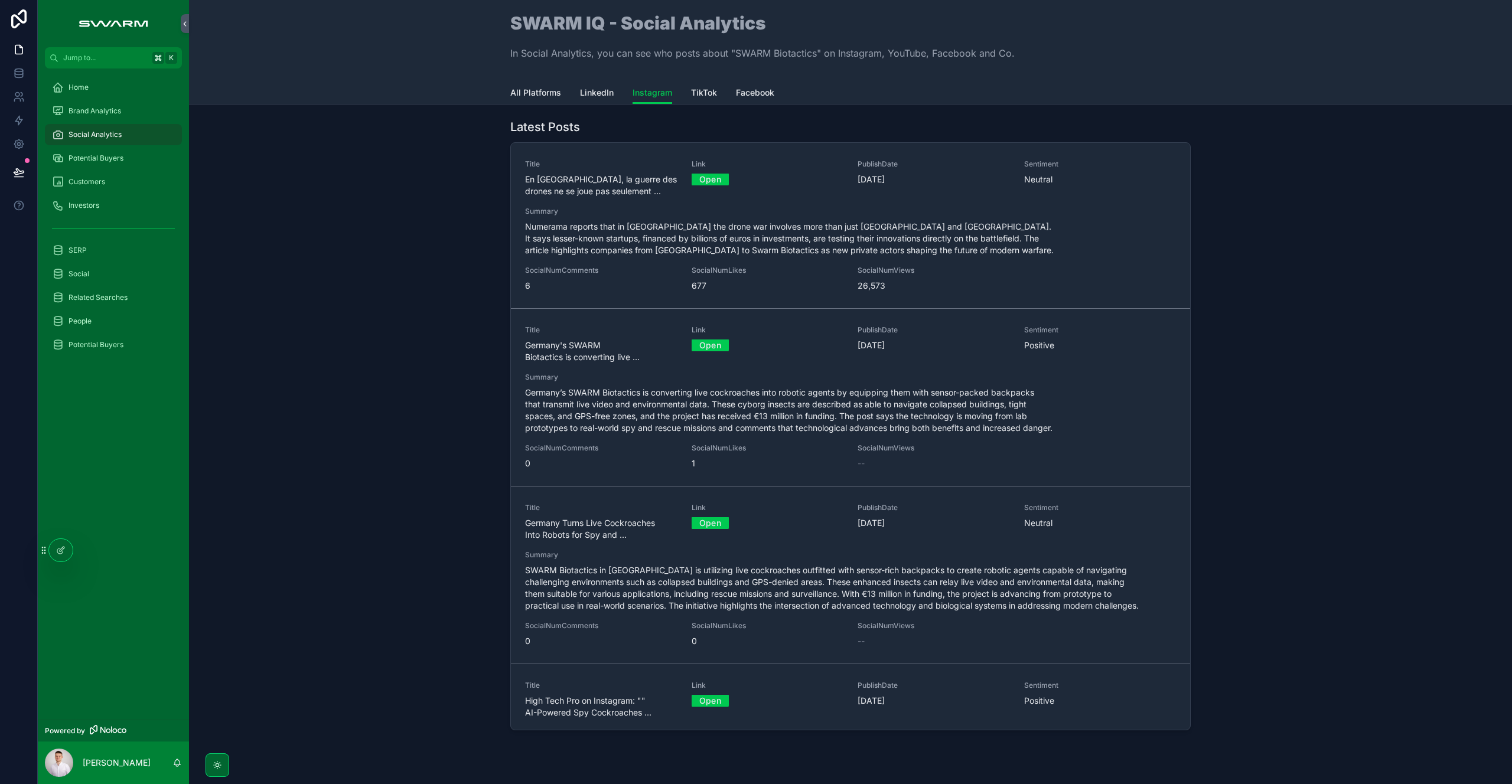
click at [65, 554] on div at bounding box center [61, 550] width 24 height 23
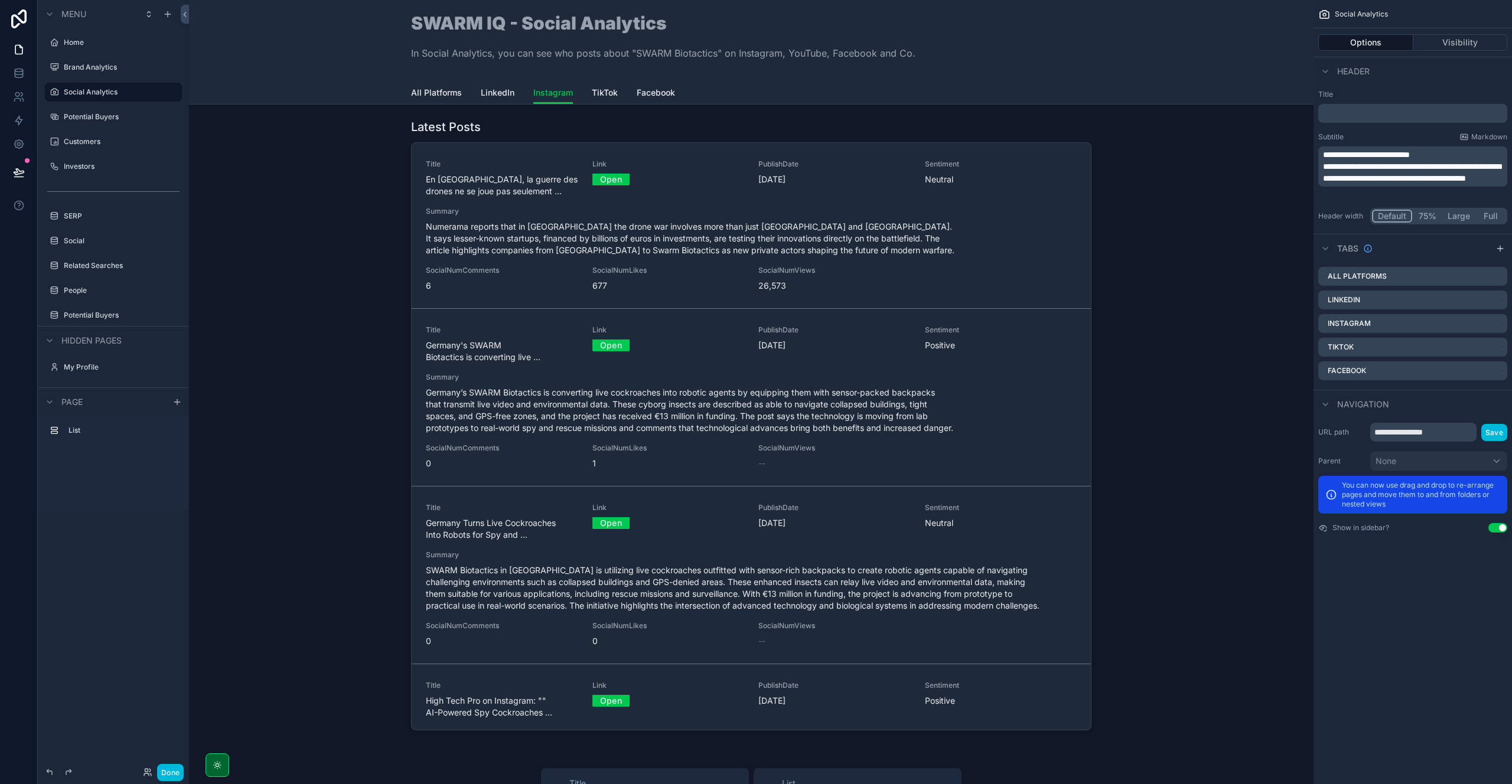
click at [482, 137] on div "scrollable content" at bounding box center [751, 427] width 1105 height 626
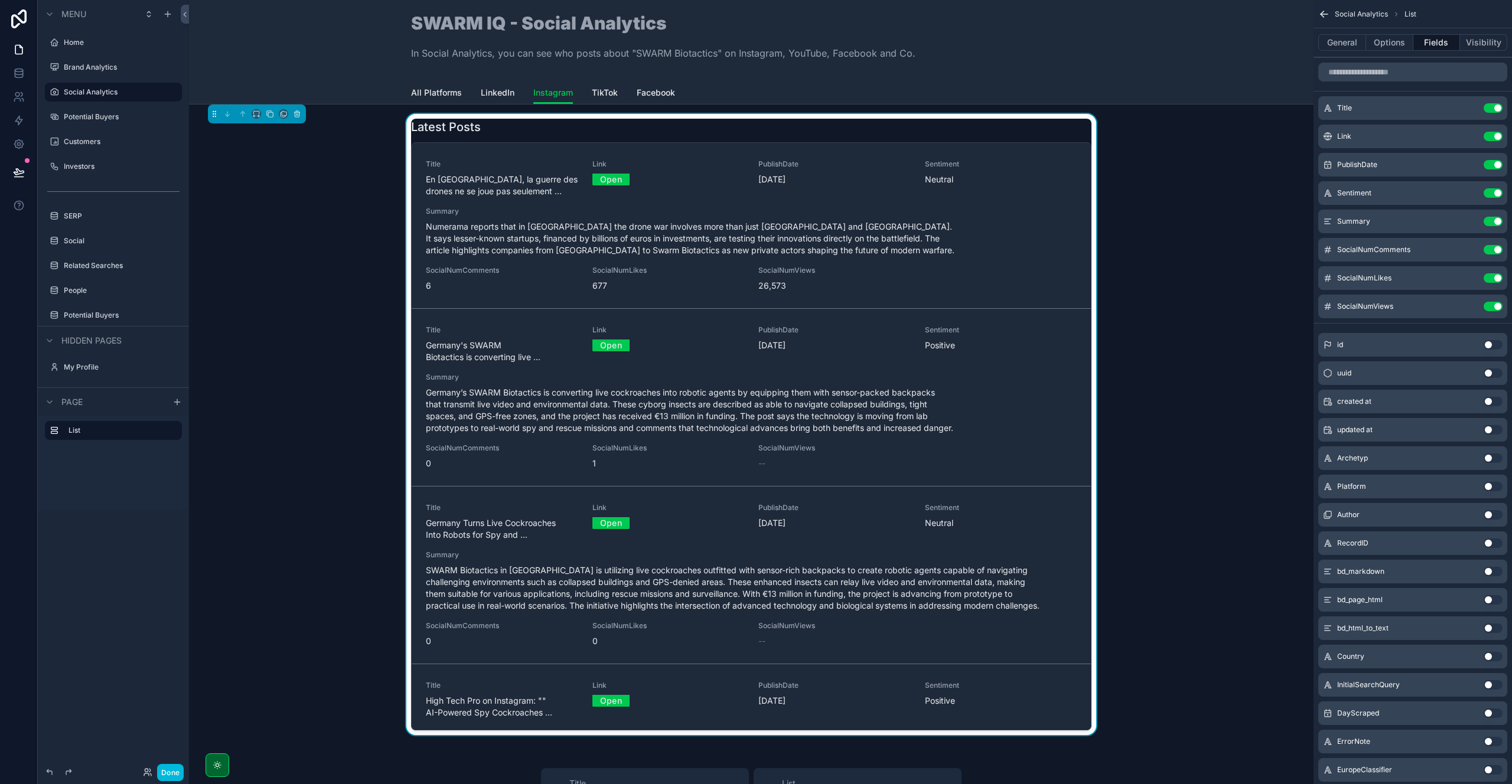
click at [1343, 45] on button "General" at bounding box center [1342, 43] width 48 height 16
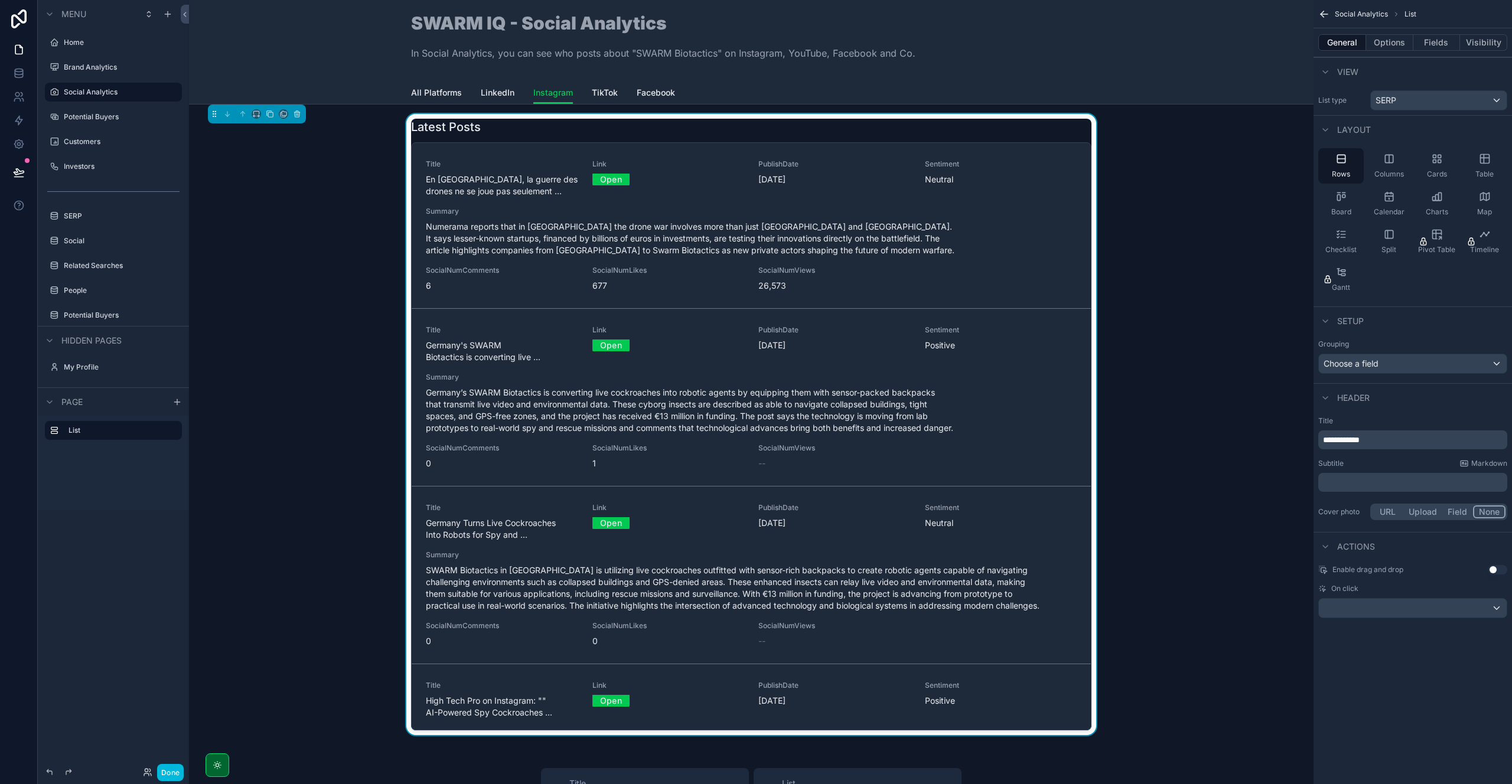
click at [1395, 442] on p "**********" at bounding box center [1414, 440] width 182 height 12
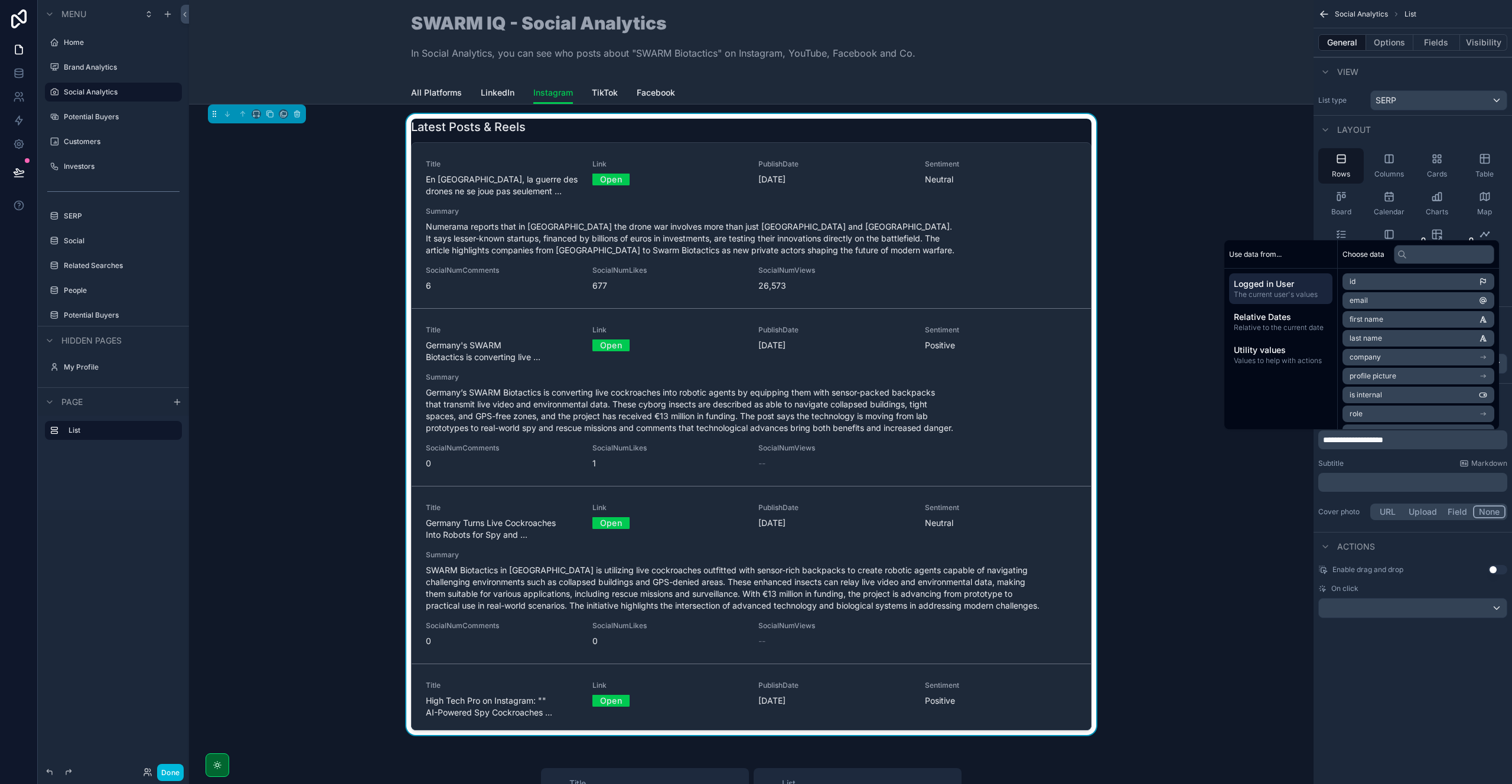
click at [1380, 460] on div "Subtitle Markdown" at bounding box center [1412, 463] width 189 height 9
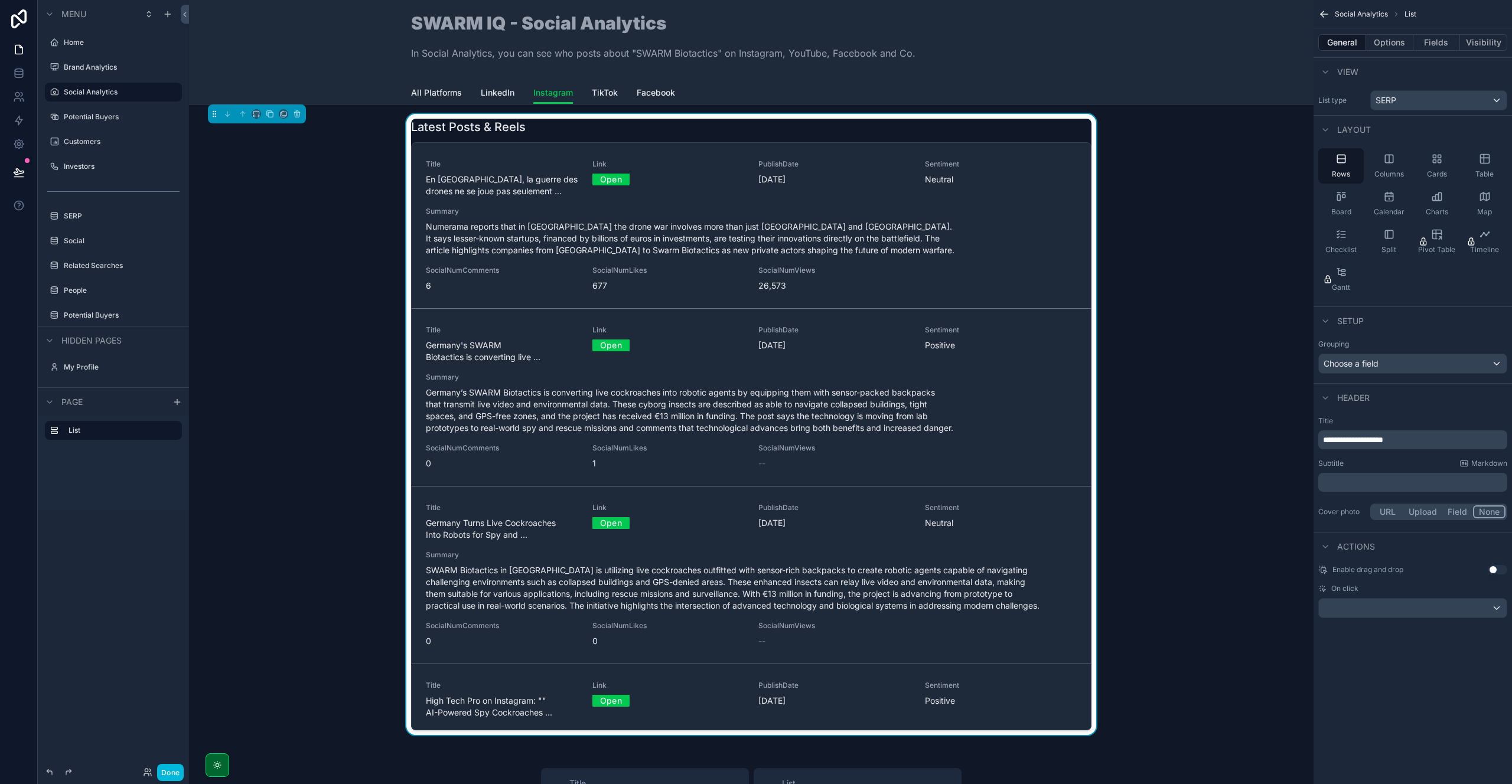
click at [176, 769] on button "Done" at bounding box center [170, 772] width 26 height 17
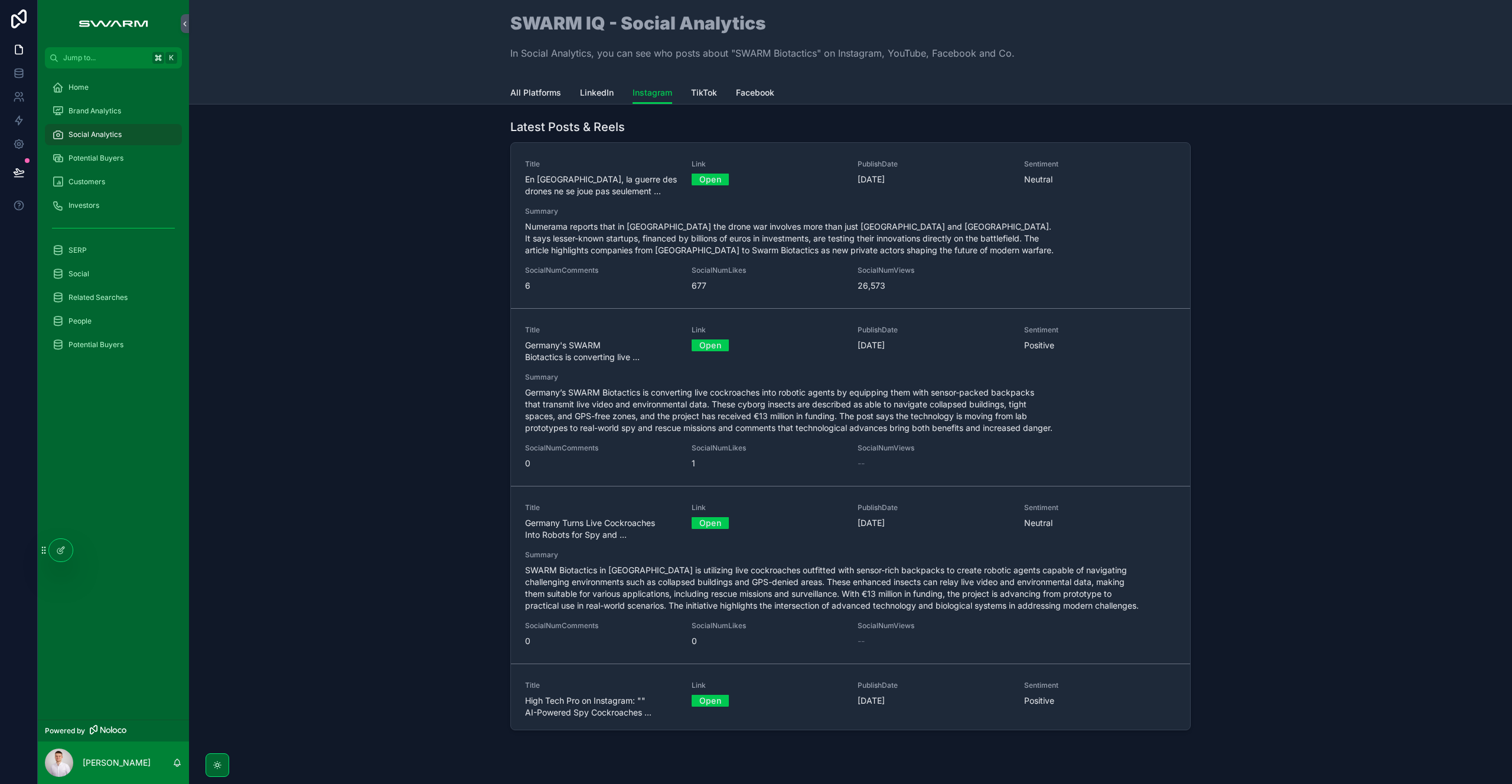
click at [596, 100] on link "LinkedIn" at bounding box center [597, 94] width 34 height 24
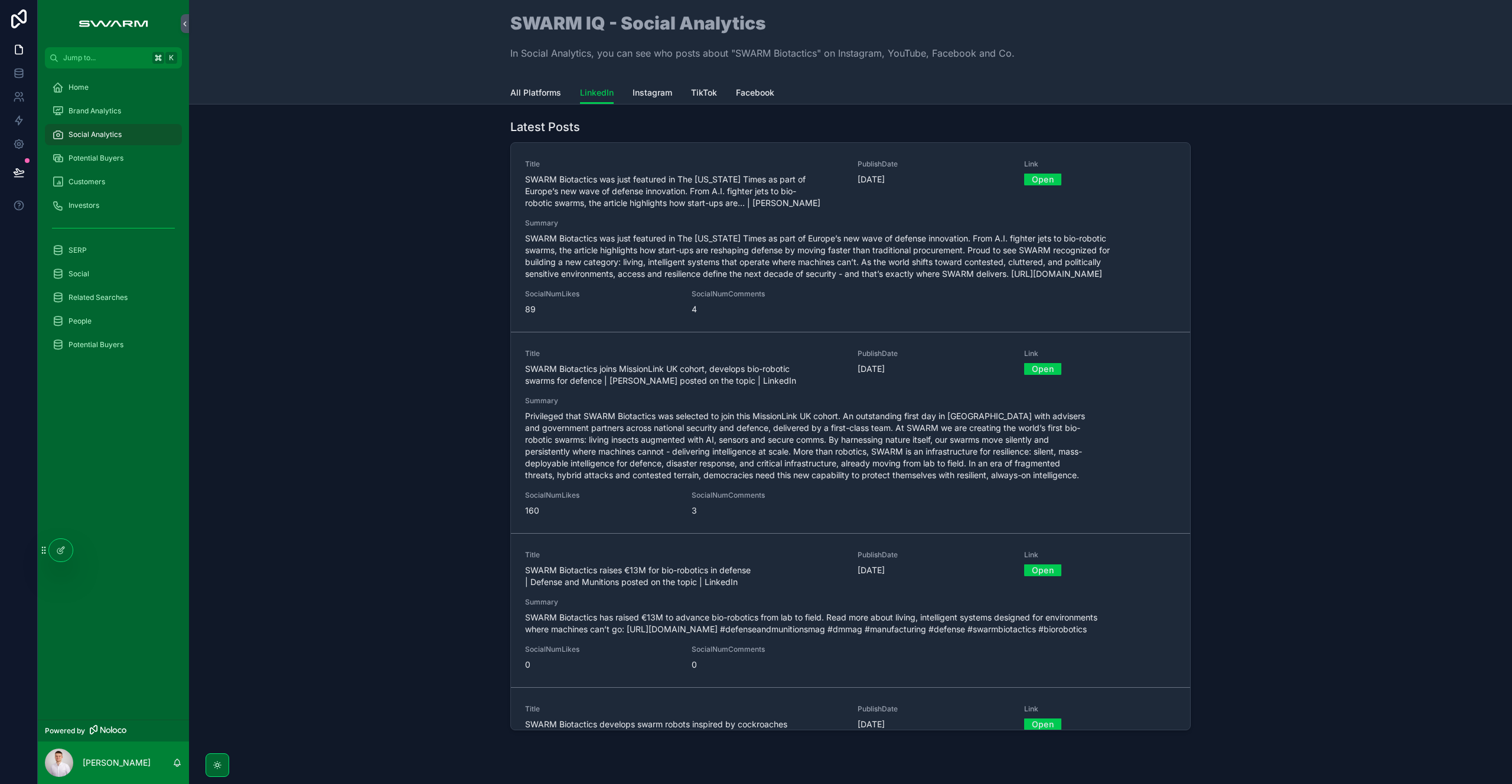
click at [538, 94] on span "All Platforms" at bounding box center [535, 92] width 51 height 12
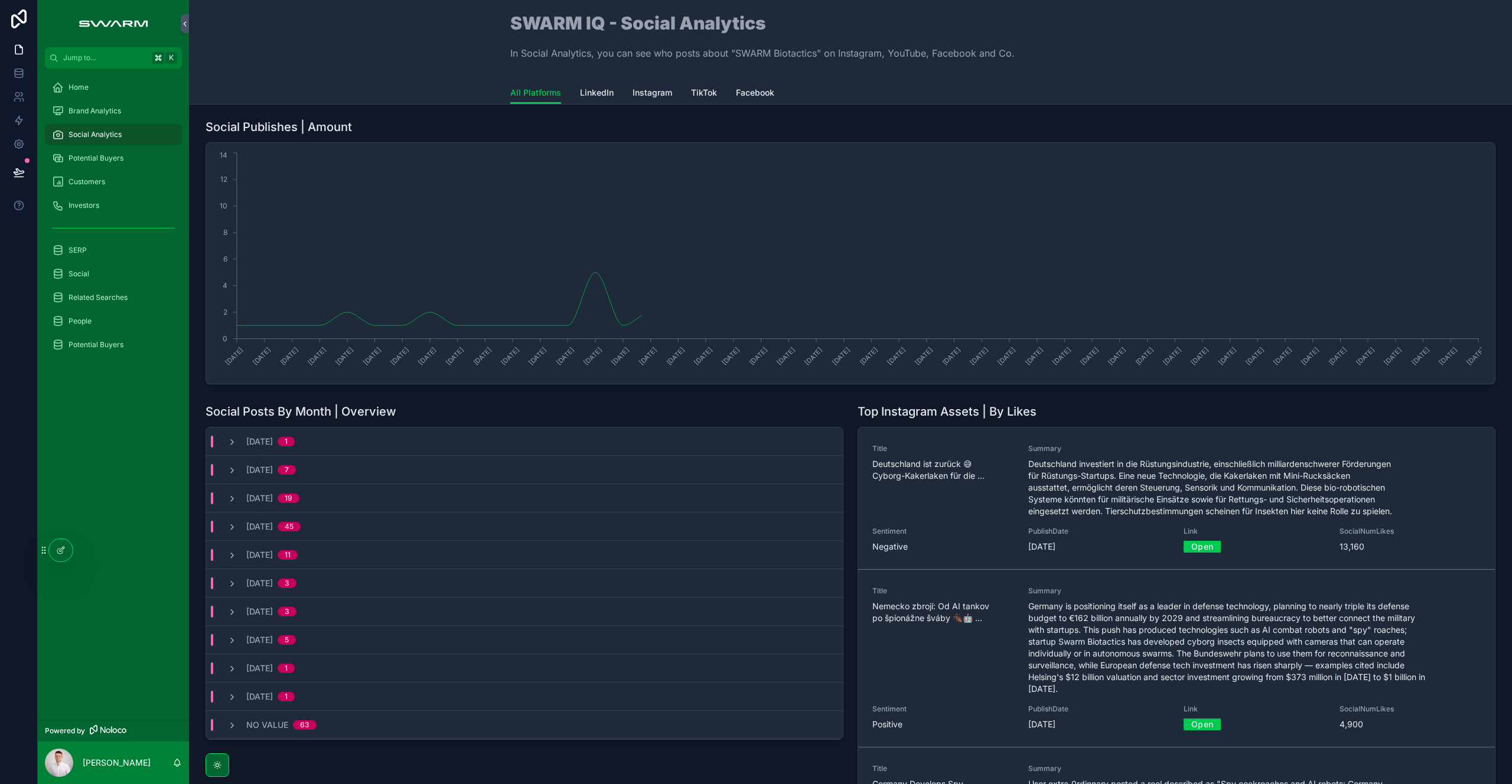
click at [584, 90] on span "LinkedIn" at bounding box center [597, 92] width 34 height 12
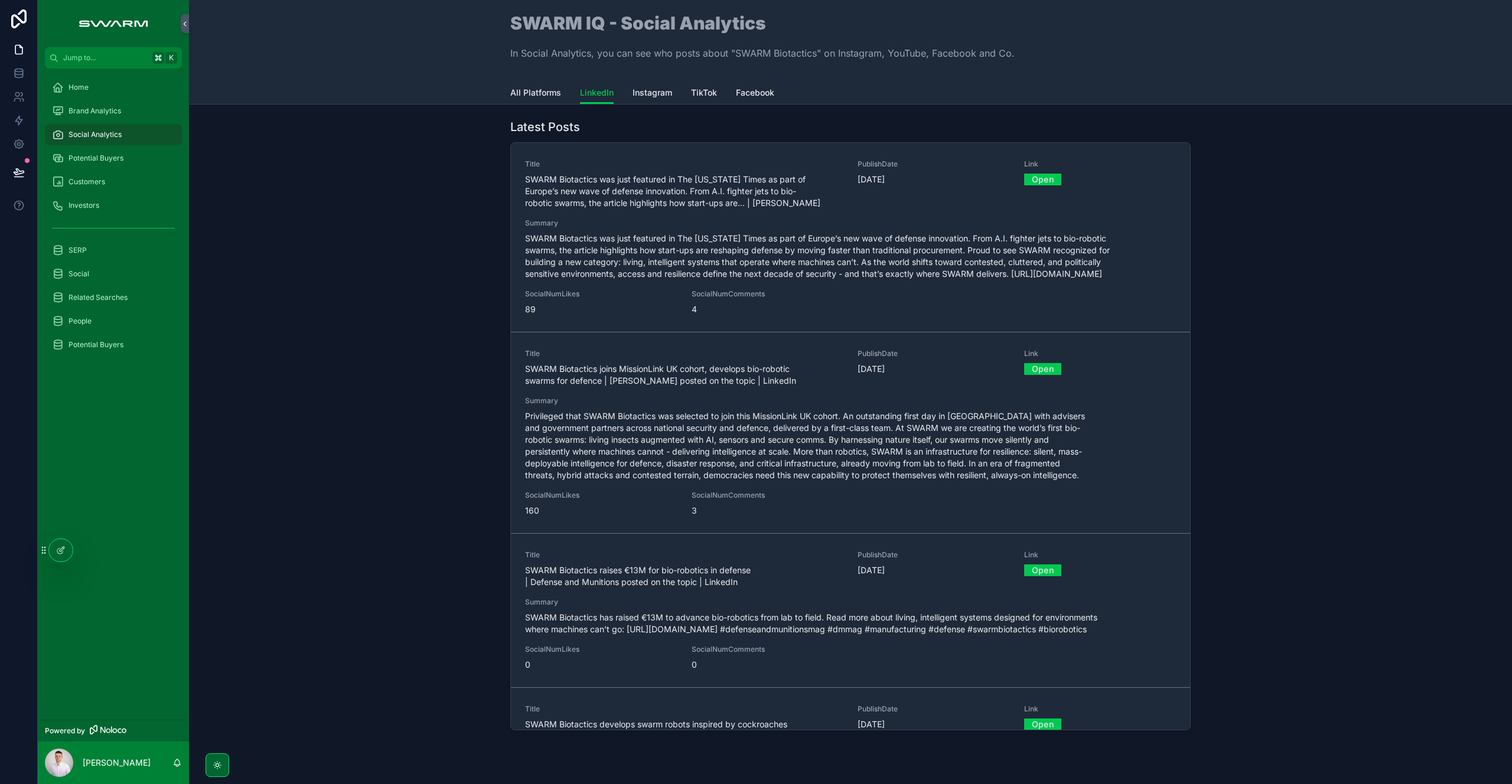
click at [647, 93] on span "Instagram" at bounding box center [652, 92] width 40 height 12
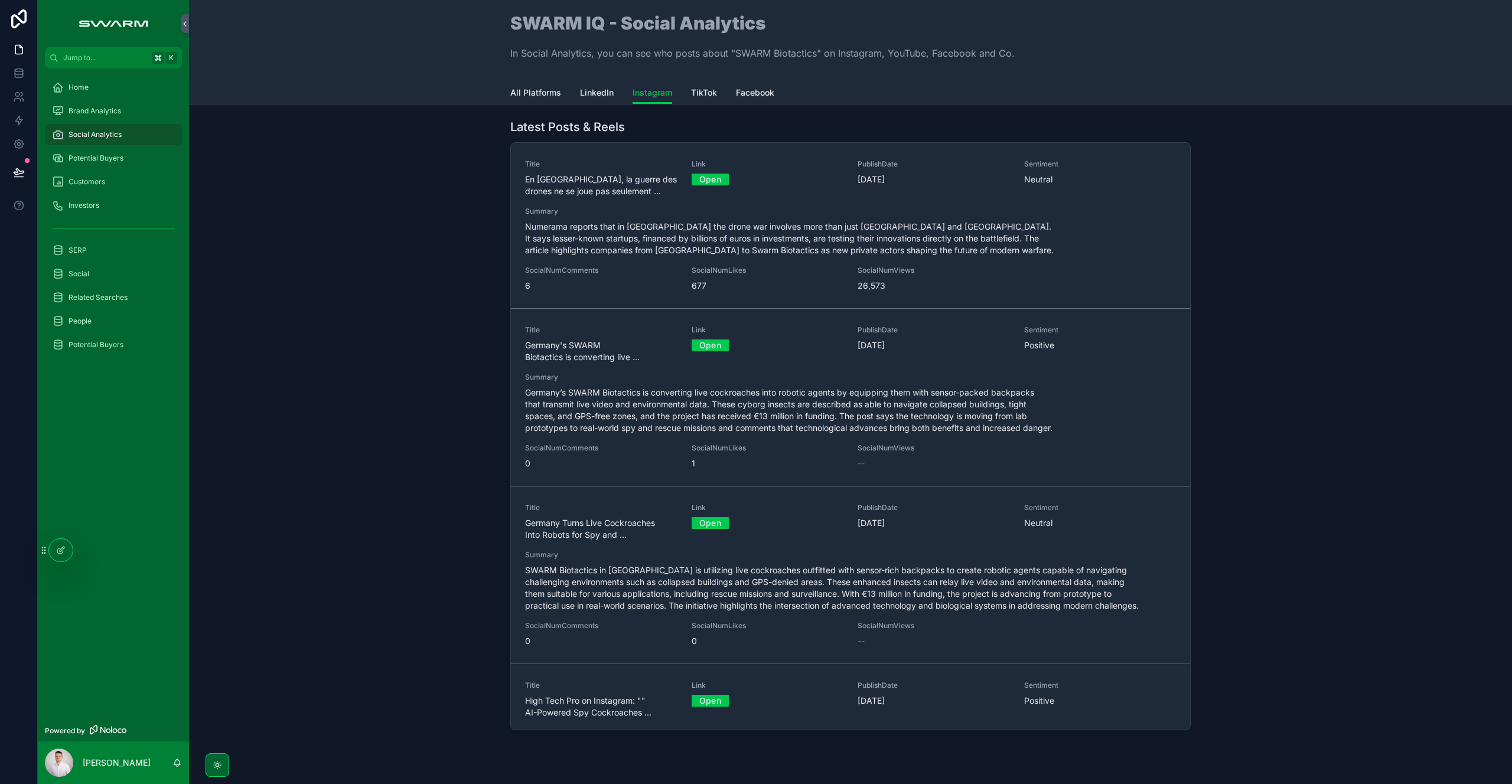
click at [400, 425] on div "Latest Posts & Reels Title En Ukraine, la guerre des drones ne se joue pas seul…" at bounding box center [850, 427] width 1304 height 626
click at [696, 92] on span "TikTok" at bounding box center [703, 92] width 26 height 12
